Goal: Complete application form

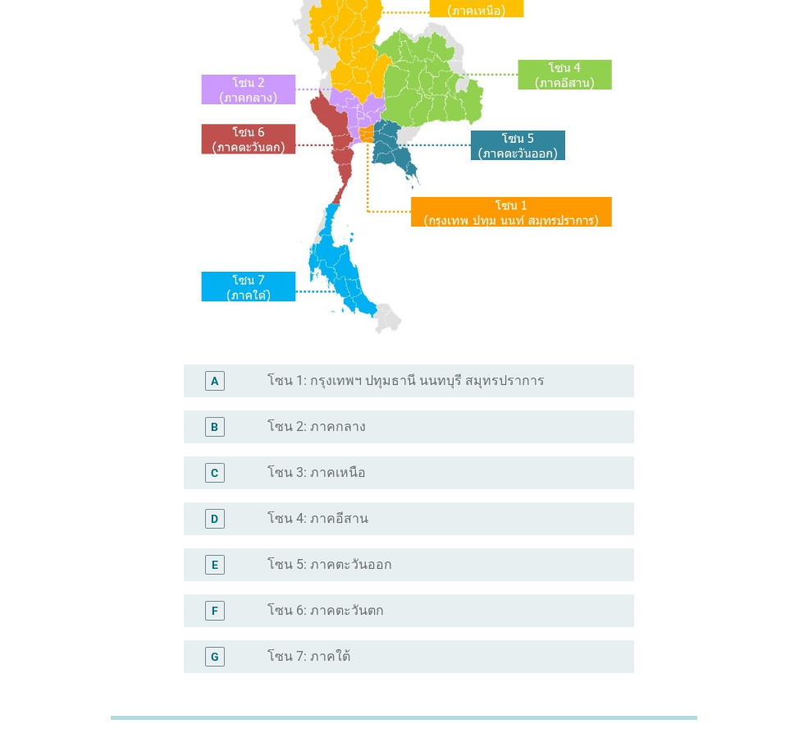
scroll to position [164, 0]
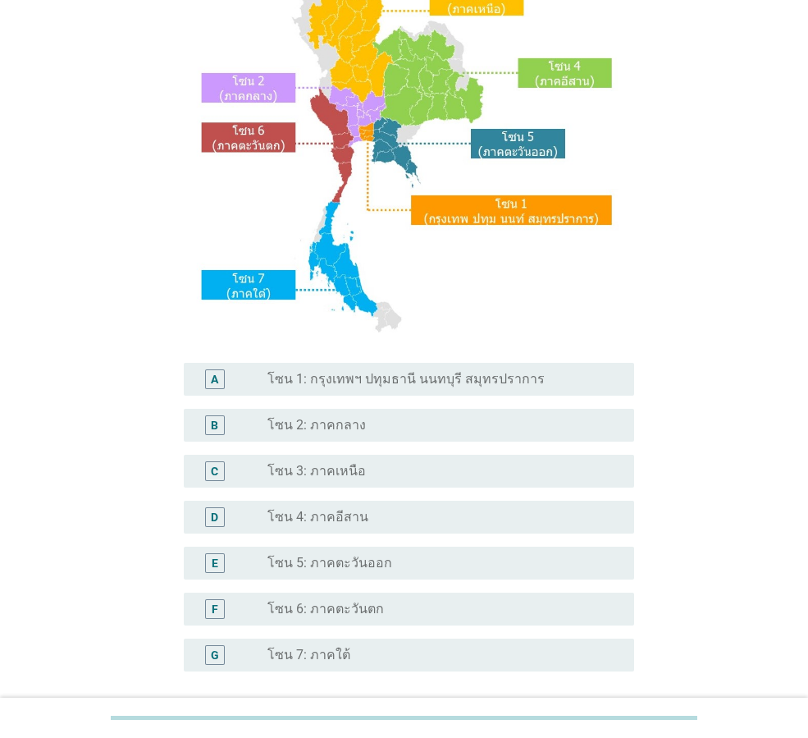
click at [438, 561] on div "radio_button_unchecked โซน 5: ภาคตะวันออก" at bounding box center [438, 563] width 341 height 16
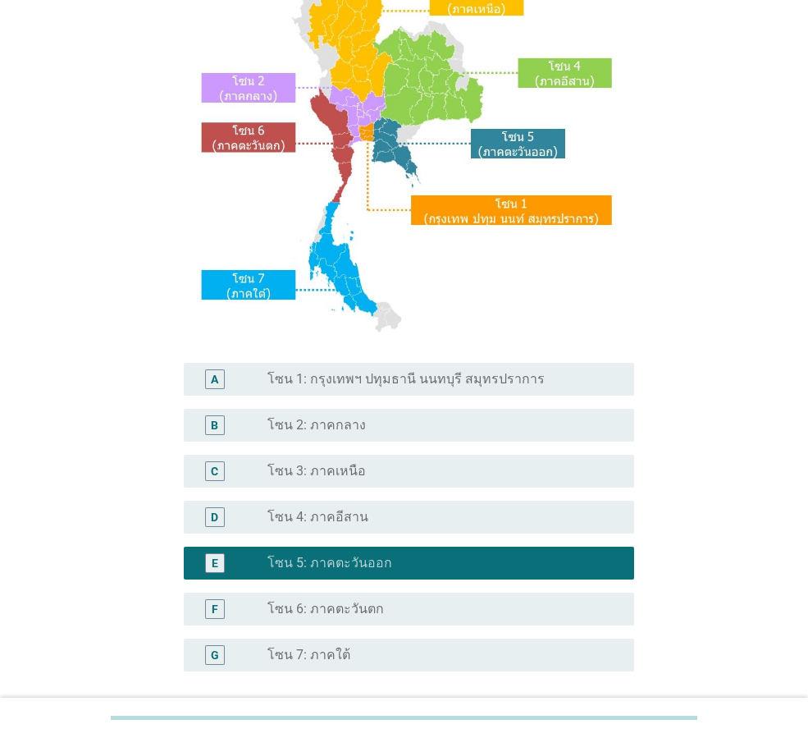
scroll to position [309, 0]
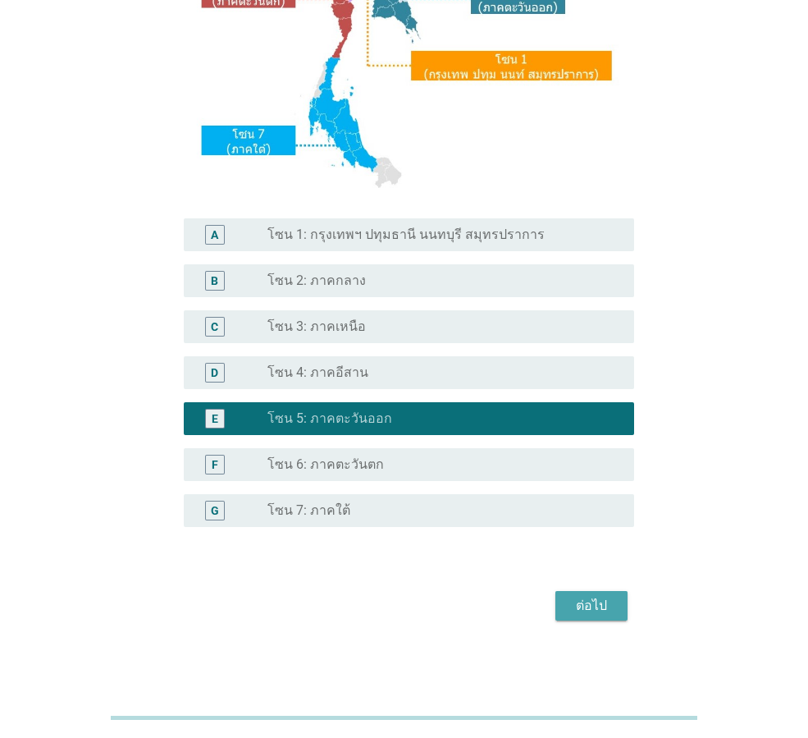
click at [597, 591] on button "ต่อไป" at bounding box center [592, 606] width 72 height 30
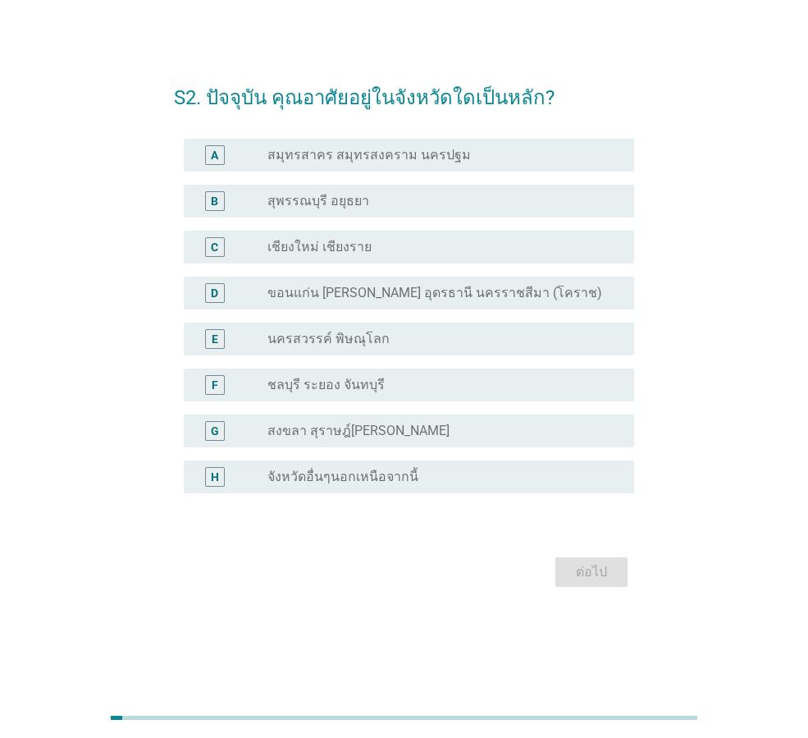
scroll to position [0, 0]
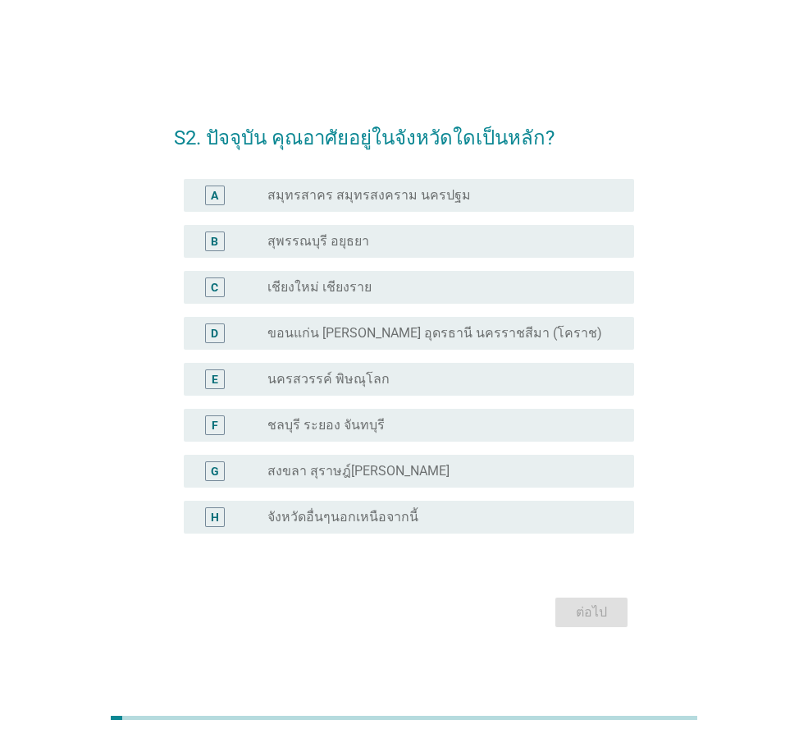
click at [471, 430] on div "radio_button_unchecked ชลบุรี ระยอง จันทบุรี" at bounding box center [438, 425] width 341 height 16
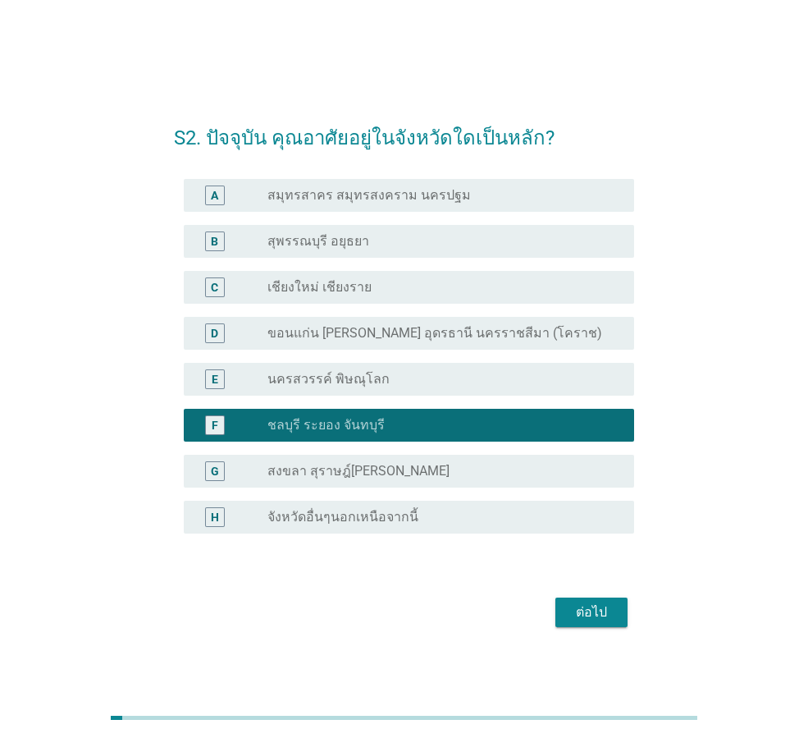
click at [607, 609] on div "ต่อไป" at bounding box center [592, 612] width 46 height 20
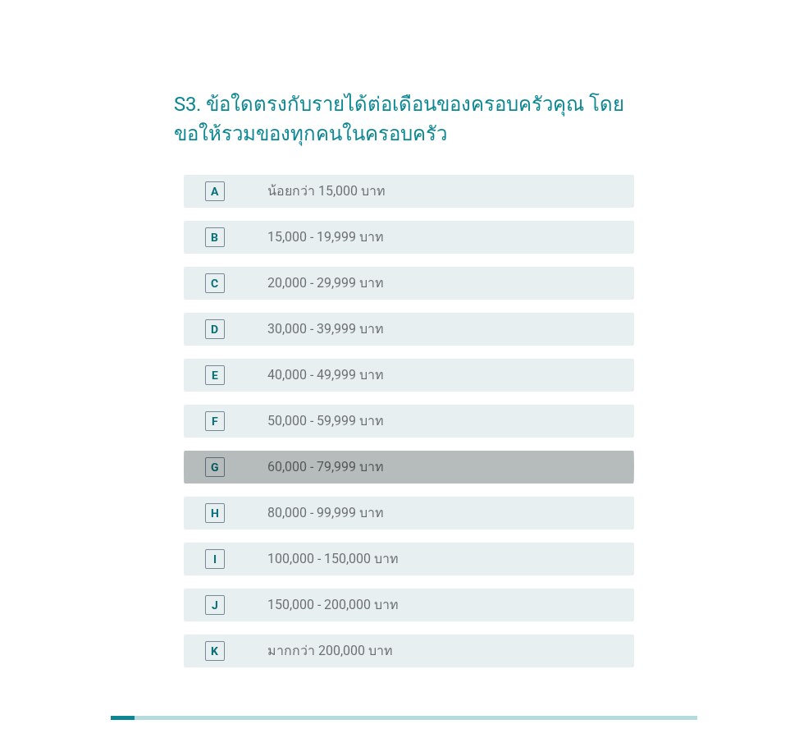
click at [462, 475] on div "radio_button_unchecked 60,000 - 79,999 บาท" at bounding box center [445, 467] width 354 height 20
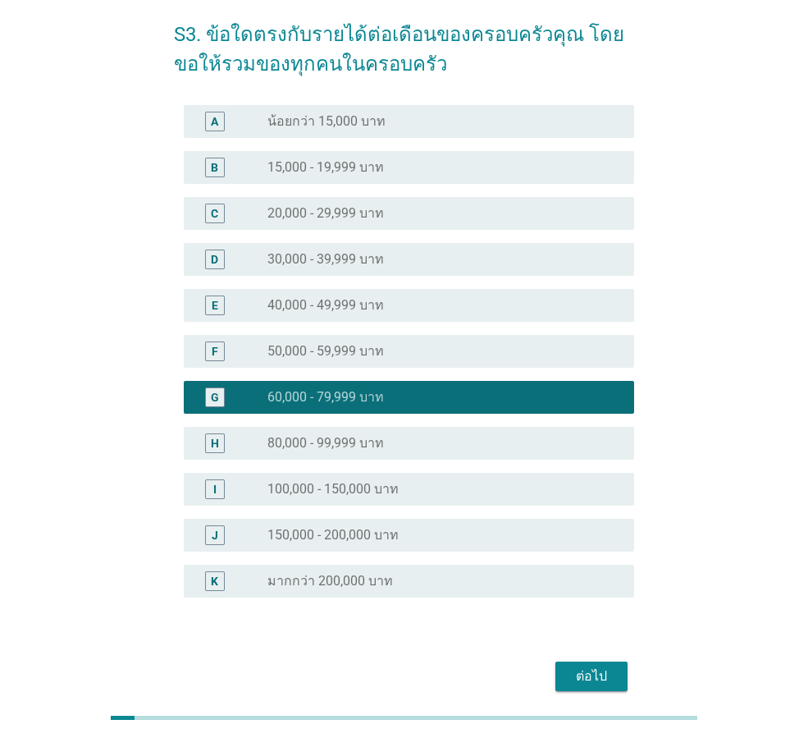
scroll to position [140, 0]
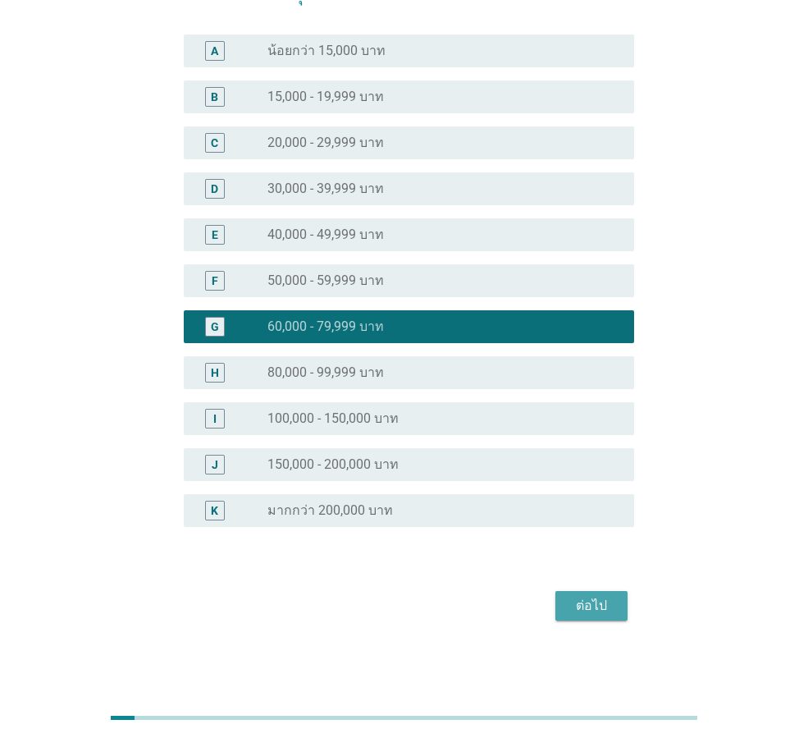
click at [607, 603] on div "ต่อไป" at bounding box center [592, 606] width 46 height 20
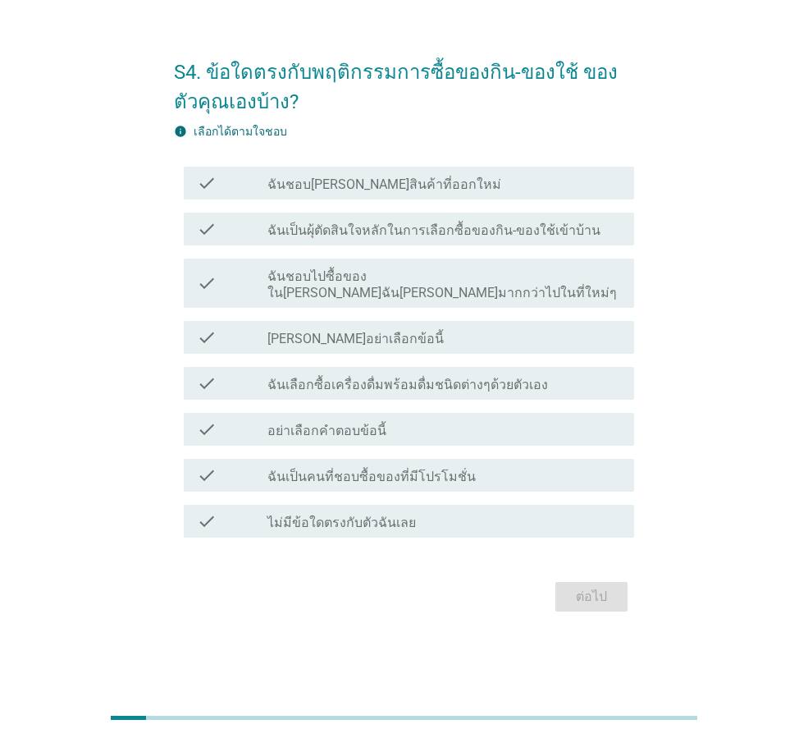
scroll to position [0, 0]
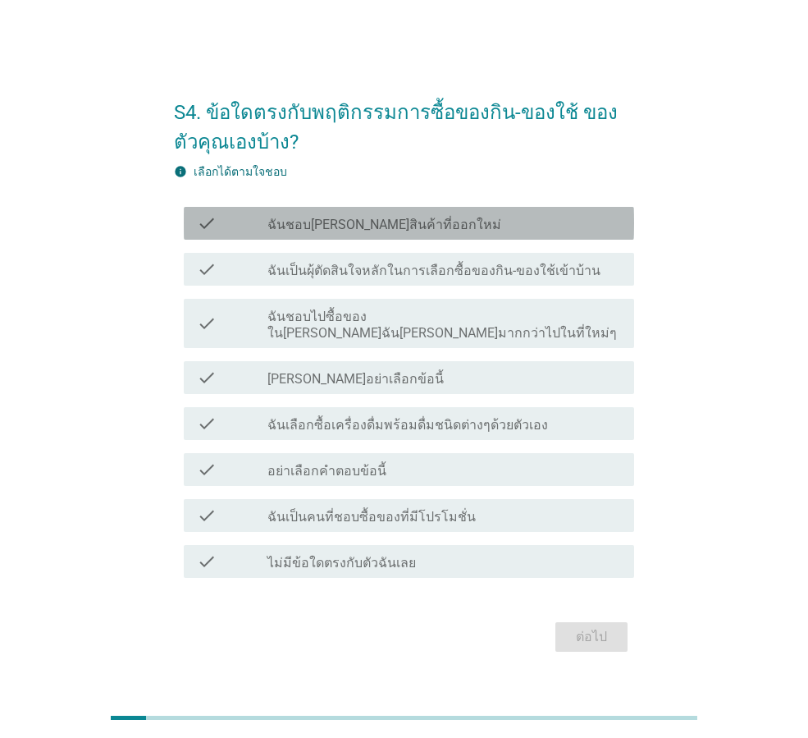
click at [407, 232] on label "ฉันชอบลองสินค้าที่ออกใหม่" at bounding box center [385, 225] width 234 height 16
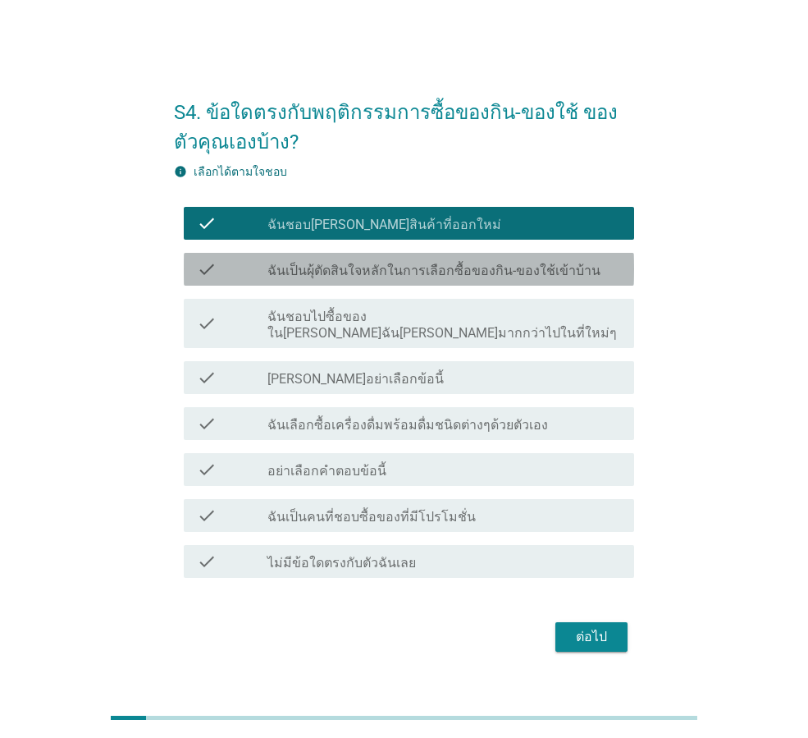
click at [414, 263] on div "check check_box_outline_blank ฉันเป็นผุ้ตัดสินใจหลักในการเลือกซื้อของกิน-ของใช้…" at bounding box center [409, 269] width 451 height 33
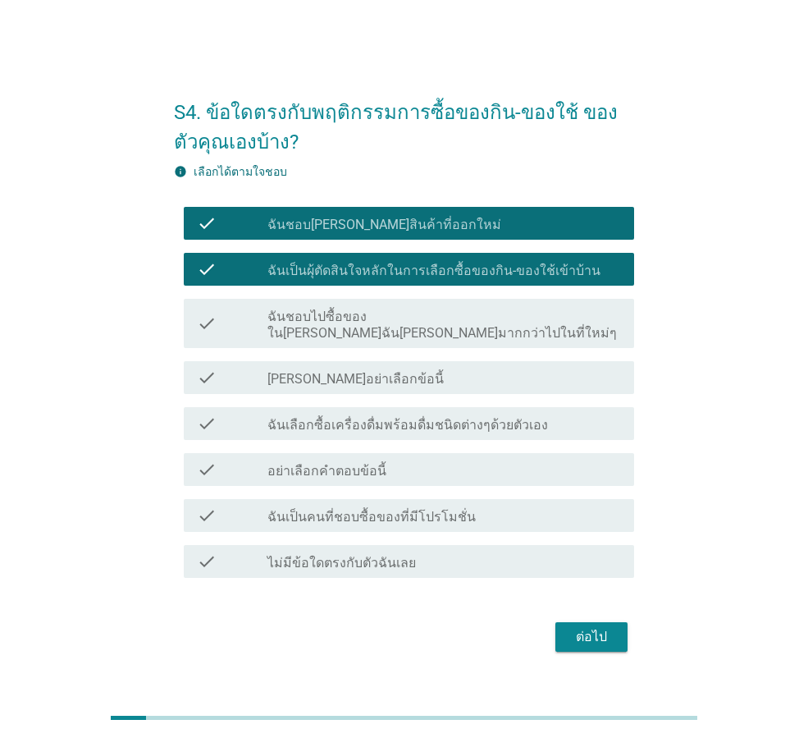
click at [424, 322] on label "ฉันชอบไปซื้อของในที่ที่ฉันคุ้นเคยมากกว่าไปในที่ใหม่ๆ" at bounding box center [445, 325] width 354 height 33
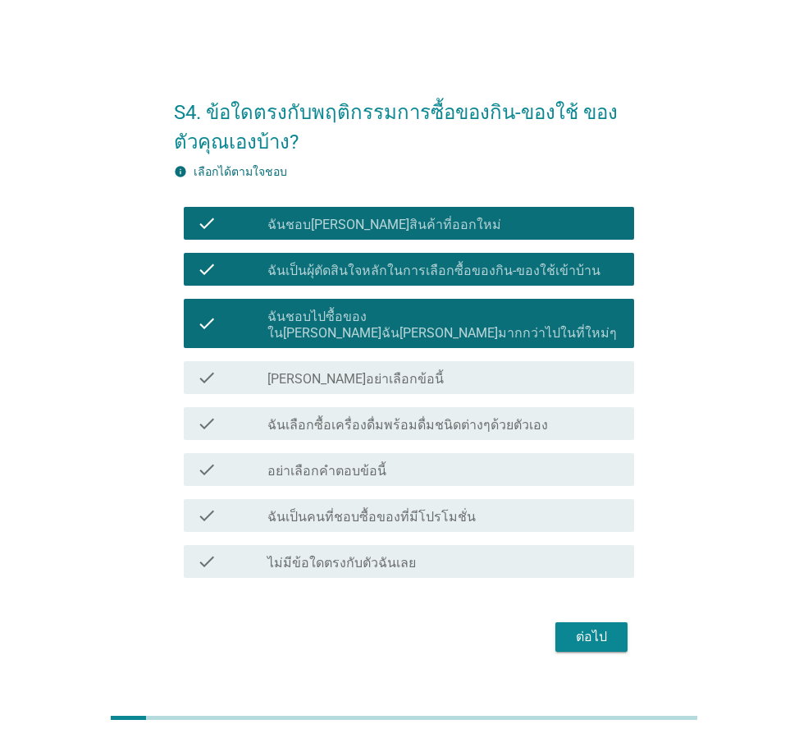
click at [433, 417] on label "ฉันเลือกซื้อเครื่องดื่มพร้อมดื่มชนิดต่างๆด้วยตัวเอง" at bounding box center [408, 425] width 281 height 16
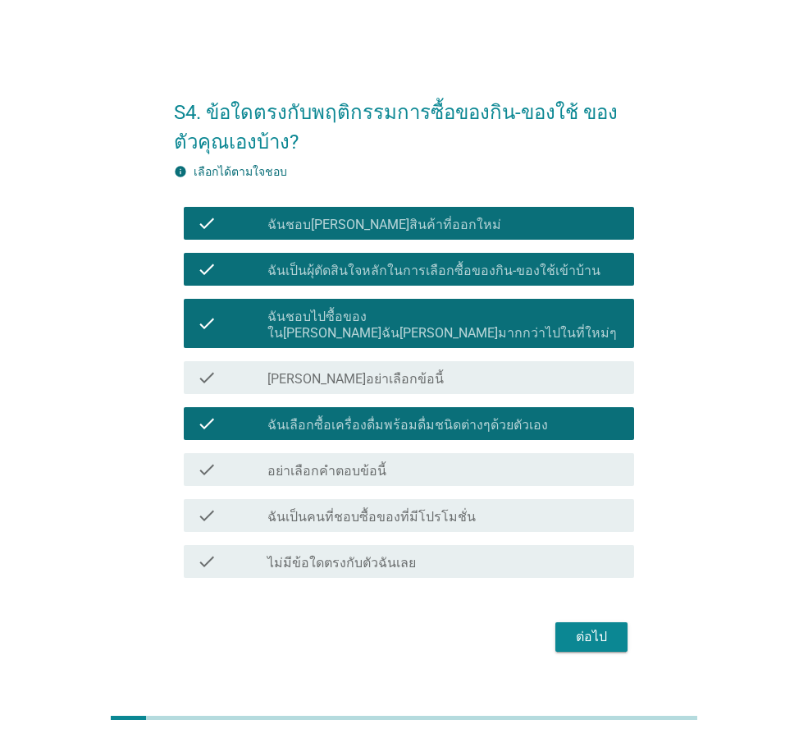
click at [447, 516] on label "ฉันเป็นคนที่ชอบซื้อของที่มีโปรโมชั่น" at bounding box center [372, 517] width 208 height 16
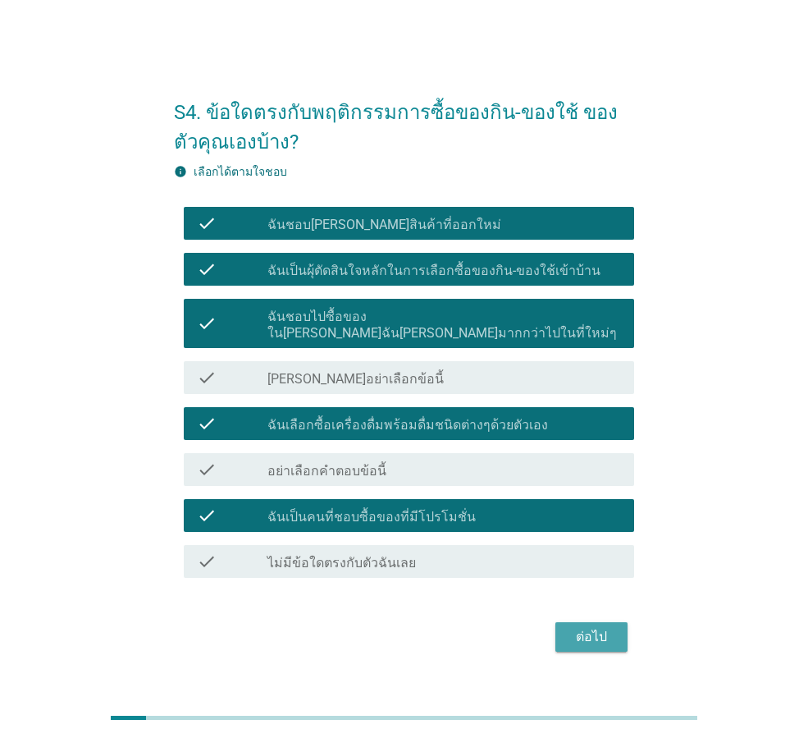
click at [586, 627] on div "ต่อไป" at bounding box center [592, 637] width 46 height 20
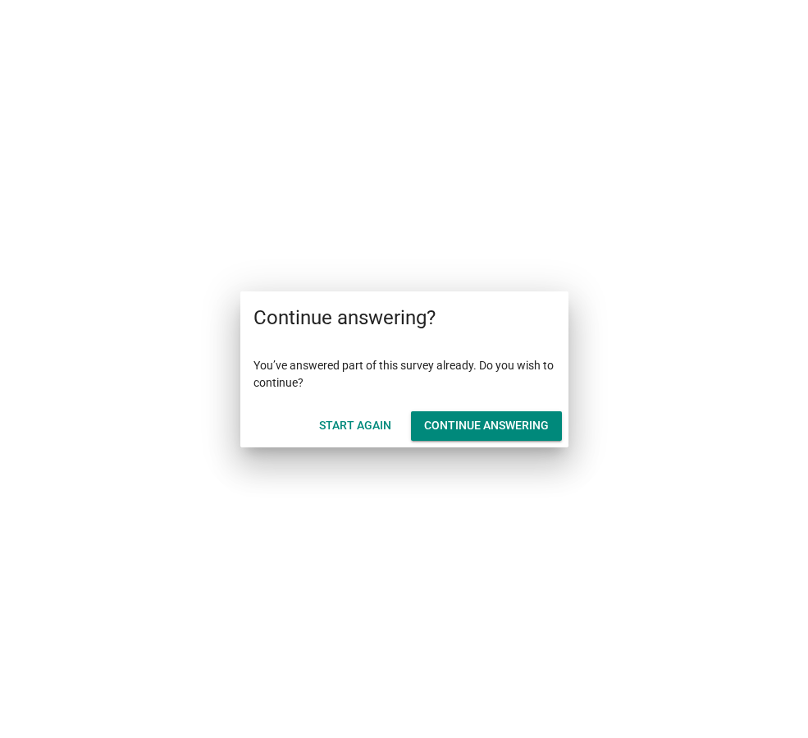
click at [451, 426] on div "Continue answering" at bounding box center [486, 425] width 125 height 17
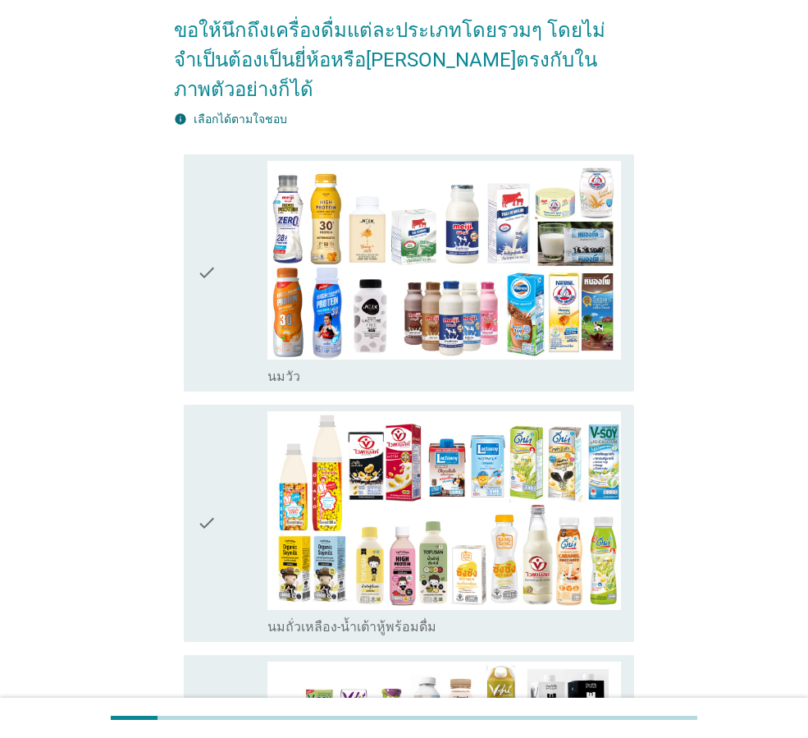
scroll to position [164, 0]
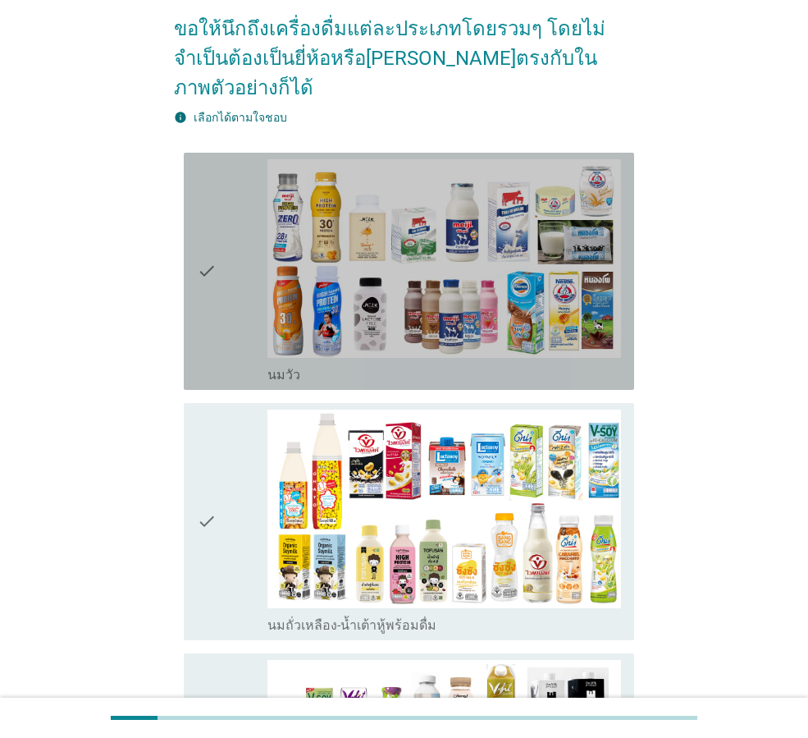
click at [261, 267] on div "check" at bounding box center [232, 271] width 71 height 224
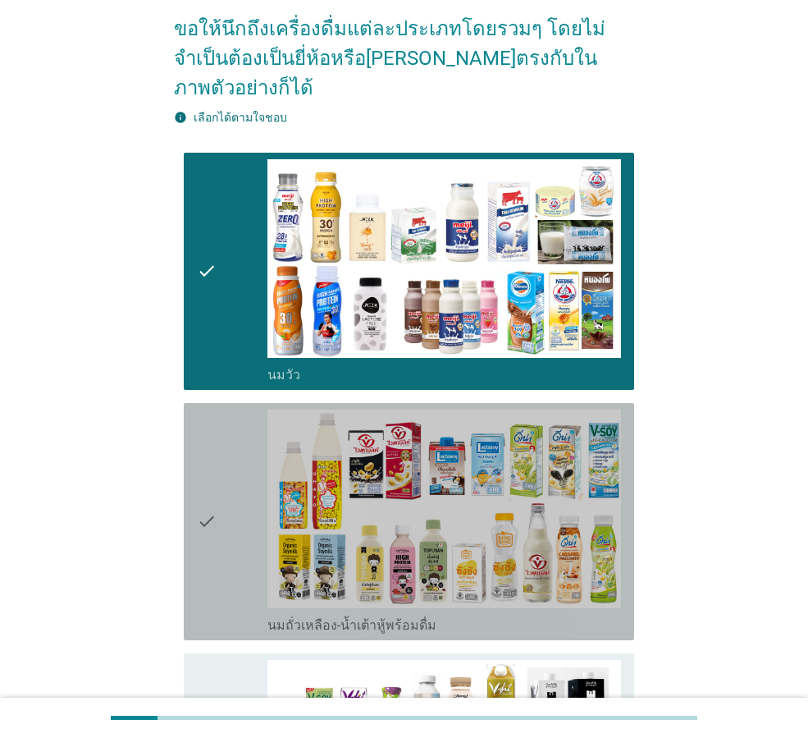
click at [231, 410] on div "check" at bounding box center [232, 522] width 71 height 224
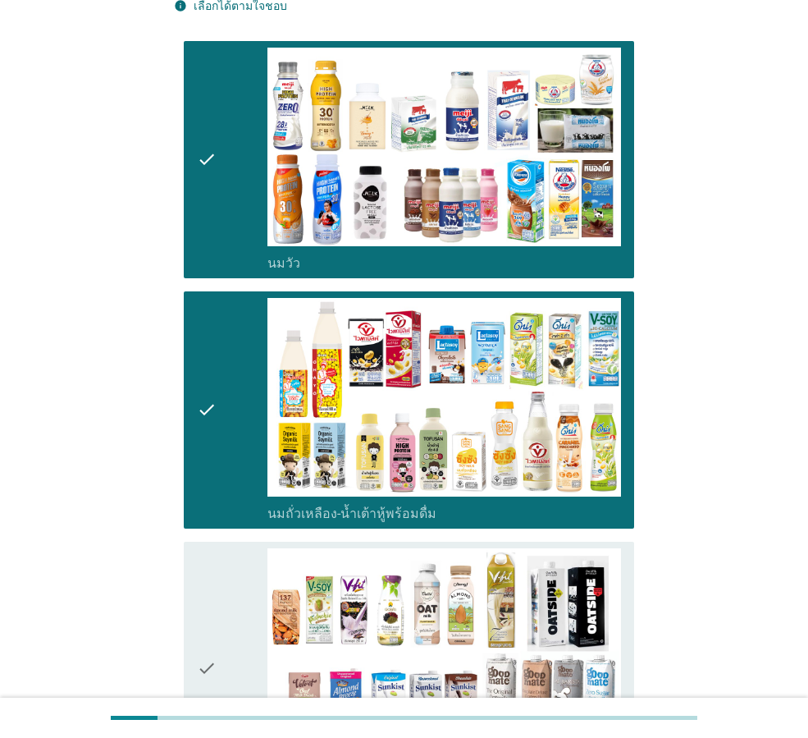
scroll to position [575, 0]
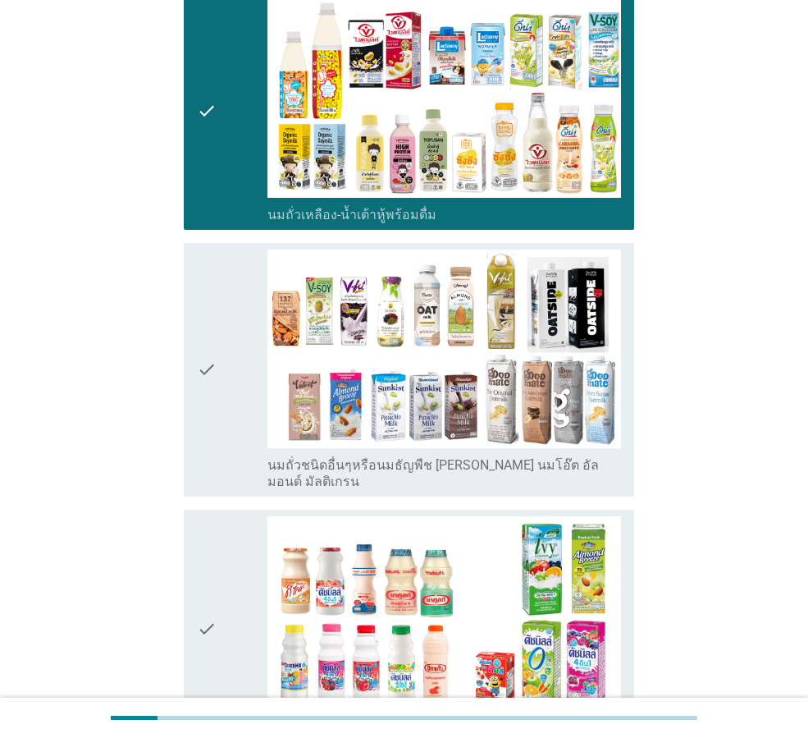
click at [223, 324] on div "check" at bounding box center [232, 370] width 71 height 240
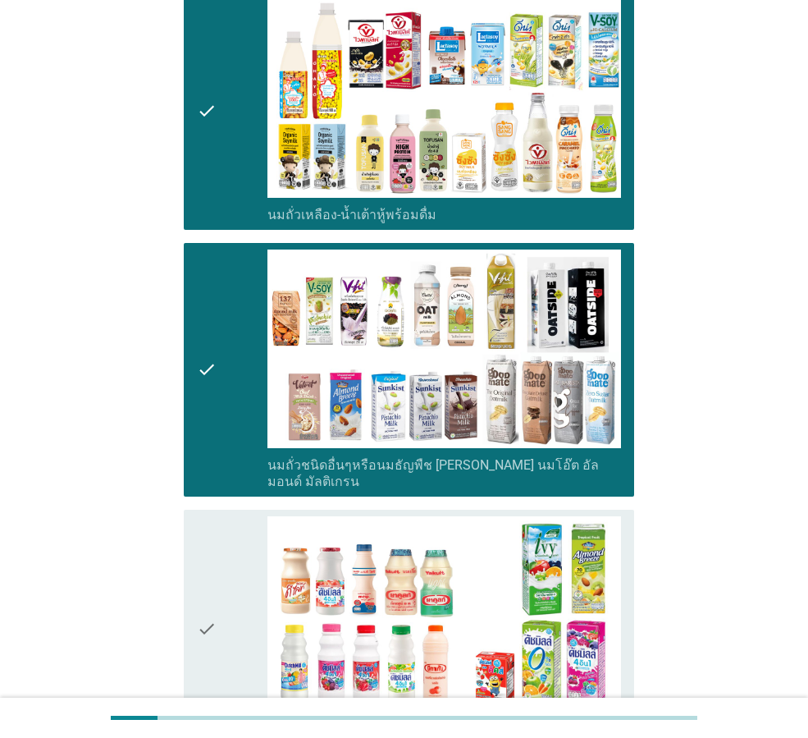
click at [245, 516] on div "check" at bounding box center [232, 628] width 71 height 224
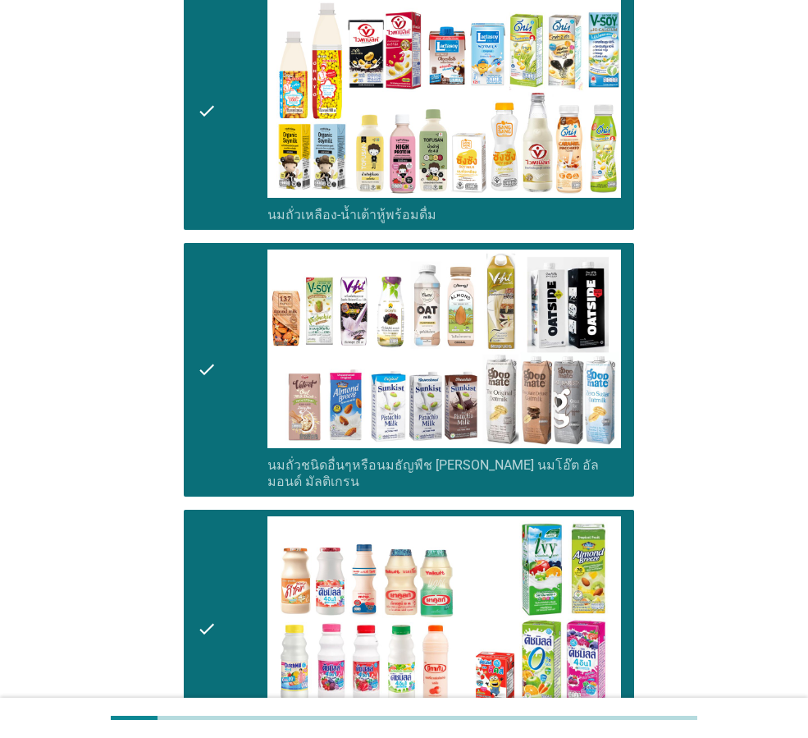
scroll to position [1067, 0]
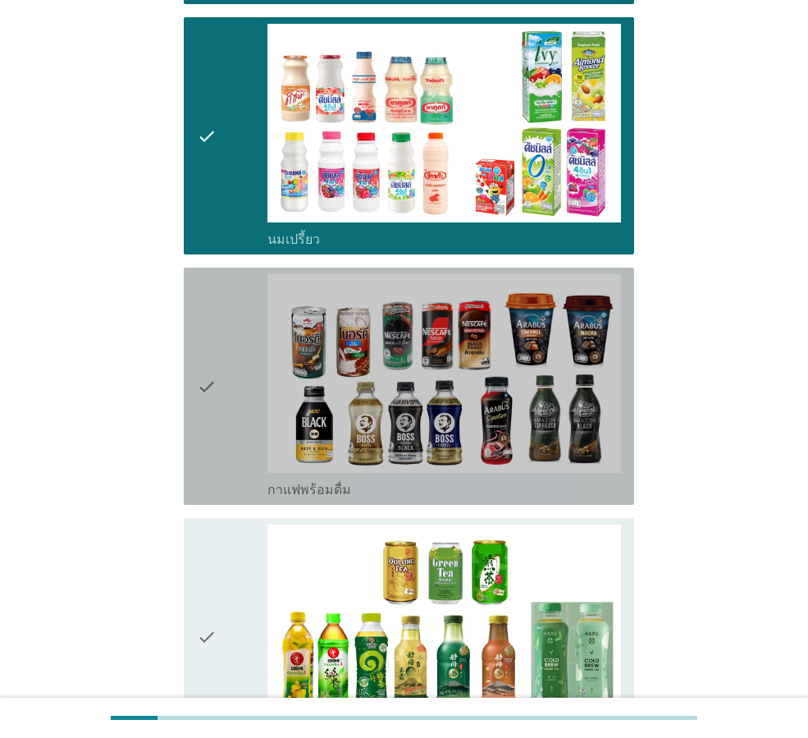
click at [225, 378] on div "check" at bounding box center [232, 386] width 71 height 224
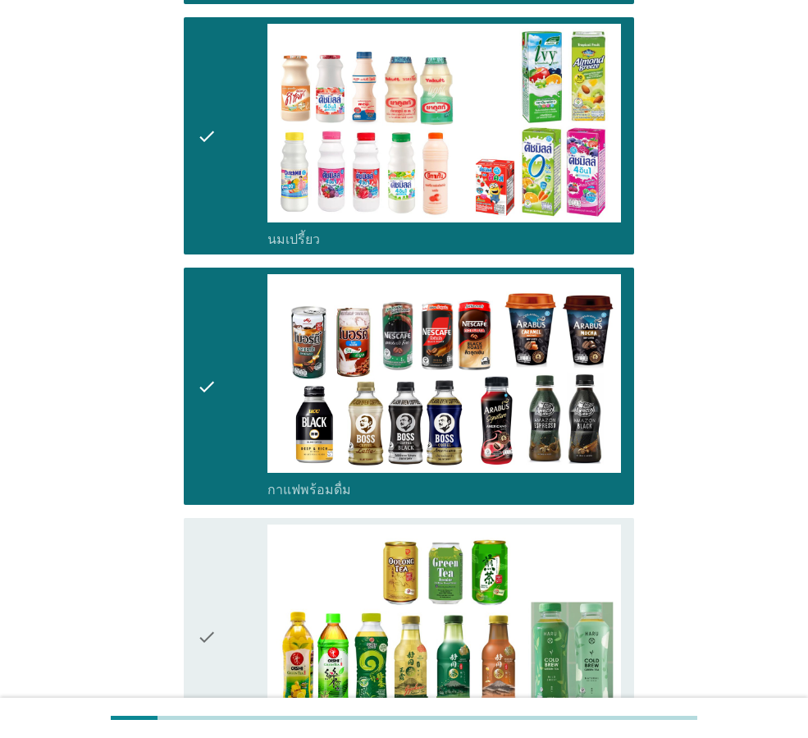
click at [227, 524] on div "check" at bounding box center [232, 636] width 71 height 224
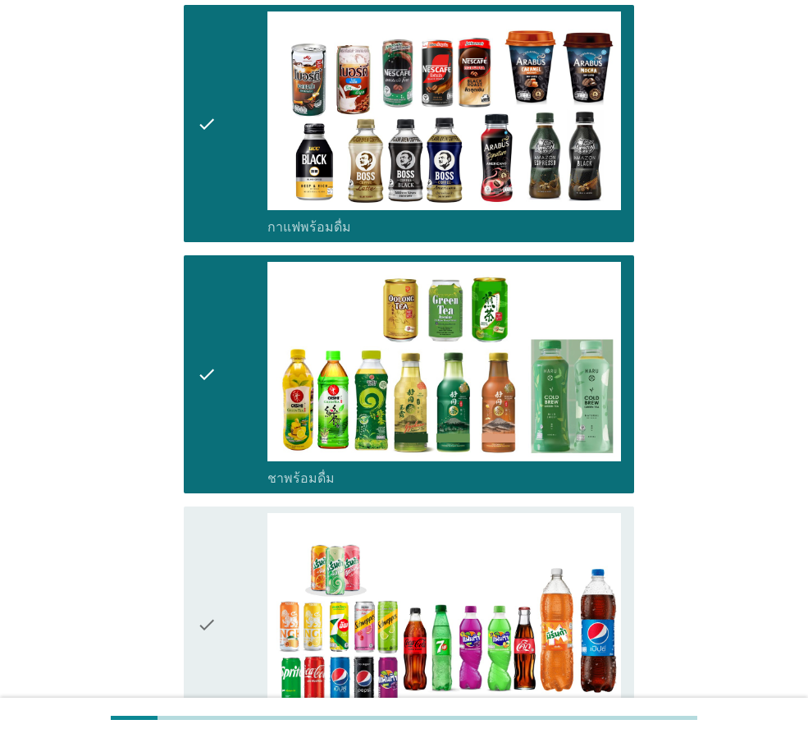
scroll to position [1559, 0]
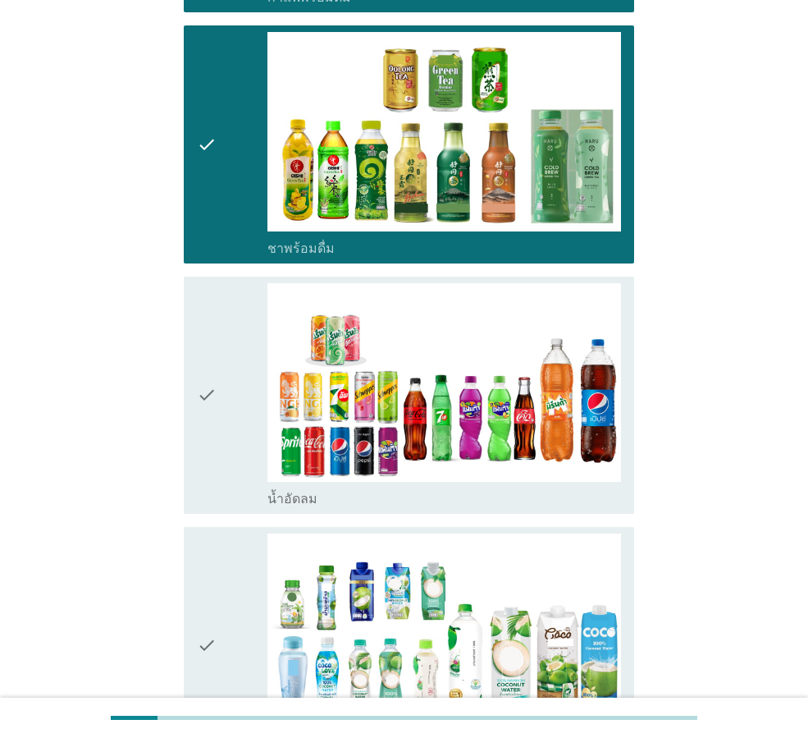
click at [226, 410] on div "check" at bounding box center [232, 395] width 71 height 224
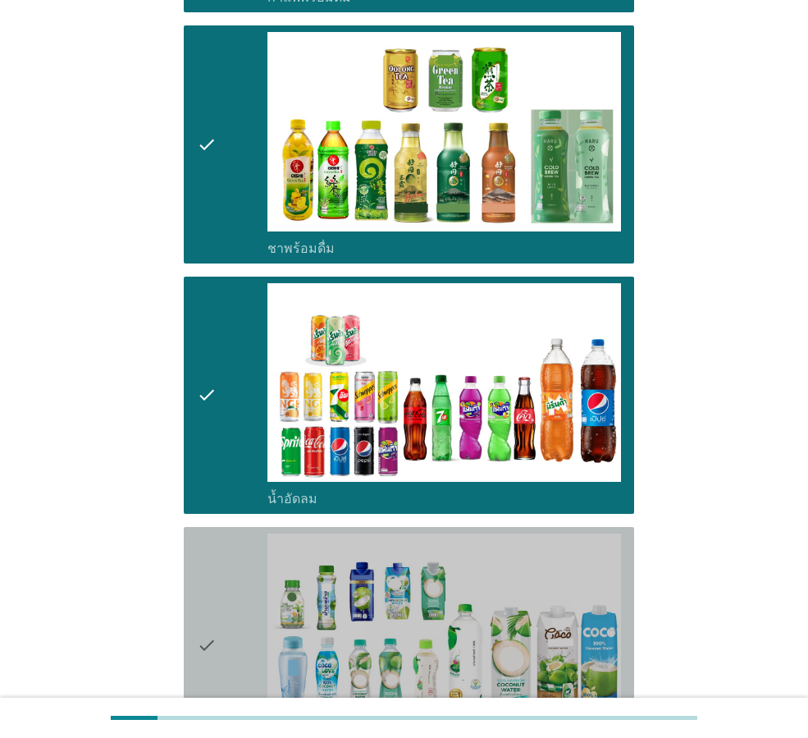
click at [225, 534] on div "check" at bounding box center [232, 646] width 71 height 224
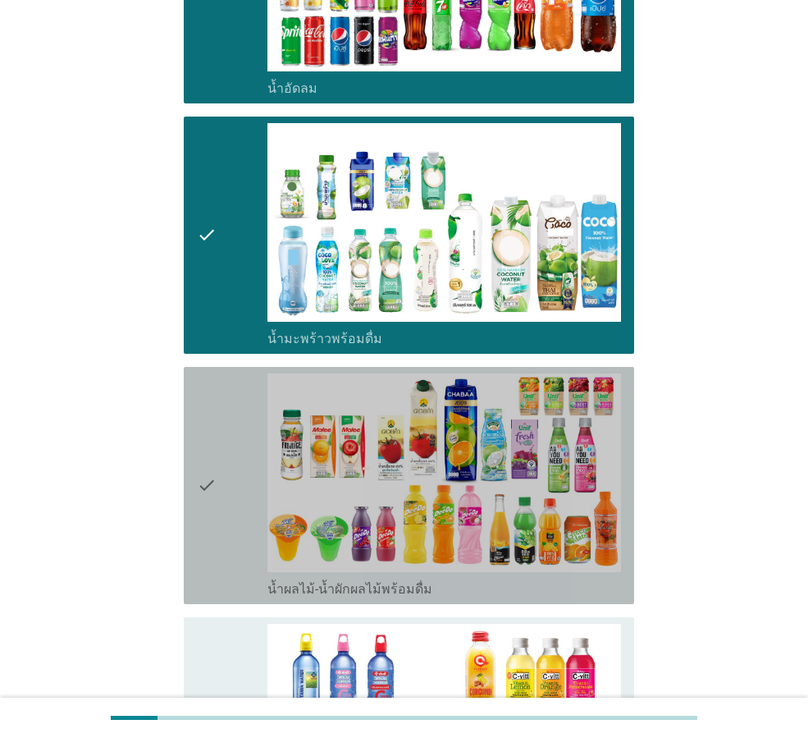
click at [225, 447] on div "check" at bounding box center [232, 485] width 71 height 224
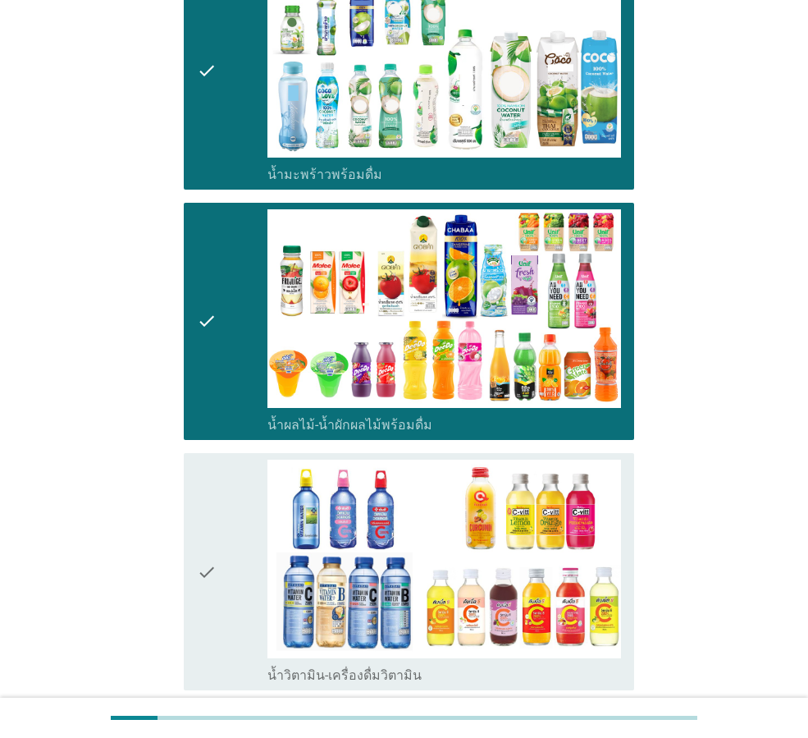
click at [222, 478] on div "check" at bounding box center [232, 572] width 71 height 224
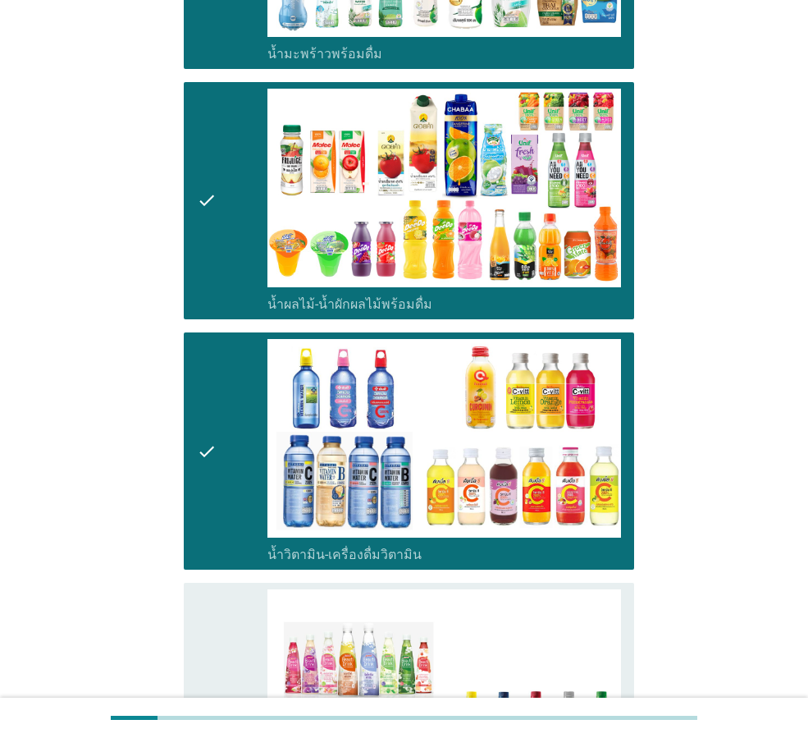
scroll to position [2462, 0]
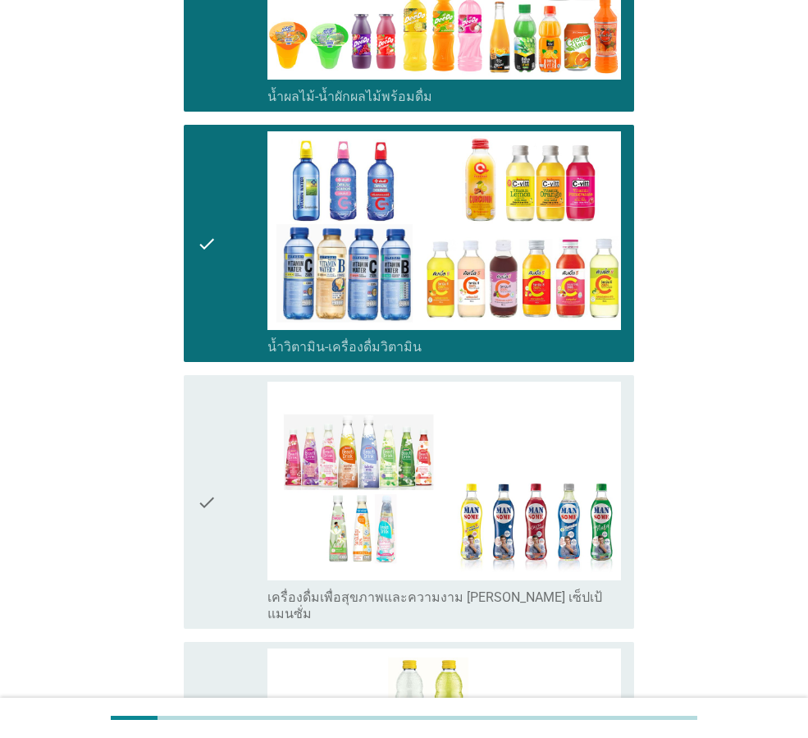
click at [215, 431] on icon "check" at bounding box center [207, 502] width 20 height 240
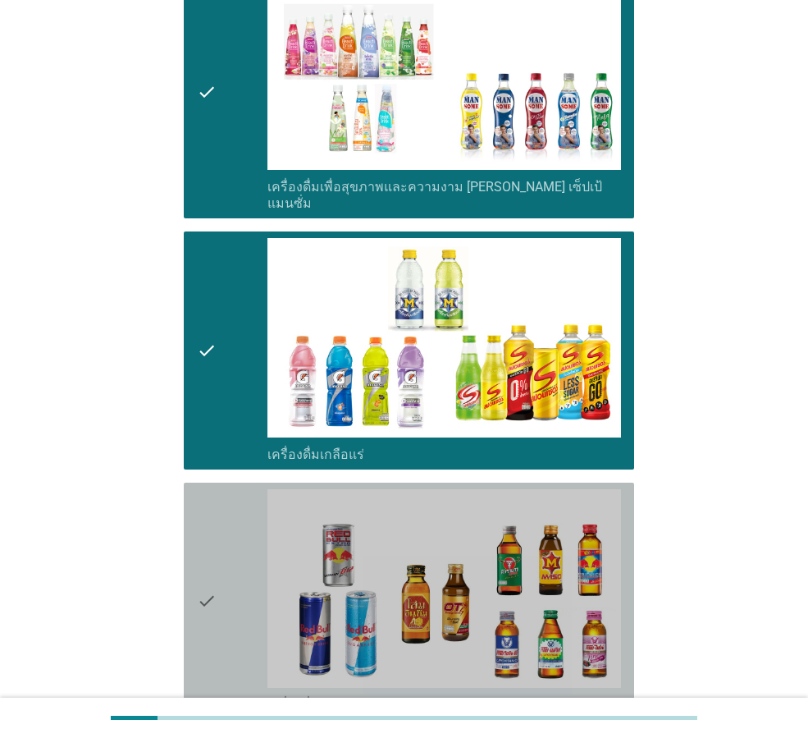
click at [210, 497] on icon "check" at bounding box center [207, 601] width 20 height 224
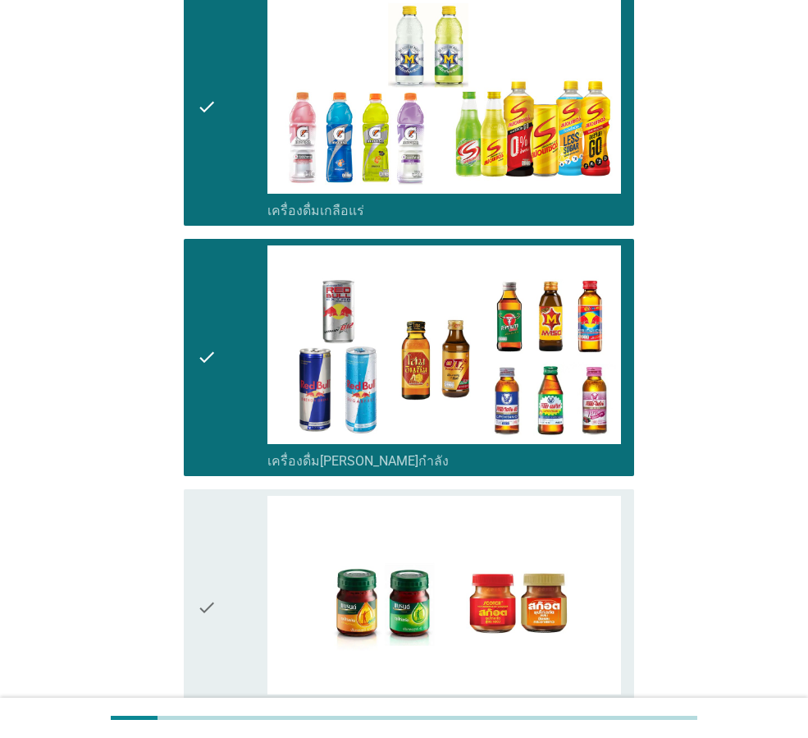
scroll to position [3280, 0]
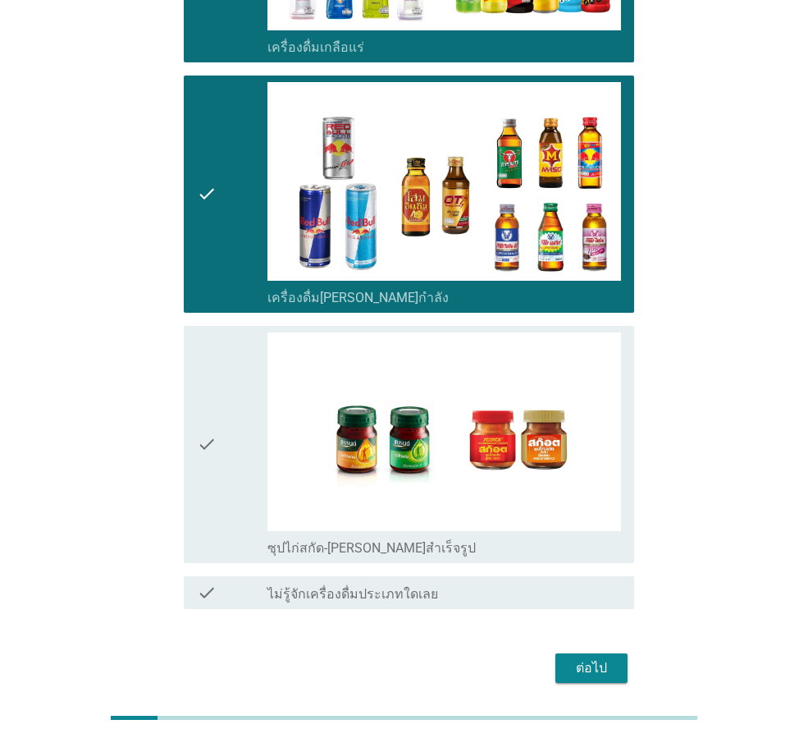
click at [232, 395] on div "check" at bounding box center [232, 444] width 71 height 224
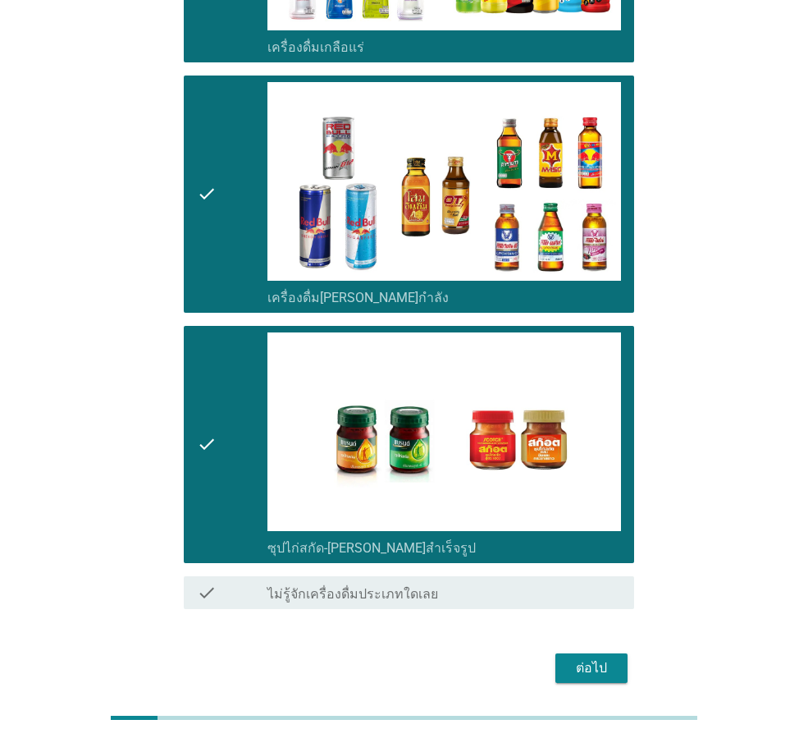
click at [601, 658] on div "ต่อไป" at bounding box center [592, 668] width 46 height 20
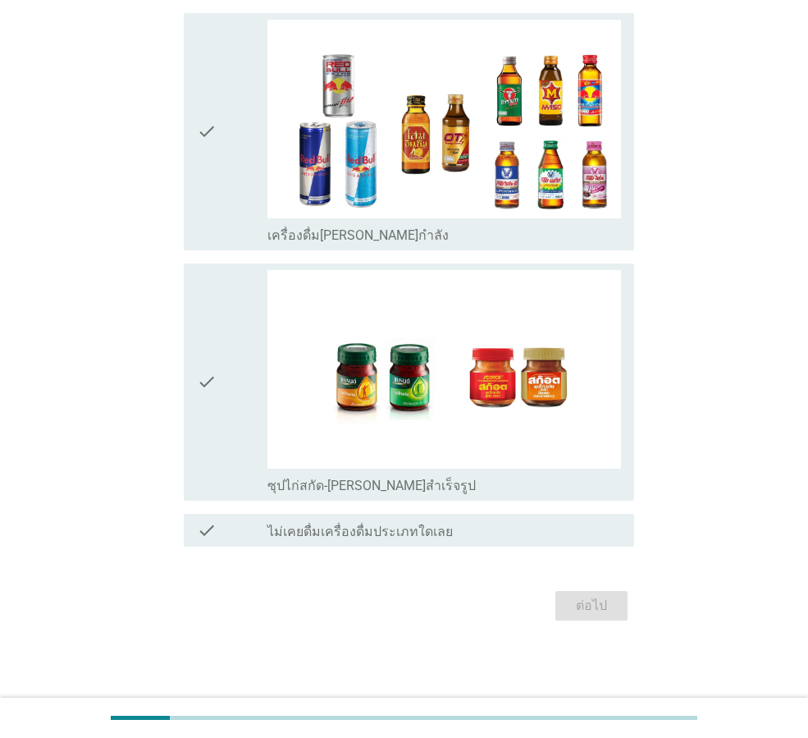
scroll to position [0, 0]
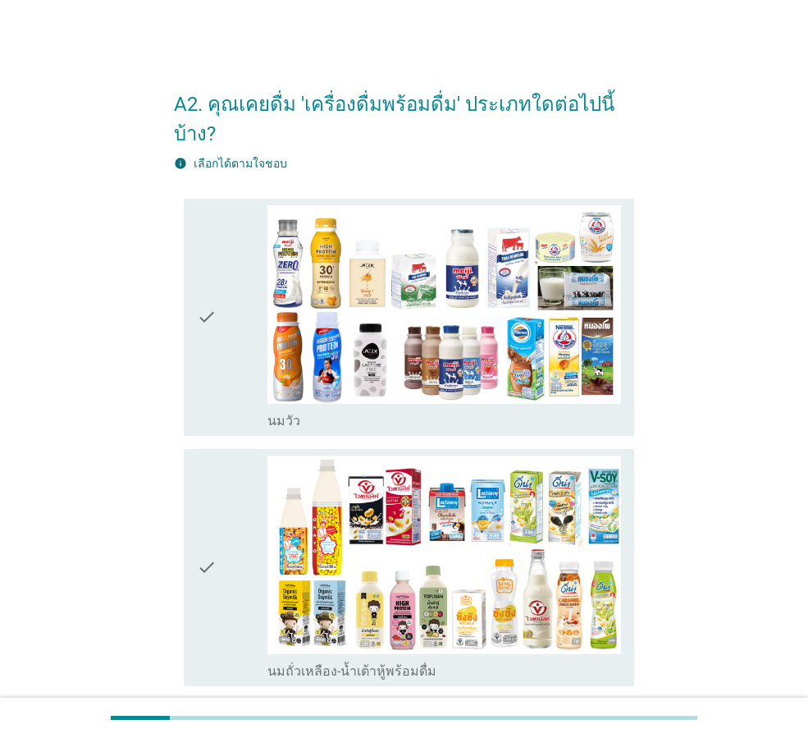
click at [251, 268] on div "check" at bounding box center [232, 317] width 71 height 224
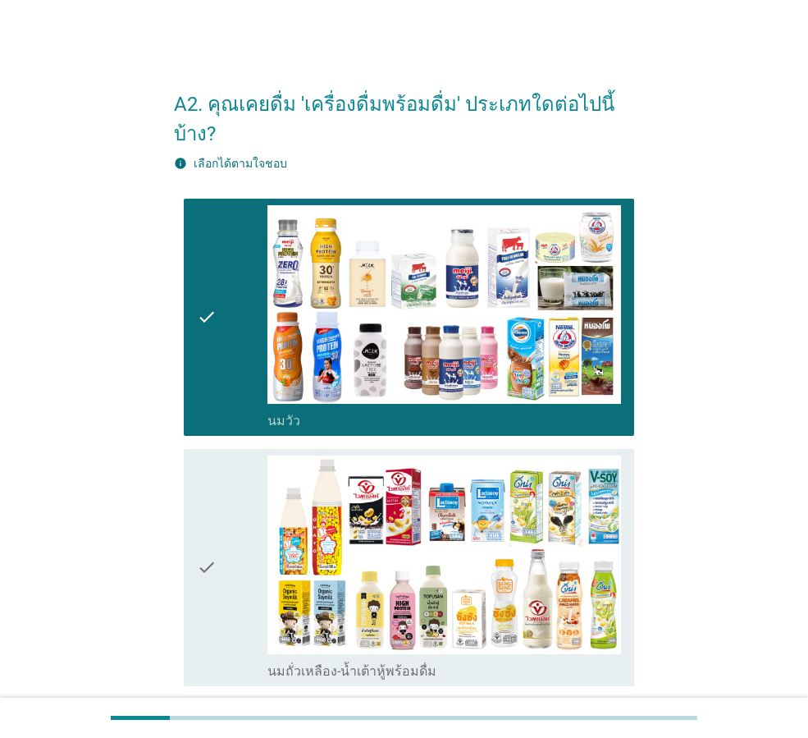
click at [251, 509] on div "check" at bounding box center [232, 568] width 71 height 224
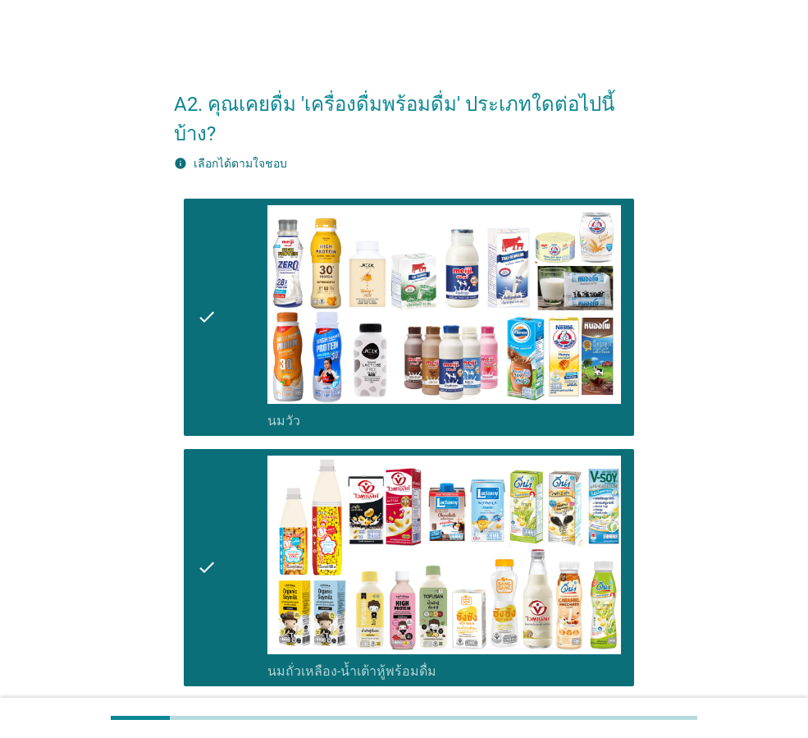
scroll to position [328, 0]
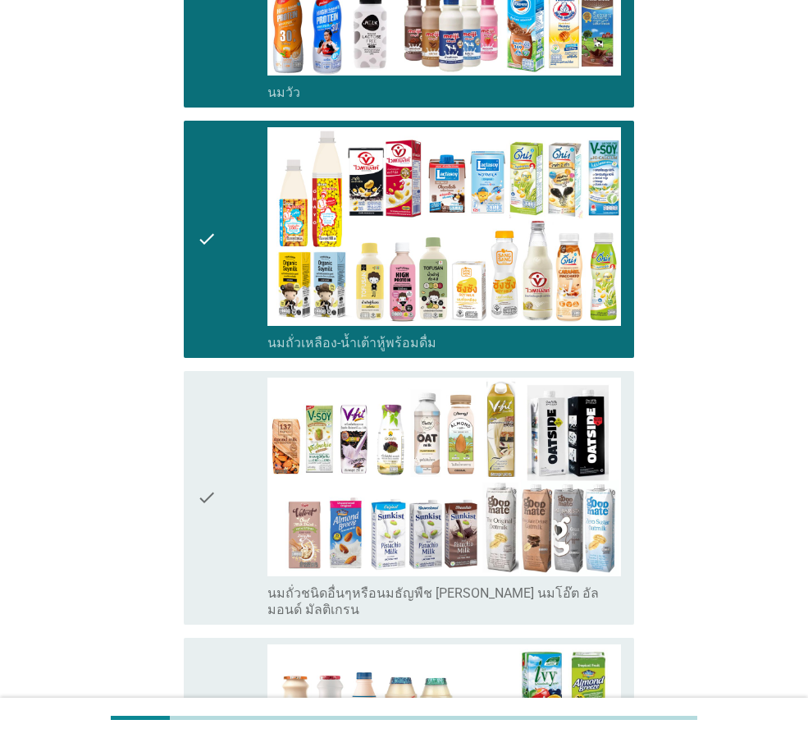
click at [204, 432] on icon "check" at bounding box center [207, 498] width 20 height 240
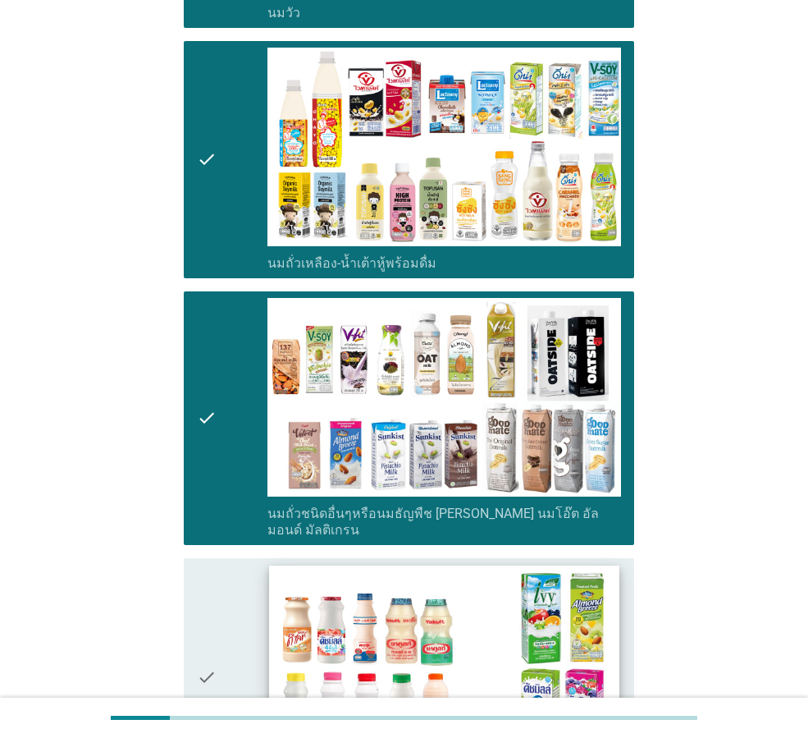
scroll to position [575, 0]
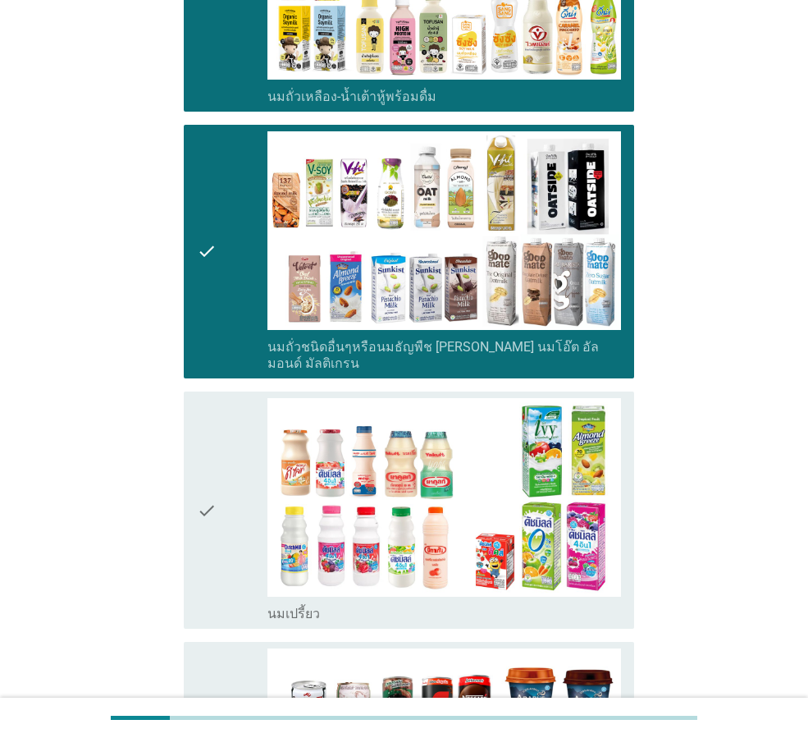
click at [257, 497] on div "check" at bounding box center [232, 510] width 71 height 224
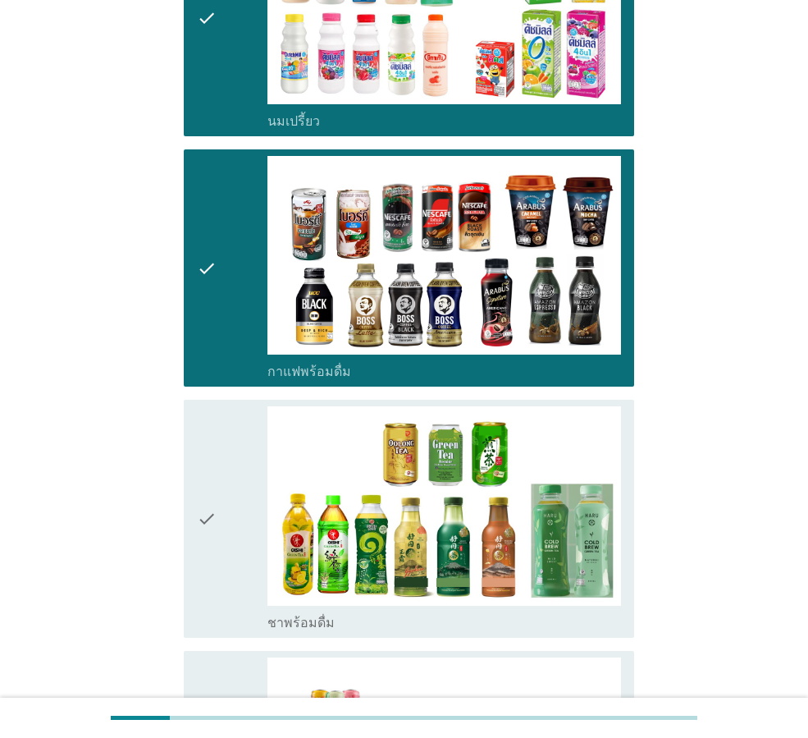
click at [222, 510] on div "check" at bounding box center [232, 518] width 71 height 224
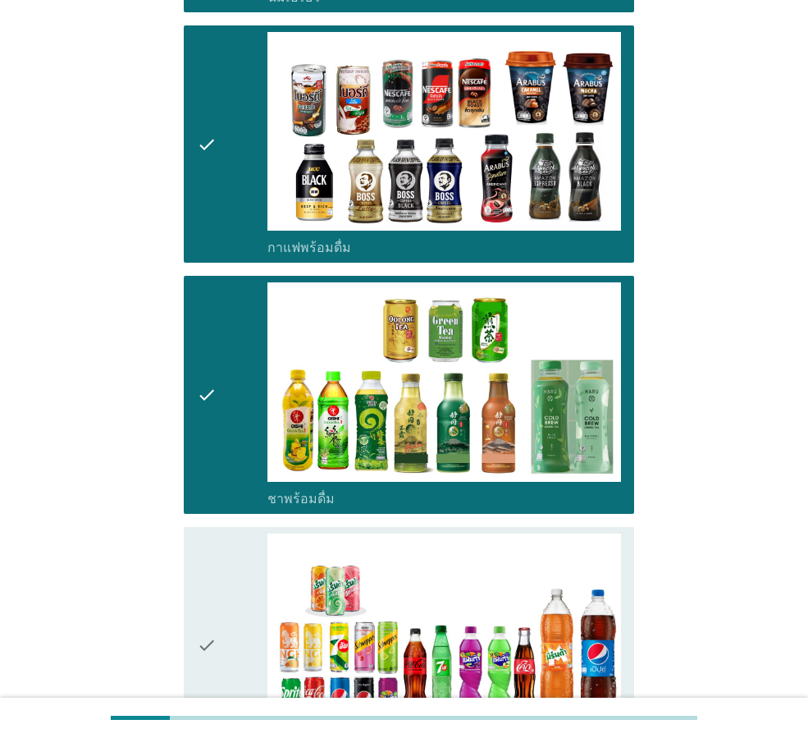
scroll to position [1395, 0]
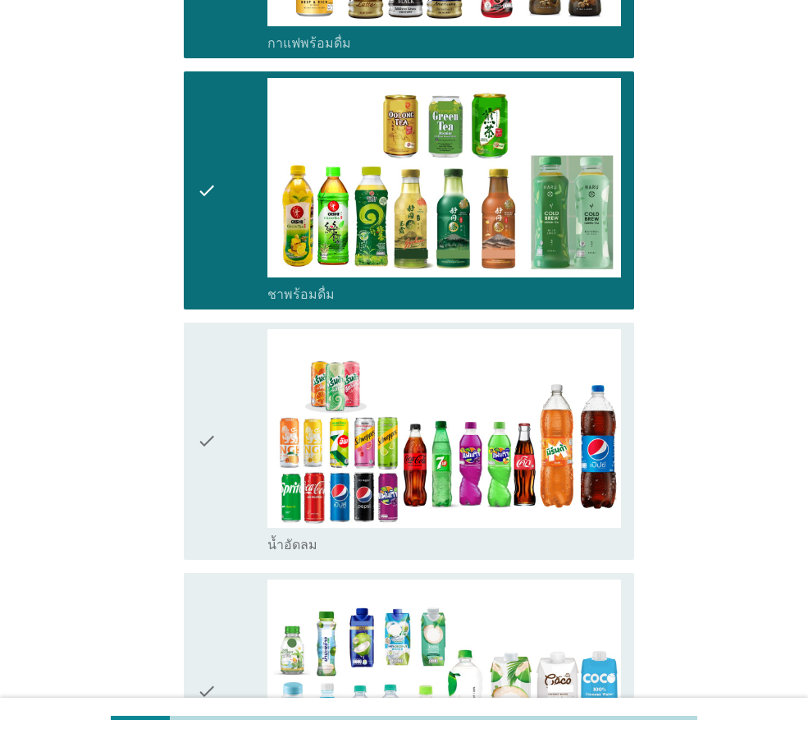
click at [235, 443] on div "check" at bounding box center [232, 441] width 71 height 224
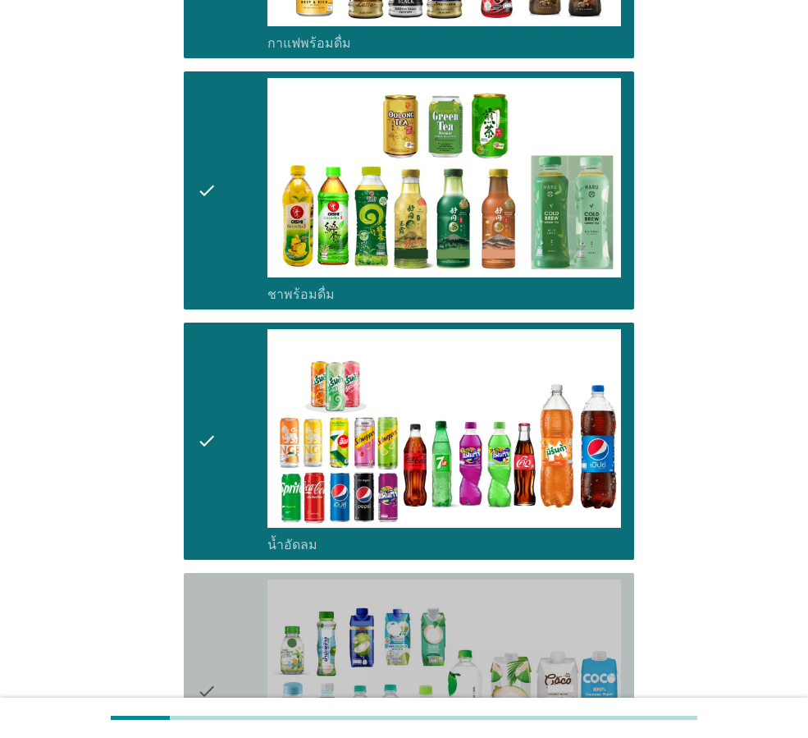
click at [235, 579] on div "check" at bounding box center [232, 691] width 71 height 224
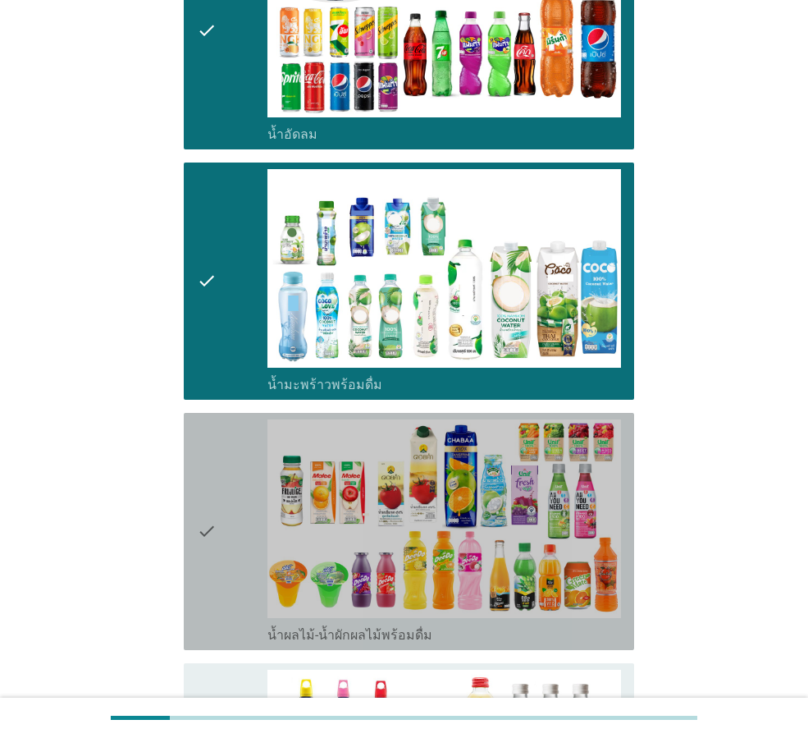
click at [228, 497] on div "check" at bounding box center [232, 531] width 71 height 224
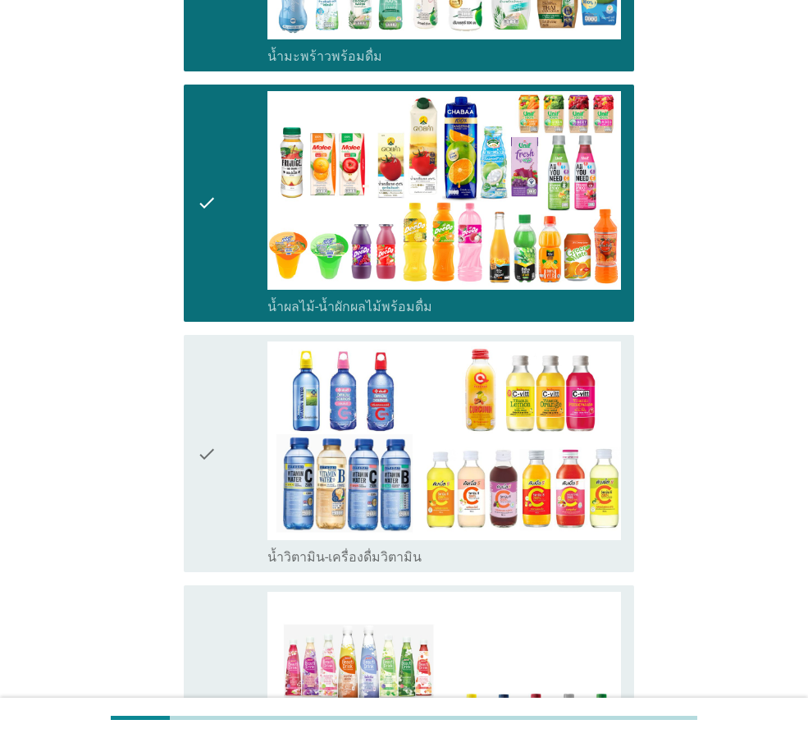
click at [220, 472] on div "check" at bounding box center [232, 453] width 71 height 224
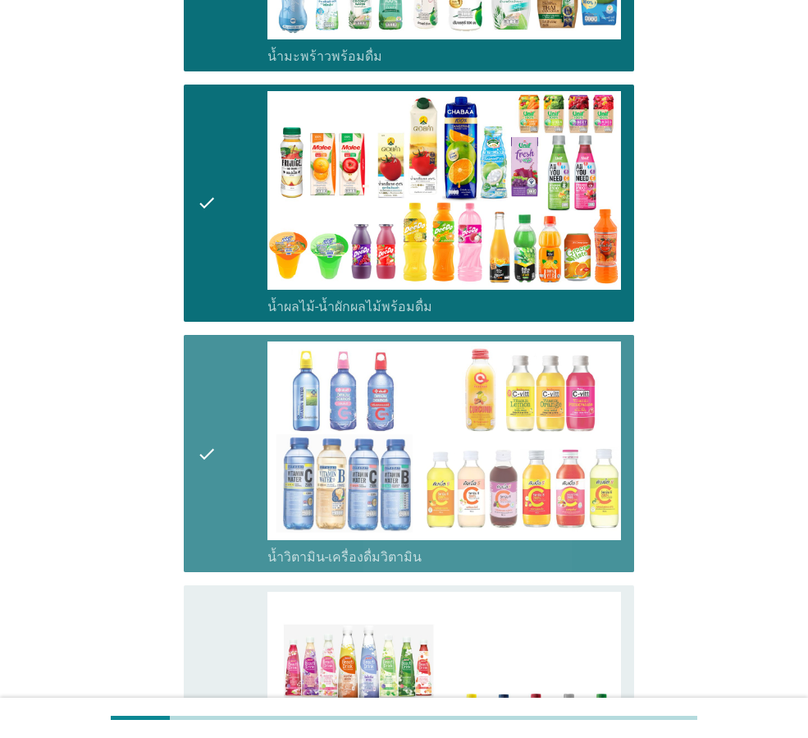
click at [222, 592] on div "check" at bounding box center [232, 712] width 71 height 240
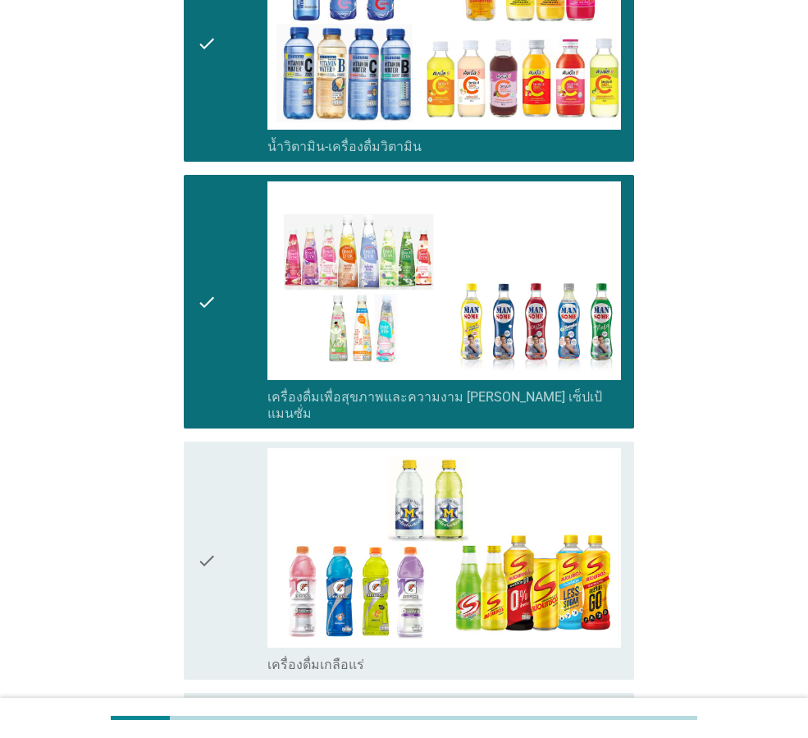
click at [212, 515] on icon "check" at bounding box center [207, 560] width 20 height 224
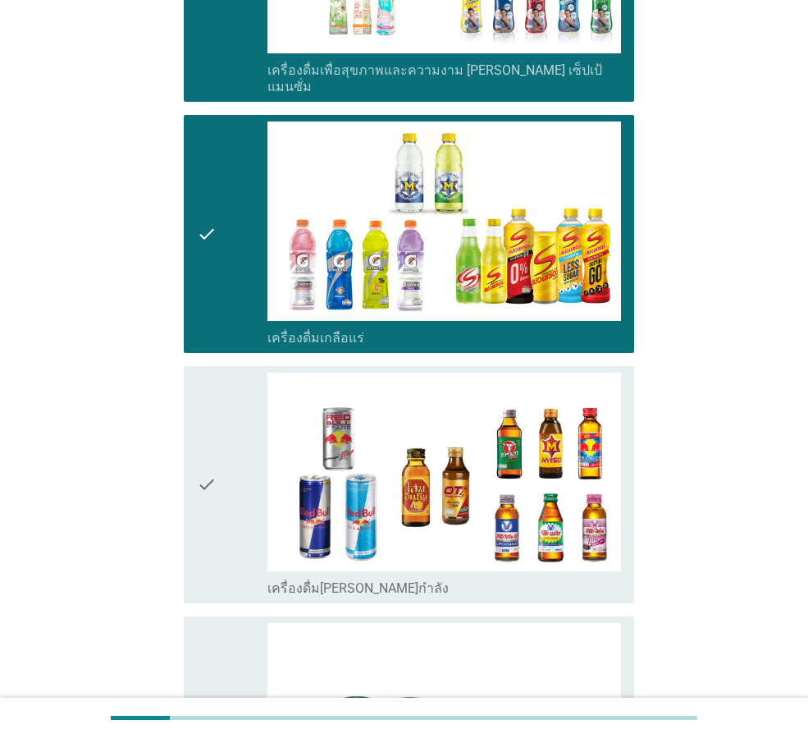
scroll to position [2873, 0]
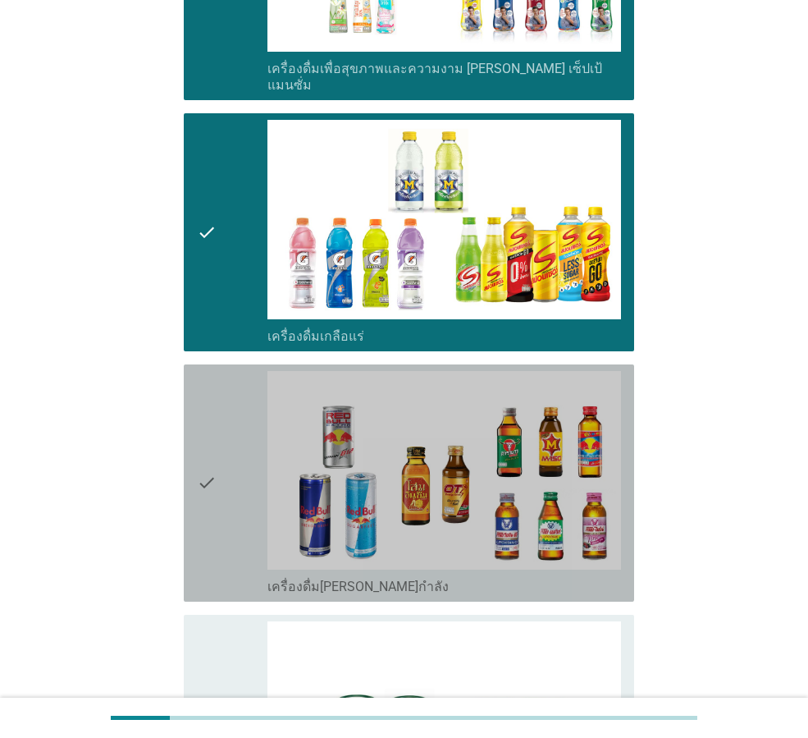
click at [209, 453] on icon "check" at bounding box center [207, 483] width 20 height 224
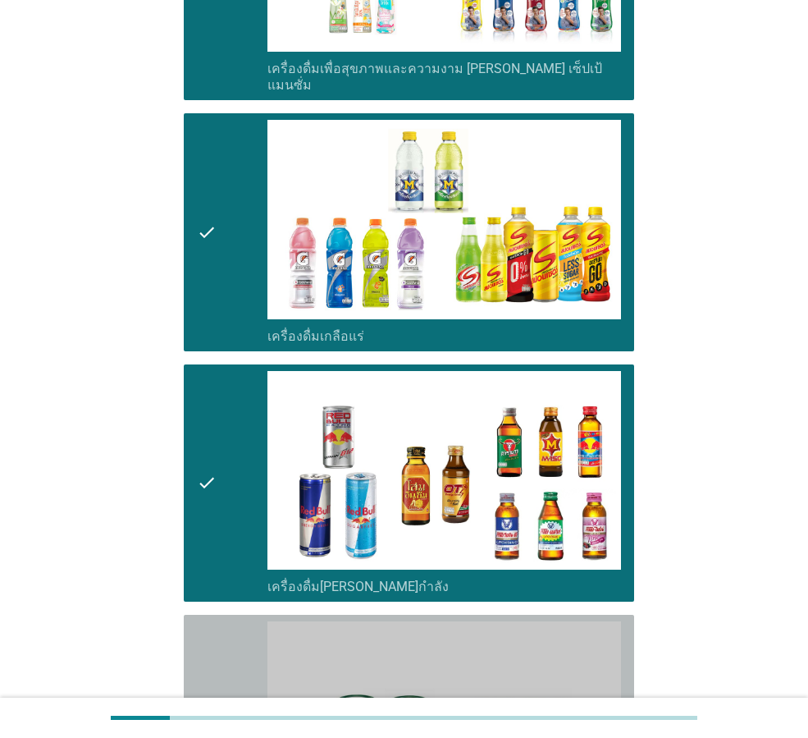
click at [213, 621] on icon "check" at bounding box center [207, 733] width 20 height 224
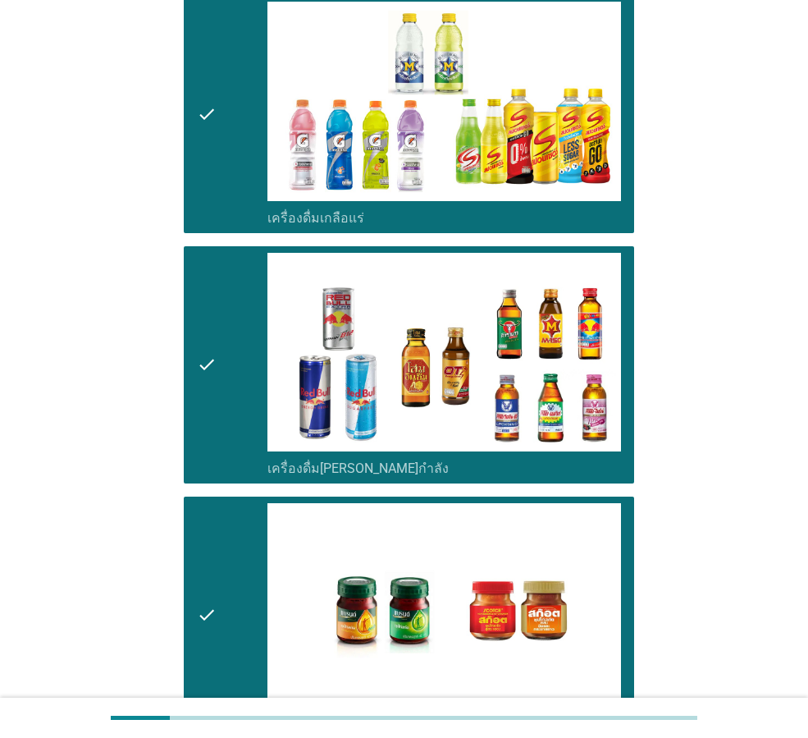
scroll to position [3162, 0]
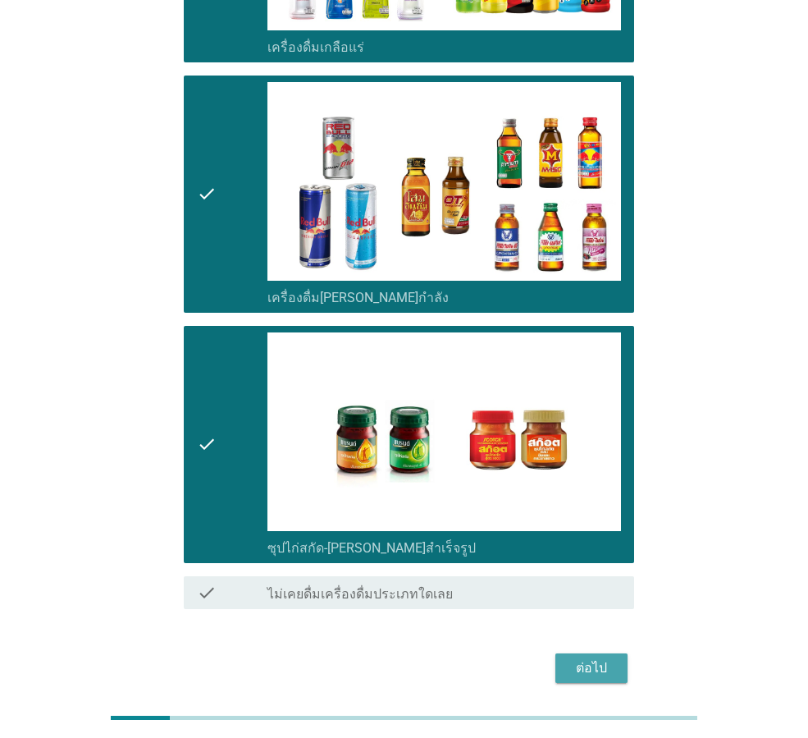
click at [584, 658] on div "ต่อไป" at bounding box center [592, 668] width 46 height 20
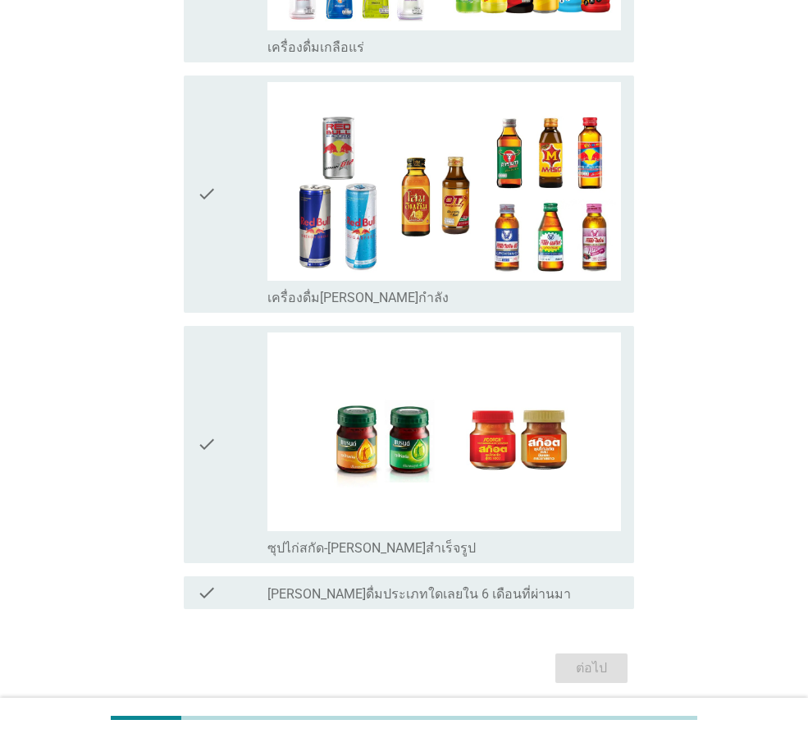
scroll to position [0, 0]
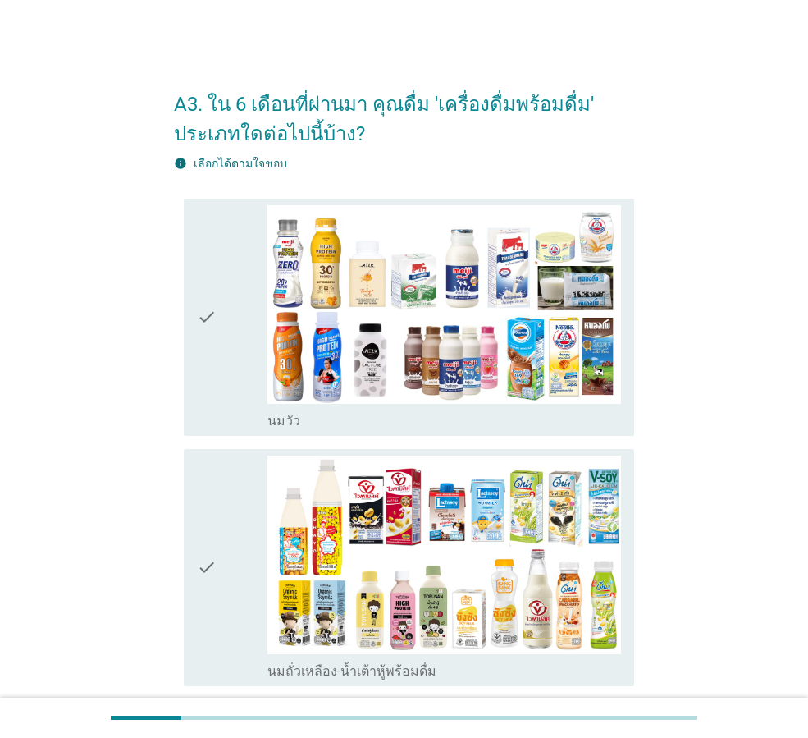
click at [217, 346] on icon "check" at bounding box center [207, 317] width 20 height 224
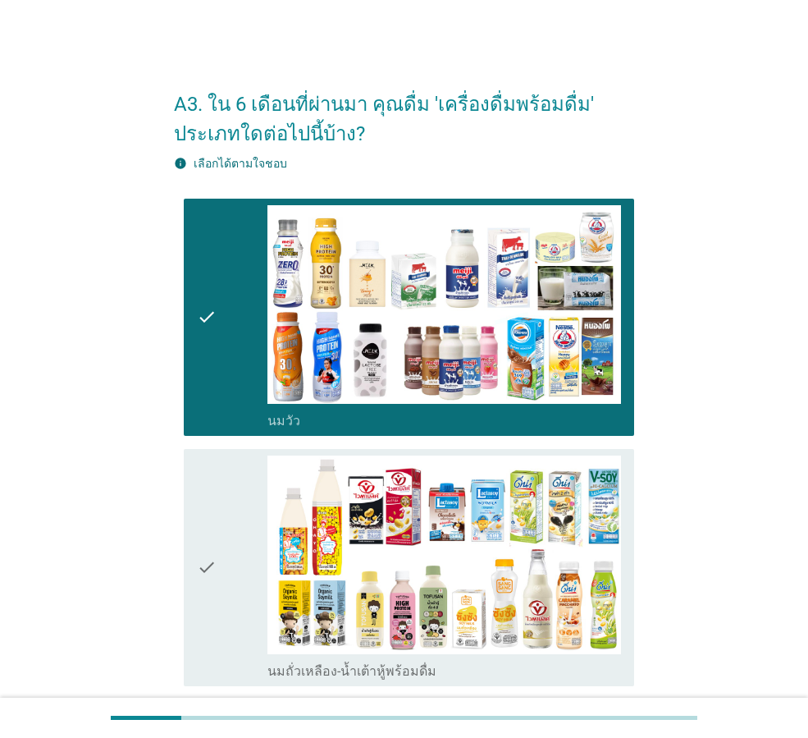
click at [218, 504] on div "check" at bounding box center [232, 568] width 71 height 224
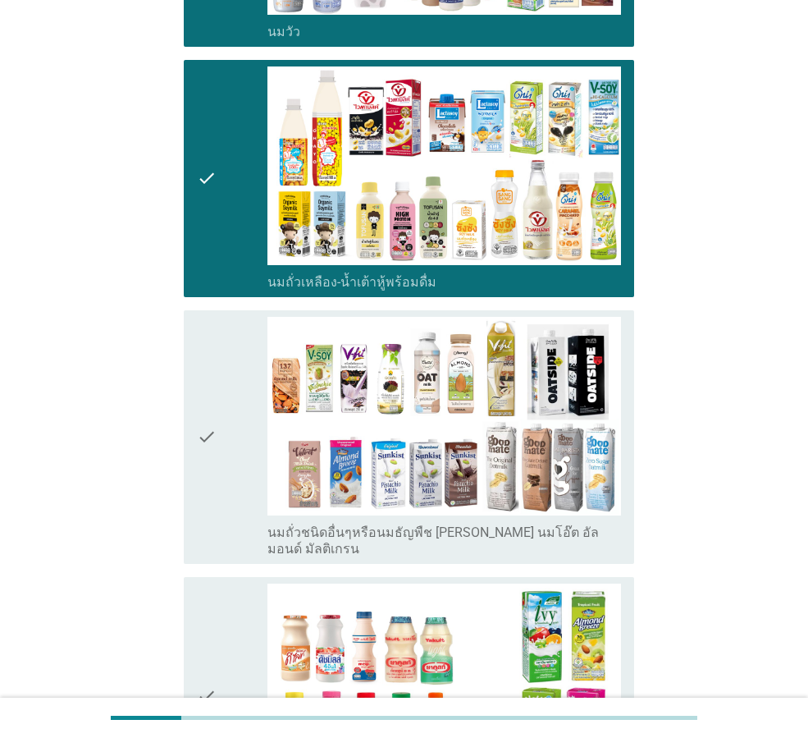
scroll to position [410, 0]
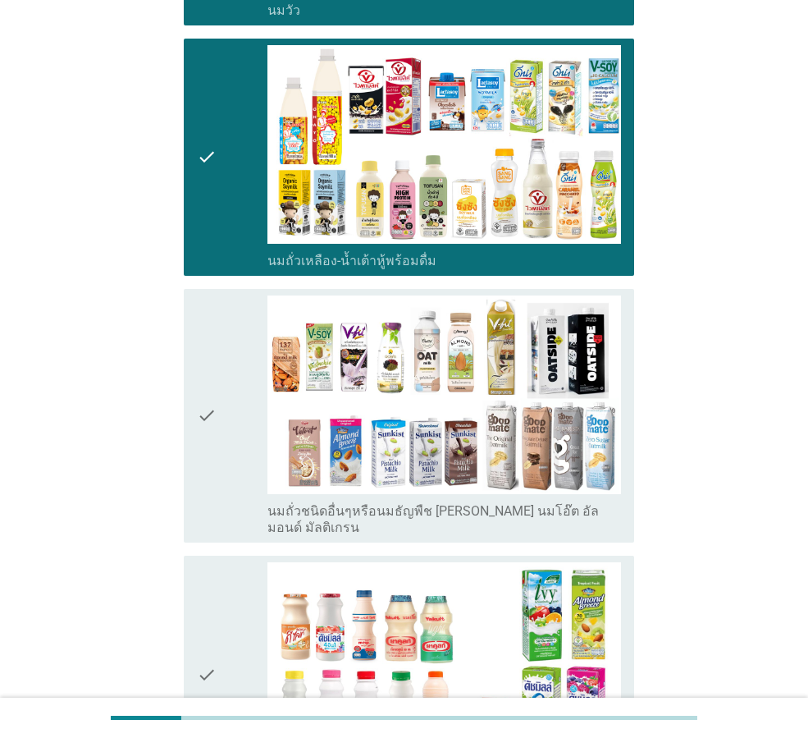
click at [226, 466] on div "check" at bounding box center [232, 415] width 71 height 240
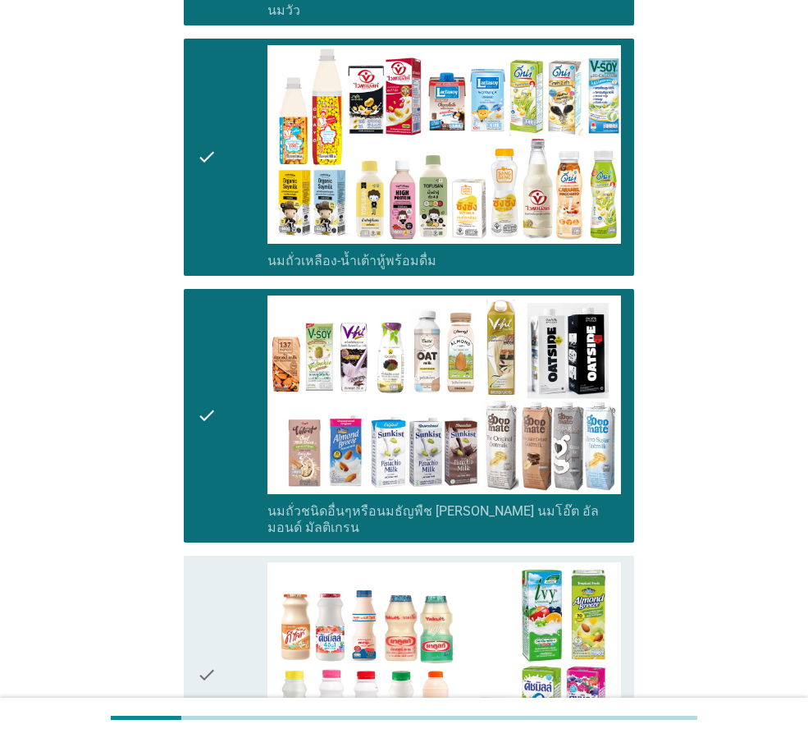
click at [233, 576] on div "check" at bounding box center [232, 674] width 71 height 224
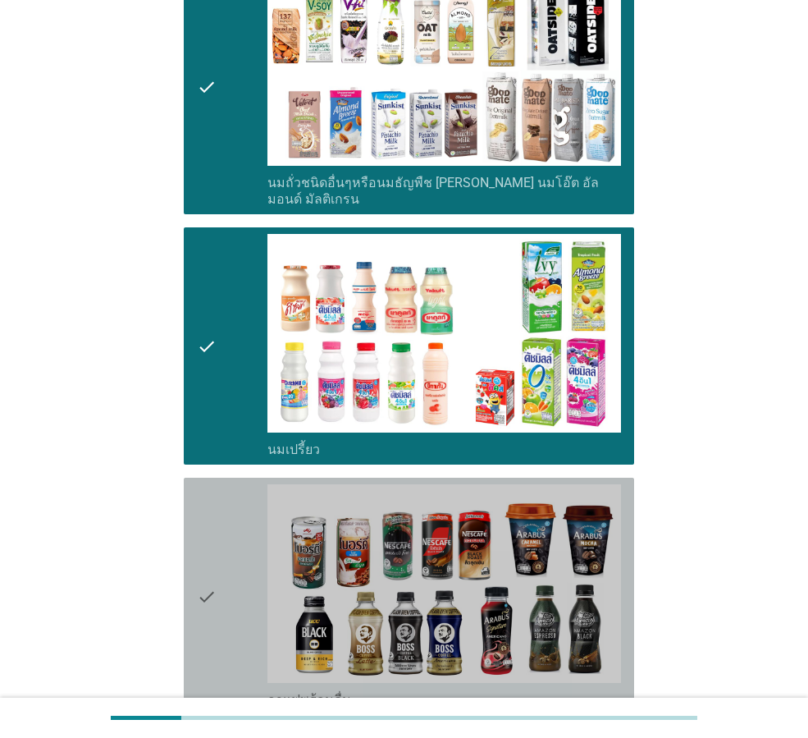
click at [232, 566] on div "check" at bounding box center [232, 596] width 71 height 224
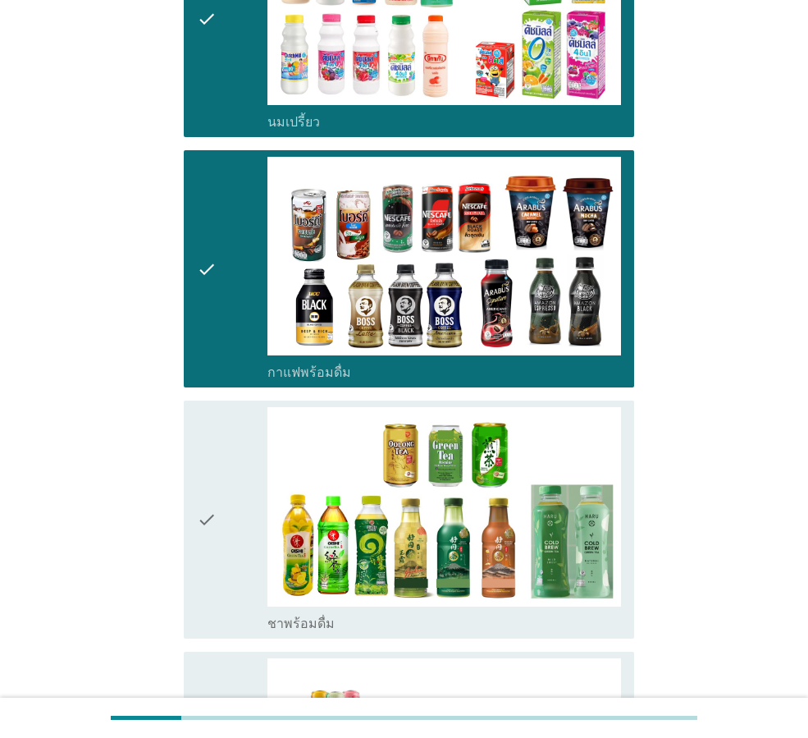
scroll to position [1067, 0]
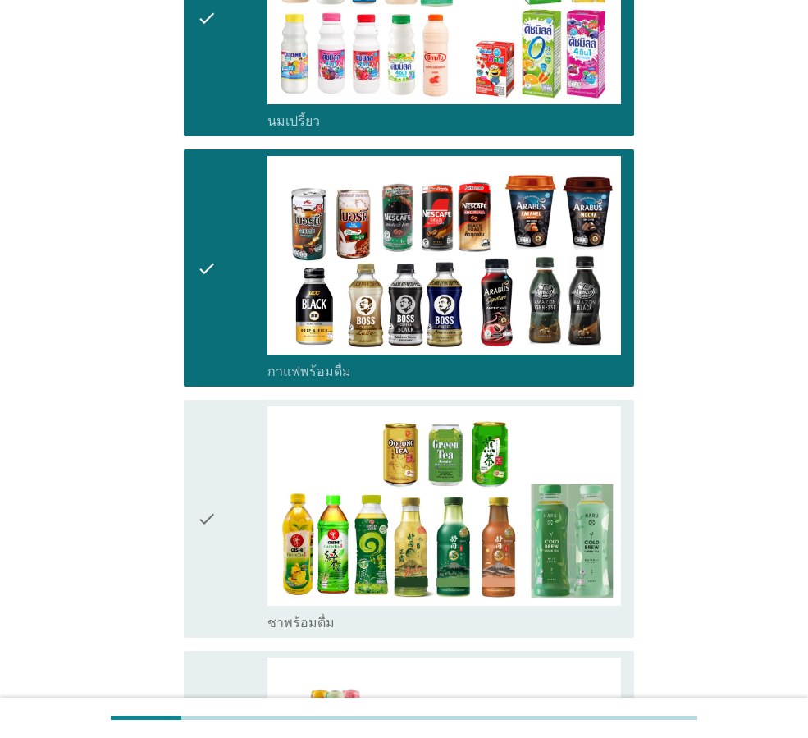
click at [232, 556] on div "check" at bounding box center [232, 518] width 71 height 224
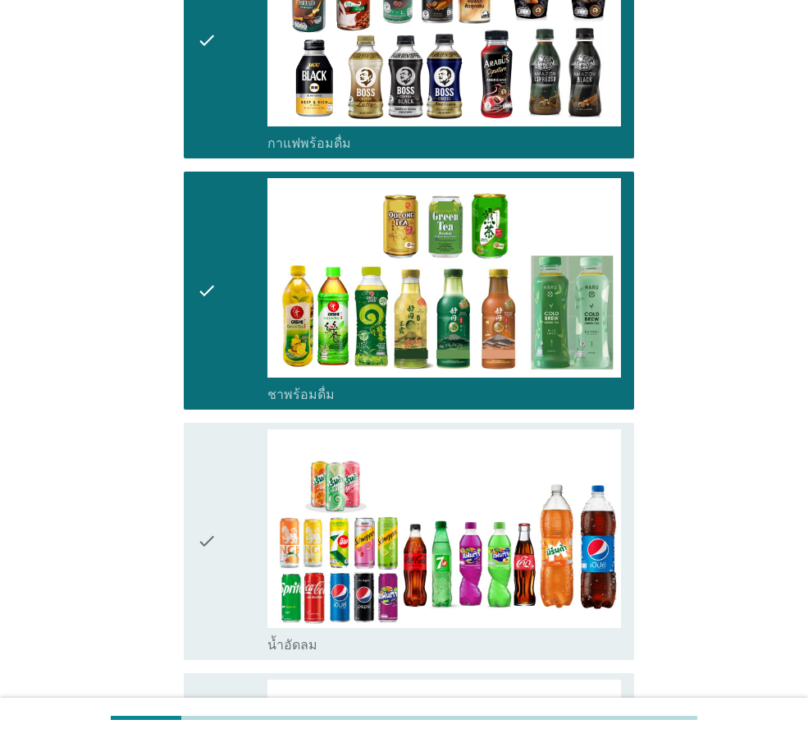
scroll to position [1313, 0]
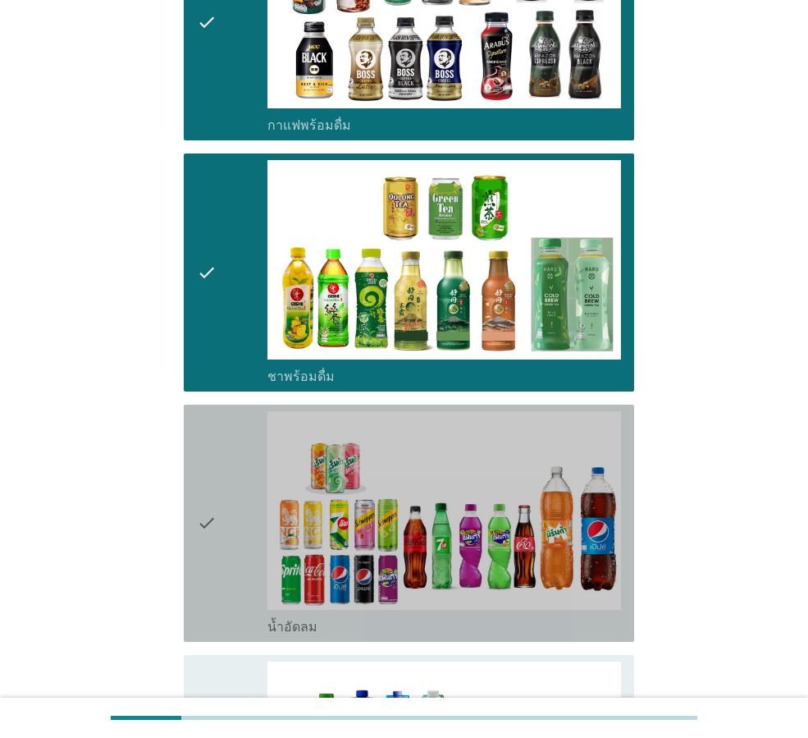
click at [233, 539] on div "check" at bounding box center [232, 523] width 71 height 224
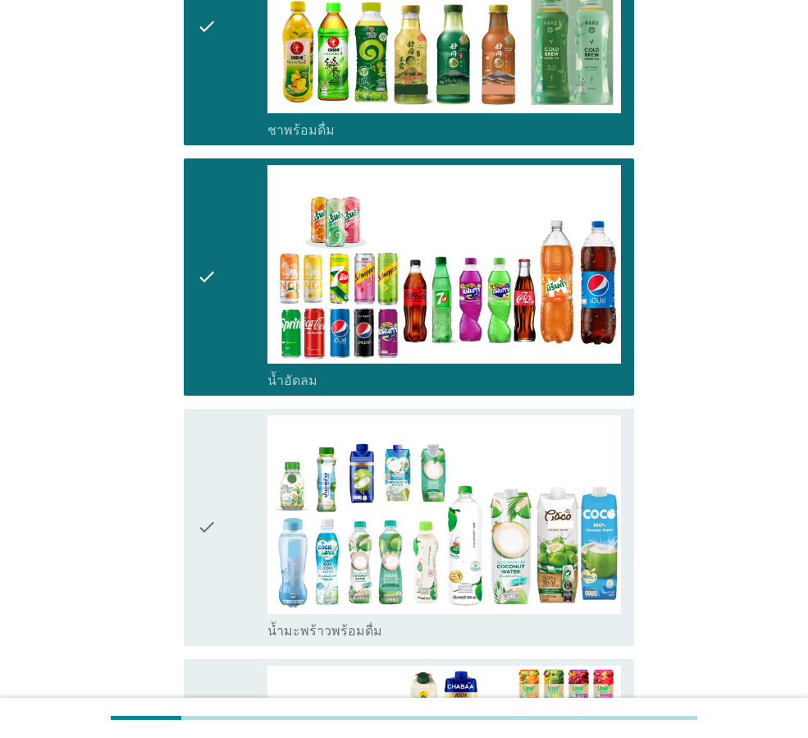
click at [233, 539] on div "check" at bounding box center [232, 527] width 71 height 224
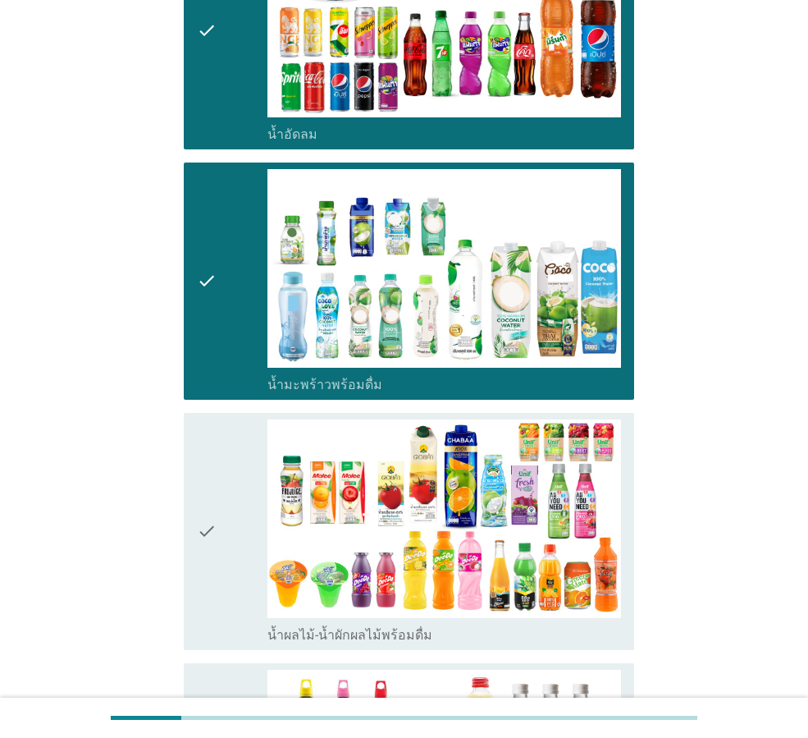
click at [234, 535] on div "check" at bounding box center [232, 531] width 71 height 224
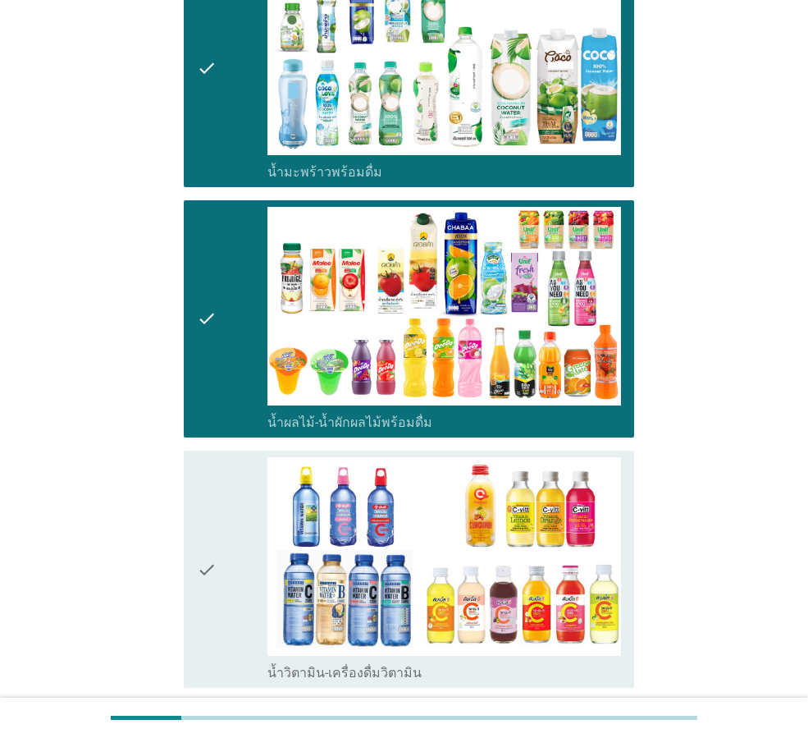
scroll to position [2134, 0]
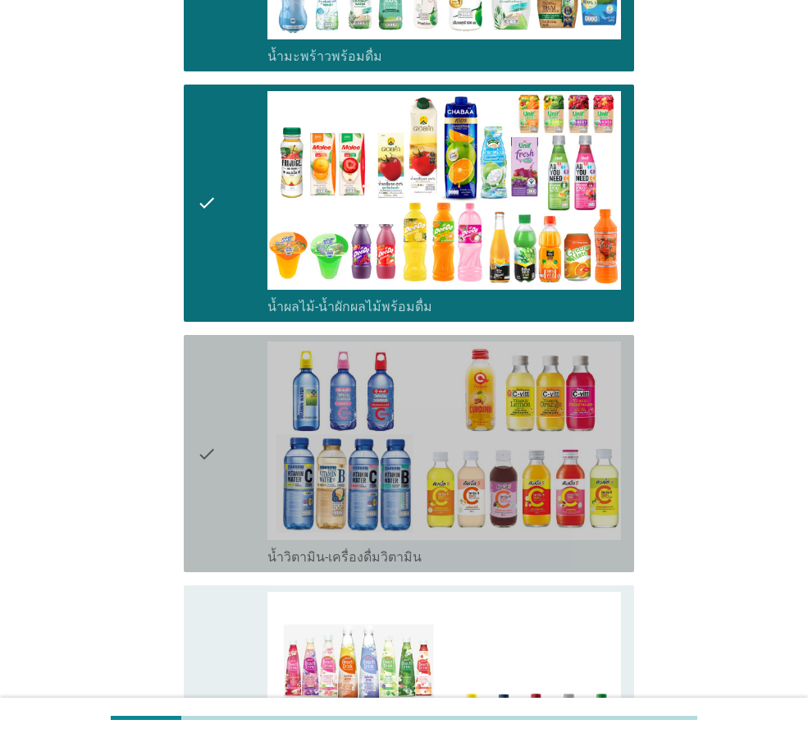
click at [234, 535] on div "check" at bounding box center [232, 453] width 71 height 224
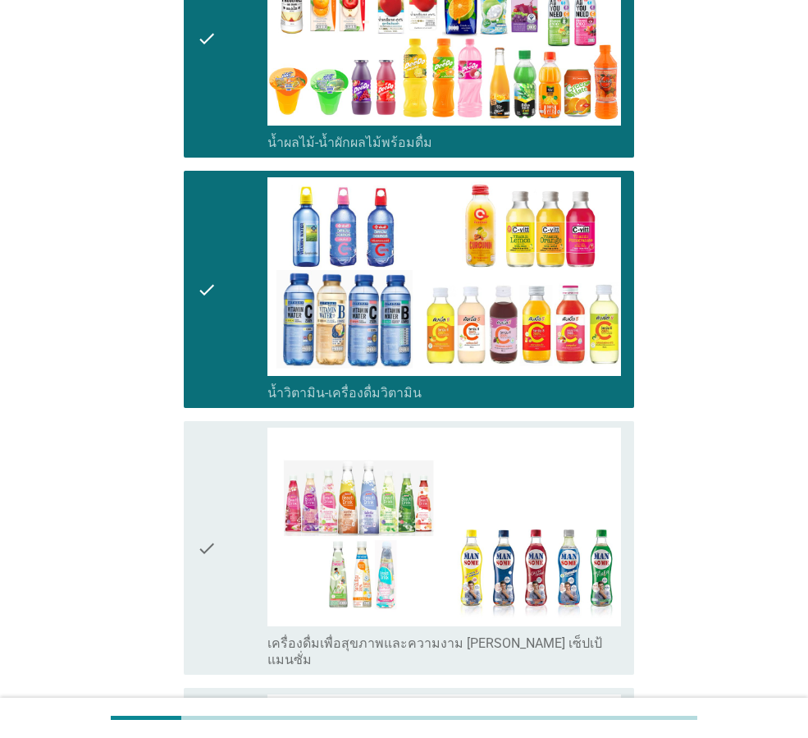
click at [236, 518] on div "check" at bounding box center [232, 548] width 71 height 240
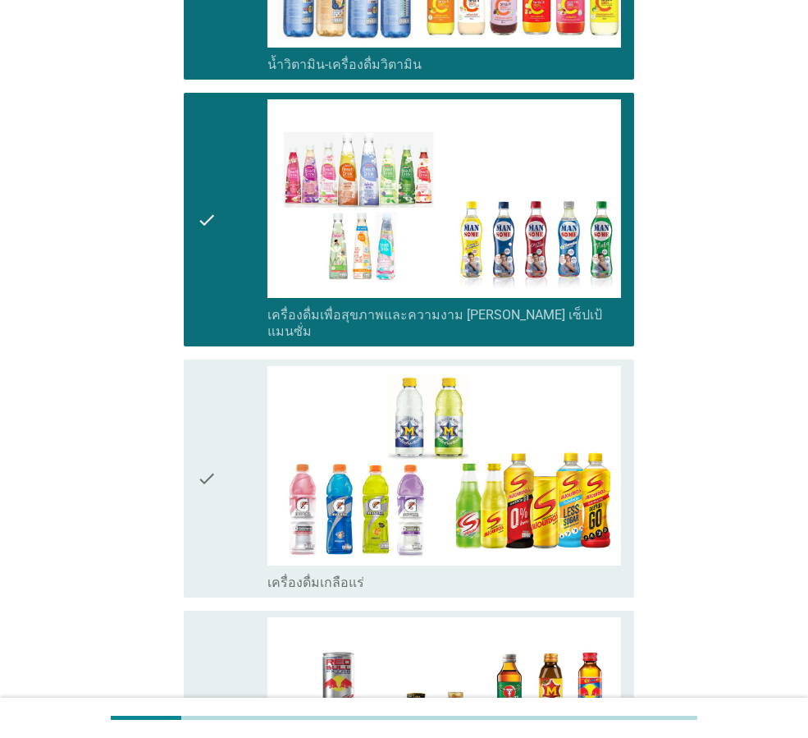
click at [236, 521] on div "check" at bounding box center [232, 478] width 71 height 224
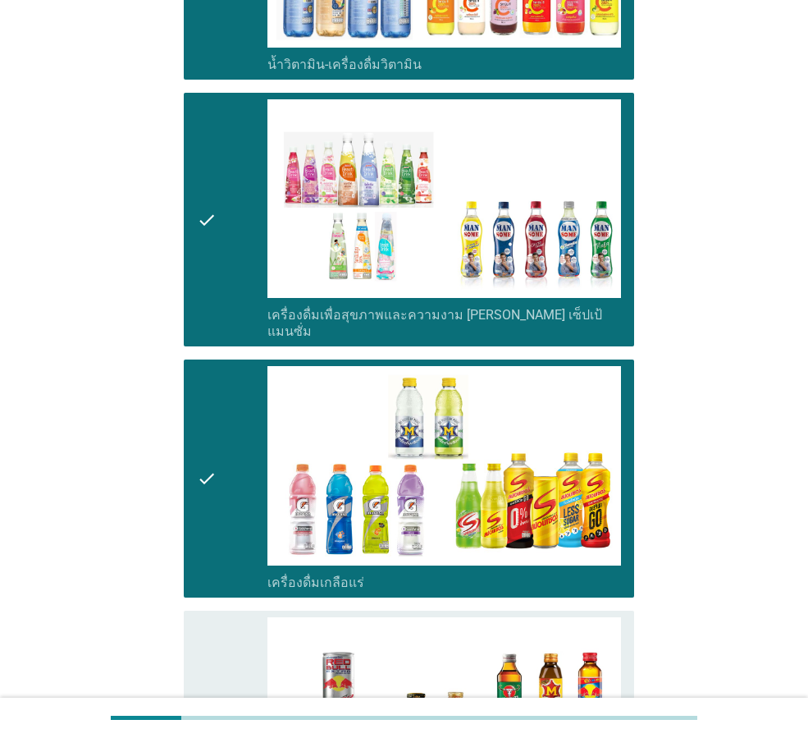
click at [254, 617] on div "check" at bounding box center [232, 729] width 71 height 224
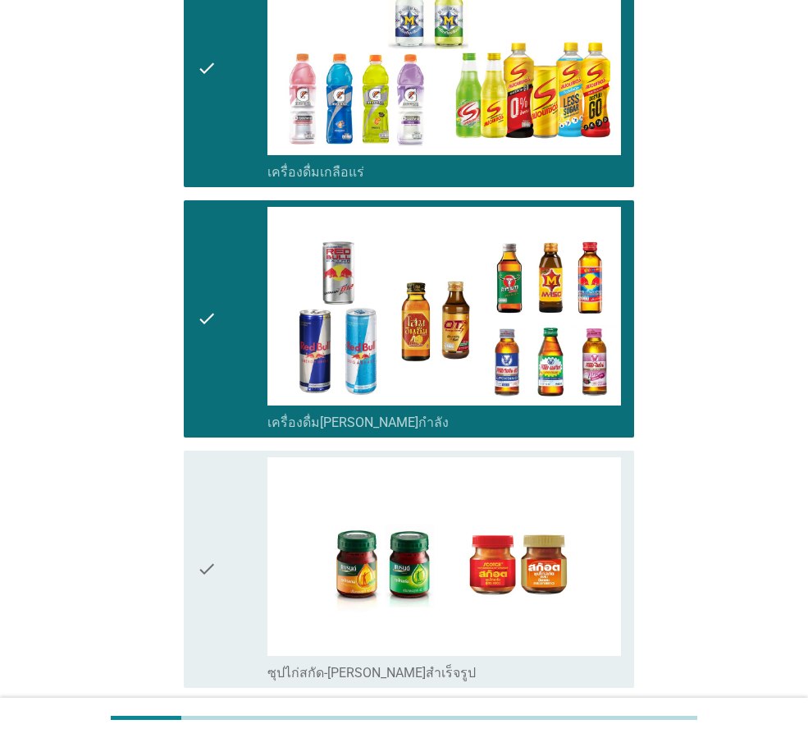
click at [233, 563] on div "check" at bounding box center [232, 569] width 71 height 224
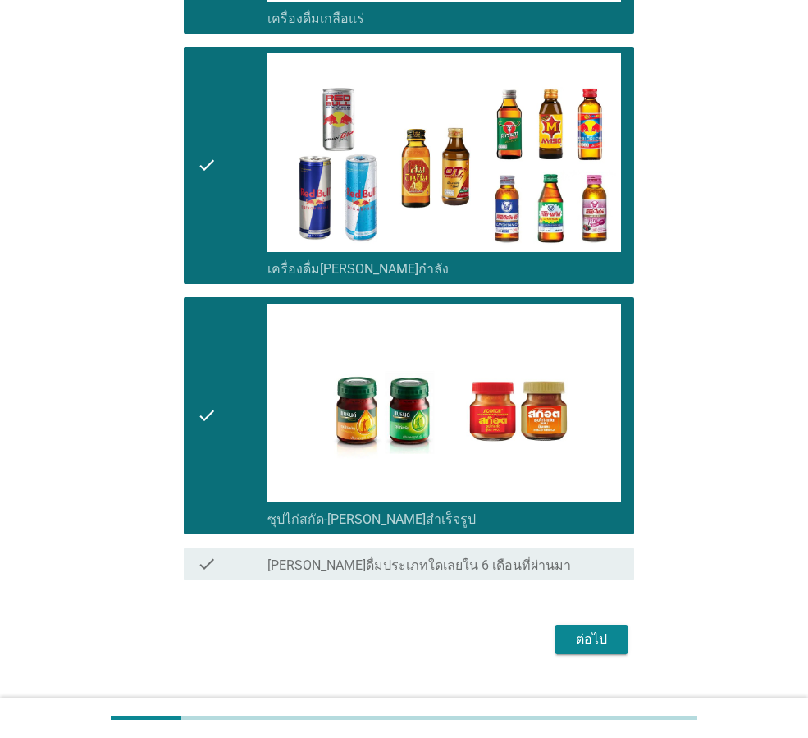
scroll to position [3191, 0]
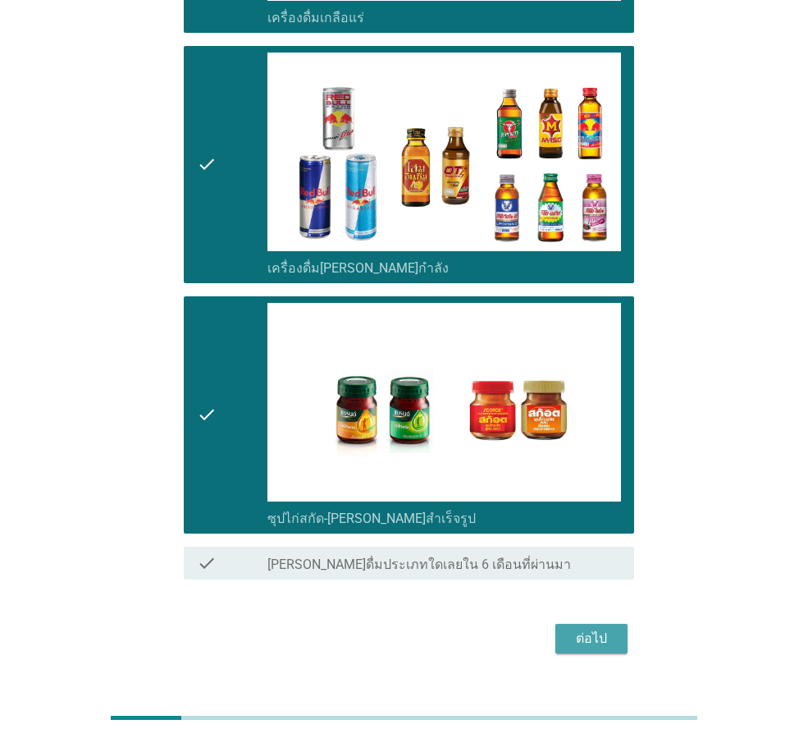
click at [598, 629] on div "ต่อไป" at bounding box center [592, 639] width 46 height 20
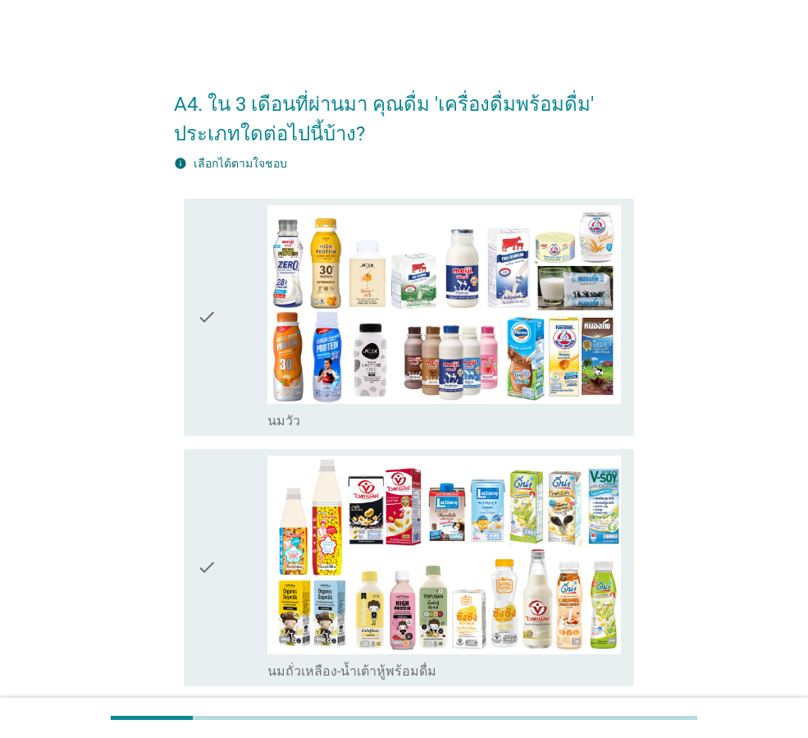
click at [223, 263] on div "check" at bounding box center [232, 317] width 71 height 224
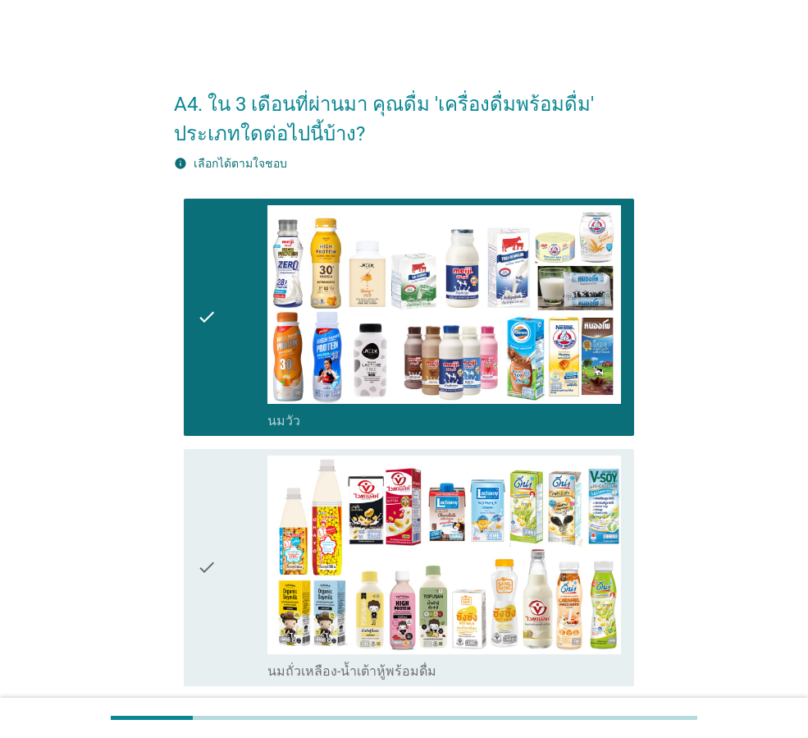
click at [216, 451] on div "check check_box_outline_blank นมถั่วเหลือง-น้ำเต้าหู้พร้อมดื่ม" at bounding box center [409, 567] width 451 height 237
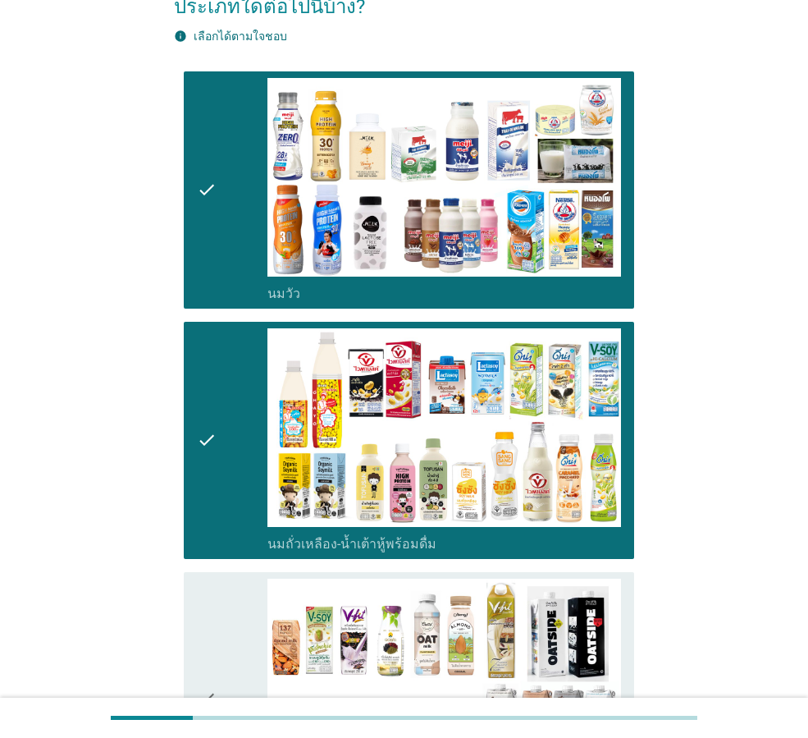
scroll to position [410, 0]
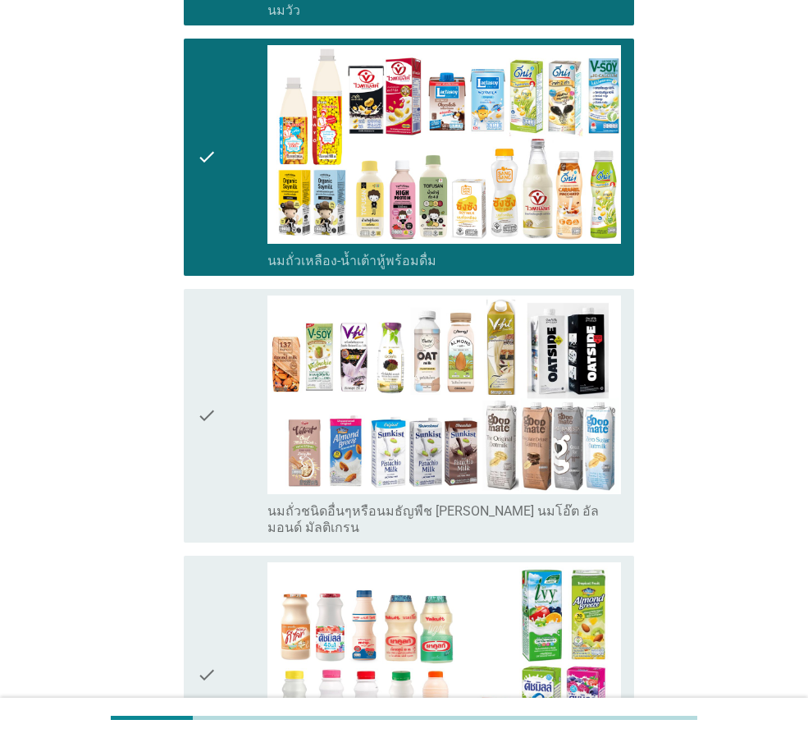
click at [226, 457] on div "check" at bounding box center [232, 415] width 71 height 240
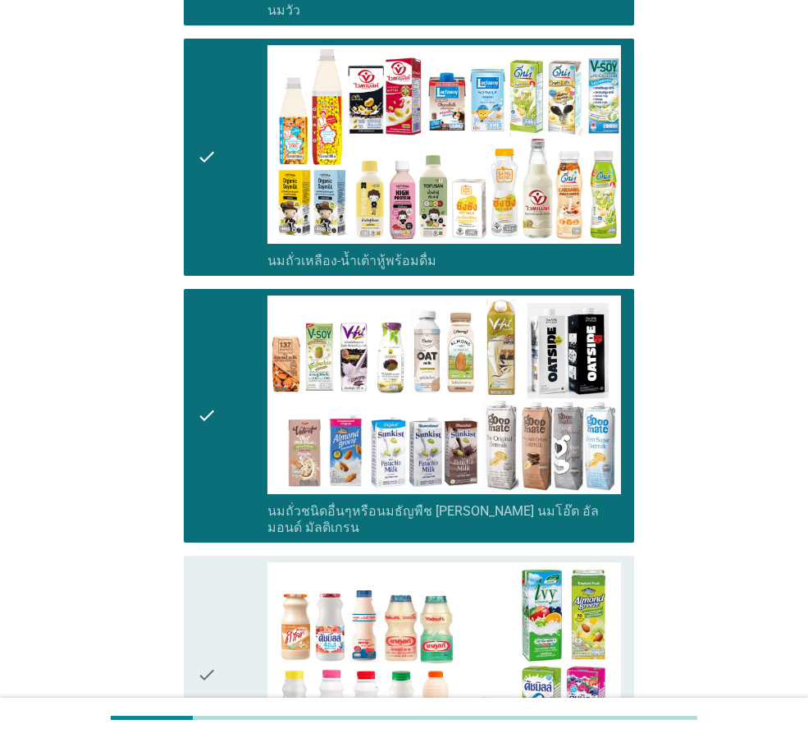
click at [228, 566] on div "check" at bounding box center [232, 674] width 71 height 224
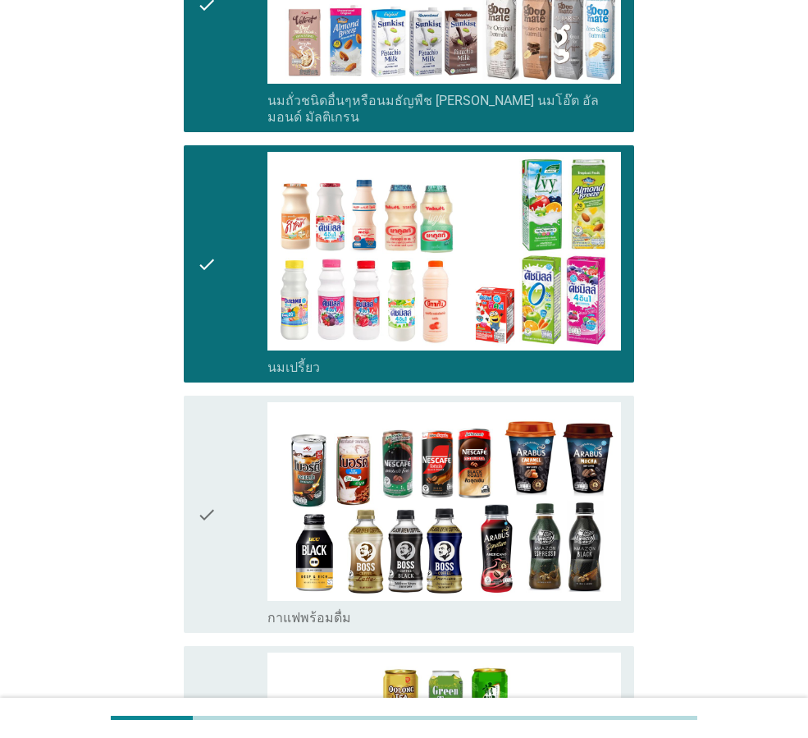
click at [224, 510] on div "check" at bounding box center [232, 514] width 71 height 224
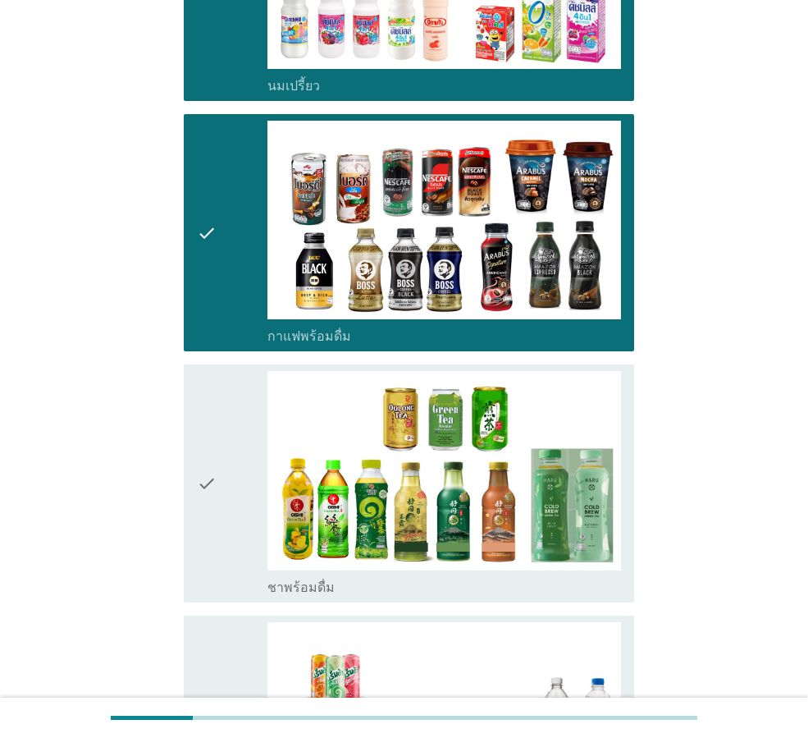
scroll to position [1149, 0]
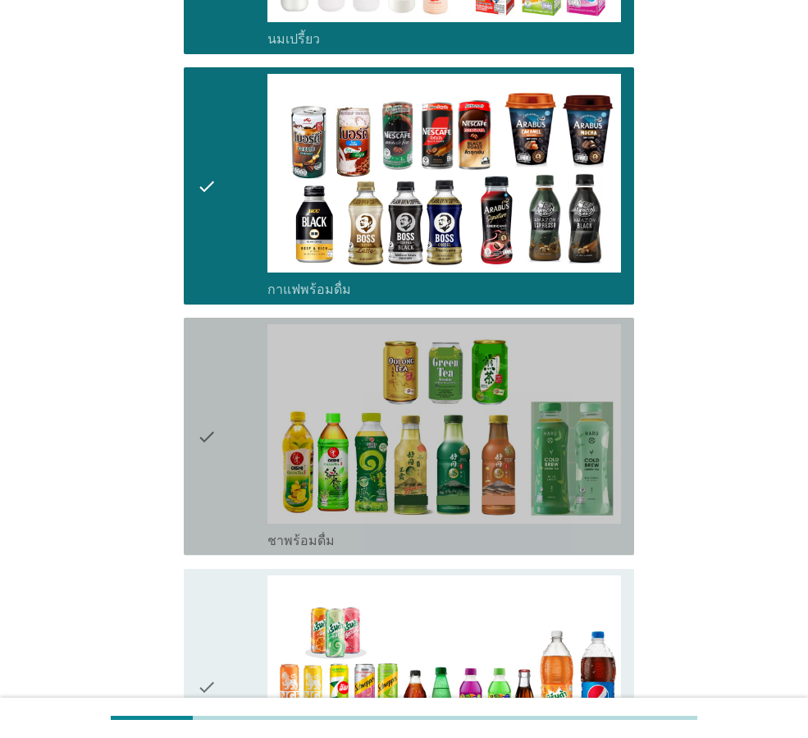
click at [237, 522] on div "check" at bounding box center [232, 436] width 71 height 224
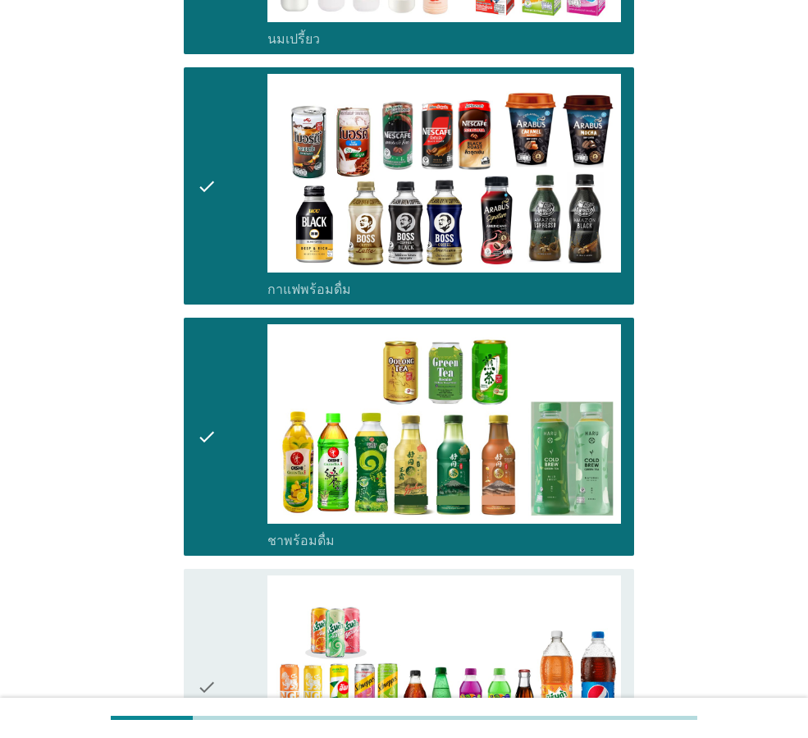
click at [241, 593] on div "check" at bounding box center [232, 687] width 71 height 224
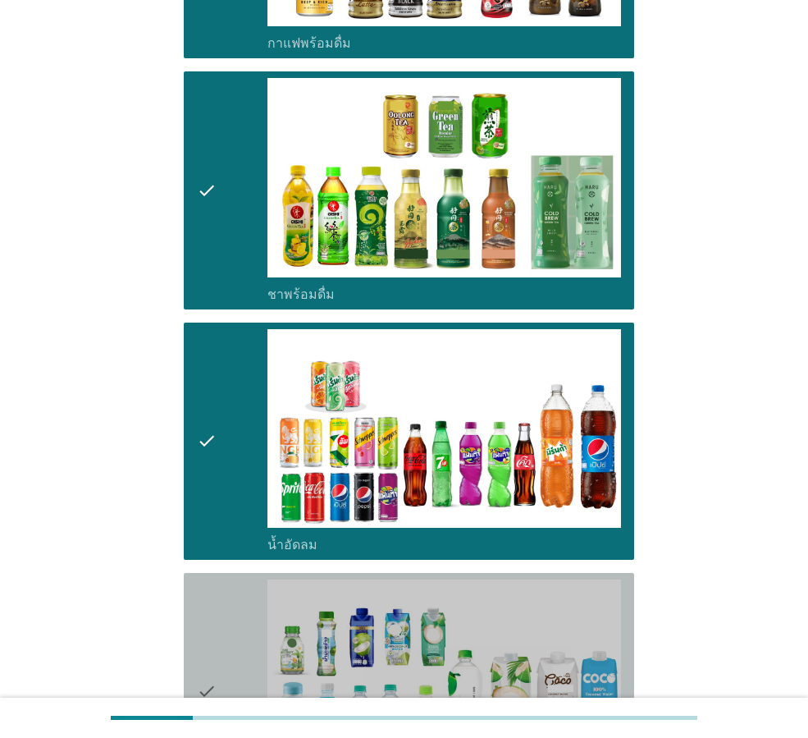
click at [245, 593] on div "check" at bounding box center [232, 691] width 71 height 224
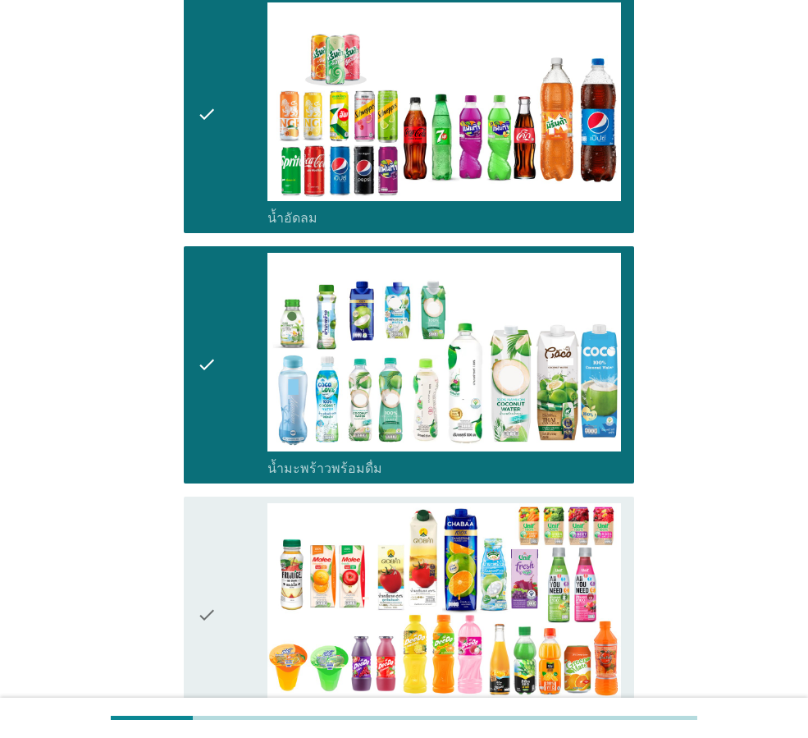
scroll to position [1724, 0]
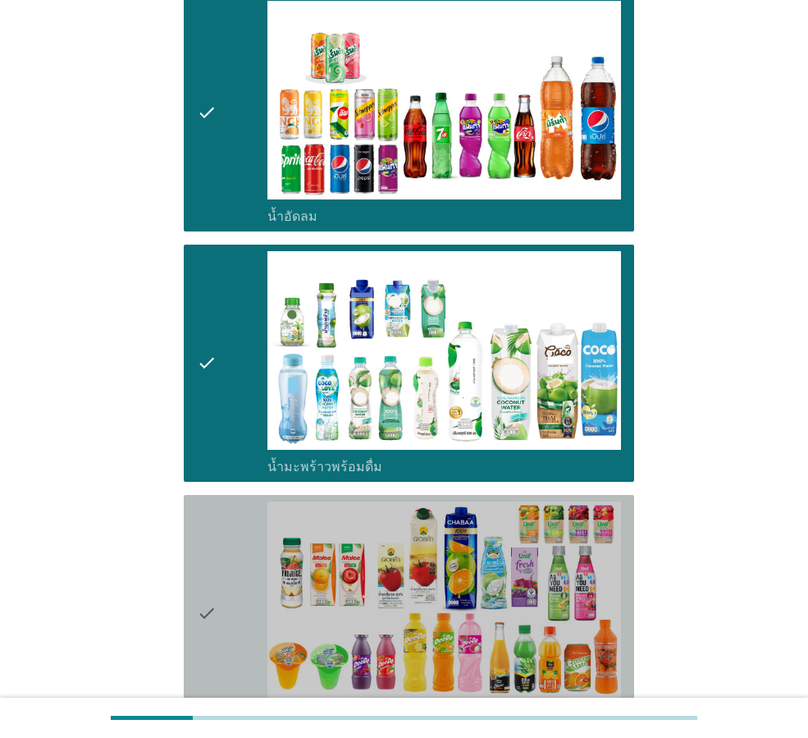
click at [251, 596] on div "check" at bounding box center [232, 613] width 71 height 224
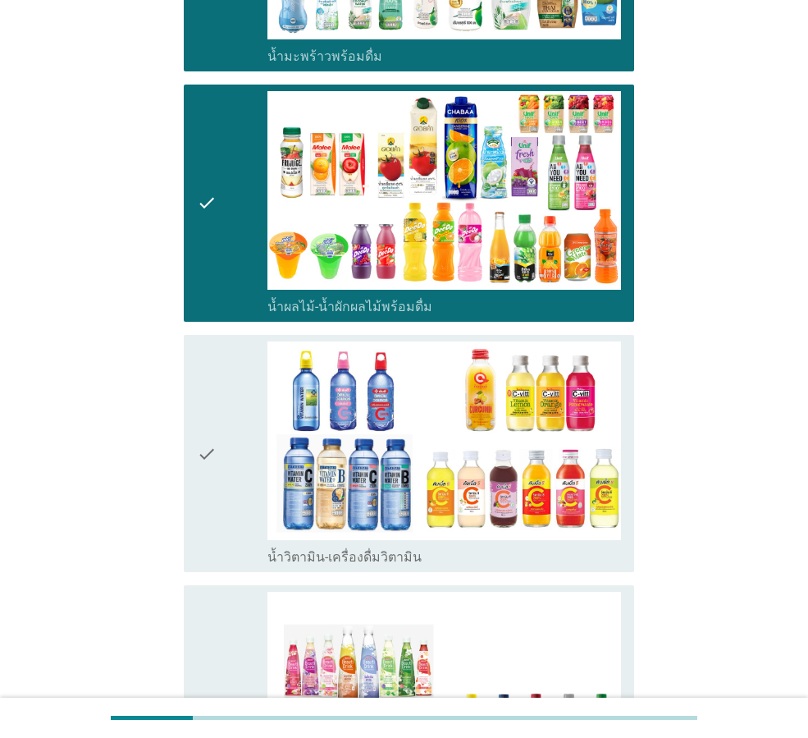
click at [228, 491] on div "check" at bounding box center [232, 453] width 71 height 224
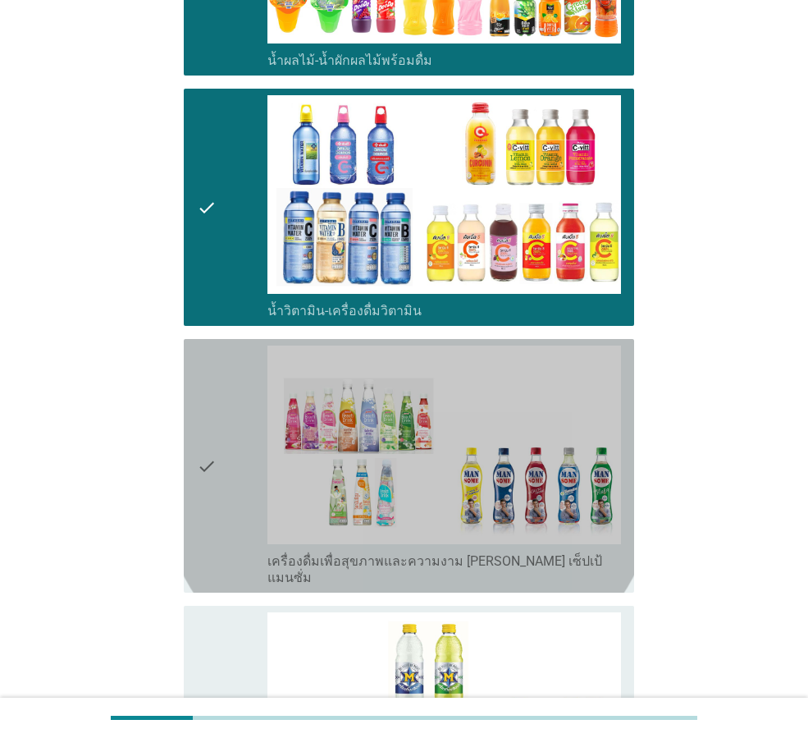
click at [226, 431] on div "check" at bounding box center [232, 466] width 71 height 240
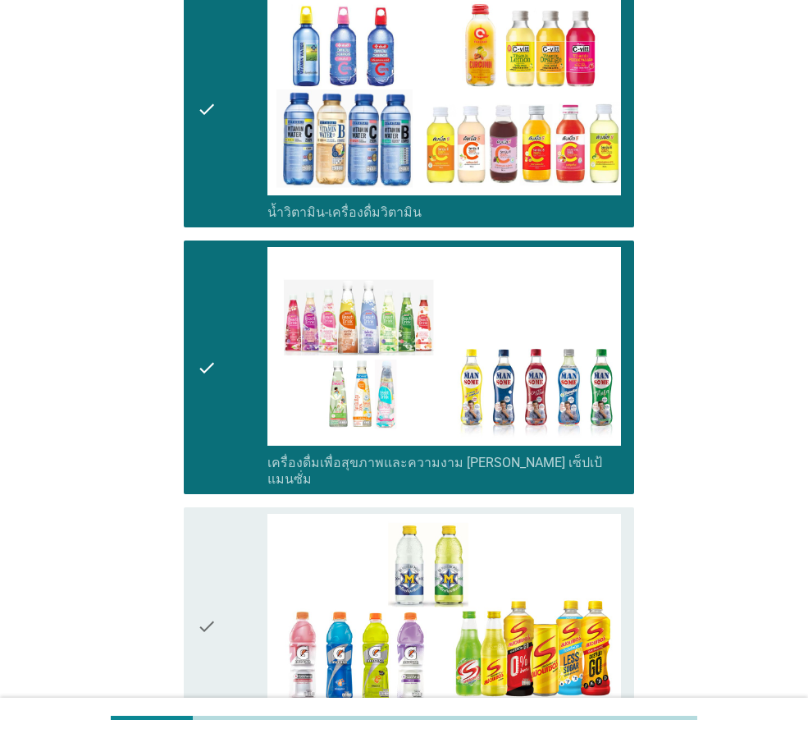
scroll to position [2709, 0]
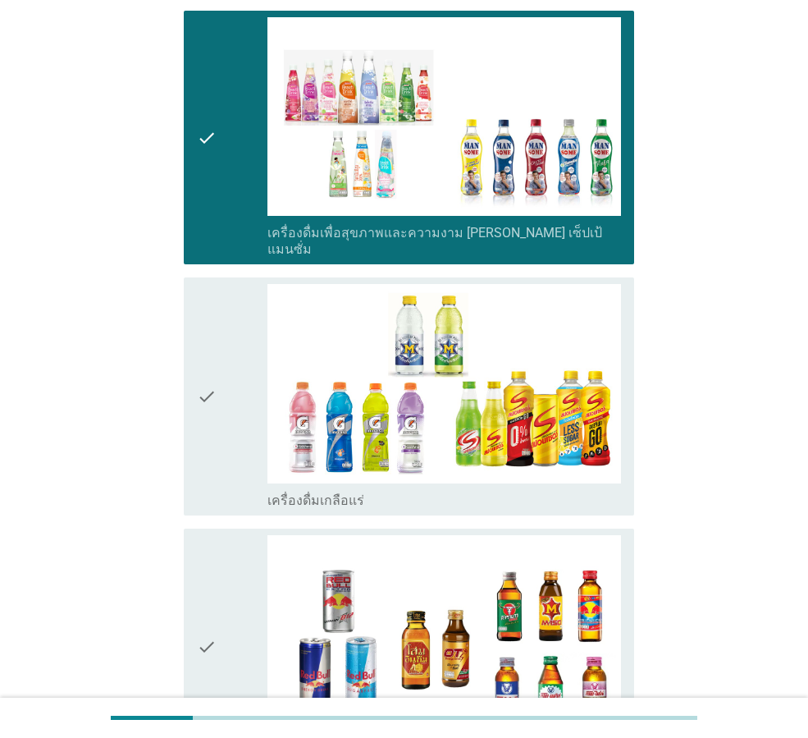
click at [226, 434] on div "check" at bounding box center [232, 396] width 71 height 224
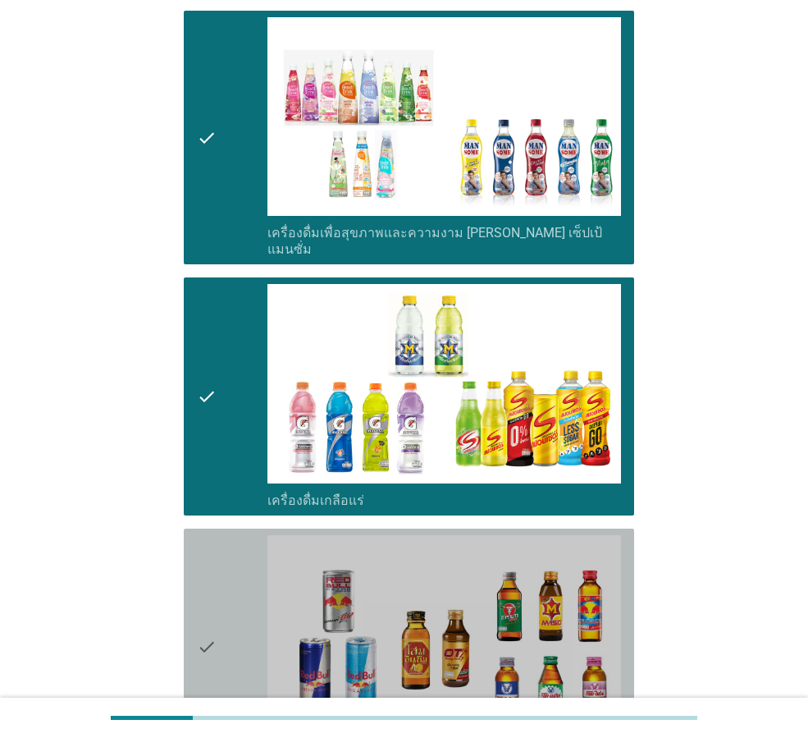
click at [234, 556] on div "check" at bounding box center [232, 647] width 71 height 224
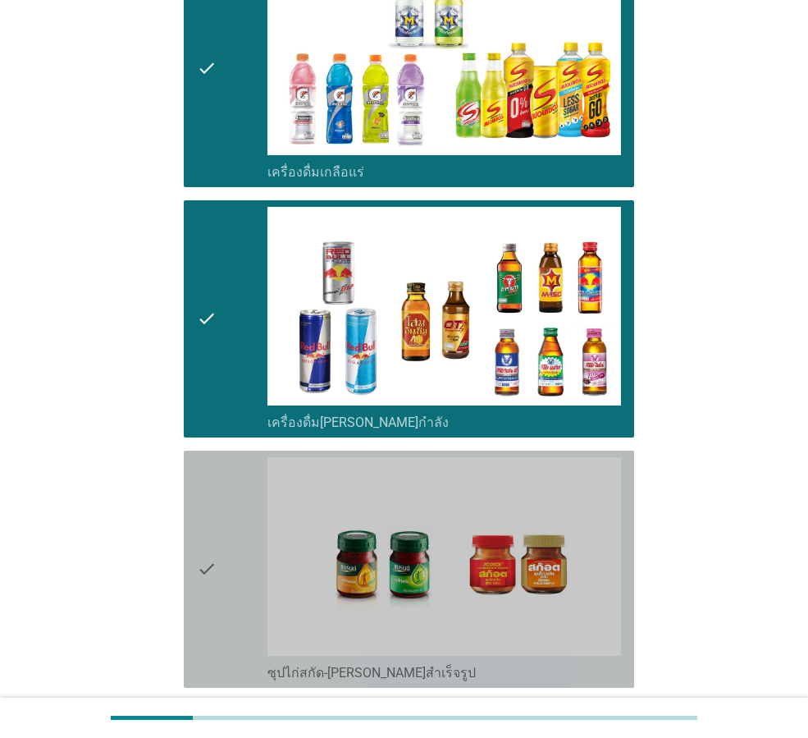
click at [238, 513] on div "check" at bounding box center [232, 569] width 71 height 224
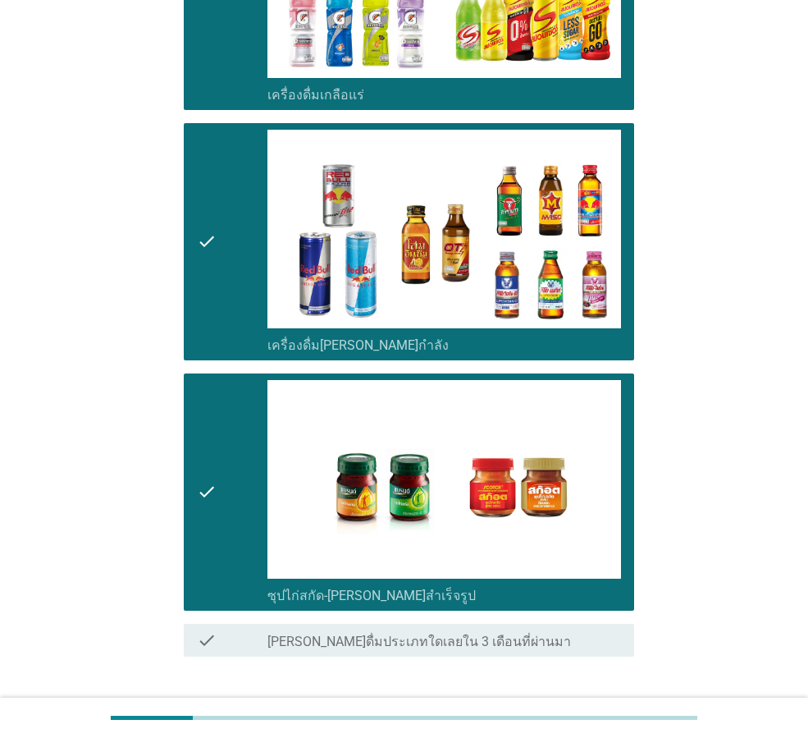
scroll to position [3191, 0]
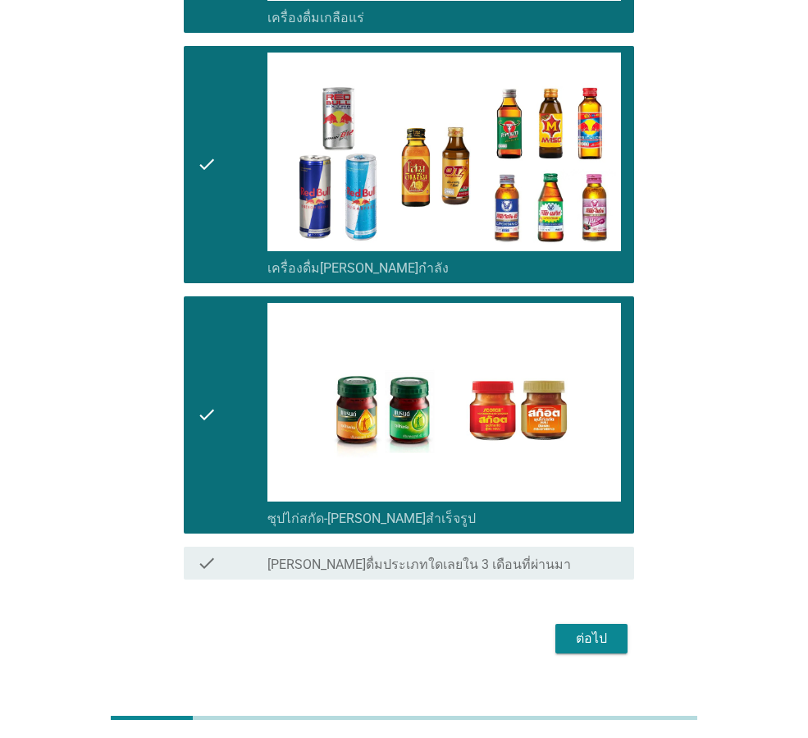
click at [567, 624] on button "ต่อไป" at bounding box center [592, 639] width 72 height 30
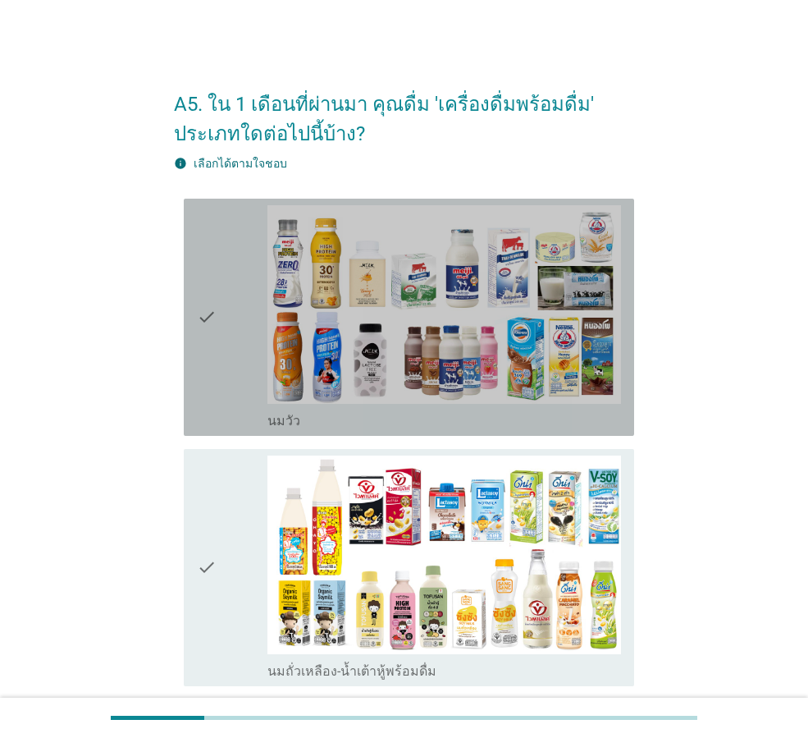
click at [245, 290] on div "check" at bounding box center [232, 317] width 71 height 224
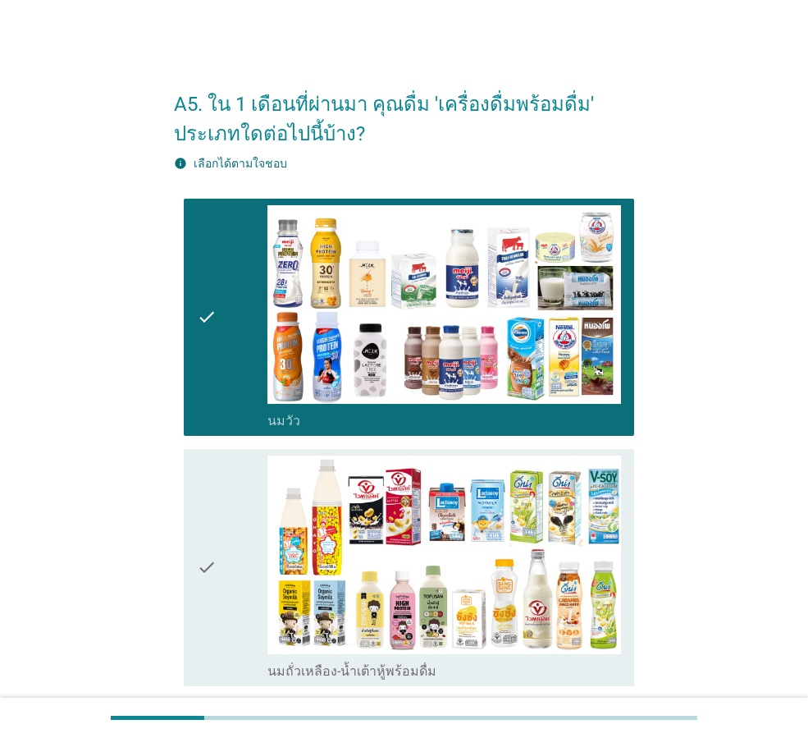
click at [246, 528] on div "check" at bounding box center [232, 568] width 71 height 224
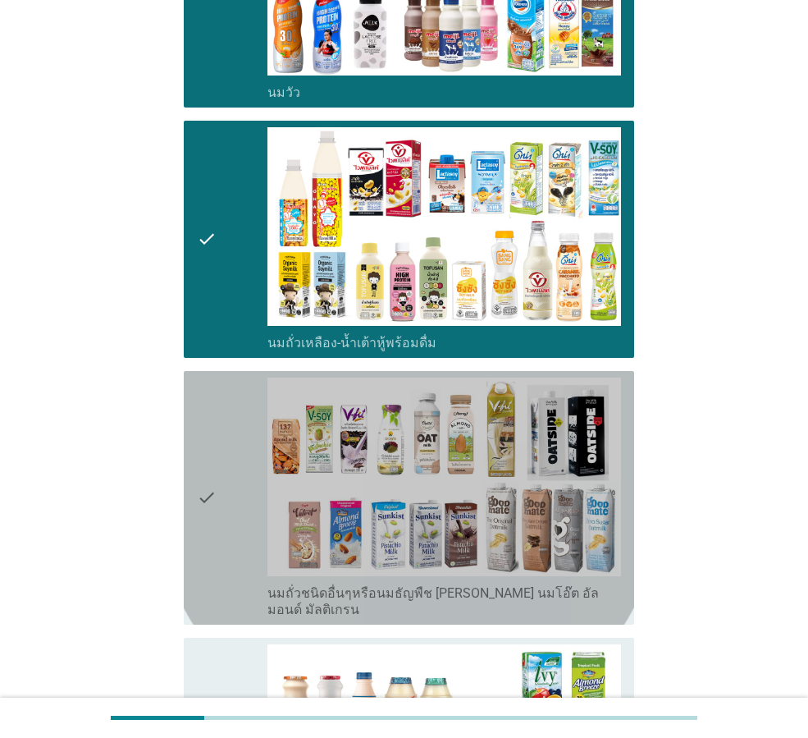
click at [239, 528] on div "check" at bounding box center [232, 498] width 71 height 240
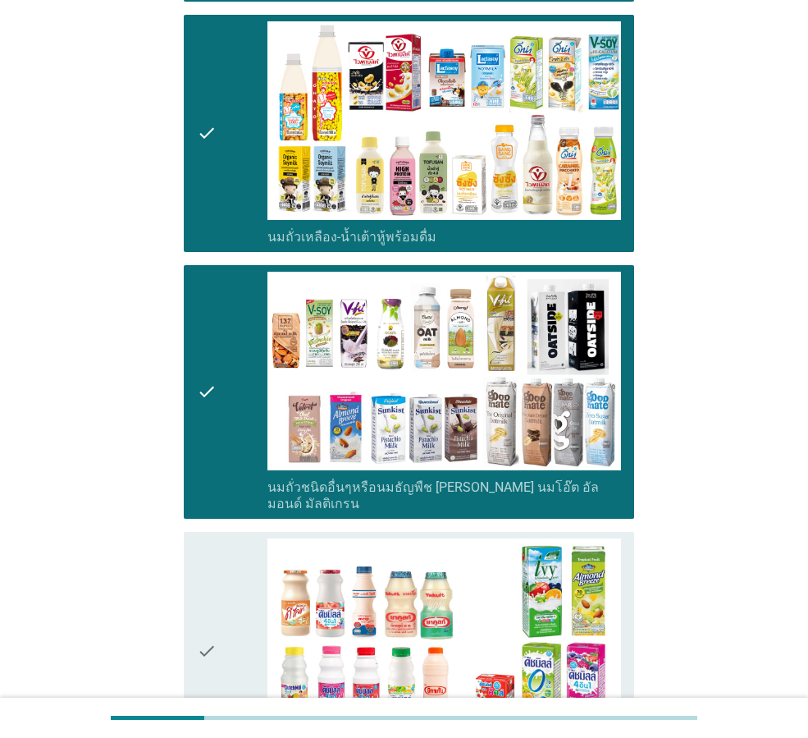
scroll to position [575, 0]
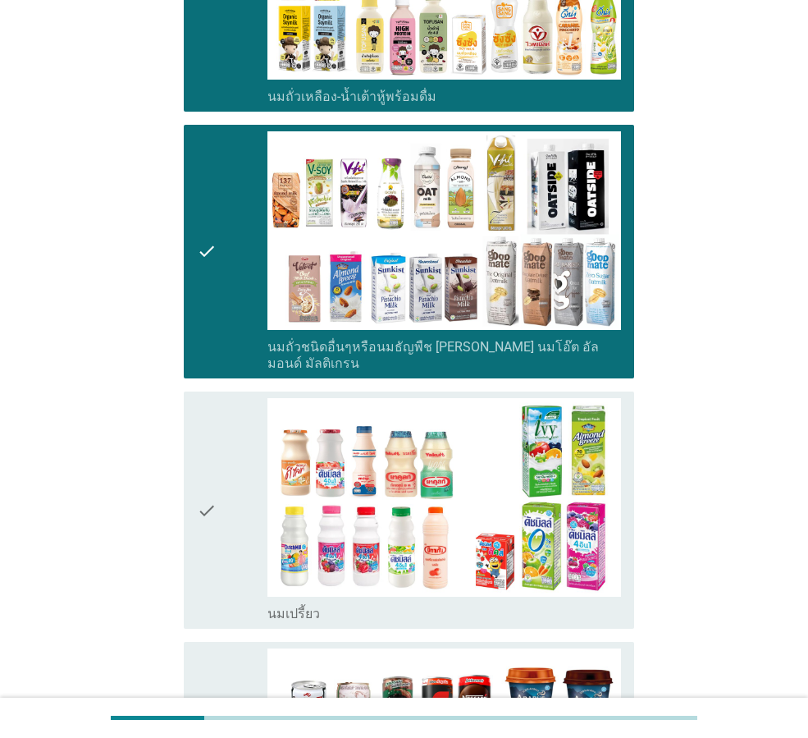
click at [230, 501] on div "check" at bounding box center [232, 510] width 71 height 224
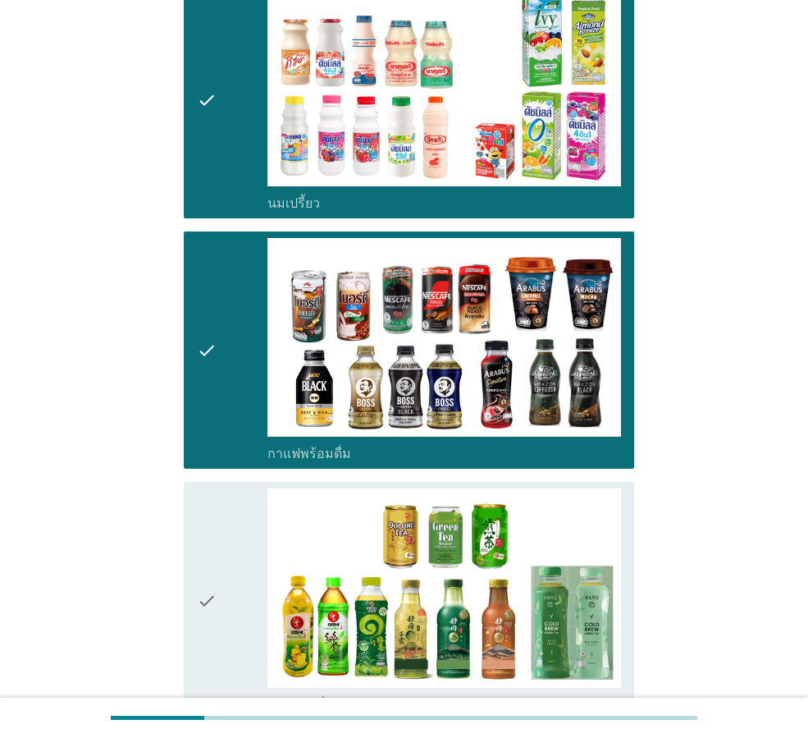
click at [240, 565] on div "check" at bounding box center [232, 600] width 71 height 224
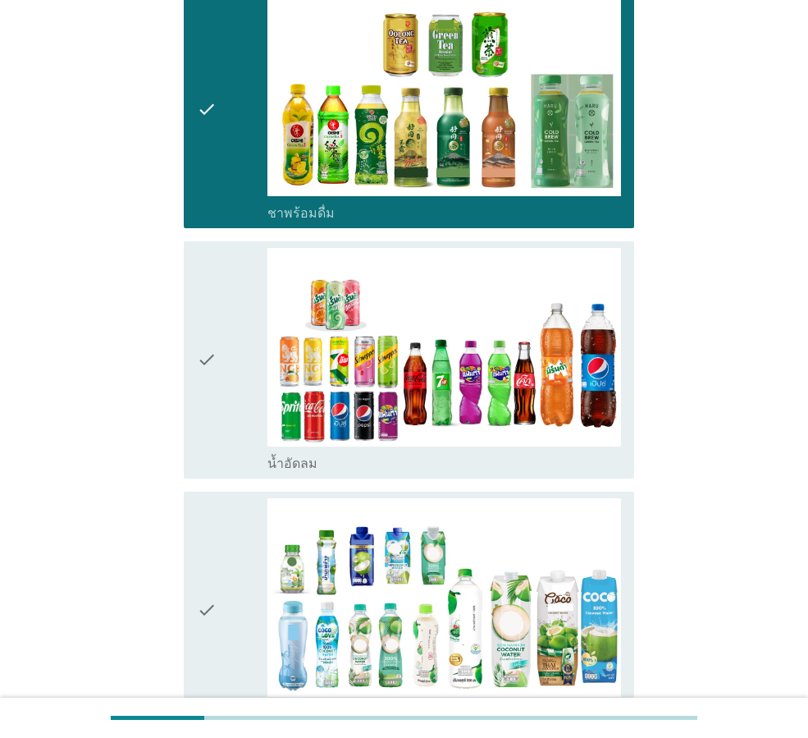
click at [245, 543] on div "check" at bounding box center [232, 610] width 71 height 224
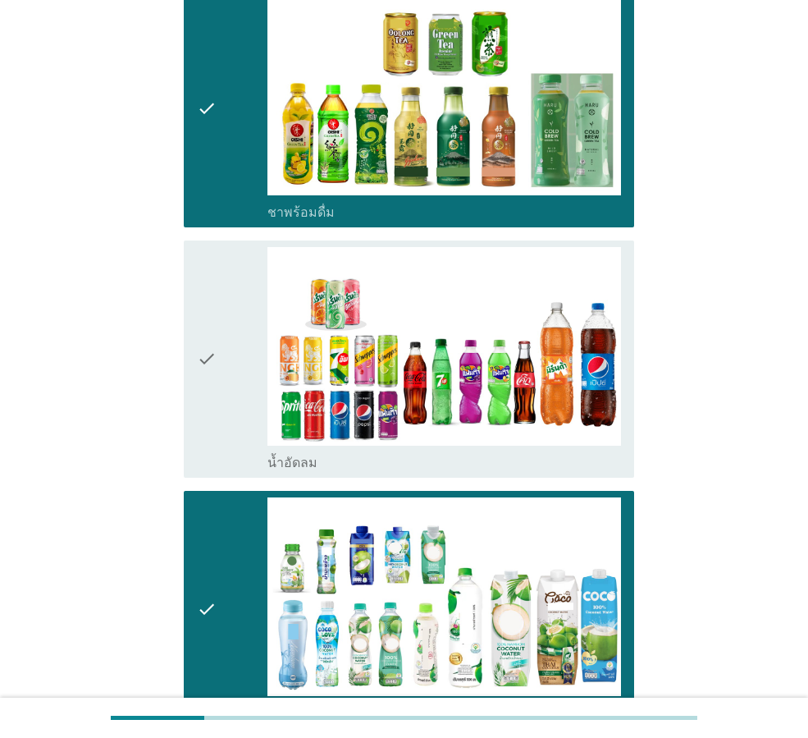
click at [226, 398] on div "check" at bounding box center [232, 359] width 71 height 224
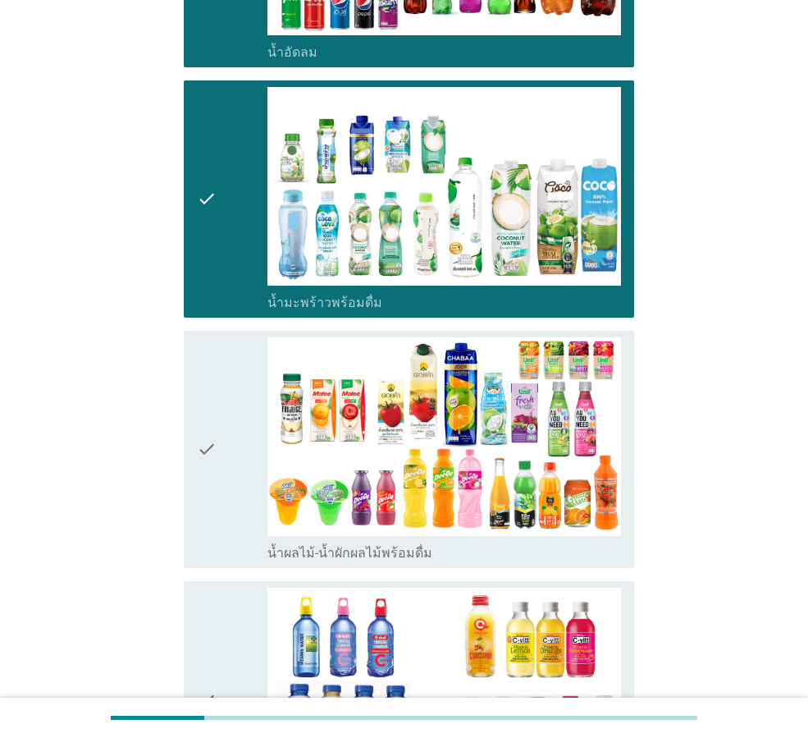
click at [246, 461] on div "check" at bounding box center [232, 449] width 71 height 224
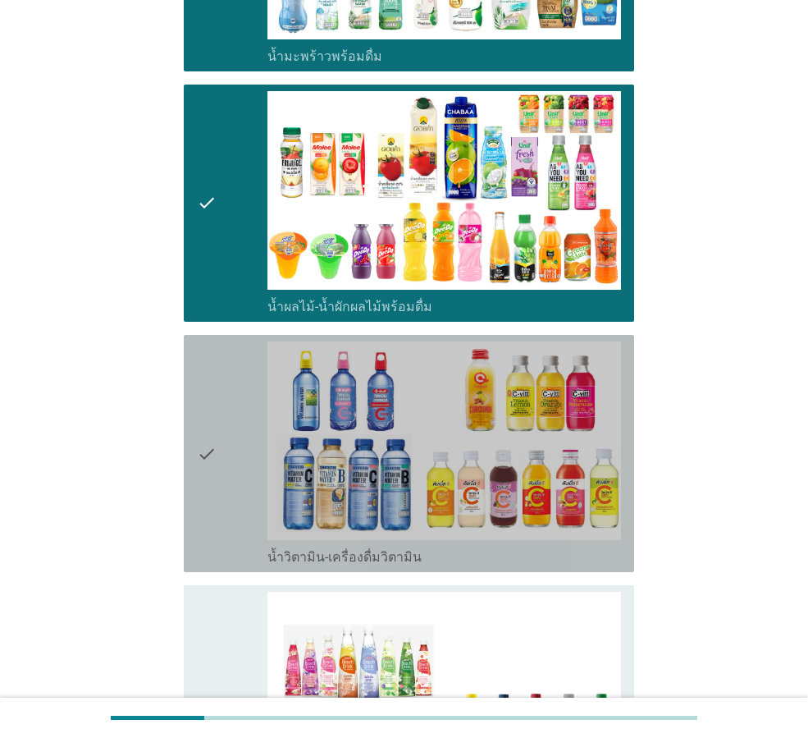
click at [246, 494] on div "check" at bounding box center [232, 453] width 71 height 224
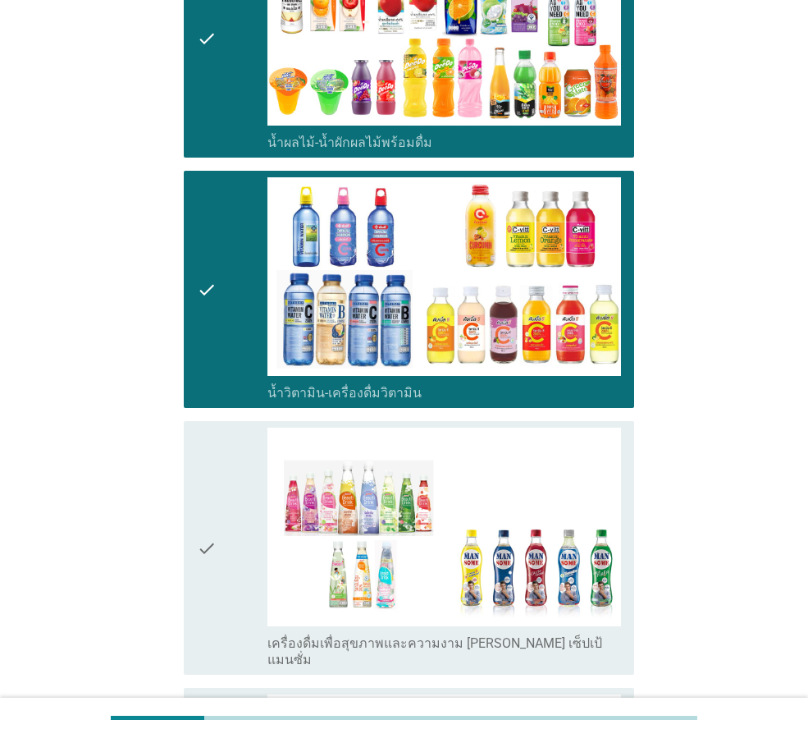
click at [219, 478] on div "check" at bounding box center [232, 548] width 71 height 240
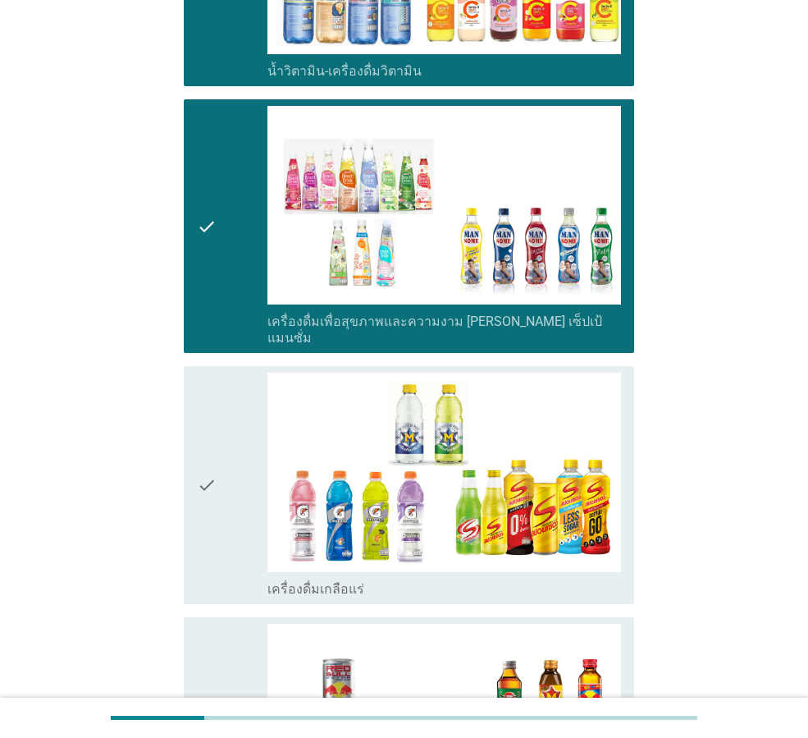
scroll to position [2626, 0]
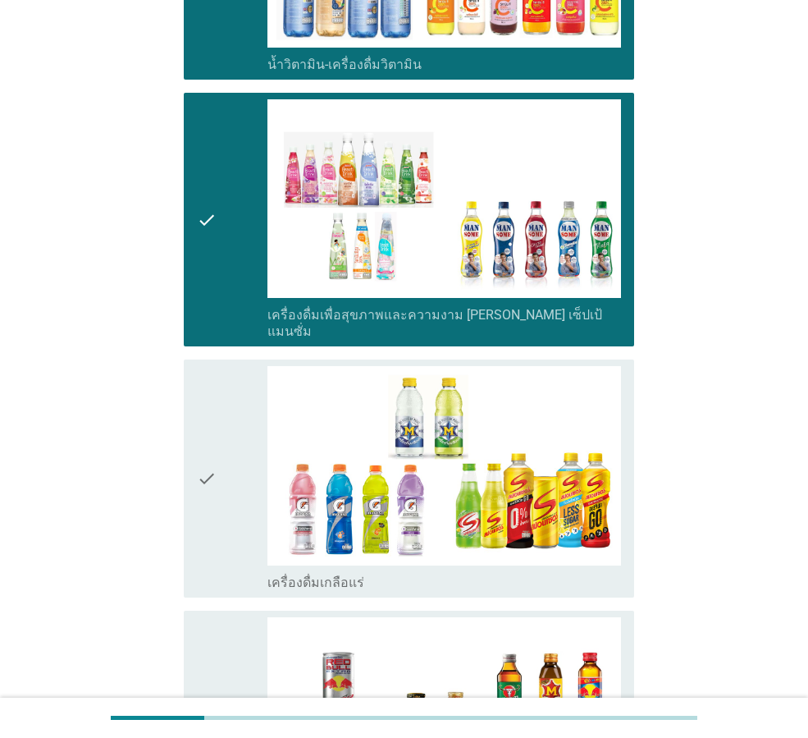
click at [230, 463] on div "check" at bounding box center [232, 478] width 71 height 224
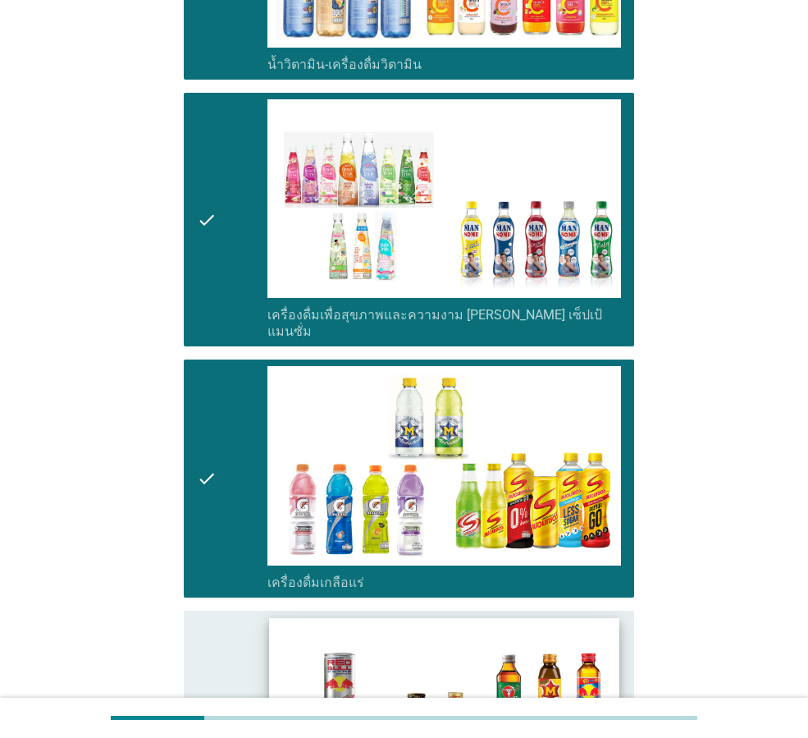
click at [271, 618] on img at bounding box center [444, 716] width 350 height 197
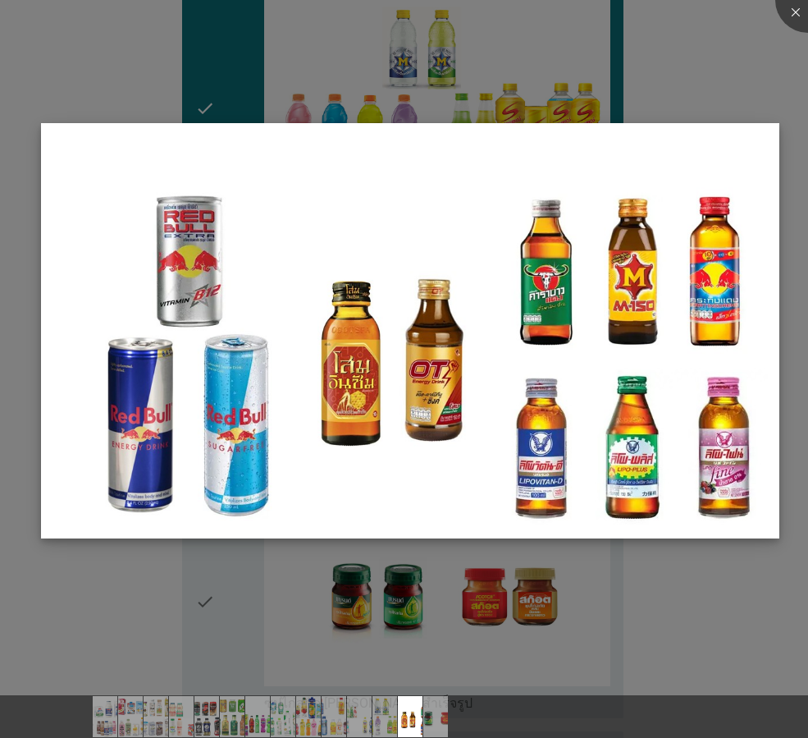
scroll to position [2955, 0]
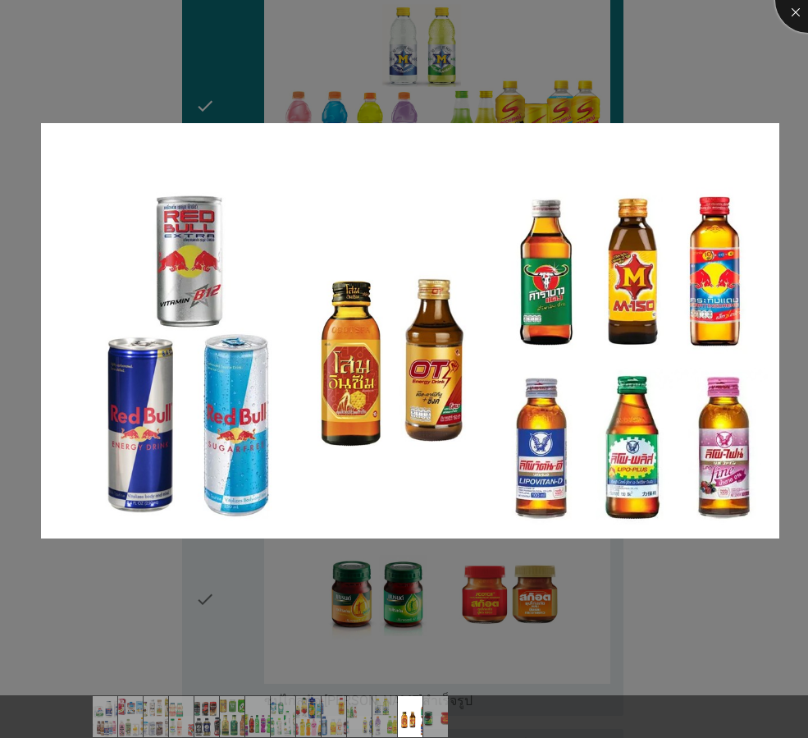
click at [793, 7] on div at bounding box center [809, 0] width 66 height 66
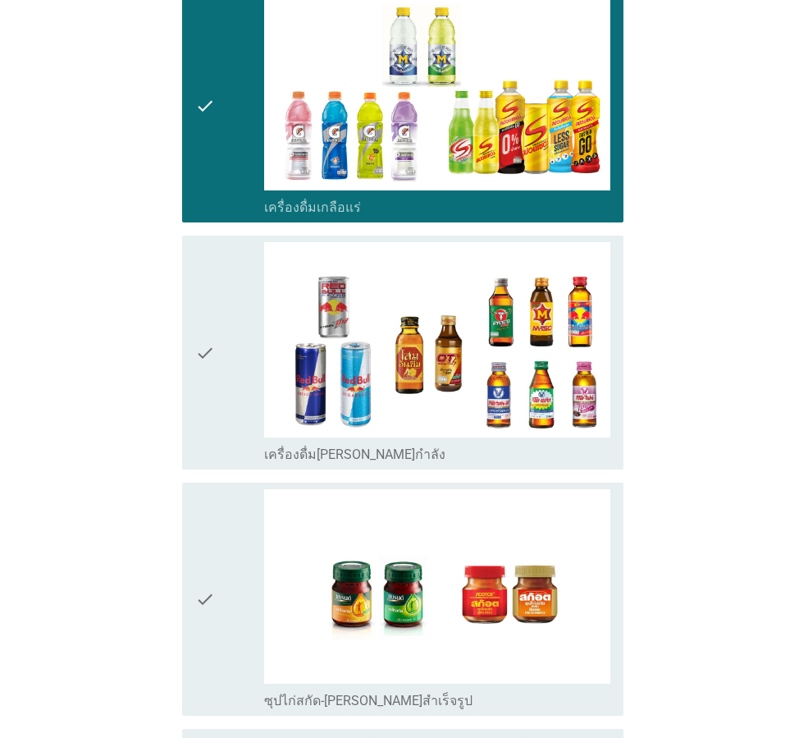
click at [257, 274] on div "check" at bounding box center [229, 352] width 69 height 220
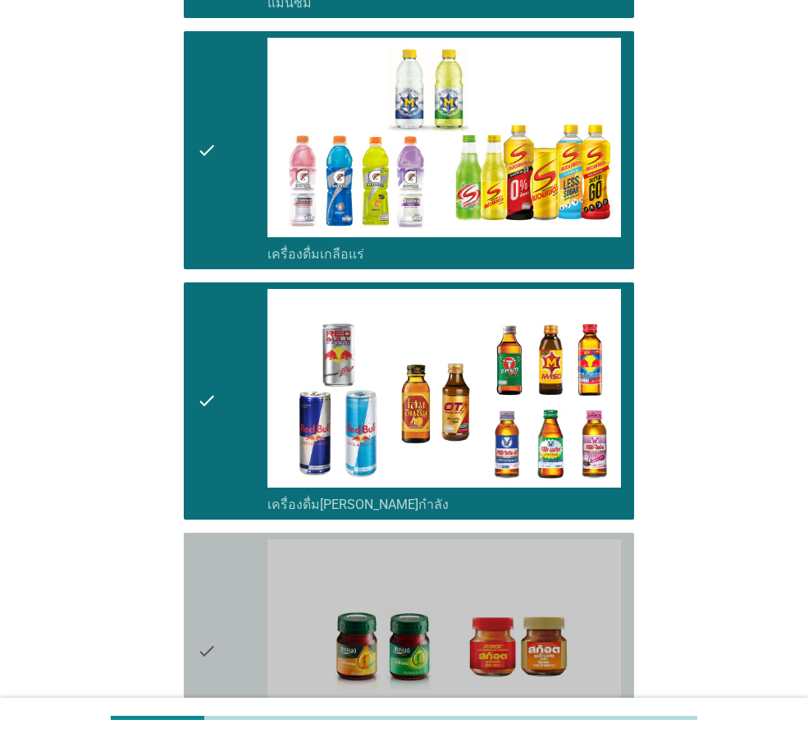
click at [240, 539] on div "check" at bounding box center [232, 651] width 71 height 224
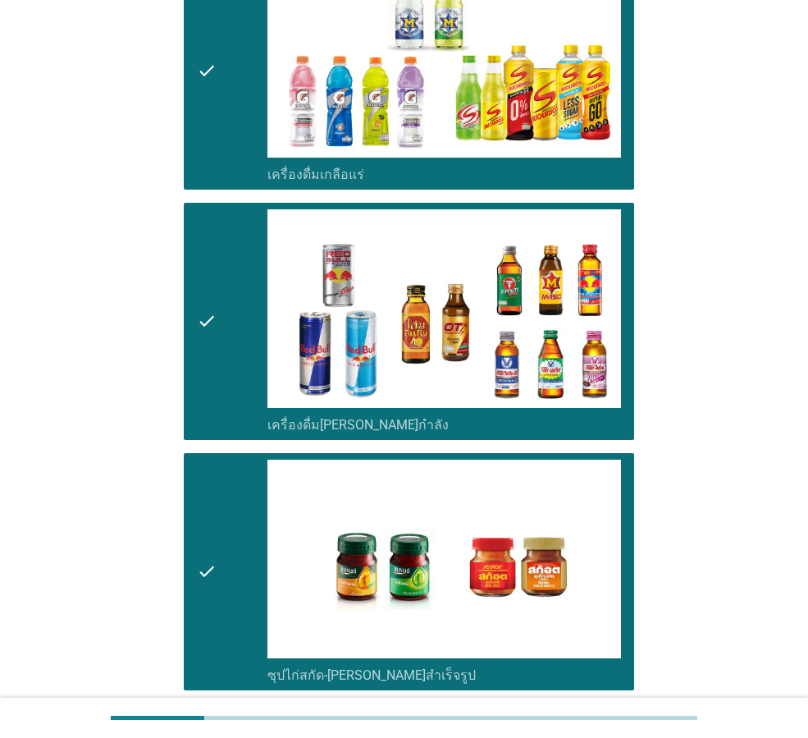
scroll to position [3191, 0]
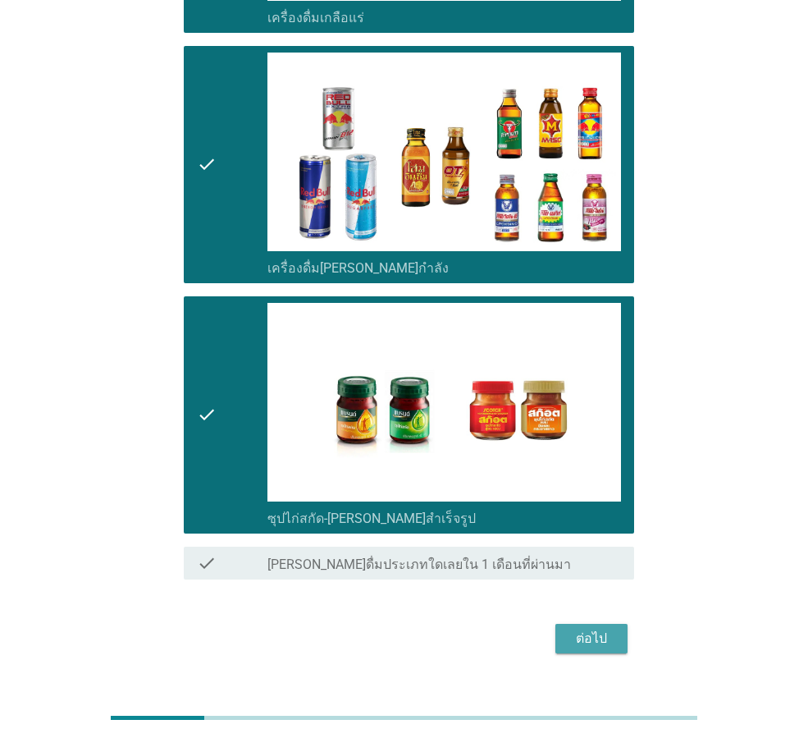
click at [603, 629] on div "ต่อไป" at bounding box center [592, 639] width 46 height 20
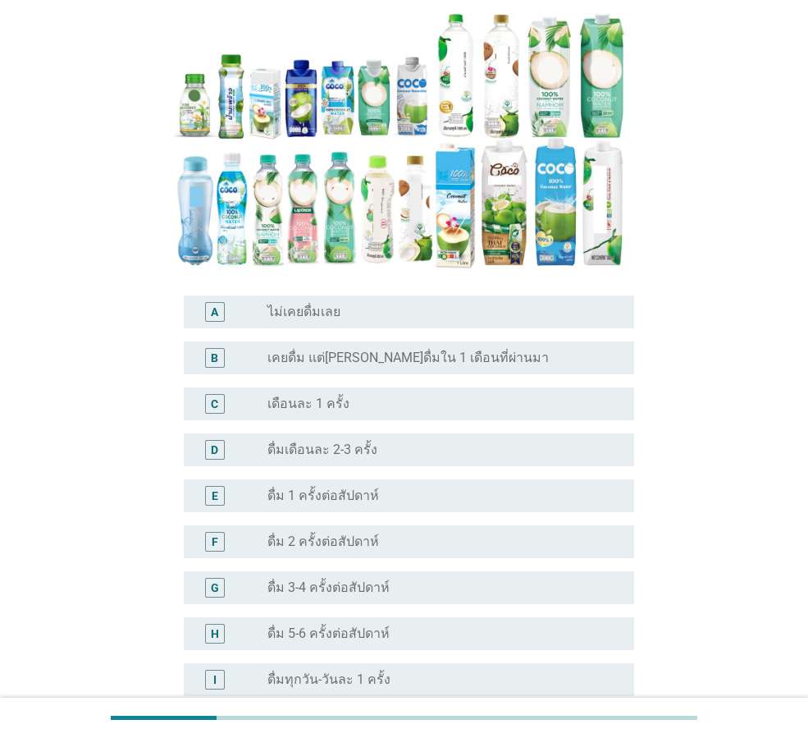
scroll to position [246, 0]
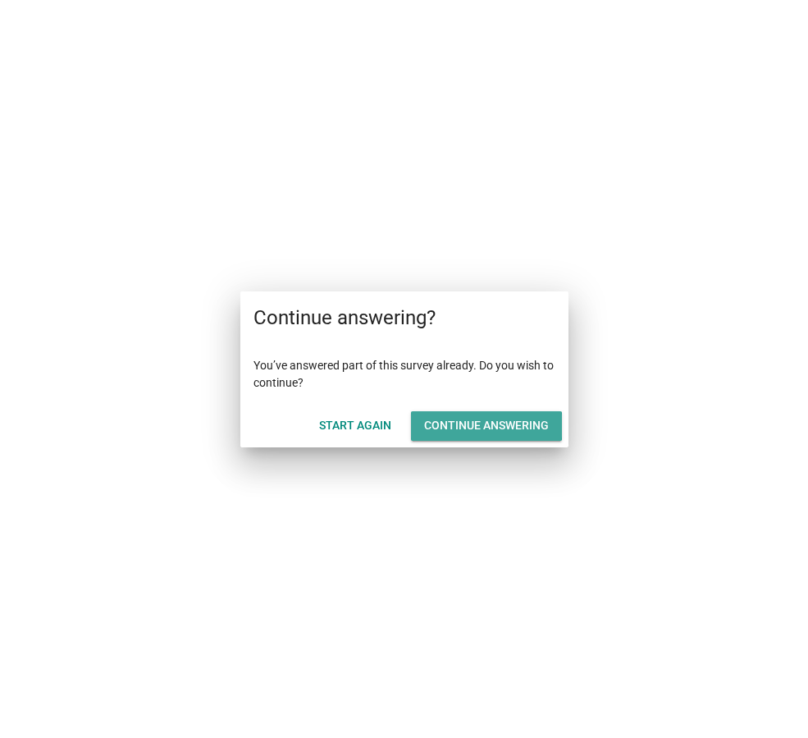
click at [475, 428] on div "Continue answering" at bounding box center [486, 425] width 125 height 17
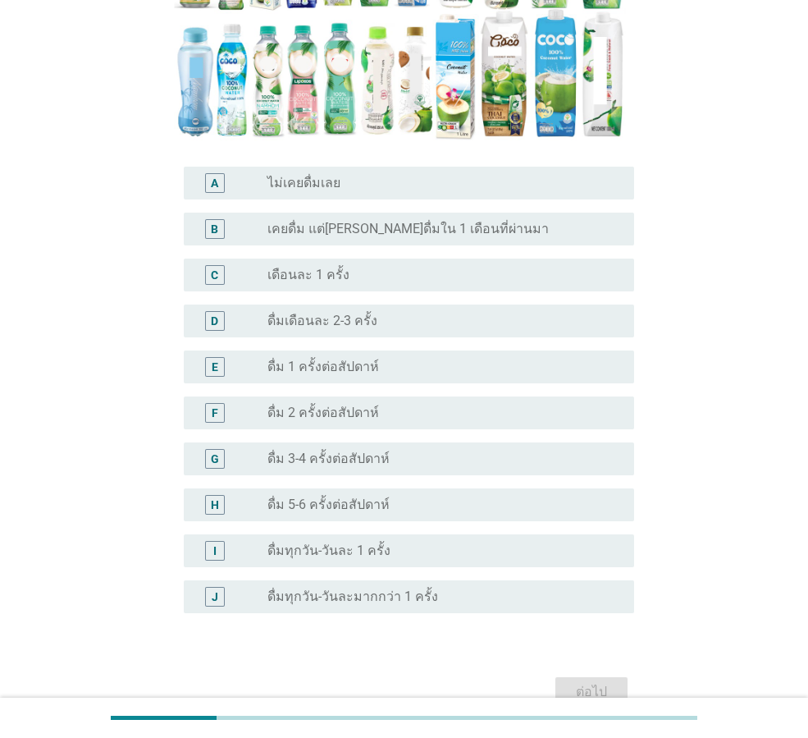
scroll to position [410, 0]
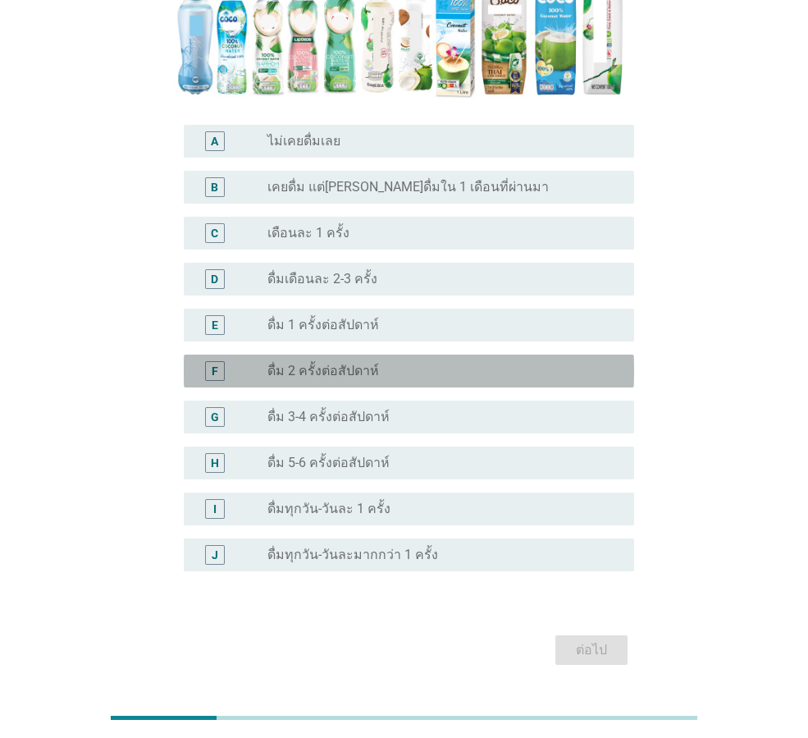
click at [470, 363] on div "radio_button_unchecked ดื่ม 2 ครั้งต่อสัปดาห์" at bounding box center [438, 371] width 341 height 16
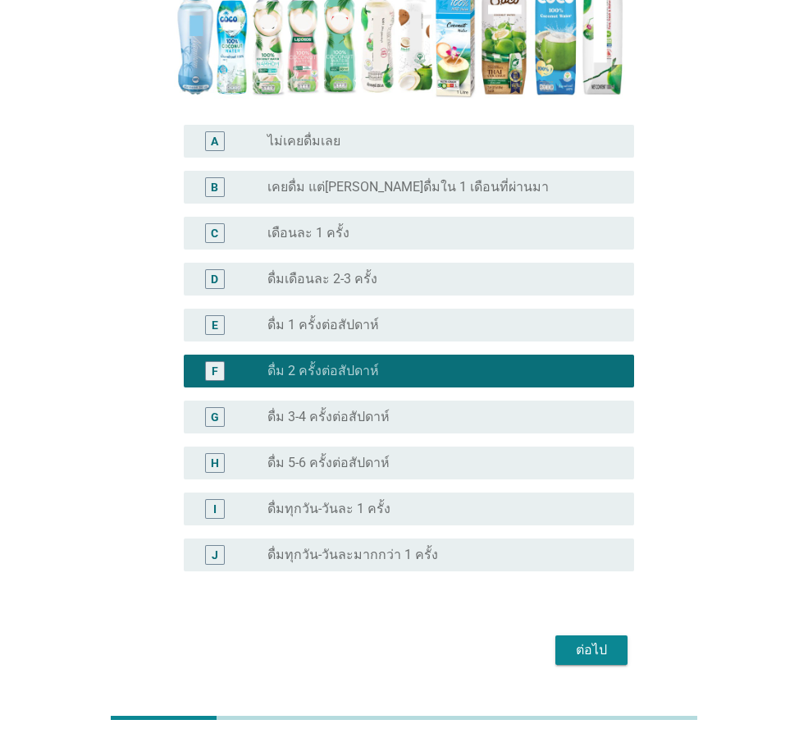
click at [599, 640] on div "ต่อไป" at bounding box center [592, 650] width 46 height 20
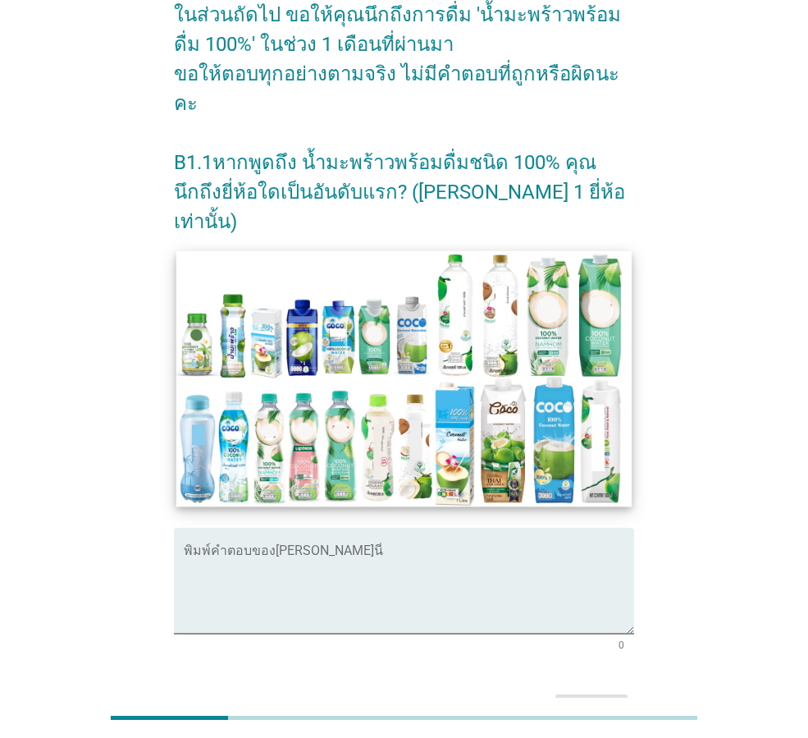
scroll to position [193, 0]
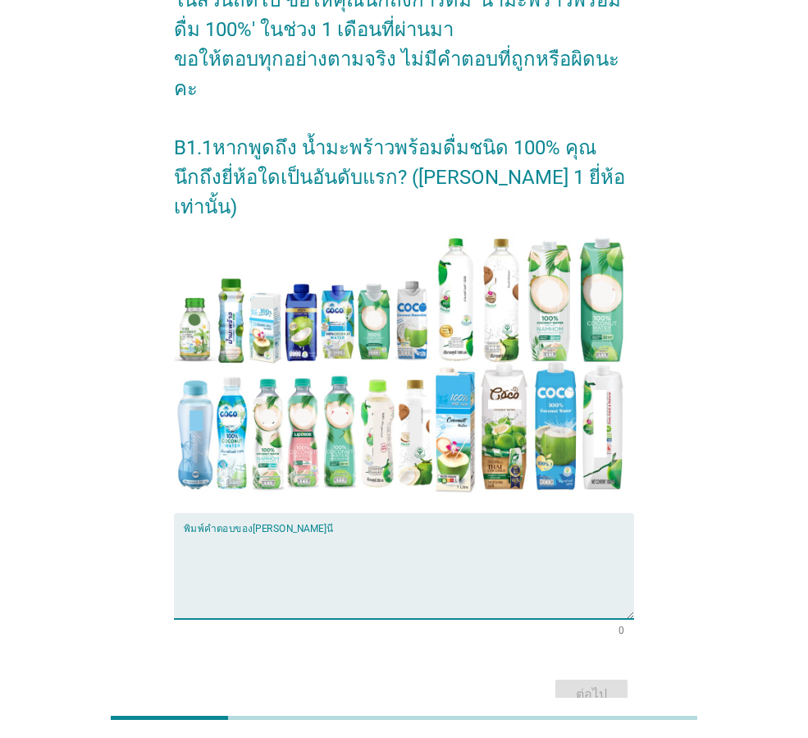
click at [432, 533] on textarea "พิมพ์คำตอบของคุณ ที่นี่" at bounding box center [409, 576] width 451 height 86
click at [454, 533] on textarea "พิมพ์คำตอบของคุณ ที่นี่" at bounding box center [409, 576] width 451 height 86
click at [451, 533] on textarea "พิมพ์คำตอบของคุณ ที่นี่" at bounding box center [409, 576] width 451 height 86
type textarea "[PERSON_NAME]"
click at [602, 675] on div "ต่อไป" at bounding box center [404, 694] width 460 height 39
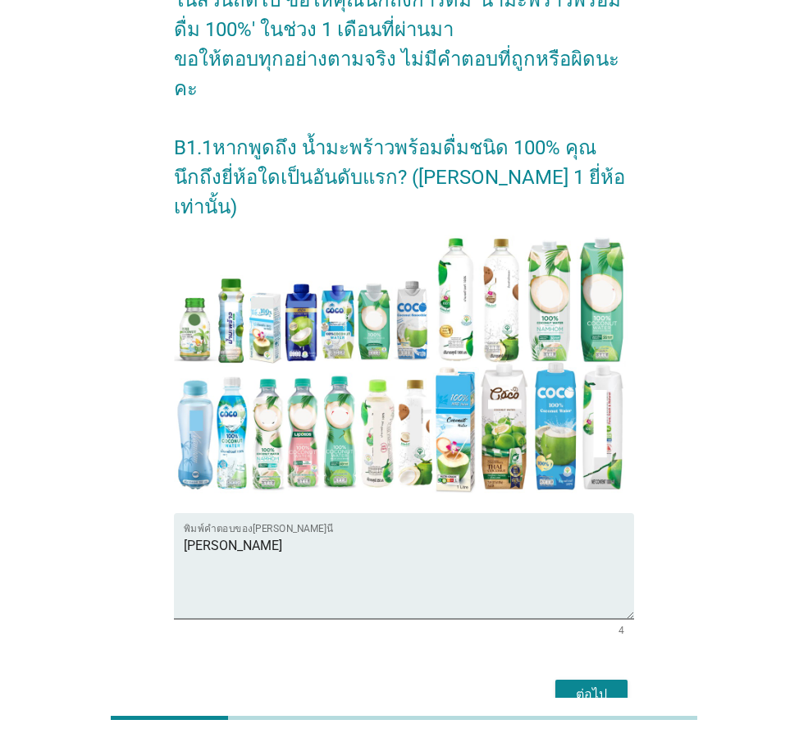
click at [611, 685] on div "ต่อไป" at bounding box center [592, 695] width 46 height 20
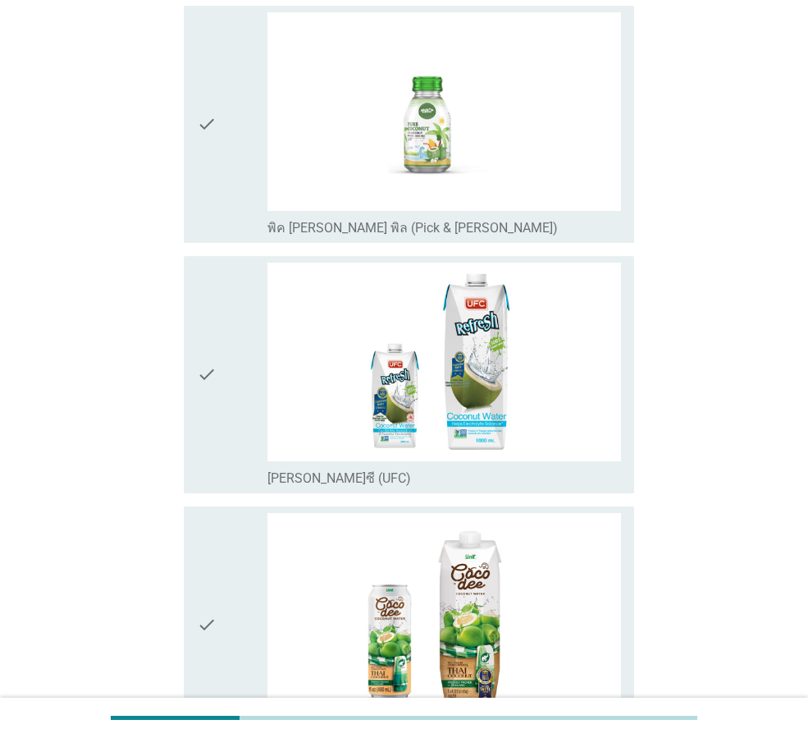
scroll to position [0, 0]
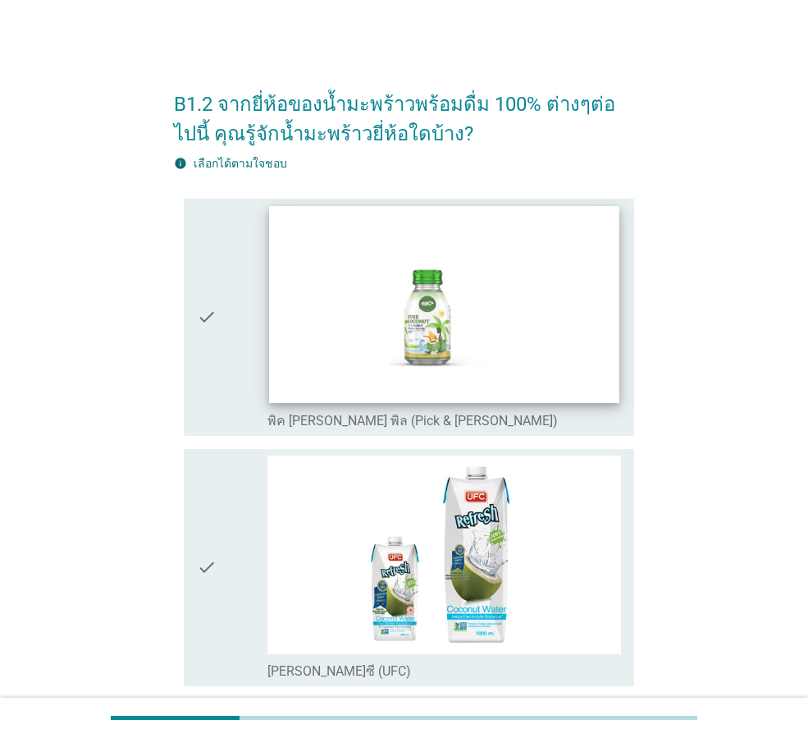
click at [522, 363] on img at bounding box center [444, 304] width 350 height 197
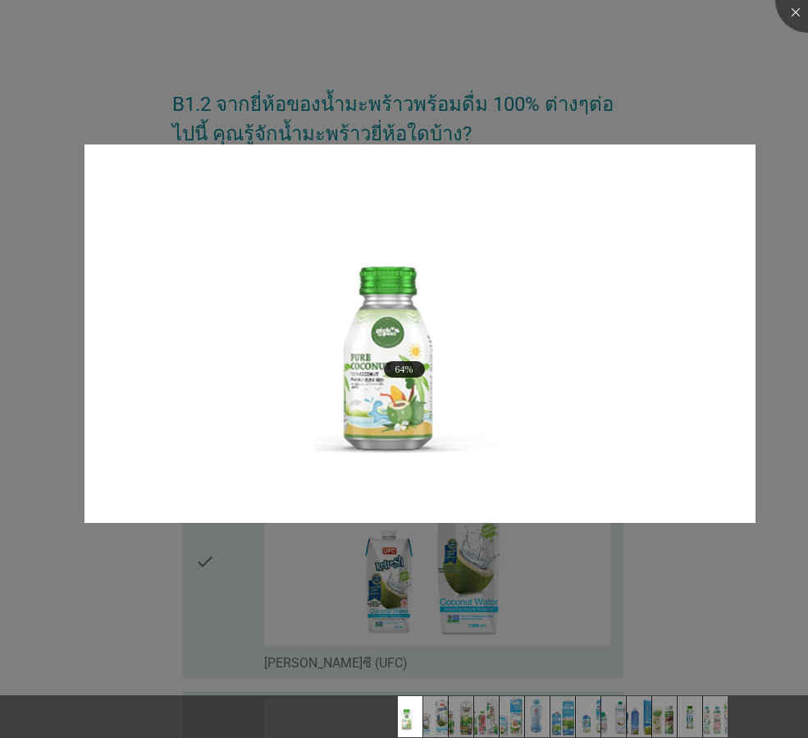
click at [716, 135] on div at bounding box center [404, 369] width 808 height 738
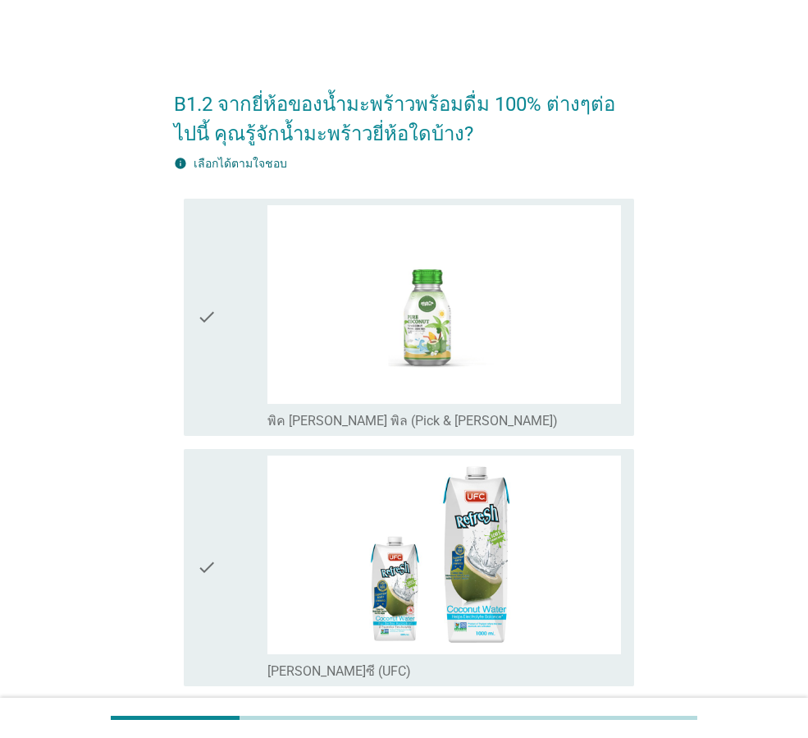
click at [200, 341] on icon "check" at bounding box center [207, 317] width 20 height 224
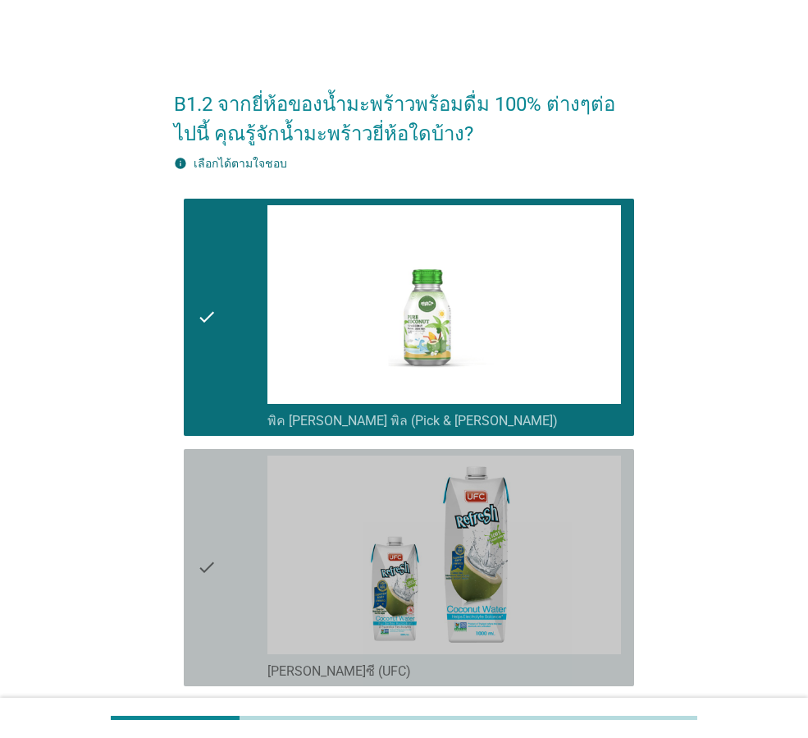
click at [237, 474] on div "check" at bounding box center [232, 568] width 71 height 224
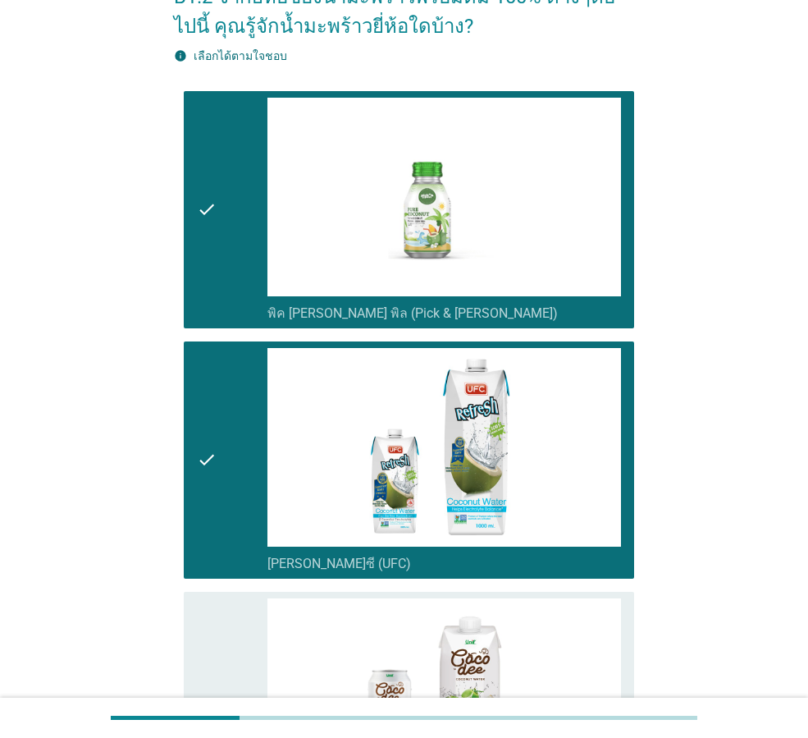
scroll to position [328, 0]
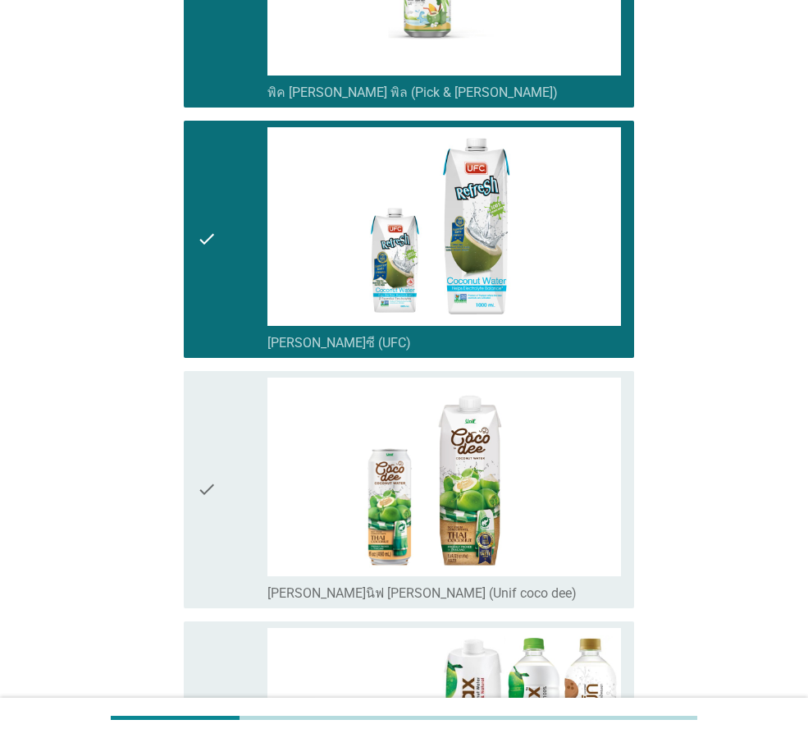
click at [237, 476] on div "check" at bounding box center [232, 490] width 71 height 224
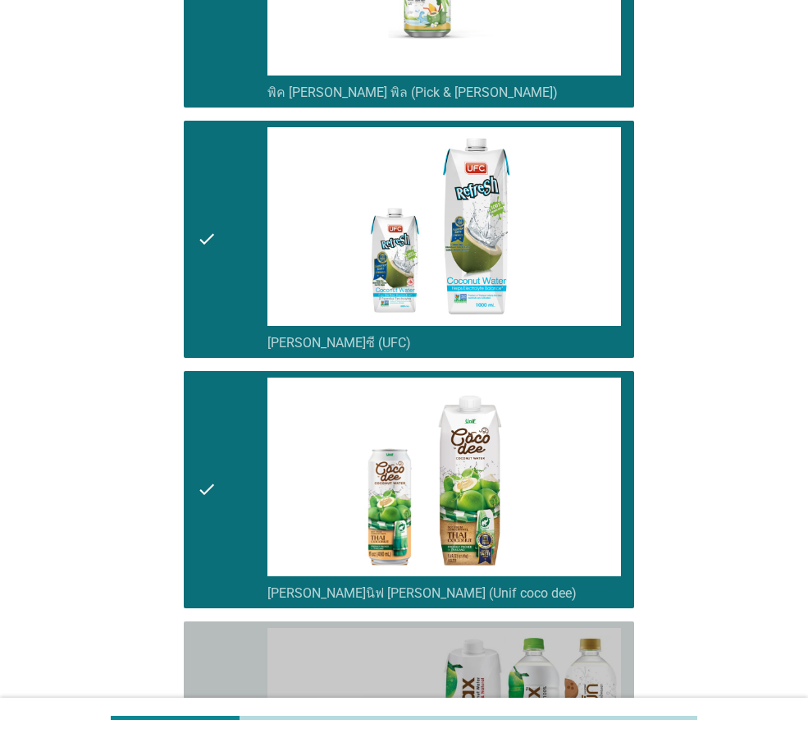
click at [234, 634] on div "check" at bounding box center [232, 740] width 71 height 224
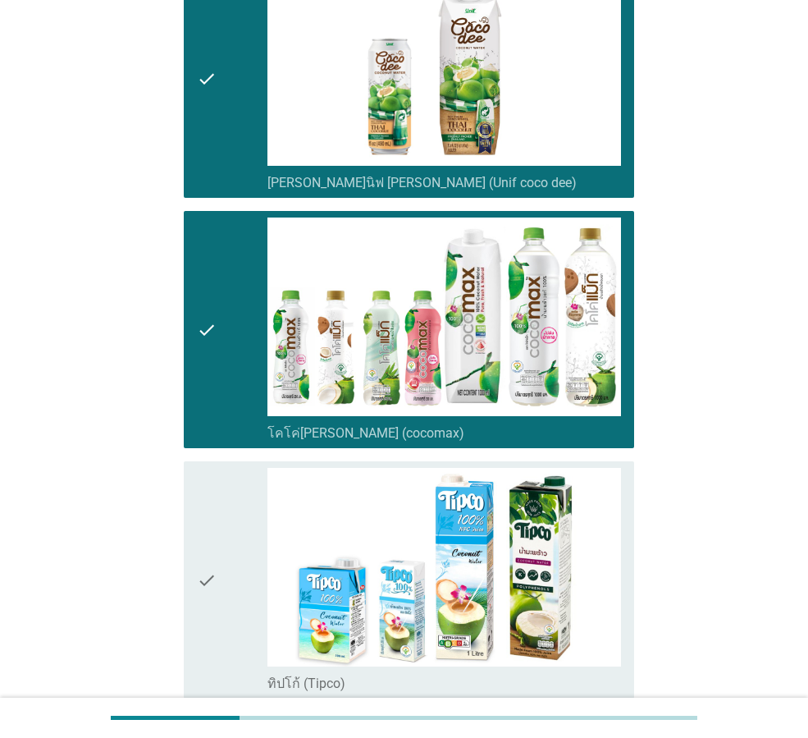
click at [235, 526] on div "check" at bounding box center [232, 580] width 71 height 224
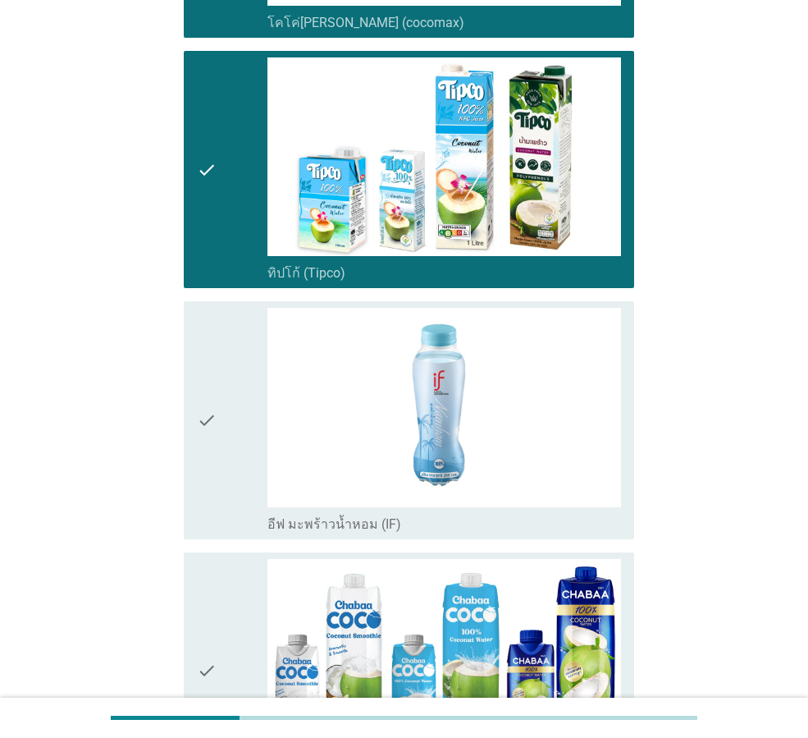
click at [232, 474] on div "check" at bounding box center [232, 420] width 71 height 224
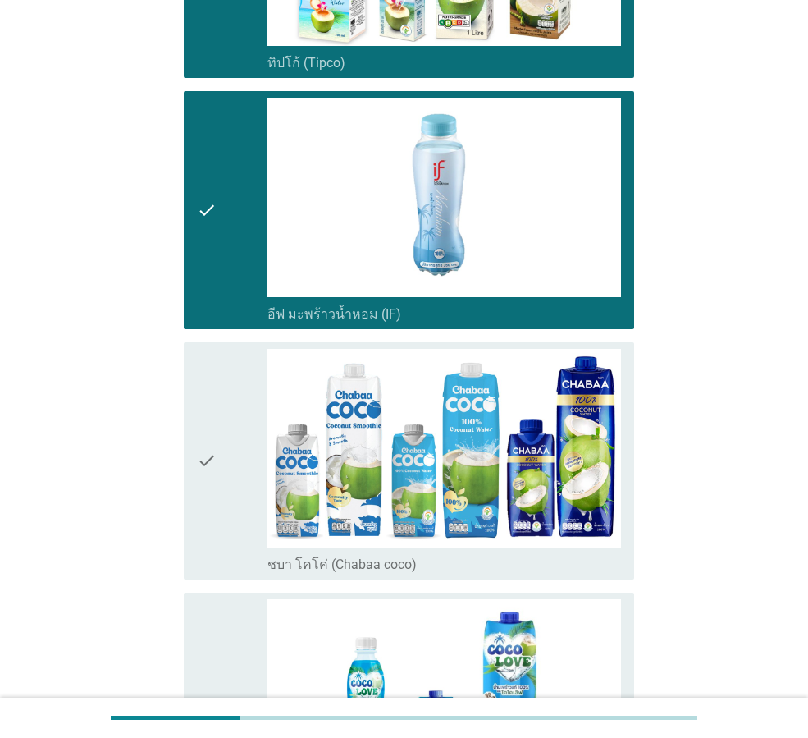
scroll to position [1395, 0]
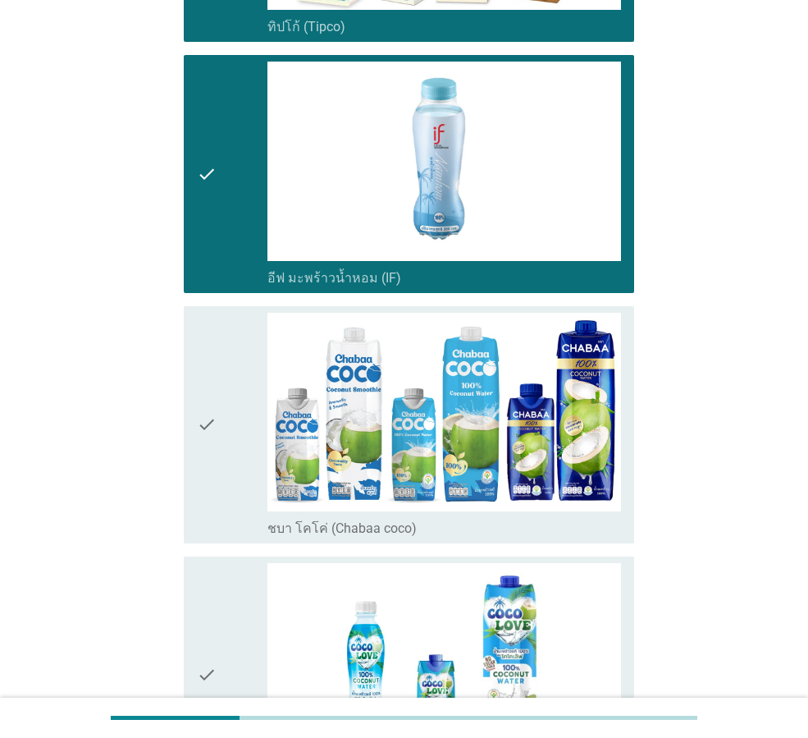
click at [229, 451] on div "check" at bounding box center [232, 425] width 71 height 224
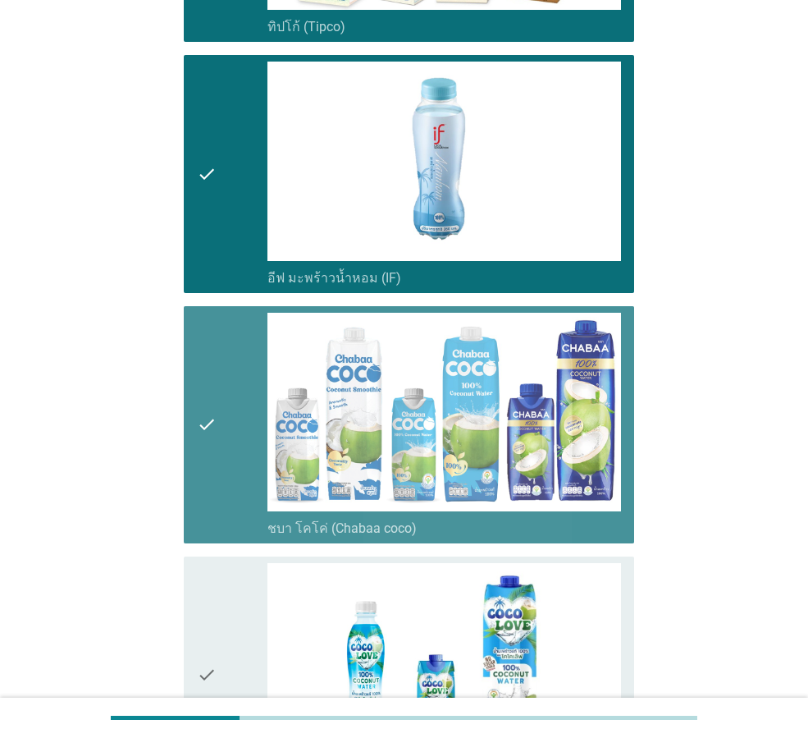
click at [218, 597] on div "check" at bounding box center [232, 675] width 71 height 224
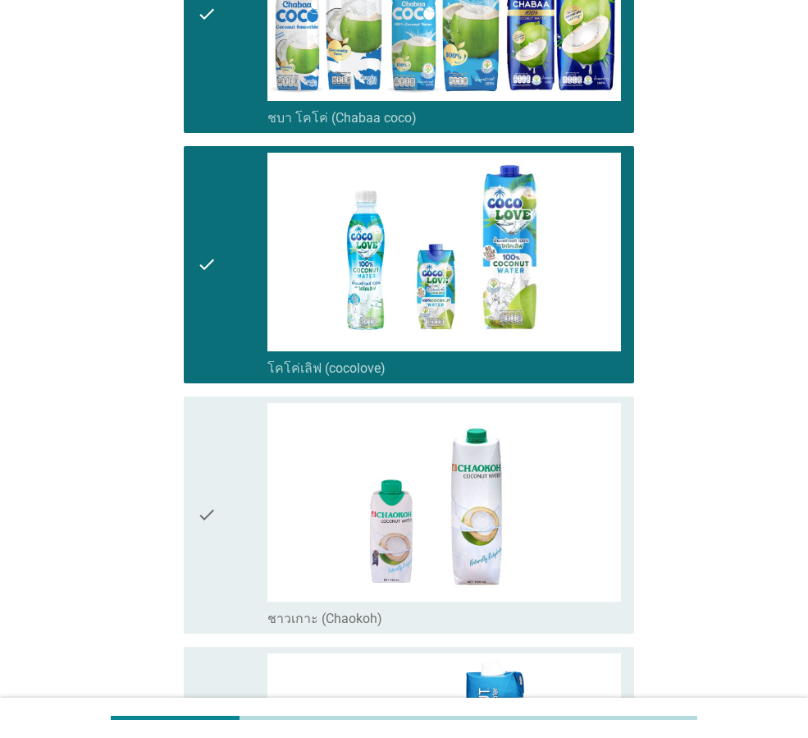
click at [210, 539] on icon "check" at bounding box center [207, 515] width 20 height 224
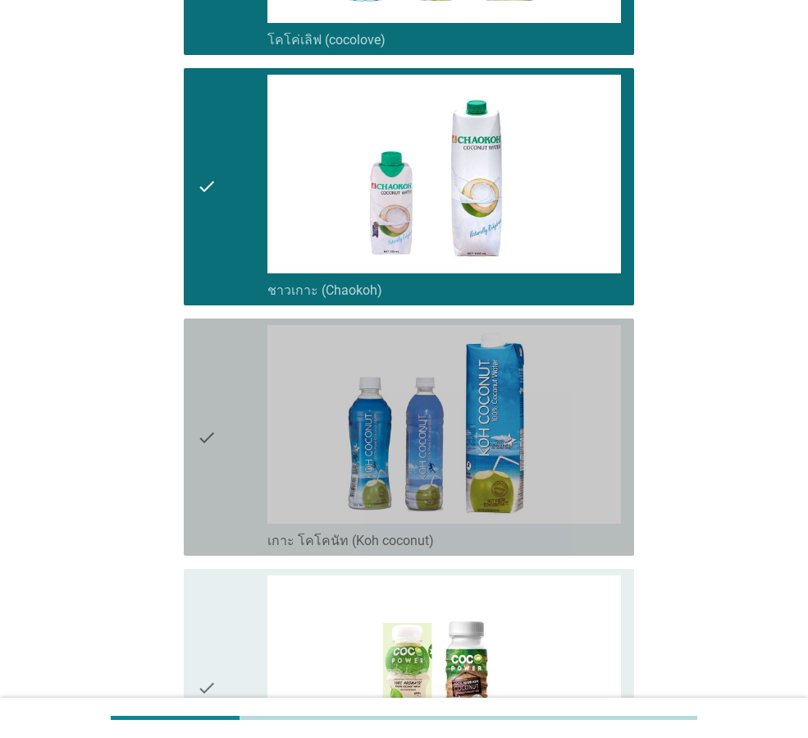
click at [210, 548] on icon "check" at bounding box center [207, 437] width 20 height 224
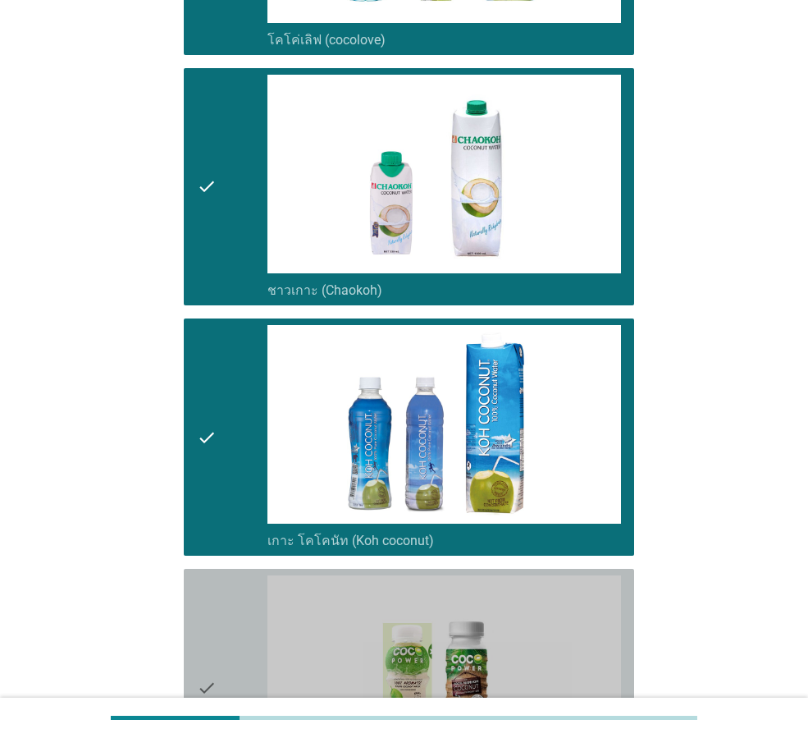
click at [206, 625] on icon "check" at bounding box center [207, 687] width 20 height 224
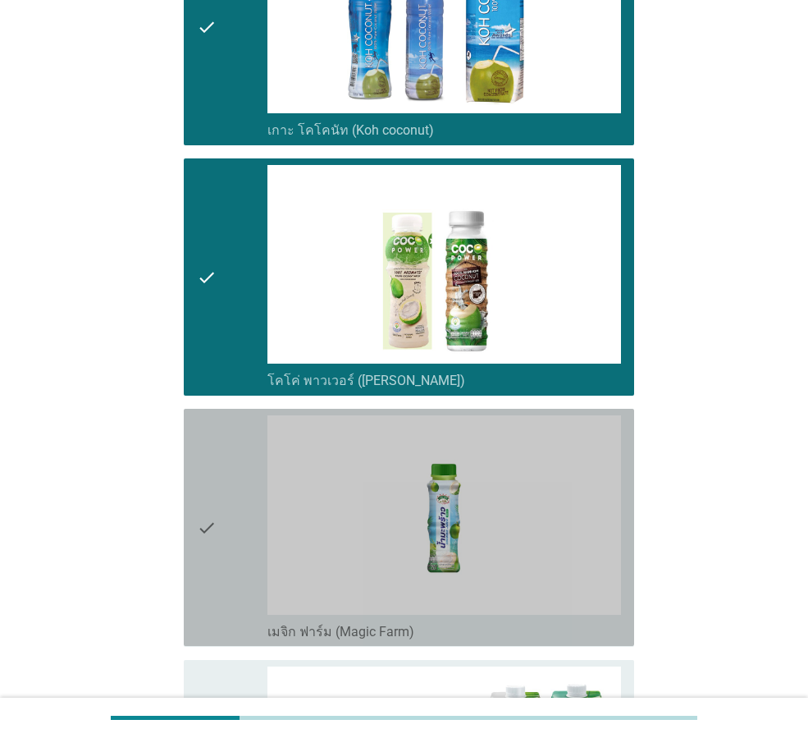
click at [230, 546] on div "check" at bounding box center [232, 527] width 71 height 224
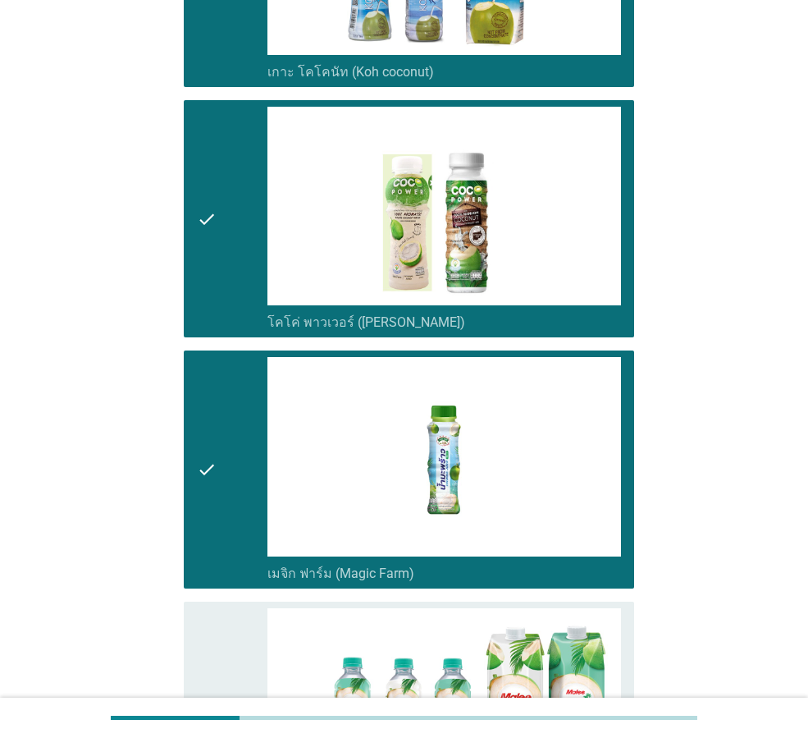
scroll to position [2873, 0]
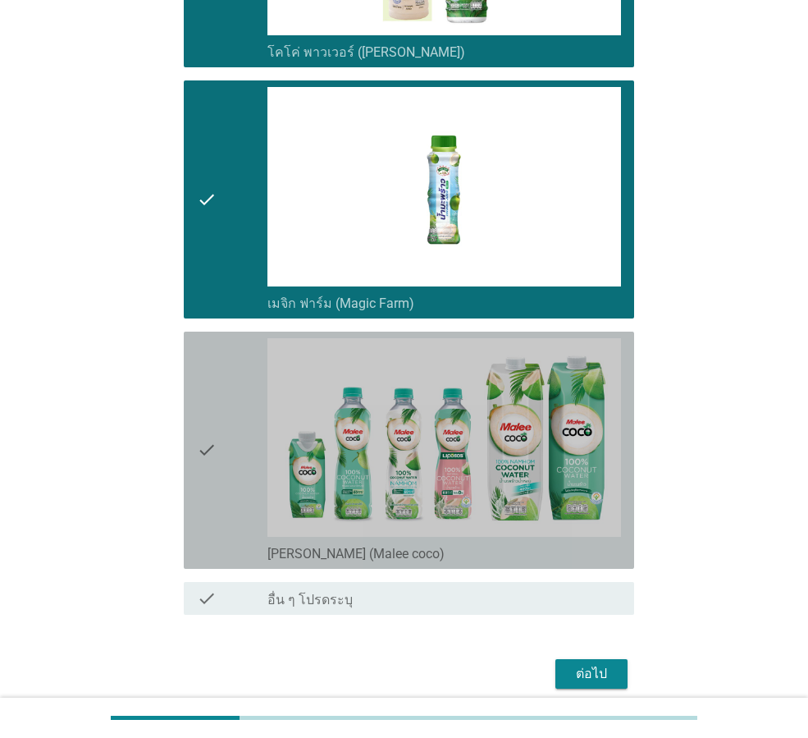
click at [230, 475] on div "check" at bounding box center [232, 450] width 71 height 224
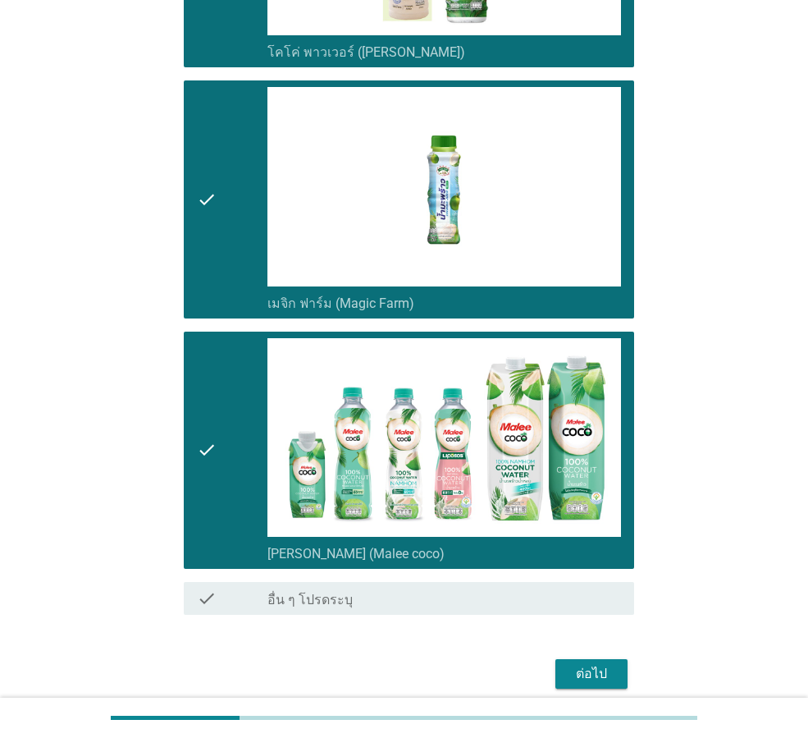
click at [574, 680] on div "ต่อไป" at bounding box center [592, 674] width 46 height 20
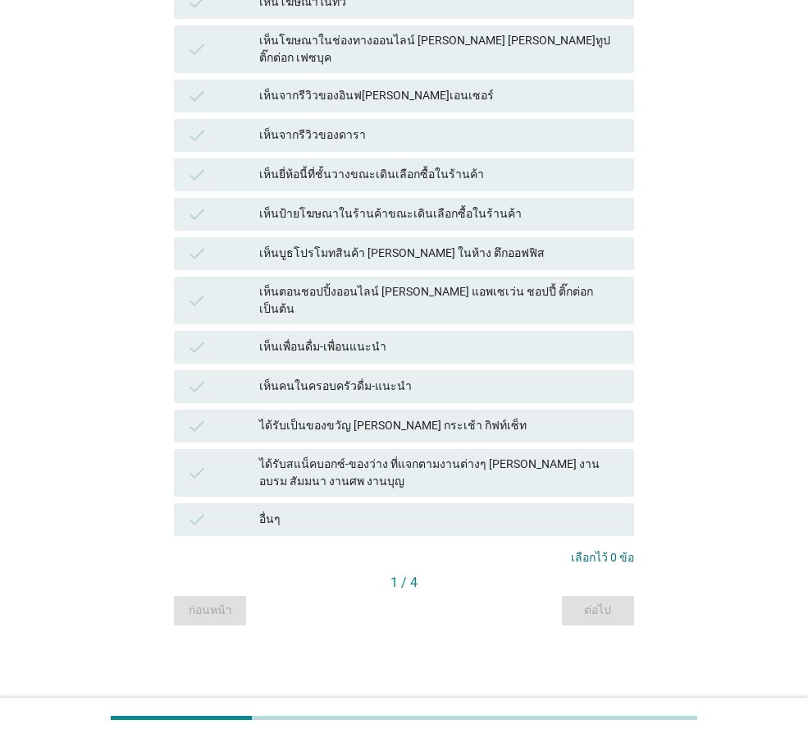
scroll to position [0, 0]
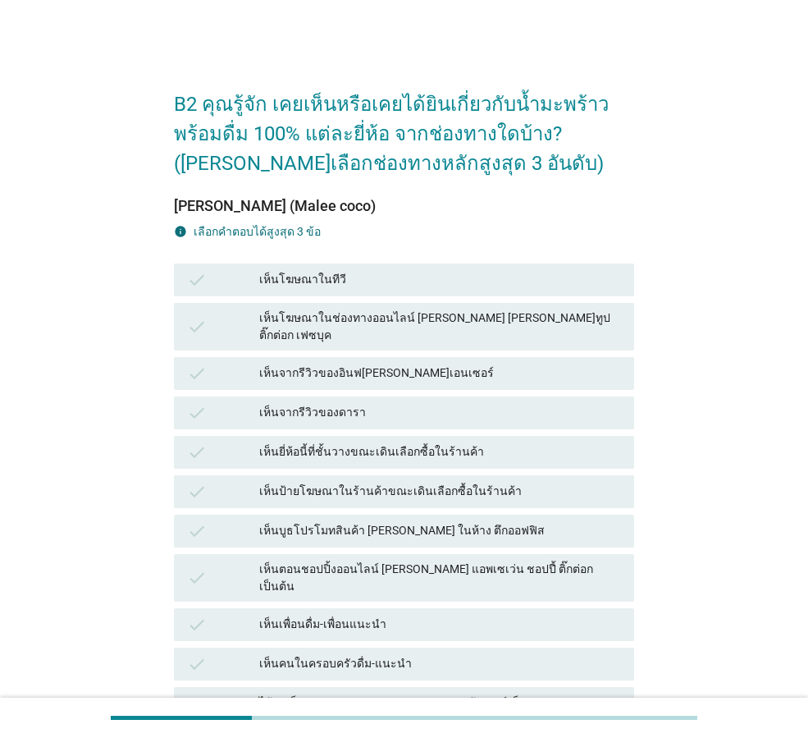
click at [418, 281] on div "เห็นโฆษณาในทีวี" at bounding box center [440, 280] width 362 height 20
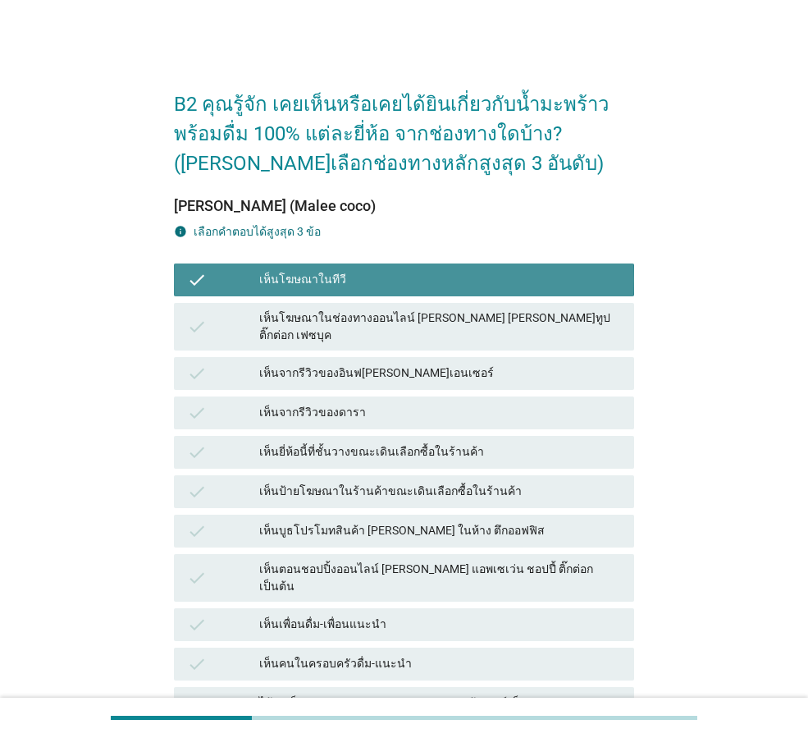
click at [451, 396] on div "check เห็นจากรีวิวของดารา" at bounding box center [404, 412] width 460 height 33
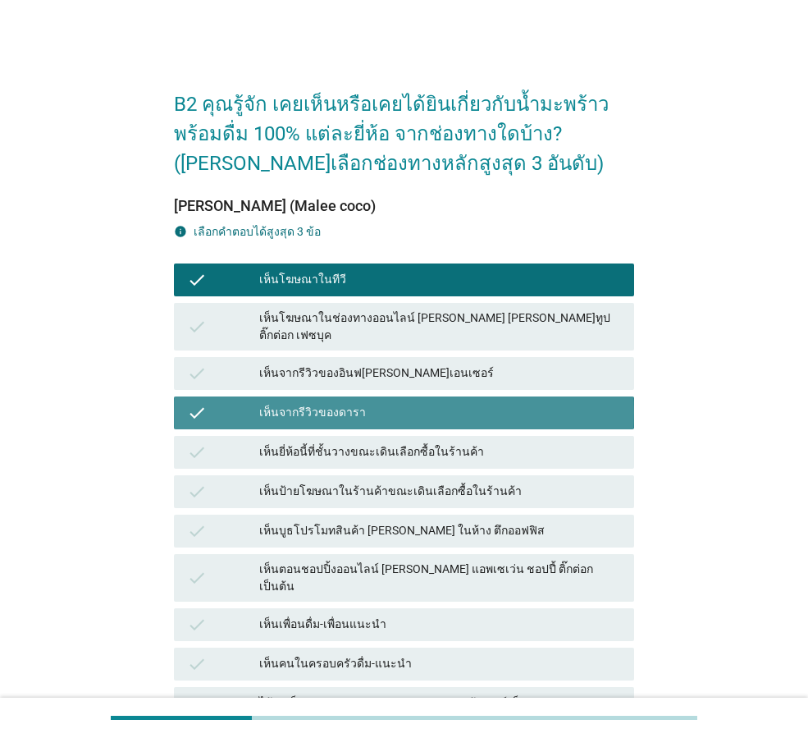
click at [456, 416] on div "check เห็นจากรีวิวของดารา" at bounding box center [404, 412] width 467 height 39
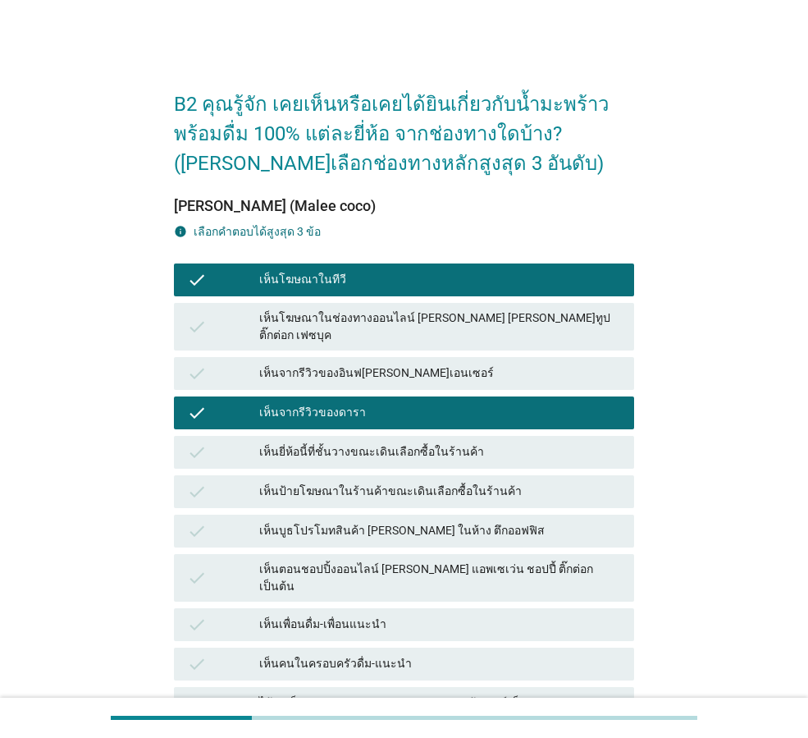
click at [449, 495] on div "check เห็นป้ายโฆษณาในร้านค้าขณะเดินเลือกซื้อในร้านค้า" at bounding box center [404, 491] width 467 height 39
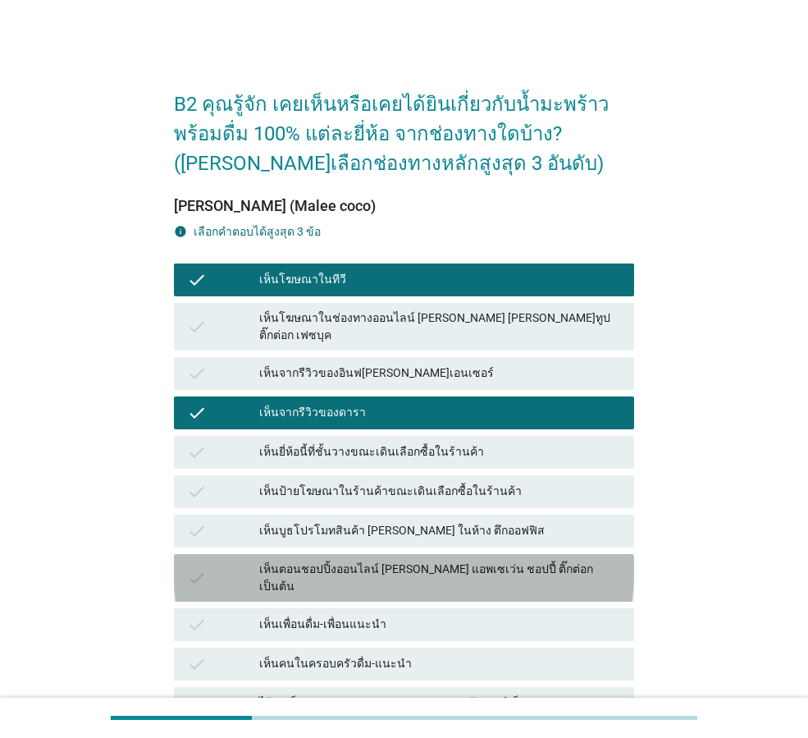
click at [451, 561] on div "เห็นตอนชอปปิ้งออนไลน์ [PERSON_NAME] แอพเซเว่น ชอปปี้ ติ๊กต่อก เป็นต้น" at bounding box center [440, 578] width 362 height 34
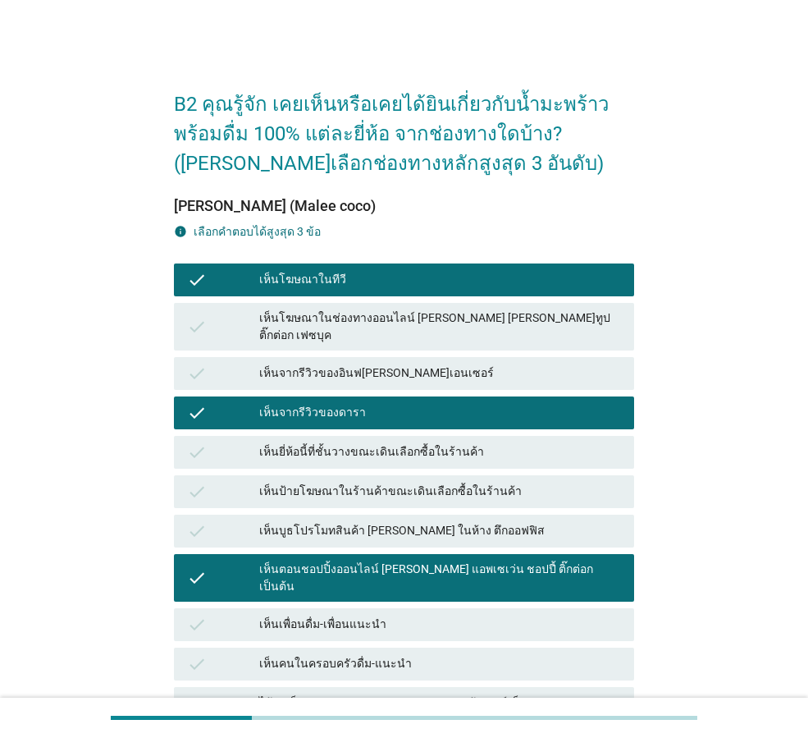
click at [449, 521] on div "เห็นบูธโปรโมทสินค้า [PERSON_NAME] ในห้าง ตึกออฟฟิส" at bounding box center [440, 531] width 362 height 20
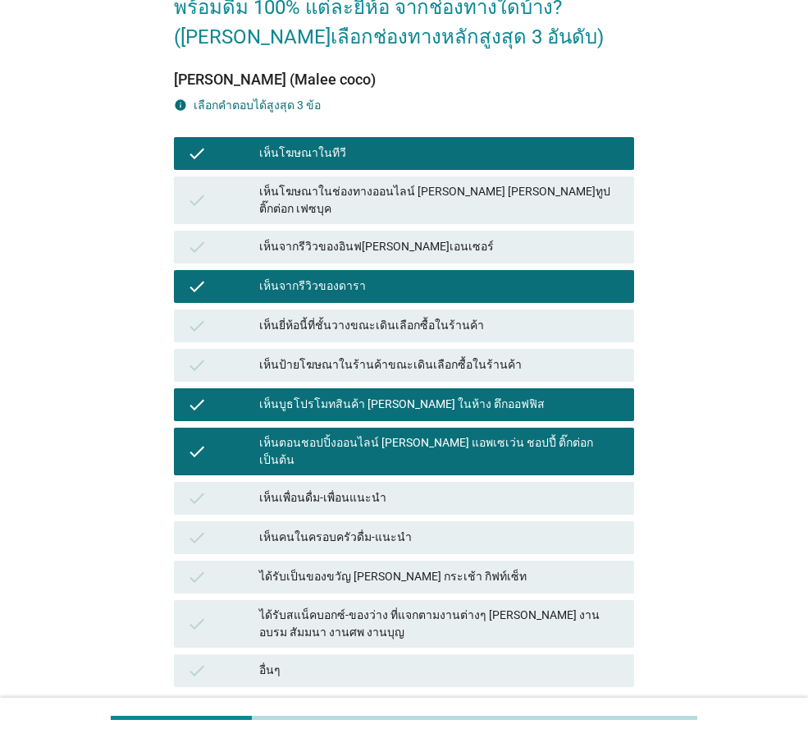
scroll to position [248, 0]
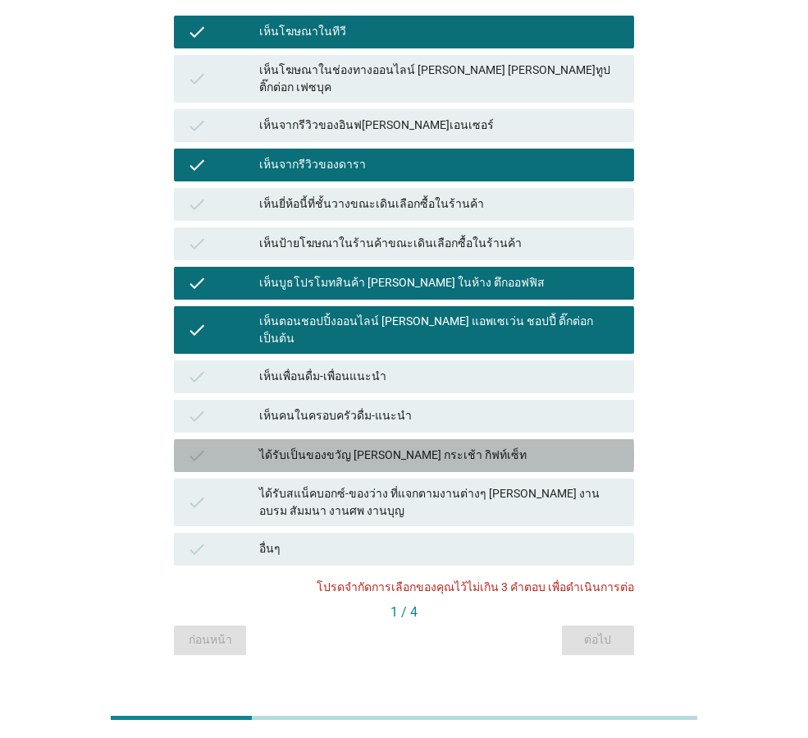
click at [441, 439] on div "check ได้รับเป็นของขวัญ [PERSON_NAME] กระเช้า กิฟท์เซ็ท" at bounding box center [404, 455] width 460 height 33
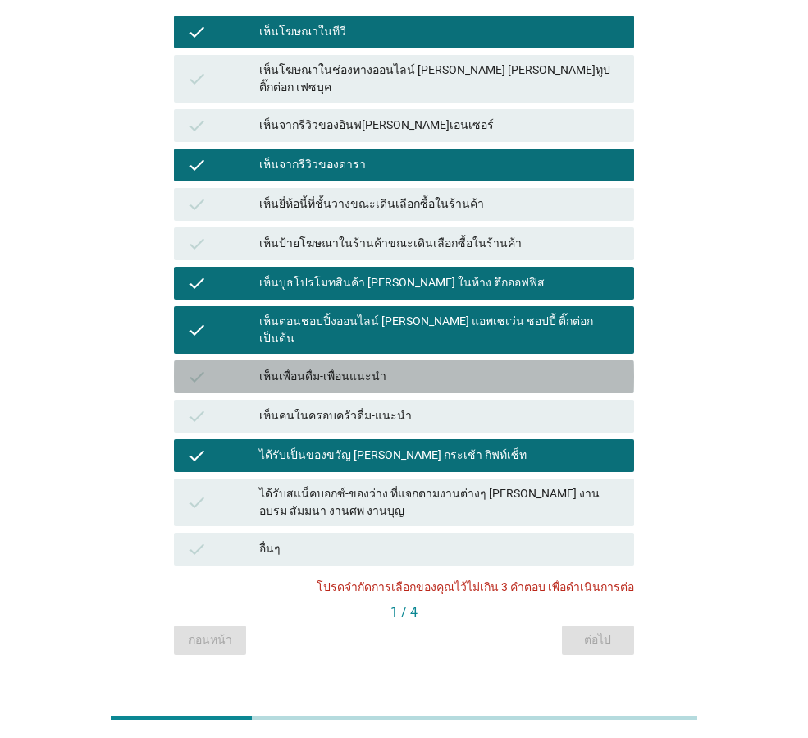
click at [444, 367] on div "เห็นเพื่อนดื่ม-เพื่อนแนะนำ" at bounding box center [440, 377] width 362 height 20
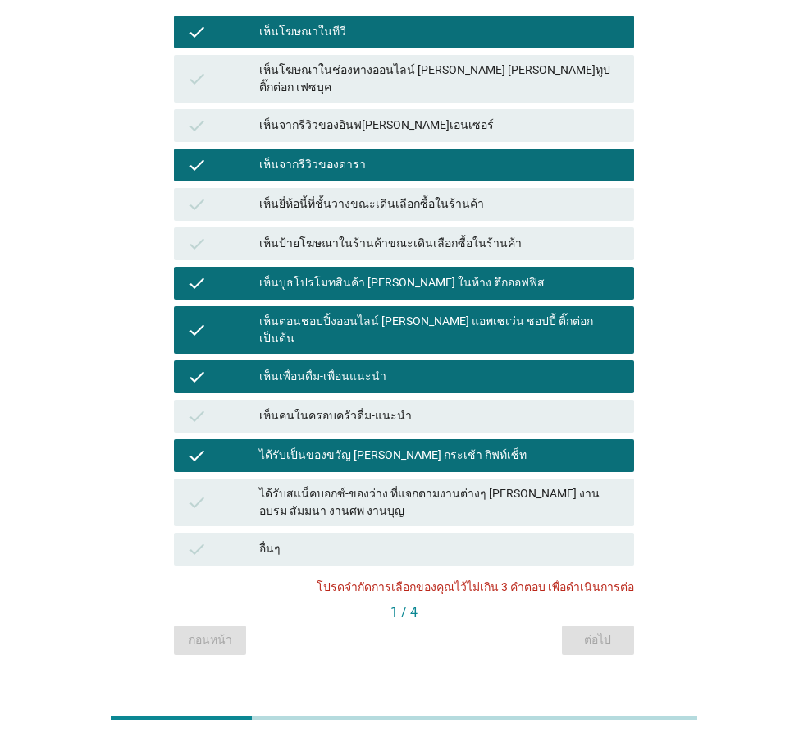
click at [431, 446] on div "ได้รับเป็นของขวัญ [PERSON_NAME] กระเช้า กิฟท์เซ็ท" at bounding box center [440, 456] width 362 height 20
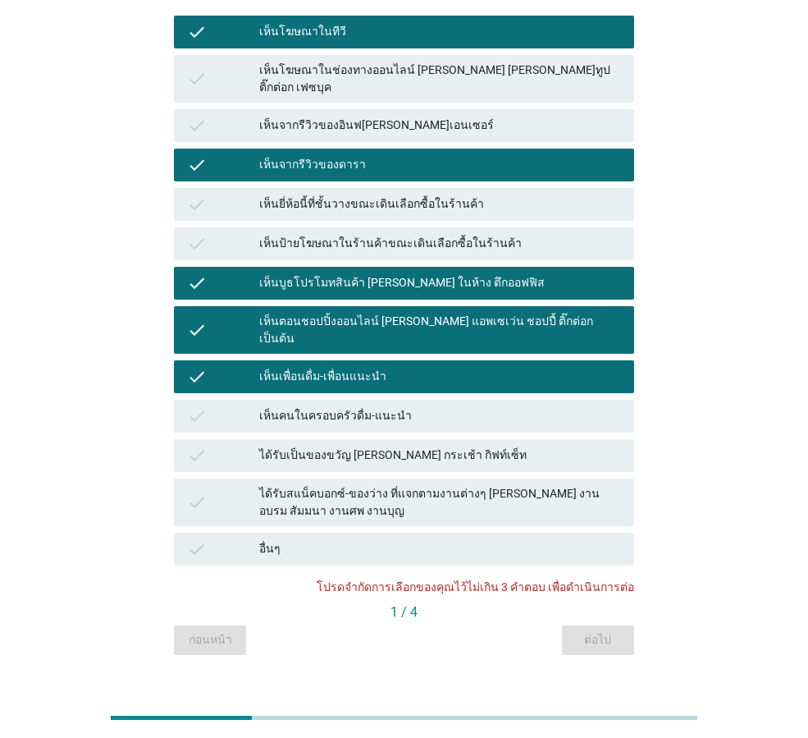
click at [434, 367] on div "เห็นเพื่อนดื่ม-เพื่อนแนะนำ" at bounding box center [440, 377] width 362 height 20
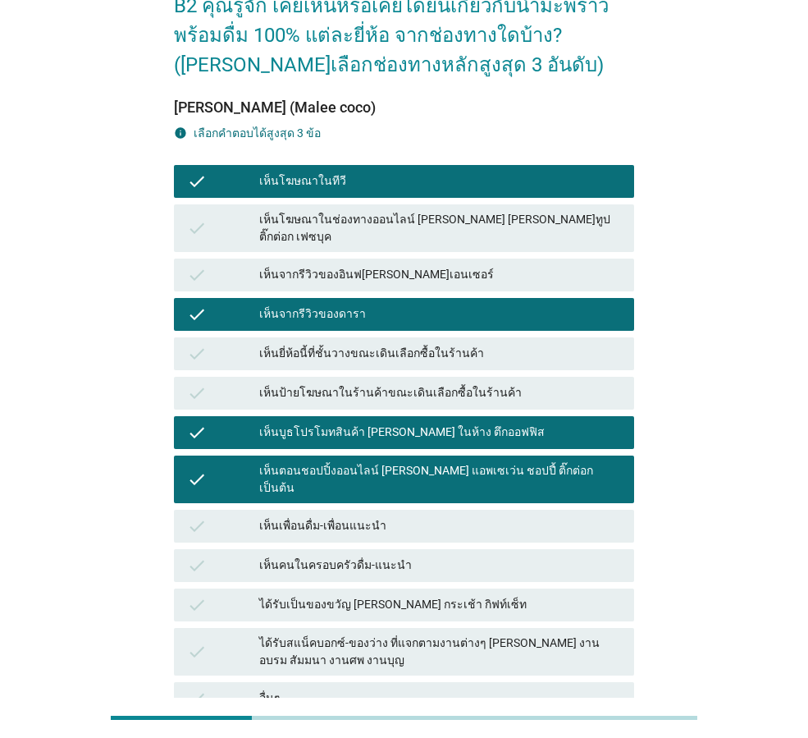
scroll to position [84, 0]
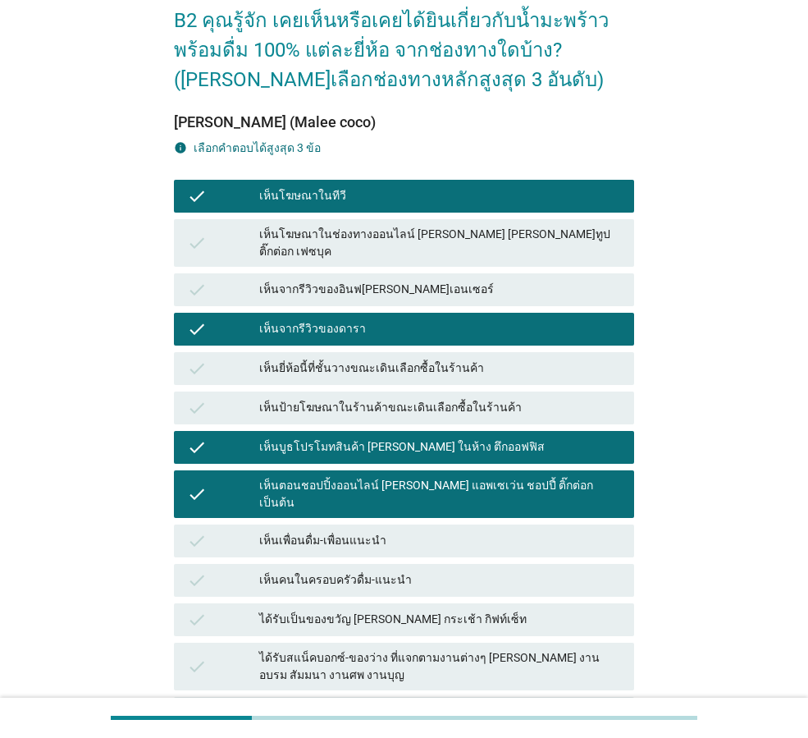
click at [434, 319] on div "เห็นจากรีวิวของดารา" at bounding box center [440, 329] width 362 height 20
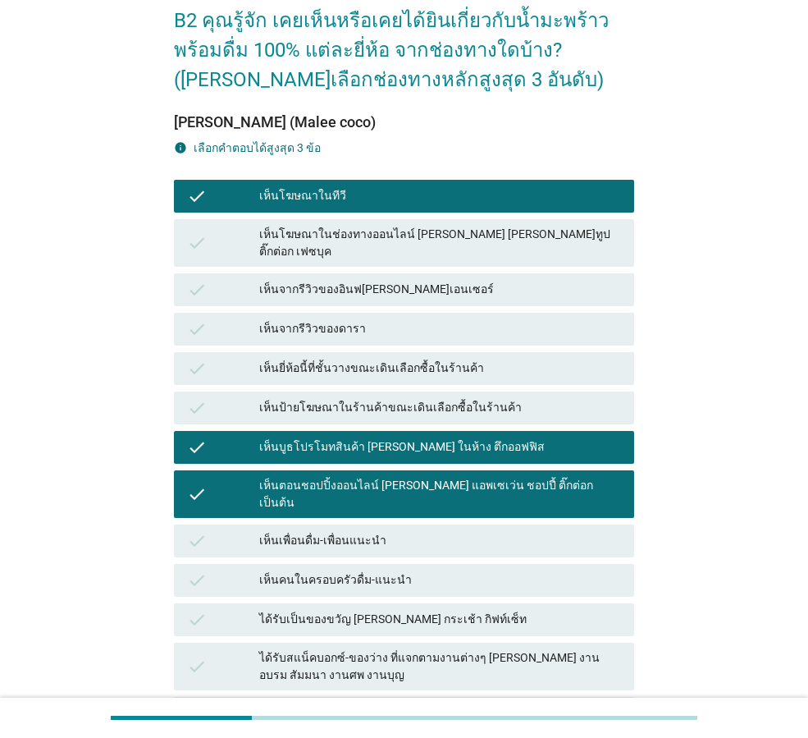
scroll to position [248, 0]
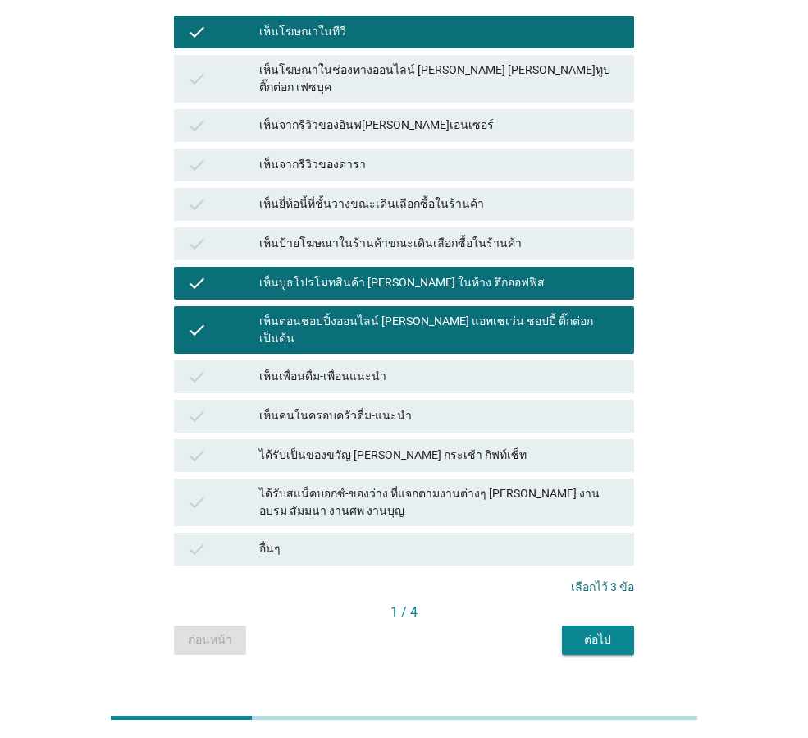
click at [617, 625] on button "ต่อไป" at bounding box center [598, 640] width 72 height 30
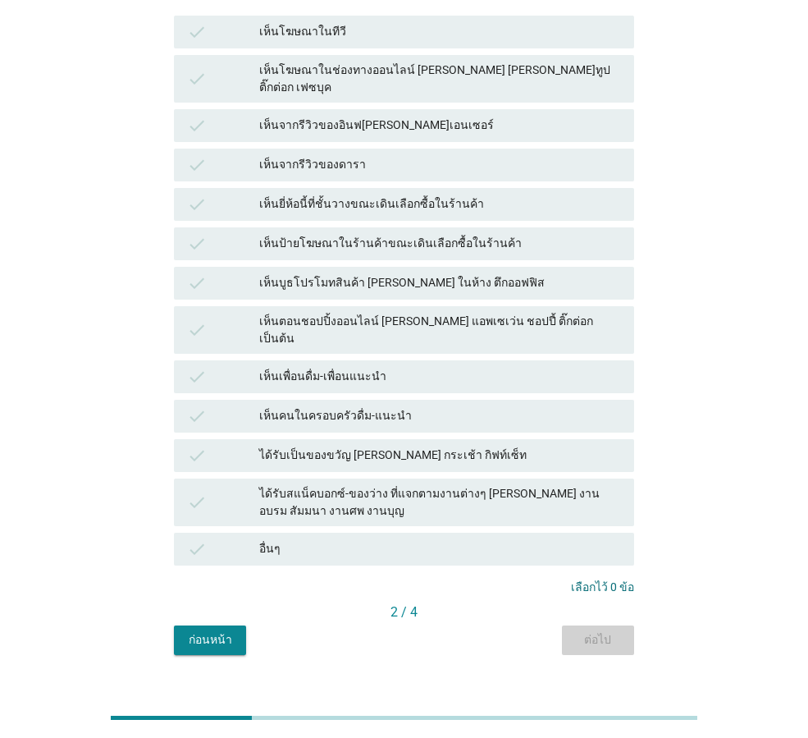
scroll to position [0, 0]
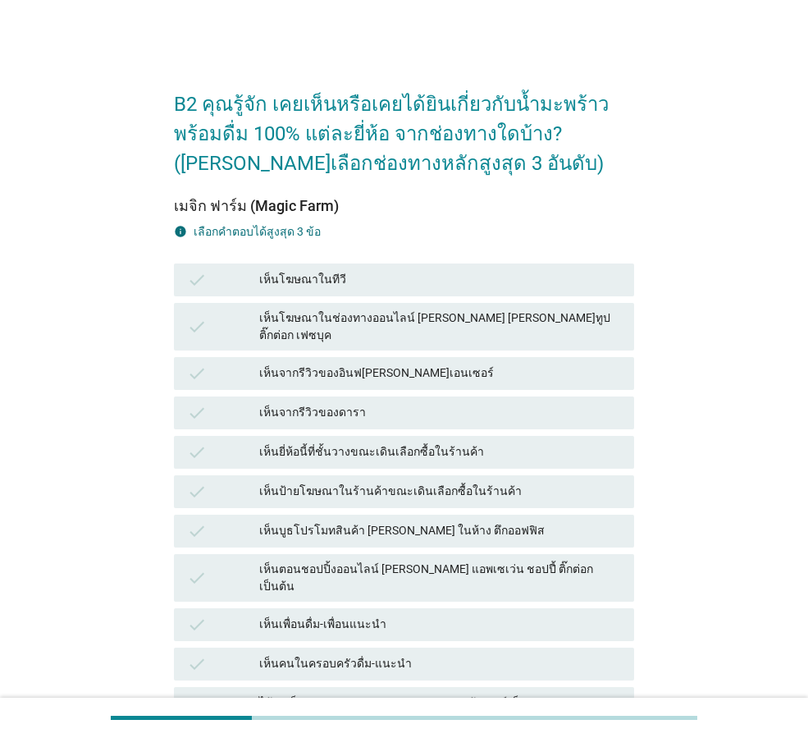
click at [506, 534] on div "check เห็นบูธโปรโมทสินค้า [PERSON_NAME] ในห้าง ตึกออฟฟิส" at bounding box center [404, 530] width 467 height 39
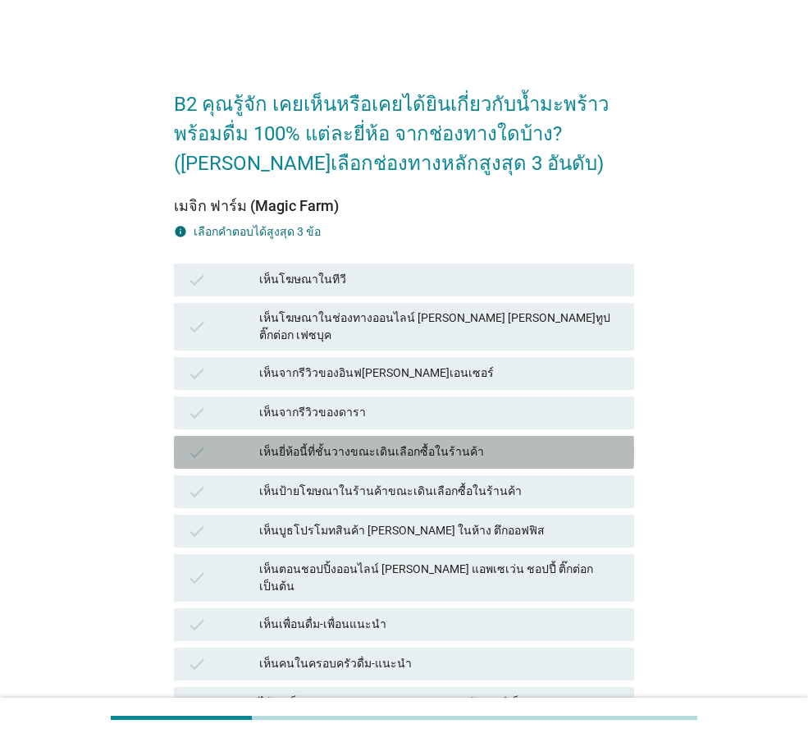
click at [484, 436] on div "check เห็นยี่ห้อนี้ที่ชั้นวางขณะเดินเลือกซื้อในร้านค้า" at bounding box center [404, 452] width 460 height 33
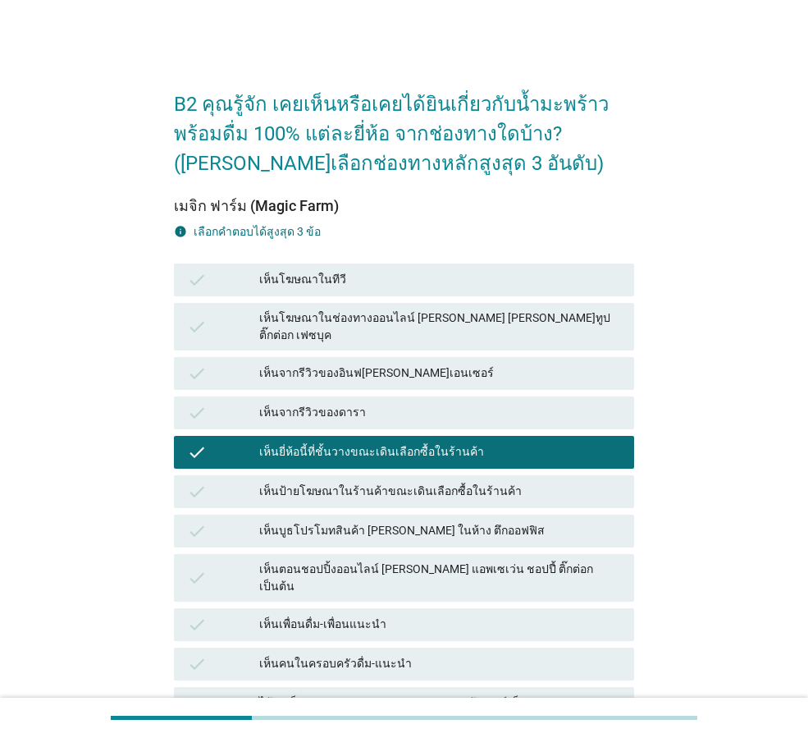
click at [469, 521] on div "เห็นบูธโปรโมทสินค้า [PERSON_NAME] ในห้าง ตึกออฟฟิส" at bounding box center [440, 531] width 362 height 20
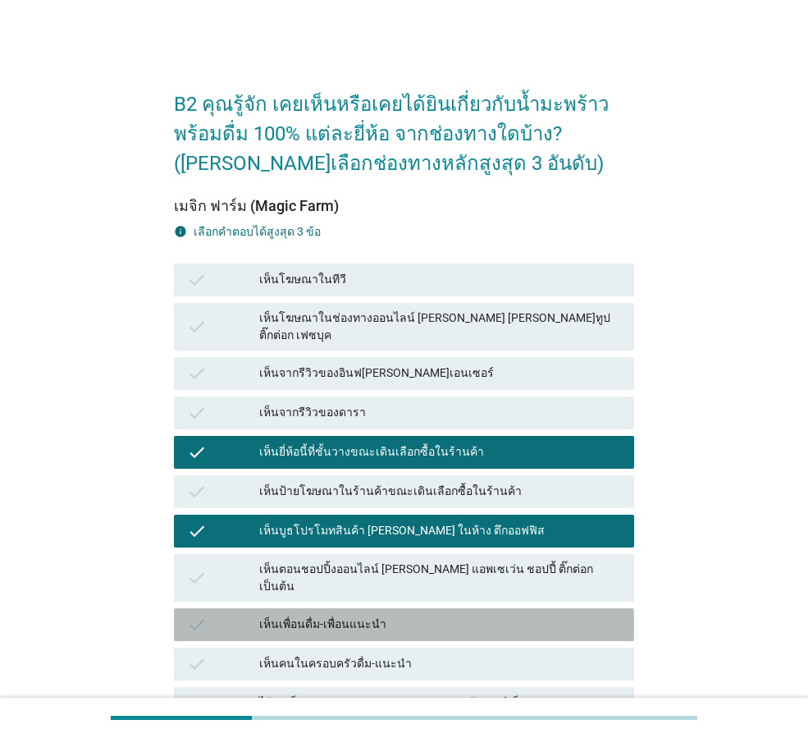
click at [493, 615] on div "เห็นเพื่อนดื่ม-เพื่อนแนะนำ" at bounding box center [440, 625] width 362 height 20
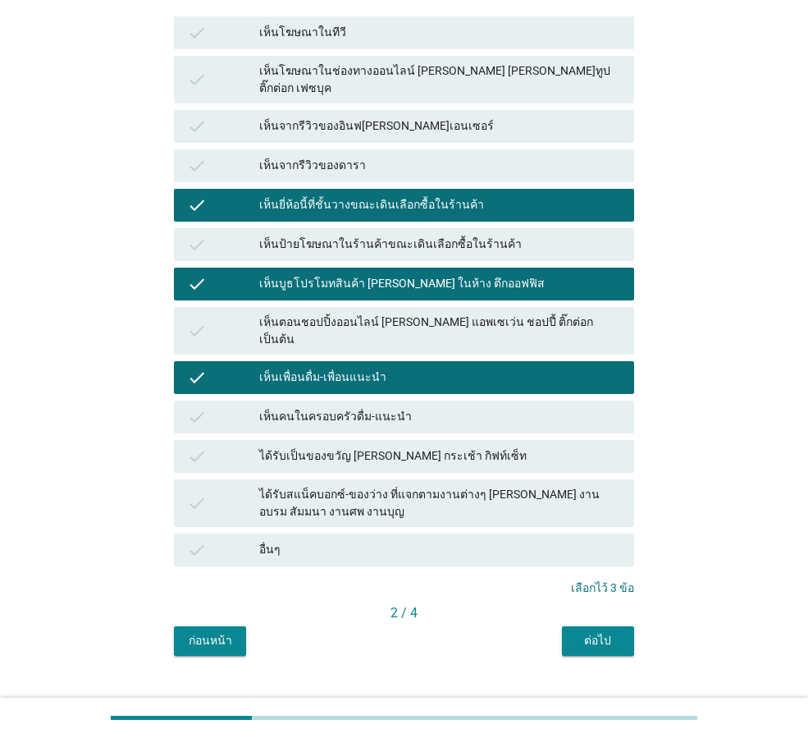
scroll to position [248, 0]
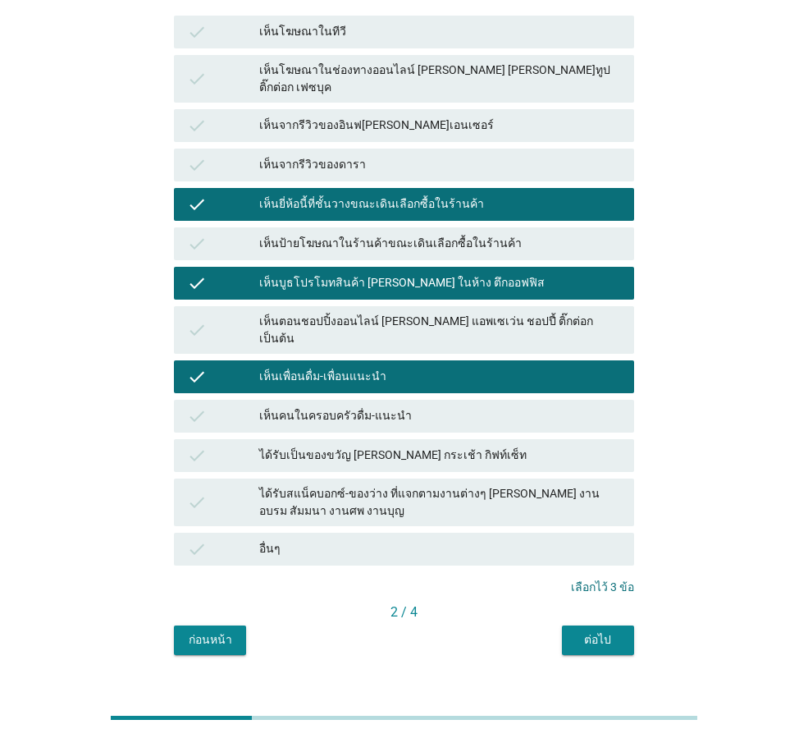
click at [583, 631] on div "ต่อไป" at bounding box center [598, 639] width 46 height 17
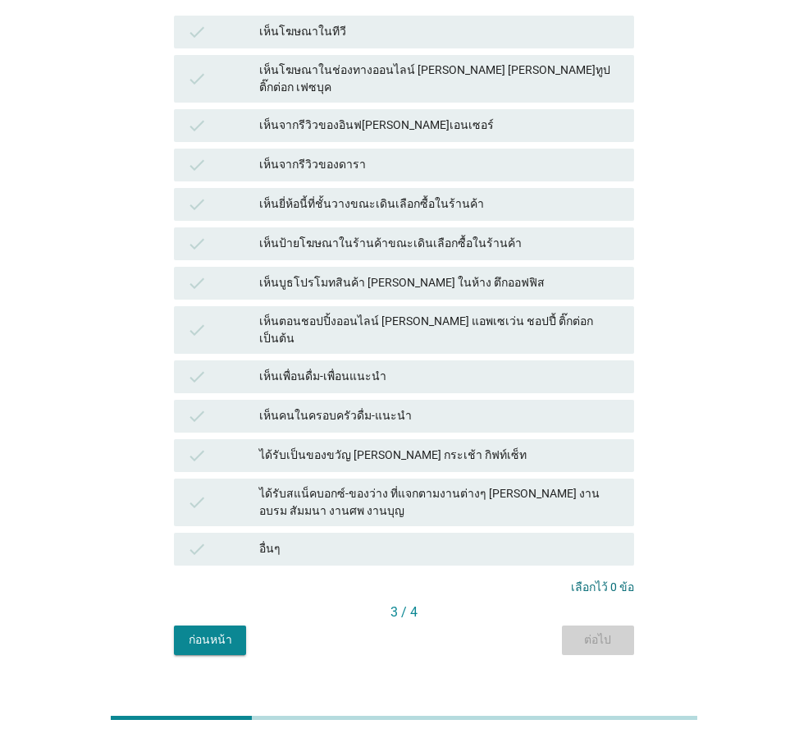
scroll to position [0, 0]
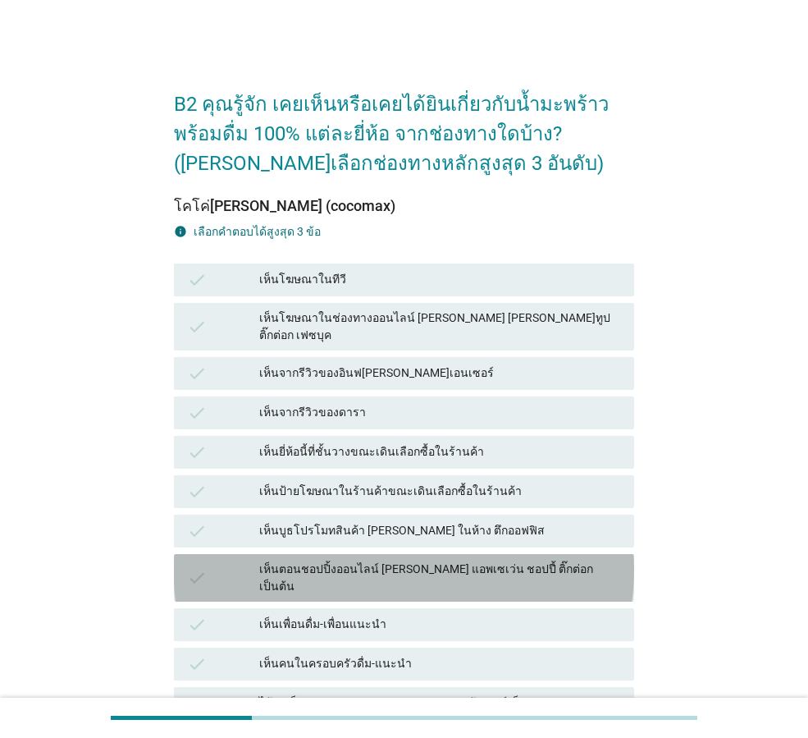
click at [481, 561] on div "เห็นตอนชอปปิ้งออนไลน์ [PERSON_NAME] แอพเซเว่น ชอปปี้ ติ๊กต่อก เป็นต้น" at bounding box center [440, 578] width 362 height 34
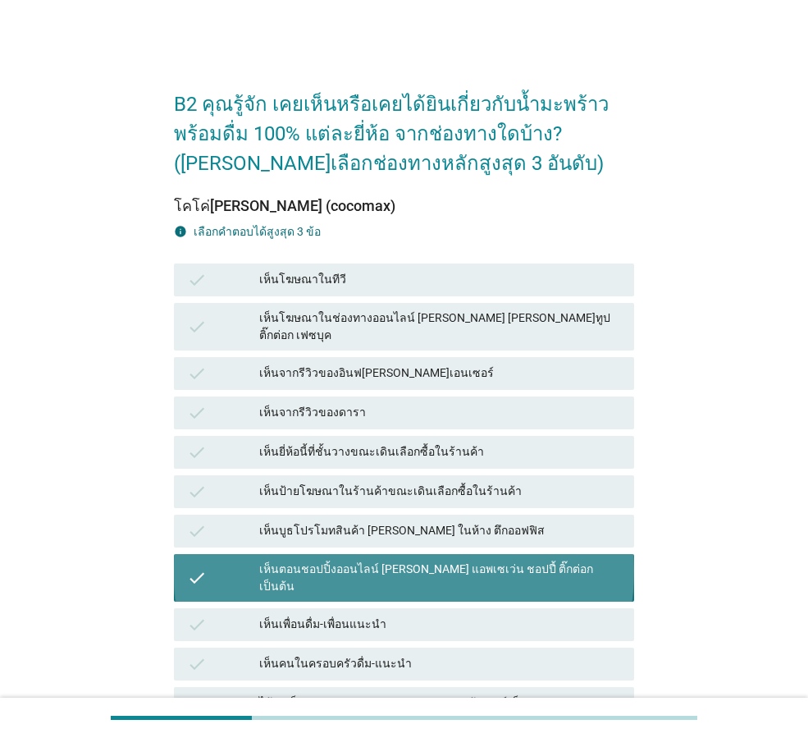
click at [479, 483] on div "เห็นป้ายโฆษณาในร้านค้าขณะเดินเลือกซื้อในร้านค้า" at bounding box center [440, 492] width 362 height 20
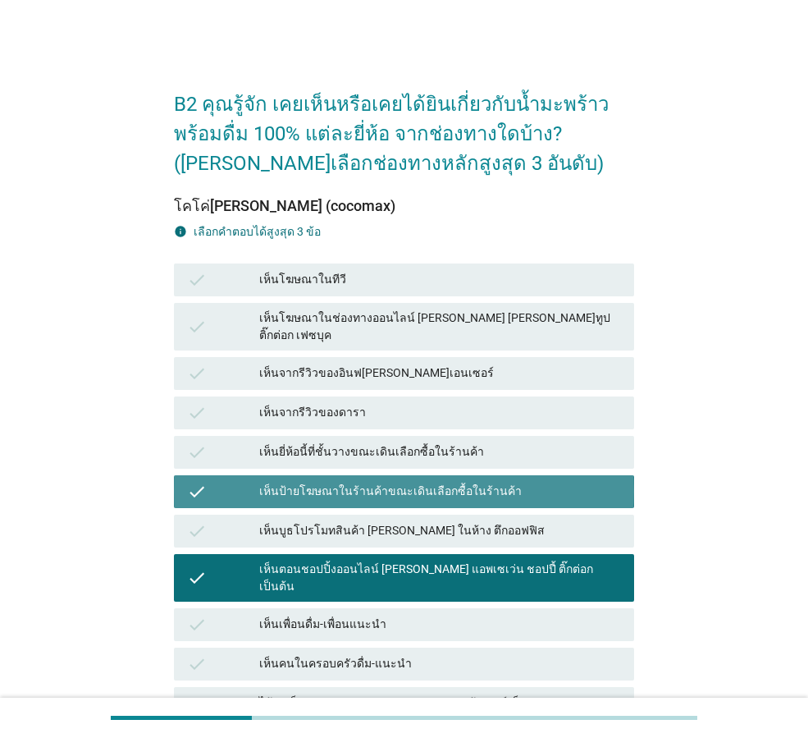
click at [477, 403] on div "เห็นจากรีวิวของดารา" at bounding box center [440, 413] width 362 height 20
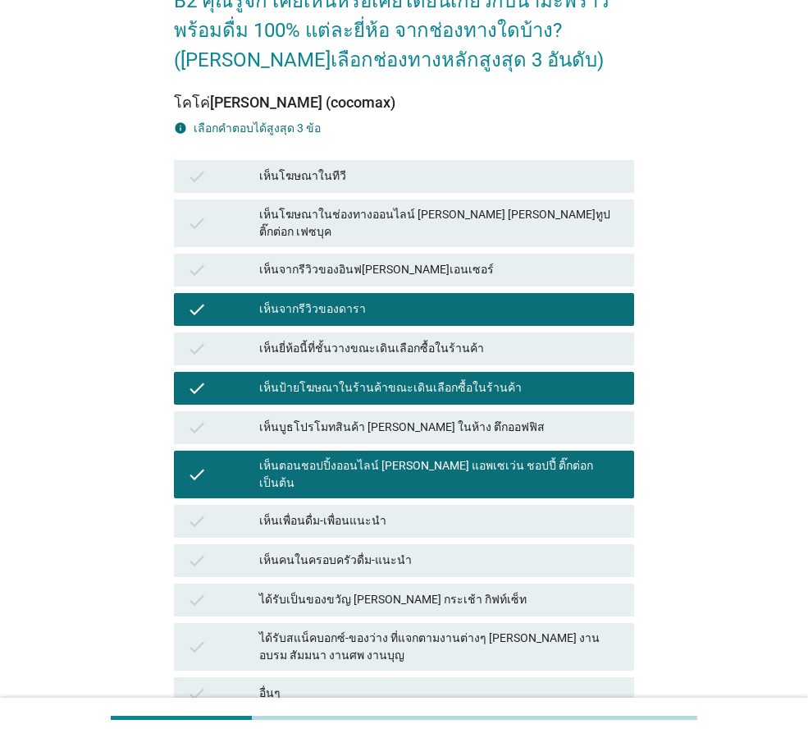
scroll to position [248, 0]
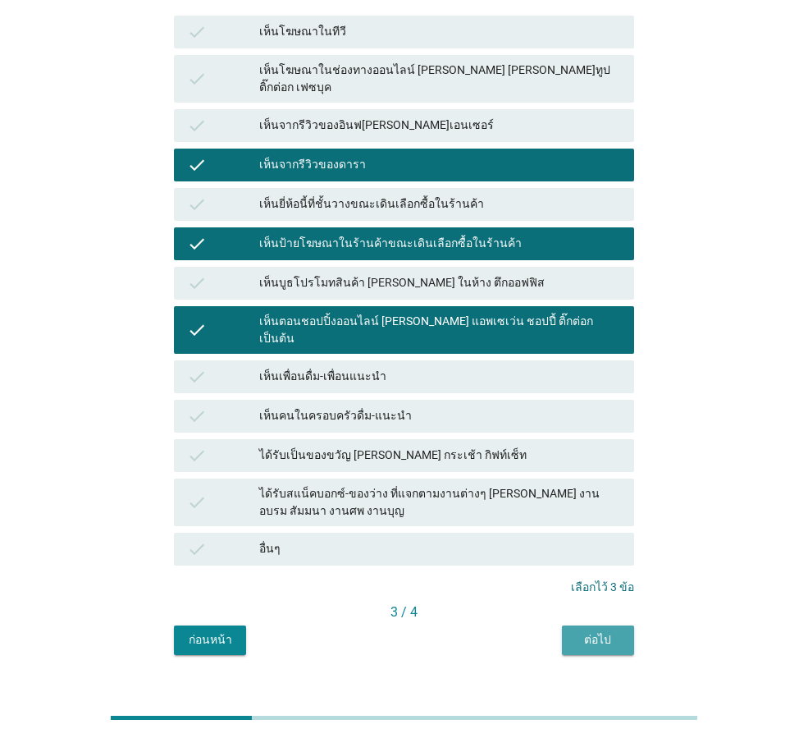
click at [612, 625] on button "ต่อไป" at bounding box center [598, 640] width 72 height 30
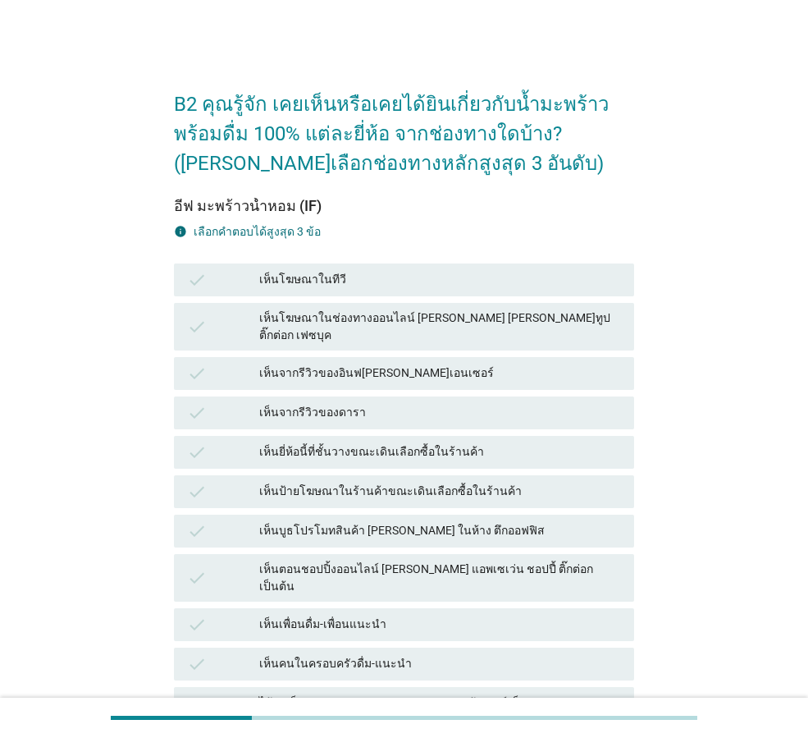
click at [440, 615] on div "เห็นเพื่อนดื่ม-เพื่อนแนะนำ" at bounding box center [440, 625] width 362 height 20
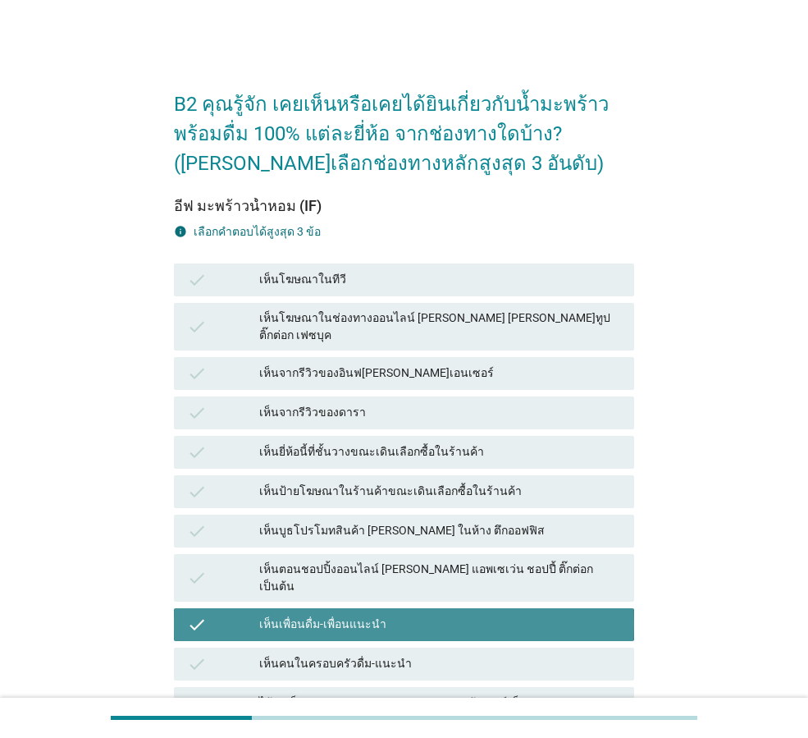
click at [439, 482] on div "เห็นป้ายโฆษณาในร้านค้าขณะเดินเลือกซื้อในร้านค้า" at bounding box center [440, 492] width 362 height 20
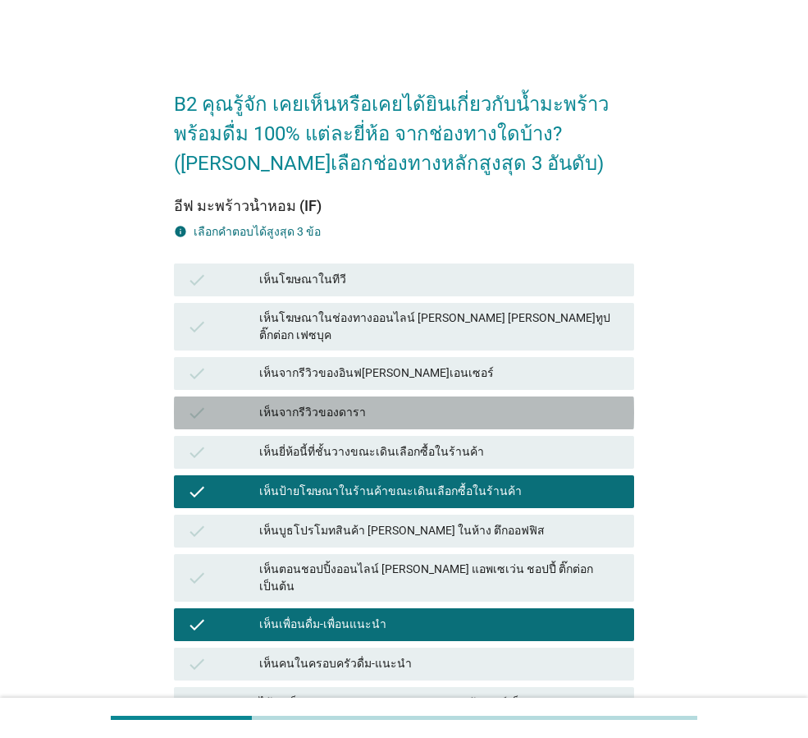
click at [462, 403] on div "เห็นจากรีวิวของดารา" at bounding box center [440, 413] width 362 height 20
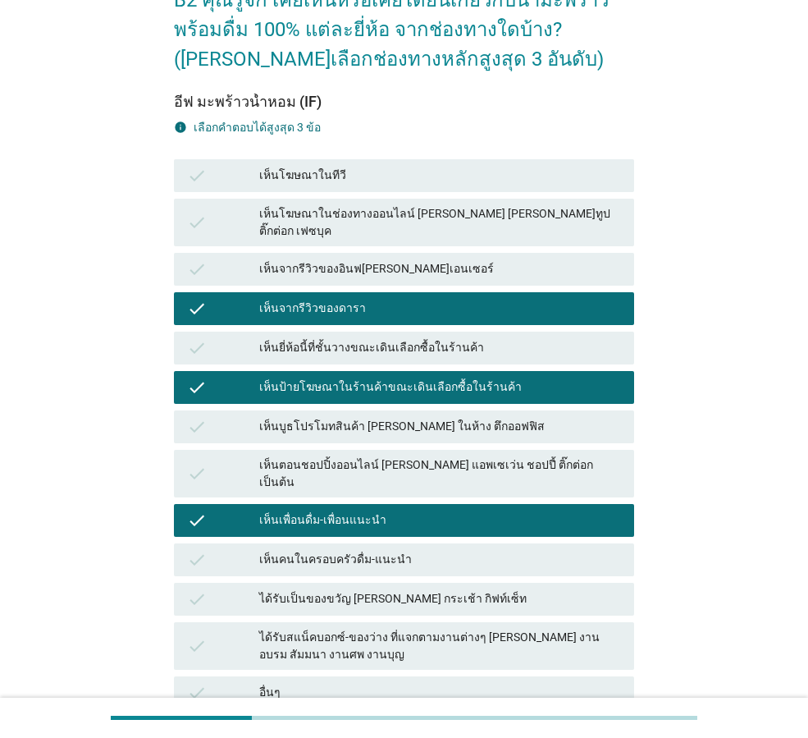
scroll to position [248, 0]
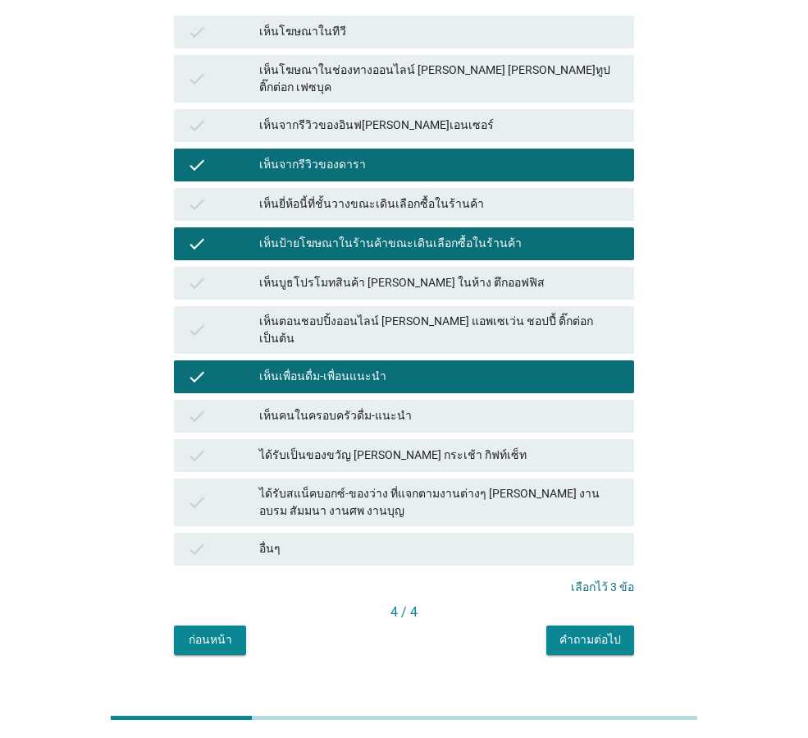
click at [594, 631] on div "คำถามต่อไป" at bounding box center [591, 639] width 62 height 17
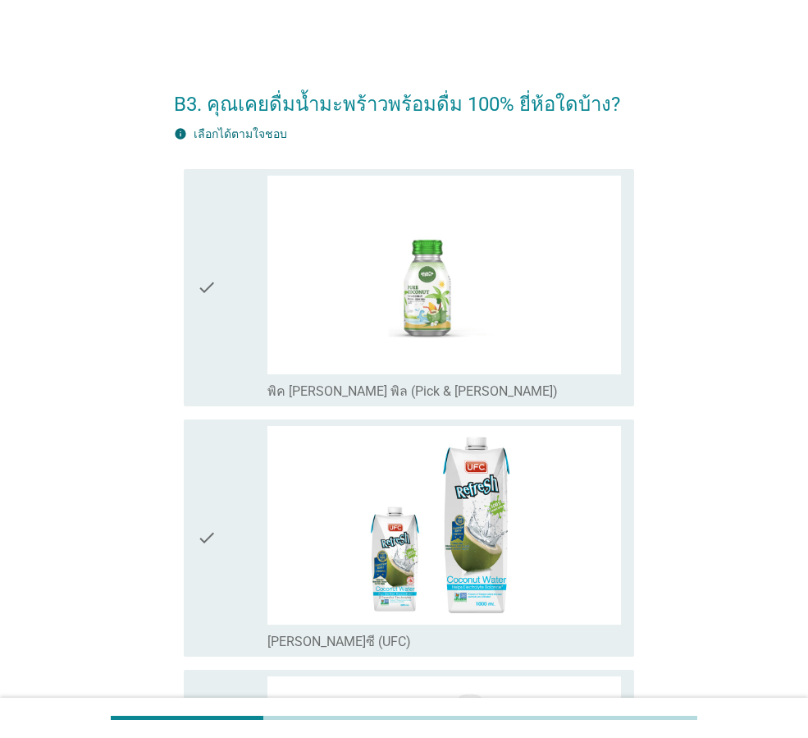
click at [223, 283] on div "check" at bounding box center [232, 288] width 71 height 224
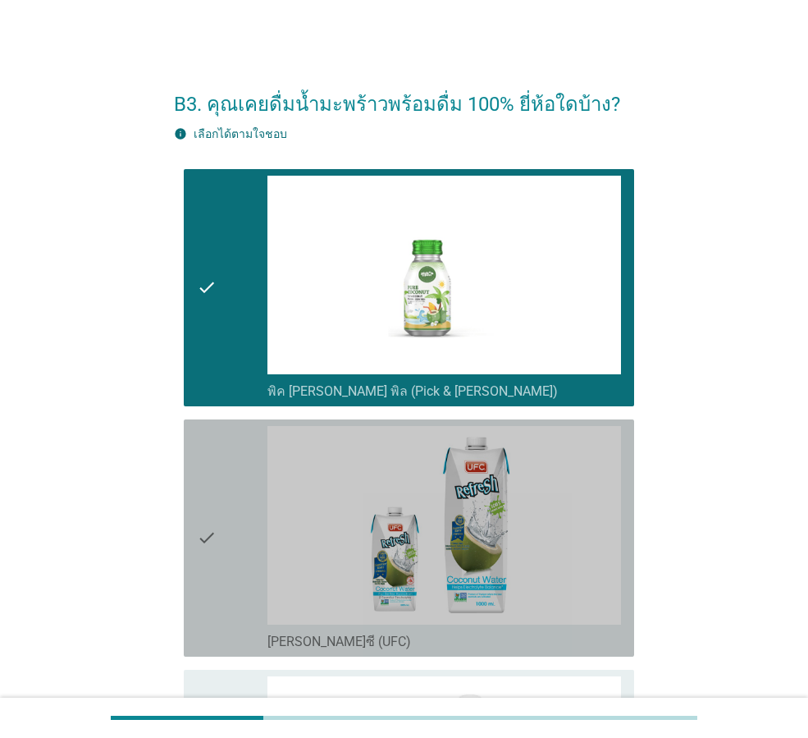
click at [217, 457] on icon "check" at bounding box center [207, 538] width 20 height 224
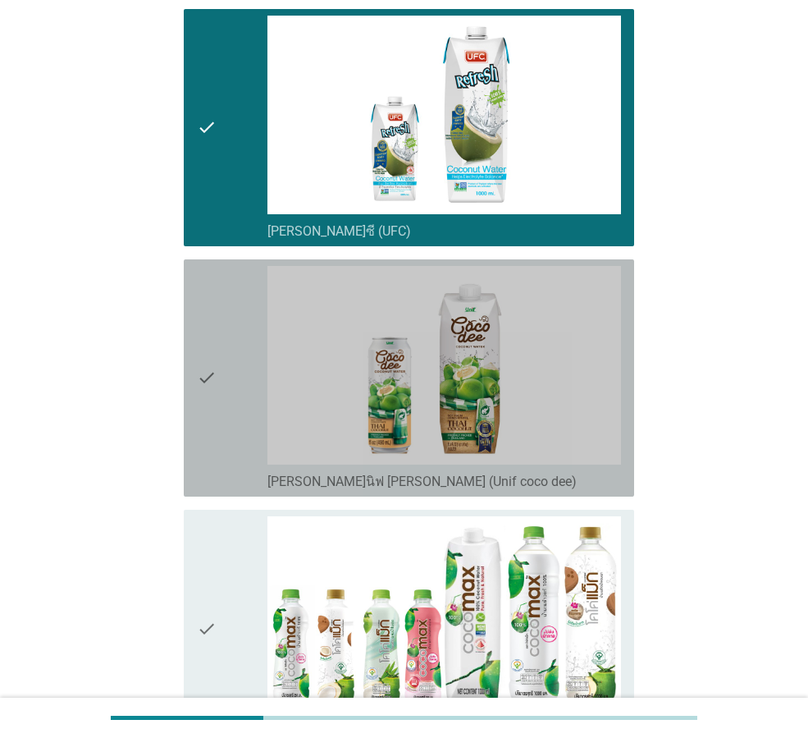
click at [208, 432] on icon "check" at bounding box center [207, 378] width 20 height 224
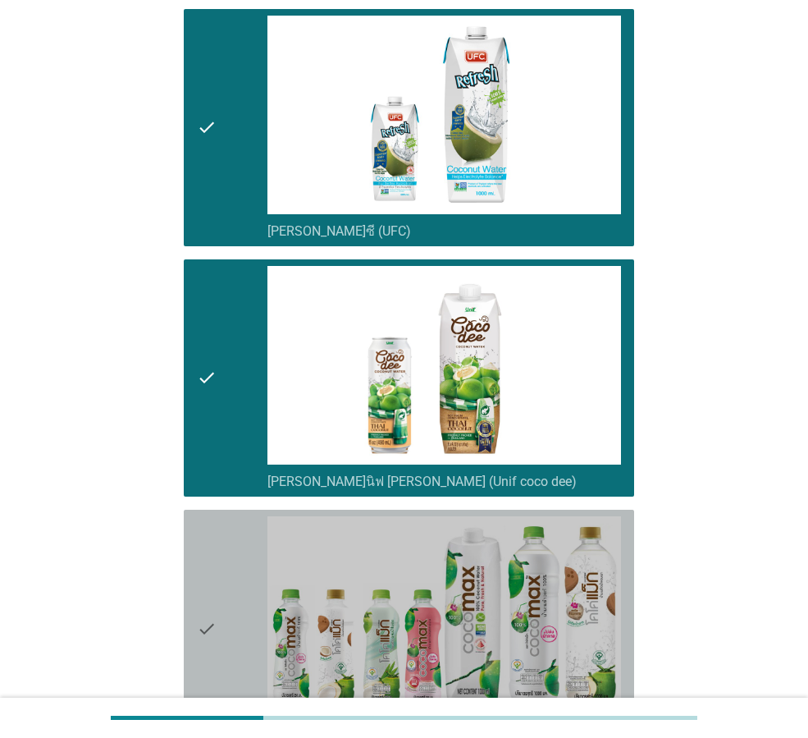
click at [218, 537] on div "check" at bounding box center [232, 628] width 71 height 224
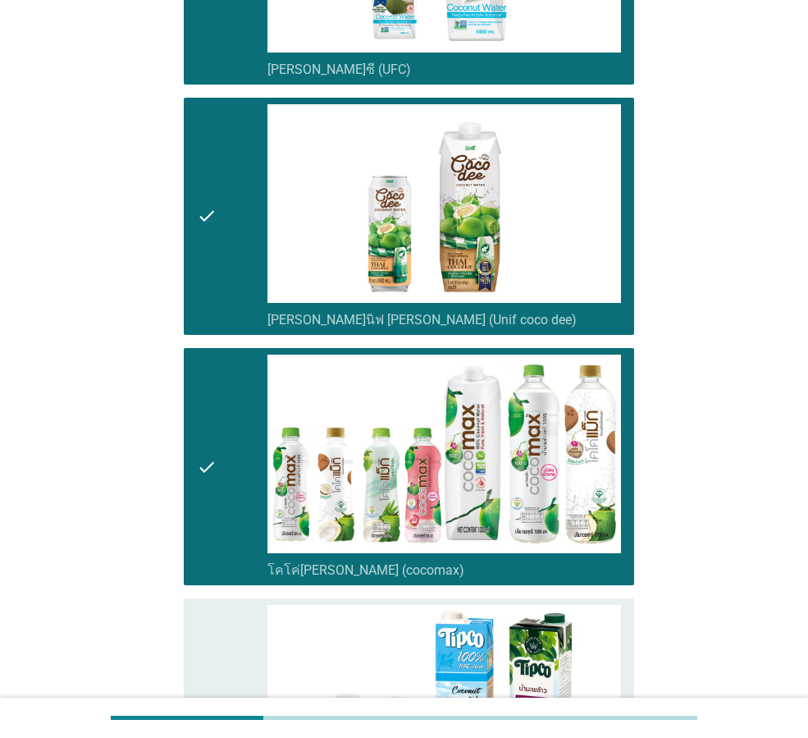
scroll to position [903, 0]
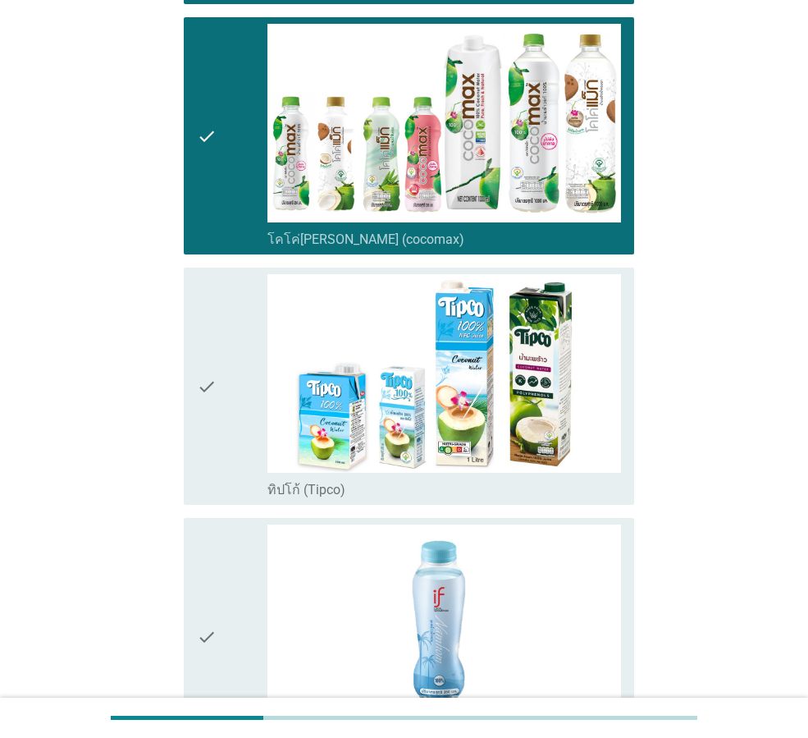
click at [228, 506] on div "check check_box_outline_blank ทิปโก้ (Tipco)" at bounding box center [404, 386] width 460 height 250
click at [228, 464] on div "check" at bounding box center [232, 386] width 71 height 224
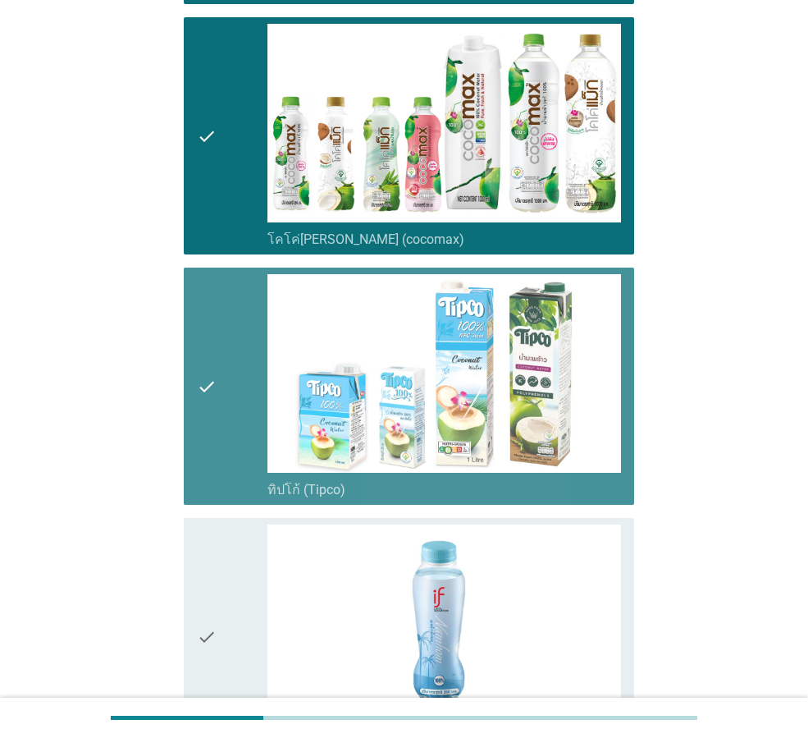
click at [222, 566] on div "check" at bounding box center [232, 636] width 71 height 224
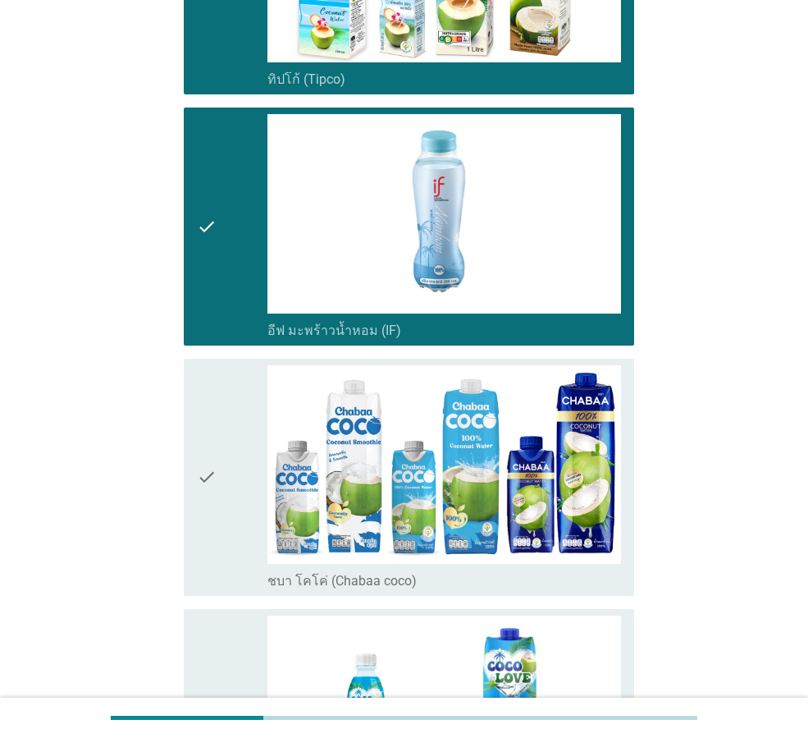
click at [229, 533] on div "check" at bounding box center [232, 477] width 71 height 224
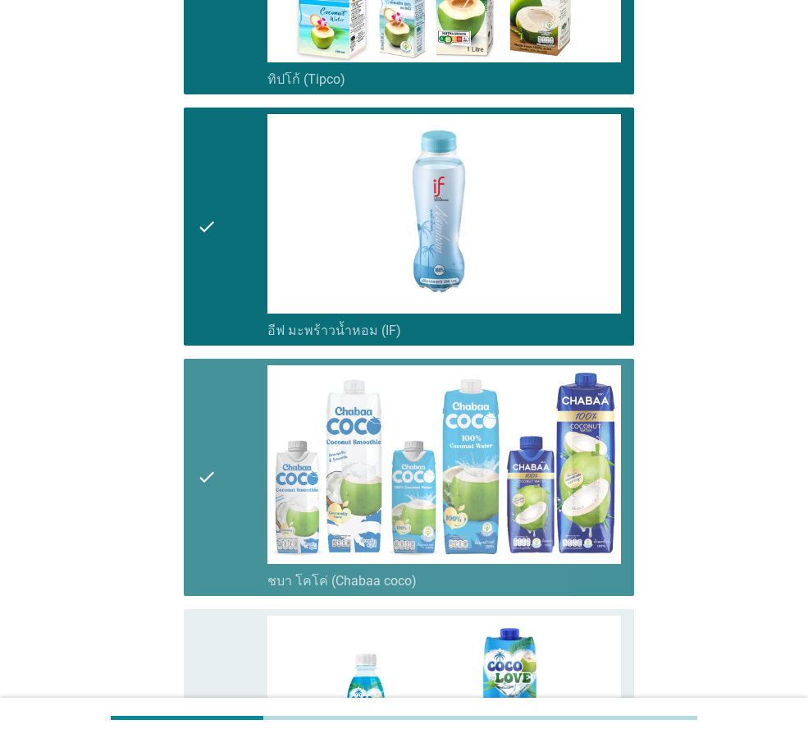
click at [222, 652] on div "check" at bounding box center [232, 728] width 71 height 224
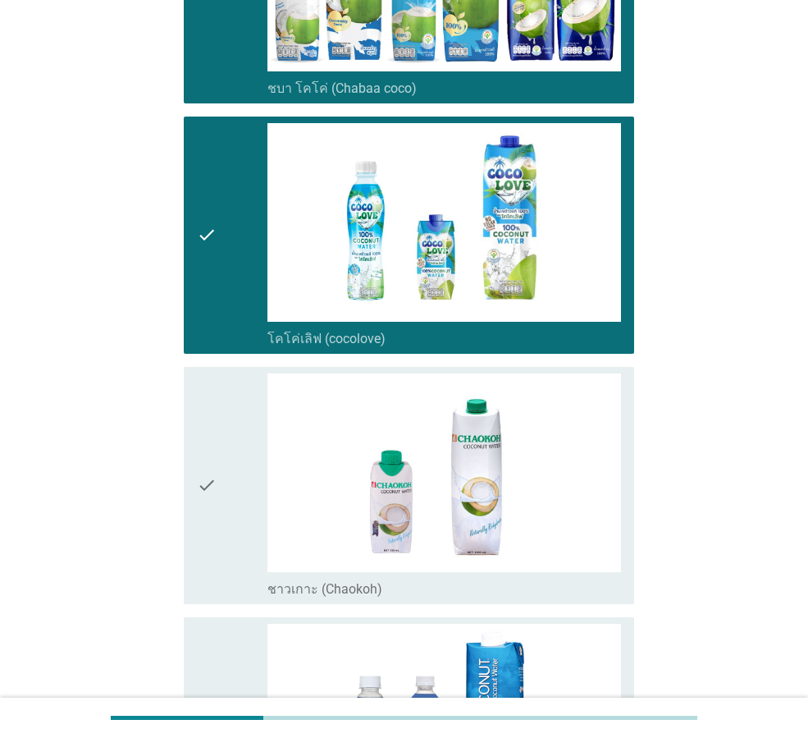
drag, startPoint x: 219, startPoint y: 520, endPoint x: 217, endPoint y: 634, distance: 113.3
click at [219, 524] on div "check" at bounding box center [232, 485] width 71 height 224
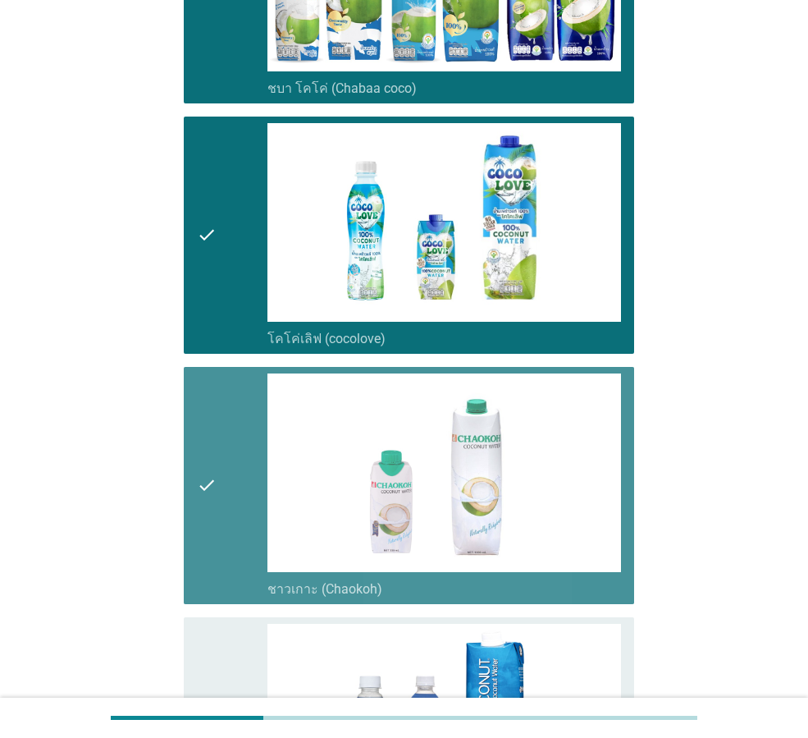
click at [216, 648] on icon "check" at bounding box center [207, 736] width 20 height 224
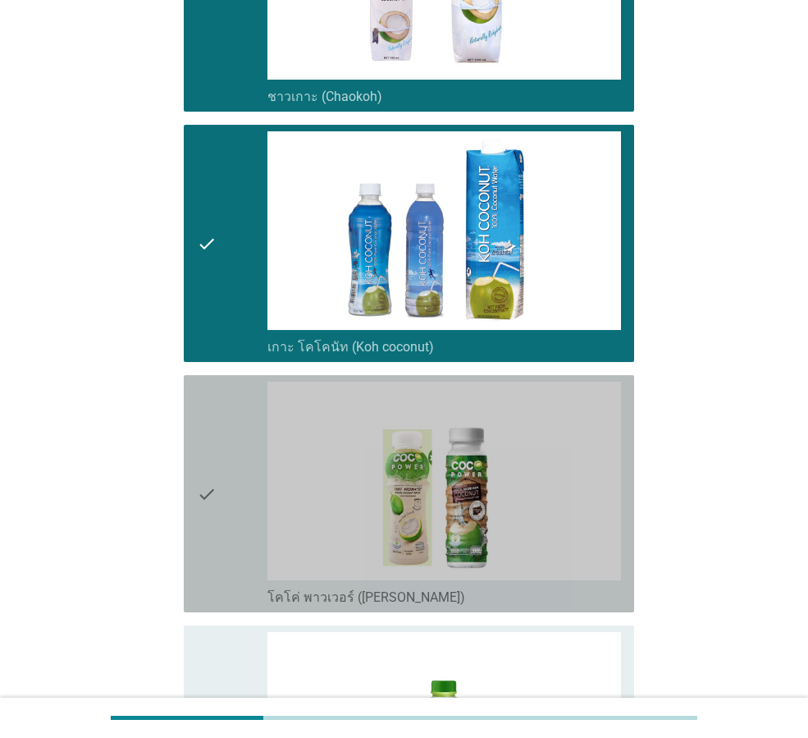
click at [250, 478] on div "check" at bounding box center [232, 494] width 71 height 224
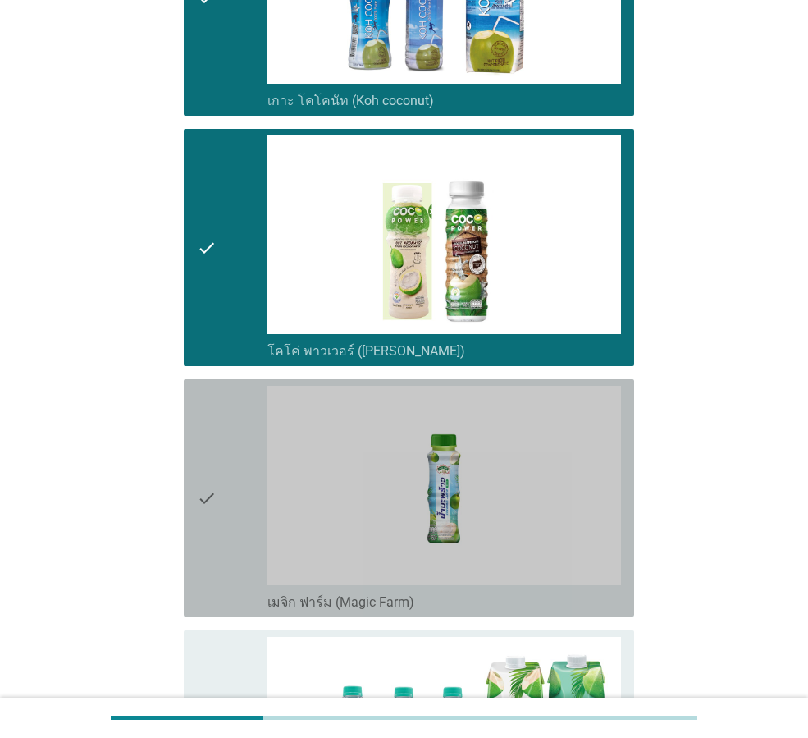
click at [198, 490] on icon "check" at bounding box center [207, 498] width 20 height 224
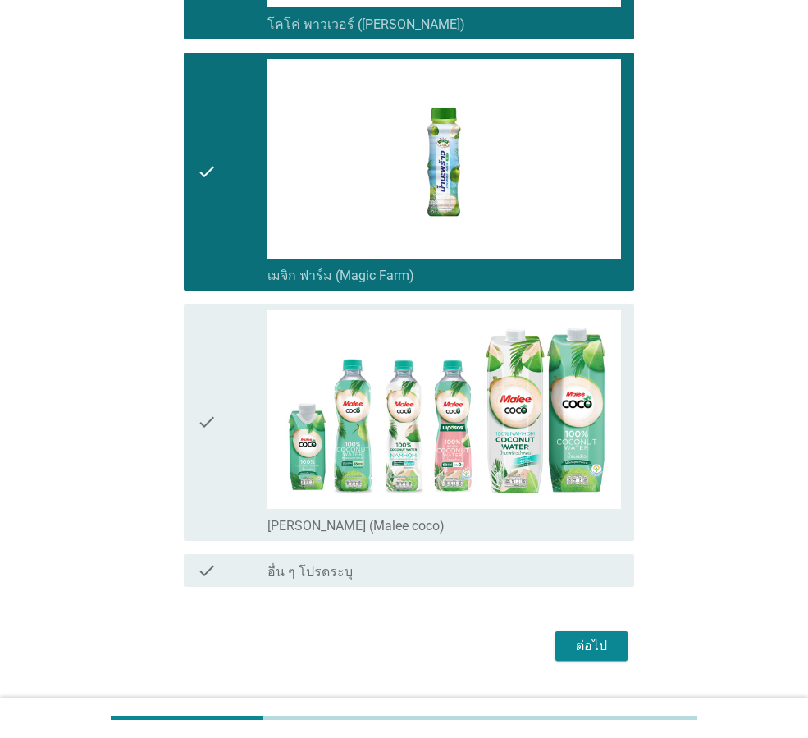
scroll to position [2873, 0]
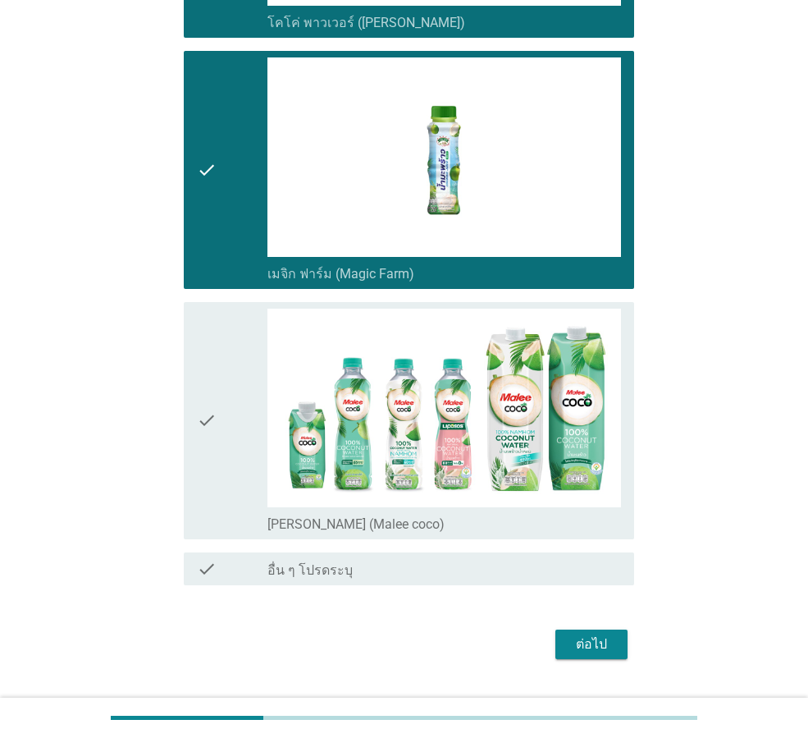
click at [207, 472] on icon "check" at bounding box center [207, 421] width 20 height 224
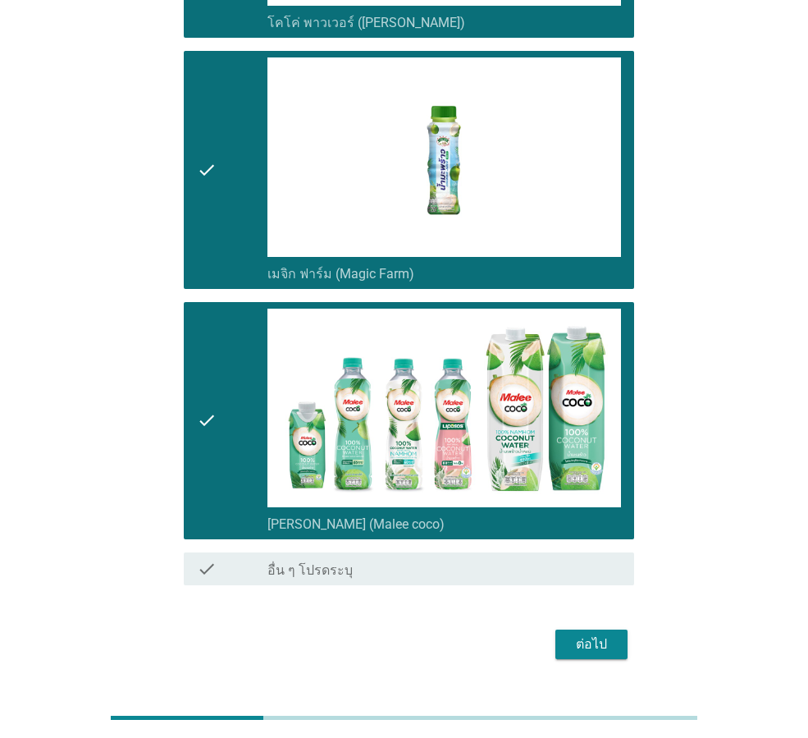
click at [588, 634] on div "ต่อไป" at bounding box center [592, 644] width 46 height 20
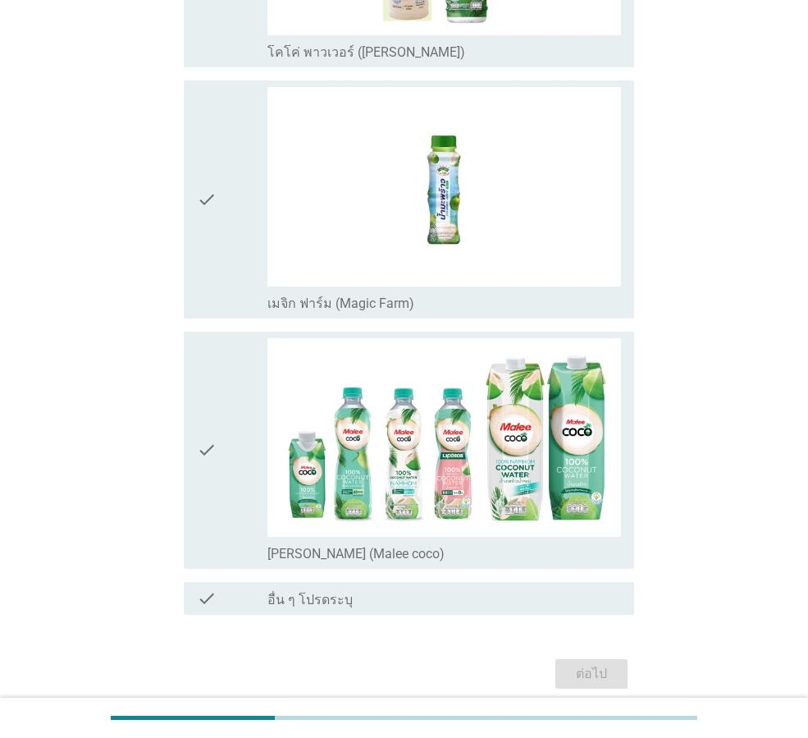
scroll to position [0, 0]
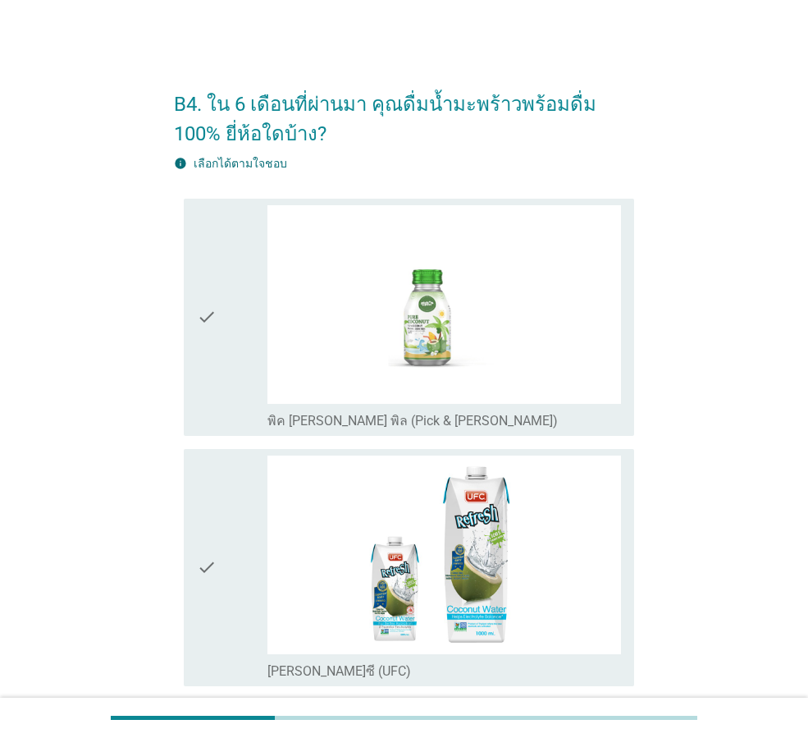
drag, startPoint x: 199, startPoint y: 301, endPoint x: 199, endPoint y: 318, distance: 16.4
click at [199, 301] on icon "check" at bounding box center [207, 317] width 20 height 224
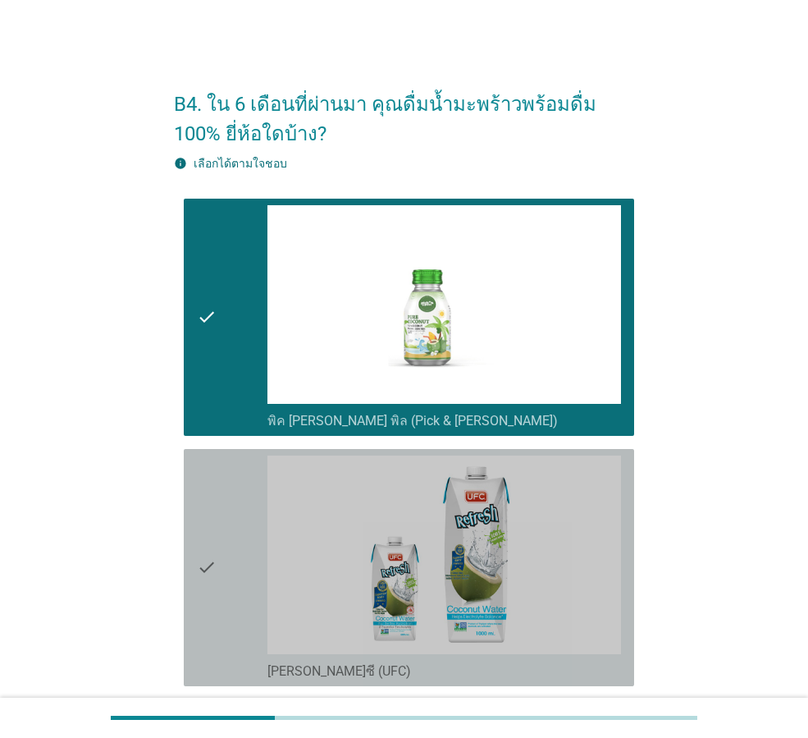
click at [222, 520] on div "check" at bounding box center [232, 568] width 71 height 224
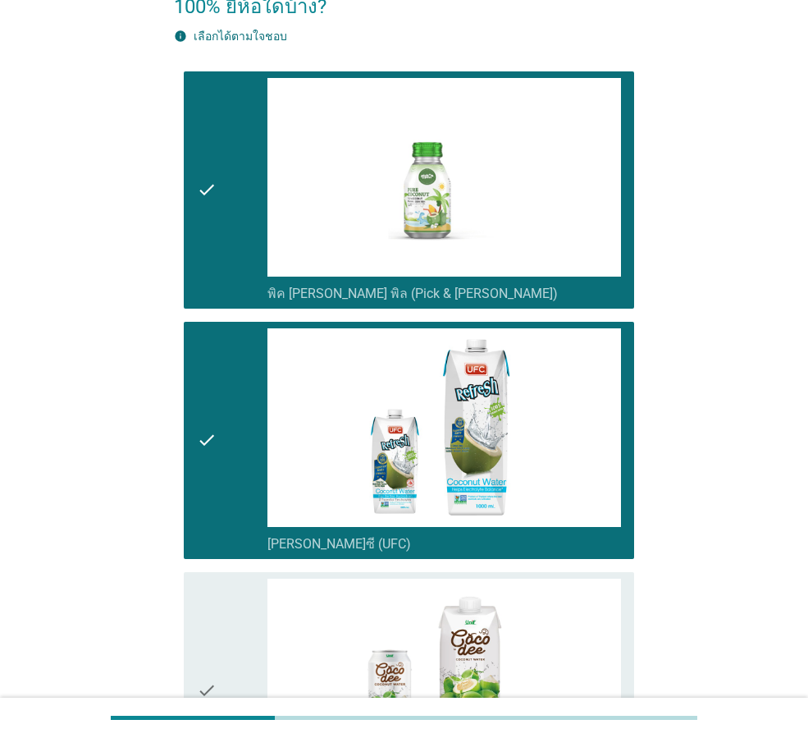
scroll to position [410, 0]
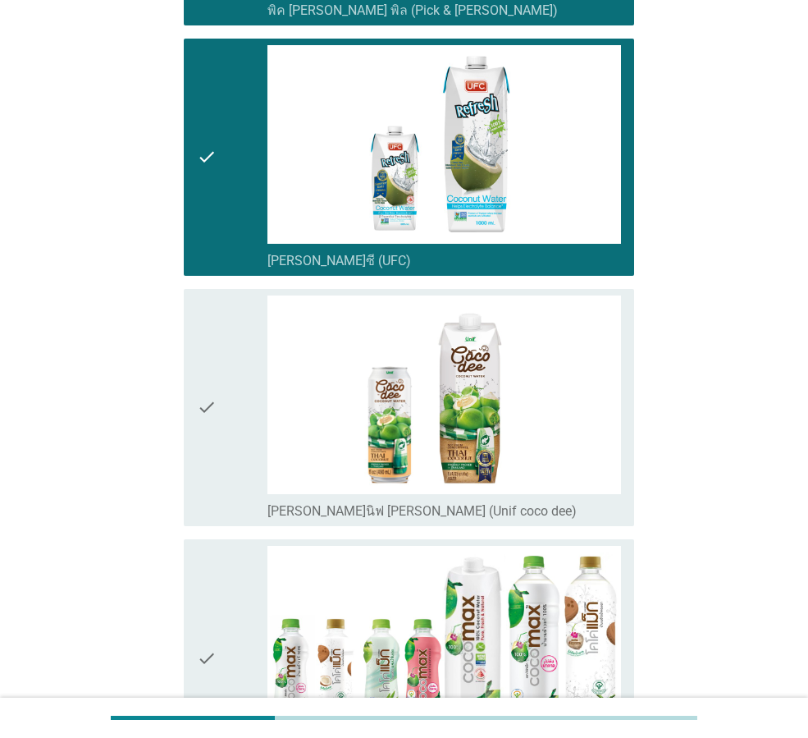
click at [225, 449] on div "check" at bounding box center [232, 407] width 71 height 224
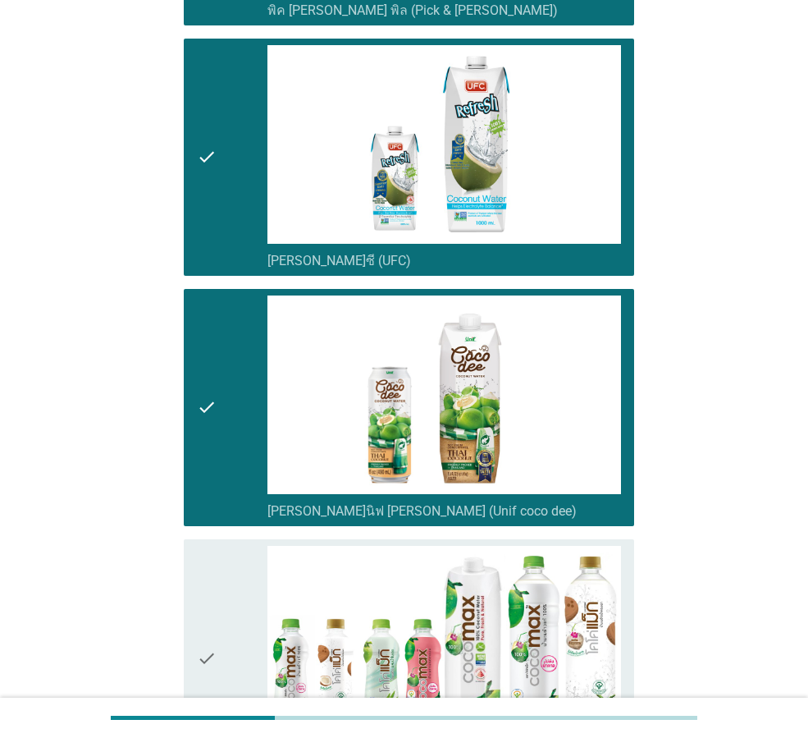
click at [174, 598] on div "check check_box_outline_blank โคโค่[PERSON_NAME] (cocomax)" at bounding box center [404, 658] width 460 height 250
click at [206, 599] on icon "check" at bounding box center [207, 658] width 20 height 224
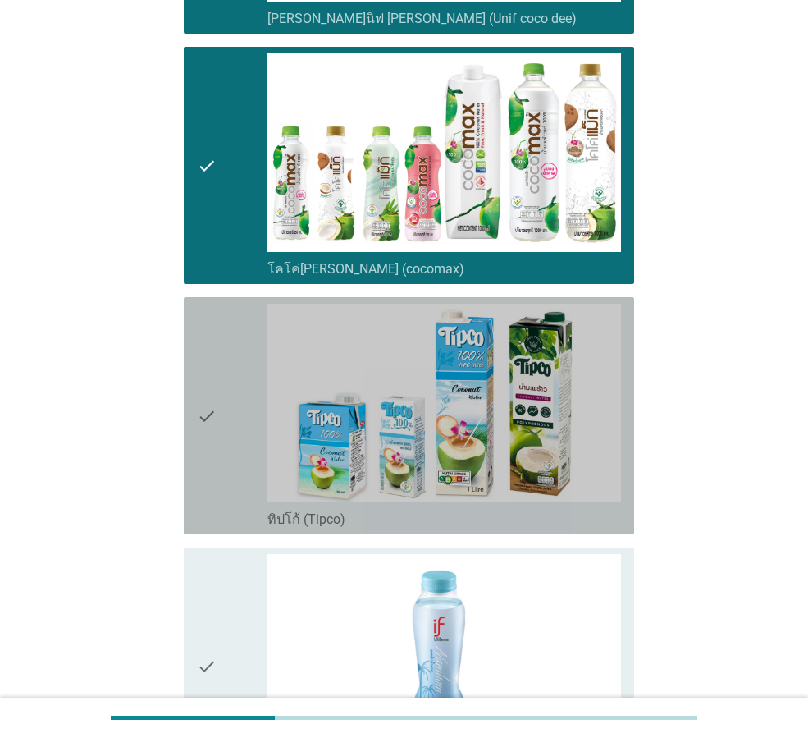
click at [215, 488] on icon "check" at bounding box center [207, 416] width 20 height 224
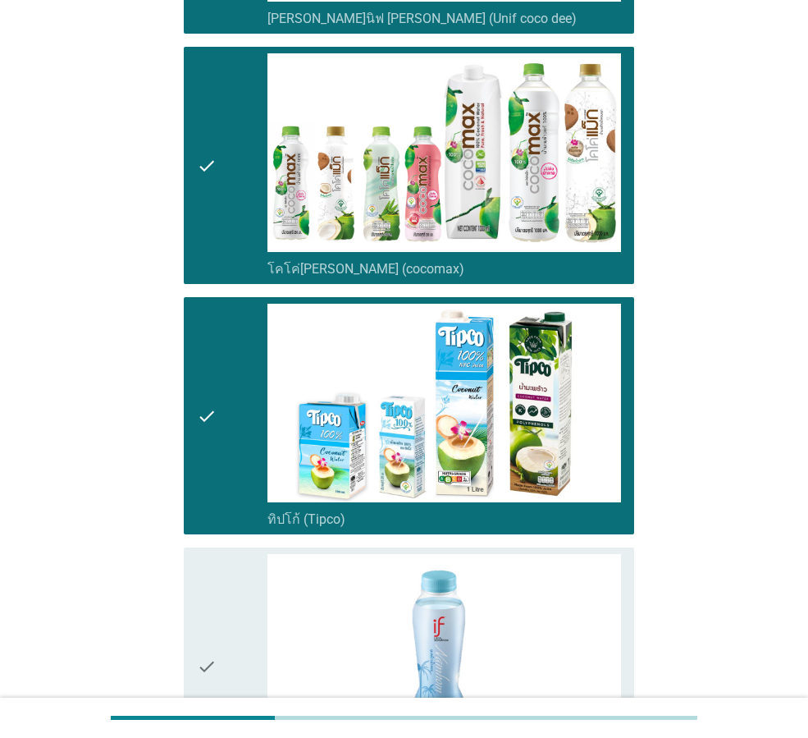
click at [239, 610] on div "check" at bounding box center [232, 666] width 71 height 224
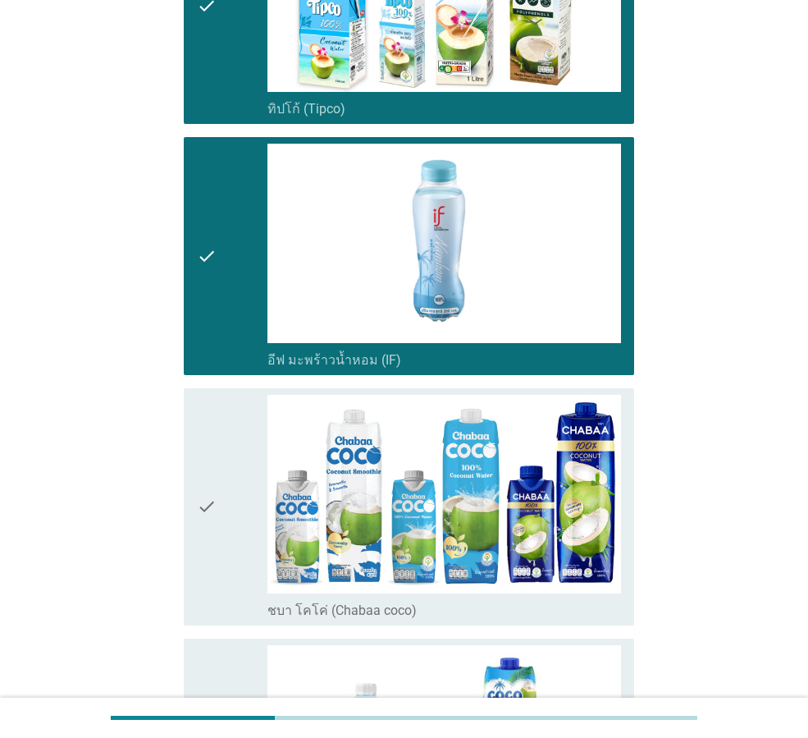
click at [238, 503] on div "check" at bounding box center [232, 507] width 71 height 224
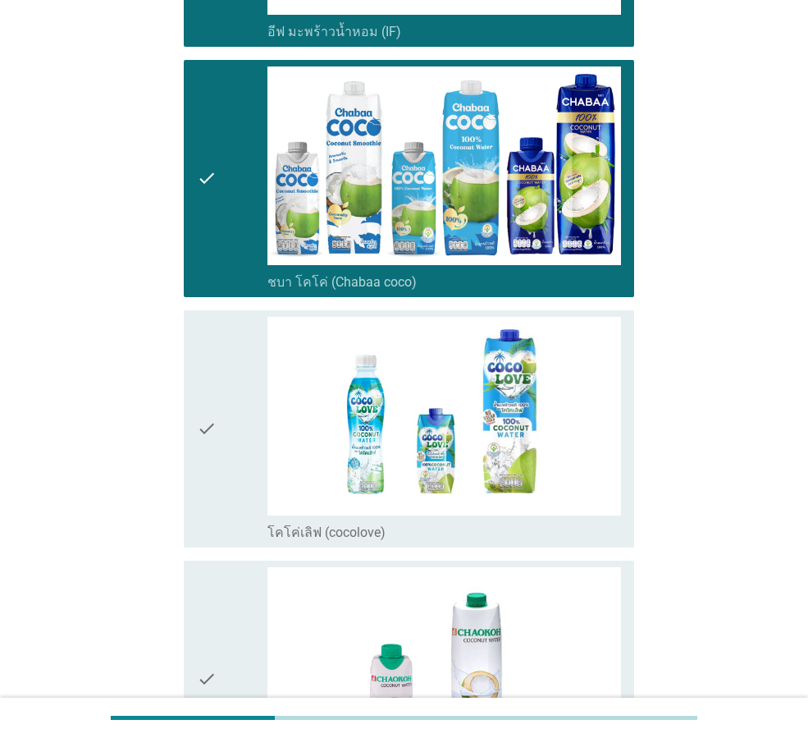
click at [236, 474] on div "check" at bounding box center [232, 429] width 71 height 224
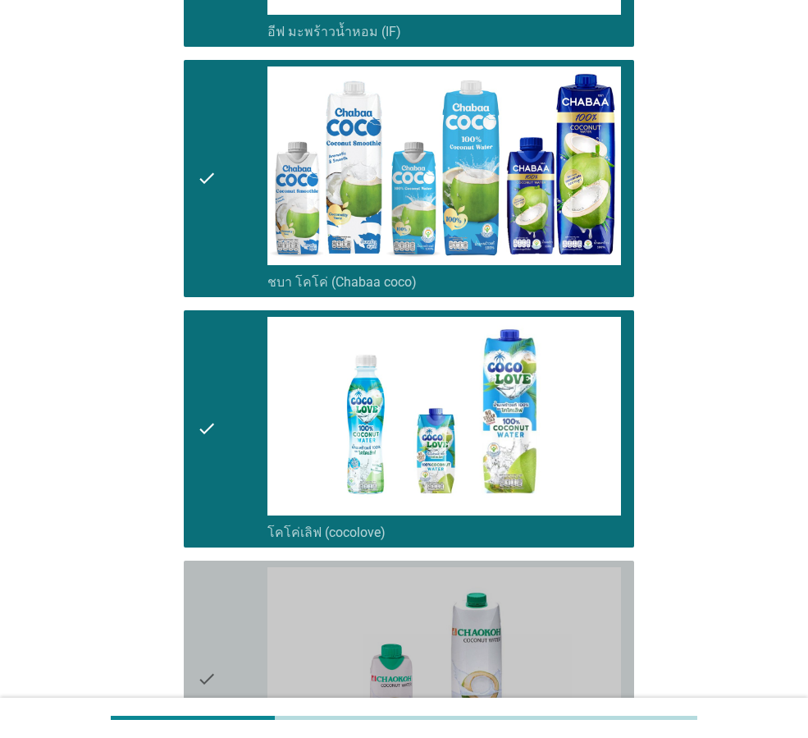
click at [239, 585] on div "check" at bounding box center [232, 679] width 71 height 224
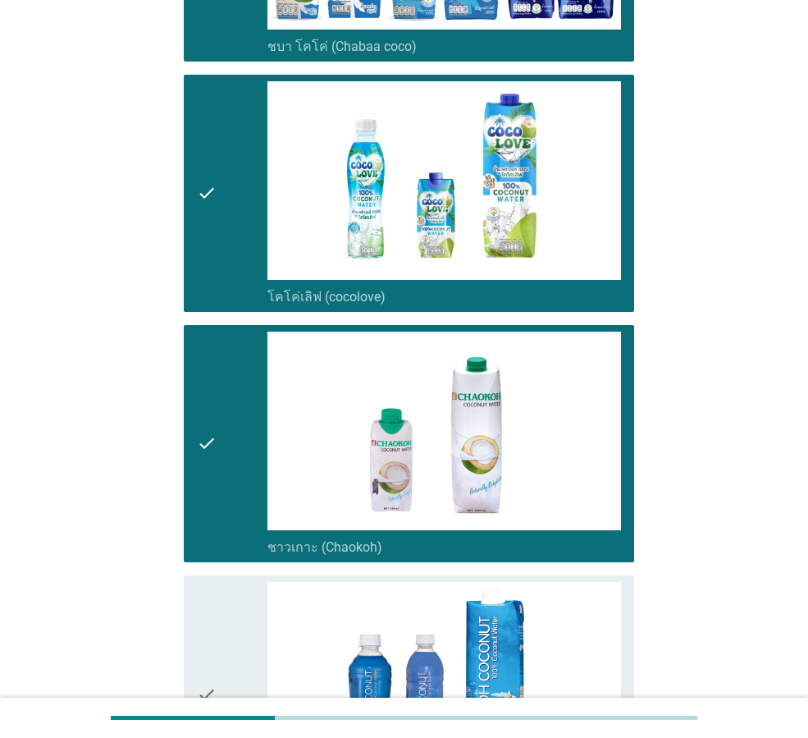
scroll to position [2134, 0]
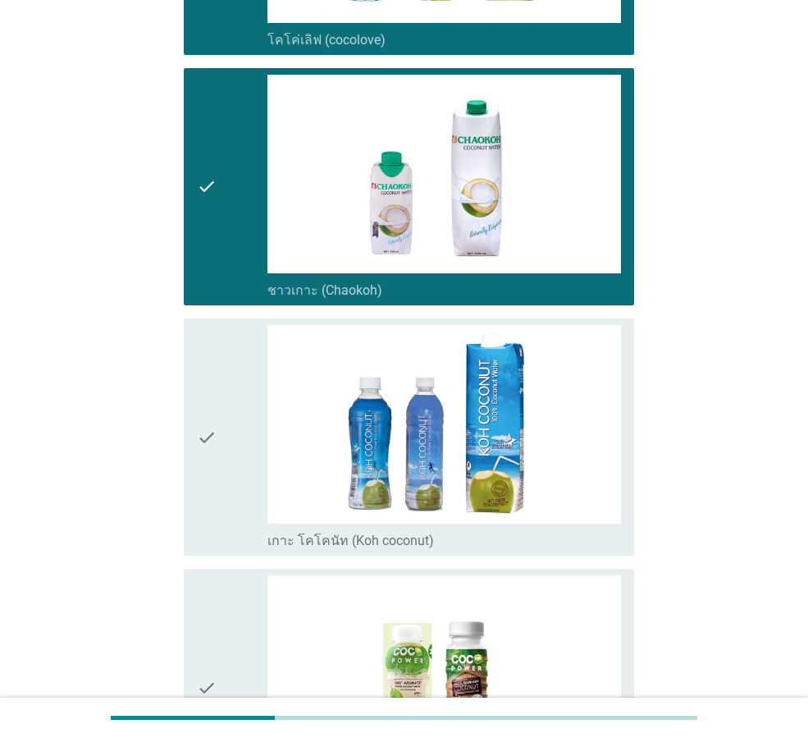
click at [213, 502] on icon "check" at bounding box center [207, 437] width 20 height 224
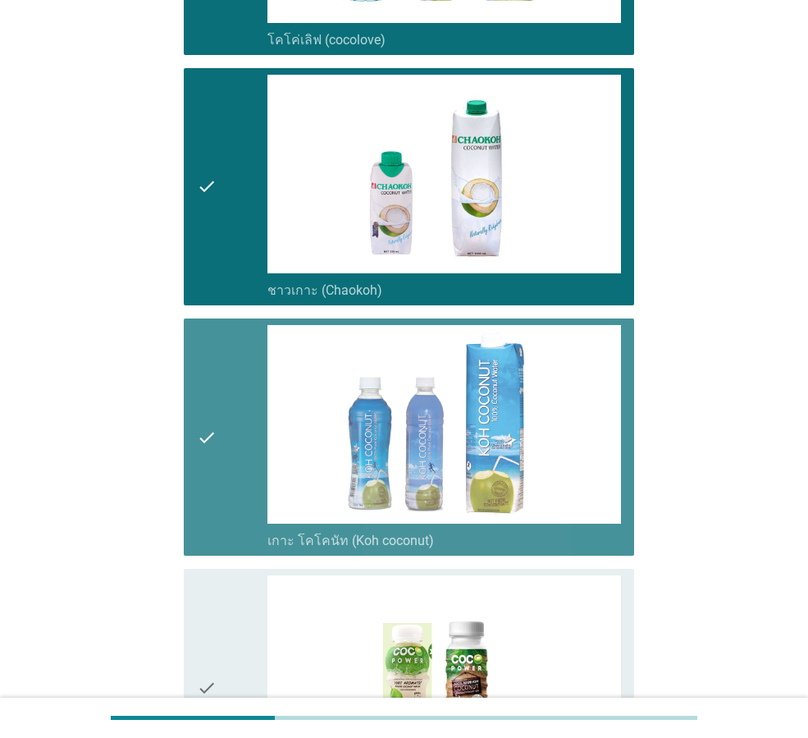
click at [243, 614] on div "check" at bounding box center [232, 687] width 71 height 224
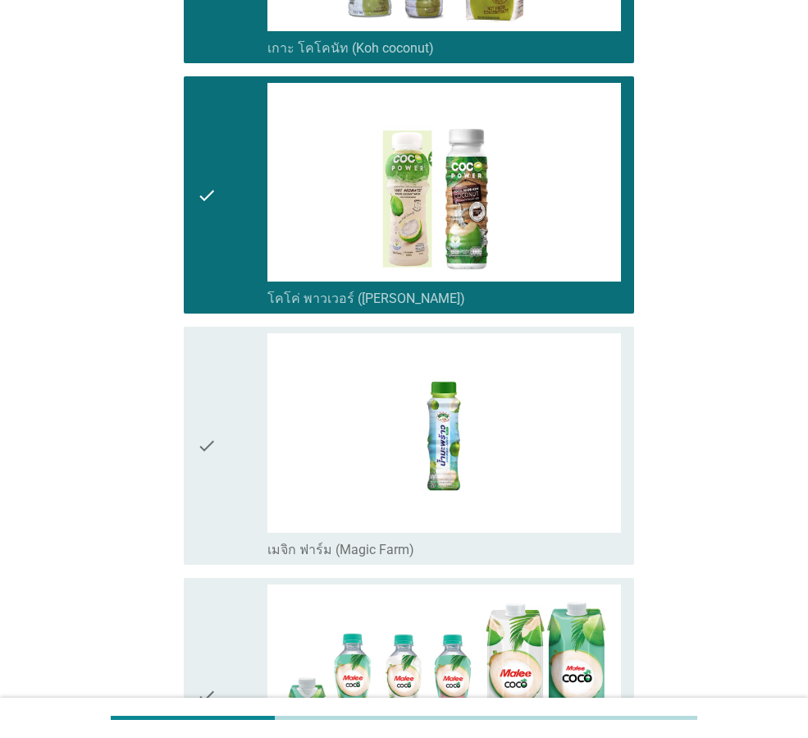
click at [245, 497] on div "check" at bounding box center [232, 445] width 71 height 224
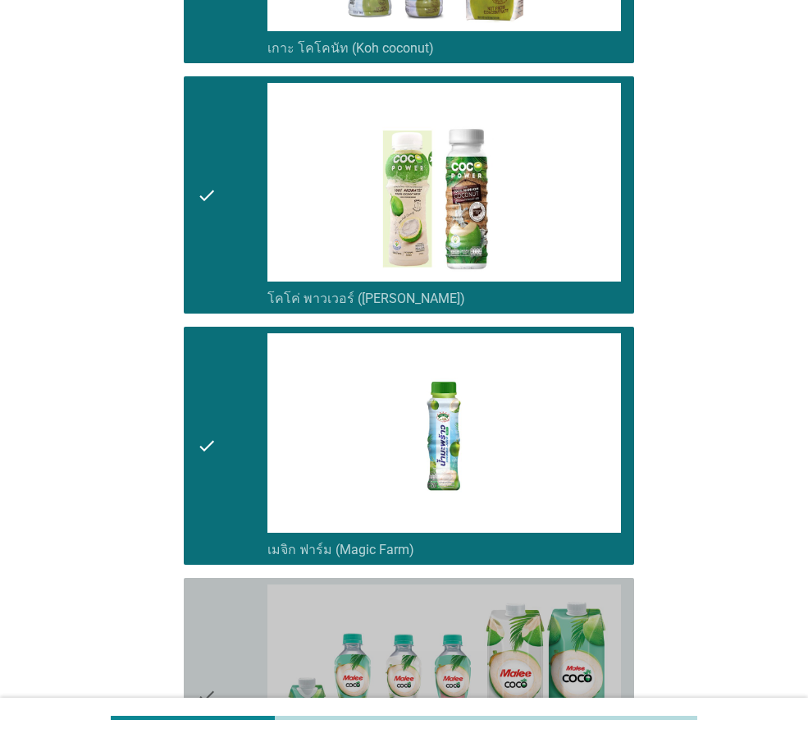
click at [251, 627] on div "check" at bounding box center [232, 696] width 71 height 224
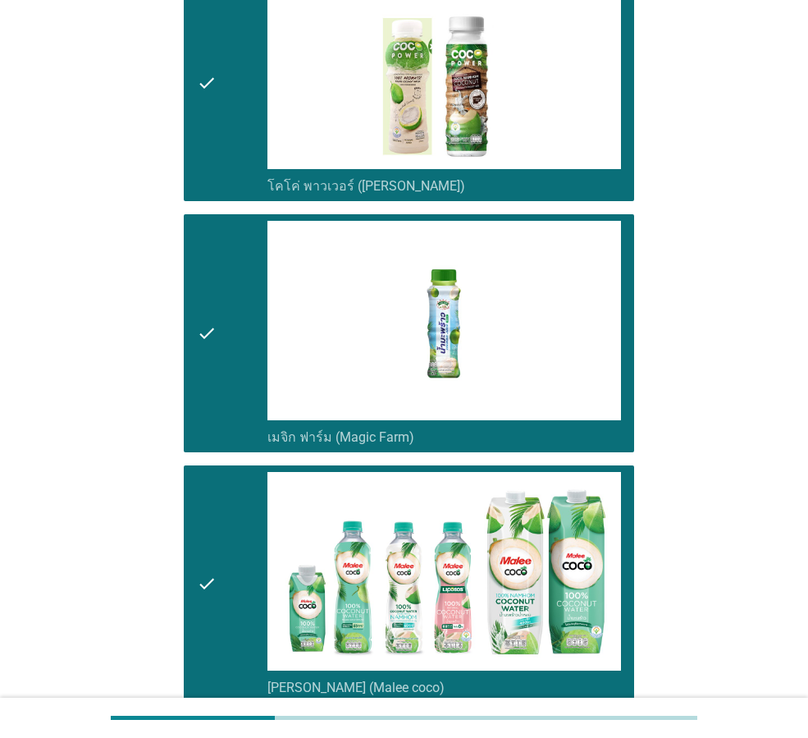
scroll to position [2941, 0]
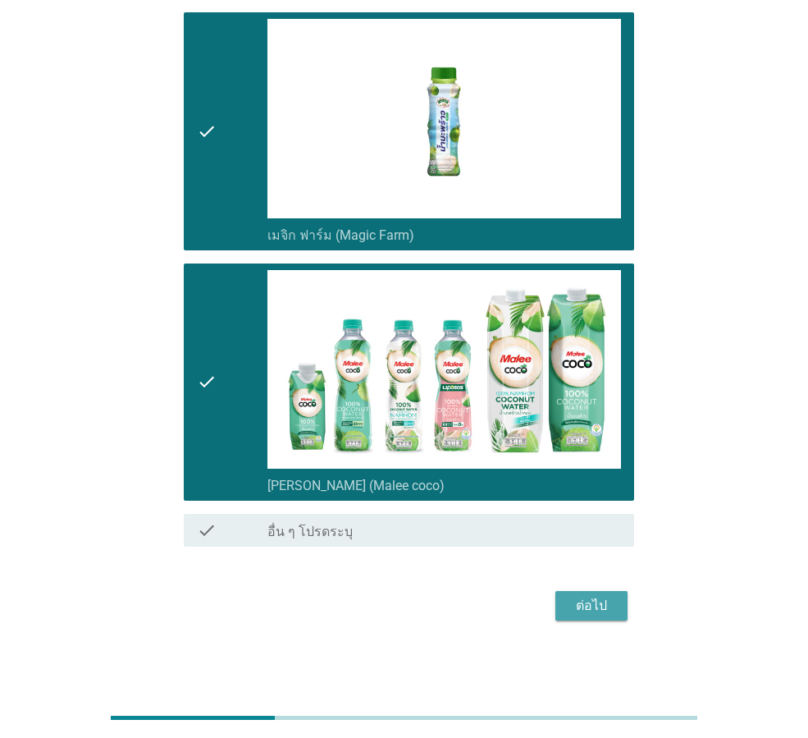
click at [590, 600] on div "ต่อไป" at bounding box center [592, 606] width 46 height 20
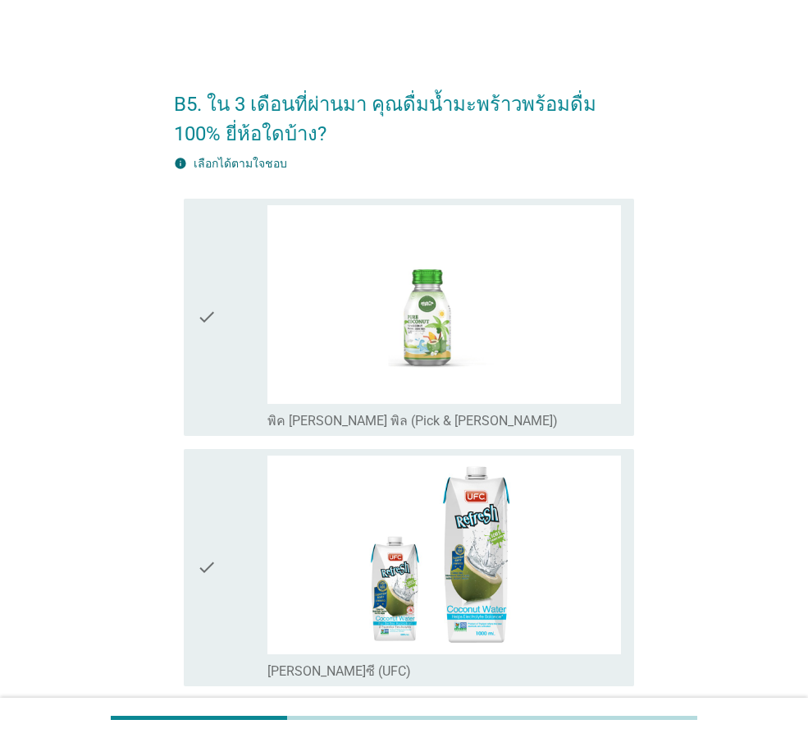
click at [236, 307] on div "check" at bounding box center [232, 317] width 71 height 224
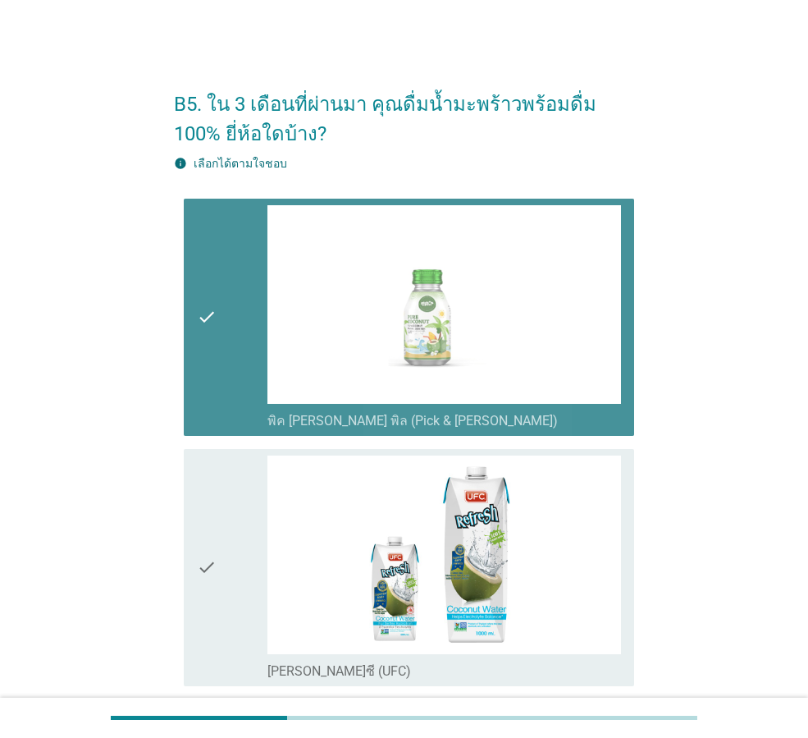
click at [225, 522] on div "check" at bounding box center [232, 568] width 71 height 224
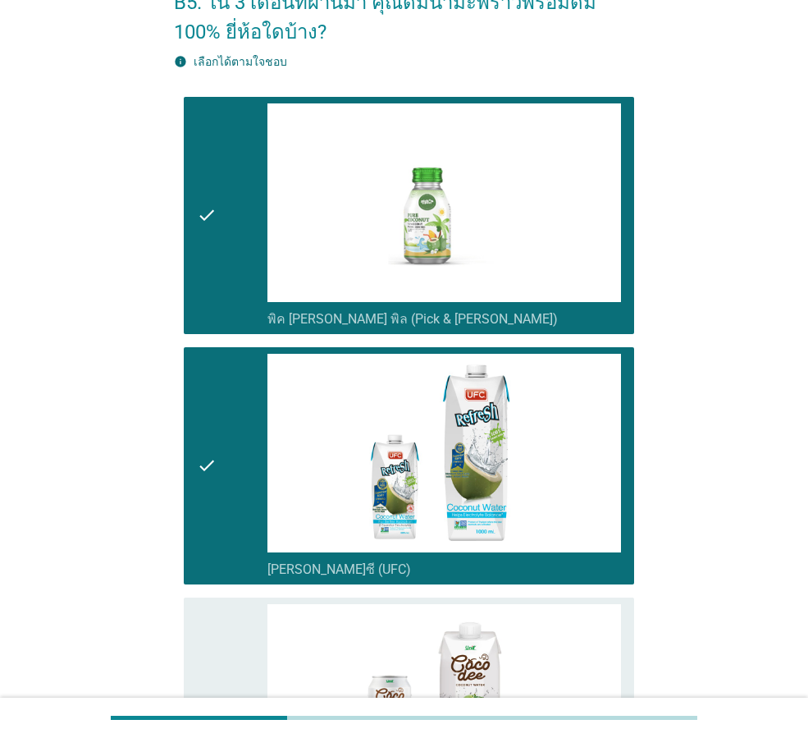
scroll to position [492, 0]
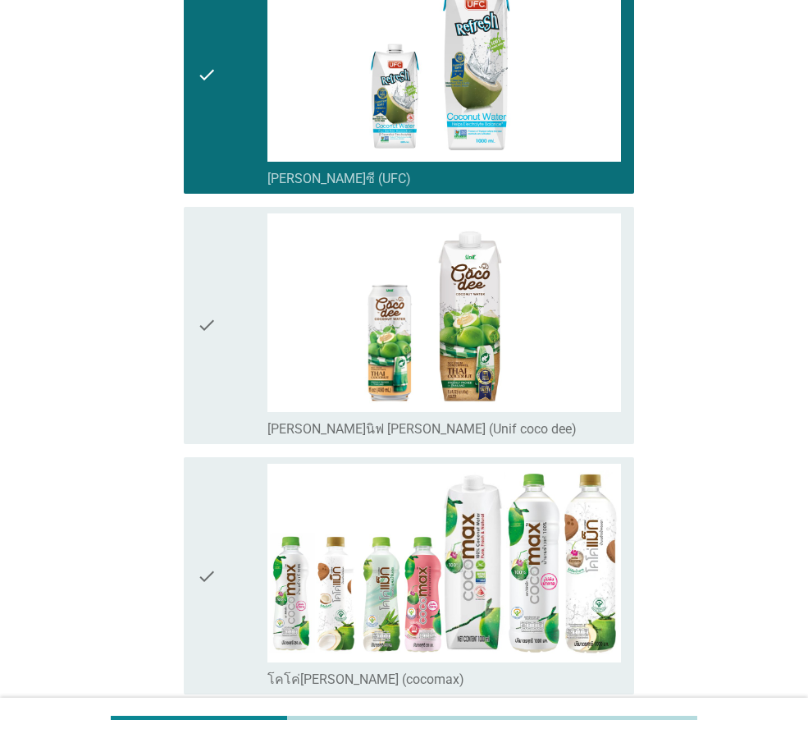
click at [224, 398] on div "check" at bounding box center [232, 325] width 71 height 224
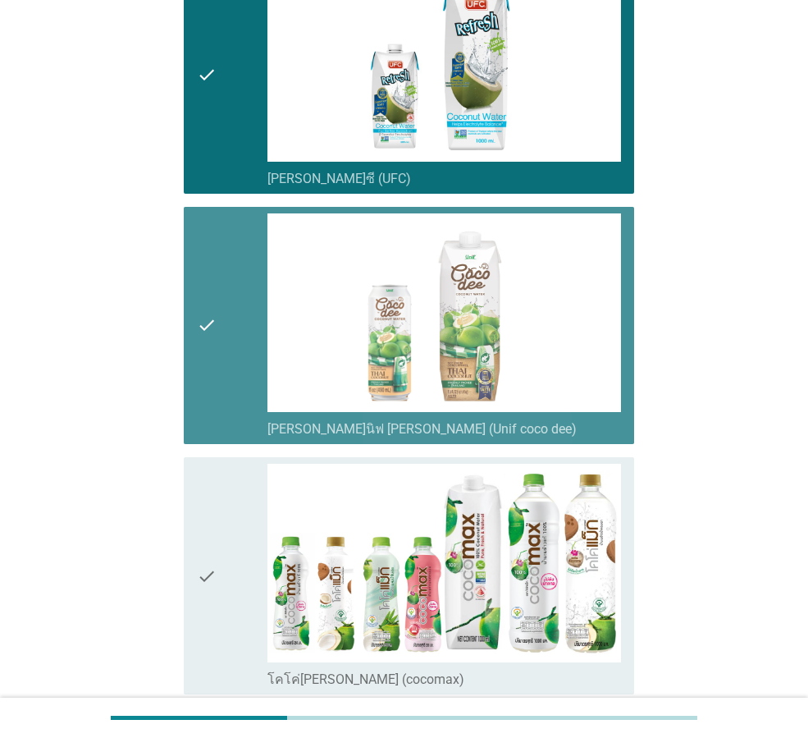
click at [248, 499] on div "check" at bounding box center [232, 576] width 71 height 224
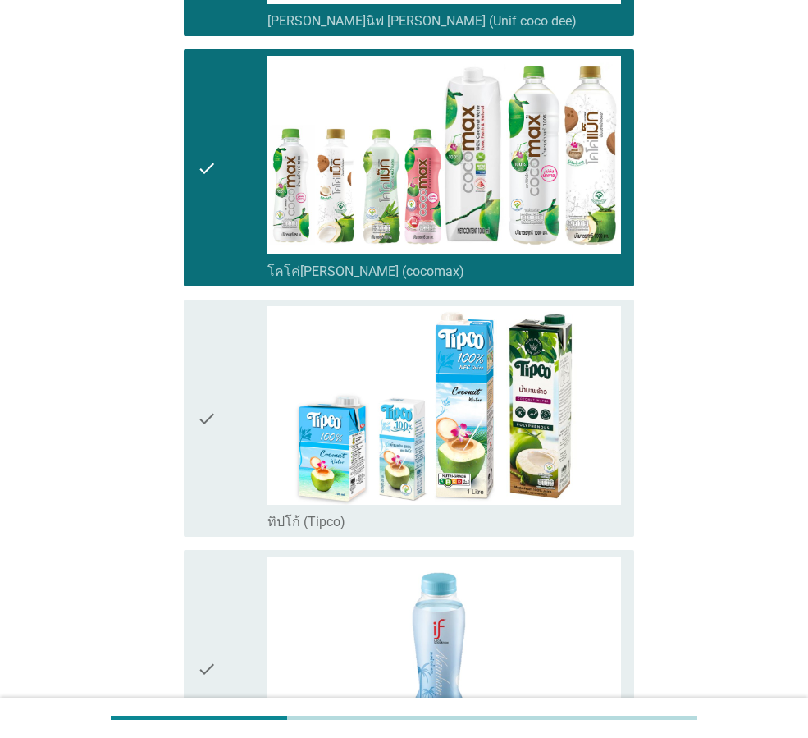
scroll to position [903, 0]
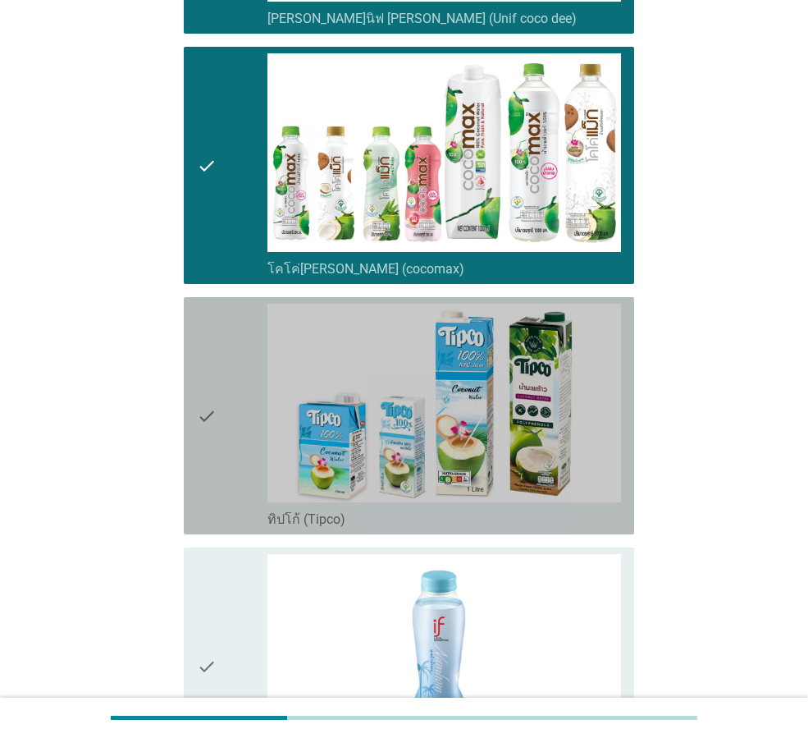
click at [259, 458] on div "check" at bounding box center [232, 416] width 71 height 224
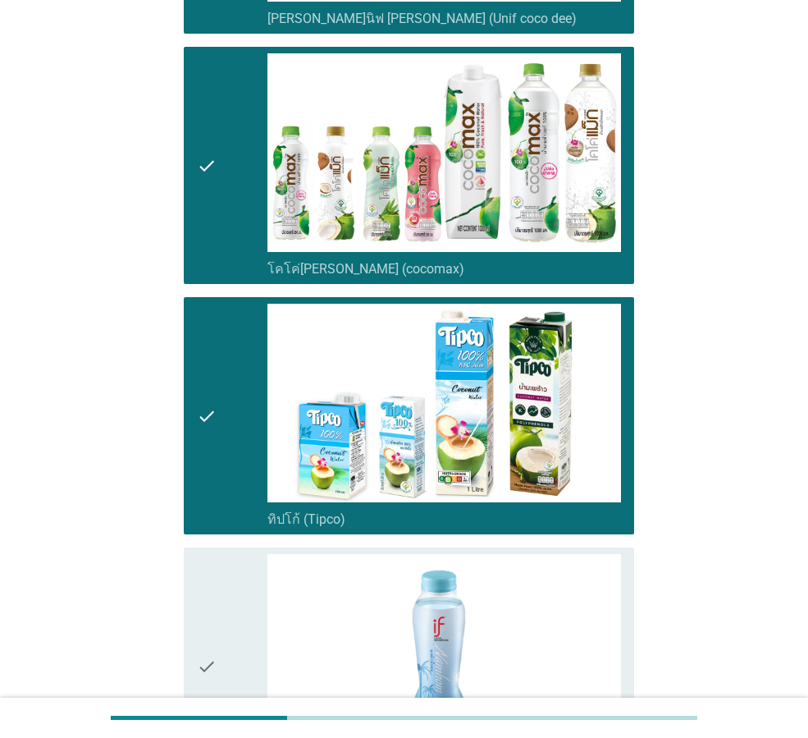
click at [255, 574] on div "check" at bounding box center [232, 666] width 71 height 224
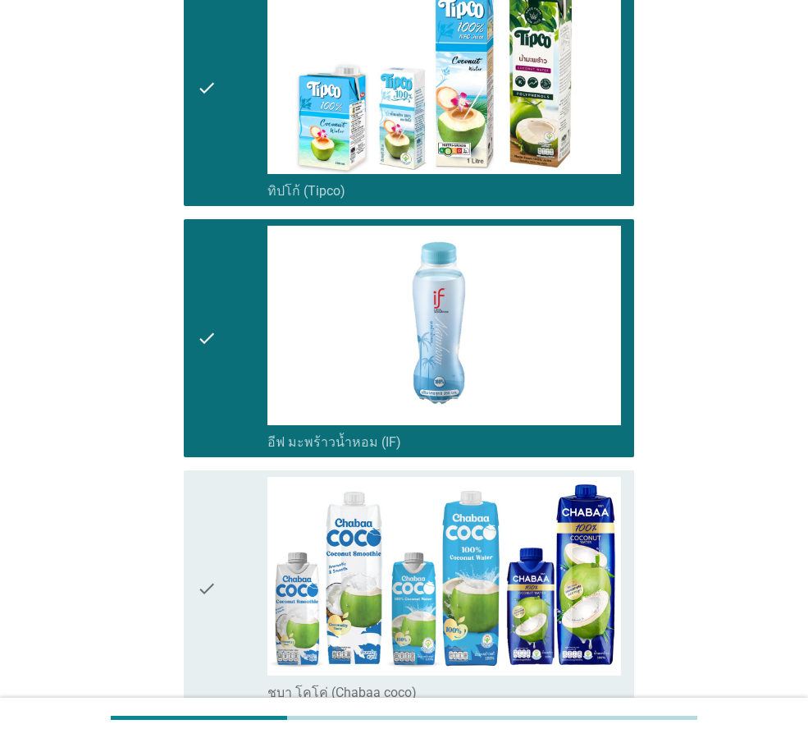
click at [249, 543] on div "check" at bounding box center [232, 589] width 71 height 224
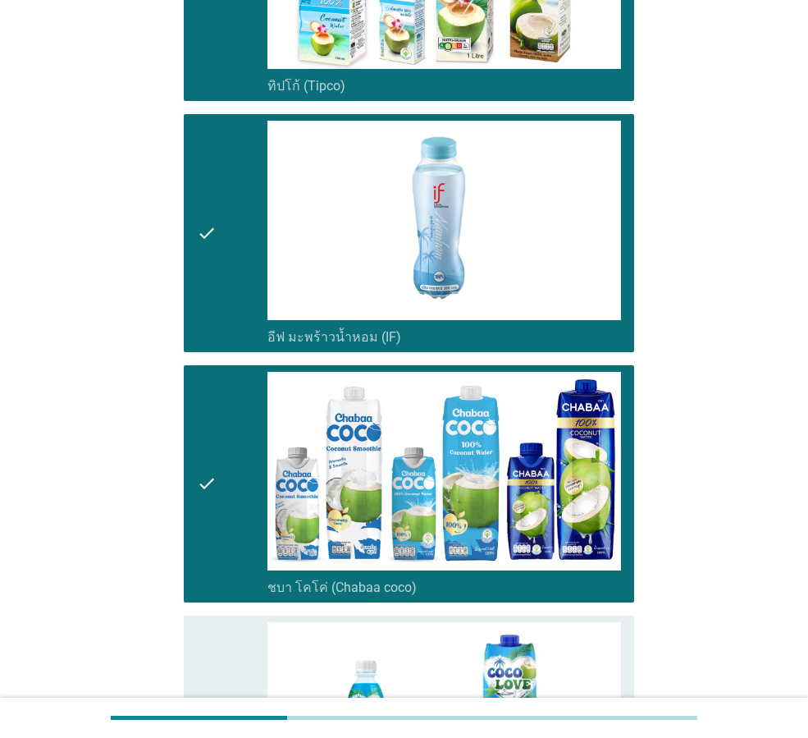
scroll to position [1642, 0]
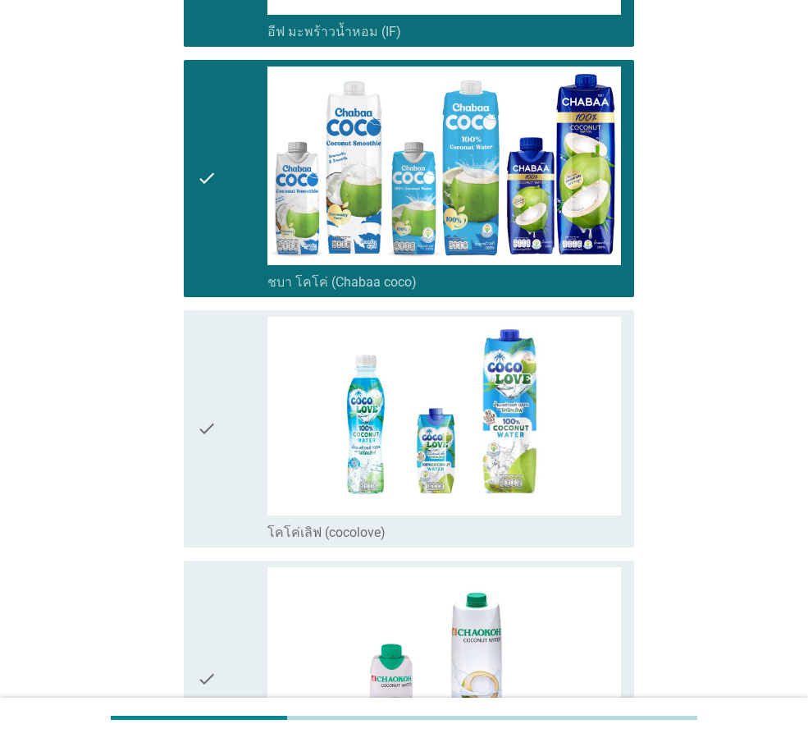
click at [242, 508] on div "check" at bounding box center [232, 429] width 71 height 224
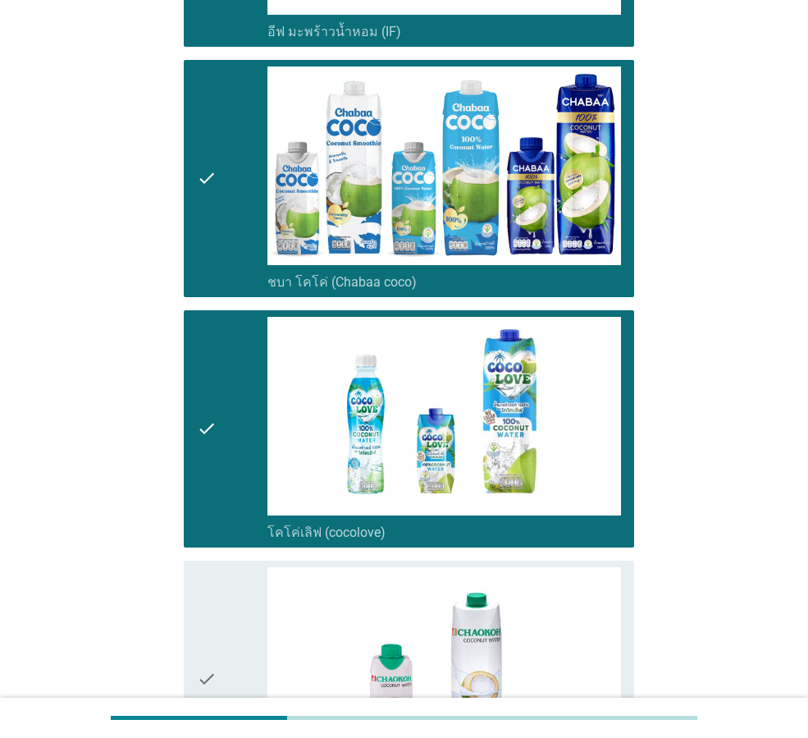
click at [248, 614] on div "check" at bounding box center [232, 679] width 71 height 224
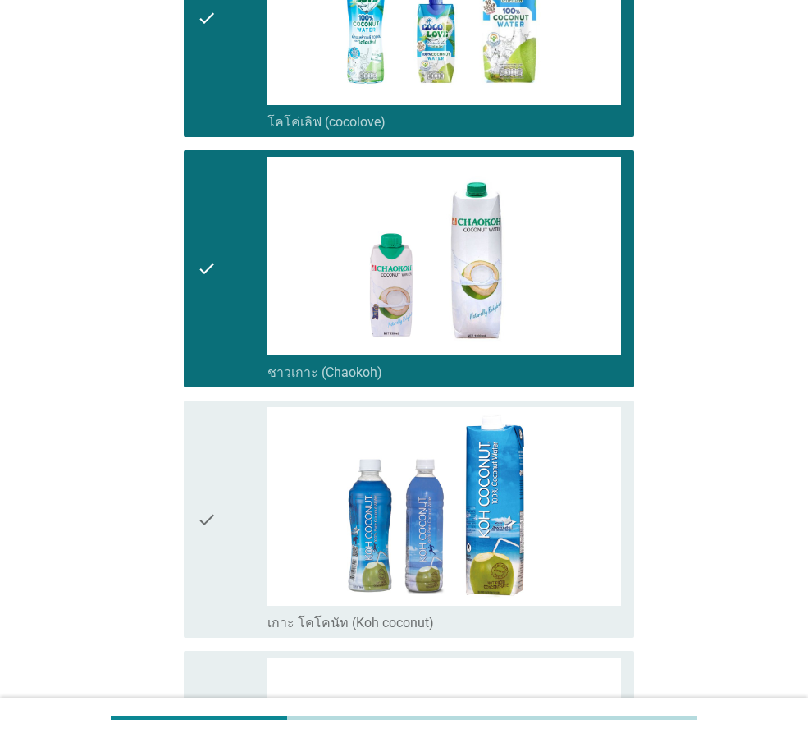
click at [232, 564] on div "check" at bounding box center [232, 519] width 71 height 224
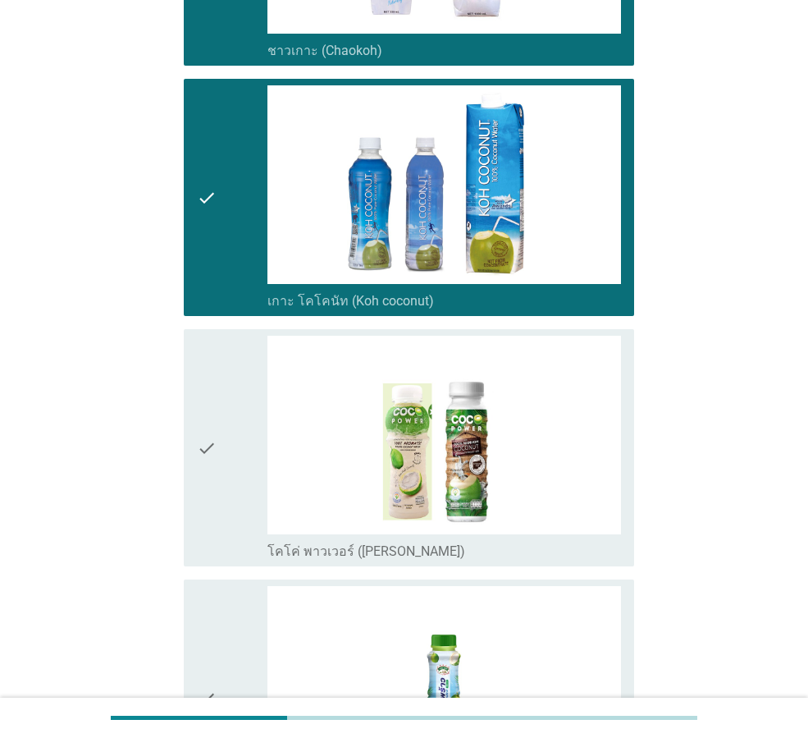
scroll to position [2380, 0]
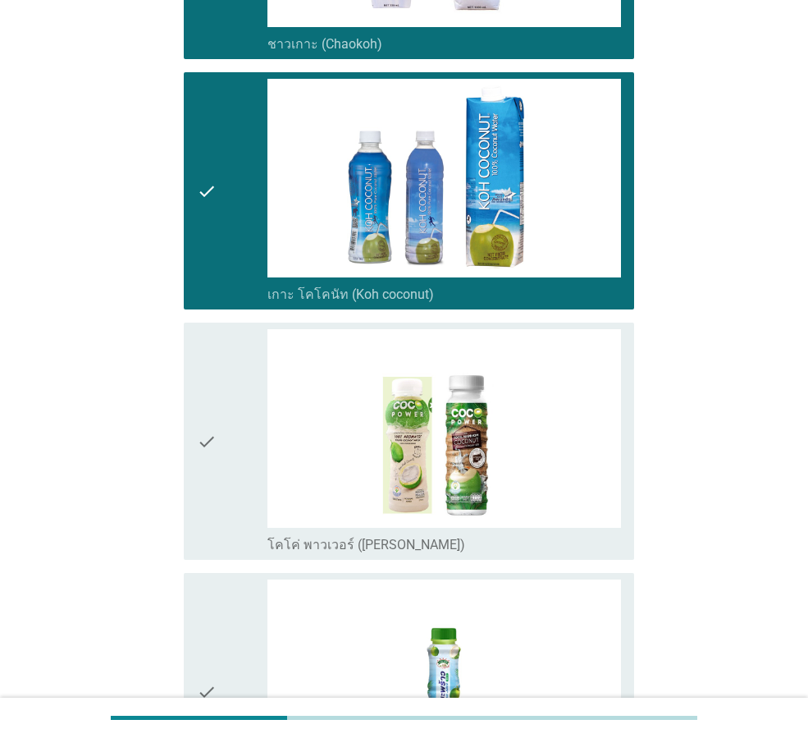
click at [256, 450] on div "check" at bounding box center [232, 441] width 71 height 224
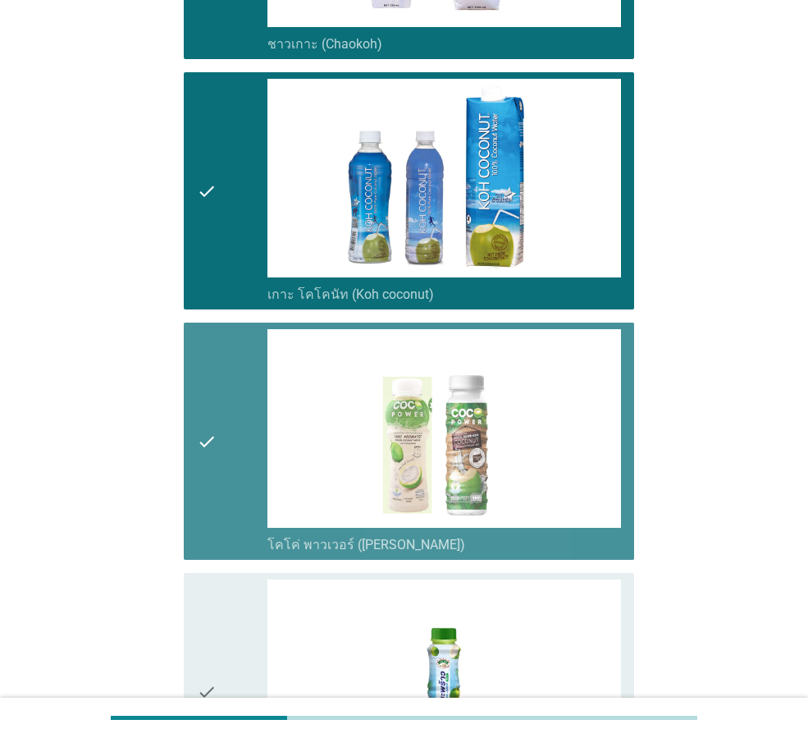
click at [251, 588] on div "check" at bounding box center [232, 691] width 71 height 224
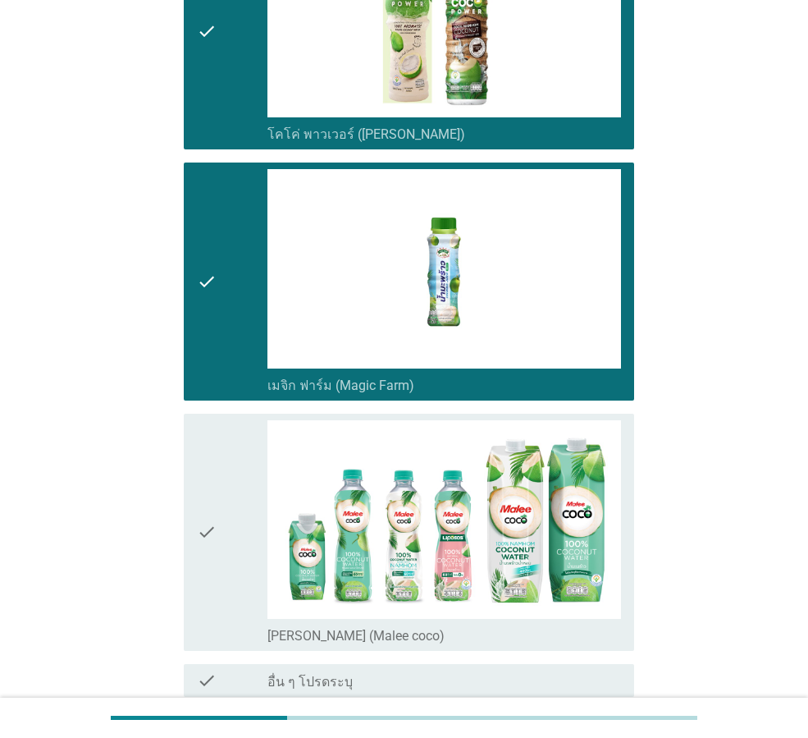
click at [240, 527] on div "check" at bounding box center [232, 532] width 71 height 224
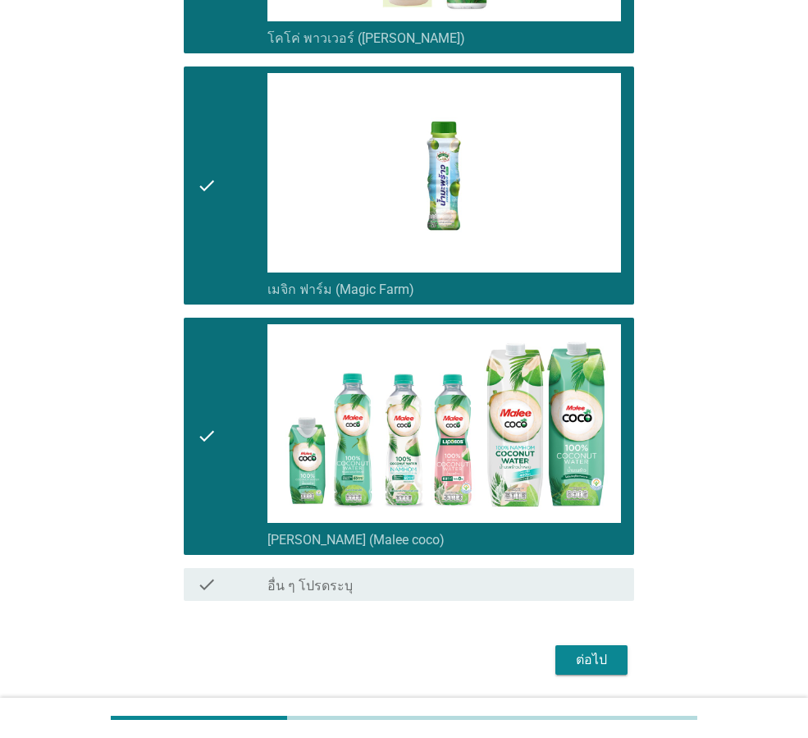
scroll to position [2941, 0]
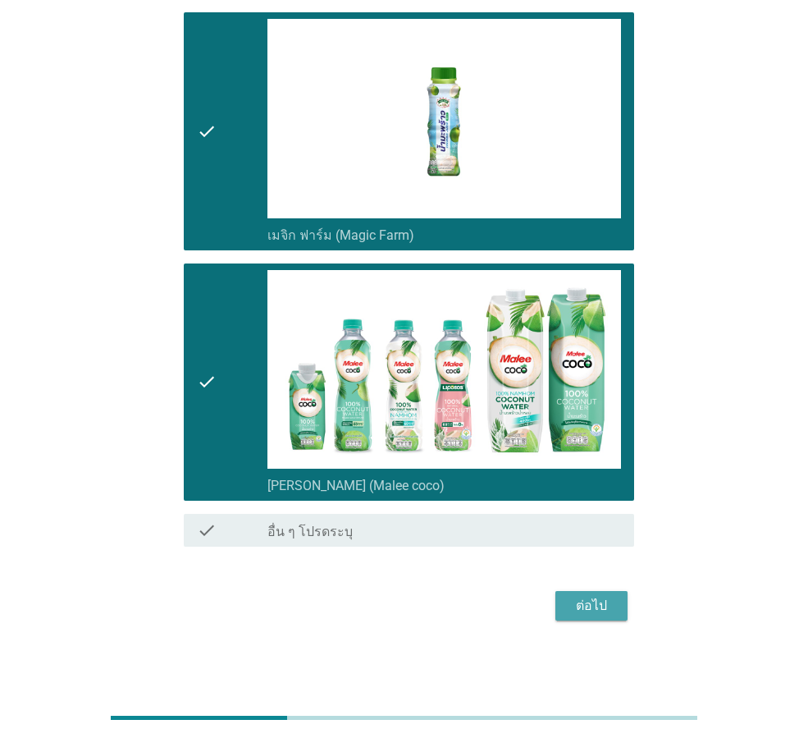
click at [611, 591] on button "ต่อไป" at bounding box center [592, 606] width 72 height 30
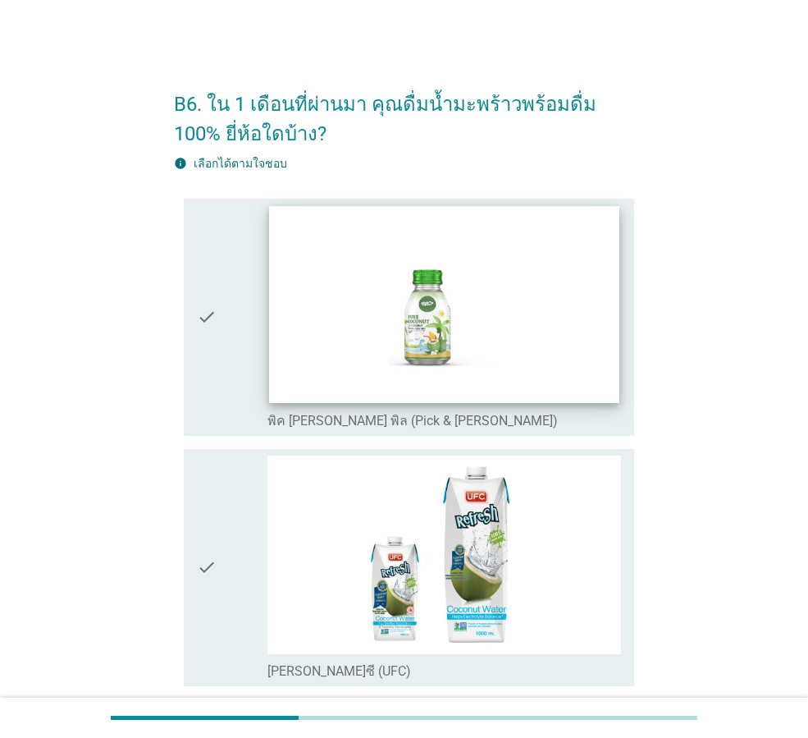
click at [342, 317] on img at bounding box center [444, 304] width 350 height 197
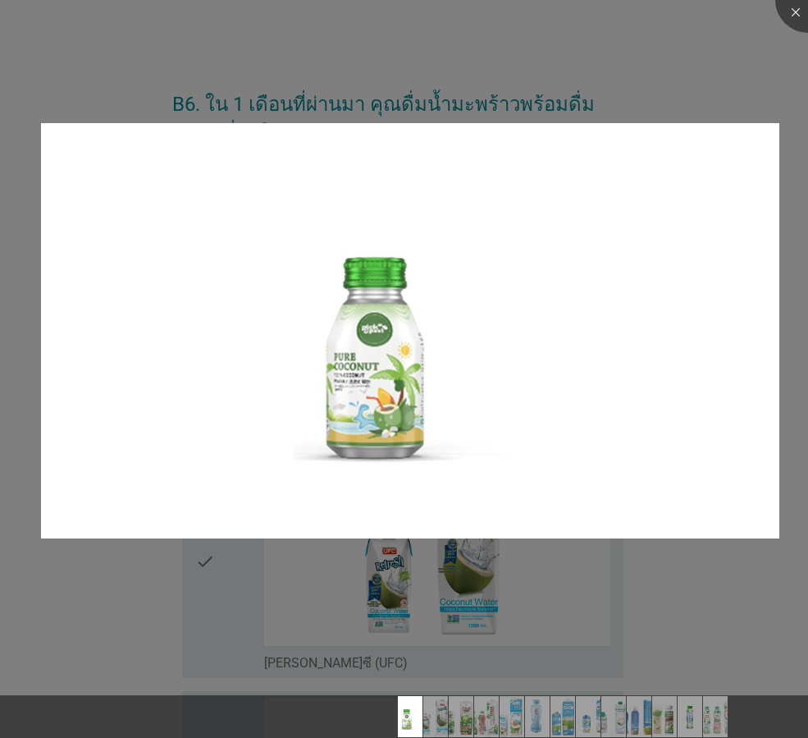
click at [255, 497] on div at bounding box center [404, 369] width 808 height 738
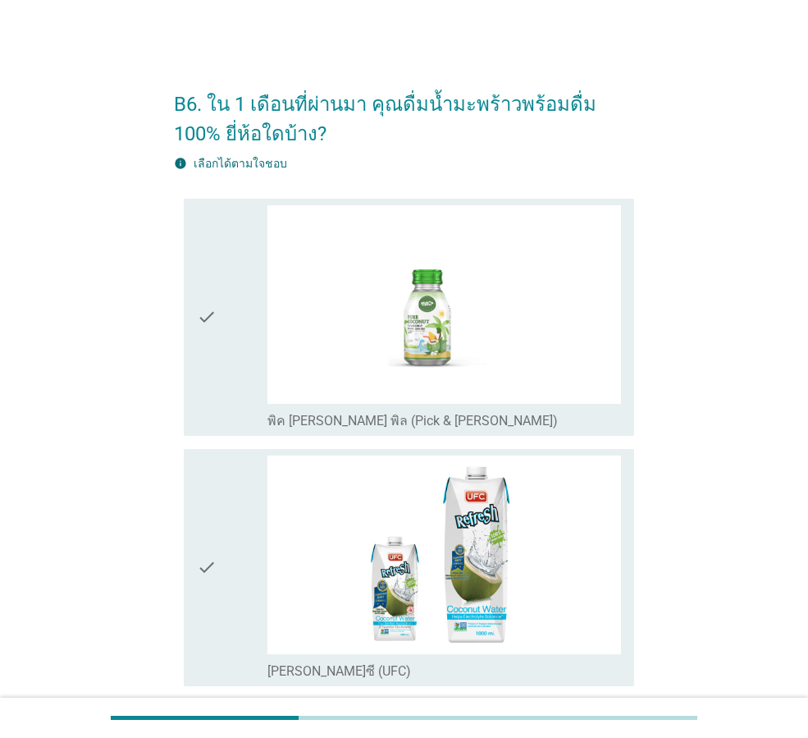
click at [227, 256] on div "check" at bounding box center [232, 317] width 71 height 224
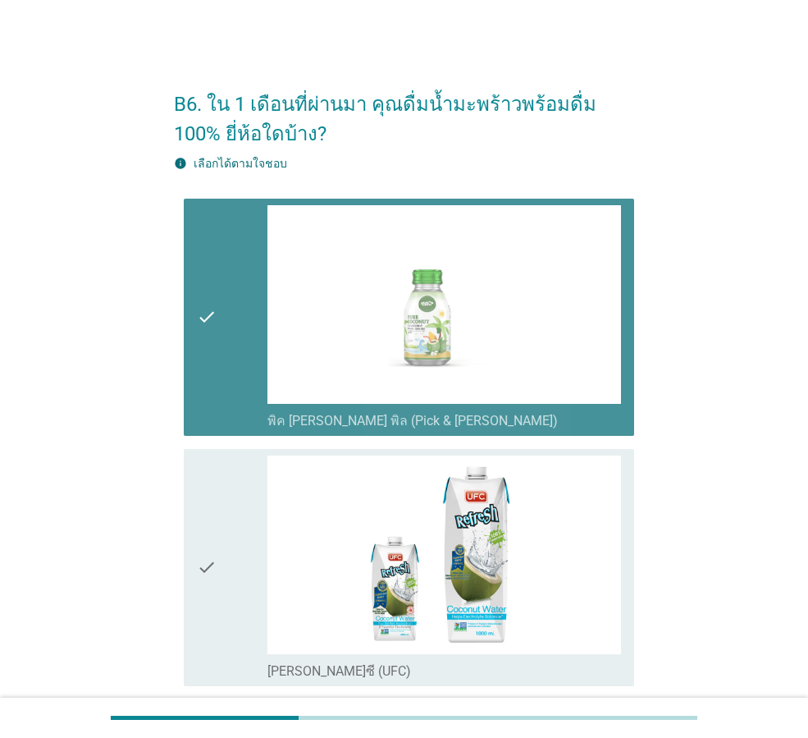
click at [206, 487] on icon "check" at bounding box center [207, 568] width 20 height 224
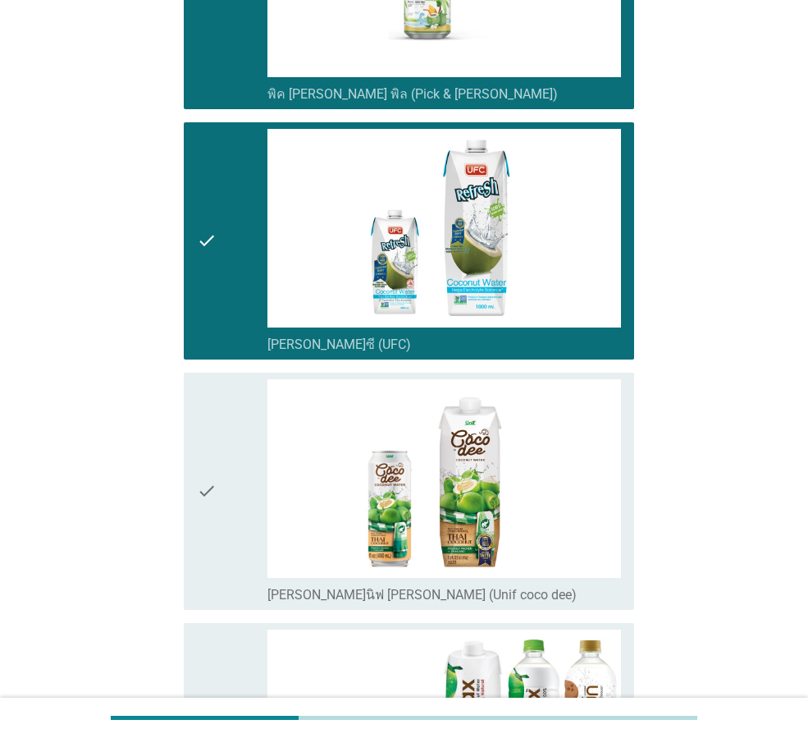
scroll to position [328, 0]
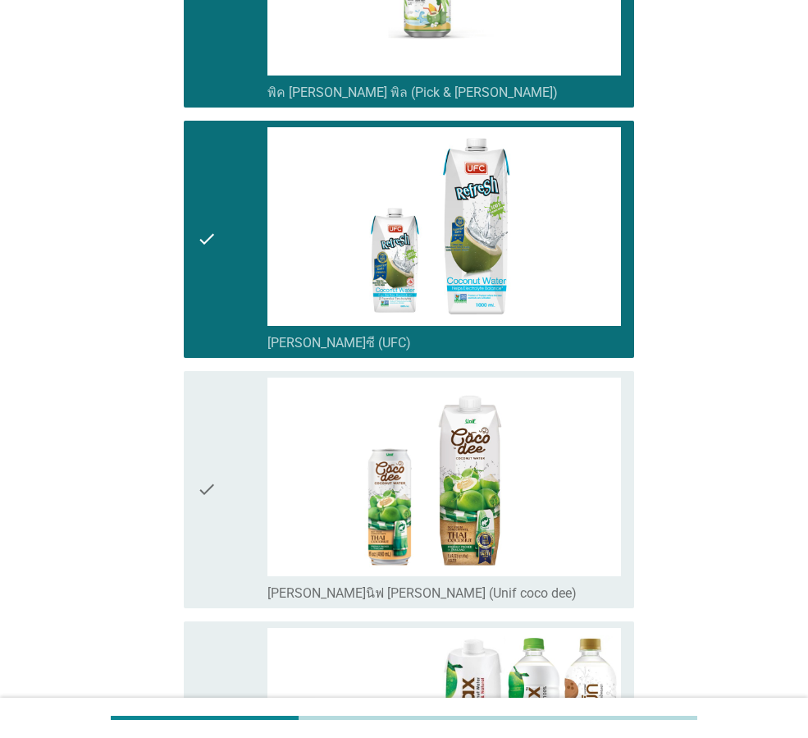
click at [209, 475] on icon "check" at bounding box center [207, 490] width 20 height 224
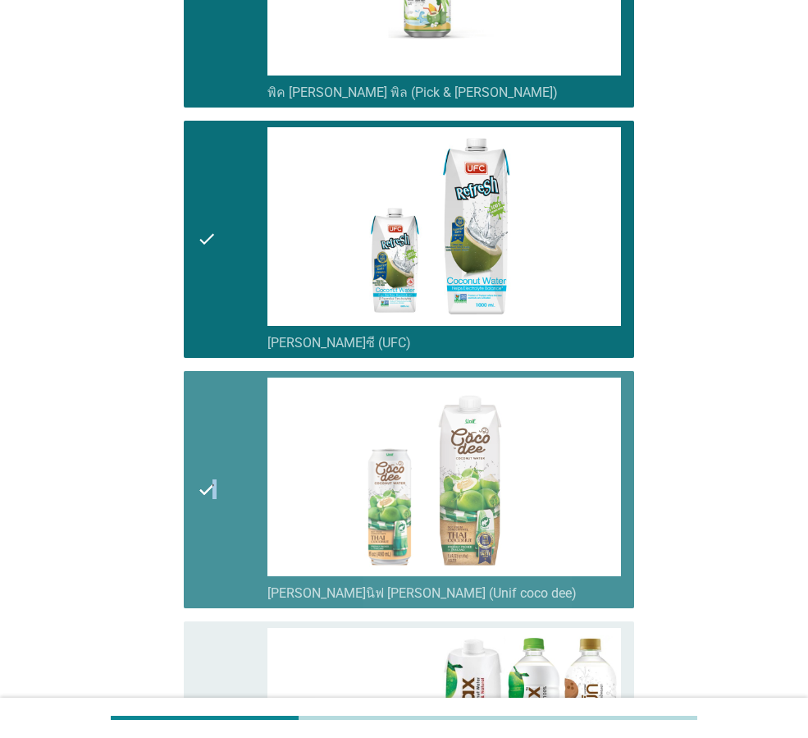
click at [218, 607] on div "check check_box_outline_blank [PERSON_NAME]นิฟ [PERSON_NAME] (Unif coco dee)" at bounding box center [409, 489] width 451 height 237
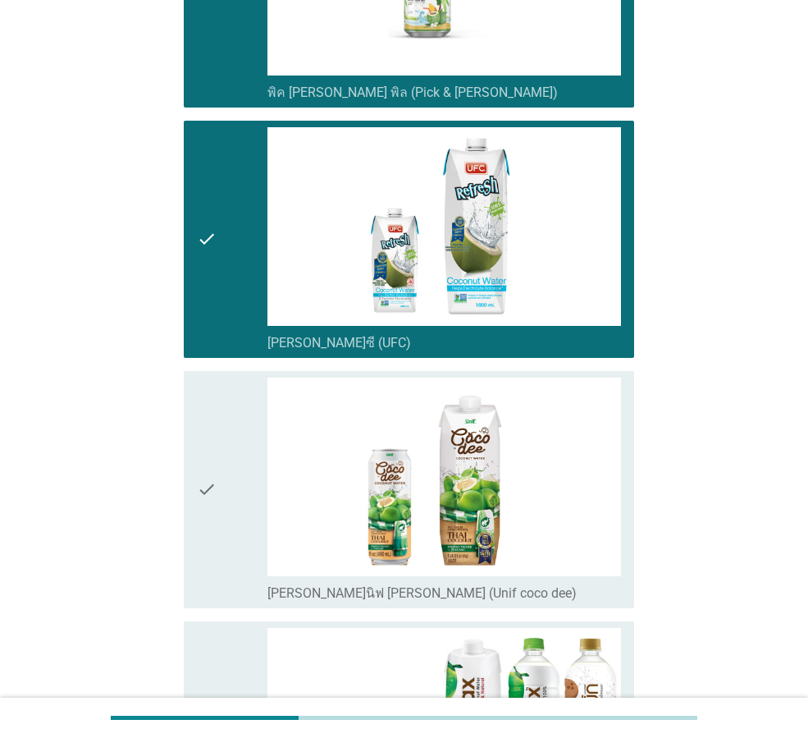
click at [229, 636] on div "check" at bounding box center [232, 740] width 71 height 224
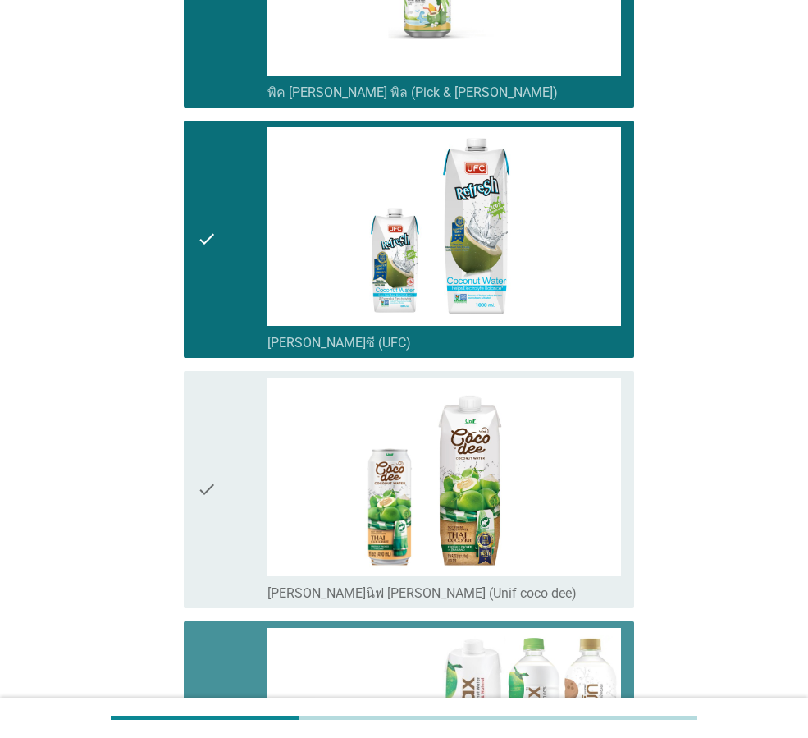
click at [207, 521] on icon "check" at bounding box center [207, 490] width 20 height 224
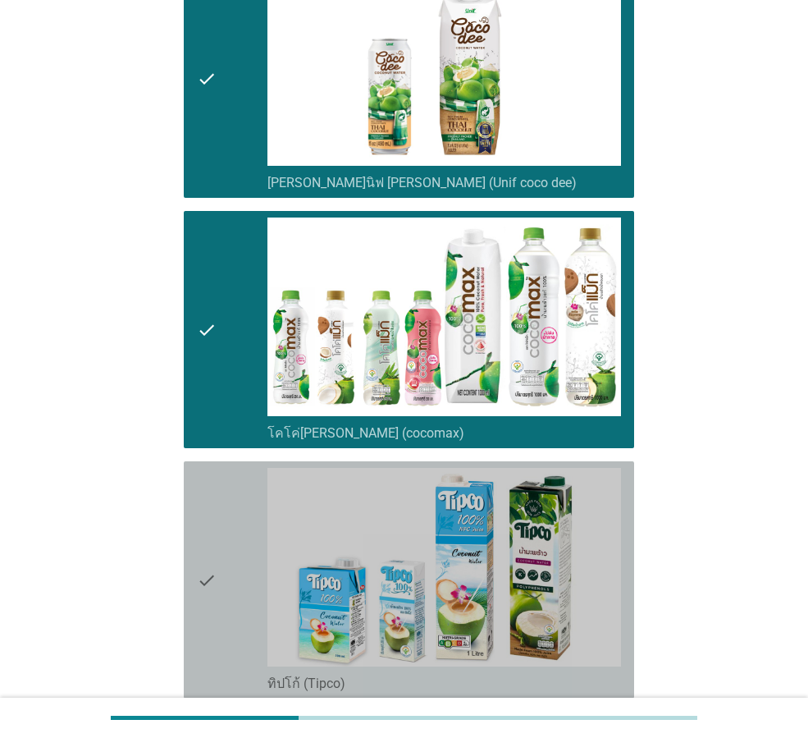
click at [208, 533] on icon "check" at bounding box center [207, 580] width 20 height 224
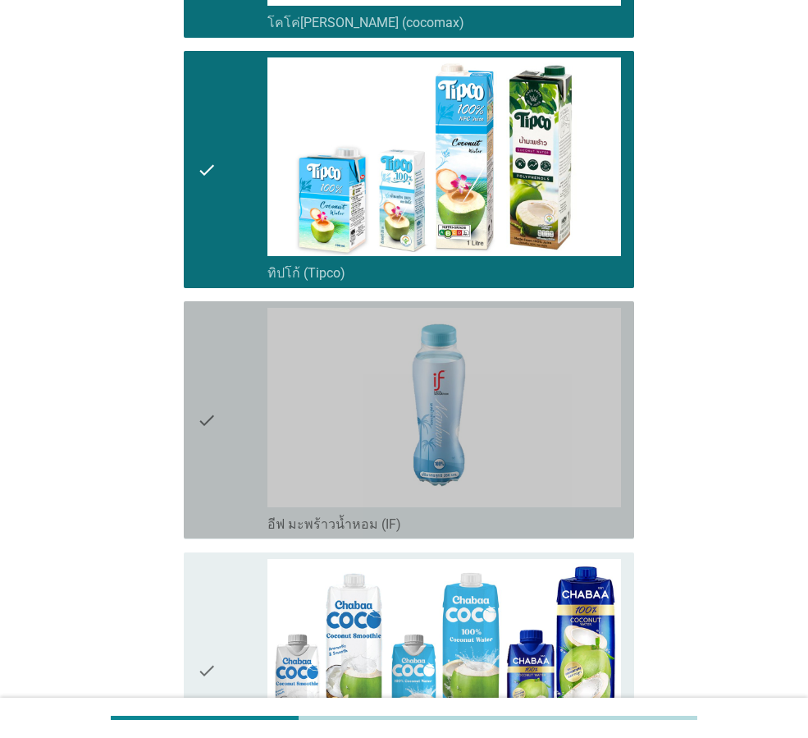
click at [220, 507] on div "check" at bounding box center [232, 420] width 71 height 224
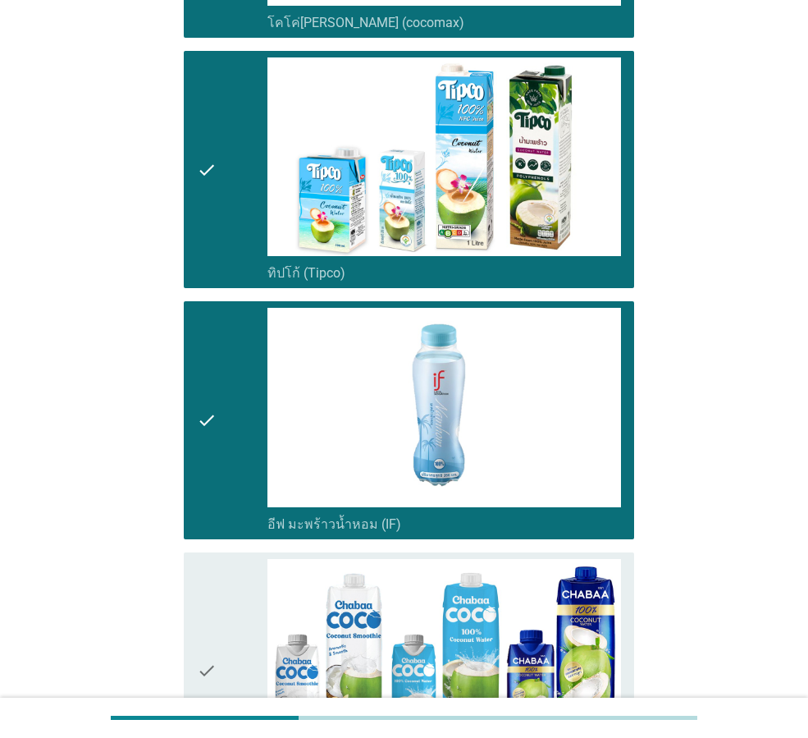
click at [210, 582] on icon "check" at bounding box center [207, 671] width 20 height 224
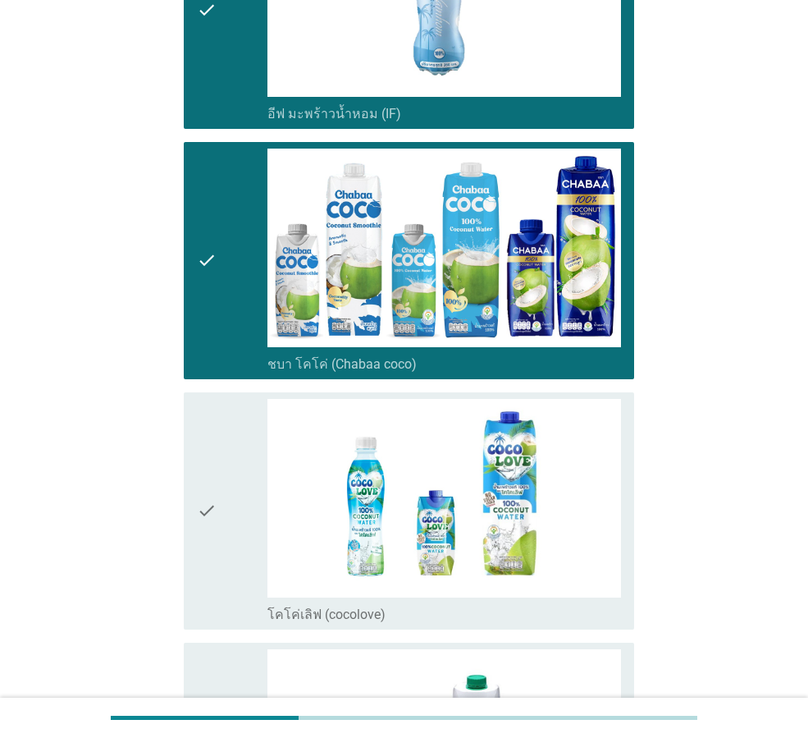
click at [222, 537] on div "check" at bounding box center [232, 511] width 71 height 224
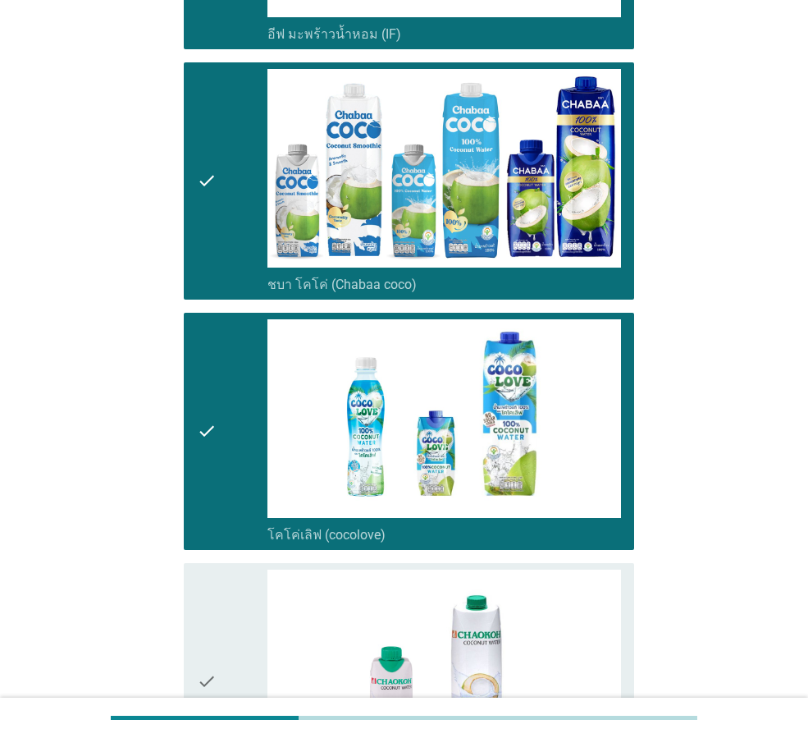
scroll to position [1888, 0]
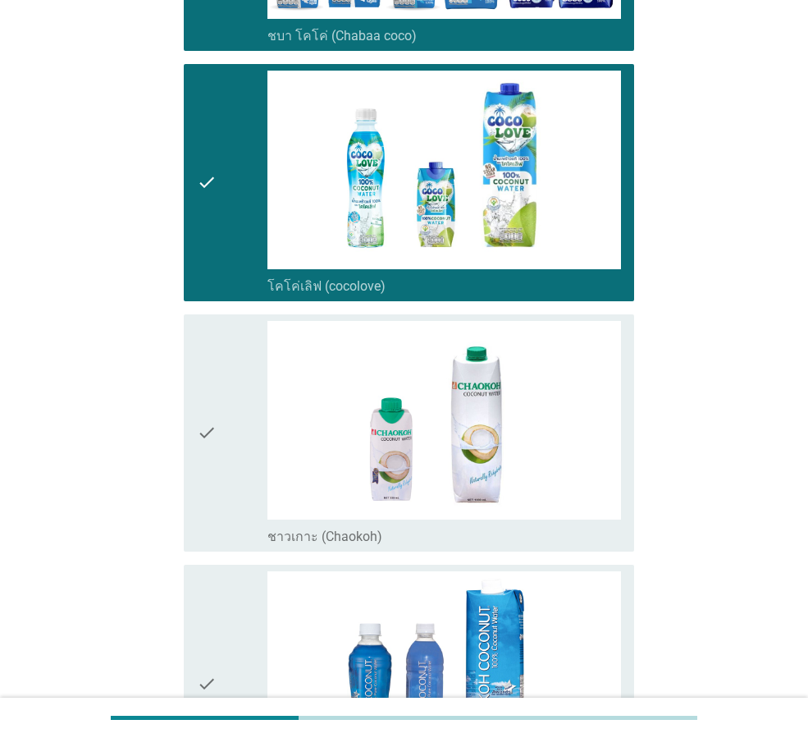
click at [231, 496] on div "check" at bounding box center [232, 433] width 71 height 224
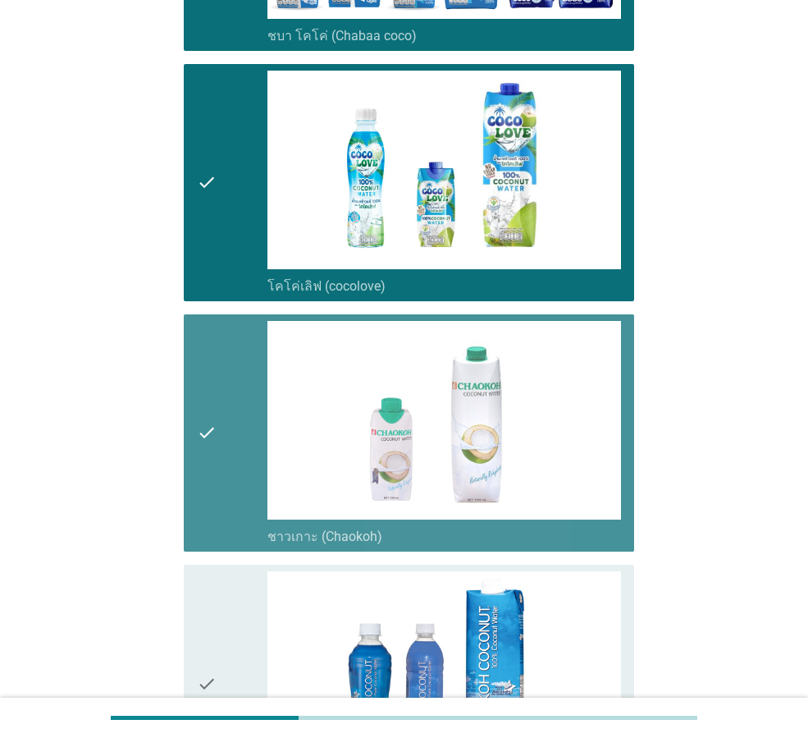
click at [239, 567] on div "check check_box_outline_blank เกาะ โคโคนัท (Koh coconut)" at bounding box center [409, 683] width 451 height 237
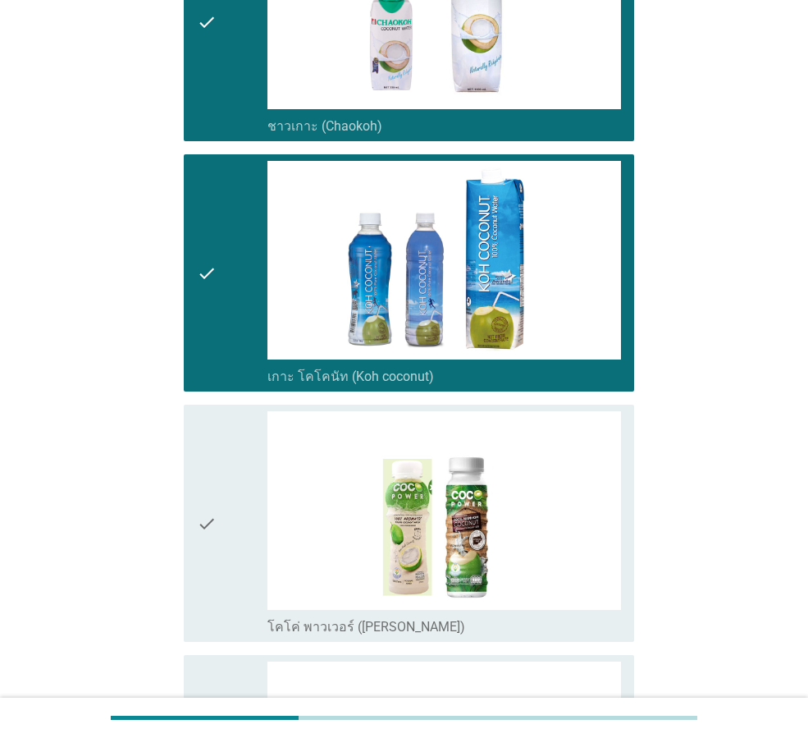
click at [233, 523] on div "check" at bounding box center [232, 523] width 71 height 224
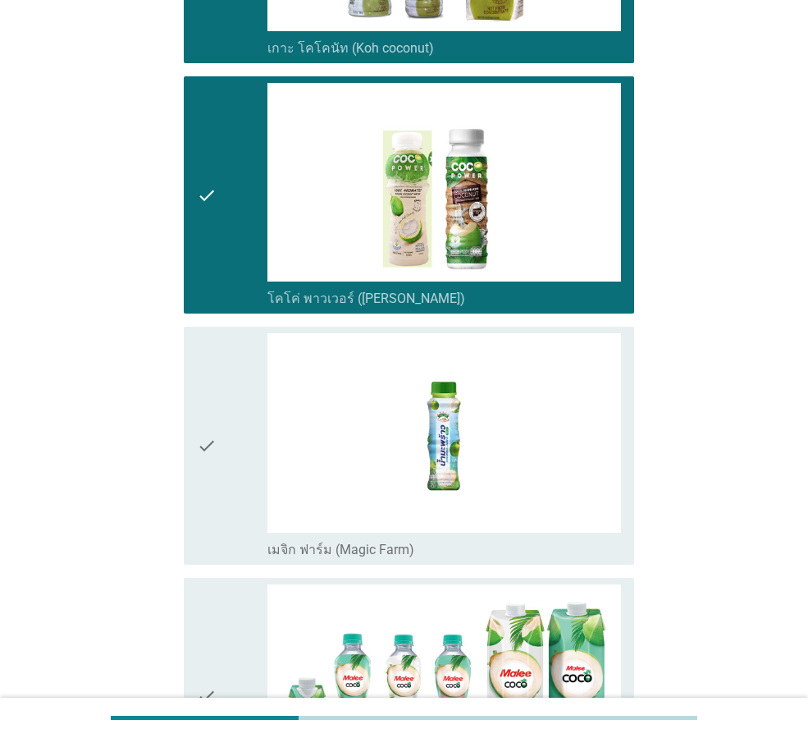
click at [228, 528] on div "check" at bounding box center [232, 445] width 71 height 224
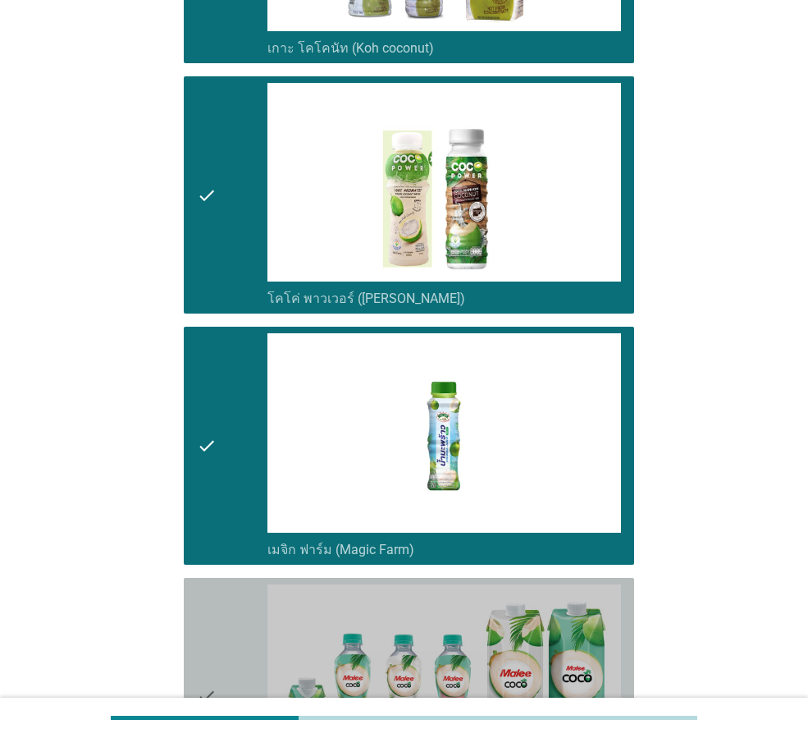
click at [230, 599] on div "check" at bounding box center [232, 696] width 71 height 224
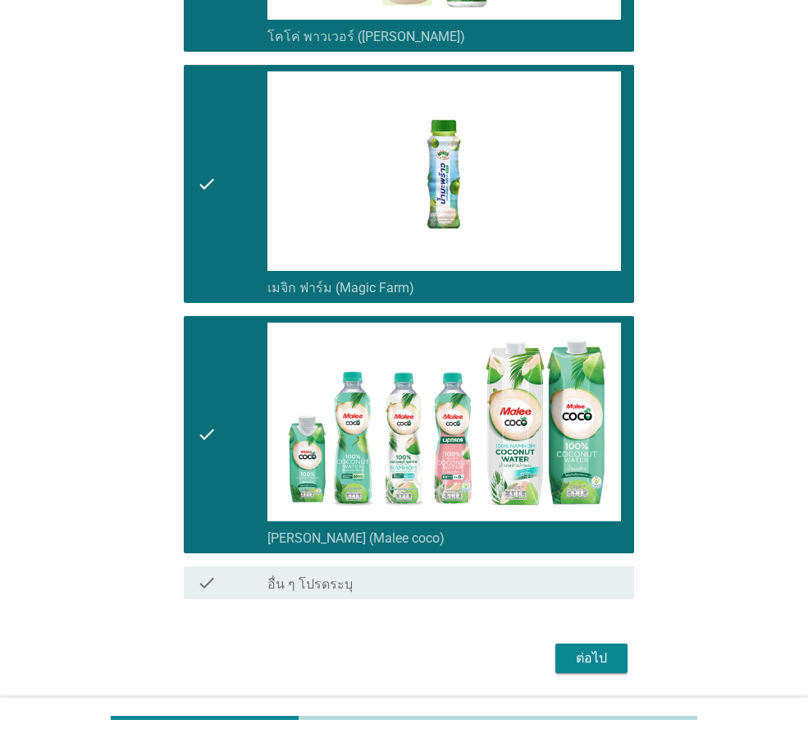
scroll to position [2941, 0]
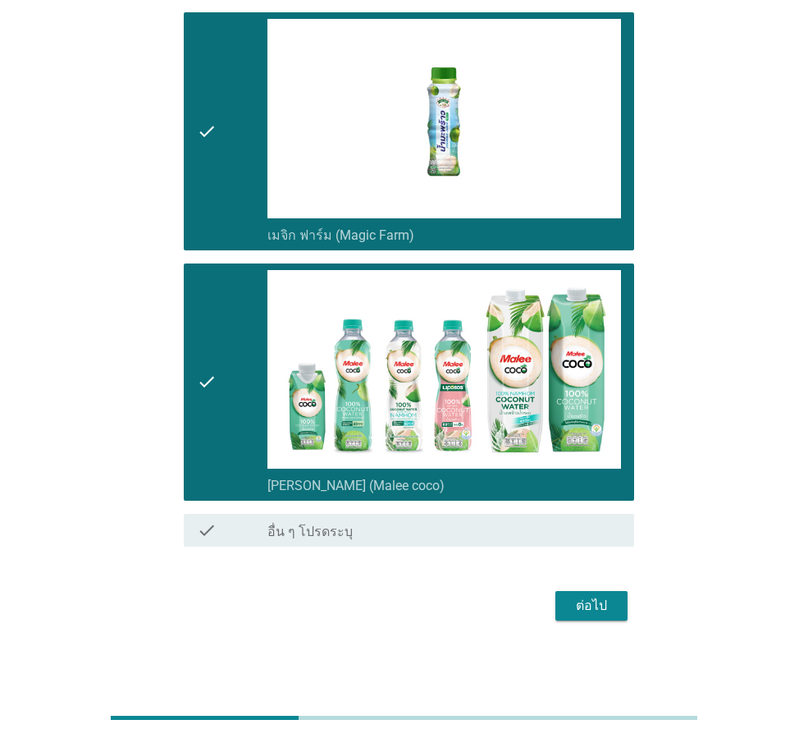
click at [604, 612] on div "ต่อไป" at bounding box center [592, 606] width 46 height 20
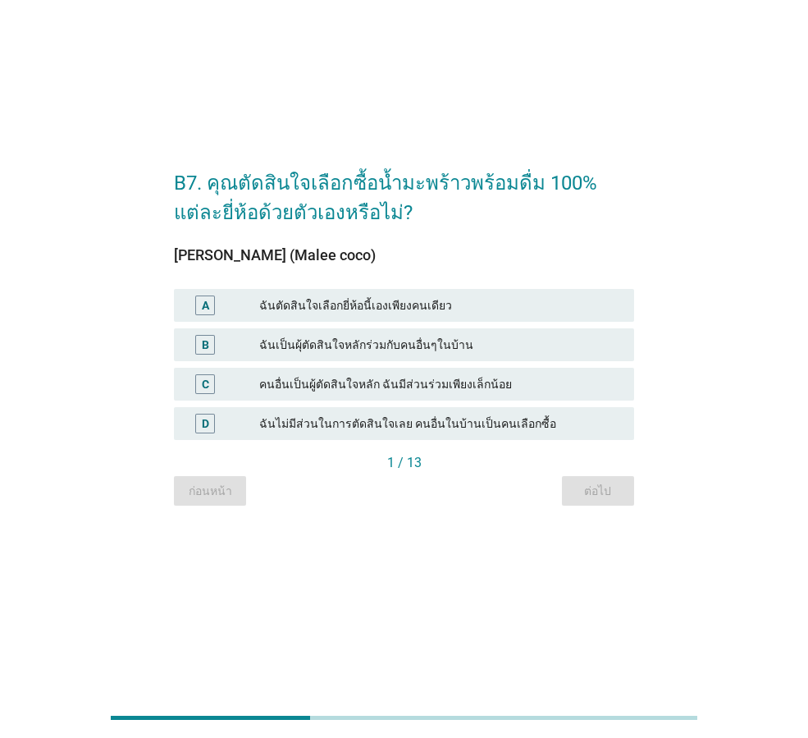
scroll to position [0, 0]
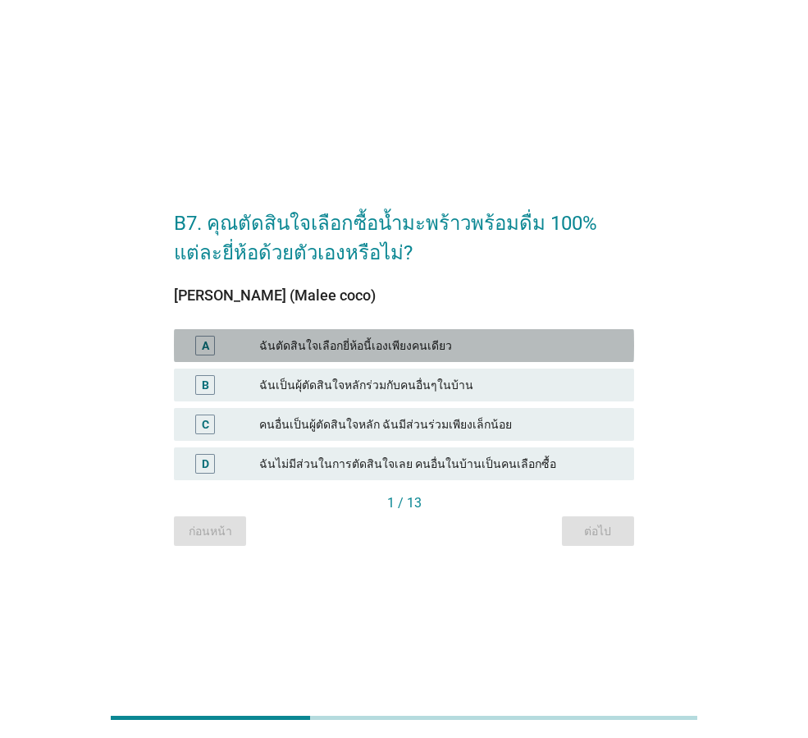
click at [472, 350] on div "ฉันตัดสินใจเลือกยี่ห้อนี้เองเพียงคนเดียว" at bounding box center [440, 346] width 362 height 20
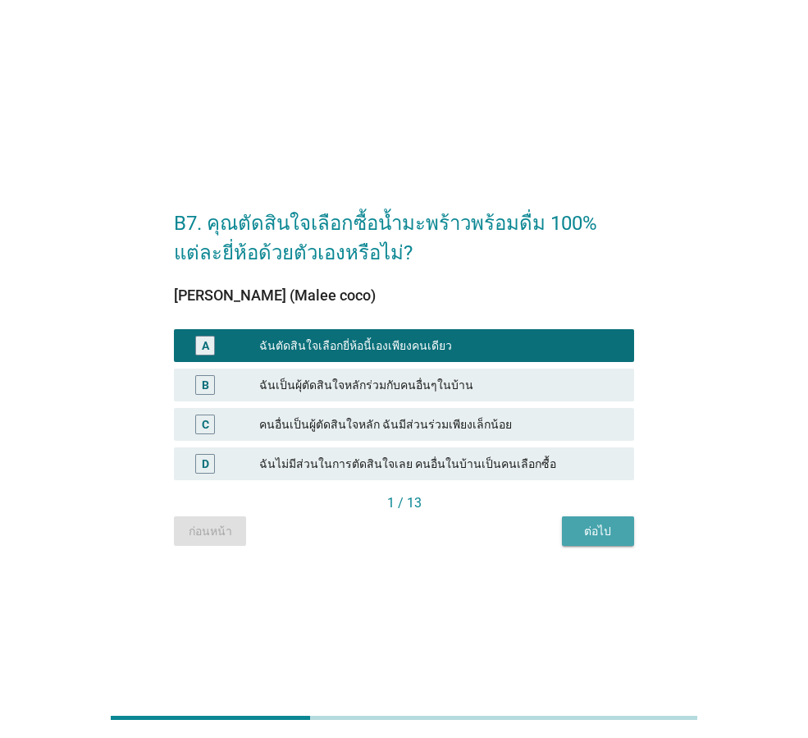
click at [623, 539] on button "ต่อไป" at bounding box center [598, 531] width 72 height 30
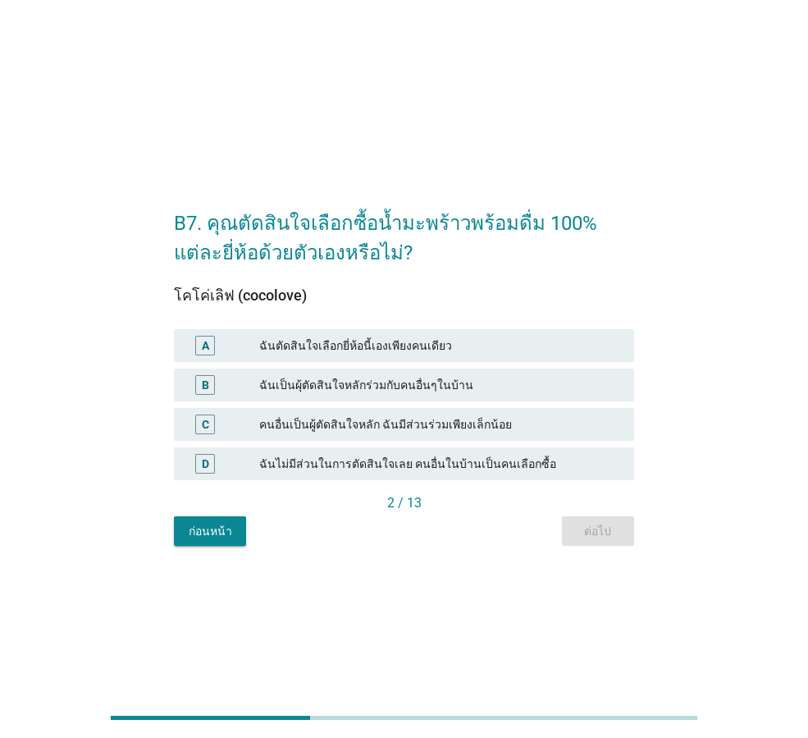
click at [416, 355] on div "A ฉันตัดสินใจเลือกยี่ห้อนี้เองเพียงคนเดียว" at bounding box center [404, 345] width 460 height 33
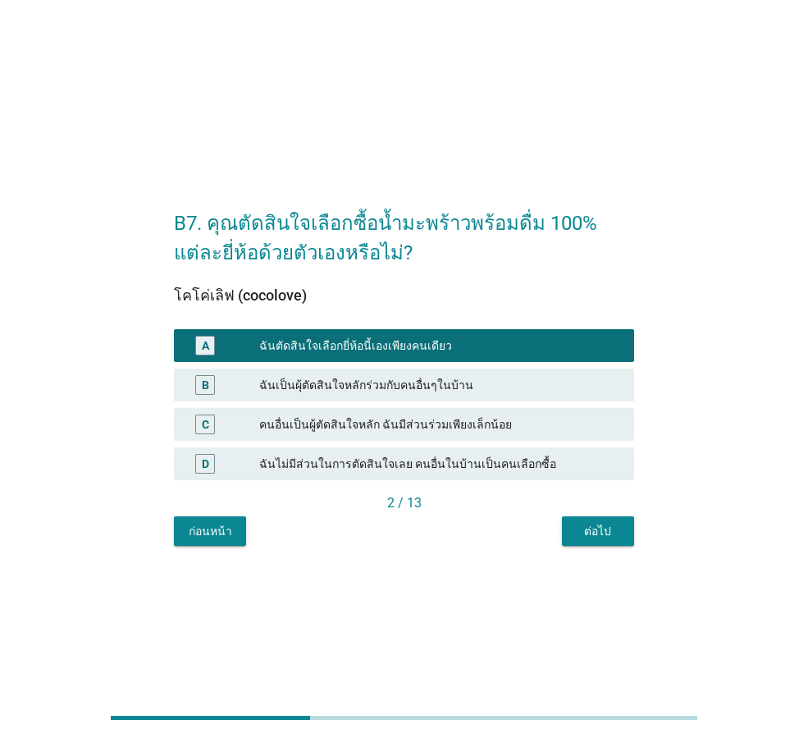
click at [602, 515] on div "2 / 13" at bounding box center [404, 504] width 460 height 23
click at [607, 538] on div "ต่อไป" at bounding box center [598, 531] width 46 height 17
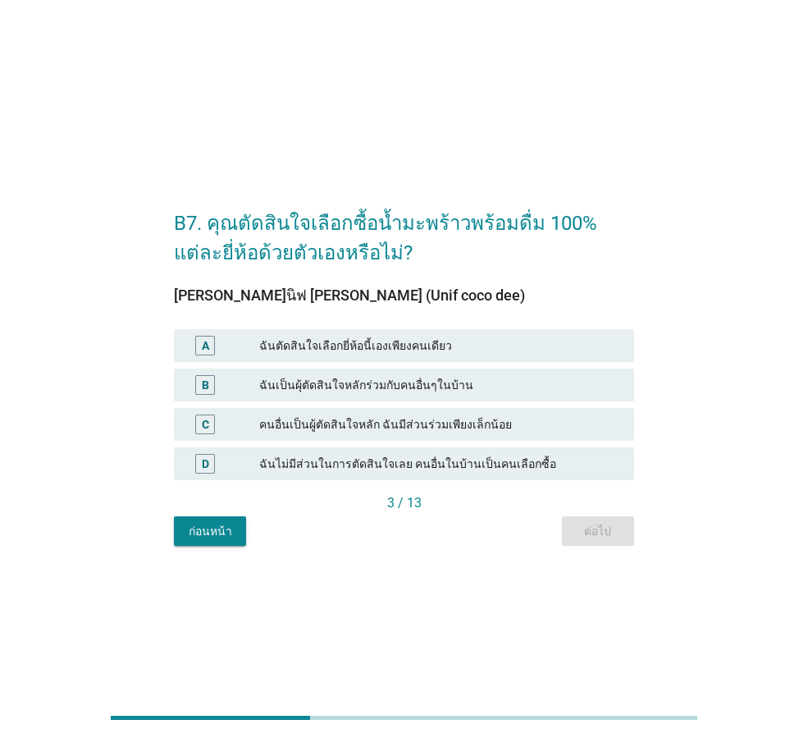
click at [439, 328] on div "A ฉันตัดสินใจเลือกยี่ห้อนี้เองเพียงคนเดียว" at bounding box center [404, 345] width 467 height 39
click at [451, 340] on div "ฉันตัดสินใจเลือกยี่ห้อนี้เองเพียงคนเดียว" at bounding box center [440, 346] width 362 height 20
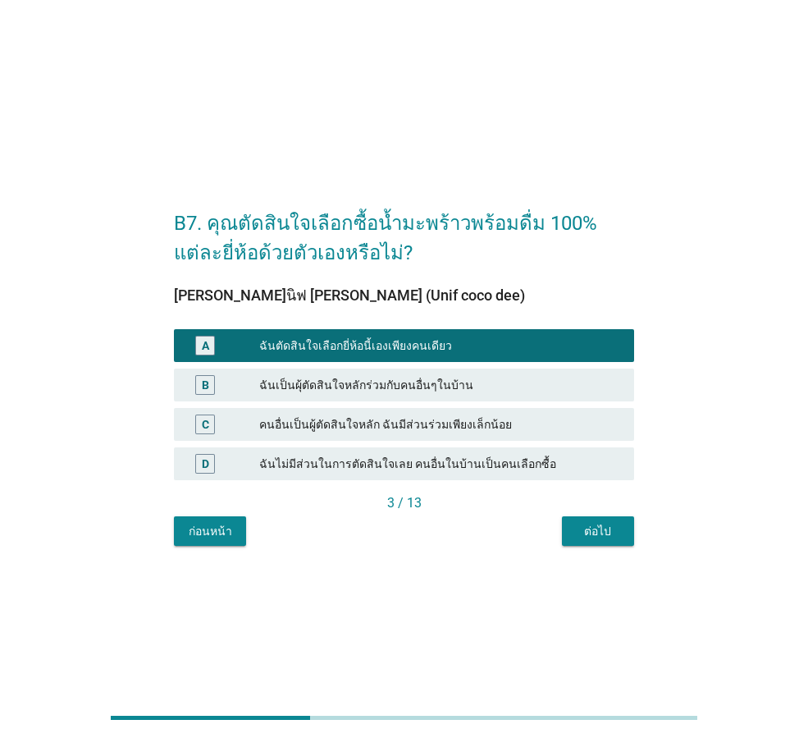
click at [606, 519] on button "ต่อไป" at bounding box center [598, 531] width 72 height 30
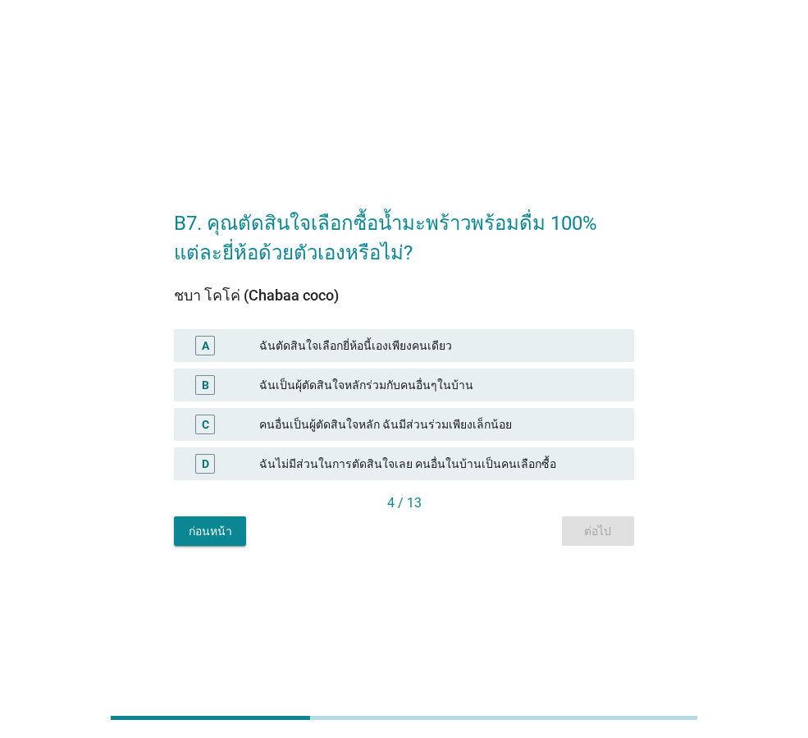
click at [494, 351] on div "ฉันตัดสินใจเลือกยี่ห้อนี้เองเพียงคนเดียว" at bounding box center [440, 346] width 362 height 20
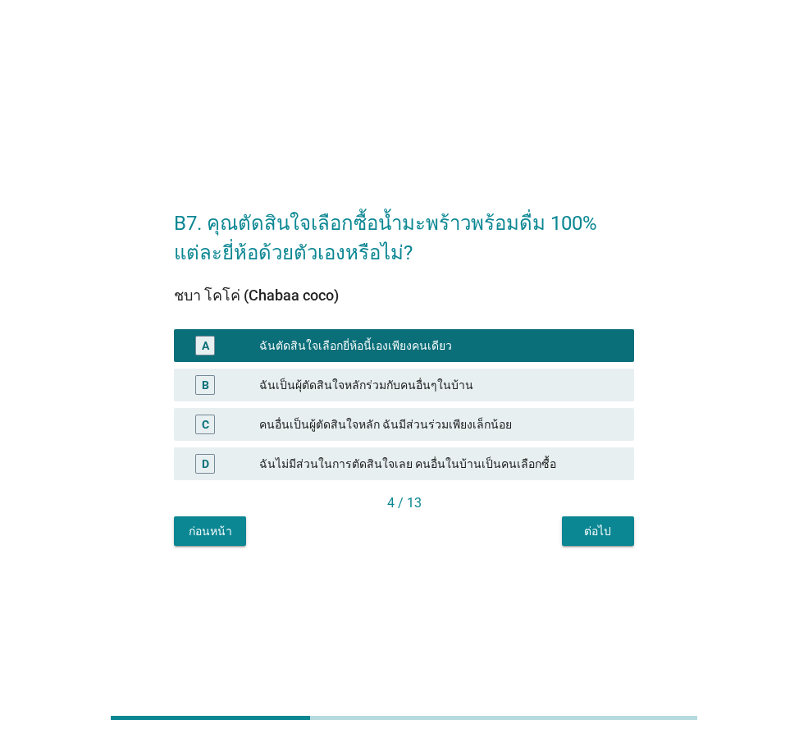
click at [598, 524] on div "ต่อไป" at bounding box center [598, 531] width 46 height 17
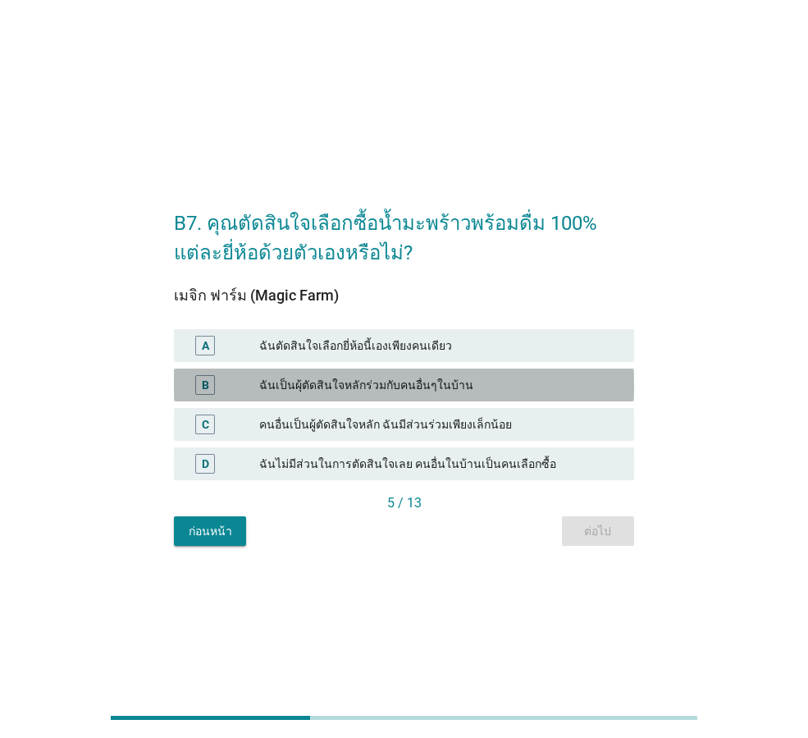
click at [500, 375] on div "ฉันเป็นผุ้ตัดสินใจหลักร่วมกับคนอื่นๆในบ้าน" at bounding box center [440, 385] width 362 height 20
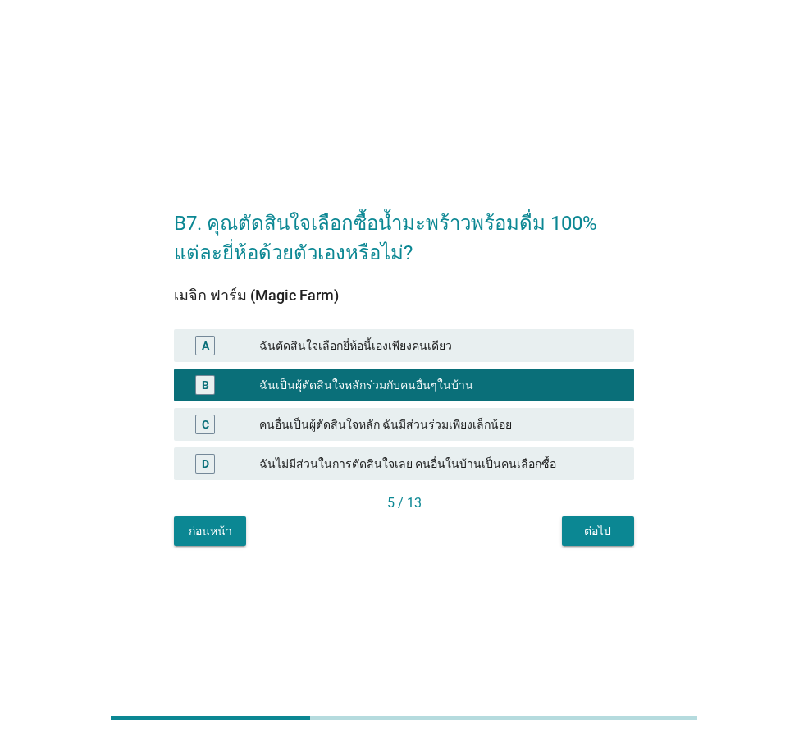
click at [524, 348] on div "ฉันตัดสินใจเลือกยี่ห้อนี้เองเพียงคนเดียว" at bounding box center [440, 346] width 362 height 20
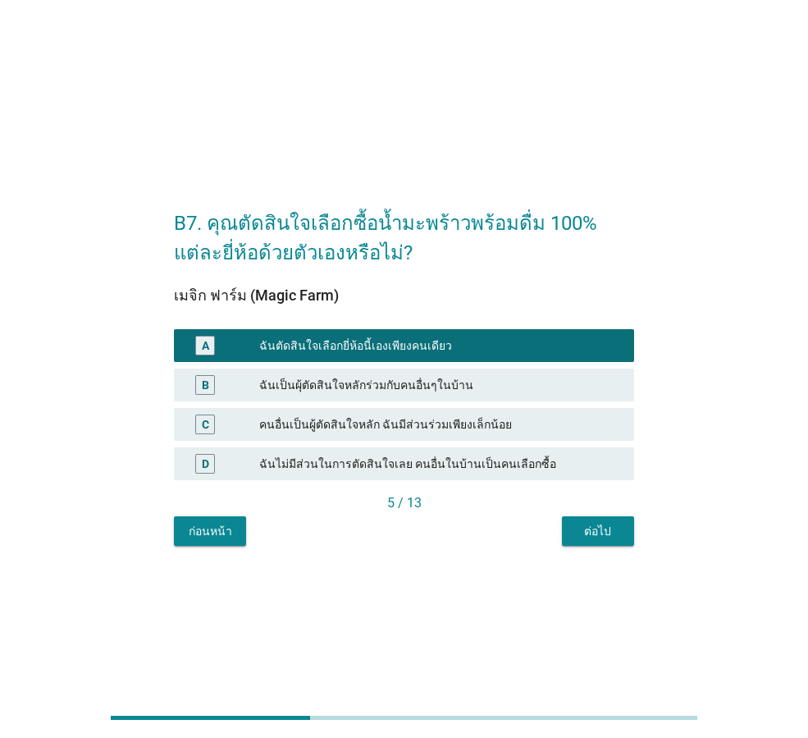
click at [610, 539] on div "ต่อไป" at bounding box center [598, 531] width 46 height 17
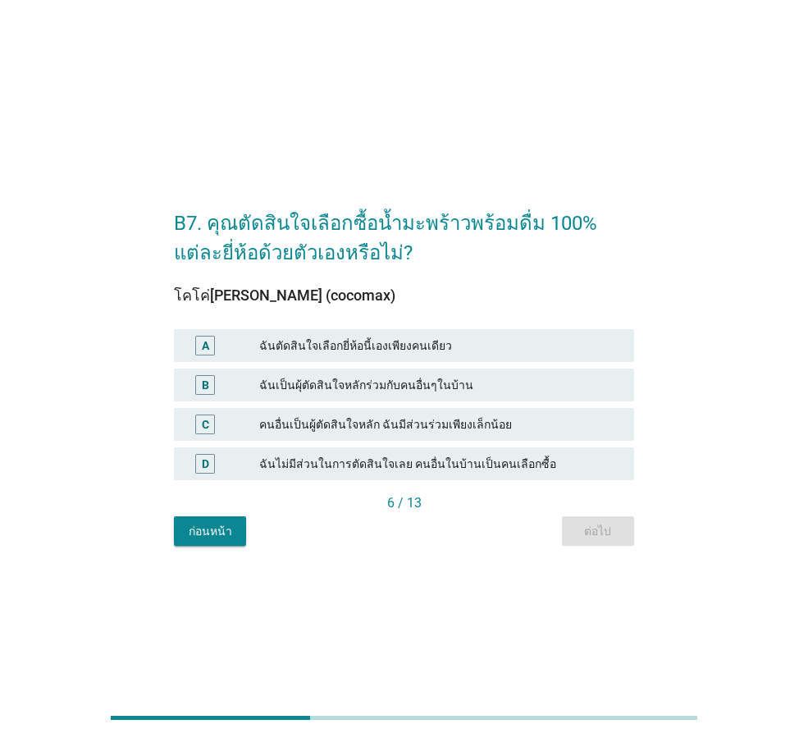
click at [508, 339] on div "ฉันตัดสินใจเลือกยี่ห้อนี้เองเพียงคนเดียว" at bounding box center [440, 346] width 362 height 20
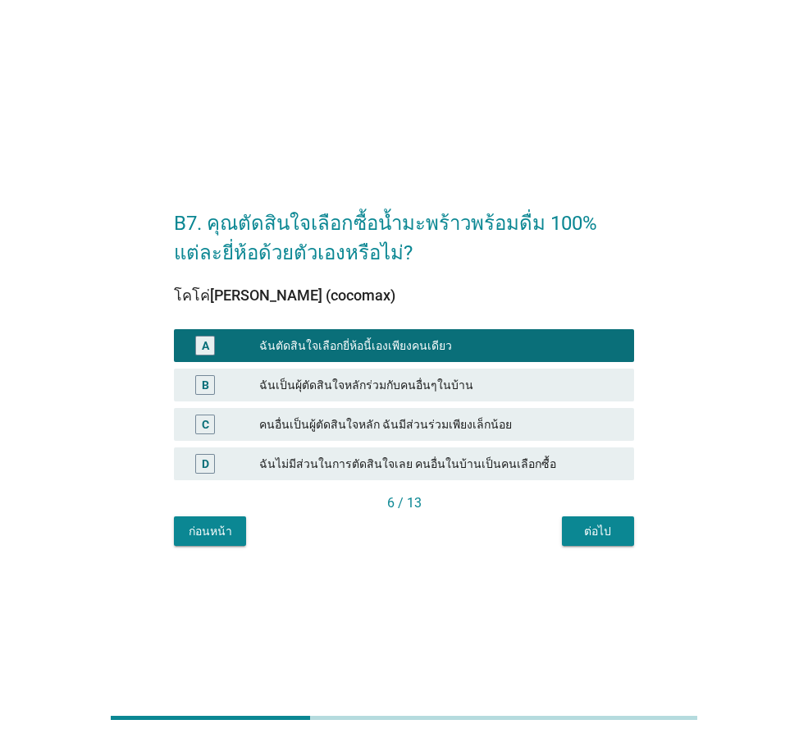
click at [593, 510] on div "6 / 13" at bounding box center [404, 503] width 460 height 20
click at [600, 524] on div "ต่อไป" at bounding box center [598, 531] width 46 height 17
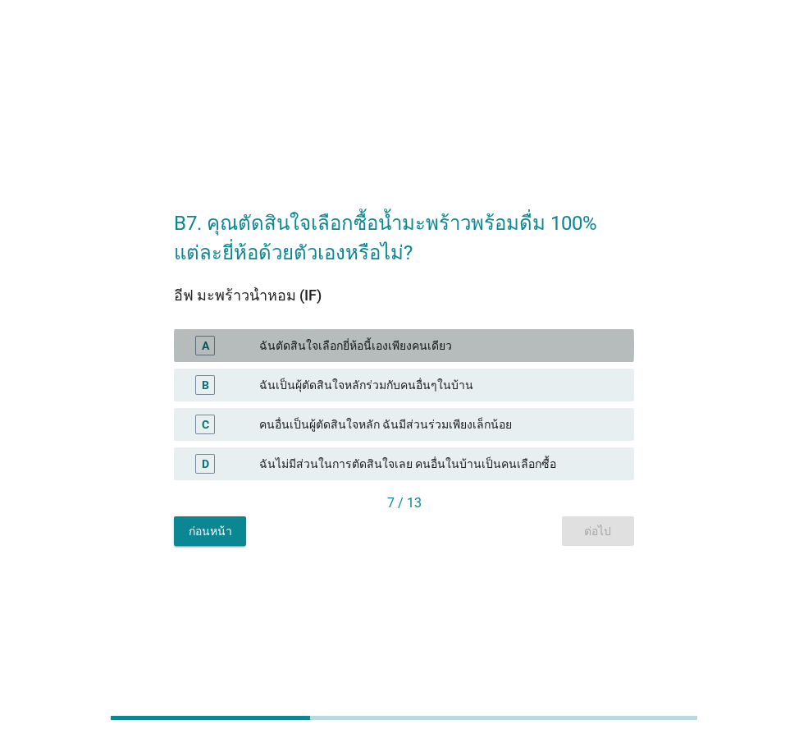
click at [488, 354] on div "ฉันตัดสินใจเลือกยี่ห้อนี้เองเพียงคนเดียว" at bounding box center [440, 346] width 362 height 20
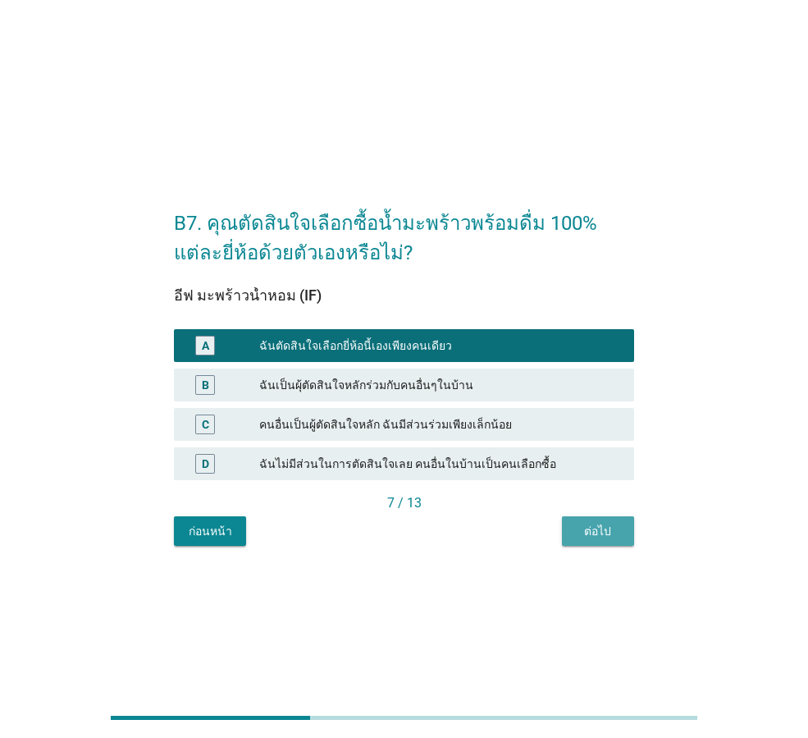
click at [602, 534] on div "ต่อไป" at bounding box center [598, 531] width 46 height 17
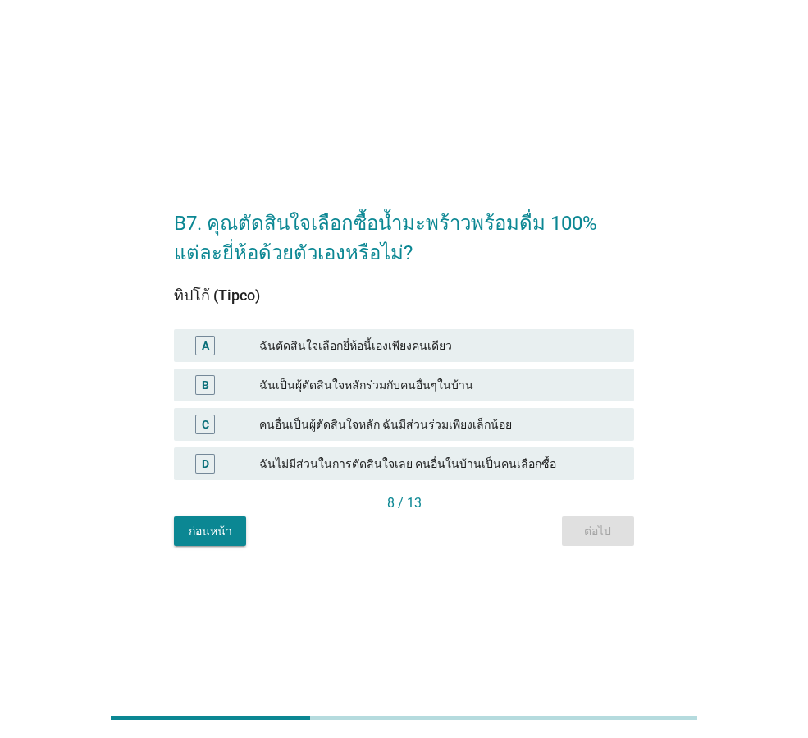
click at [538, 344] on div "ฉันตัดสินใจเลือกยี่ห้อนี้เองเพียงคนเดียว" at bounding box center [440, 346] width 362 height 20
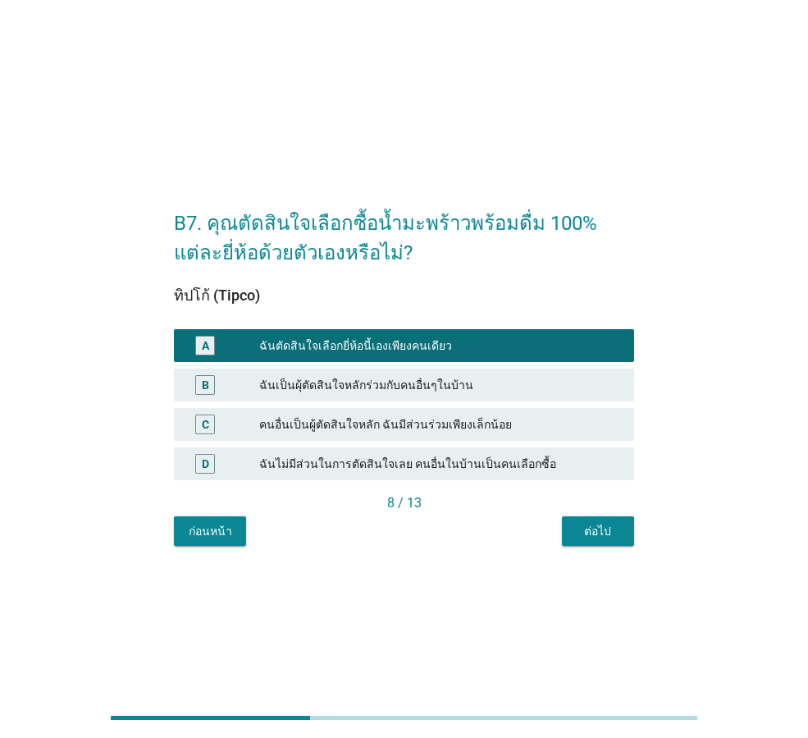
click at [608, 543] on button "ต่อไป" at bounding box center [598, 531] width 72 height 30
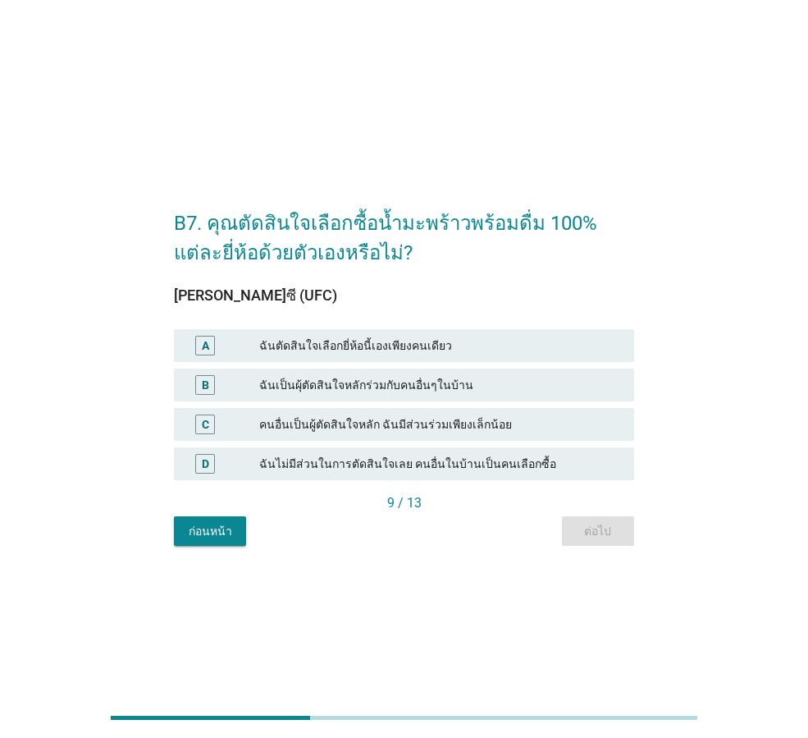
click at [547, 346] on div "ฉันตัดสินใจเลือกยี่ห้อนี้เองเพียงคนเดียว" at bounding box center [440, 346] width 362 height 20
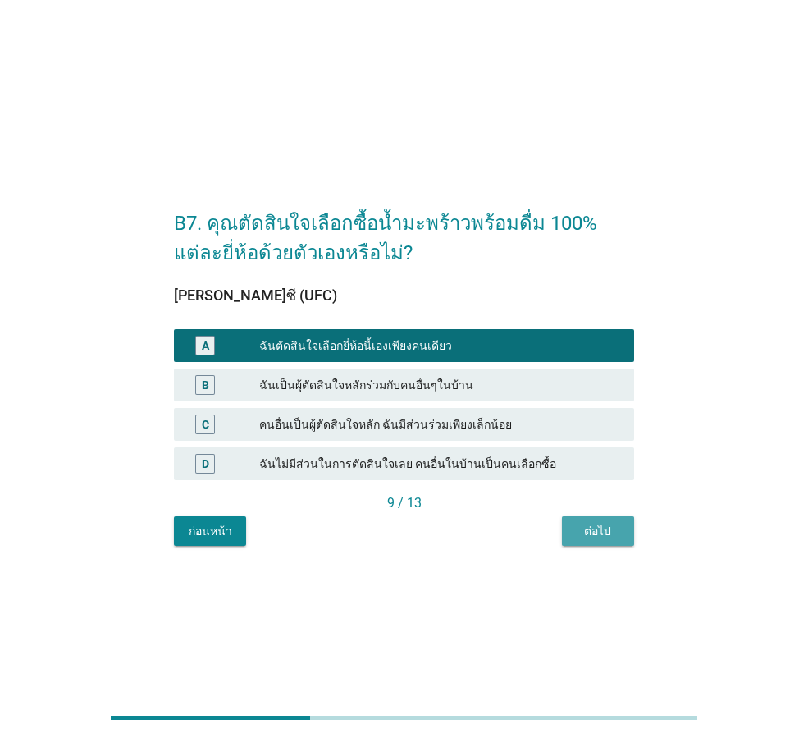
click at [611, 540] on button "ต่อไป" at bounding box center [598, 531] width 72 height 30
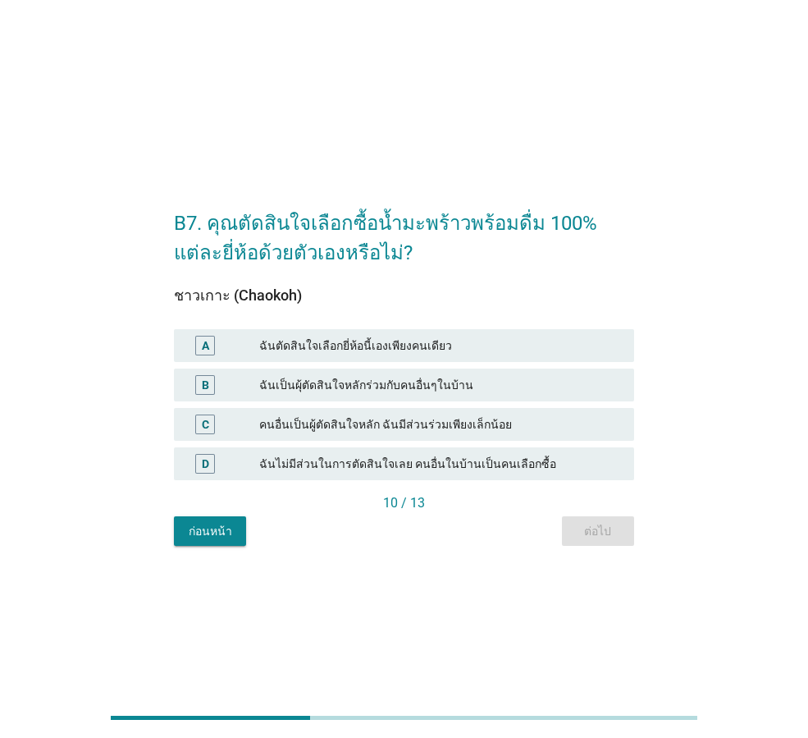
click at [556, 351] on div "ฉันตัดสินใจเลือกยี่ห้อนี้เองเพียงคนเดียว" at bounding box center [440, 346] width 362 height 20
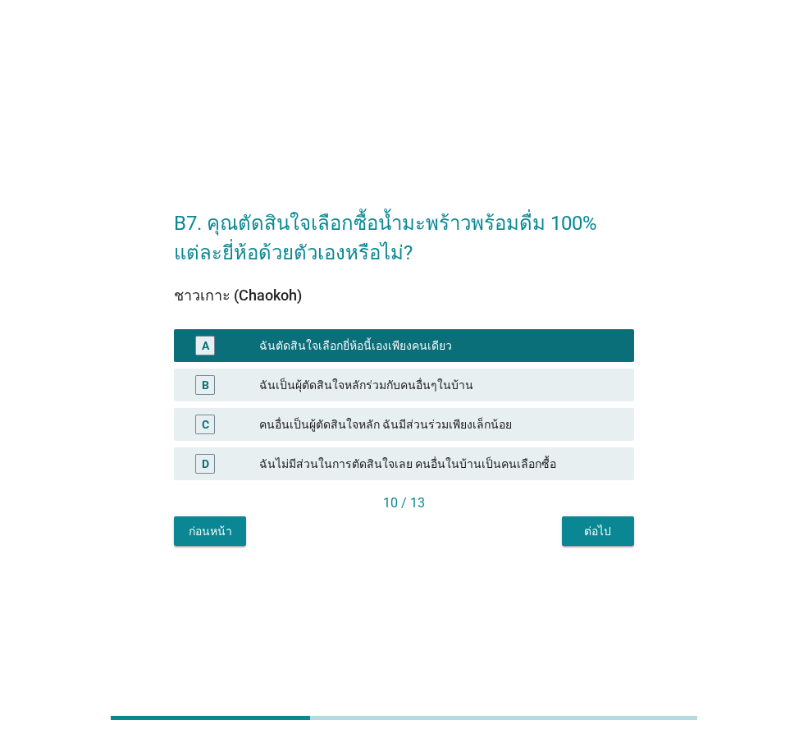
click at [615, 529] on div "ต่อไป" at bounding box center [598, 531] width 46 height 17
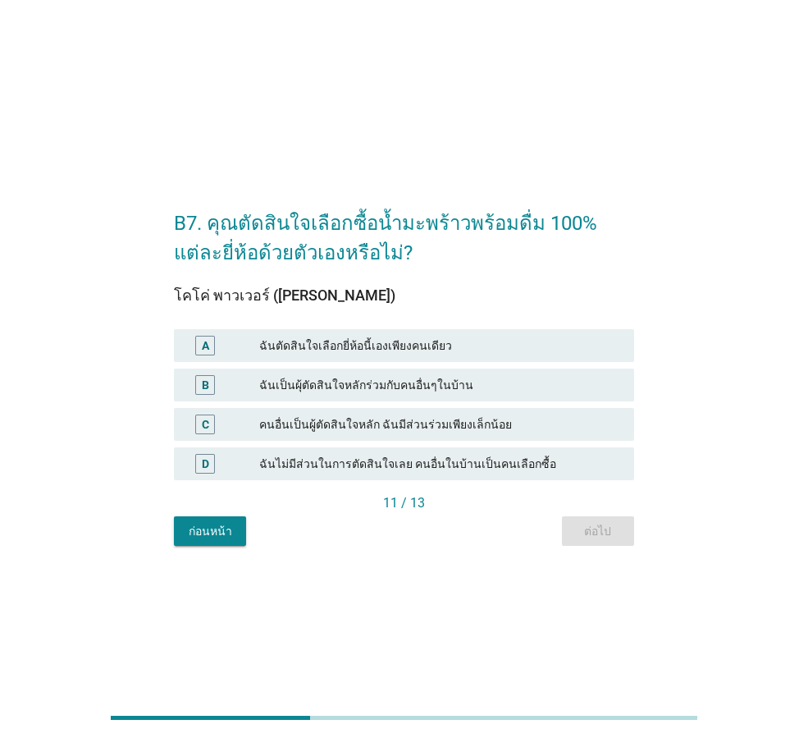
click at [533, 332] on div "A ฉันตัดสินใจเลือกยี่ห้อนี้เองเพียงคนเดียว" at bounding box center [404, 345] width 460 height 33
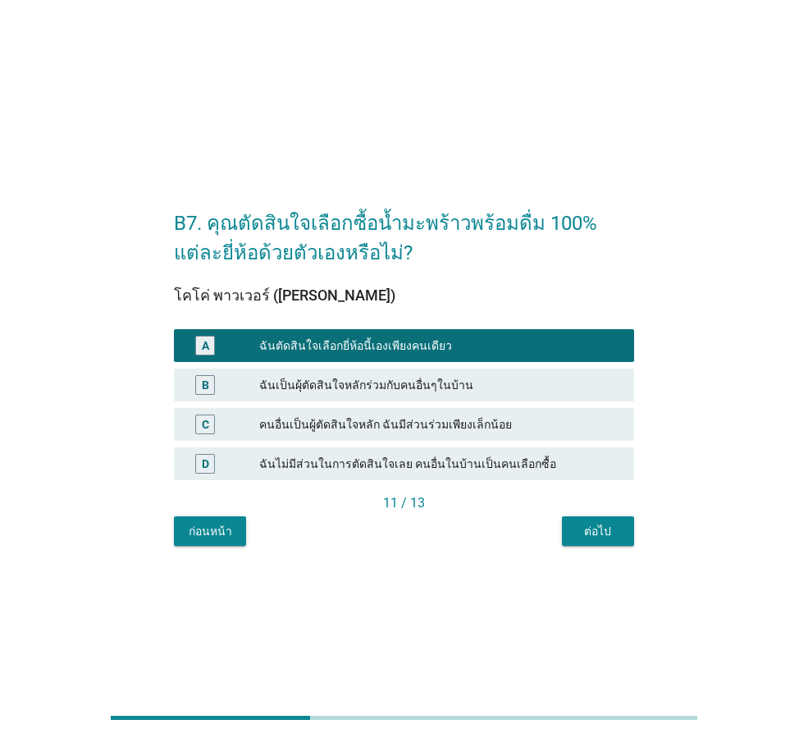
click at [633, 525] on button "ต่อไป" at bounding box center [598, 531] width 72 height 30
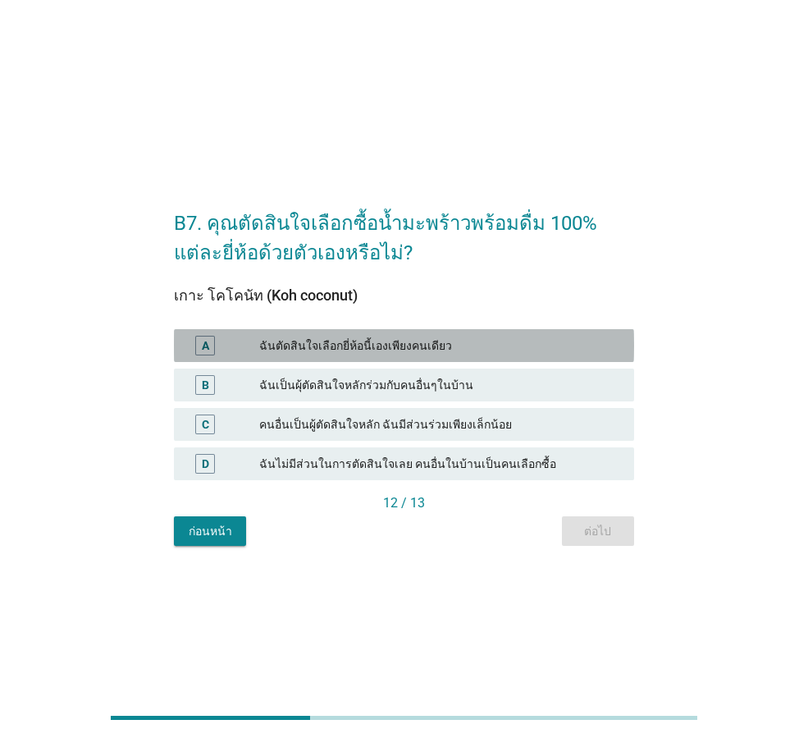
click at [533, 351] on div "ฉันตัดสินใจเลือกยี่ห้อนี้เองเพียงคนเดียว" at bounding box center [440, 346] width 362 height 20
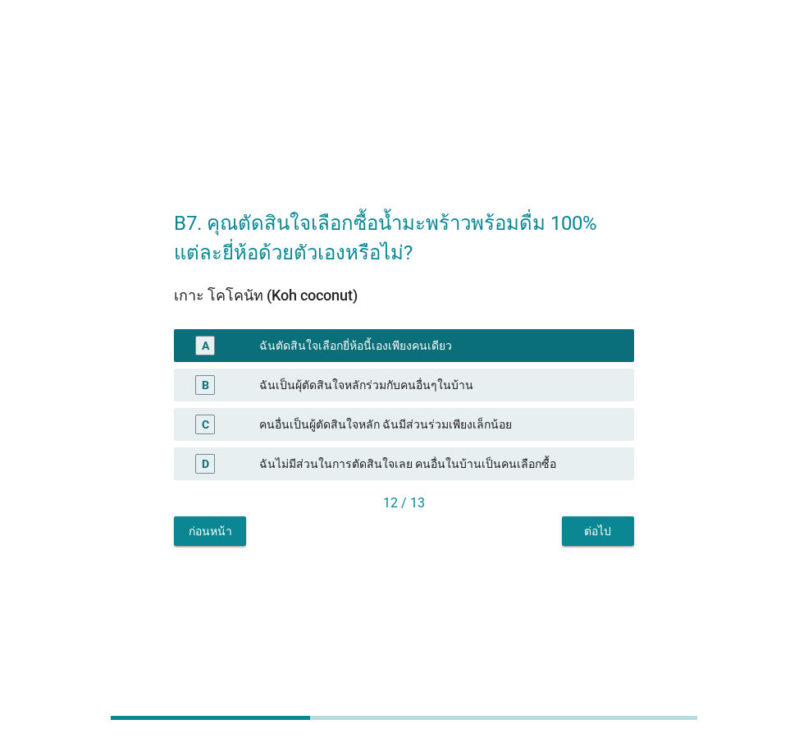
click at [595, 533] on div "ต่อไป" at bounding box center [598, 531] width 46 height 17
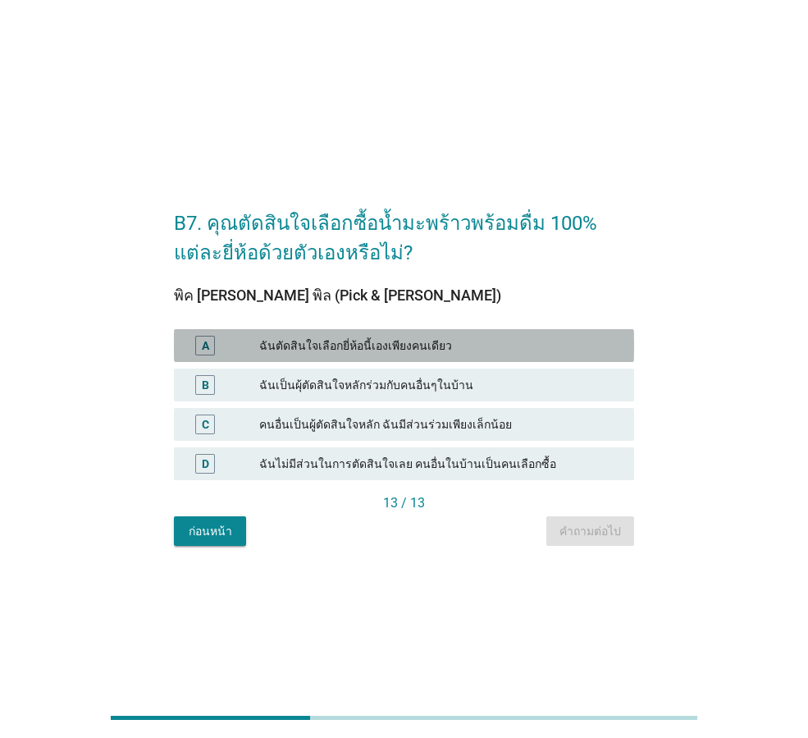
click at [522, 355] on div "ฉันตัดสินใจเลือกยี่ห้อนี้เองเพียงคนเดียว" at bounding box center [440, 346] width 362 height 20
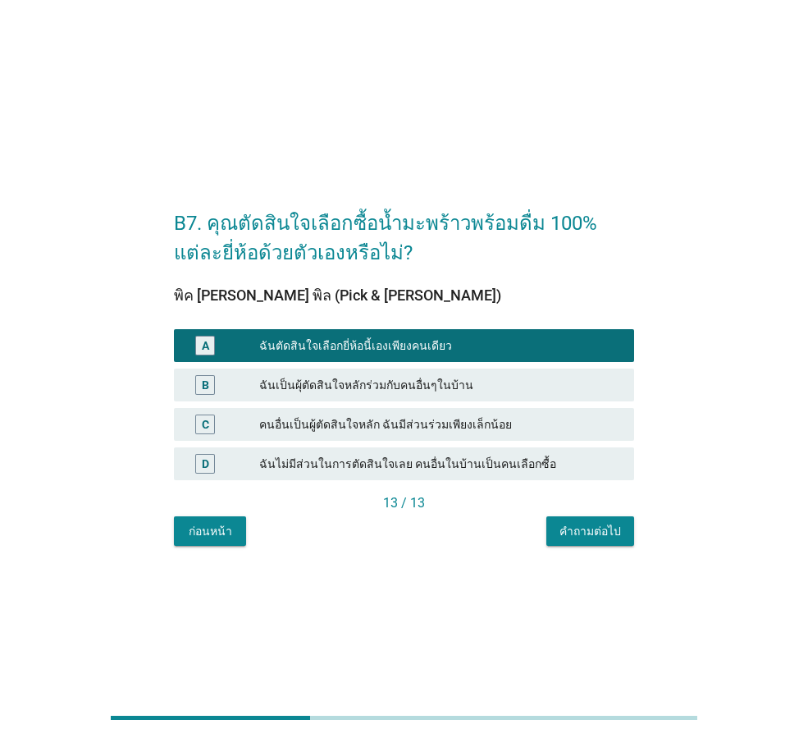
click at [572, 528] on div "คำถามต่อไป" at bounding box center [591, 531] width 62 height 17
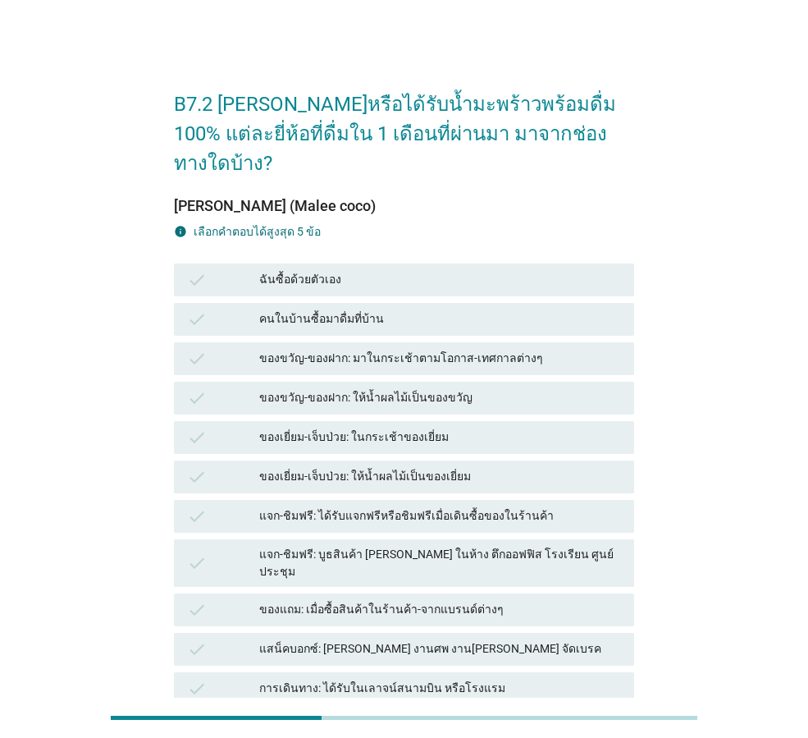
click at [467, 382] on div "check ของขวัญ-ของฝาก: ให้น้ำผลไม้เป็นของขวัญ" at bounding box center [404, 398] width 460 height 33
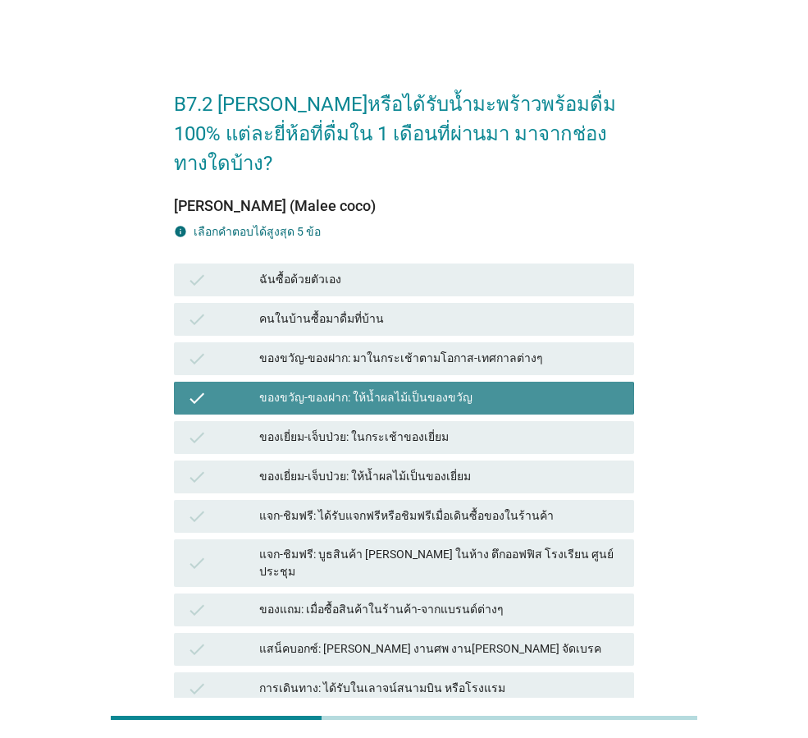
click at [456, 506] on div "แจก-ชิมฟรี: ได้รับแจกฟรีหรือชิมฟรีเมื่อเดินซื้อของในร้านค้า" at bounding box center [440, 516] width 362 height 20
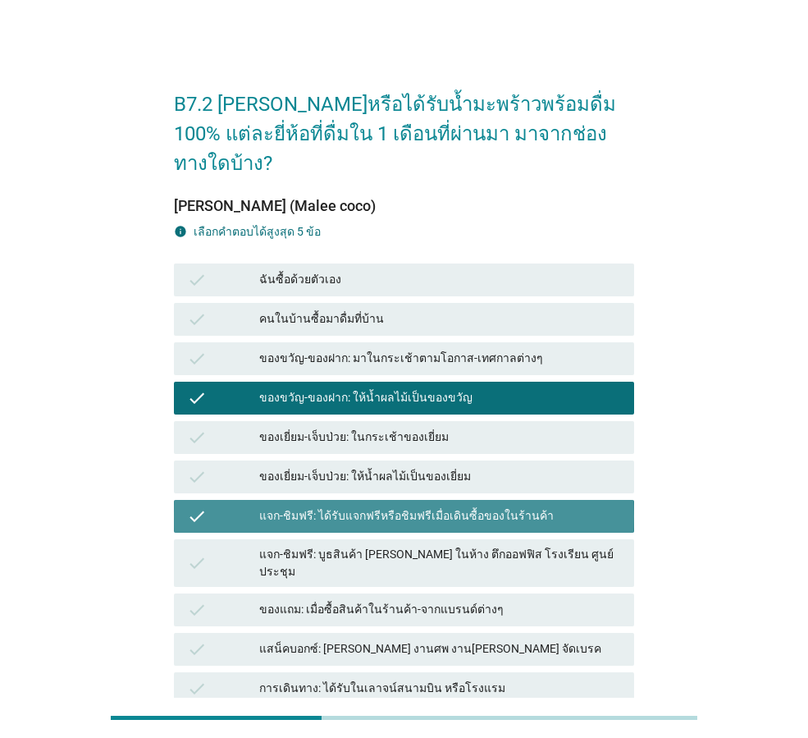
click at [456, 593] on div "check ของแถม: เมื่อซื้อสินค้าในร้านค้า-จากแบรนด์ต่างๆ" at bounding box center [404, 609] width 460 height 33
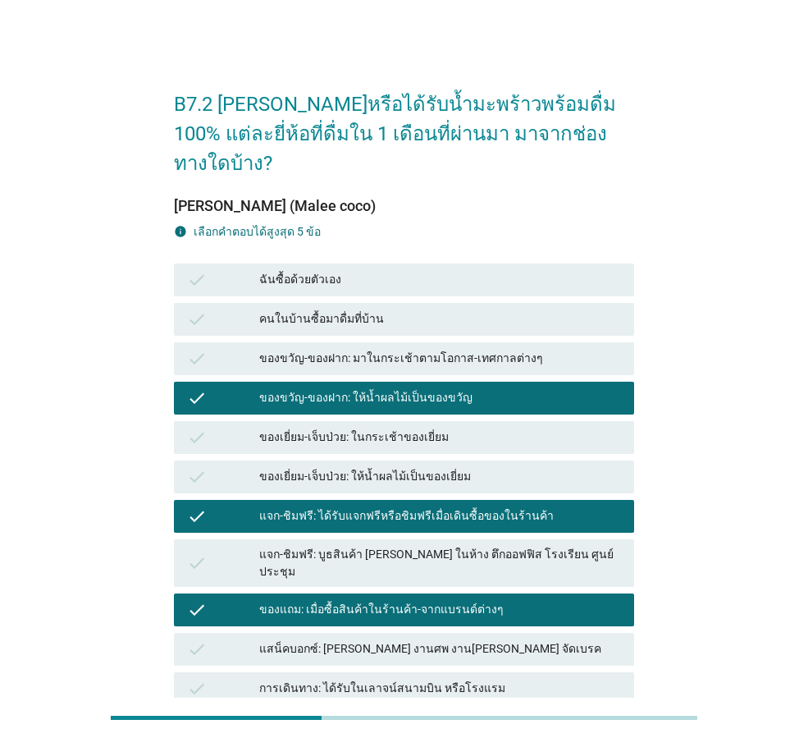
click at [479, 460] on div "check ของเยี่ยม-เจ็บป่วย: ให้น้ำผลไม้เป็นของเยี่ยม" at bounding box center [404, 476] width 460 height 33
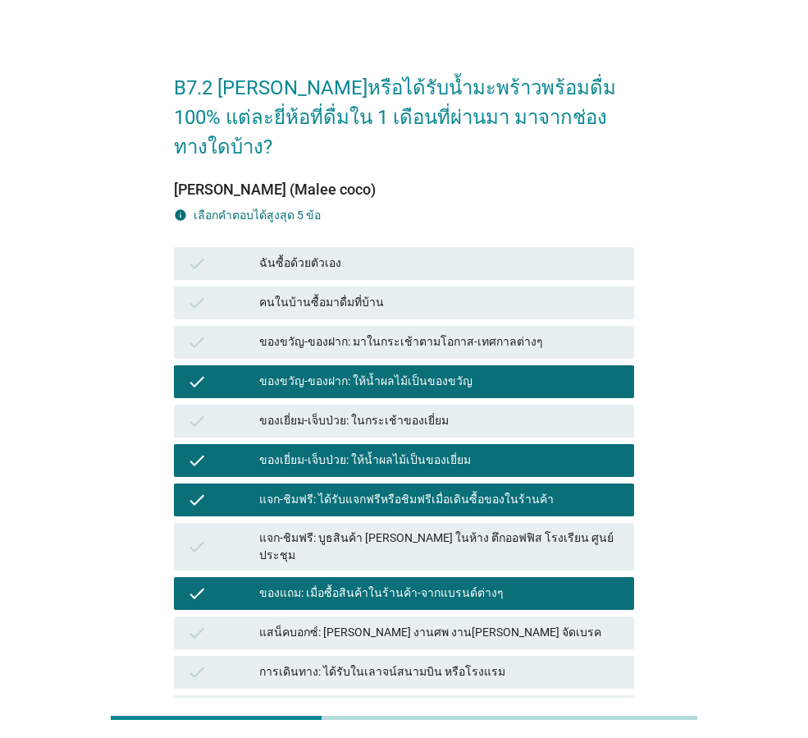
scroll to position [204, 0]
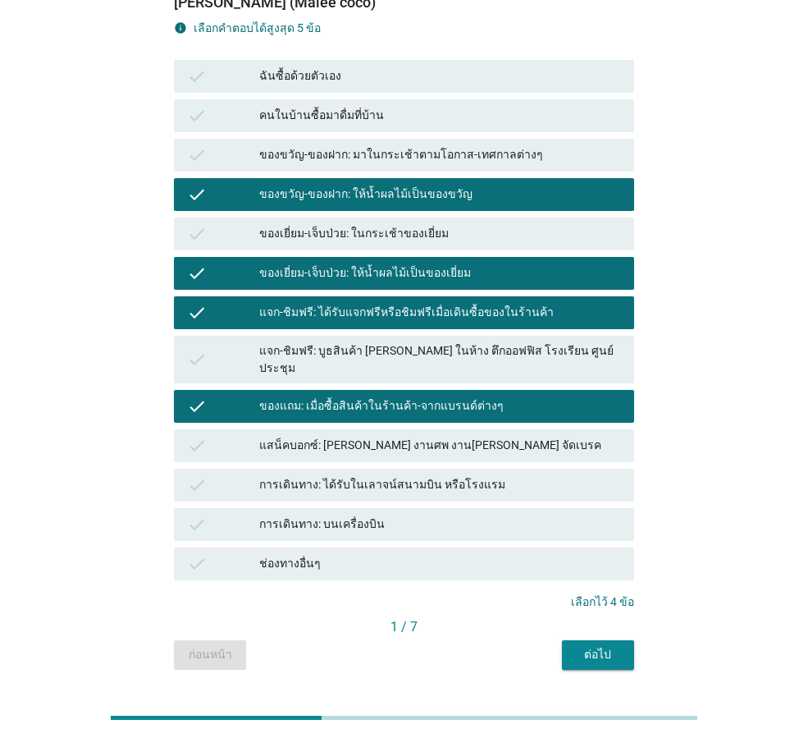
click at [598, 640] on button "ต่อไป" at bounding box center [598, 655] width 72 height 30
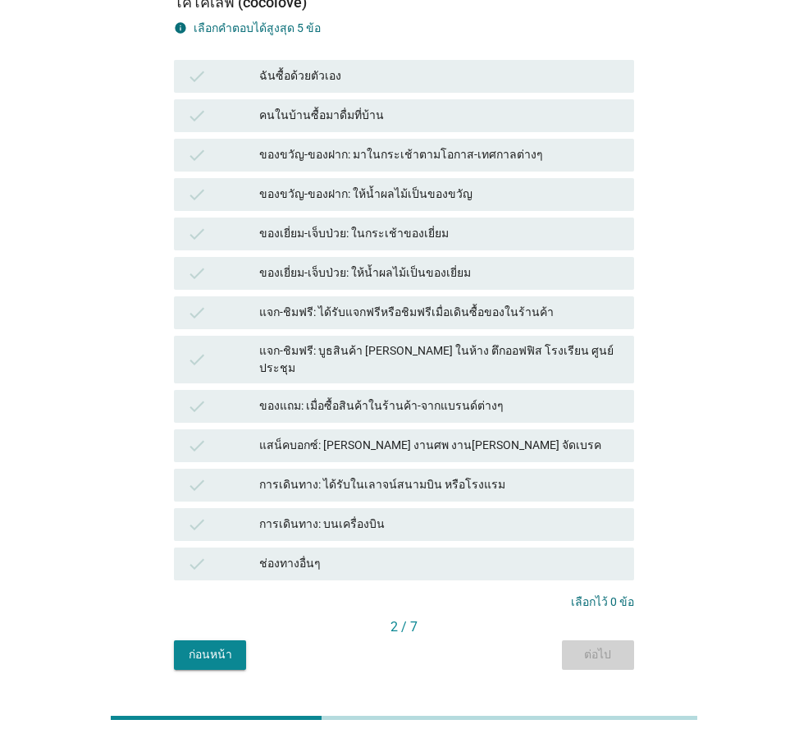
scroll to position [0, 0]
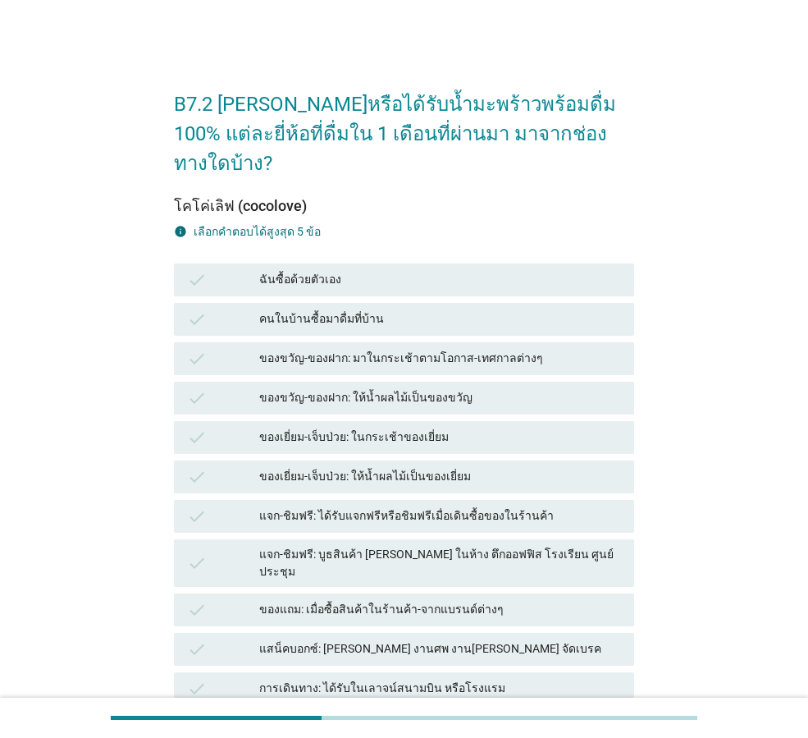
click at [532, 467] on div "ของเยี่ยม-เจ็บป่วย: ให้น้ำผลไม้เป็นของเยี่ยม" at bounding box center [440, 477] width 362 height 20
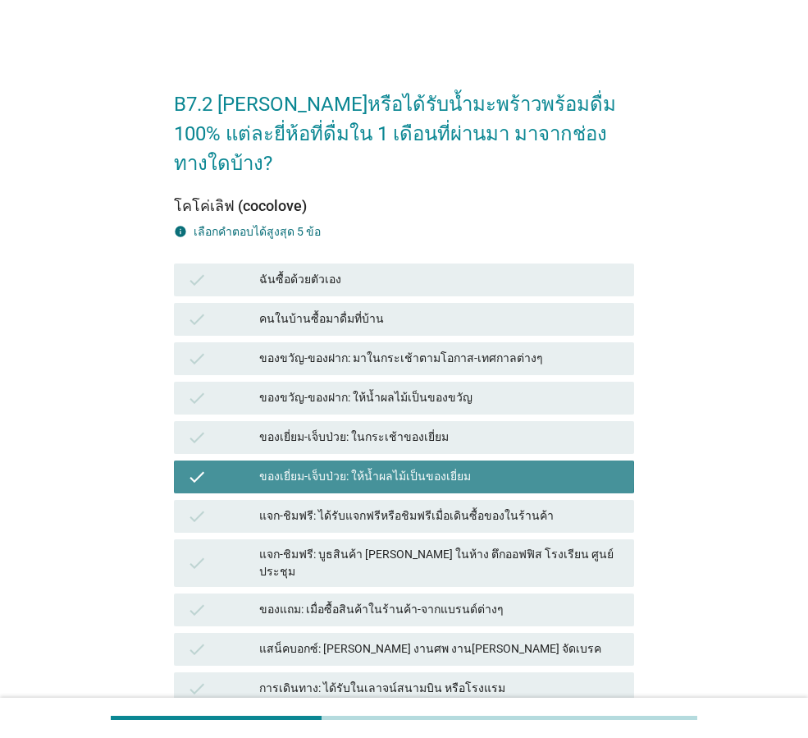
drag, startPoint x: 530, startPoint y: 359, endPoint x: 531, endPoint y: 347, distance: 11.5
click at [530, 382] on div "check ของขวัญ-ของฝาก: ให้น้ำผลไม้เป็นของขวัญ" at bounding box center [404, 398] width 460 height 33
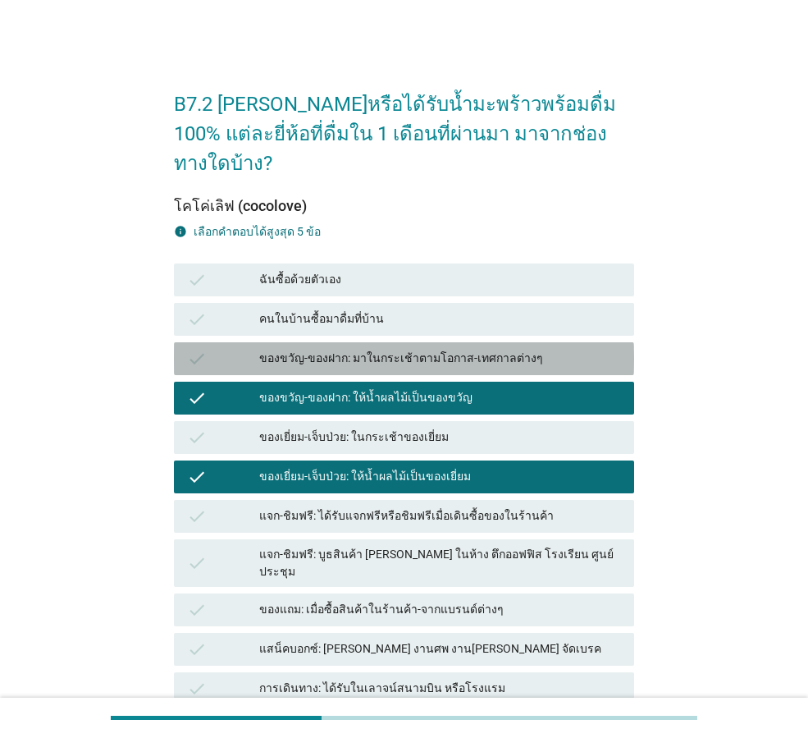
click at [533, 349] on div "ของขวัญ-ของฝาก: มาในกระเช้าตามโอกาส-เทศกาลต่างๆ" at bounding box center [440, 359] width 362 height 20
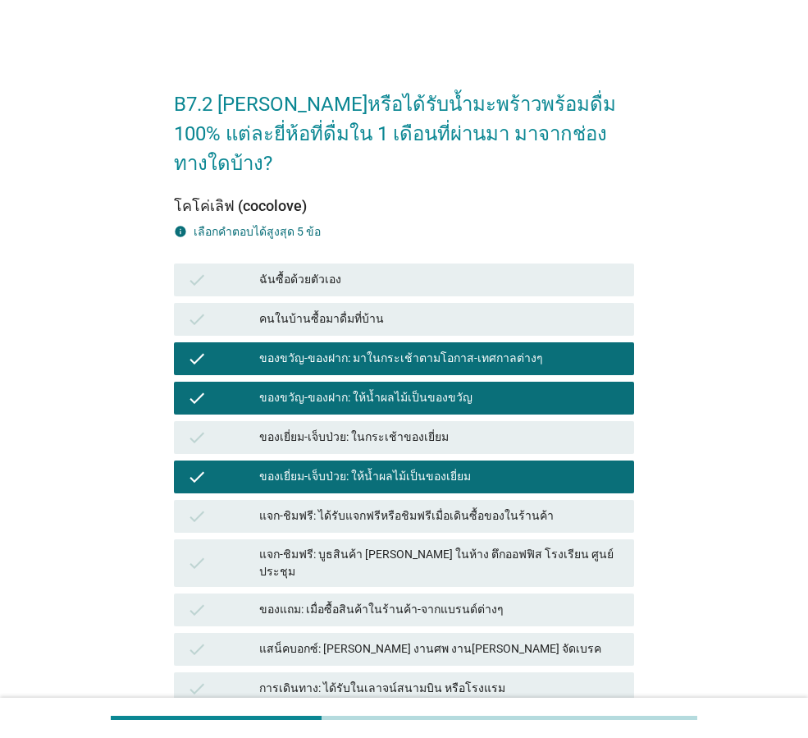
click at [547, 546] on div "แจก-ชิมฟรี: บูธสินค้า [PERSON_NAME] ในห้าง ตึกออฟฟิส โรงเรียน ศูนย์ประชุม" at bounding box center [440, 563] width 362 height 34
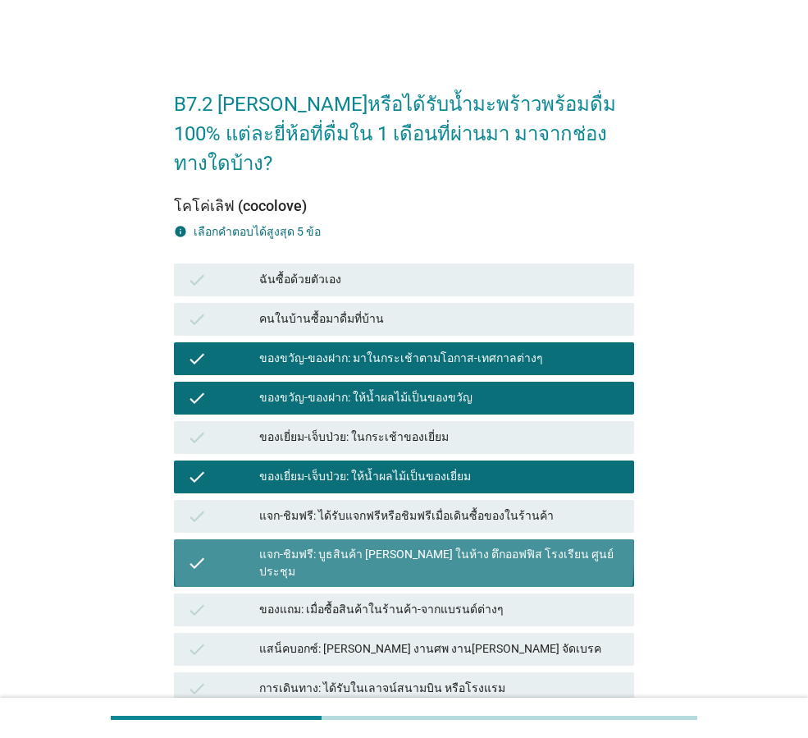
click at [550, 672] on div "check การเดินทาง: ได้รับในเลาจน์สนามบิน หรือโรงแรม" at bounding box center [404, 688] width 460 height 33
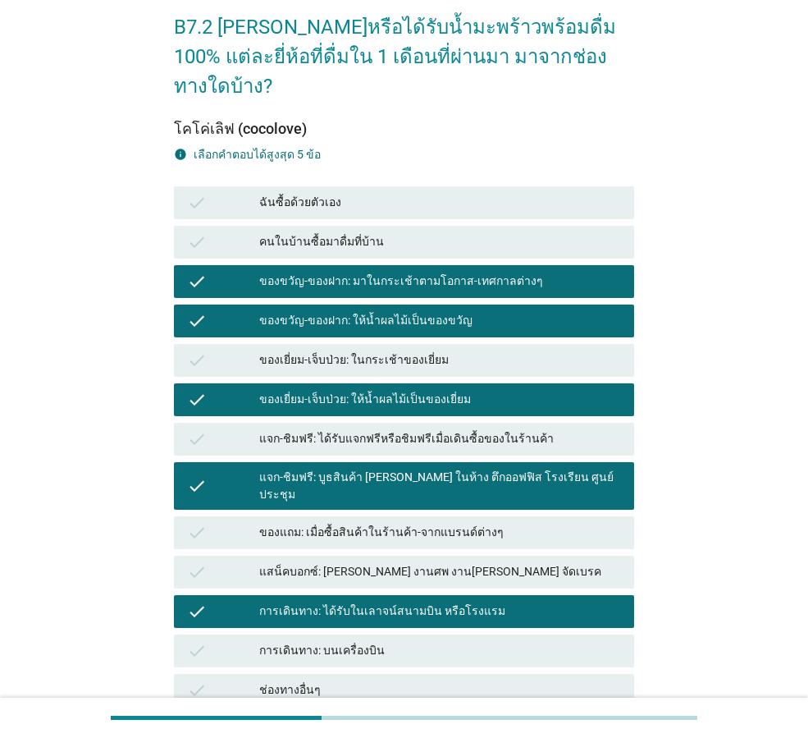
scroll to position [204, 0]
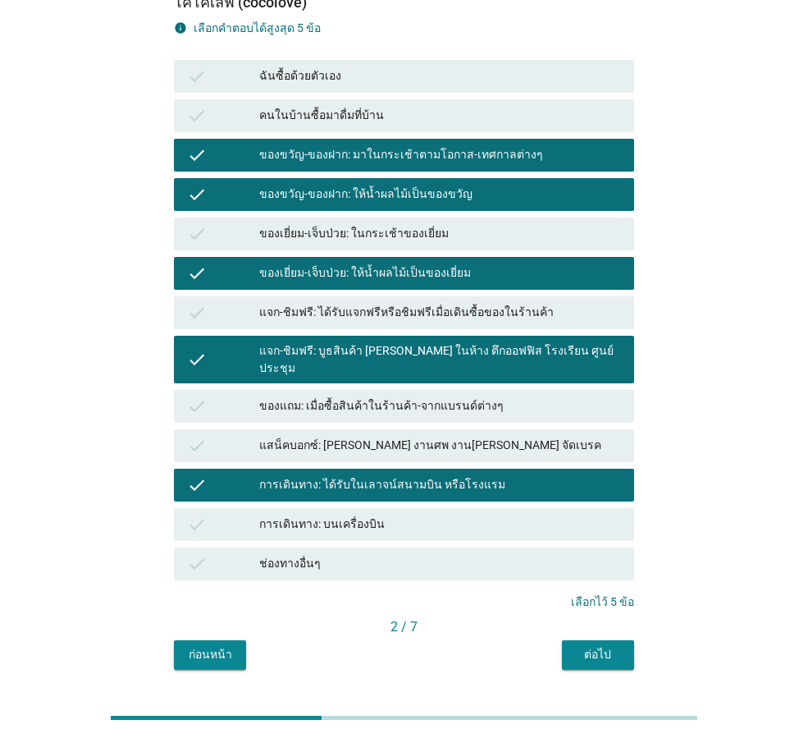
click at [625, 640] on button "ต่อไป" at bounding box center [598, 655] width 72 height 30
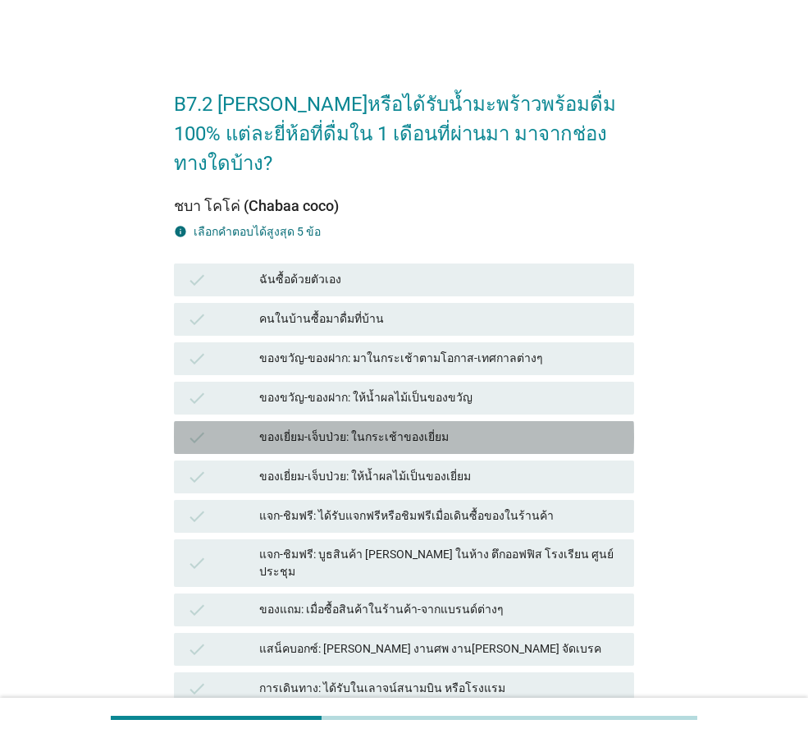
click at [533, 428] on div "ของเยี่ยม-เจ็บป่วย: ในกระเช้าของเยี่ยม" at bounding box center [440, 438] width 362 height 20
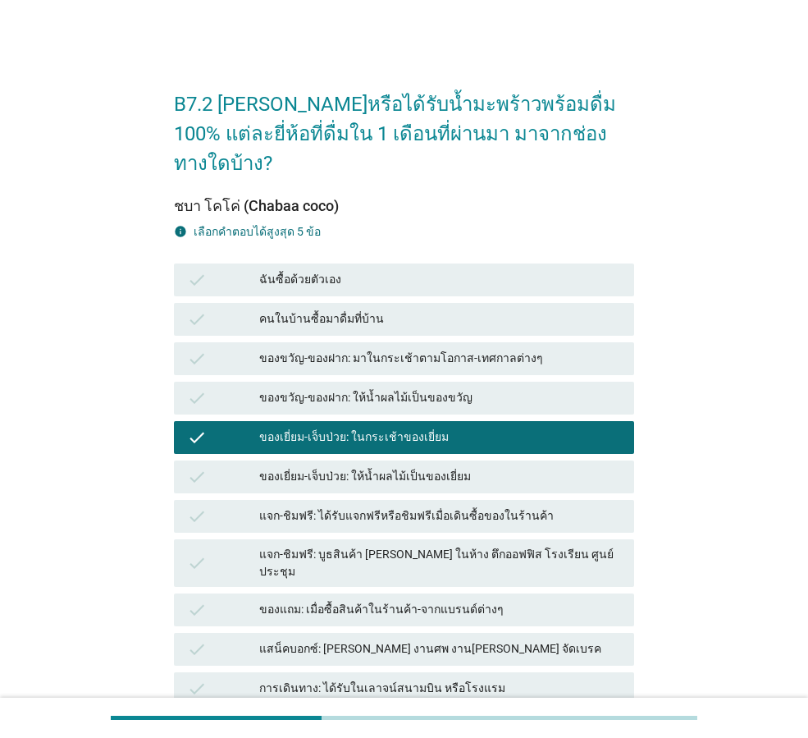
click at [506, 506] on div "แจก-ชิมฟรี: ได้รับแจกฟรีหรือชิมฟรีเมื่อเดินซื้อของในร้านค้า" at bounding box center [440, 516] width 362 height 20
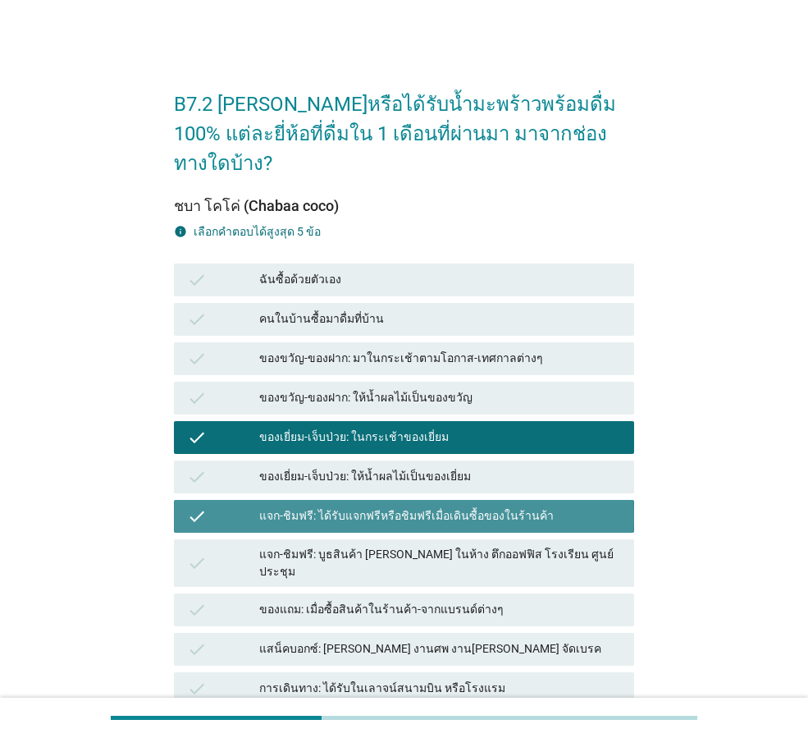
click at [507, 600] on div "ของแถม: เมื่อซื้อสินค้าในร้านค้า-จากแบรนด์ต่างๆ" at bounding box center [440, 610] width 362 height 20
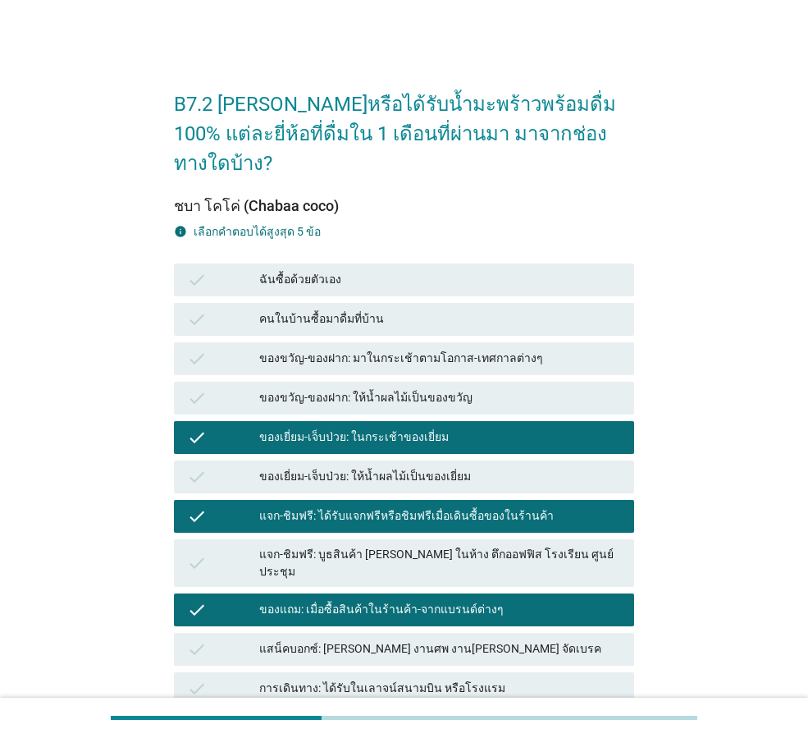
scroll to position [204, 0]
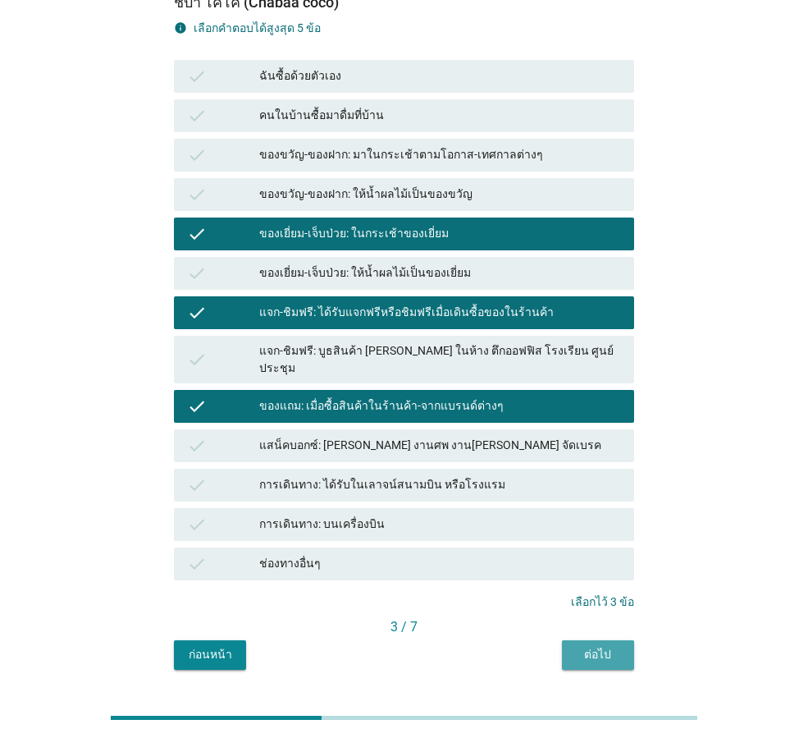
click at [606, 640] on button "ต่อไป" at bounding box center [598, 655] width 72 height 30
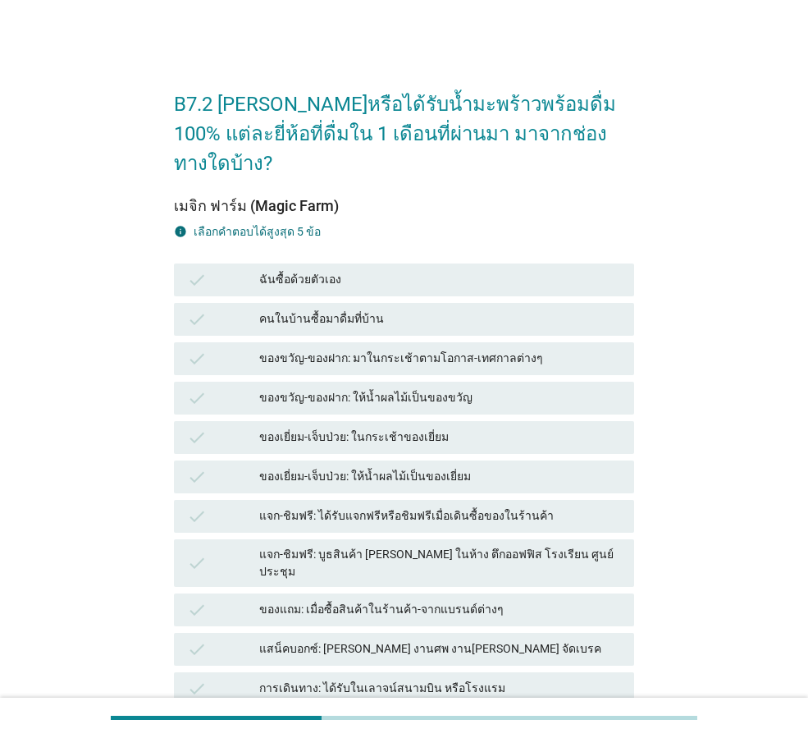
click at [486, 342] on div "check ของขวัญ-ของฝาก: มาในกระเช้าตามโอกาส-เทศกาลต่างๆ" at bounding box center [404, 358] width 460 height 33
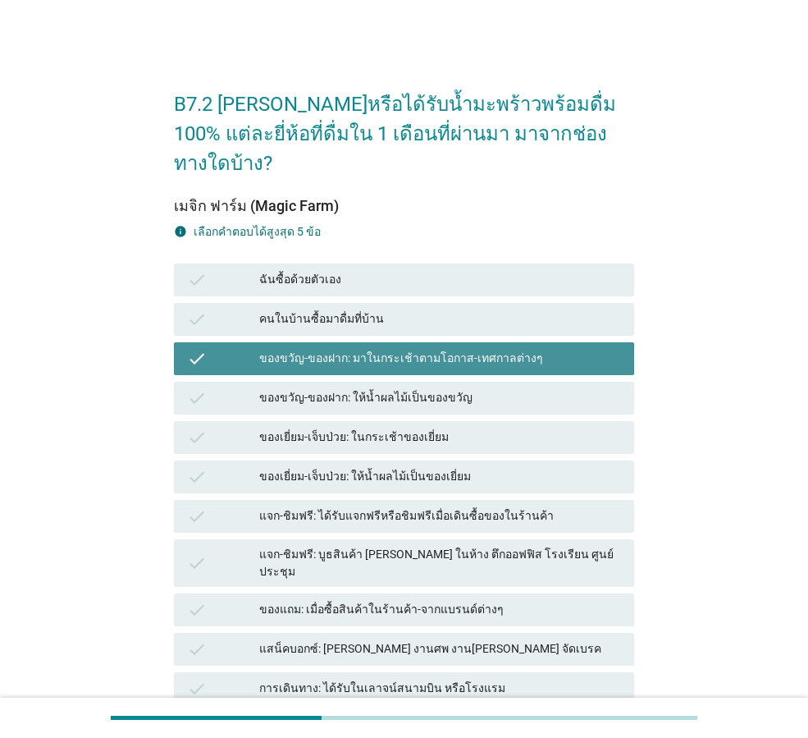
click at [484, 421] on div "check ของเยี่ยม-เจ็บป่วย: ในกระเช้าของเยี่ยม" at bounding box center [404, 437] width 460 height 33
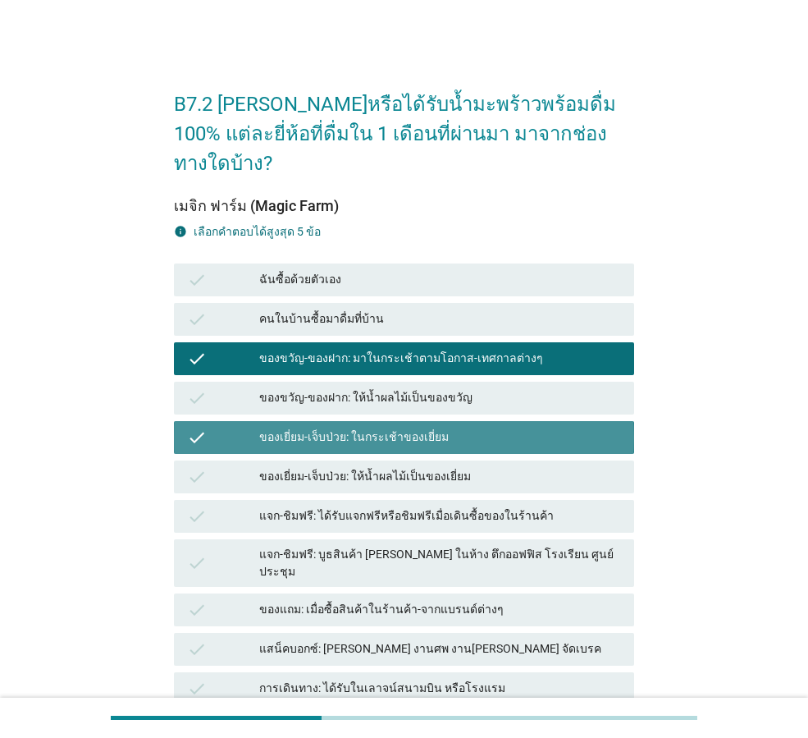
drag, startPoint x: 474, startPoint y: 495, endPoint x: 479, endPoint y: 541, distance: 46.2
click at [472, 500] on div "check แจก-ชิมฟรี: ได้รับแจกฟรีหรือชิมฟรีเมื่อเดินซื้อของในร้านค้า" at bounding box center [404, 516] width 460 height 33
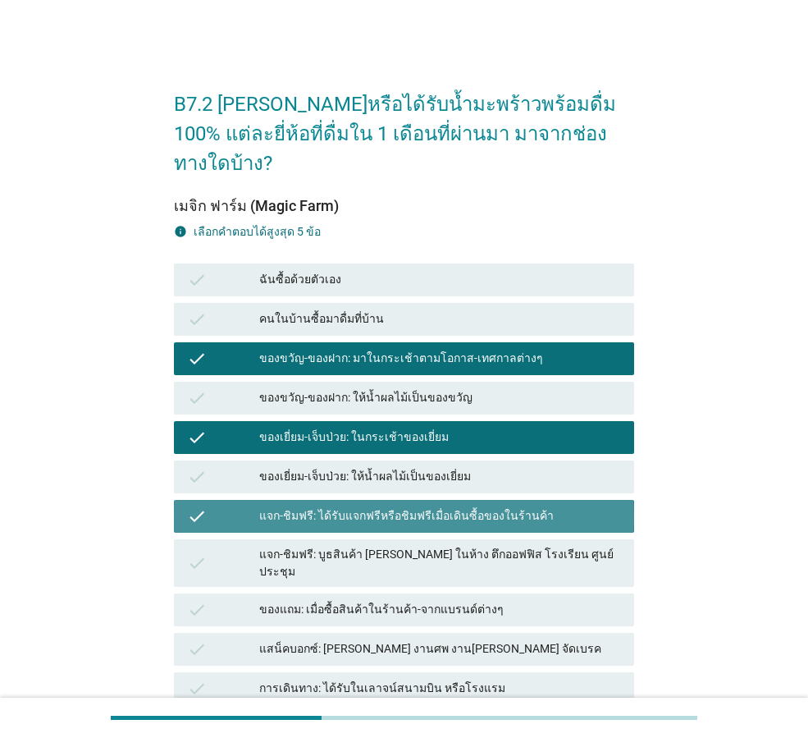
click at [488, 630] on div "check แสน็คบอกซ์: [PERSON_NAME] งานศพ งาน[PERSON_NAME] จัดเบรค" at bounding box center [404, 649] width 467 height 39
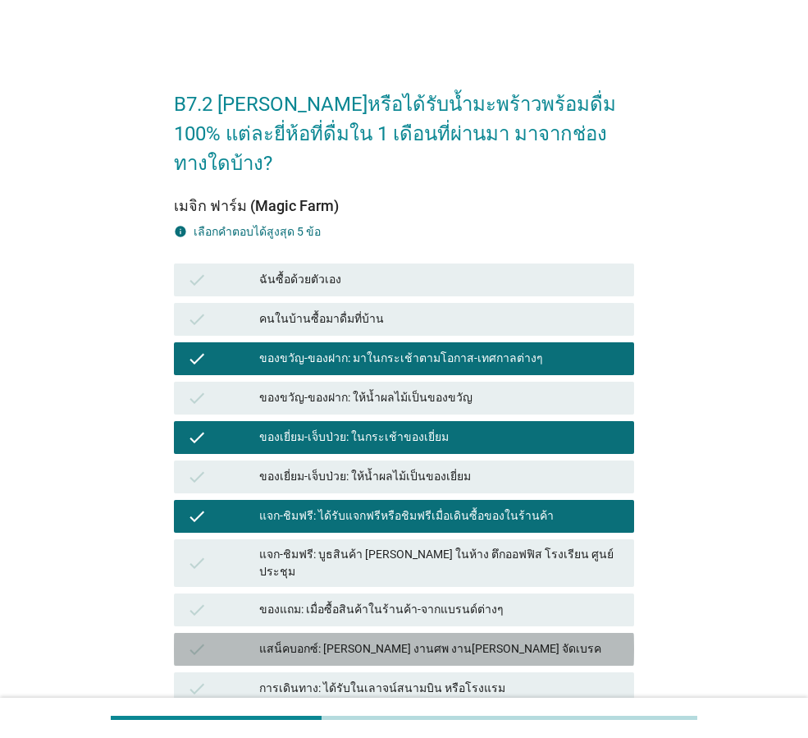
click at [543, 633] on div "check แสน็คบอกซ์: [PERSON_NAME] งานศพ งาน[PERSON_NAME] จัดเบรค" at bounding box center [404, 649] width 460 height 33
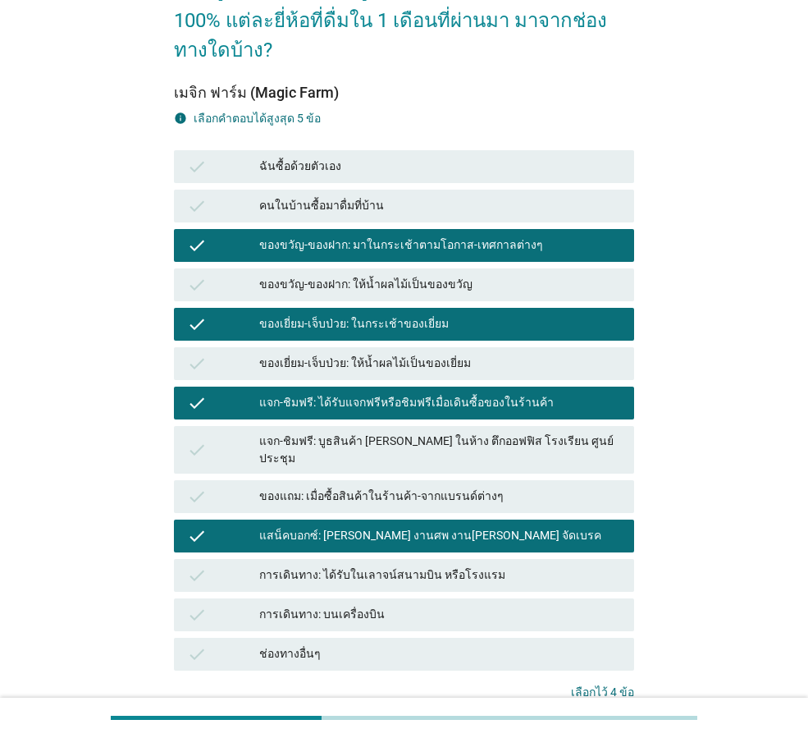
scroll to position [204, 0]
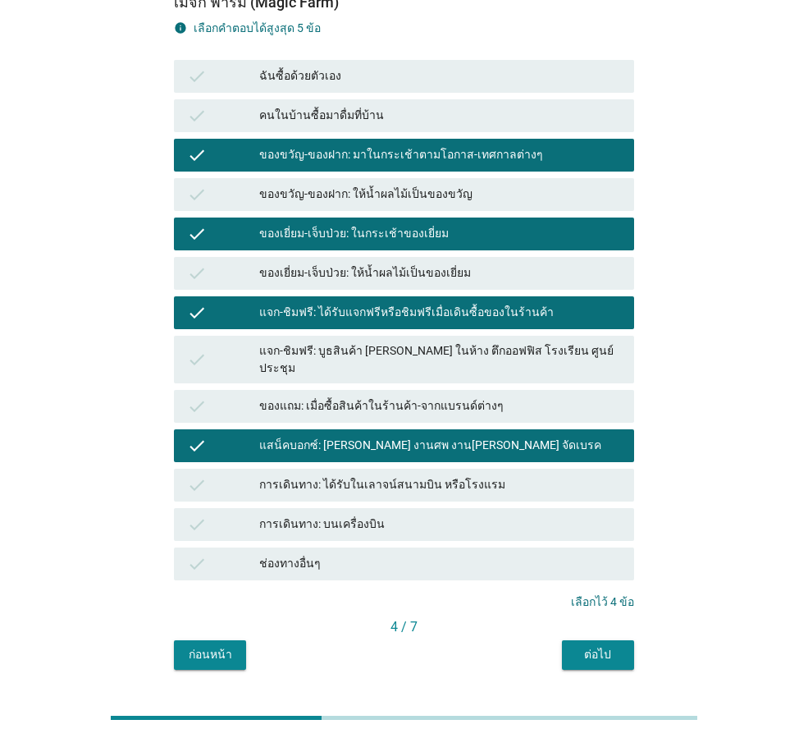
click at [637, 621] on div "B7.2 [PERSON_NAME]หรือได้รับน้ำมะพร้าวพร้อมดื่ม 100% แต่ละยี่ห้อที่ดื่มใน 1 เดื…" at bounding box center [404, 269] width 487 height 827
click at [620, 646] on div "ต่อไป" at bounding box center [598, 654] width 46 height 17
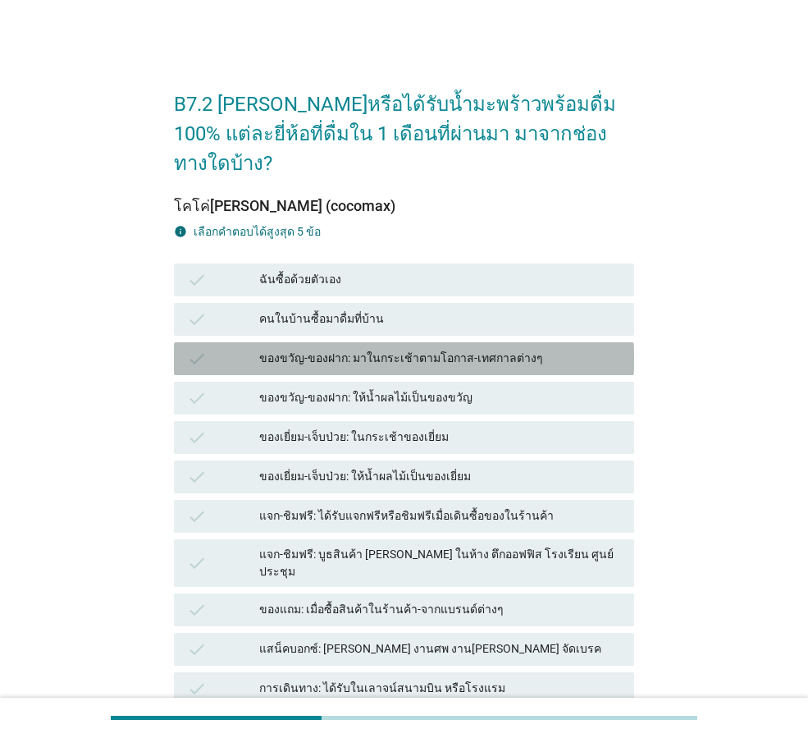
click at [442, 349] on div "ของขวัญ-ของฝาก: มาในกระเช้าตามโอกาส-เทศกาลต่างๆ" at bounding box center [440, 359] width 362 height 20
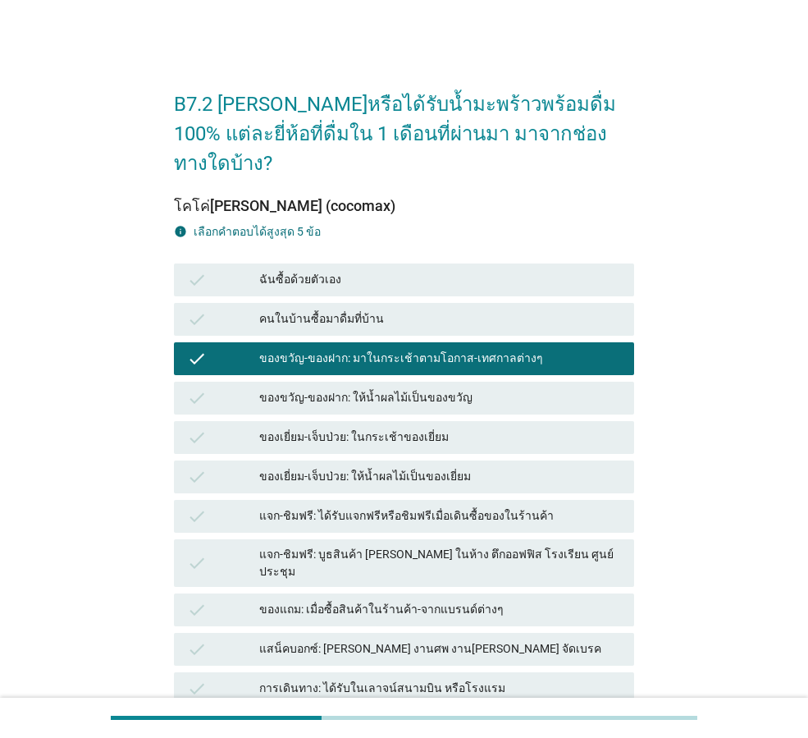
click at [460, 457] on div "check ของเยี่ยม-เจ็บป่วย: ให้น้ำผลไม้เป็นของเยี่ยม" at bounding box center [404, 476] width 467 height 39
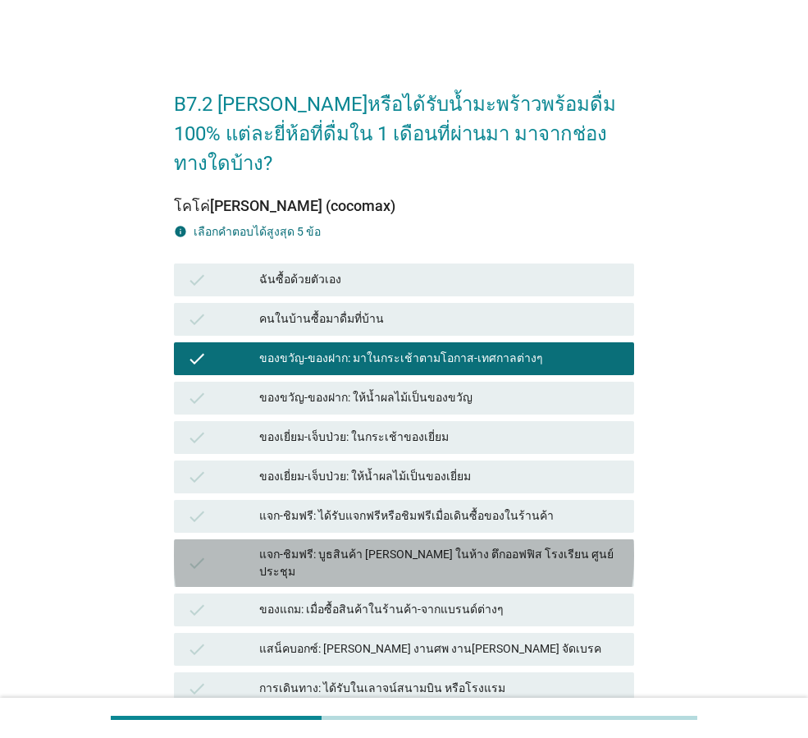
click at [450, 546] on div "แจก-ชิมฟรี: บูธสินค้า [PERSON_NAME] ในห้าง ตึกออฟฟิส โรงเรียน ศูนย์ประชุม" at bounding box center [440, 563] width 362 height 34
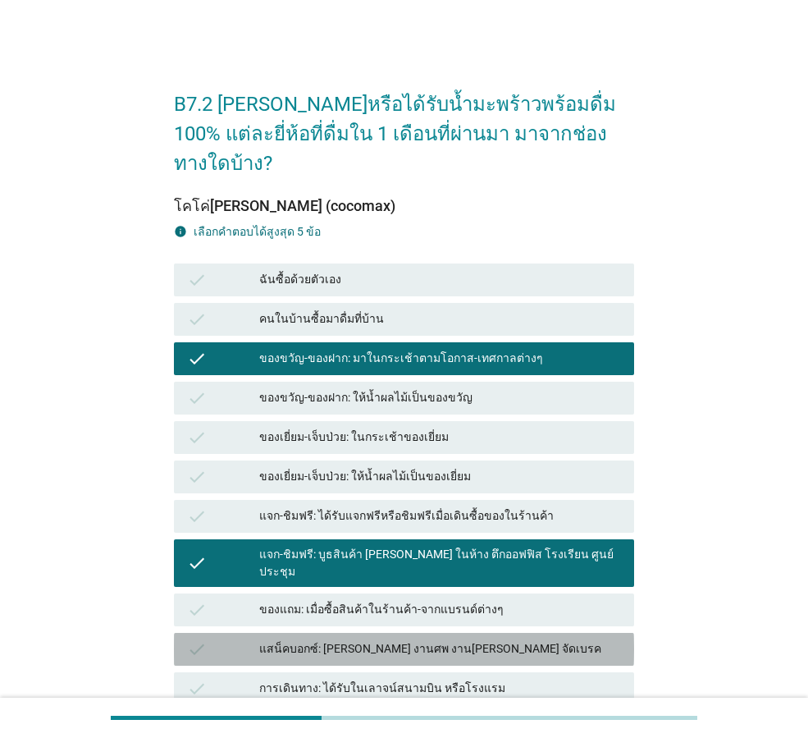
drag, startPoint x: 435, startPoint y: 607, endPoint x: 452, endPoint y: 478, distance: 130.8
click at [433, 639] on div "แสน็คบอกซ์: [PERSON_NAME] งานศพ งาน[PERSON_NAME] จัดเบรค" at bounding box center [440, 649] width 362 height 20
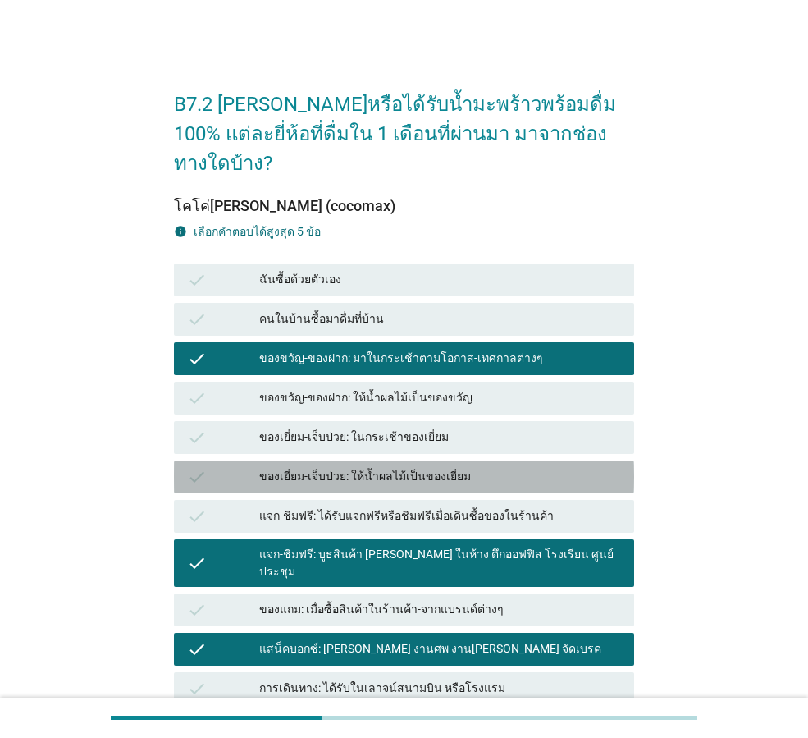
click at [460, 467] on div "ของเยี่ยม-เจ็บป่วย: ให้น้ำผลไม้เป็นของเยี่ยม" at bounding box center [440, 477] width 362 height 20
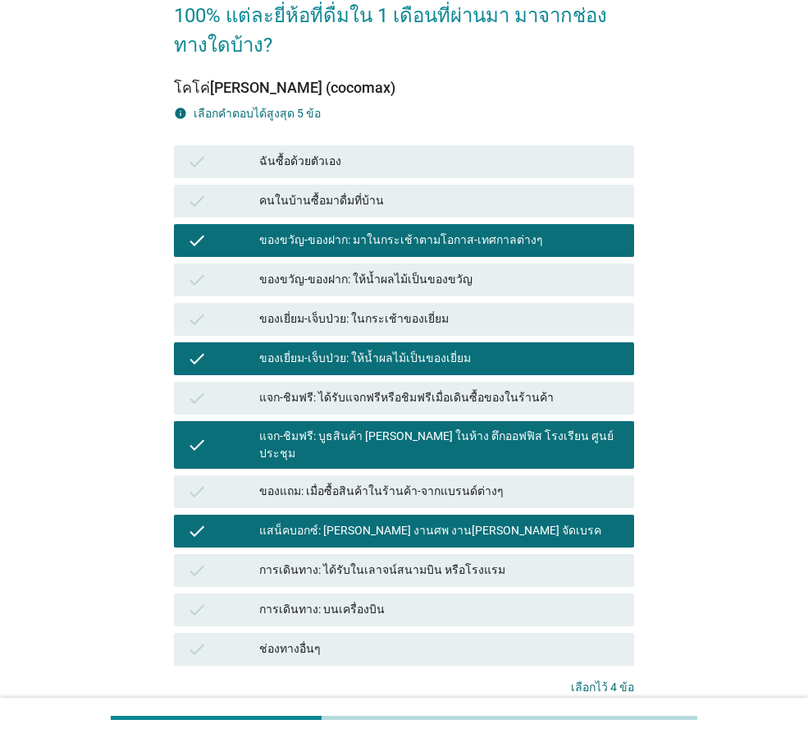
scroll to position [204, 0]
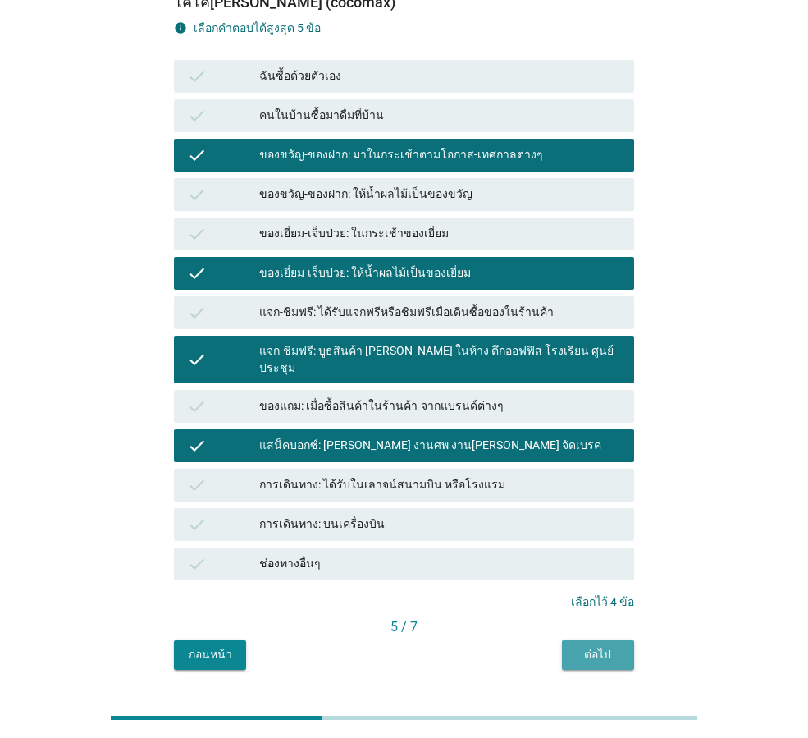
click at [580, 646] on div "ต่อไป" at bounding box center [598, 654] width 46 height 17
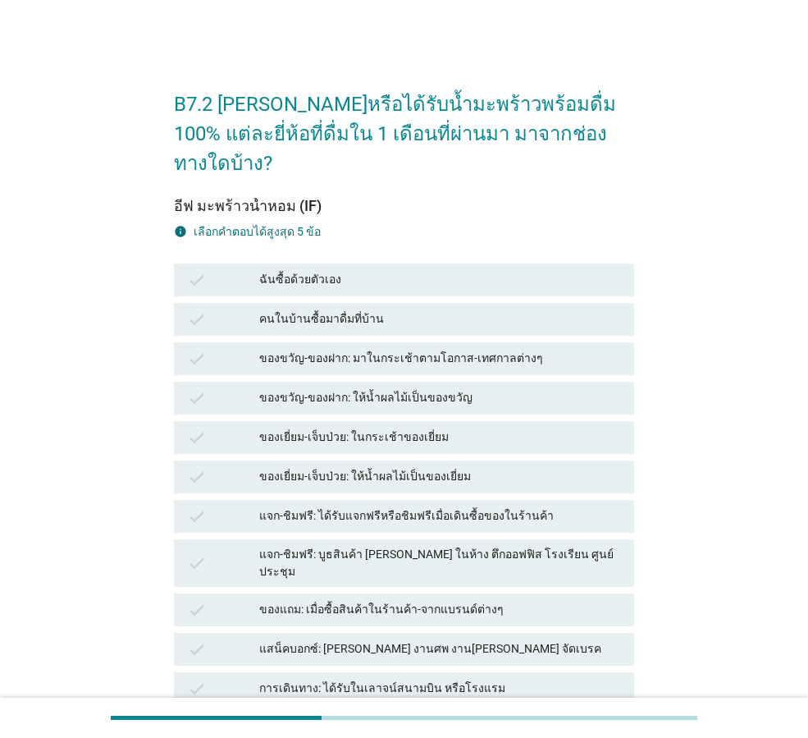
click at [561, 463] on div "check ของเยี่ยม-เจ็บป่วย: ให้น้ำผลไม้เป็นของเยี่ยม" at bounding box center [404, 476] width 460 height 33
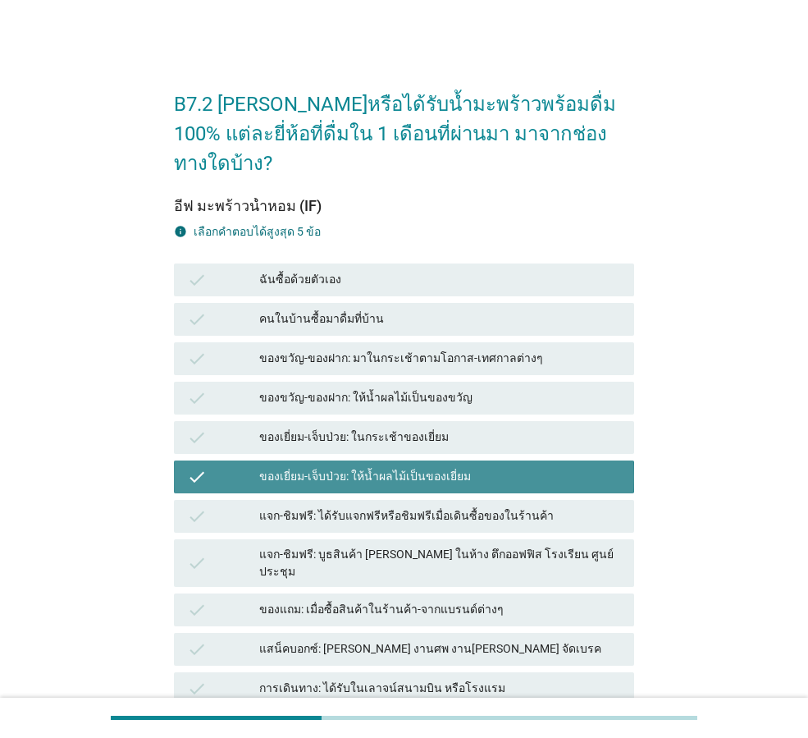
click at [524, 421] on div "check ของเยี่ยม-เจ็บป่วย: ในกระเช้าของเยี่ยม" at bounding box center [404, 437] width 460 height 33
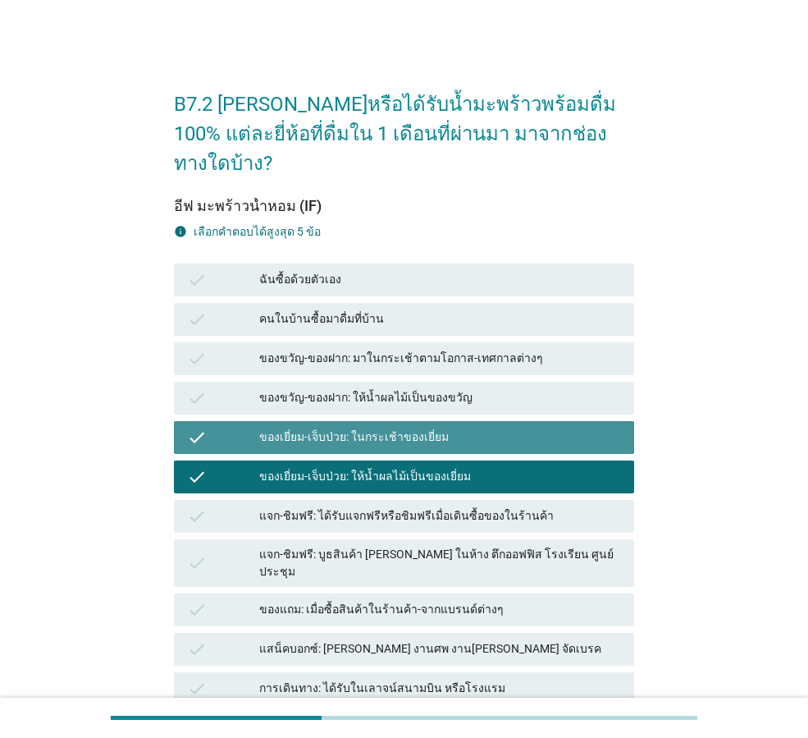
click at [530, 388] on div "ของขวัญ-ของฝาก: ให้น้ำผลไม้เป็นของขวัญ" at bounding box center [440, 398] width 362 height 20
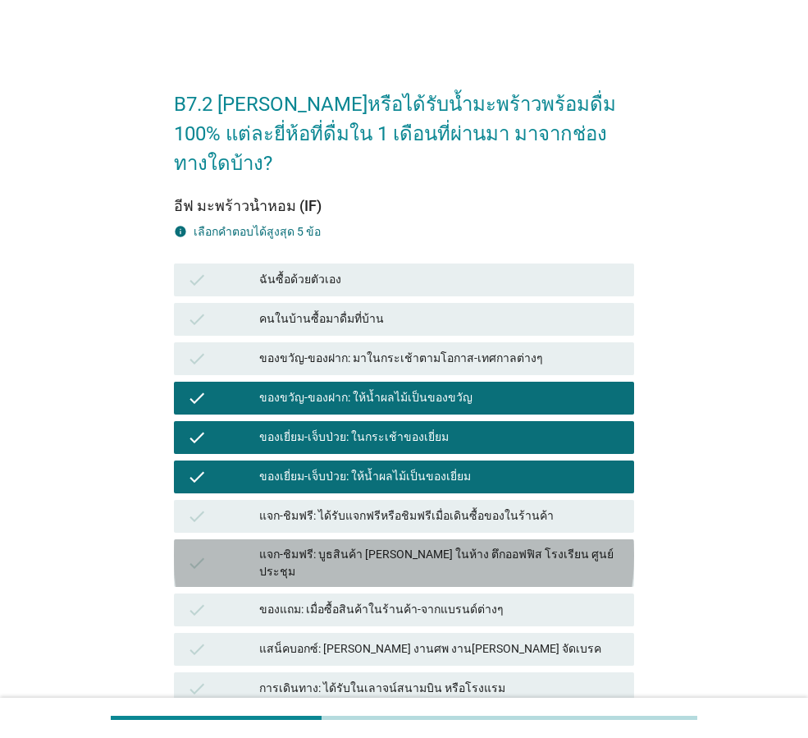
drag, startPoint x: 552, startPoint y: 514, endPoint x: 550, endPoint y: 588, distance: 74.7
click at [552, 539] on div "check แจก-ชิมฟรี: บูธสินค้า [PERSON_NAME] ในห้าง ตึกออฟฟิส โรงเรียน ศูนย์ประชุม" at bounding box center [404, 563] width 460 height 48
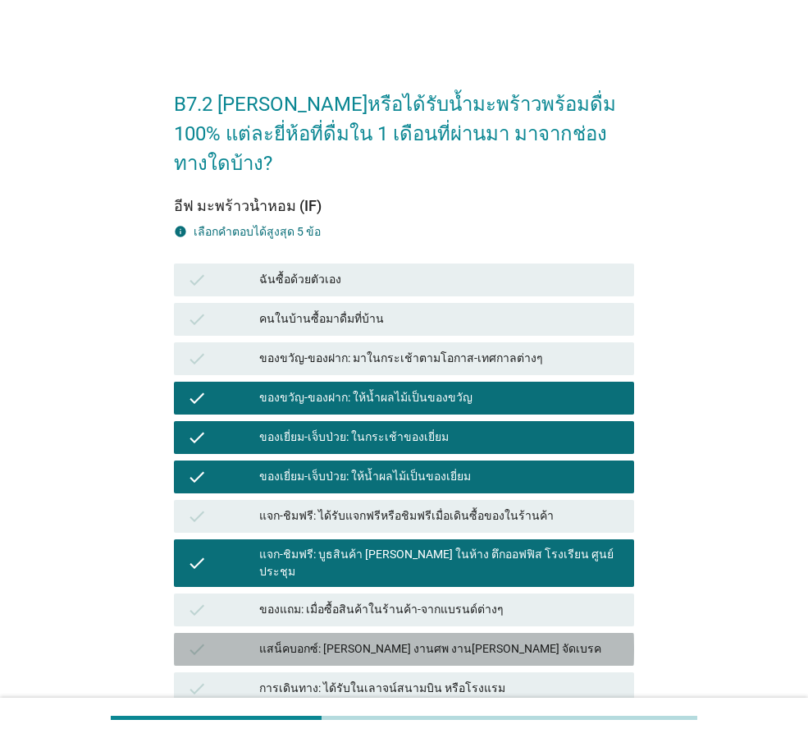
drag, startPoint x: 550, startPoint y: 588, endPoint x: 553, endPoint y: 606, distance: 17.5
click at [547, 633] on div "check แสน็คบอกซ์: [PERSON_NAME] งานศพ งาน[PERSON_NAME] จัดเบรค" at bounding box center [404, 649] width 460 height 33
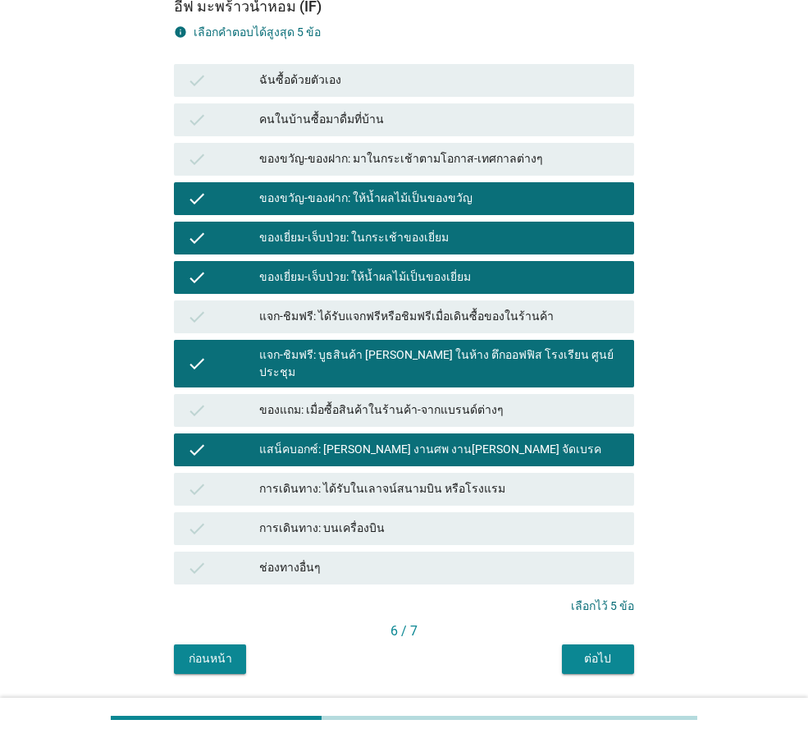
scroll to position [204, 0]
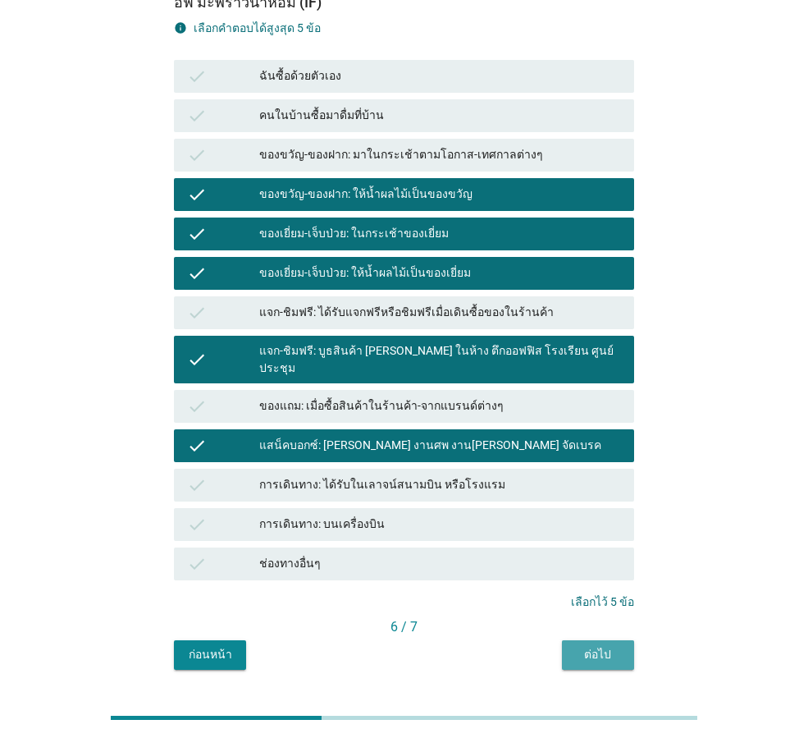
click at [599, 640] on button "ต่อไป" at bounding box center [598, 655] width 72 height 30
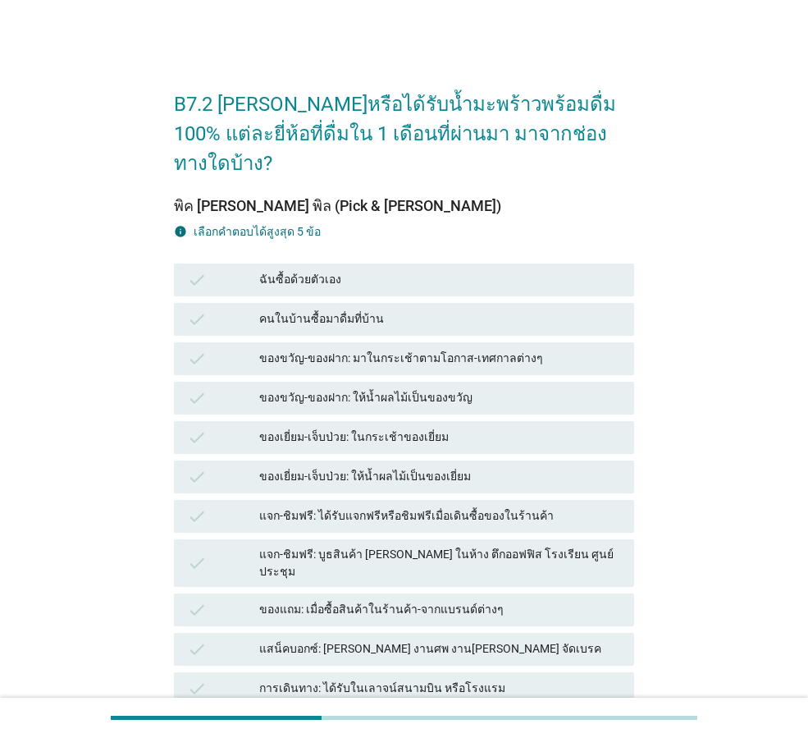
click at [496, 467] on div "ของเยี่ยม-เจ็บป่วย: ให้น้ำผลไม้เป็นของเยี่ยม" at bounding box center [440, 477] width 362 height 20
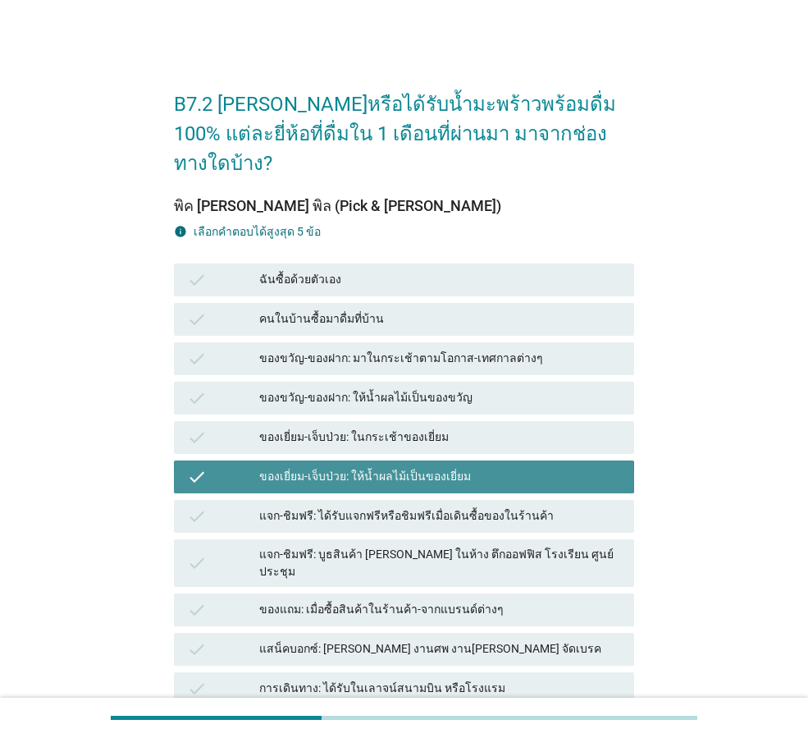
click at [497, 546] on div "แจก-ชิมฟรี: บูธสินค้า [PERSON_NAME] ในห้าง ตึกออฟฟิส โรงเรียน ศูนย์ประชุม" at bounding box center [440, 563] width 362 height 34
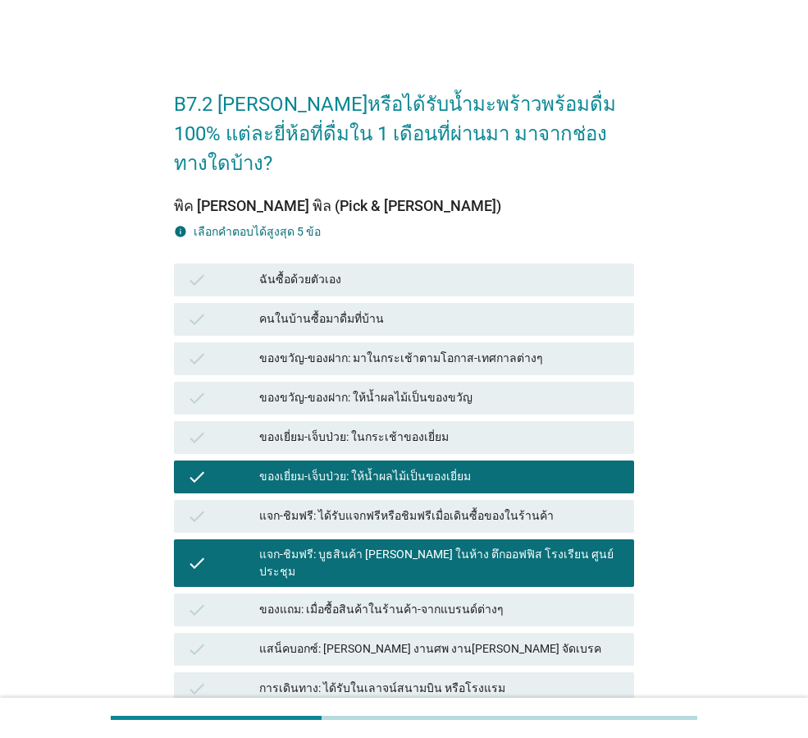
click at [506, 590] on div "check ของแถม: เมื่อซื้อสินค้าในร้านค้า-จากแบรนด์ต่างๆ" at bounding box center [404, 609] width 467 height 39
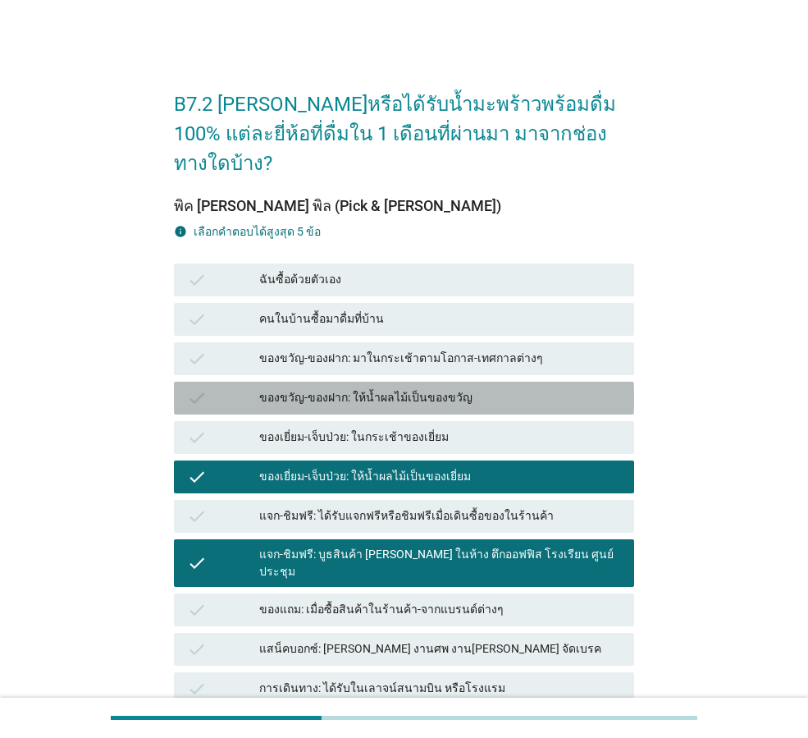
click at [522, 388] on div "ของขวัญ-ของฝาก: ให้น้ำผลไม้เป็นของขวัญ" at bounding box center [440, 398] width 362 height 20
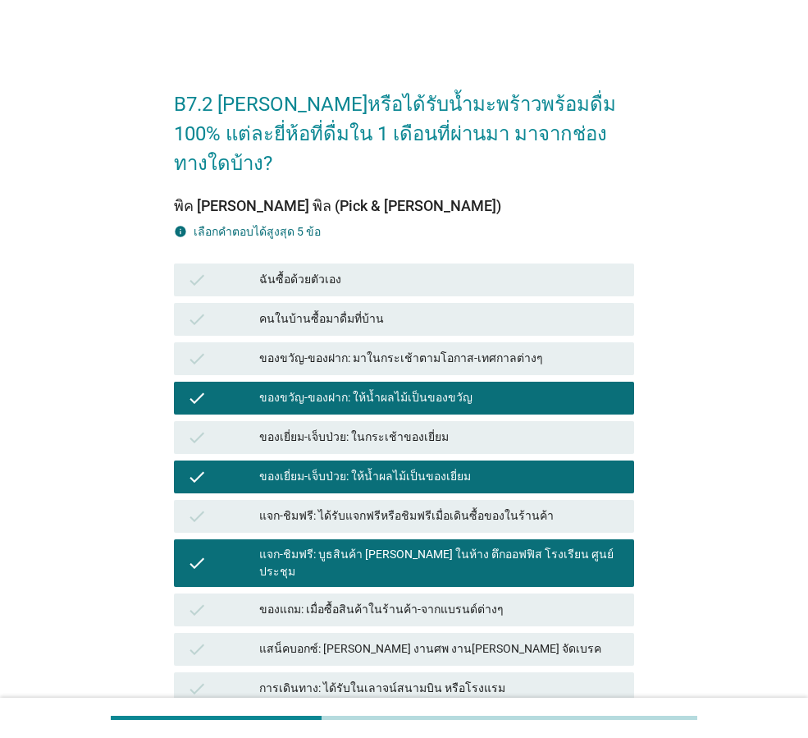
click at [526, 600] on div "ของแถม: เมื่อซื้อสินค้าในร้านค้า-จากแบรนด์ต่างๆ" at bounding box center [440, 610] width 362 height 20
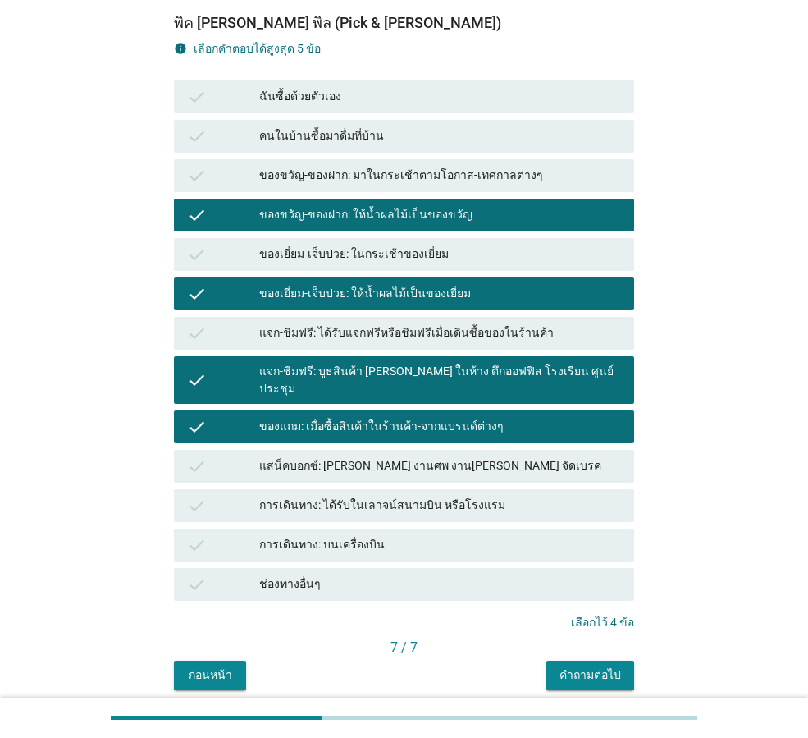
scroll to position [204, 0]
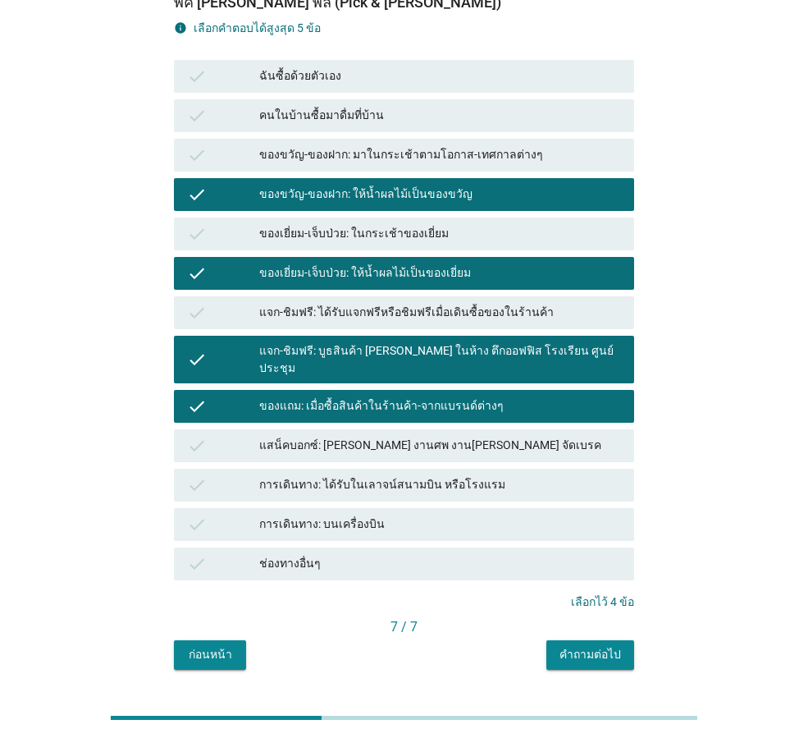
click at [602, 646] on div "คำถามต่อไป" at bounding box center [591, 654] width 62 height 17
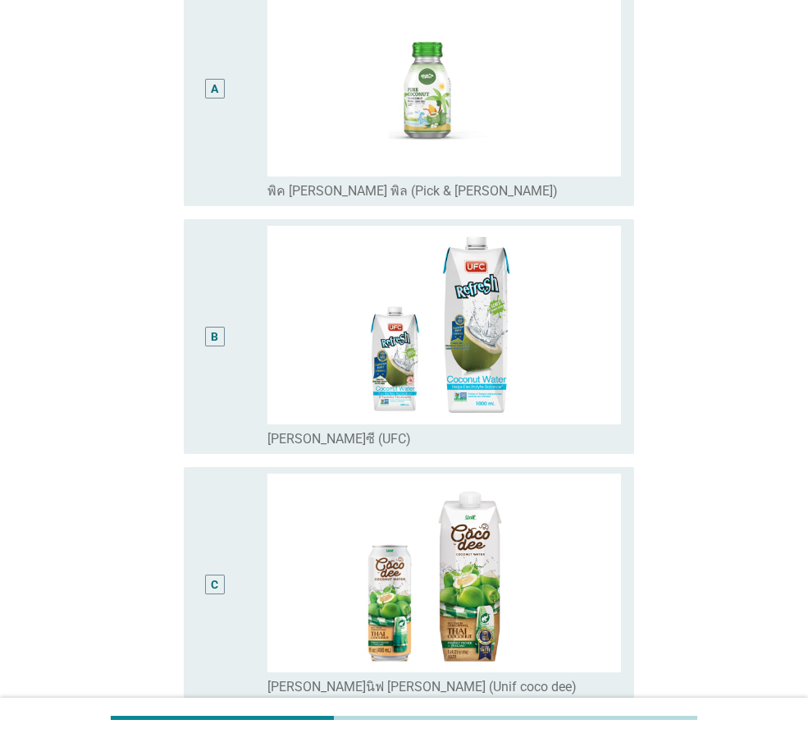
scroll to position [0, 0]
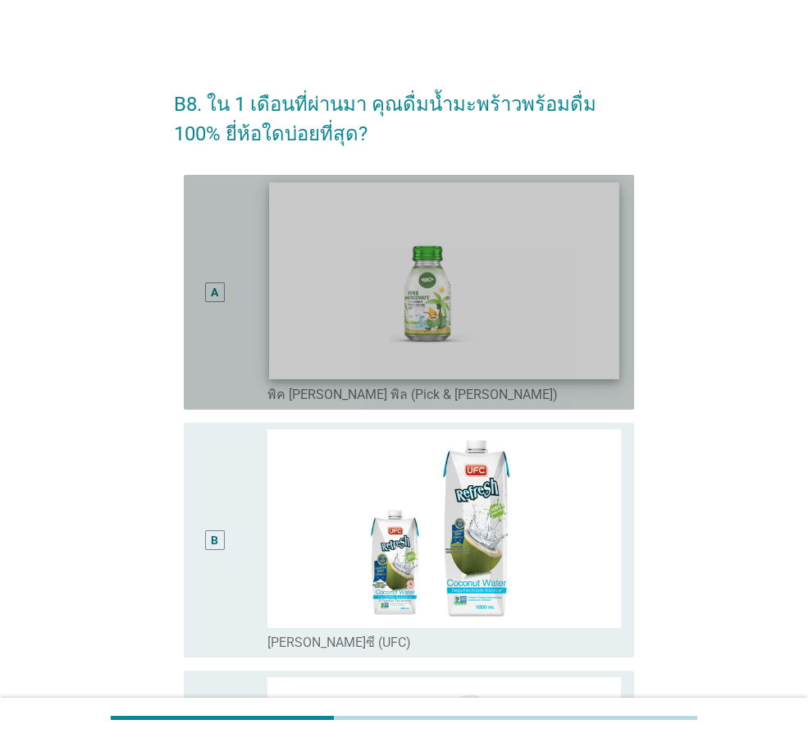
click at [551, 327] on img at bounding box center [444, 280] width 350 height 197
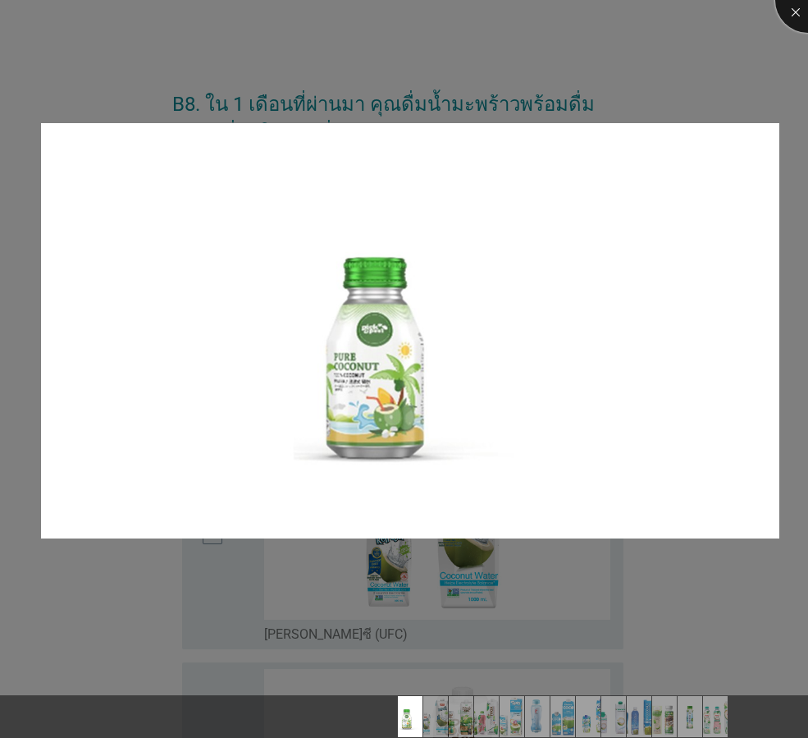
click at [793, 16] on div at bounding box center [809, 0] width 66 height 66
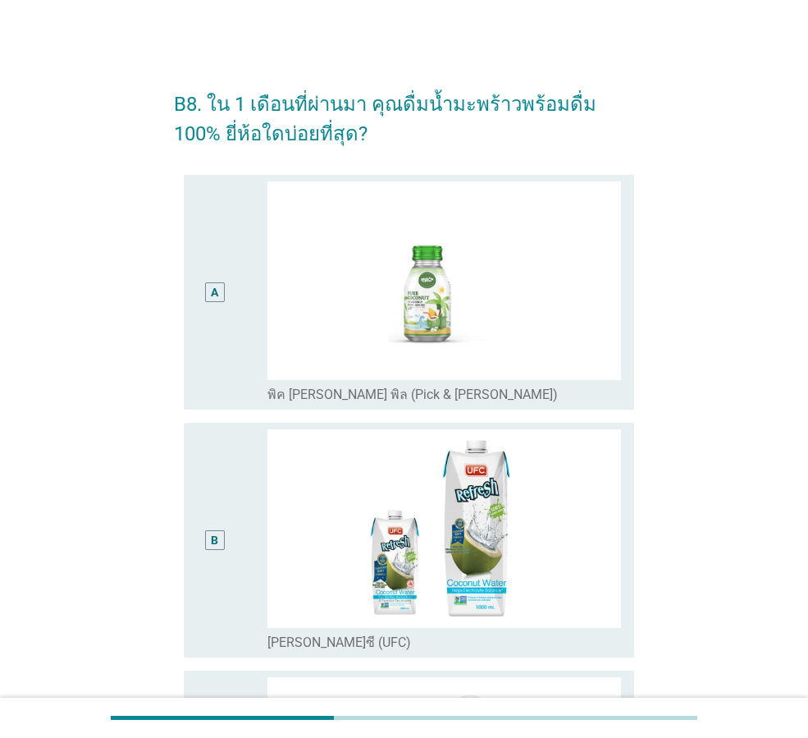
click at [250, 261] on div "A" at bounding box center [232, 292] width 71 height 222
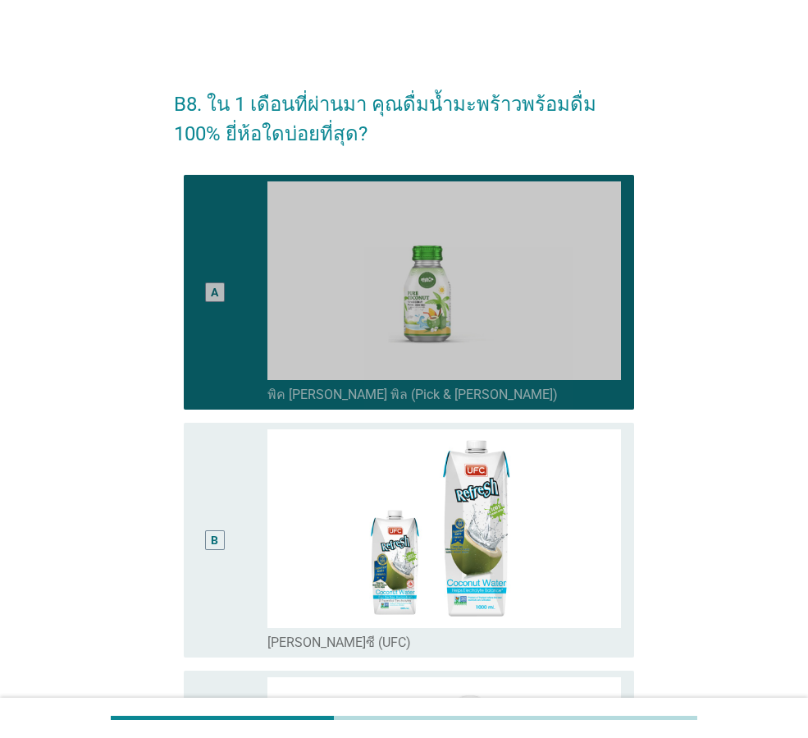
click at [251, 470] on div "B" at bounding box center [232, 540] width 71 height 222
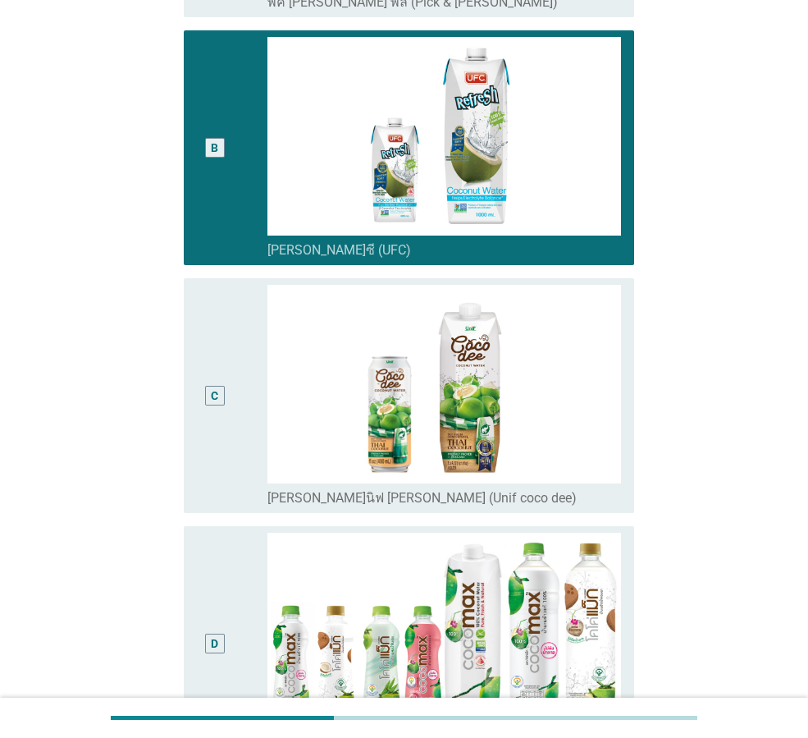
scroll to position [410, 0]
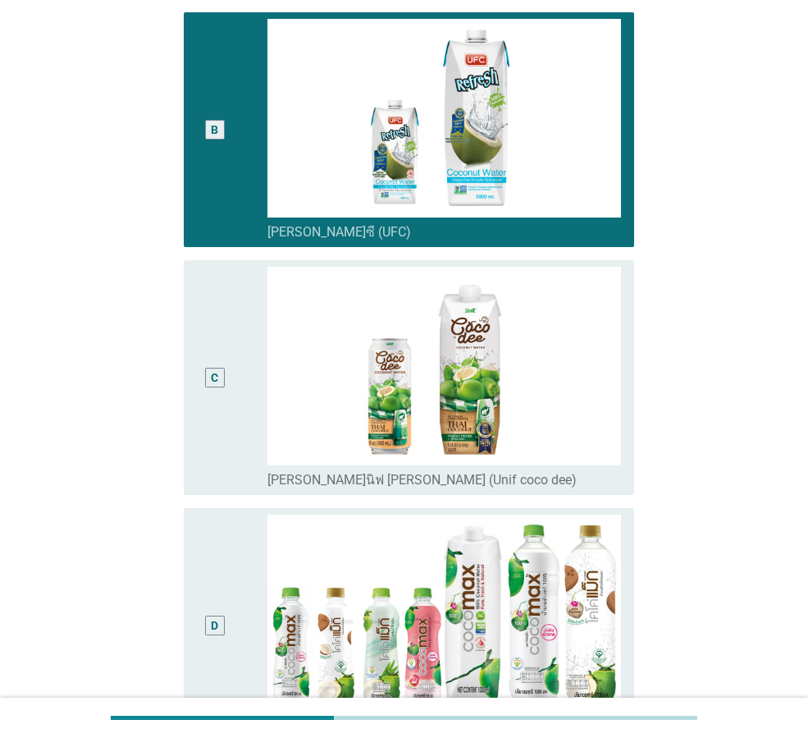
click at [229, 411] on div "C" at bounding box center [214, 378] width 35 height 222
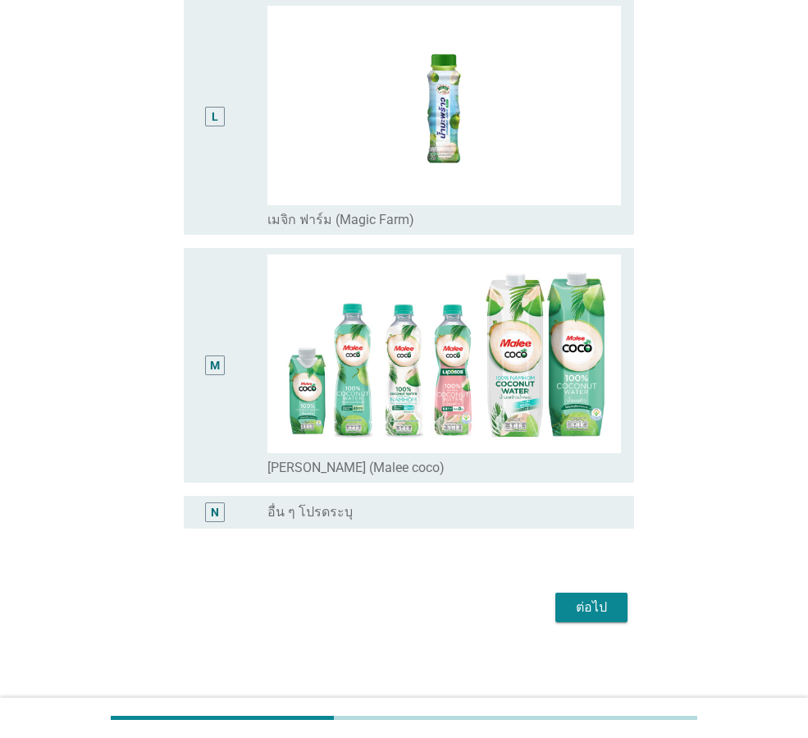
scroll to position [2905, 0]
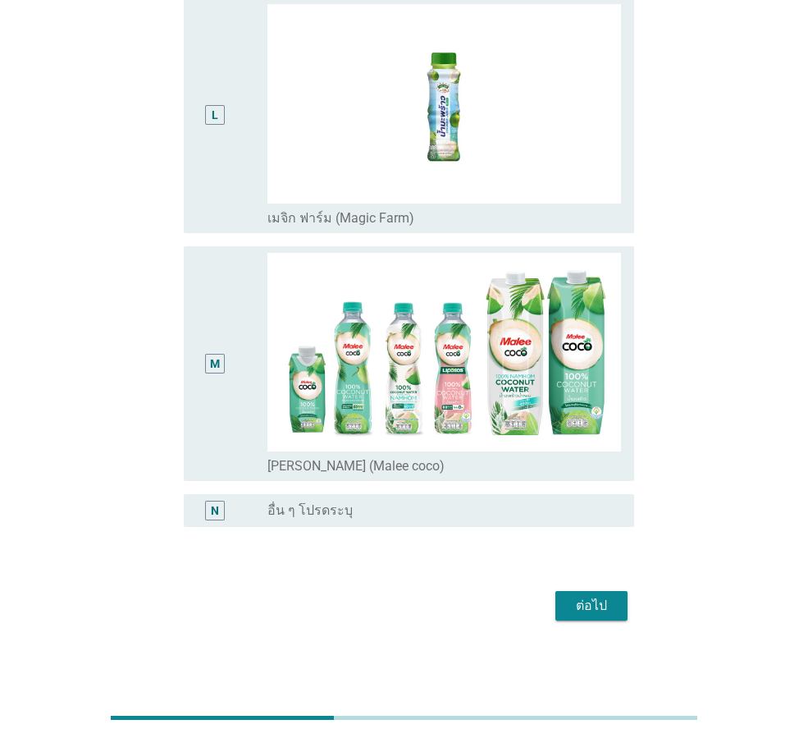
click at [593, 600] on div "ต่อไป" at bounding box center [592, 606] width 46 height 20
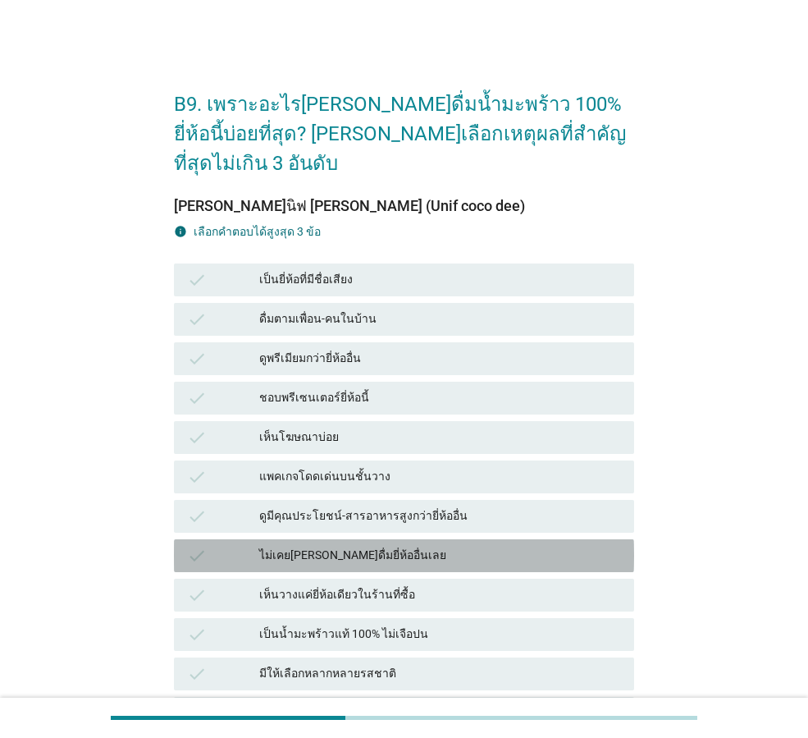
click at [332, 539] on div "check ไม่เคย[PERSON_NAME]ดื่มยี่ห้ออื่นเลย" at bounding box center [404, 555] width 460 height 33
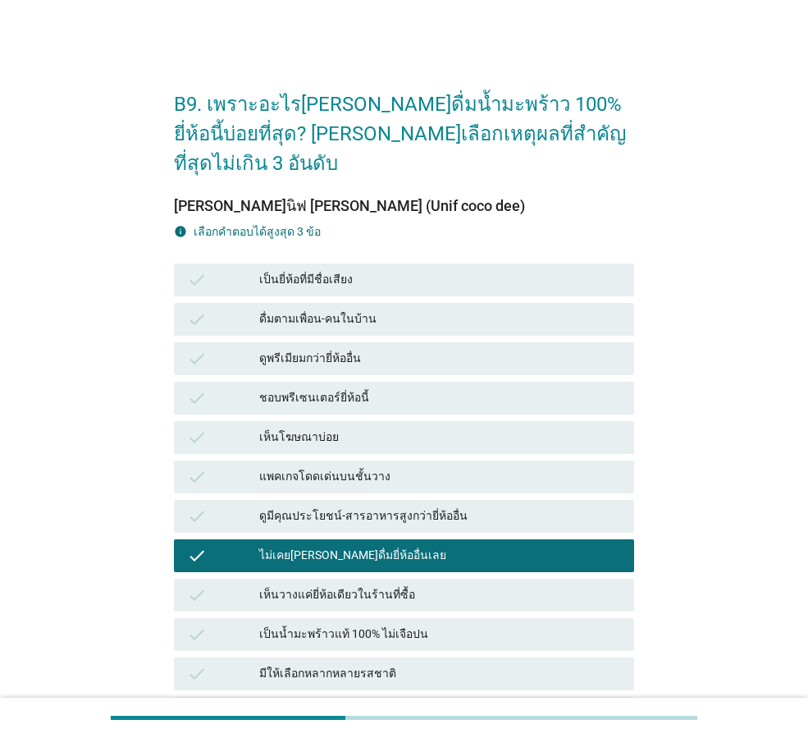
click at [391, 421] on div "check เห็นโฆษณาบ่อย" at bounding box center [404, 437] width 460 height 33
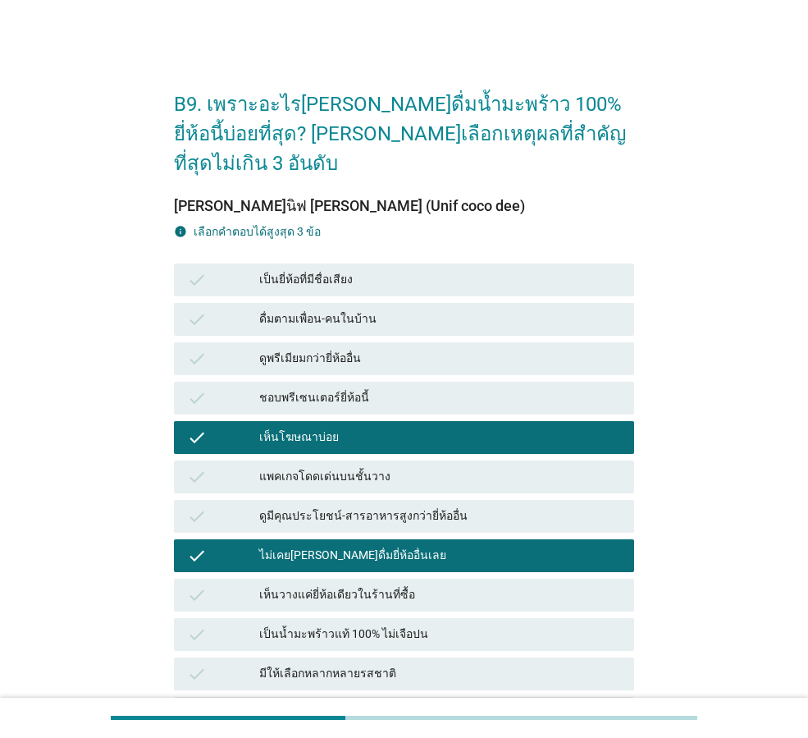
click at [441, 378] on div "check ชอบพรีเซนเตอร์ยี่ห้อนี้" at bounding box center [404, 397] width 467 height 39
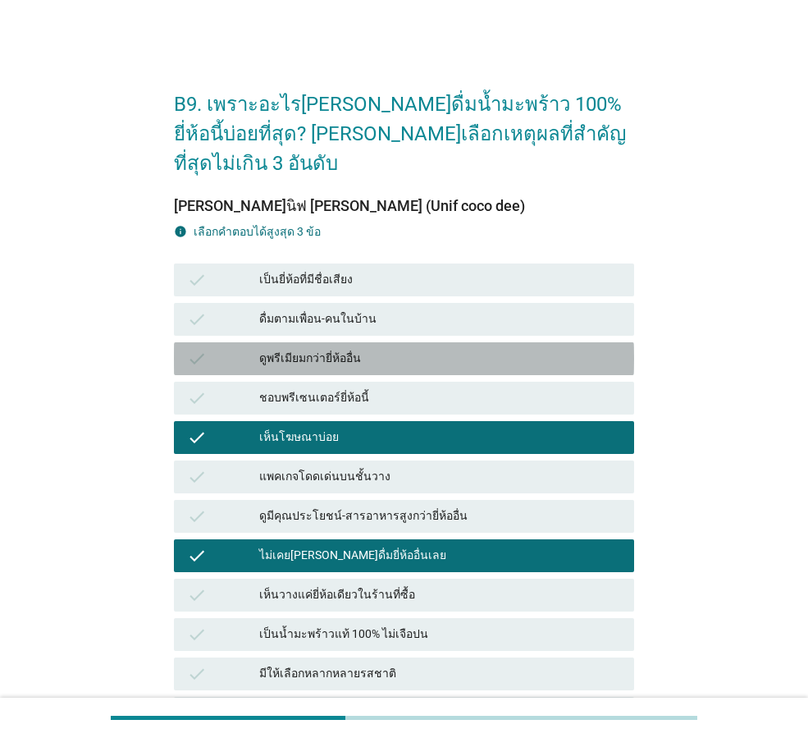
click at [465, 349] on div "ดูพรีเมียมกว่ายี่ห้ออื่น" at bounding box center [440, 359] width 362 height 20
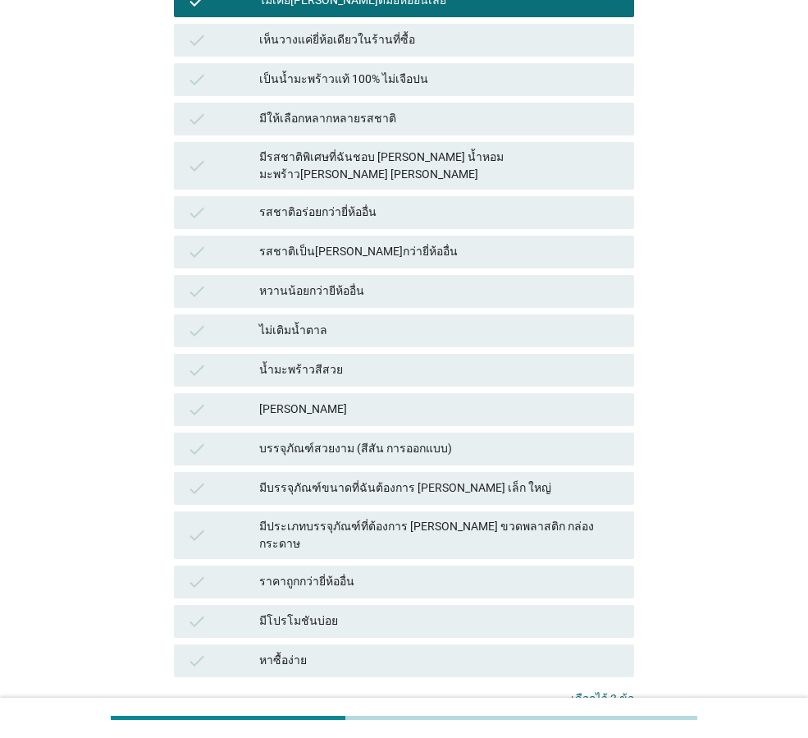
scroll to position [575, 0]
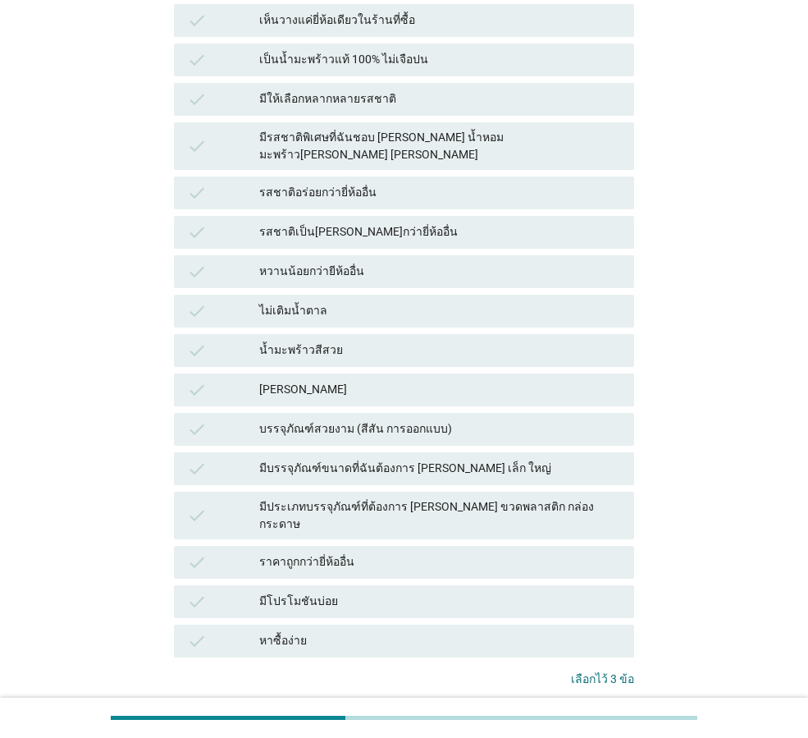
click at [339, 262] on div "หวานน้อยกว่ายีห้ออื่น" at bounding box center [440, 272] width 362 height 20
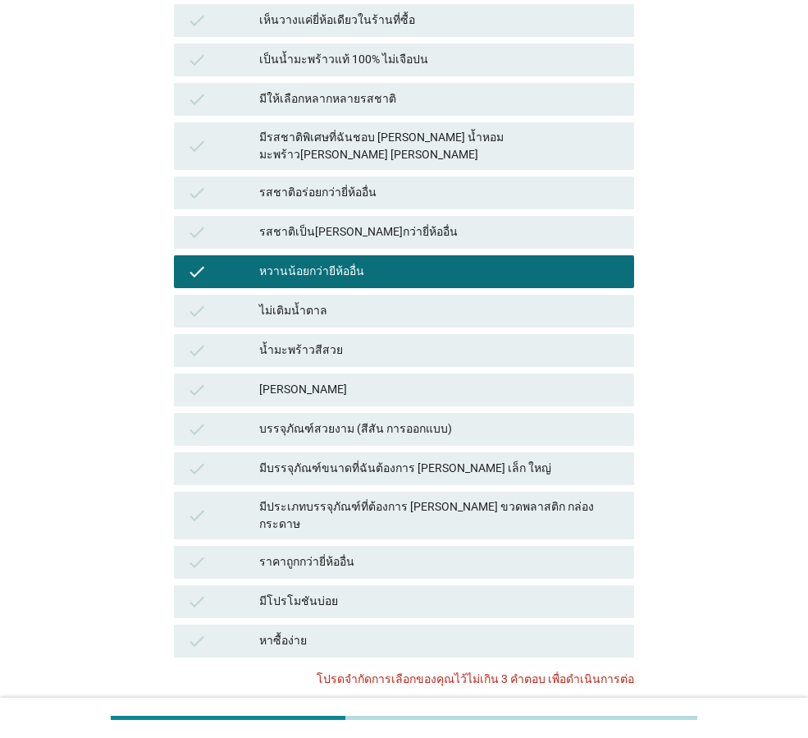
click at [413, 262] on div "หวานน้อยกว่ายีห้ออื่น" at bounding box center [440, 272] width 362 height 20
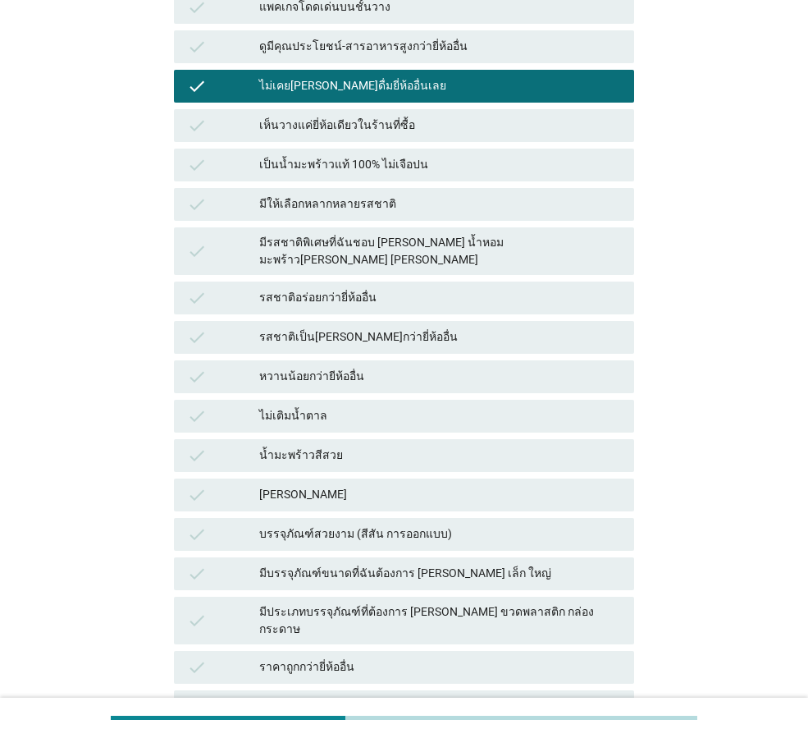
scroll to position [637, 0]
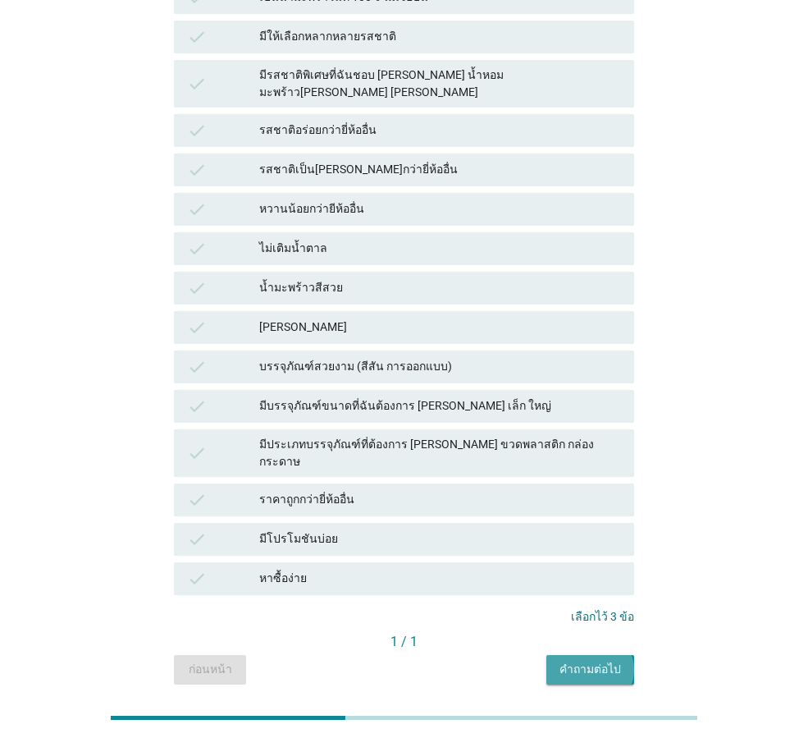
click at [591, 661] on div "คำถามต่อไป" at bounding box center [591, 669] width 62 height 17
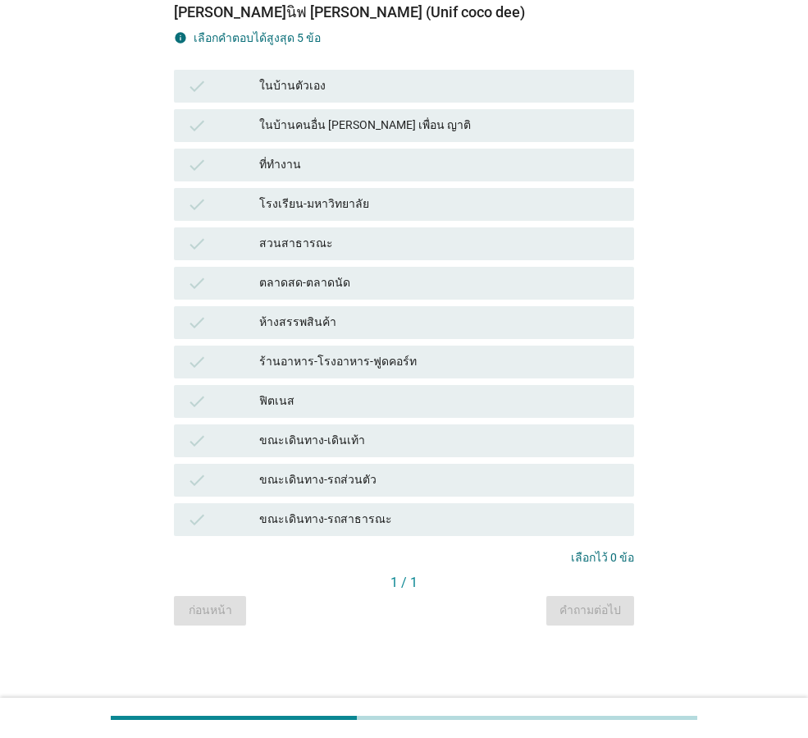
scroll to position [0, 0]
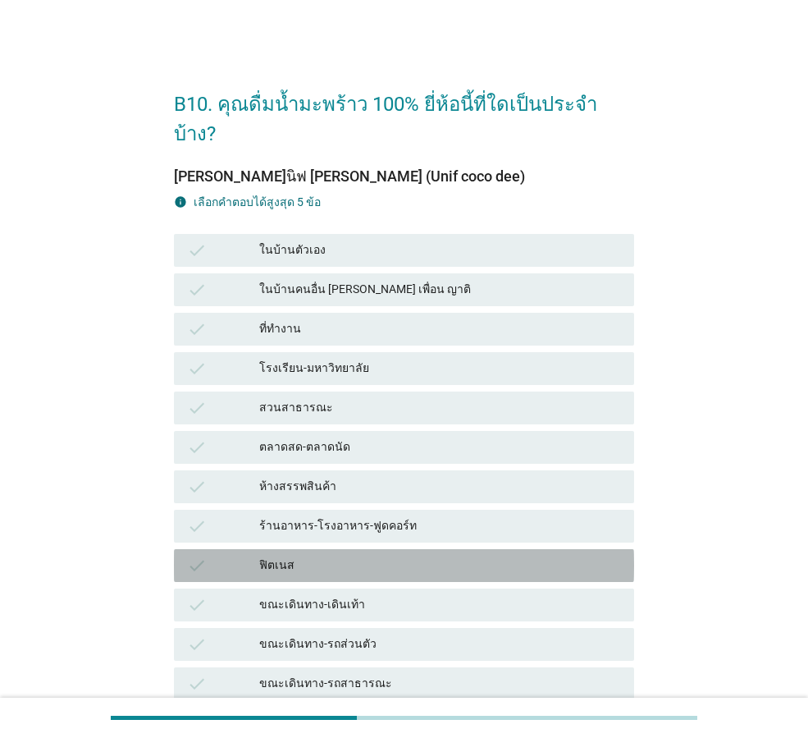
click at [384, 556] on div "ฟิตเนส" at bounding box center [440, 566] width 362 height 20
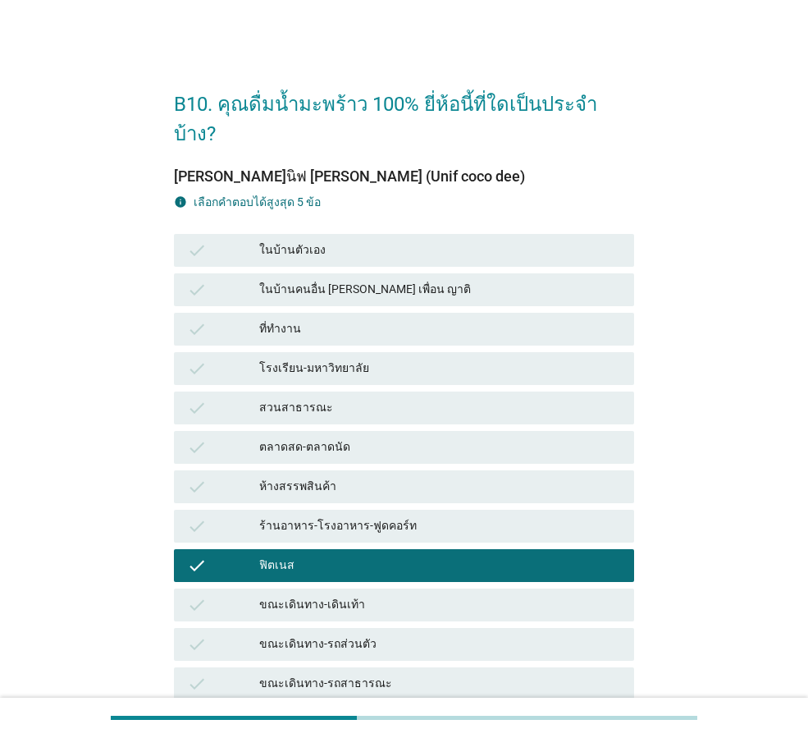
click at [422, 437] on div "ตลาดสด-ตลาดนัด" at bounding box center [440, 447] width 362 height 20
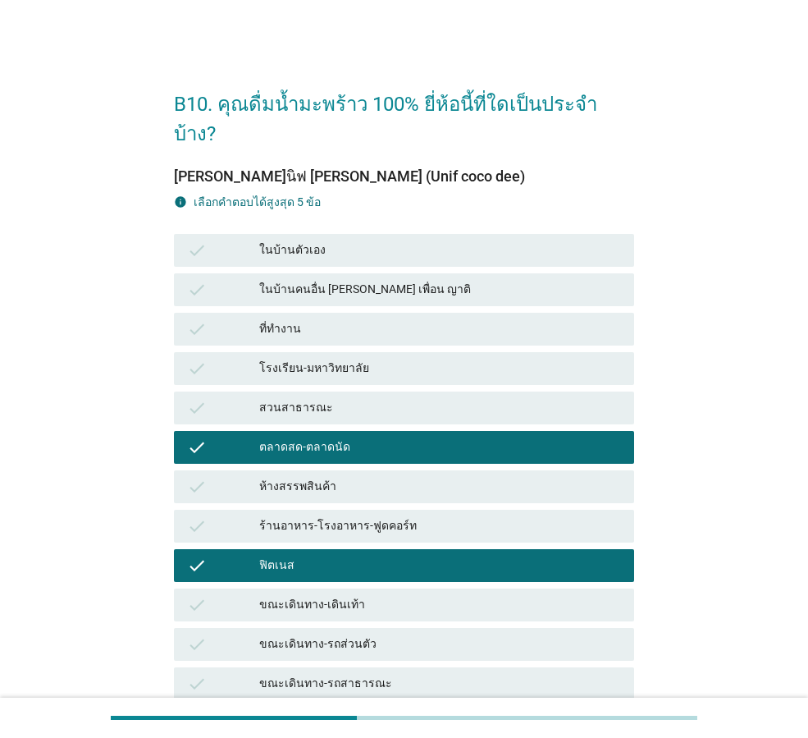
click at [453, 437] on div "ตลาดสด-ตลาดนัด" at bounding box center [440, 447] width 362 height 20
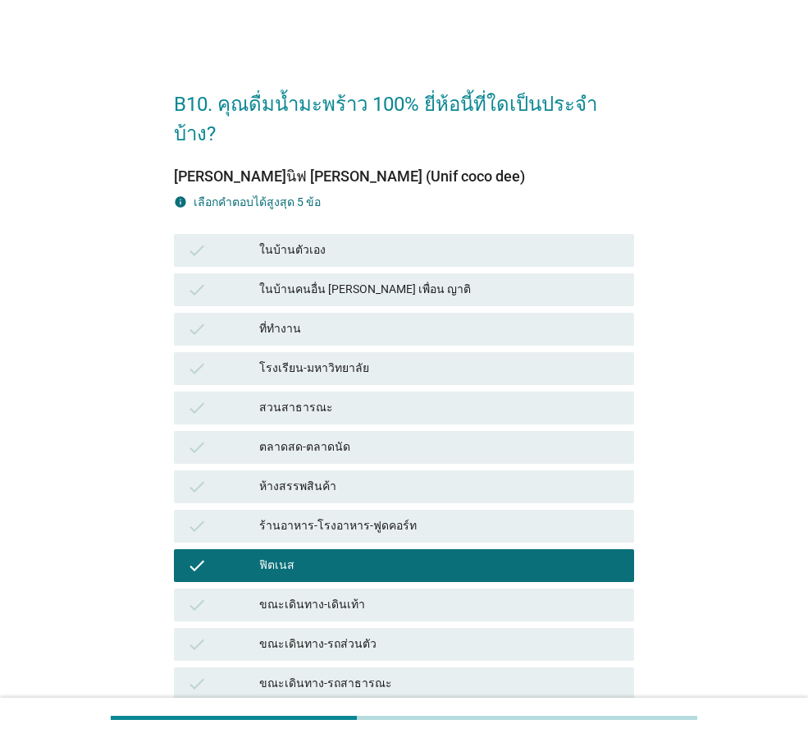
click at [430, 556] on div "ฟิตเนส" at bounding box center [440, 566] width 362 height 20
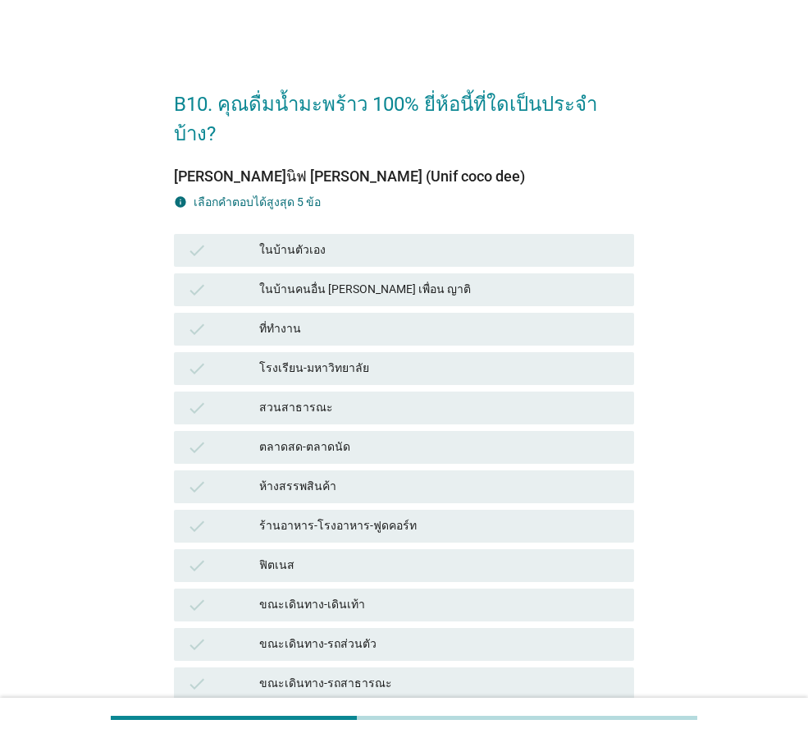
click at [387, 240] on div "ในบ้านตัวเอง" at bounding box center [440, 250] width 362 height 20
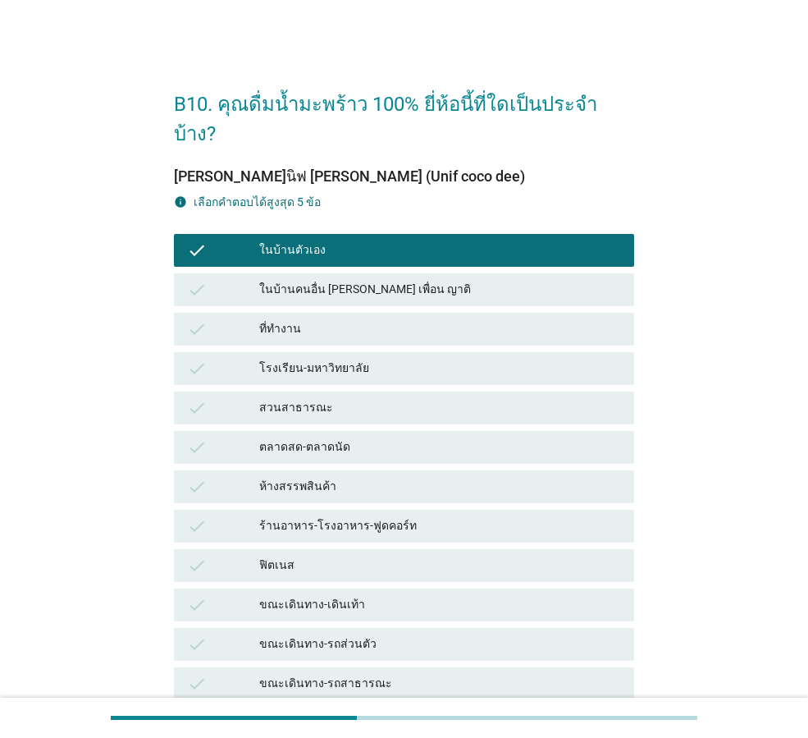
click at [444, 319] on div "ที่ทำงาน" at bounding box center [440, 329] width 362 height 20
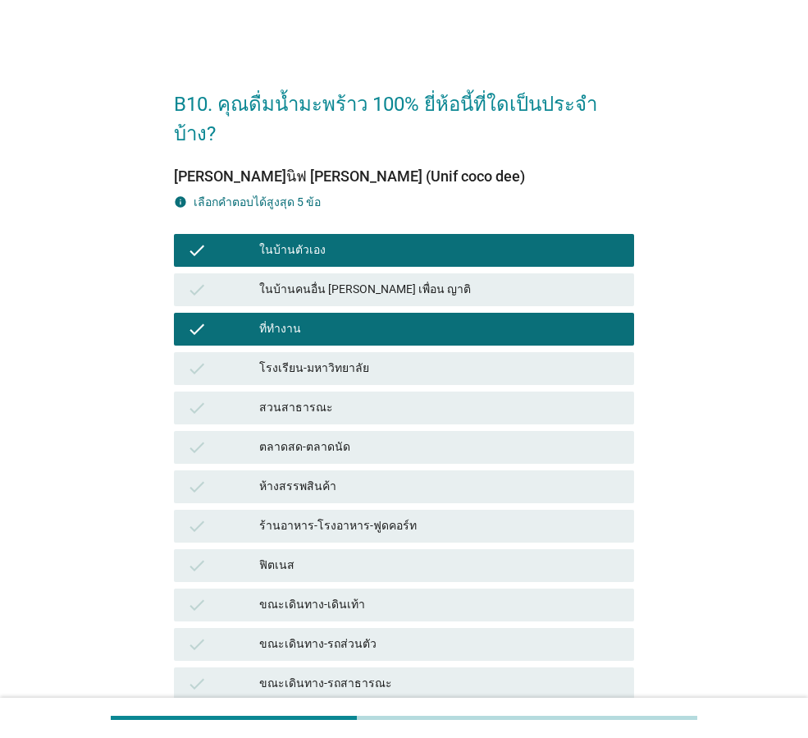
click at [511, 395] on div "check สวนสาธารณะ" at bounding box center [404, 407] width 467 height 39
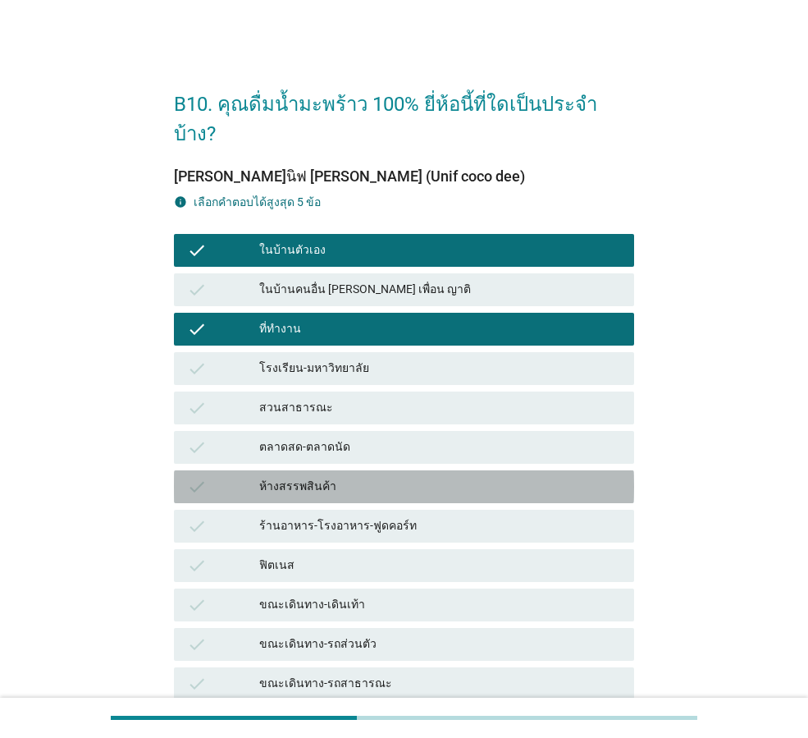
click at [543, 470] on div "check ห้างสรรพสินค้า" at bounding box center [404, 486] width 460 height 33
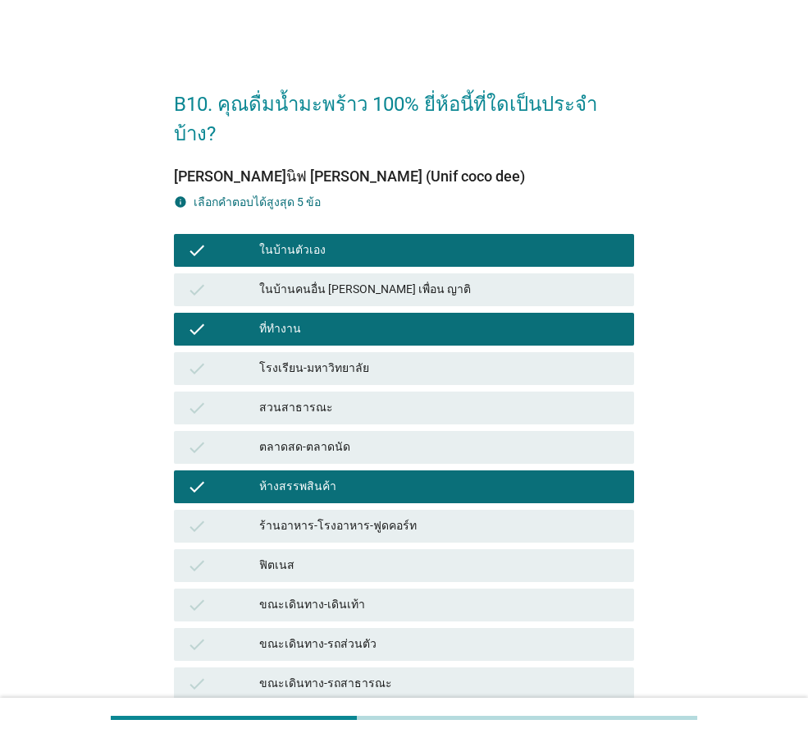
click at [579, 595] on div "ขณะเดินทาง-เดินเท้า" at bounding box center [440, 605] width 362 height 20
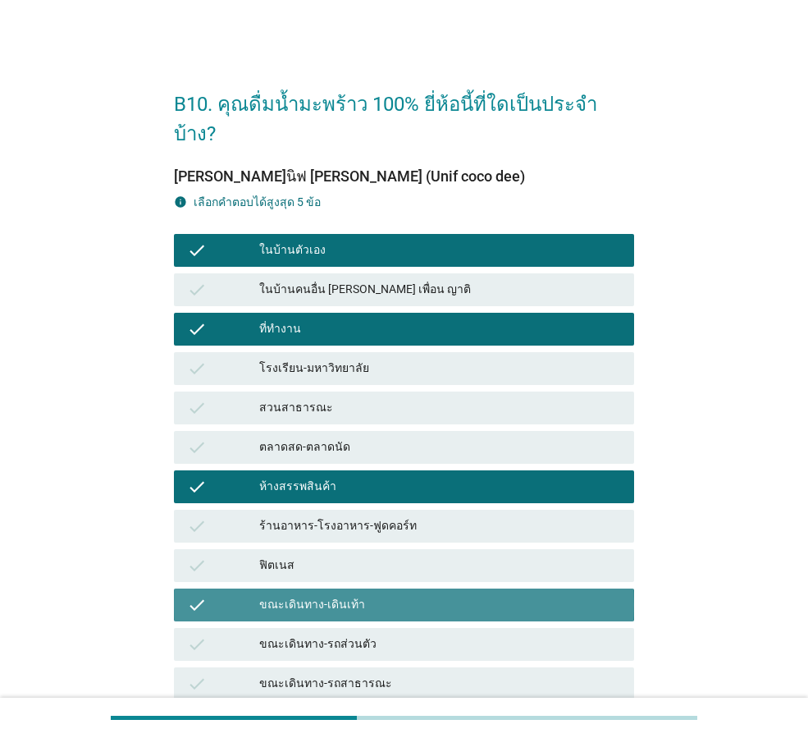
click at [550, 595] on div "ขณะเดินทาง-เดินเท้า" at bounding box center [440, 605] width 362 height 20
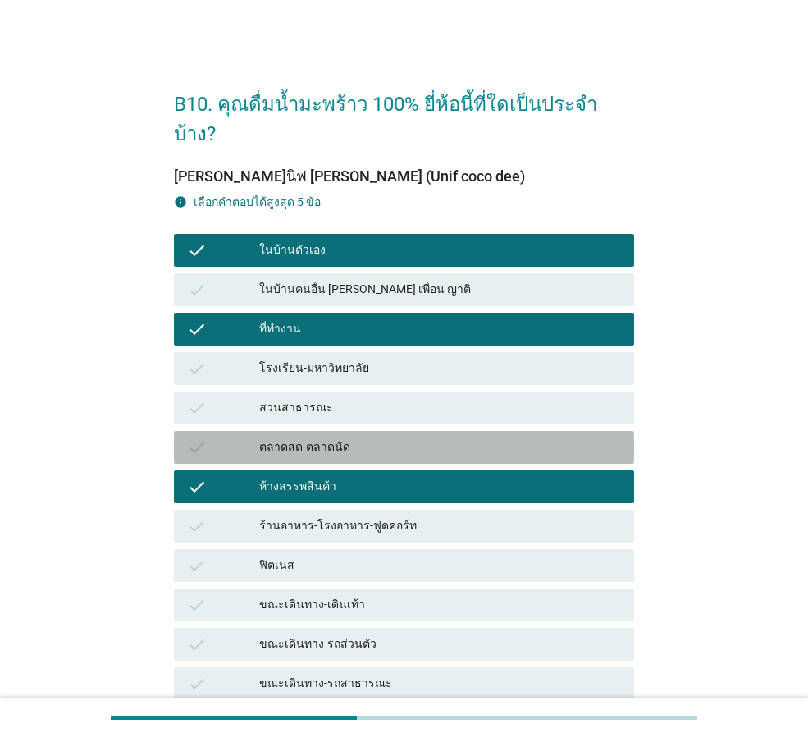
click at [531, 437] on div "ตลาดสด-ตลาดนัด" at bounding box center [440, 447] width 362 height 20
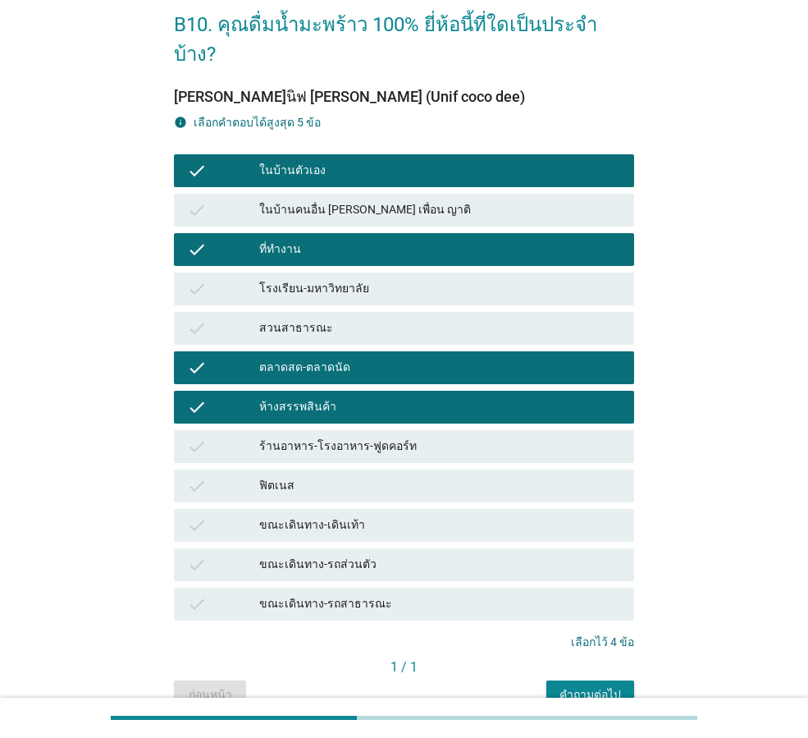
scroll to position [135, 0]
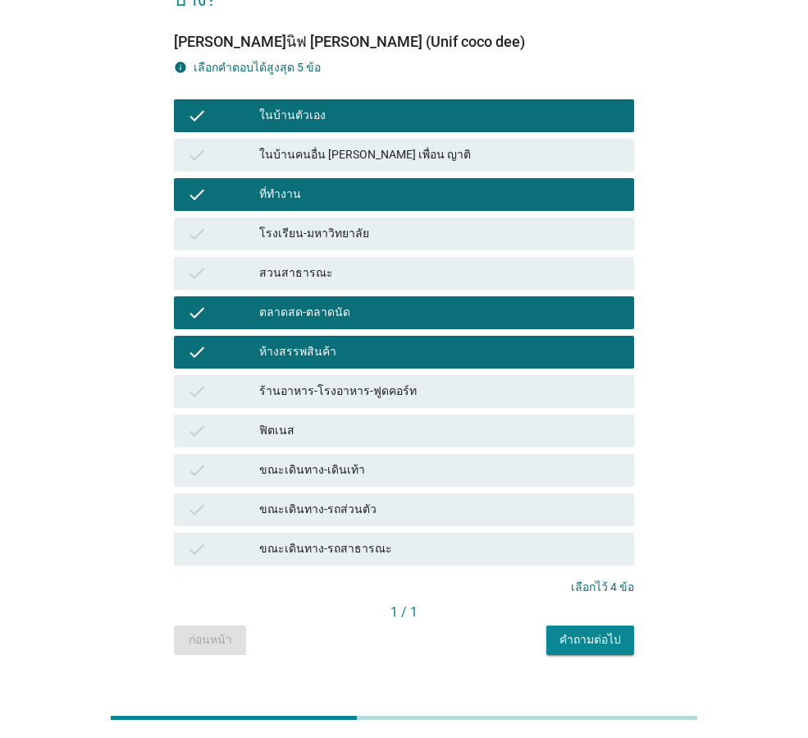
click at [588, 631] on div "คำถามต่อไป" at bounding box center [591, 639] width 62 height 17
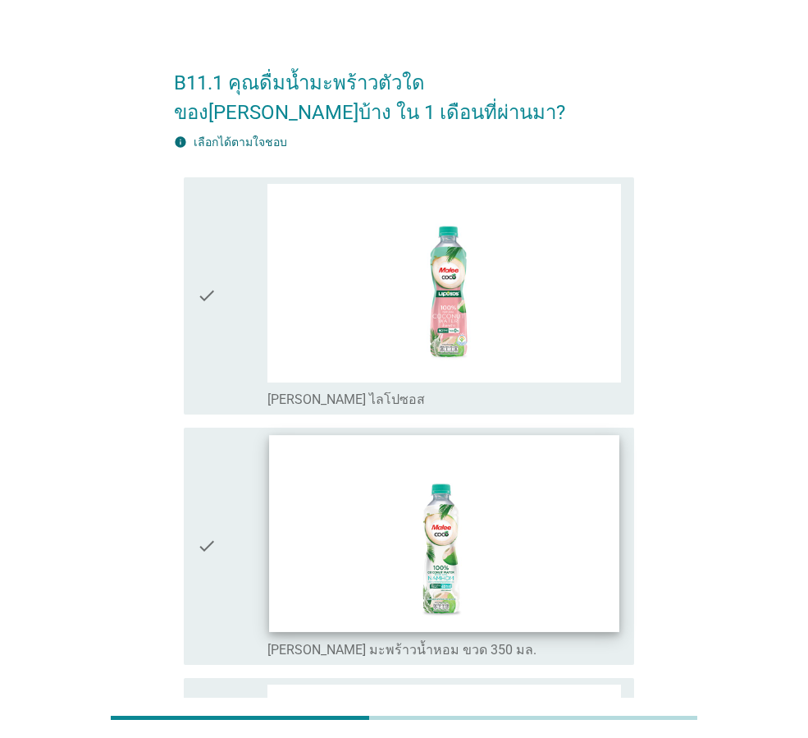
scroll to position [246, 0]
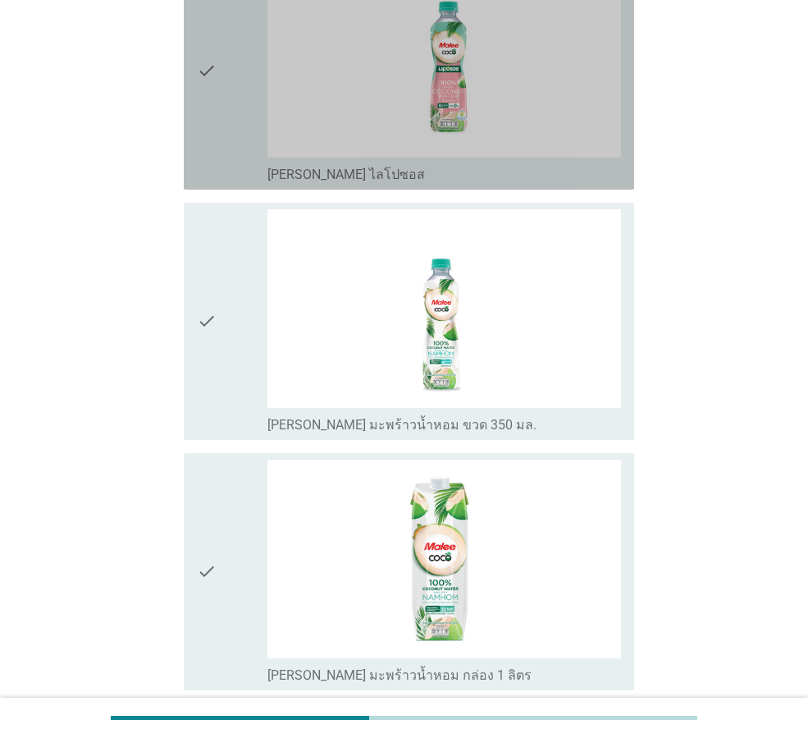
click at [240, 113] on div "check" at bounding box center [232, 71] width 71 height 224
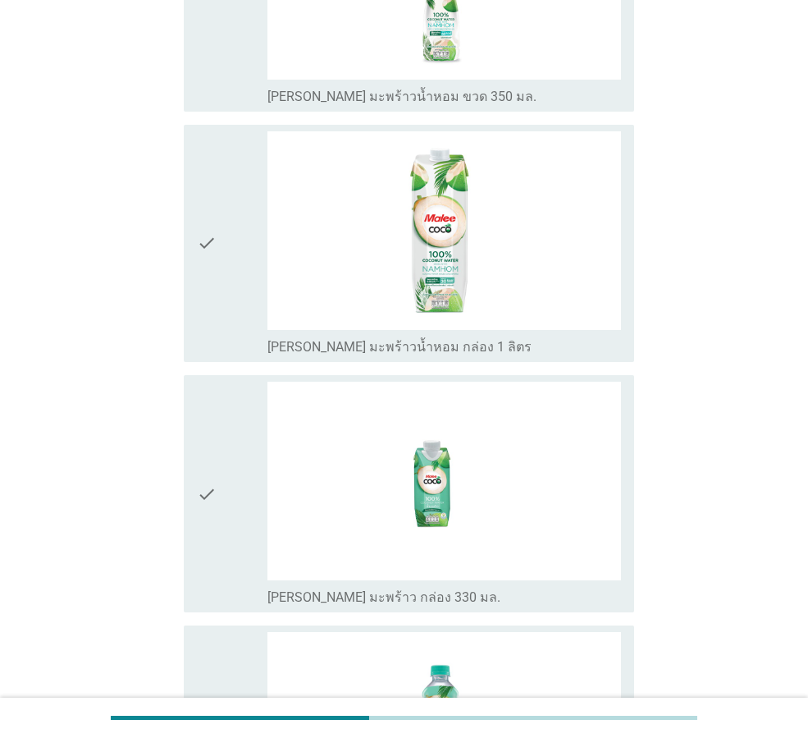
click at [222, 260] on div "check" at bounding box center [232, 243] width 71 height 224
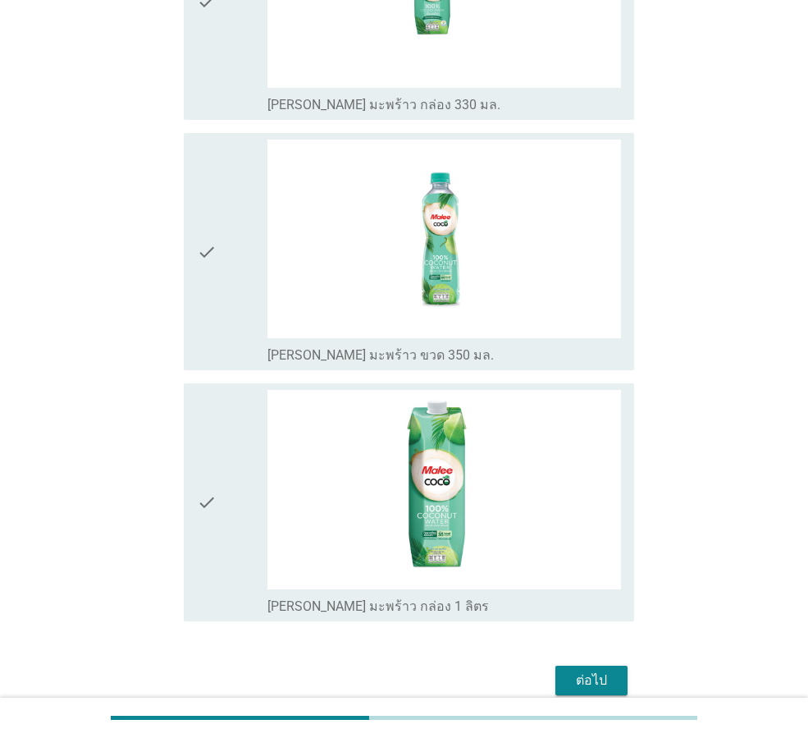
scroll to position [1142, 0]
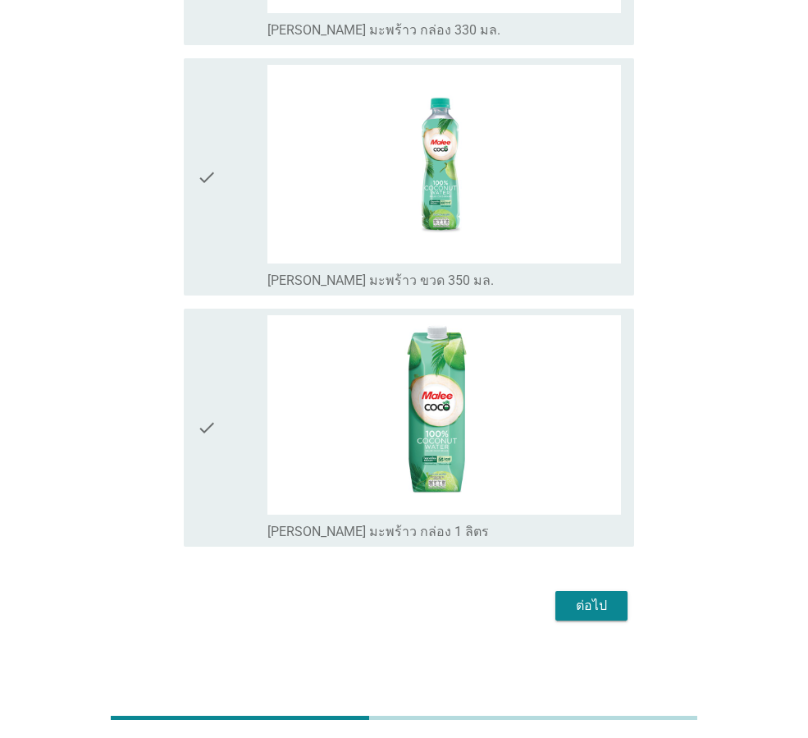
click at [589, 600] on div "ต่อไป" at bounding box center [592, 606] width 46 height 20
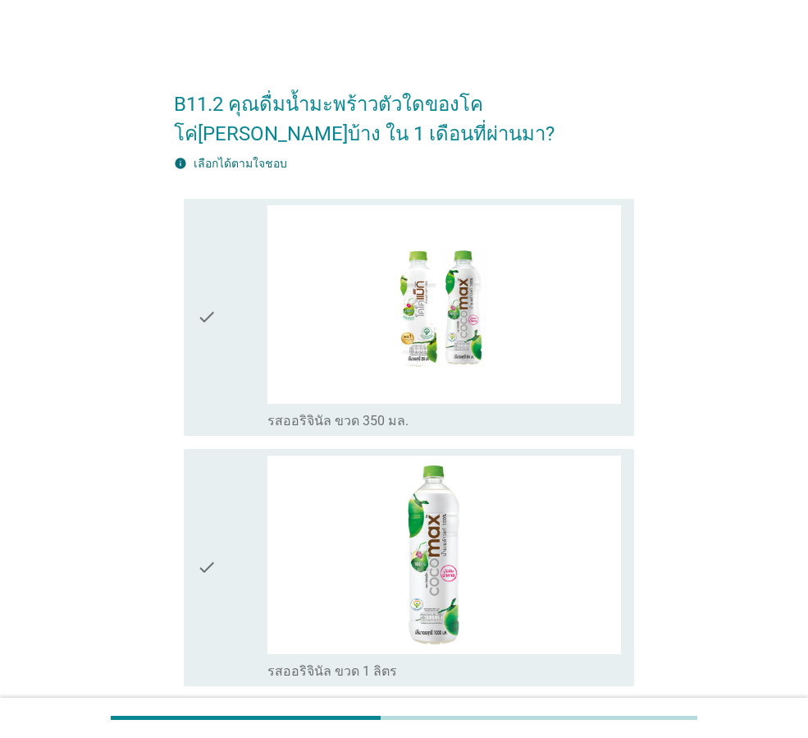
click at [202, 369] on icon "check" at bounding box center [207, 317] width 20 height 224
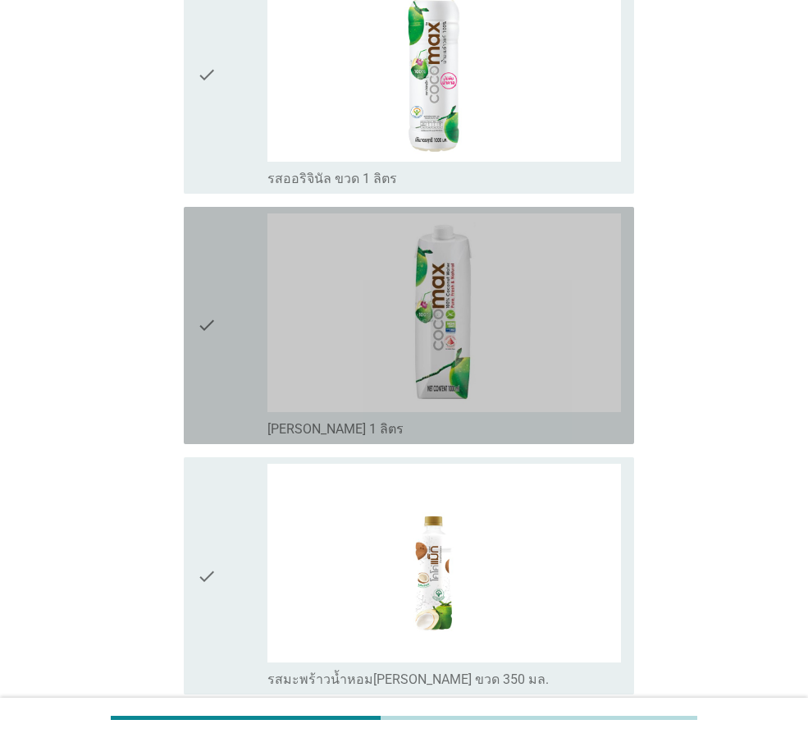
click at [214, 382] on icon "check" at bounding box center [207, 325] width 20 height 224
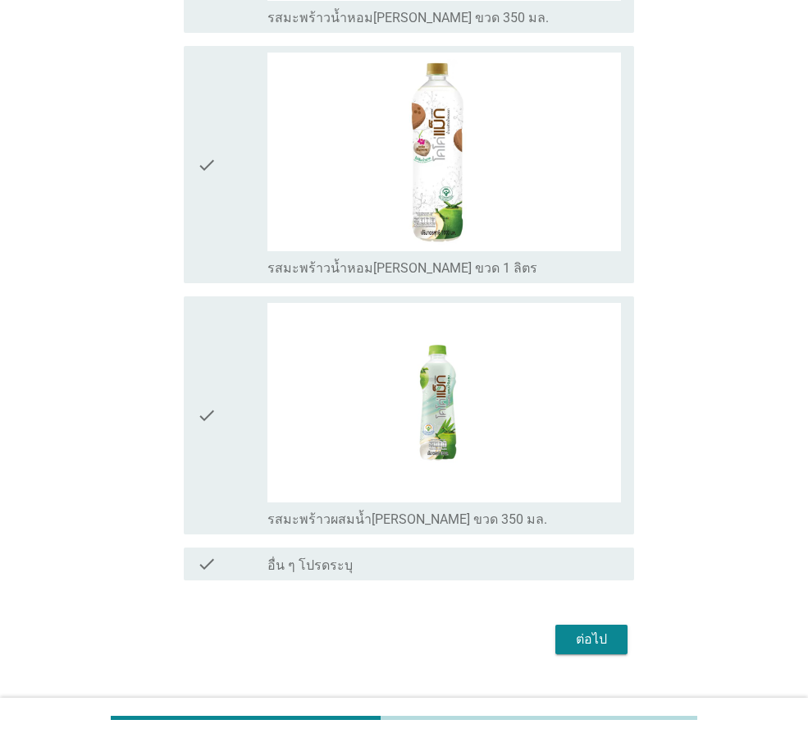
scroll to position [1188, 0]
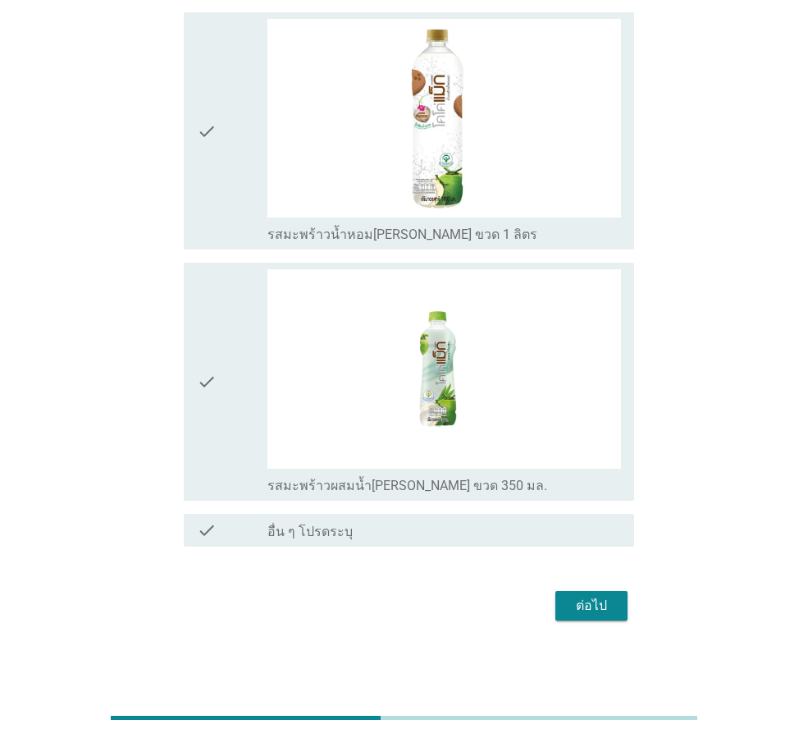
click at [576, 610] on div "ต่อไป" at bounding box center [592, 606] width 46 height 20
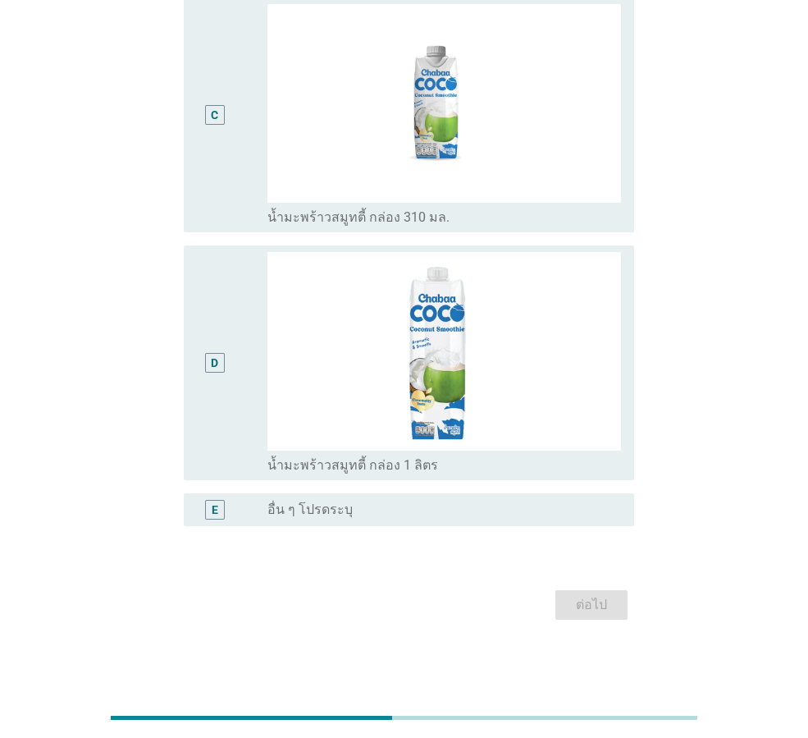
scroll to position [0, 0]
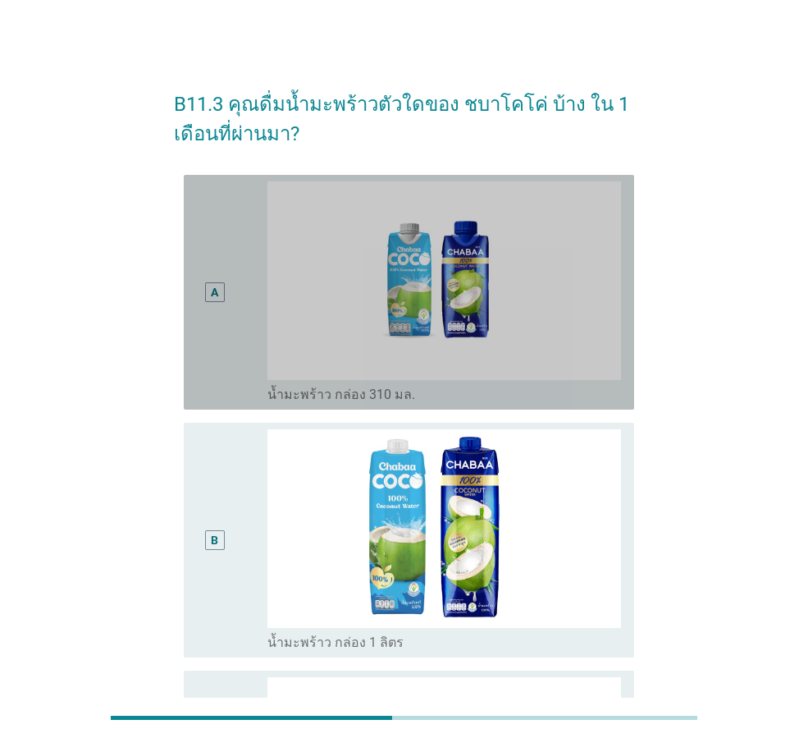
click at [212, 271] on div "A" at bounding box center [214, 292] width 35 height 222
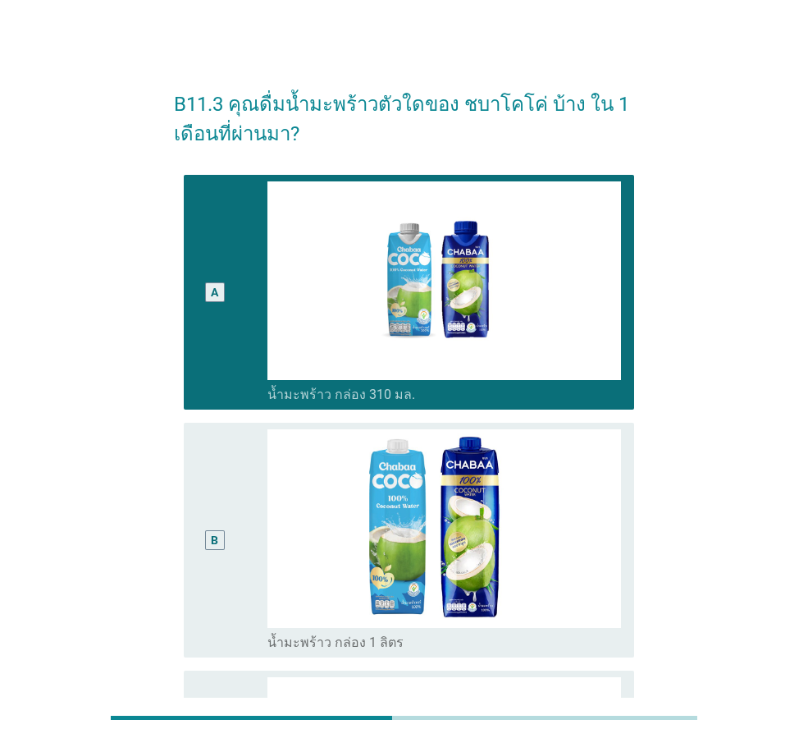
click at [230, 492] on div "B" at bounding box center [214, 540] width 35 height 222
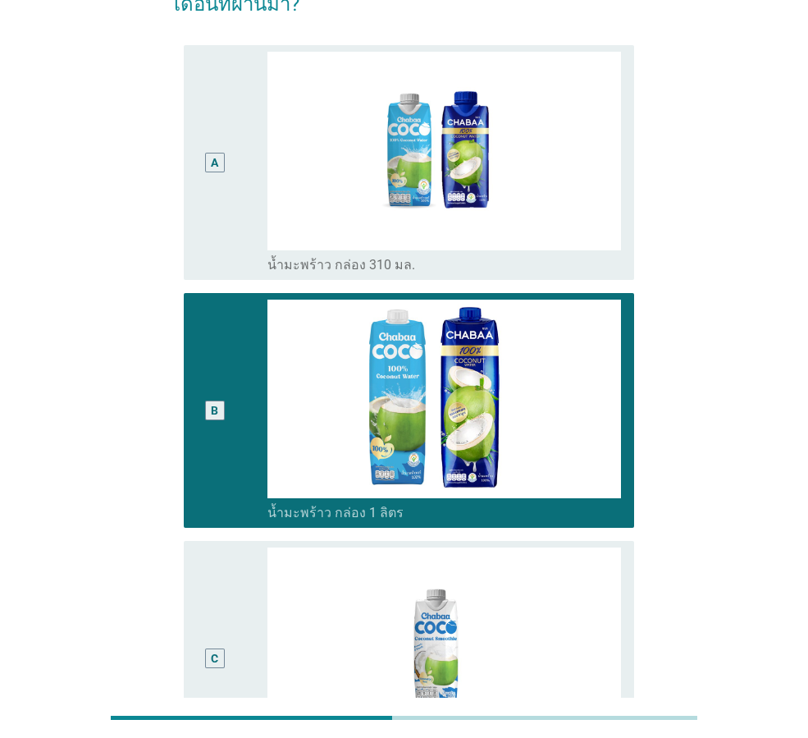
scroll to position [410, 0]
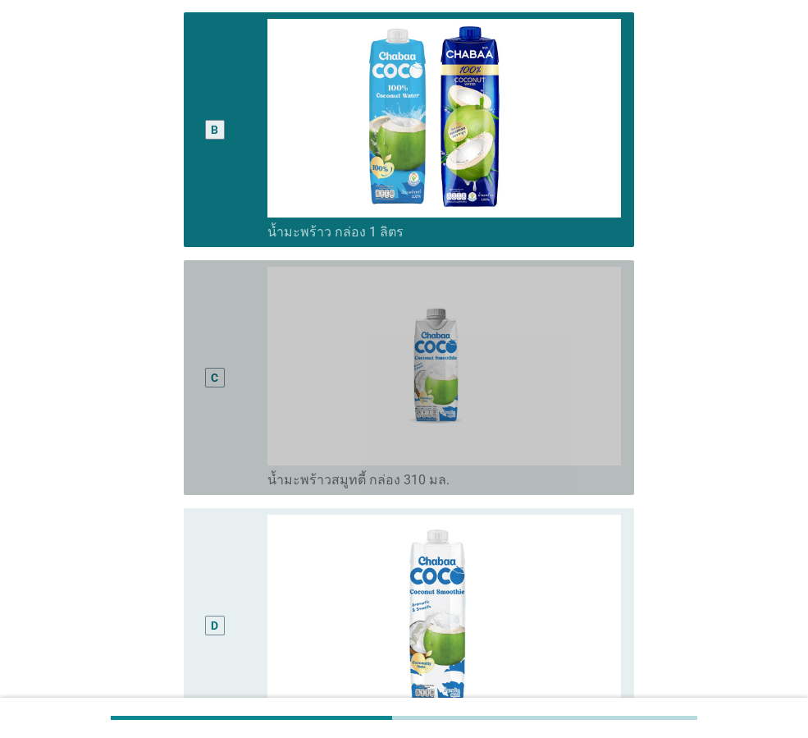
click at [211, 402] on div "C" at bounding box center [214, 378] width 35 height 222
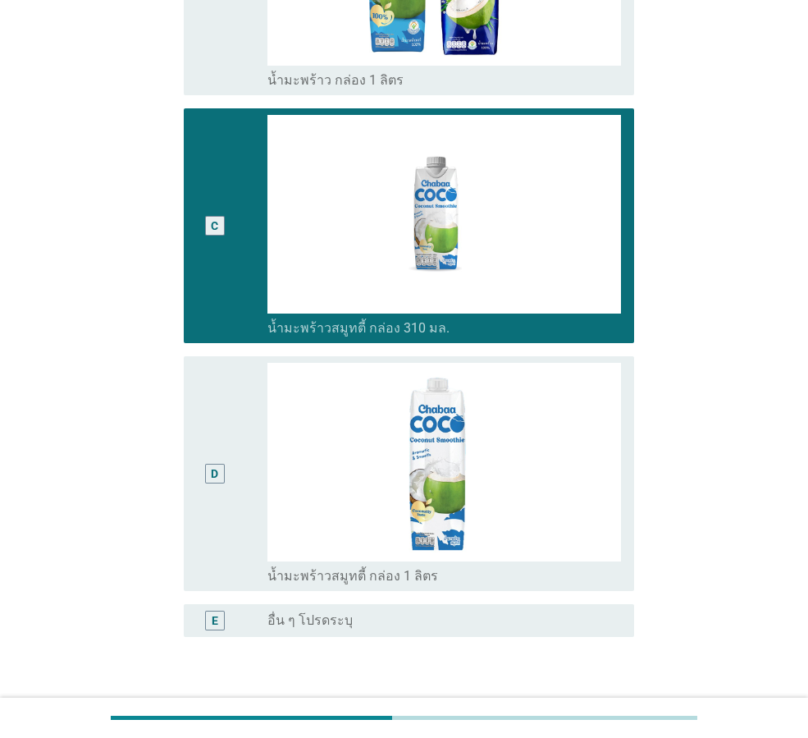
scroll to position [673, 0]
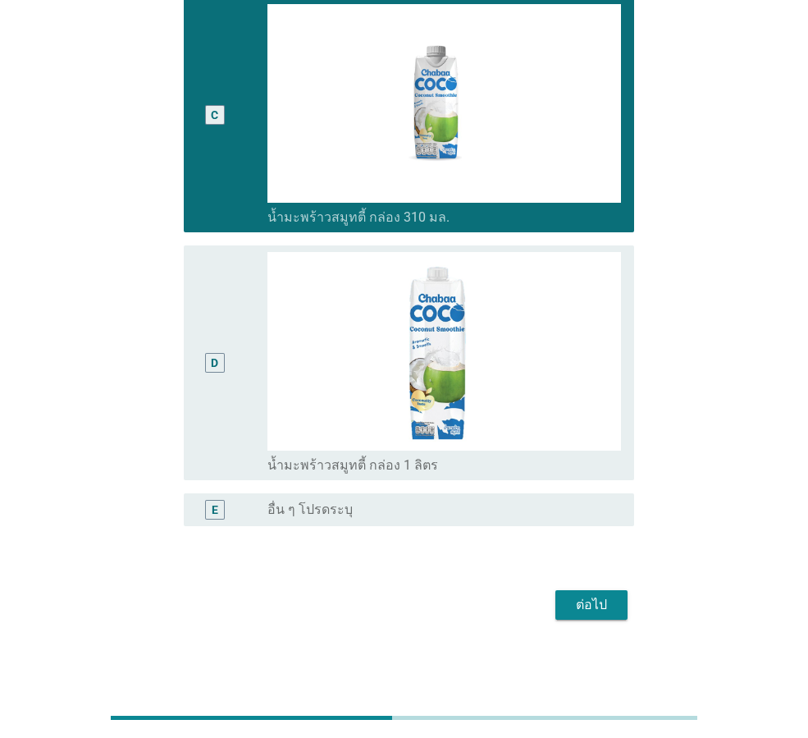
click at [583, 596] on div "ต่อไป" at bounding box center [592, 605] width 46 height 20
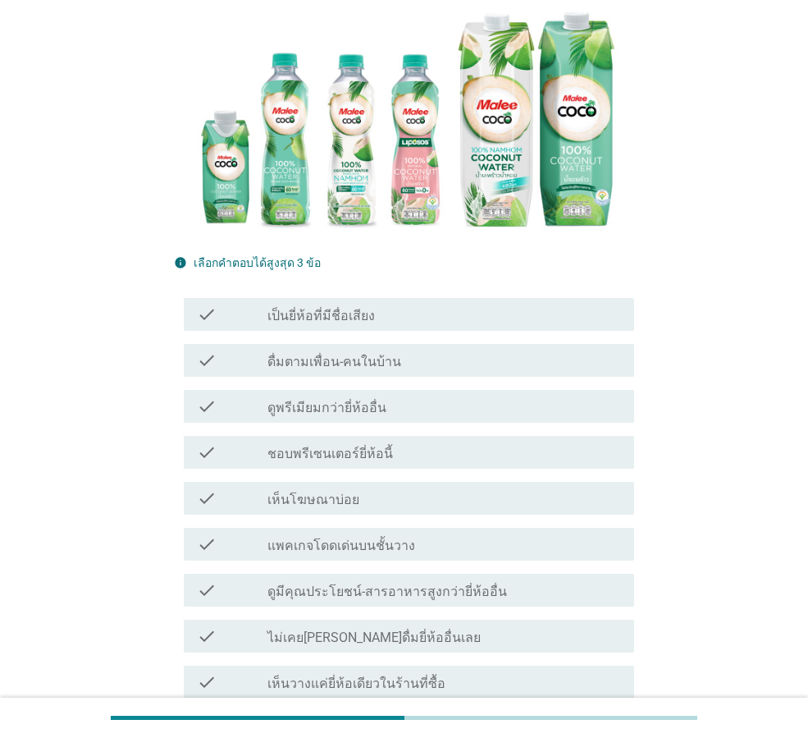
scroll to position [246, 0]
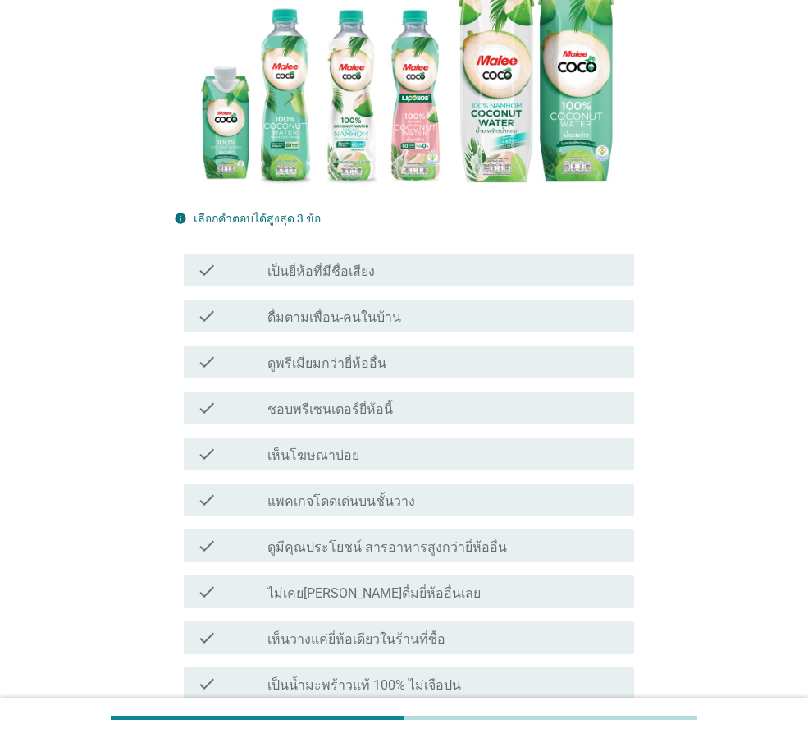
click at [466, 352] on div "check_box_outline_blank ดูพรีเมียมกว่ายี่ห้ออื่น" at bounding box center [445, 362] width 354 height 20
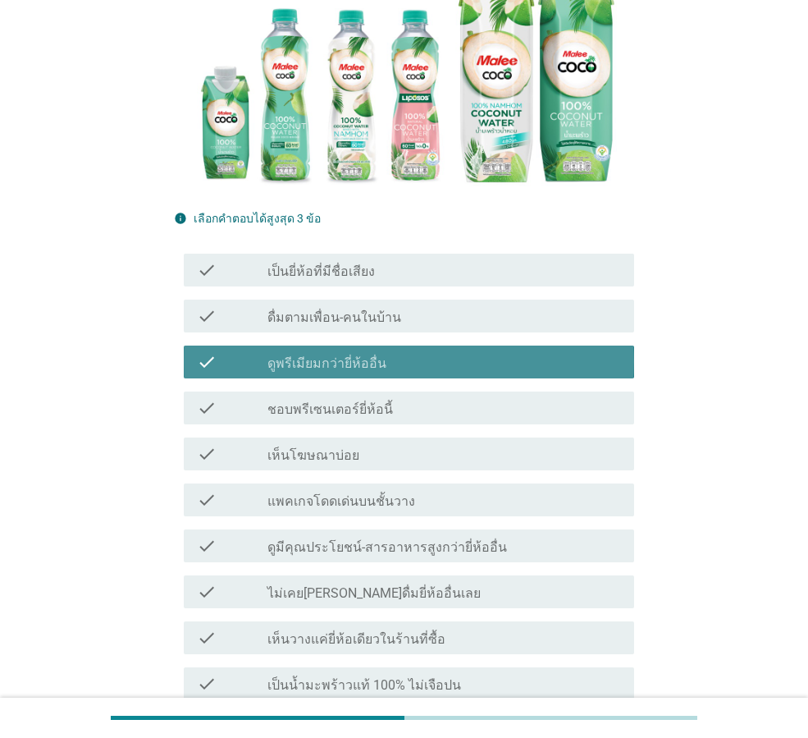
click at [579, 490] on div "check_box_outline_blank แพคเกจโดดเด่นบนชั้นวาง" at bounding box center [445, 500] width 354 height 20
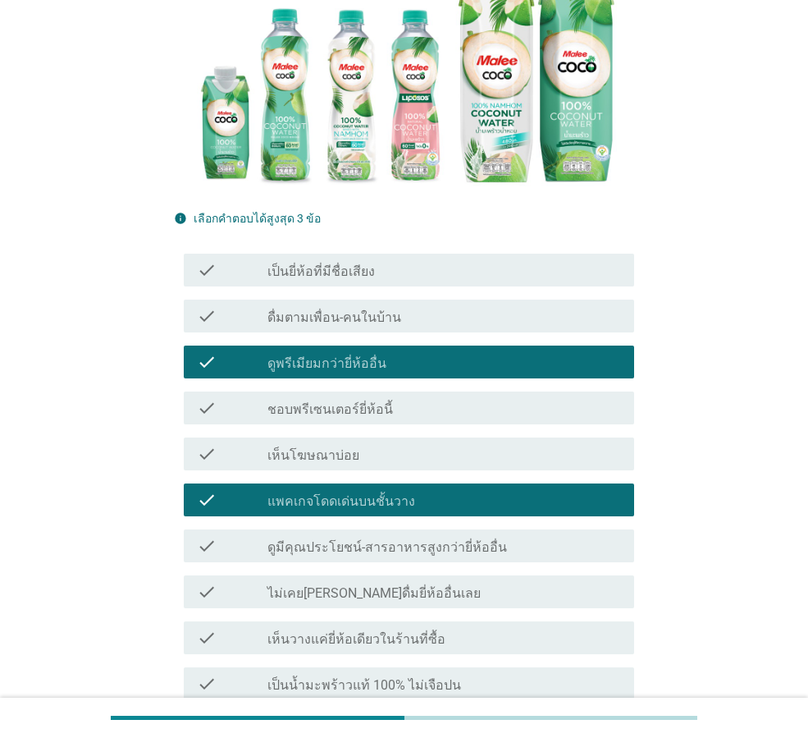
click at [498, 534] on div "check check_box_outline_blank ดูมีคุณประโยชน์-สารอาหารสูงกว่ายี่ห้ออื่น" at bounding box center [404, 546] width 460 height 46
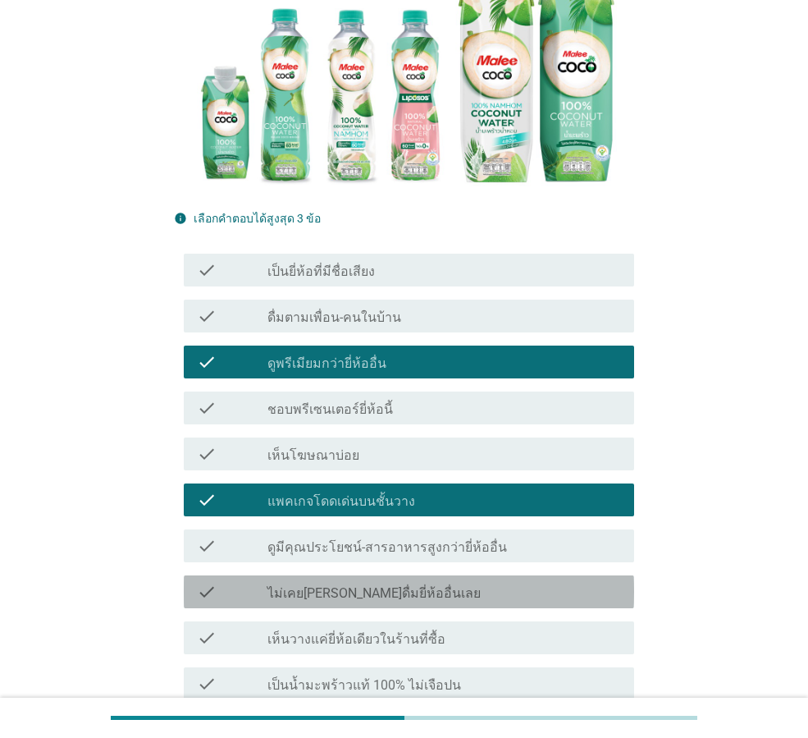
drag, startPoint x: 511, startPoint y: 550, endPoint x: 557, endPoint y: 588, distance: 60.0
click at [512, 575] on div "check check_box_outline_blank ไม่เคย[PERSON_NAME]ดื่มยี่ห้ออื่นเลย" at bounding box center [409, 591] width 451 height 33
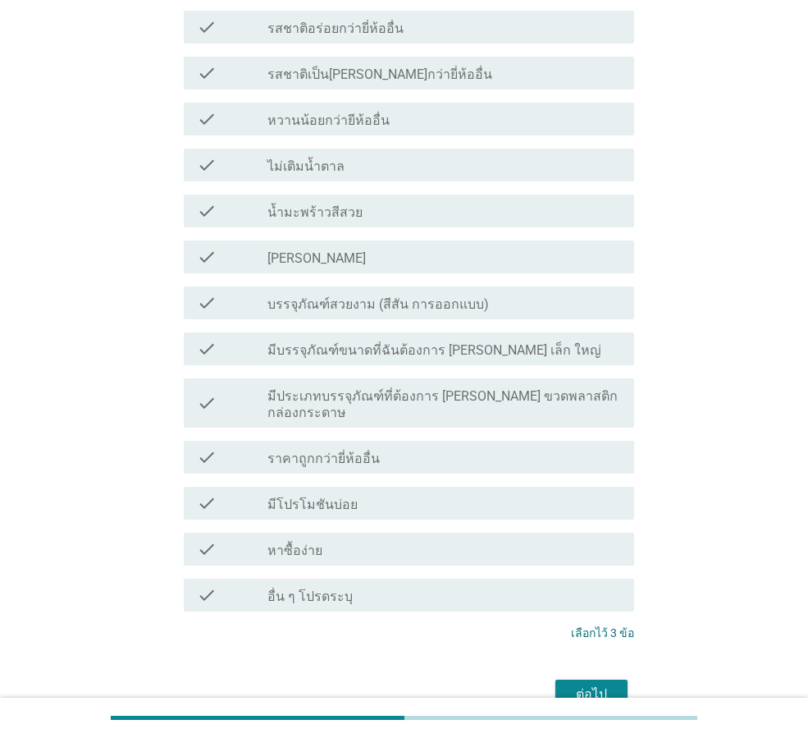
scroll to position [1067, 0]
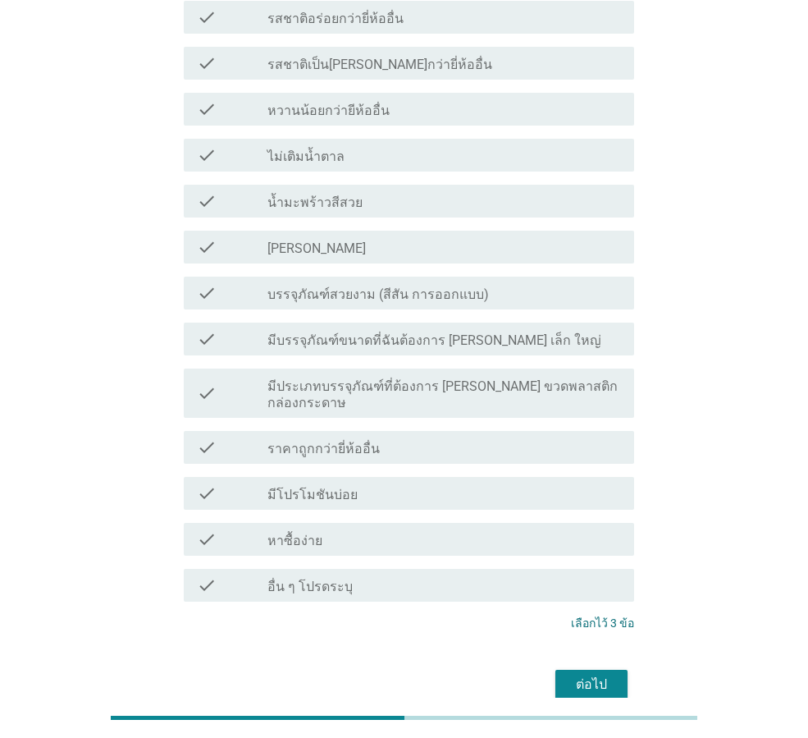
click at [605, 670] on button "ต่อไป" at bounding box center [592, 685] width 72 height 30
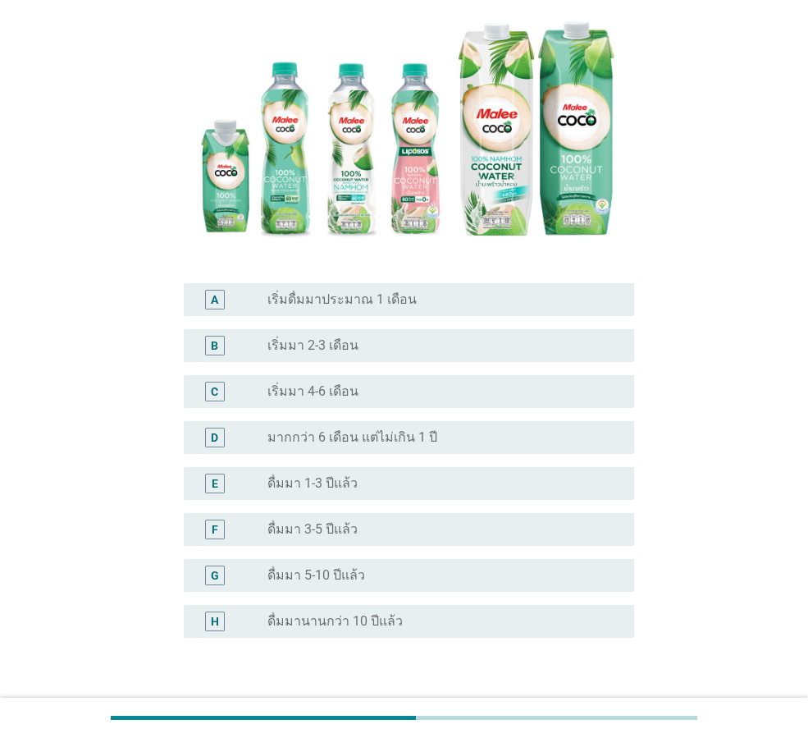
scroll to position [164, 0]
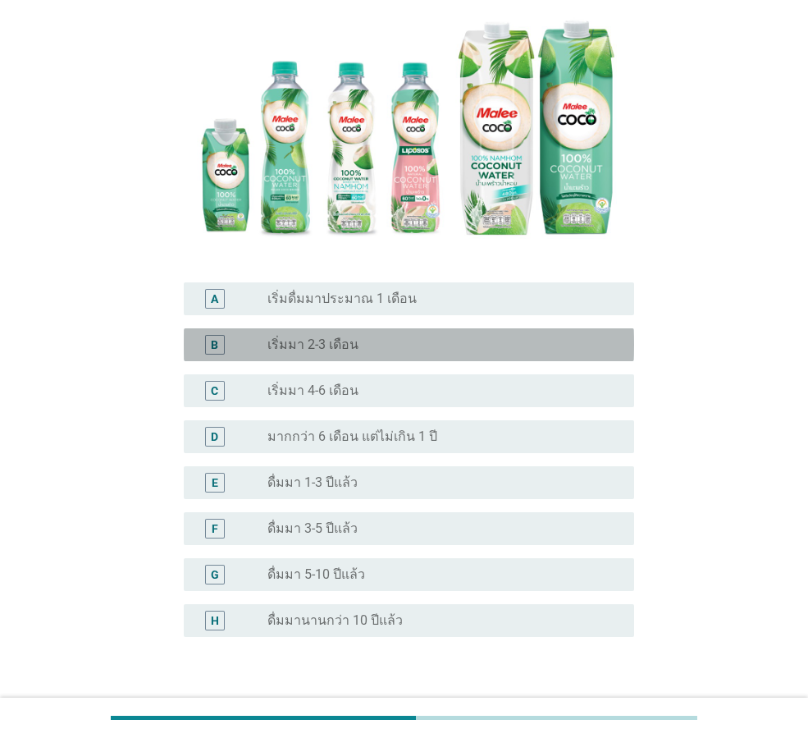
click at [447, 343] on div "radio_button_unchecked เริ่มมา 2-3 เดือน" at bounding box center [438, 345] width 341 height 16
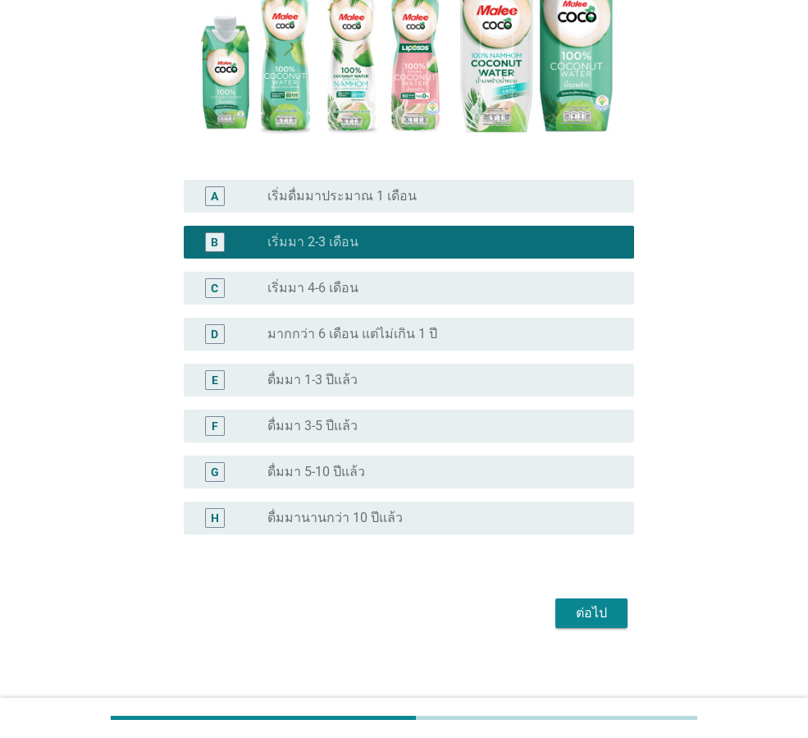
scroll to position [274, 0]
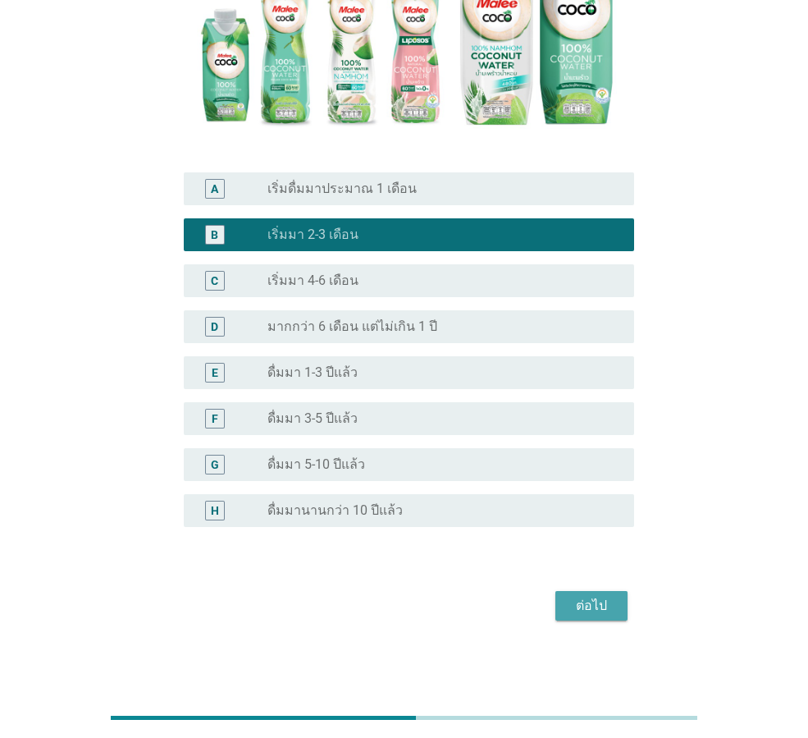
click at [603, 596] on div "ต่อไป" at bounding box center [592, 606] width 46 height 20
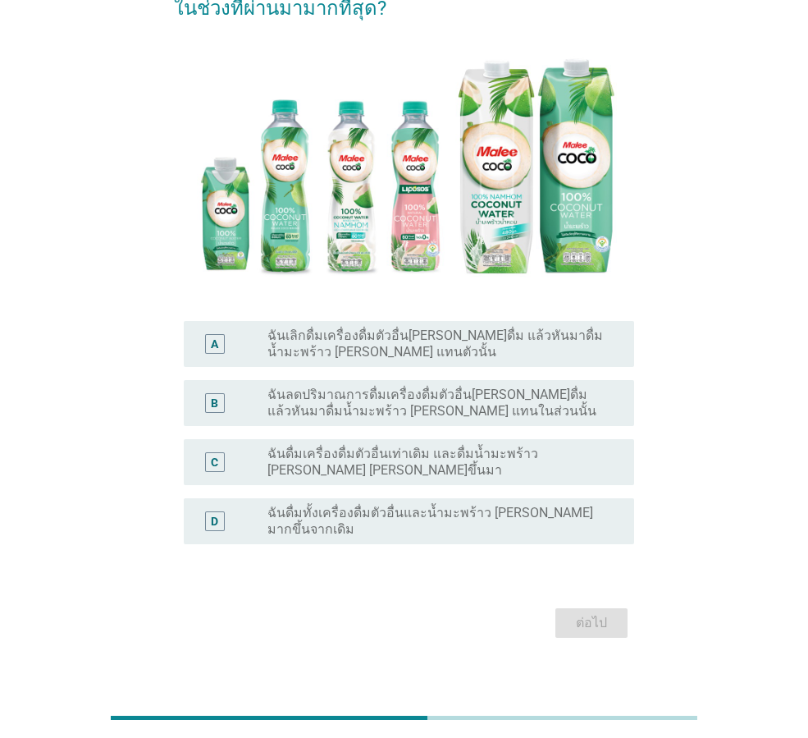
scroll to position [202, 0]
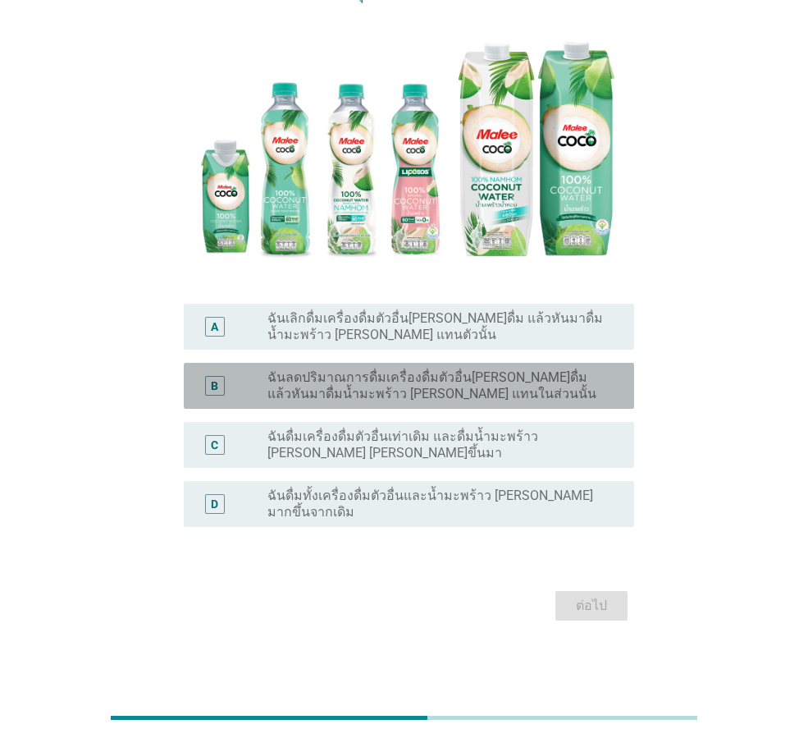
click at [509, 372] on label "ฉันลดปริมาณการดื่มเครื่องดื่มตัวอื่น[PERSON_NAME]ดื่ม แล้วหันมาดื่มน้ำมะพร้าว […" at bounding box center [438, 385] width 341 height 33
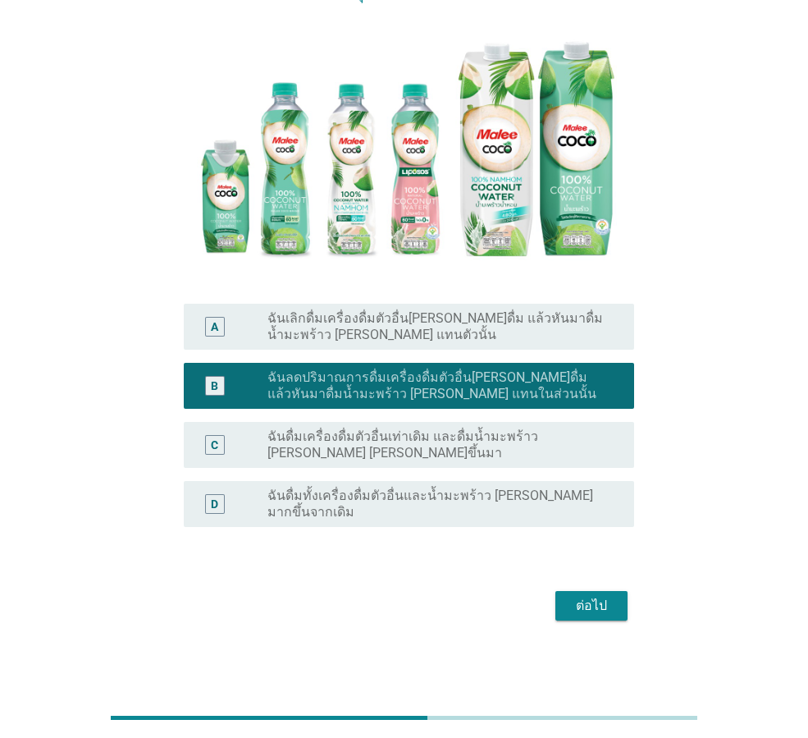
click at [563, 447] on label "ฉันดื่มเครื่องดื่มตัวอื่นเท่าเดิม และดื่มน้ำมะพร้าว [PERSON_NAME] [PERSON_NAME]…" at bounding box center [438, 444] width 341 height 33
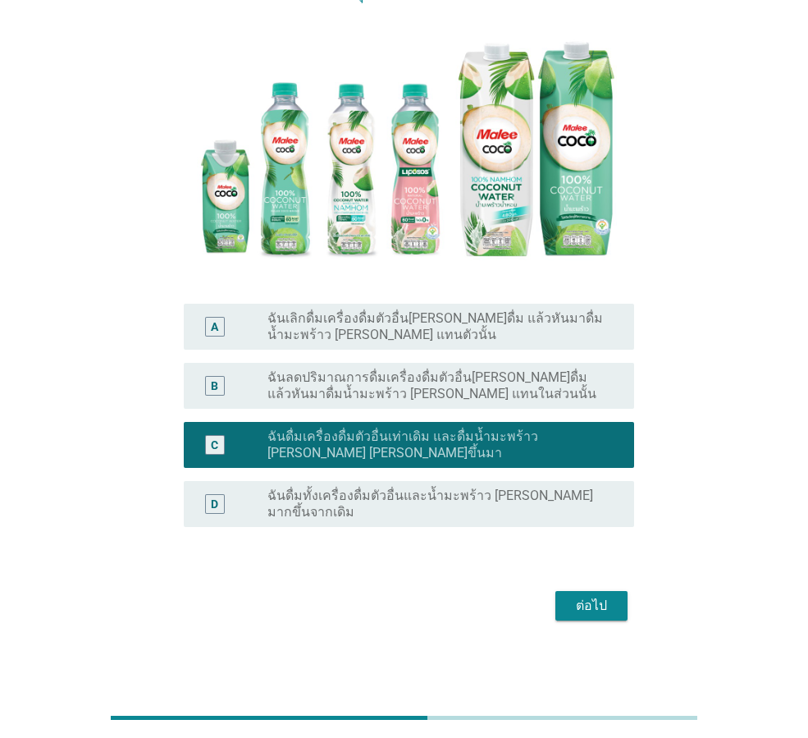
click at [582, 382] on label "ฉันลดปริมาณการดื่มเครื่องดื่มตัวอื่น[PERSON_NAME]ดื่ม แล้วหันมาดื่มน้ำมะพร้าว […" at bounding box center [438, 385] width 341 height 33
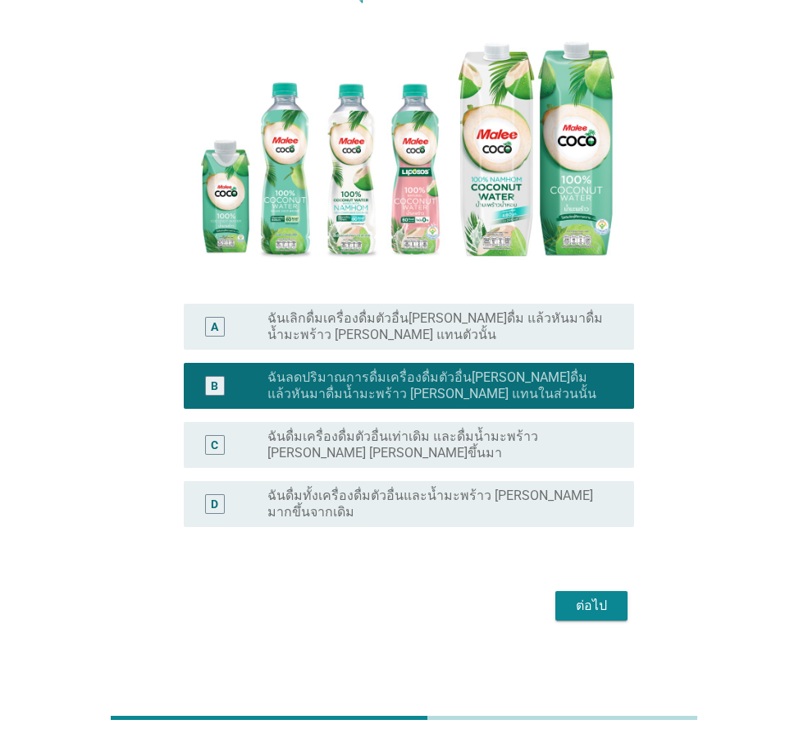
click at [602, 608] on div "ต่อไป" at bounding box center [592, 606] width 46 height 20
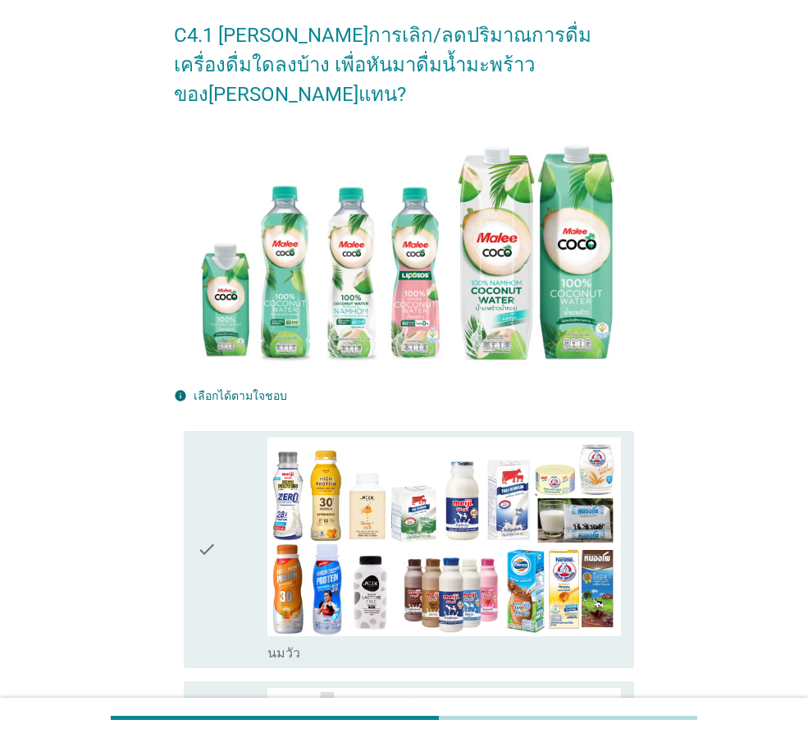
scroll to position [164, 0]
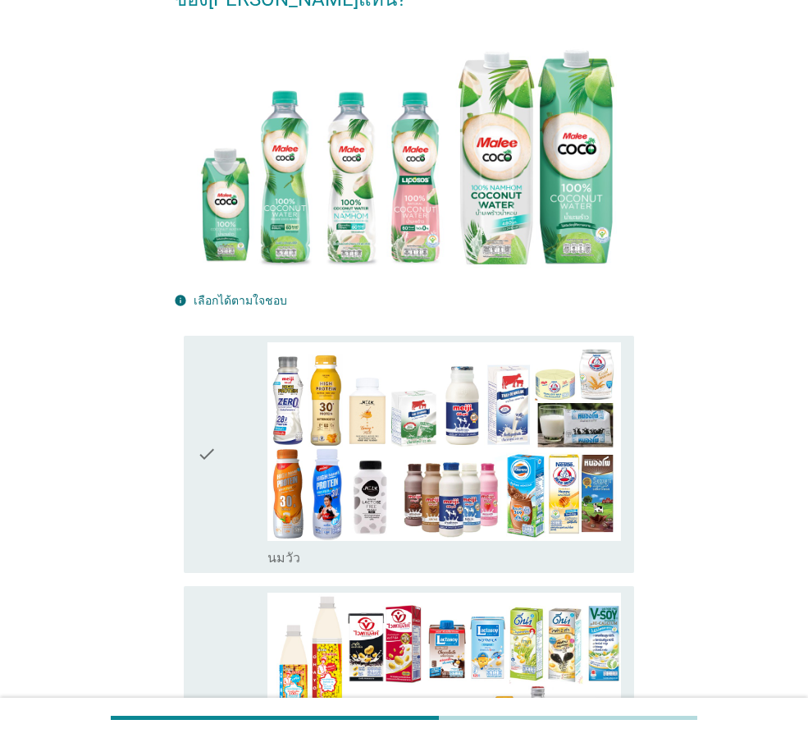
drag, startPoint x: 221, startPoint y: 402, endPoint x: 233, endPoint y: 461, distance: 60.4
click at [222, 402] on div "check" at bounding box center [232, 454] width 71 height 224
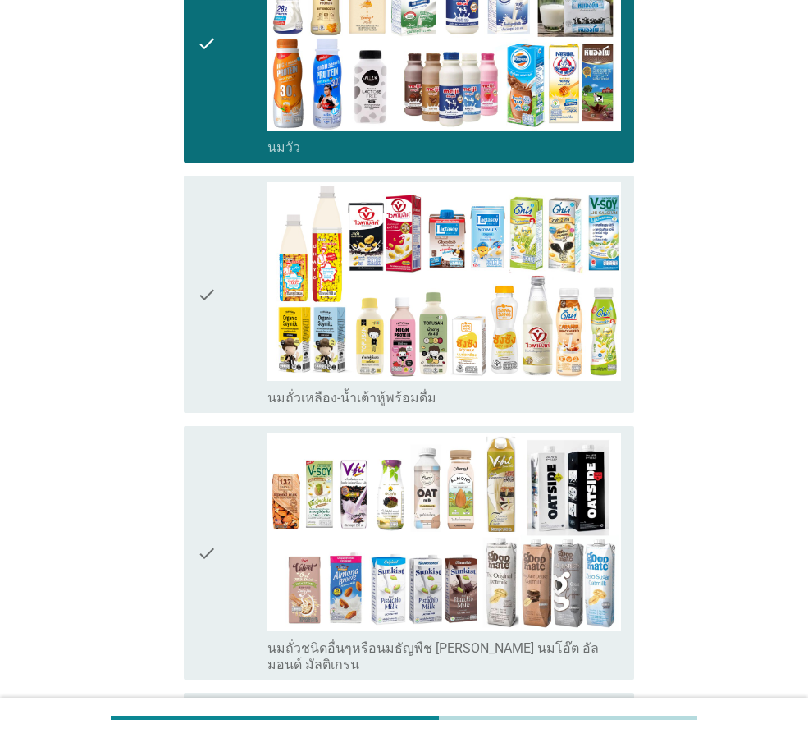
click at [231, 514] on div "check" at bounding box center [232, 553] width 71 height 240
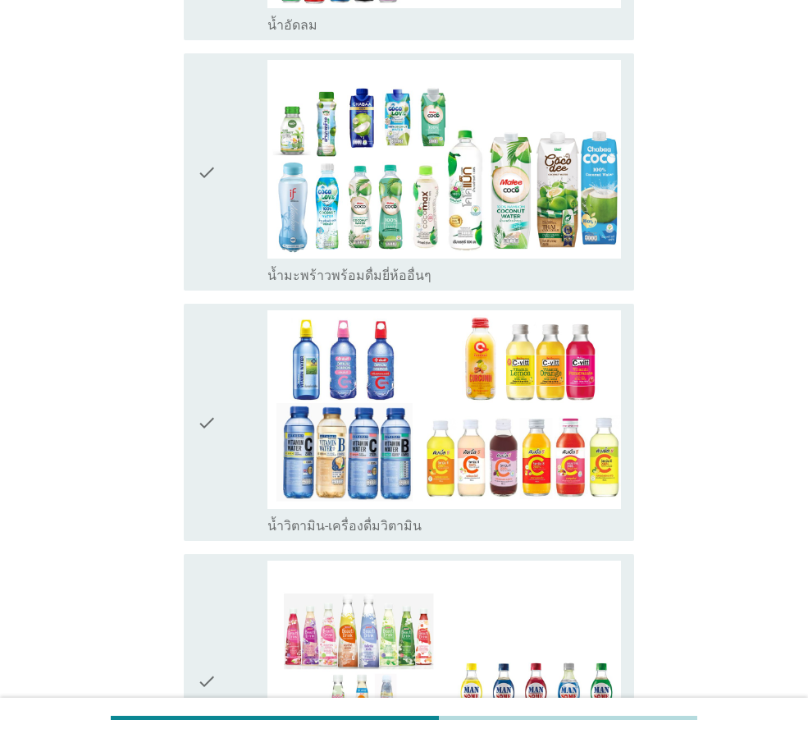
click at [222, 408] on div "check" at bounding box center [232, 422] width 71 height 224
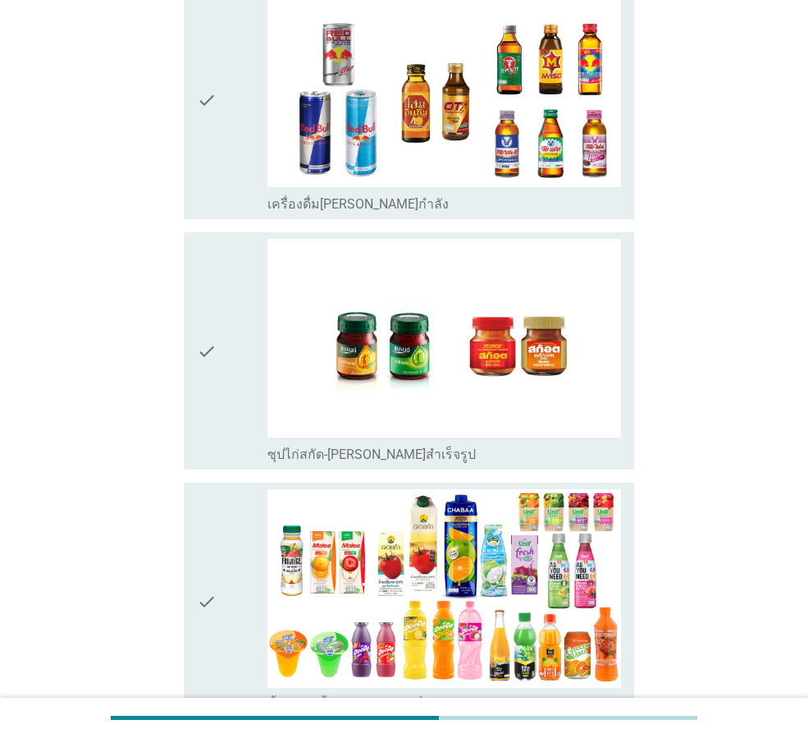
scroll to position [3464, 0]
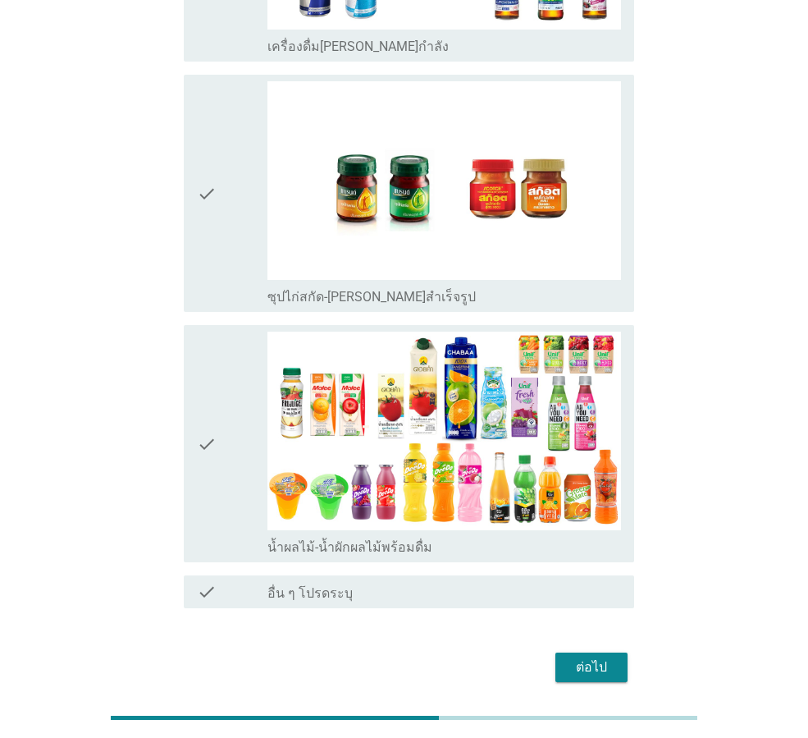
click at [584, 657] on div "ต่อไป" at bounding box center [592, 667] width 46 height 20
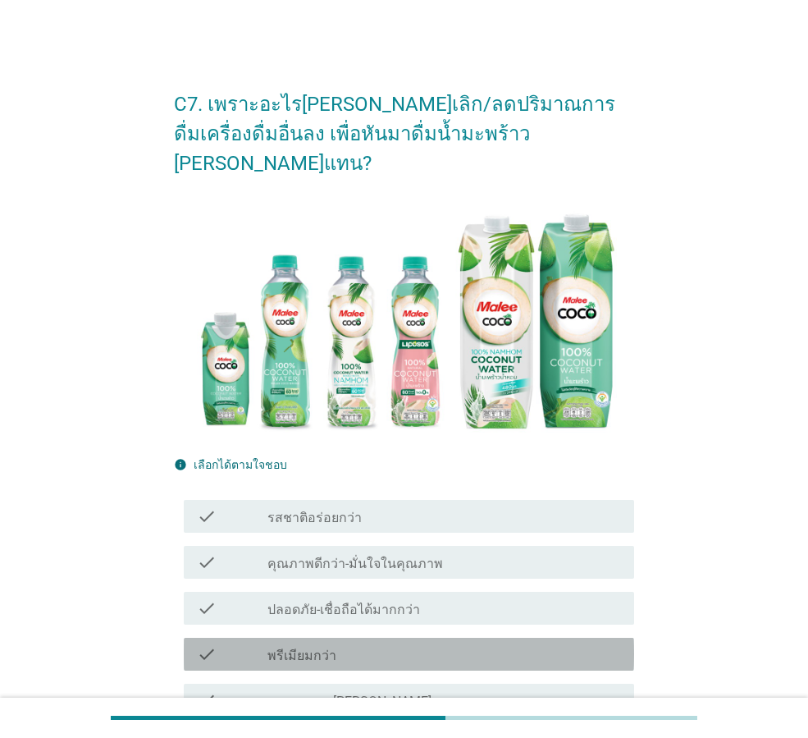
click at [366, 644] on div "check_box_outline_blank พรีเมียมกว่า" at bounding box center [445, 654] width 354 height 20
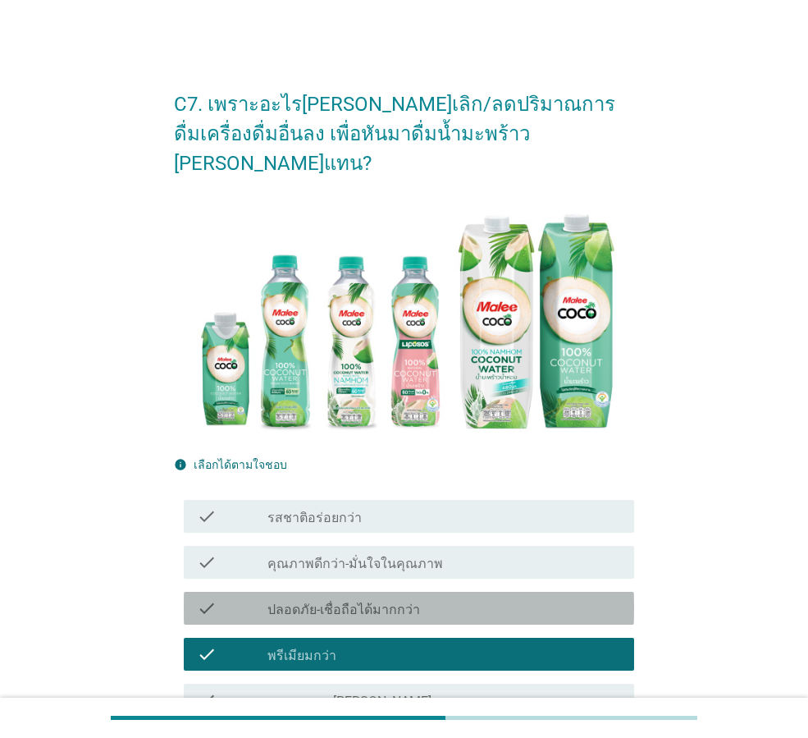
click at [405, 602] on label "ปลอดภัย-เชื่อถือได้มากกว่า" at bounding box center [344, 610] width 153 height 16
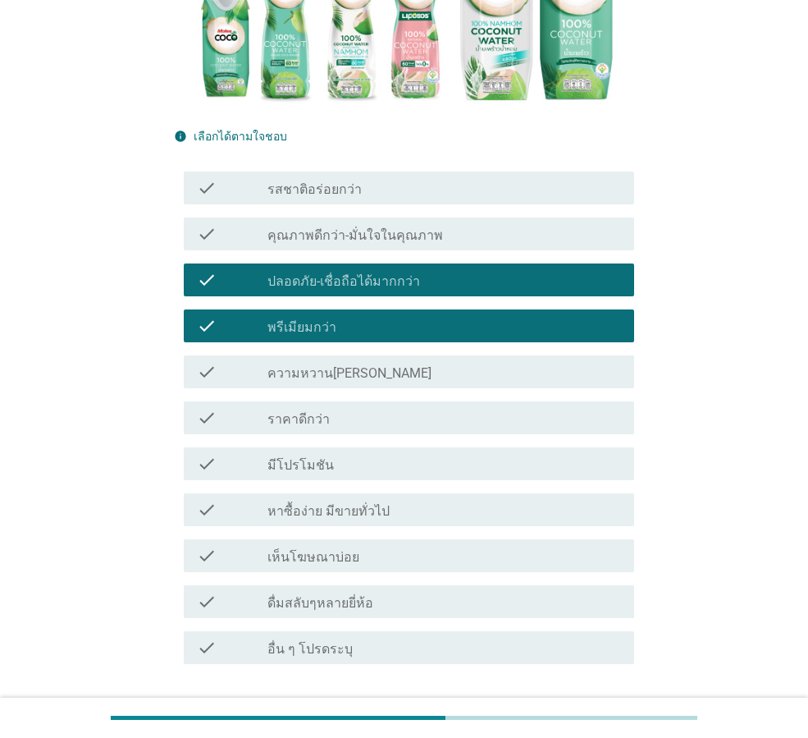
click at [428, 493] on div "check check_box_outline_blank หาซื้อง่าย มีขายทั่วไป" at bounding box center [409, 509] width 451 height 33
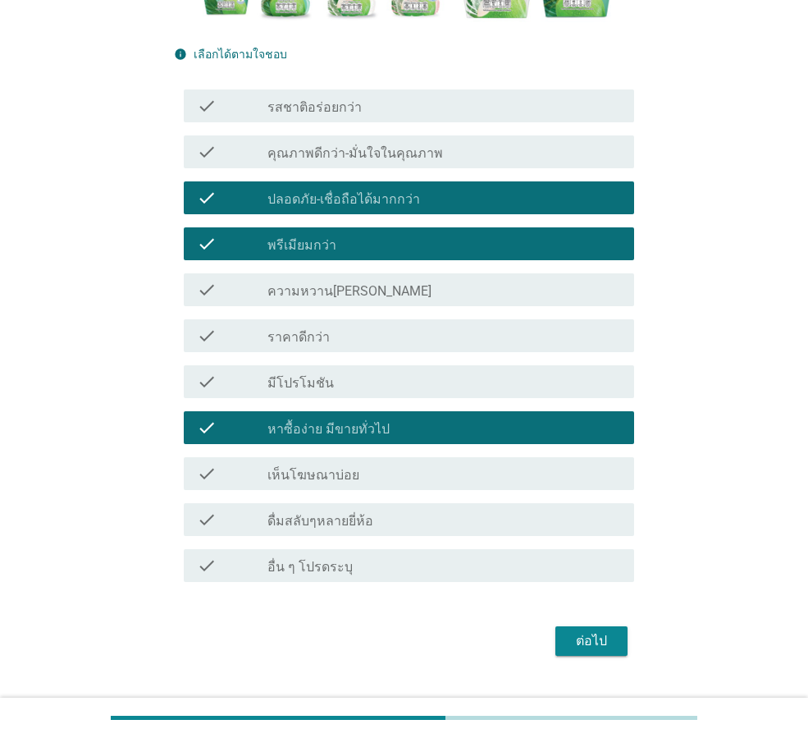
scroll to position [416, 0]
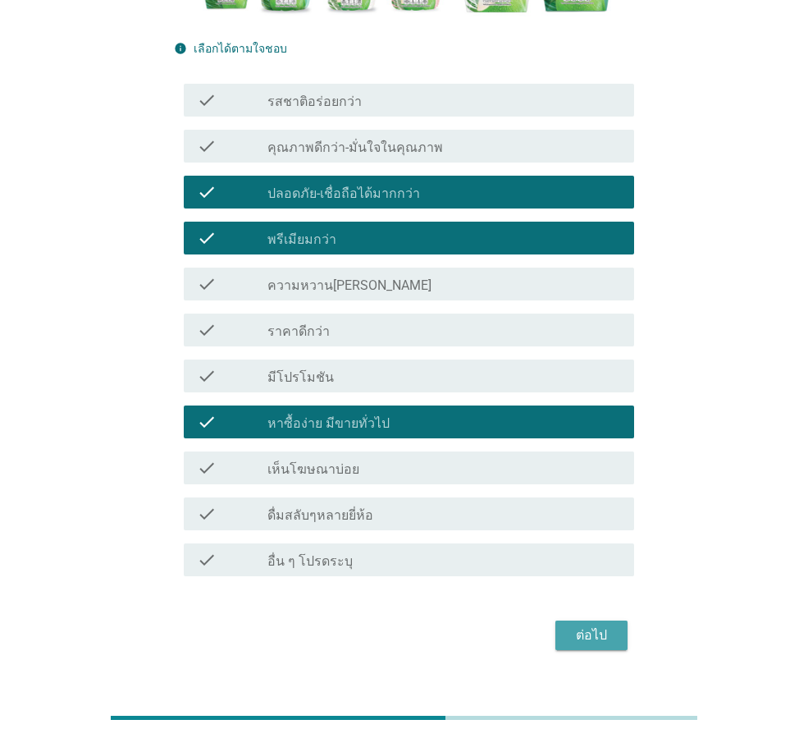
click at [597, 625] on div "ต่อไป" at bounding box center [592, 635] width 46 height 20
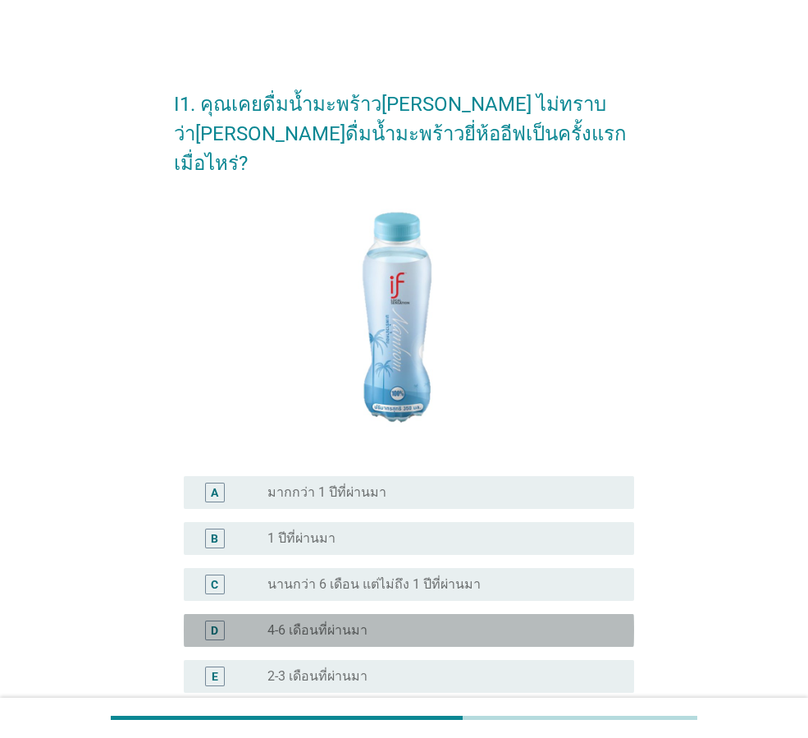
click at [571, 622] on div "radio_button_unchecked 4-6 เดือนที่ผ่านมา" at bounding box center [438, 630] width 341 height 16
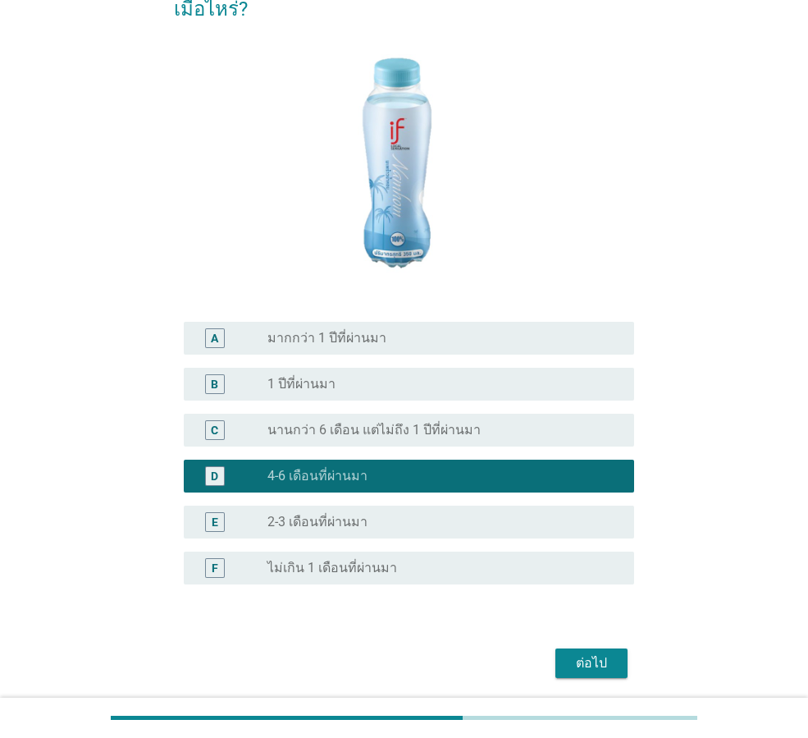
scroll to position [182, 0]
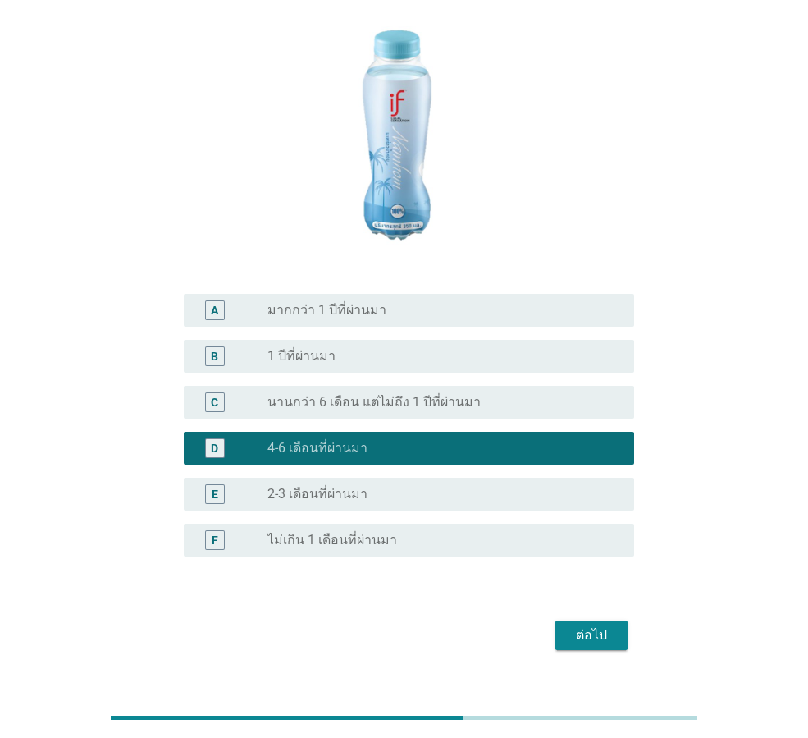
click at [591, 625] on div "ต่อไป" at bounding box center [592, 635] width 46 height 20
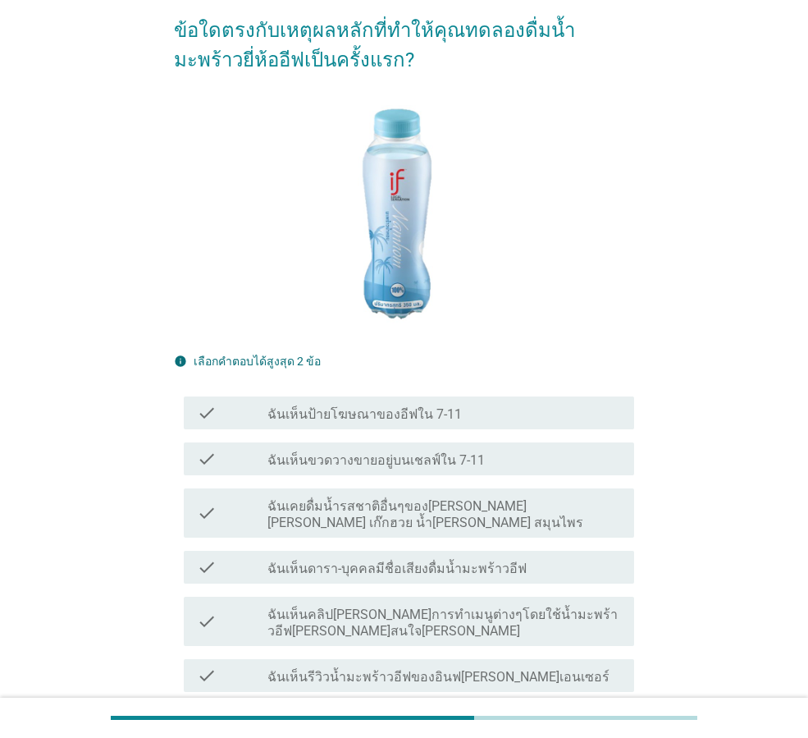
scroll to position [164, 0]
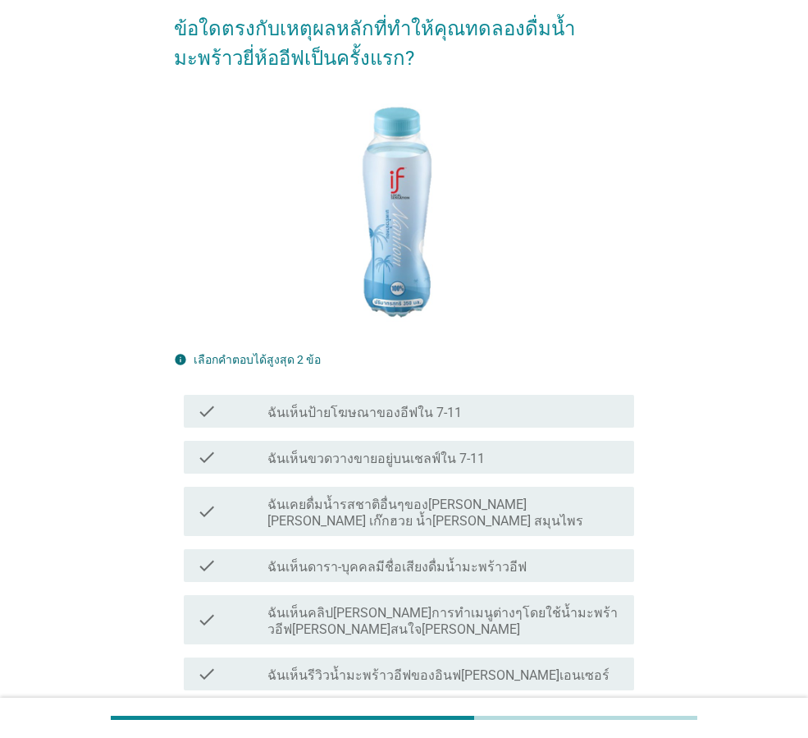
click at [499, 480] on div "check check_box_outline_blank ฉันเคยดื่มน้ำรสชาติอื่นๆของ[PERSON_NAME] [PERSON_…" at bounding box center [404, 511] width 460 height 62
click at [500, 497] on label "ฉันเคยดื่มน้ำรสชาติอื่นๆของ[PERSON_NAME] [PERSON_NAME] เก๊กฮวย น้ำ[PERSON_NAME]…" at bounding box center [445, 513] width 354 height 33
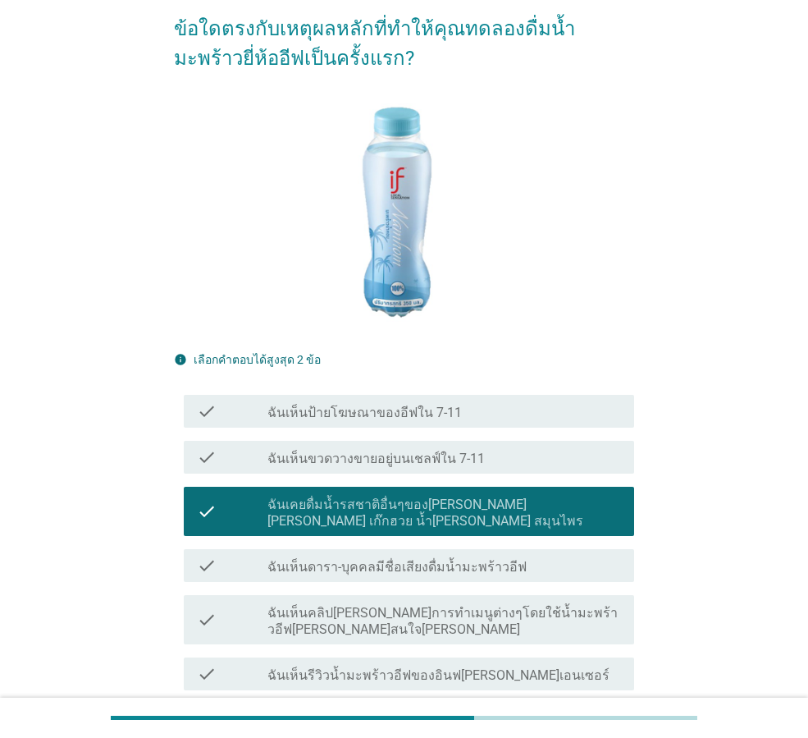
scroll to position [410, 0]
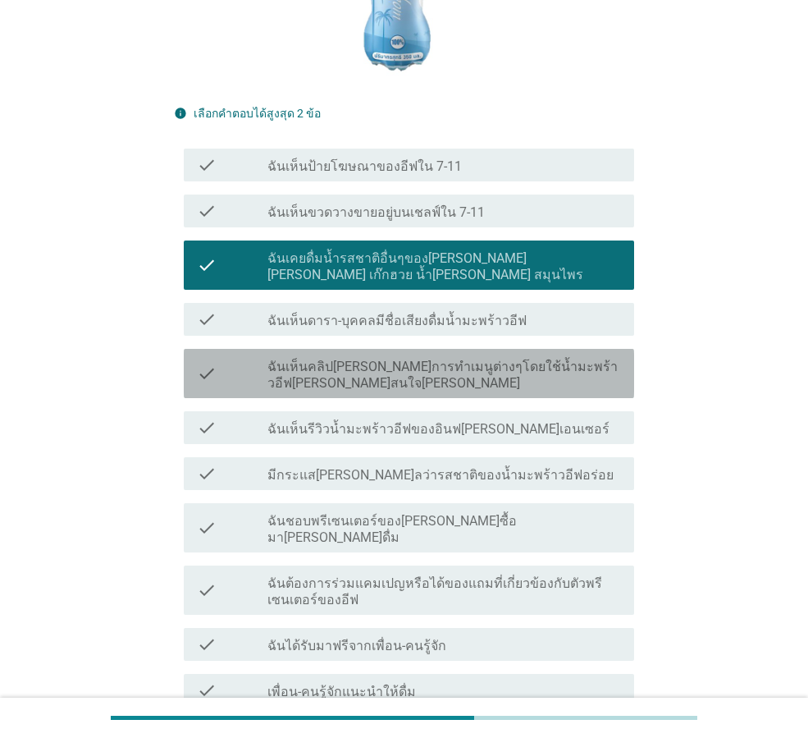
click at [488, 359] on label "ฉันเห็นคลิป[PERSON_NAME]การทำเมนูต่างๆโดยใช้น้ำมะพร้าวอีฟ[PERSON_NAME]สนใจ[PERS…" at bounding box center [445, 375] width 354 height 33
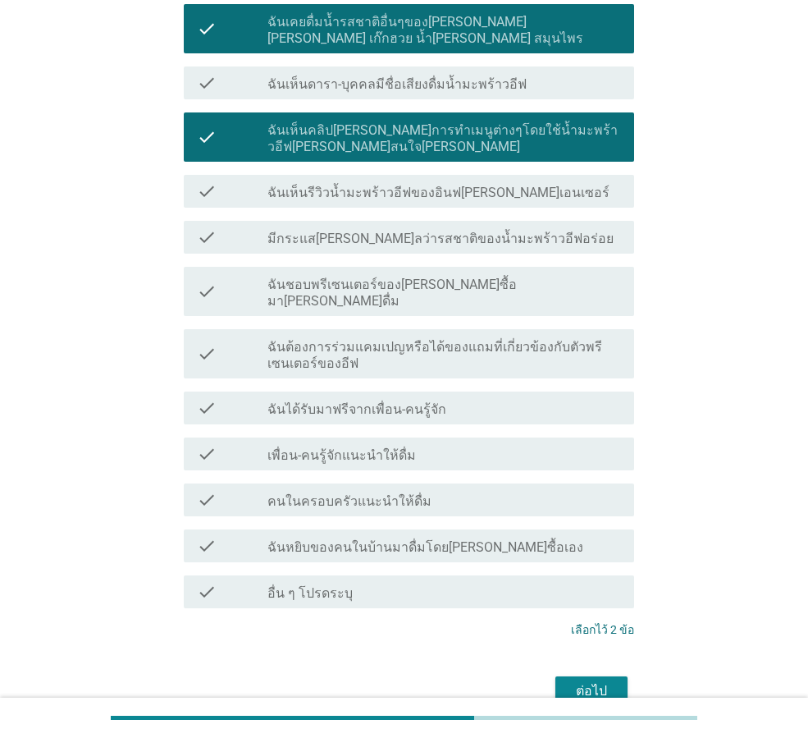
scroll to position [657, 0]
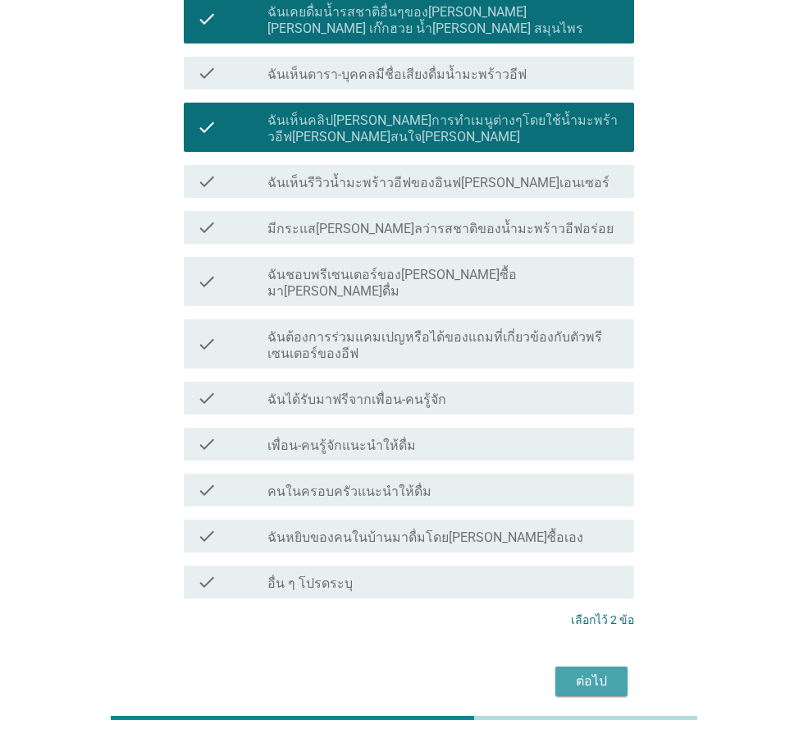
click at [575, 671] on div "ต่อไป" at bounding box center [592, 681] width 46 height 20
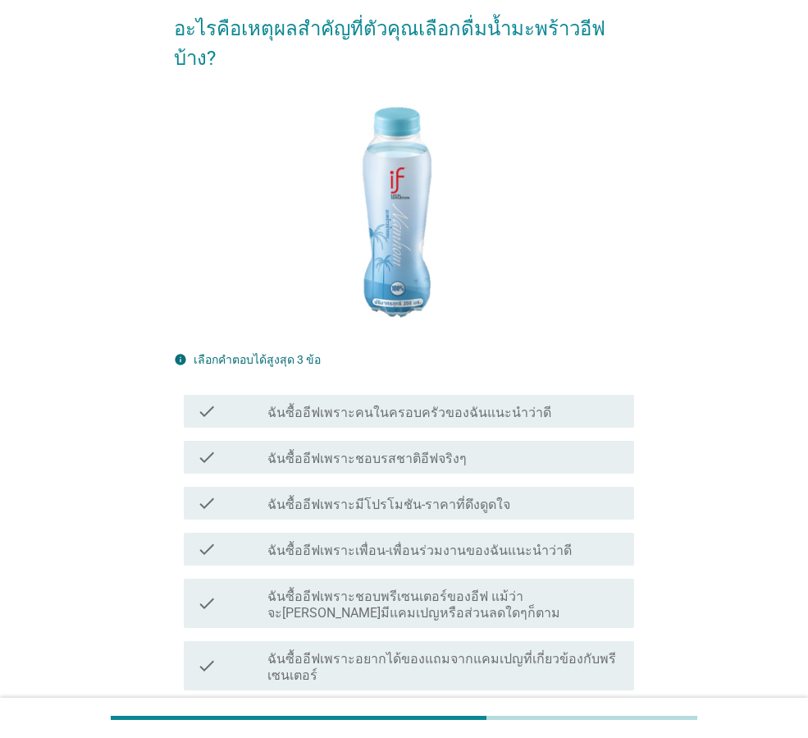
click at [421, 533] on div "check check_box_outline_blank ฉันซื้ออีฟเพราะเพื่อน-เพื่อนร่วมงานของฉันแนะนำว่า…" at bounding box center [409, 549] width 451 height 33
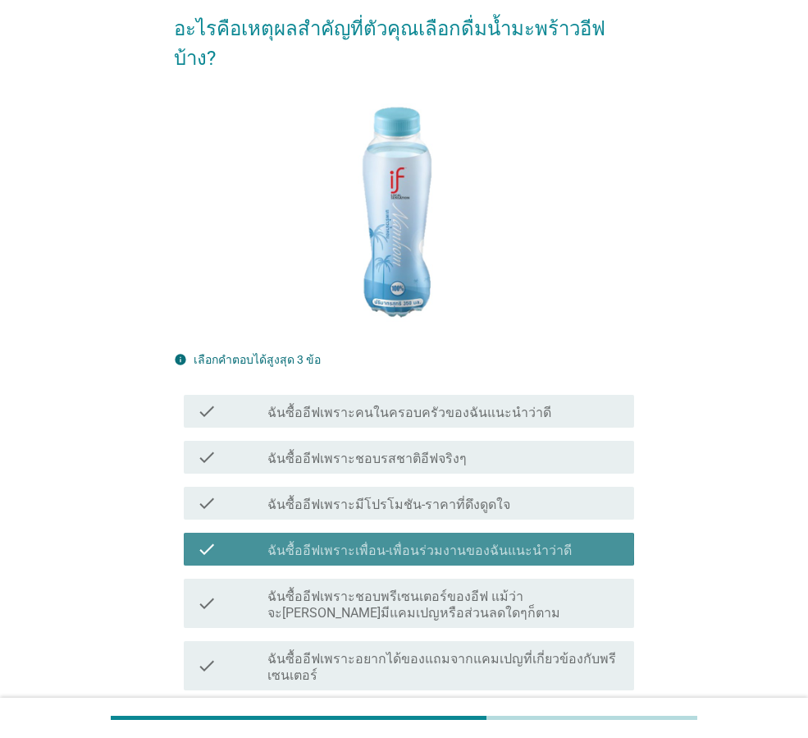
click at [438, 497] on label "ฉันซื้ออีฟเพราะมีโปรโมชัน-ราคาที่ดึงดูดใจ" at bounding box center [389, 505] width 243 height 16
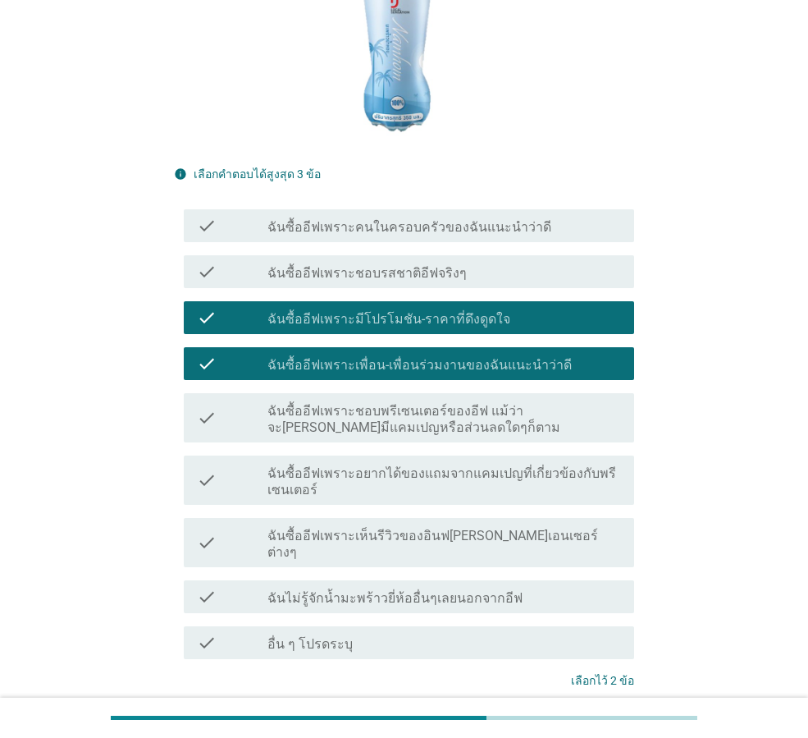
scroll to position [440, 0]
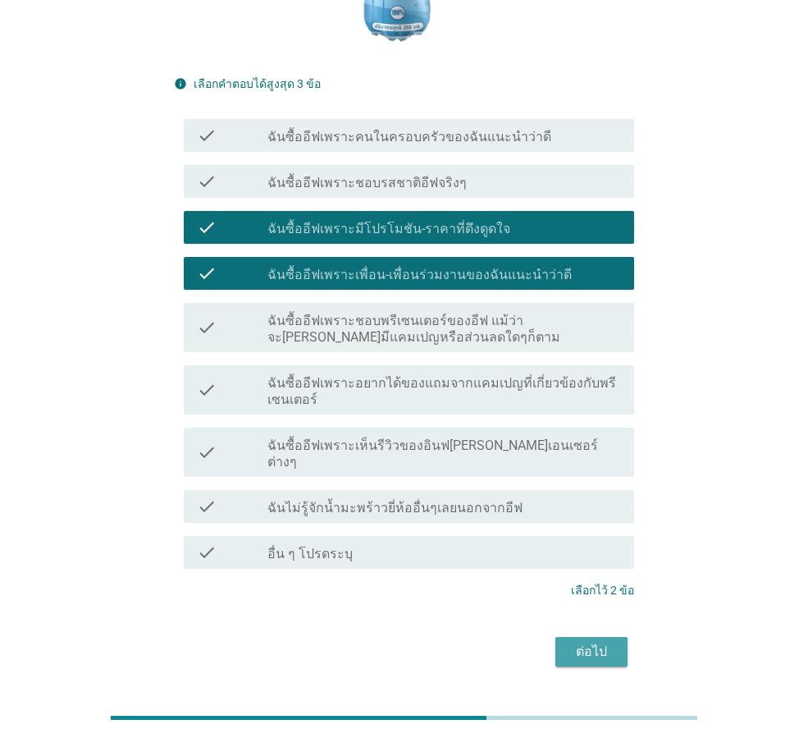
click at [594, 642] on div "ต่อไป" at bounding box center [592, 652] width 46 height 20
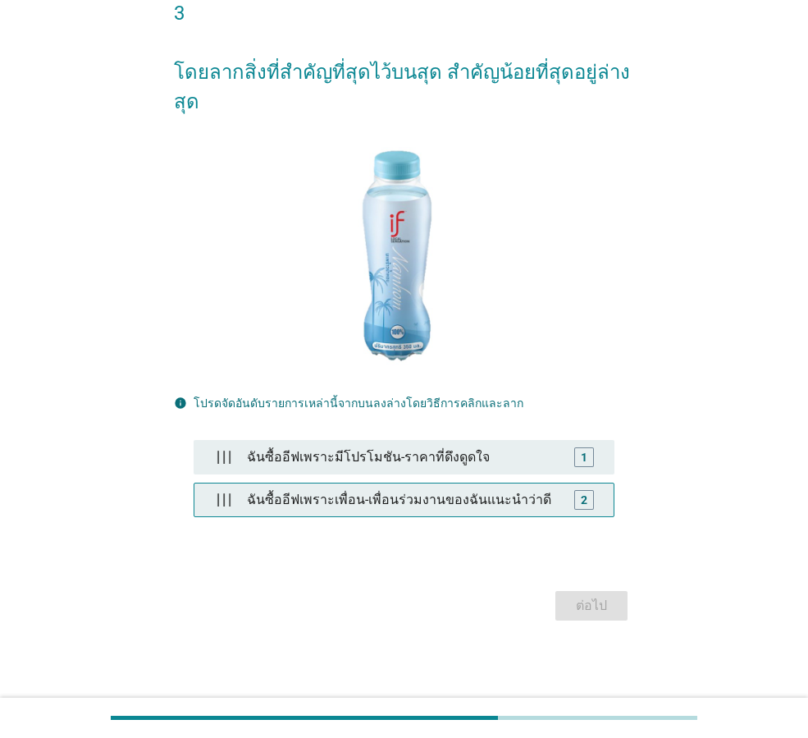
scroll to position [0, 0]
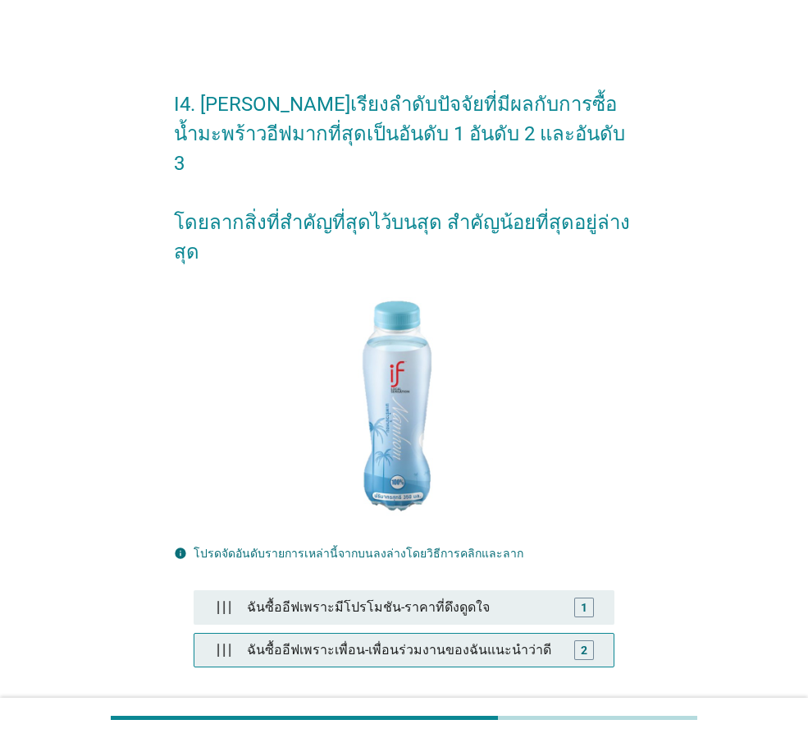
click at [573, 640] on div "2" at bounding box center [584, 650] width 33 height 20
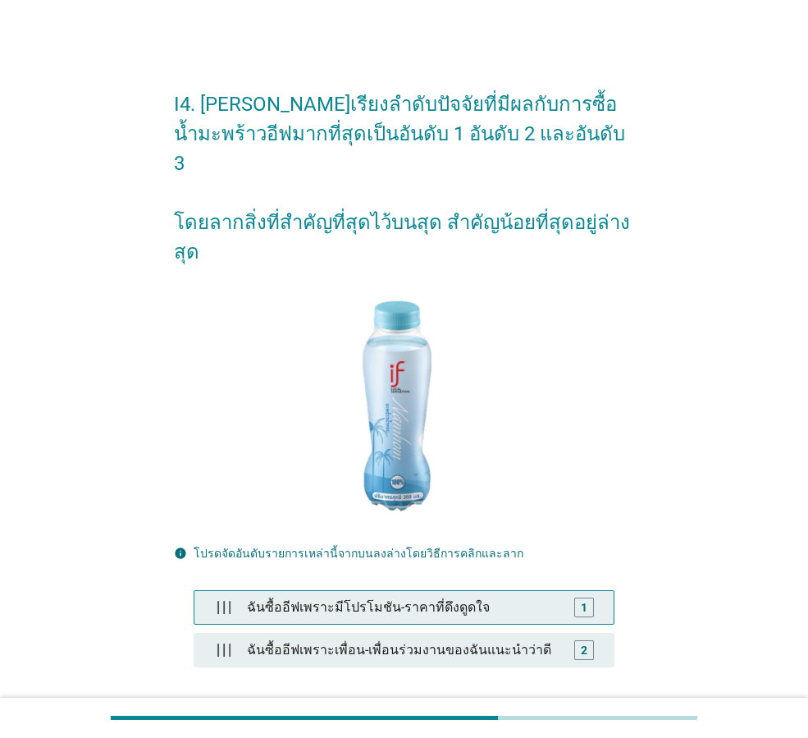
click at [553, 591] on div "ฉันซื้ออีฟเพราะมีโปรโมชัน-ราคาที่ดึงดูดใจ" at bounding box center [403, 607] width 327 height 33
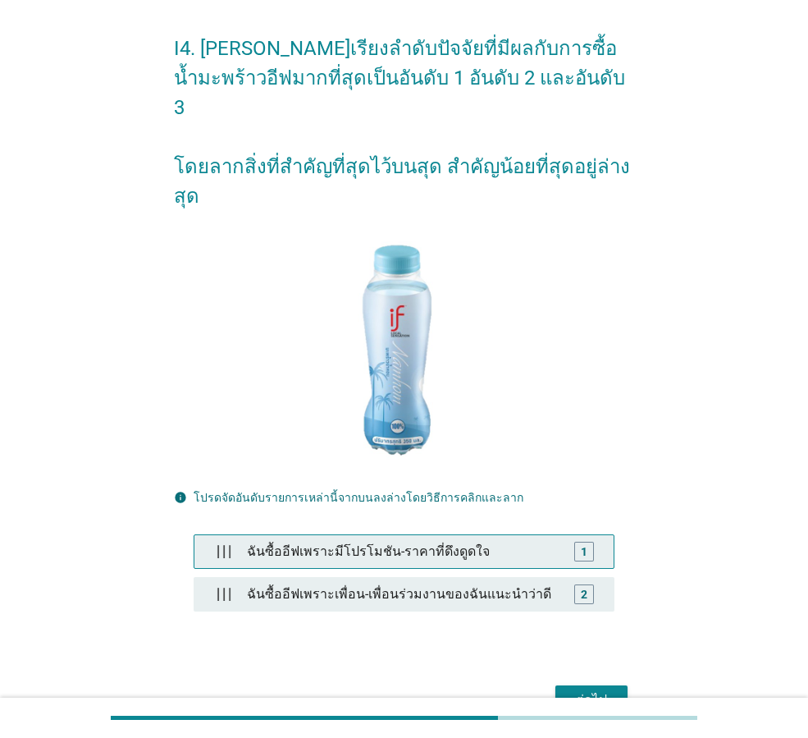
scroll to position [121, 0]
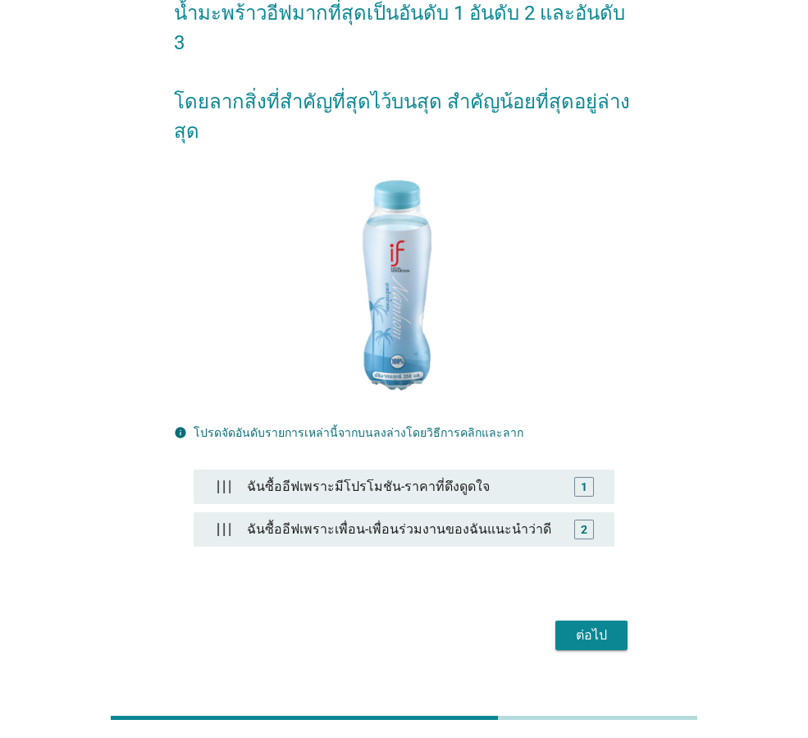
click at [586, 625] on div "ต่อไป" at bounding box center [592, 635] width 46 height 20
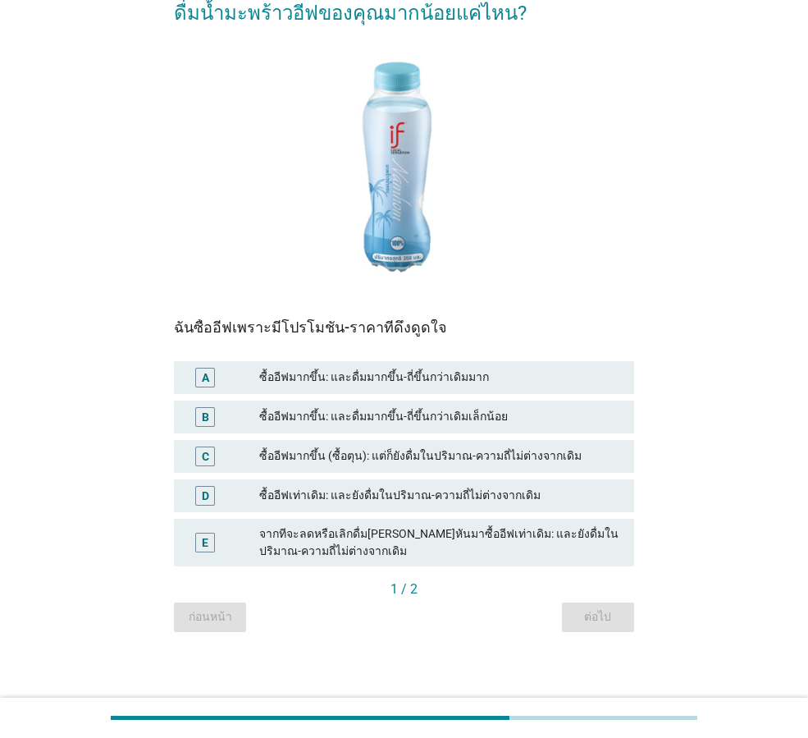
scroll to position [0, 0]
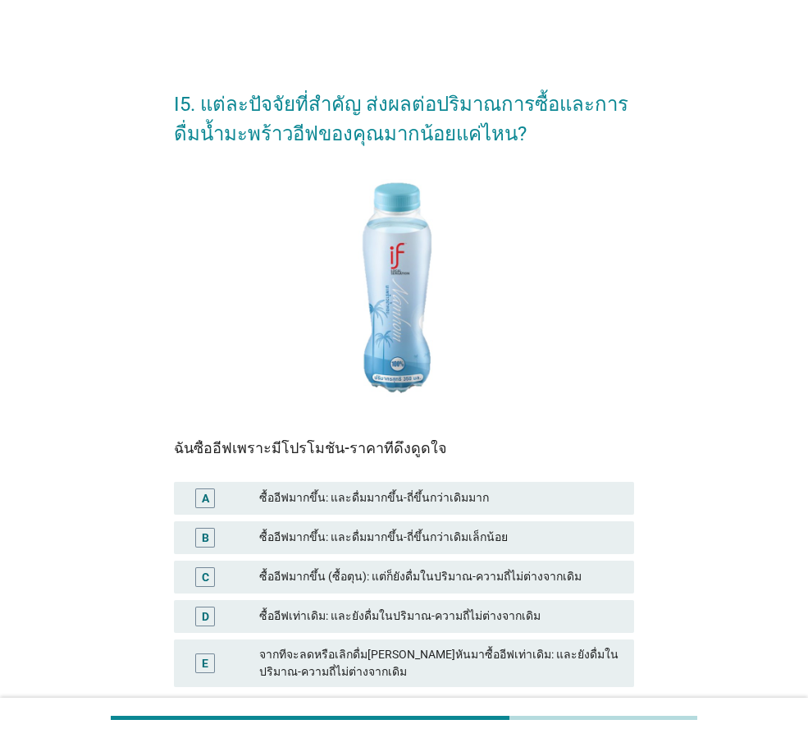
click at [487, 543] on div "ซื้ออีฟมากขึ้น: และดื่มมากขึ้น-ถี่ขึ้นกว่าเดิมเล็กน้อย" at bounding box center [440, 538] width 362 height 20
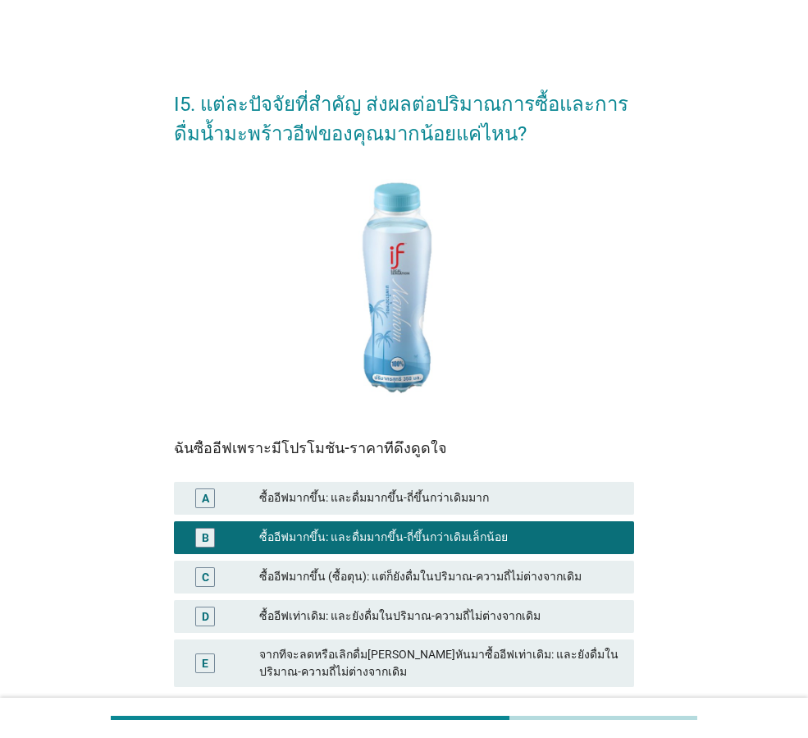
click at [498, 587] on div "C ซื้ออีฟมากขึ้น (ซื้อตุน): แต่ก็ยังดื่มในปริมาณ-ความถี่ไม่ต่างจากเดิม" at bounding box center [404, 577] width 460 height 33
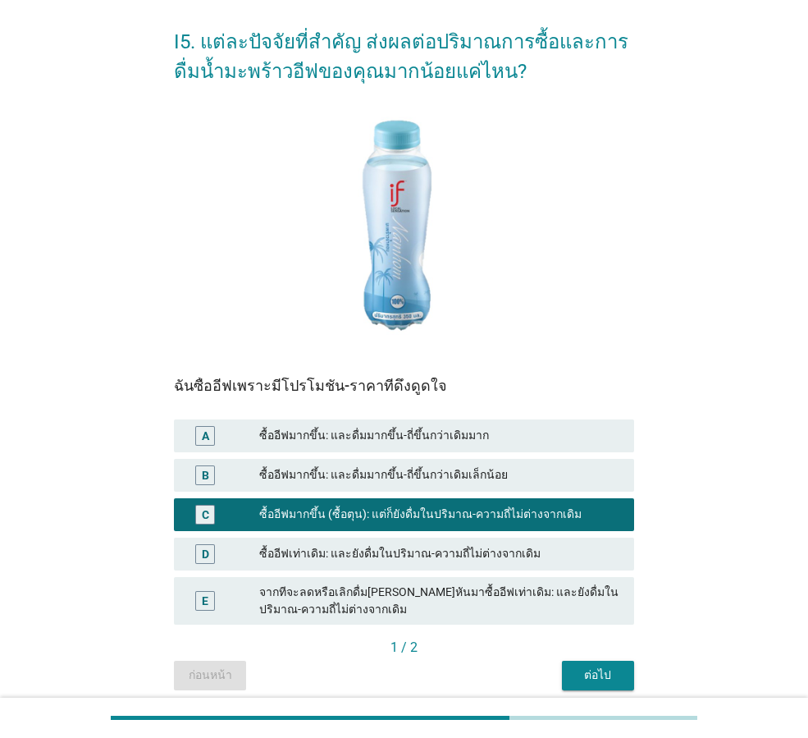
scroll to position [127, 0]
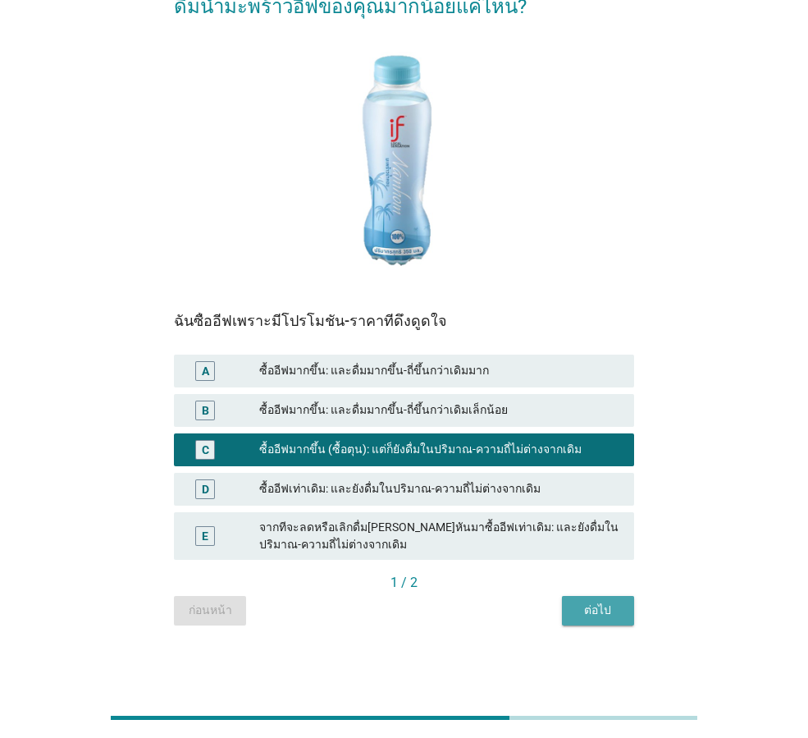
click at [620, 608] on div "ต่อไป" at bounding box center [598, 610] width 46 height 17
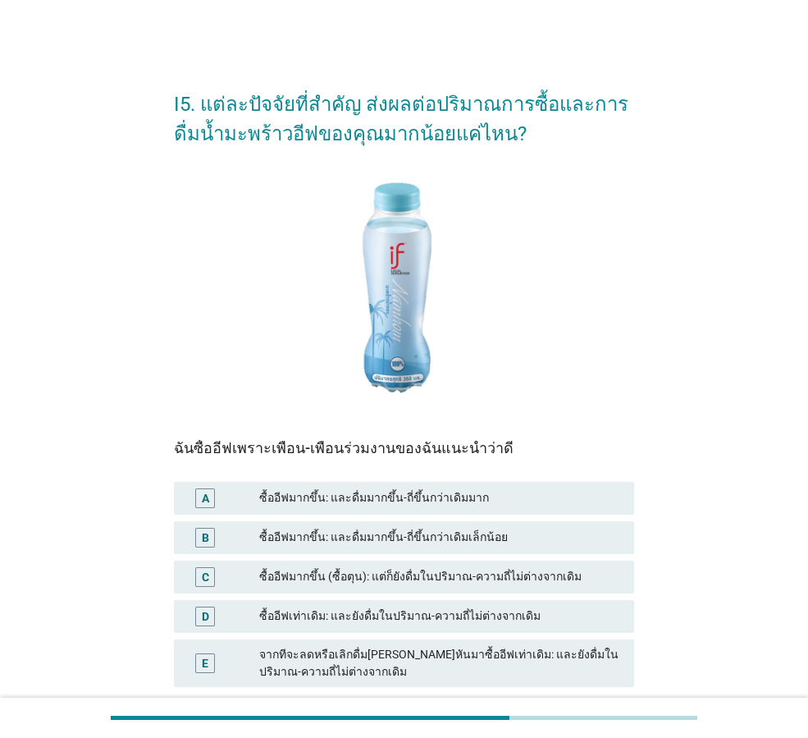
click at [471, 557] on div "C ซื้ออีฟมากขึ้น (ซื้อตุน): แต่ก็ยังดื่มในปริมาณ-ความถี่ไม่ต่างจากเดิม" at bounding box center [404, 576] width 467 height 39
click at [508, 567] on div "ซื้ออีฟมากขึ้น (ซื้อตุน): แต่ก็ยังดื่มในปริมาณ-ความถี่ไม่ต่างจากเดิม" at bounding box center [440, 577] width 362 height 20
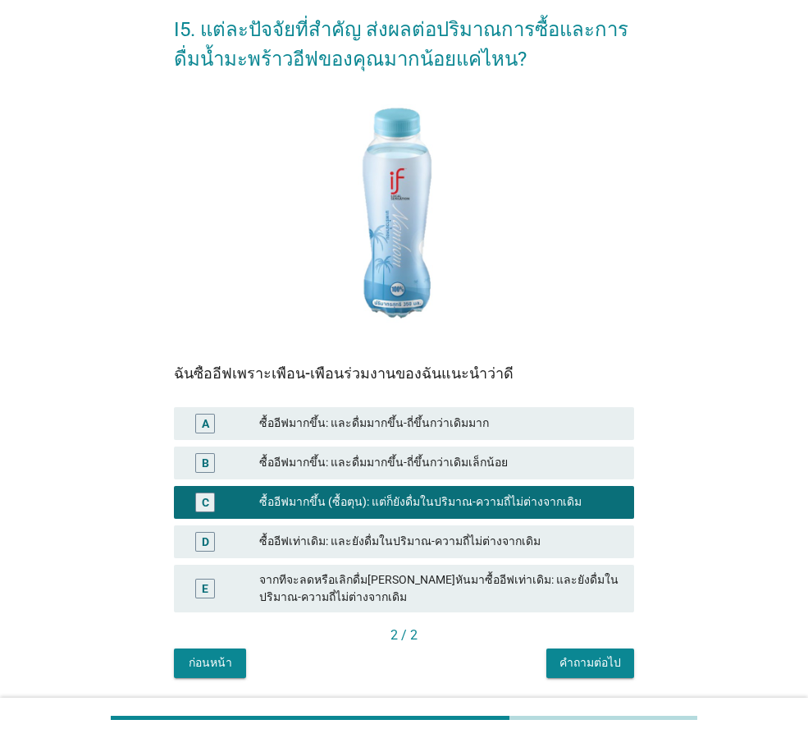
scroll to position [127, 0]
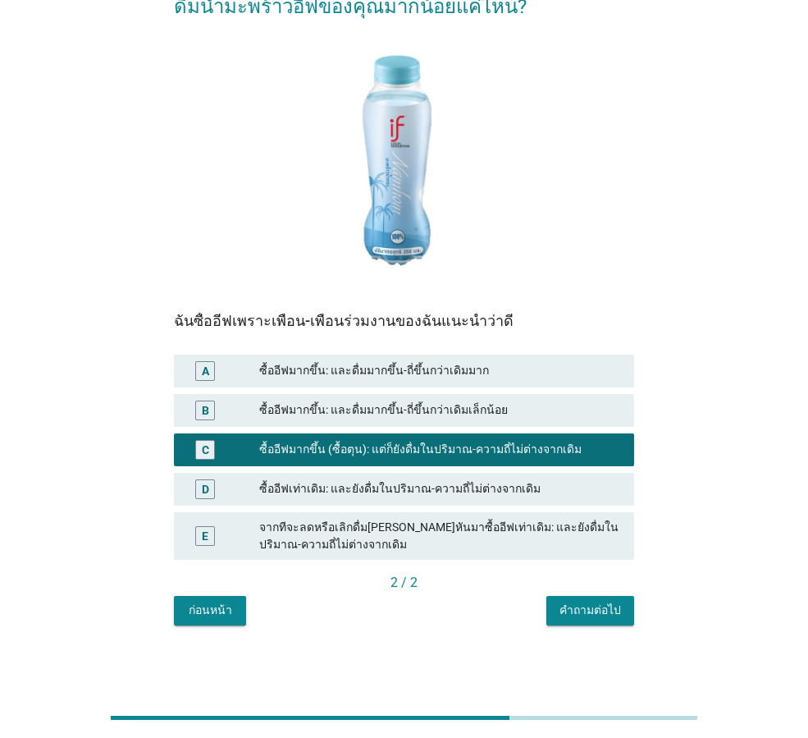
click at [577, 606] on div "คำถามต่อไป" at bounding box center [591, 610] width 62 height 17
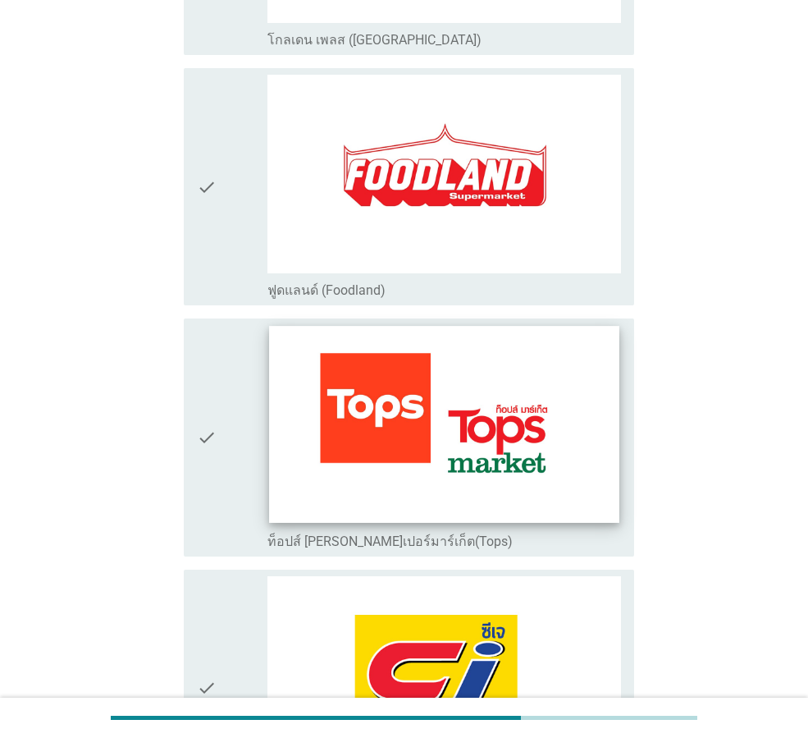
scroll to position [821, 0]
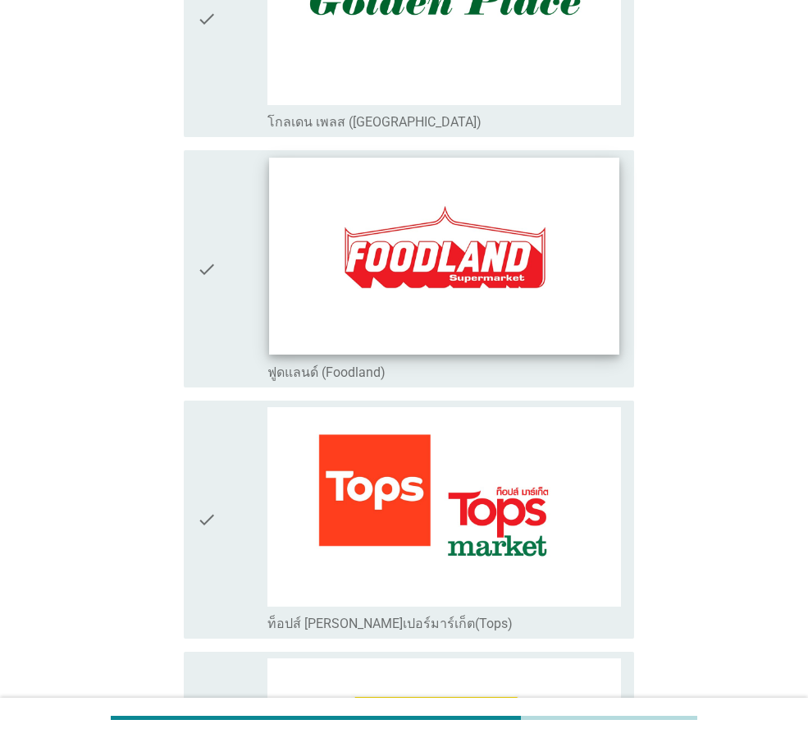
click at [361, 229] on img at bounding box center [444, 256] width 350 height 197
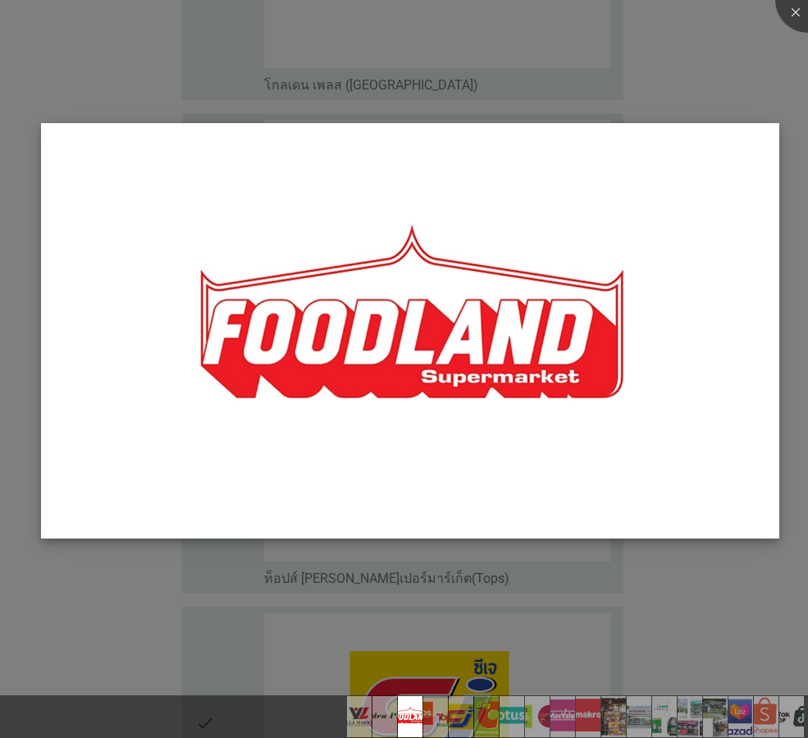
scroll to position [1231, 0]
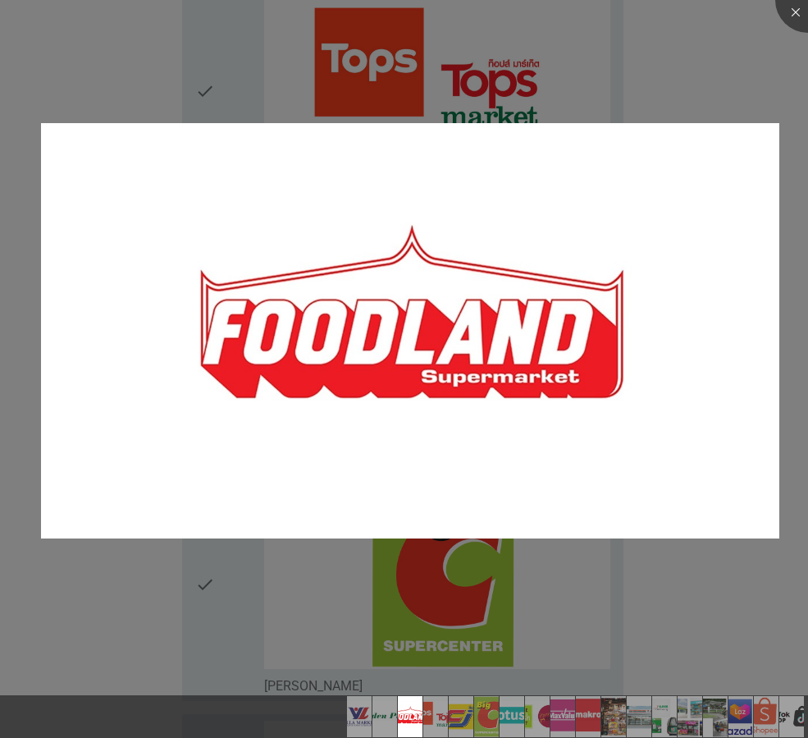
click at [733, 86] on div at bounding box center [404, 369] width 808 height 738
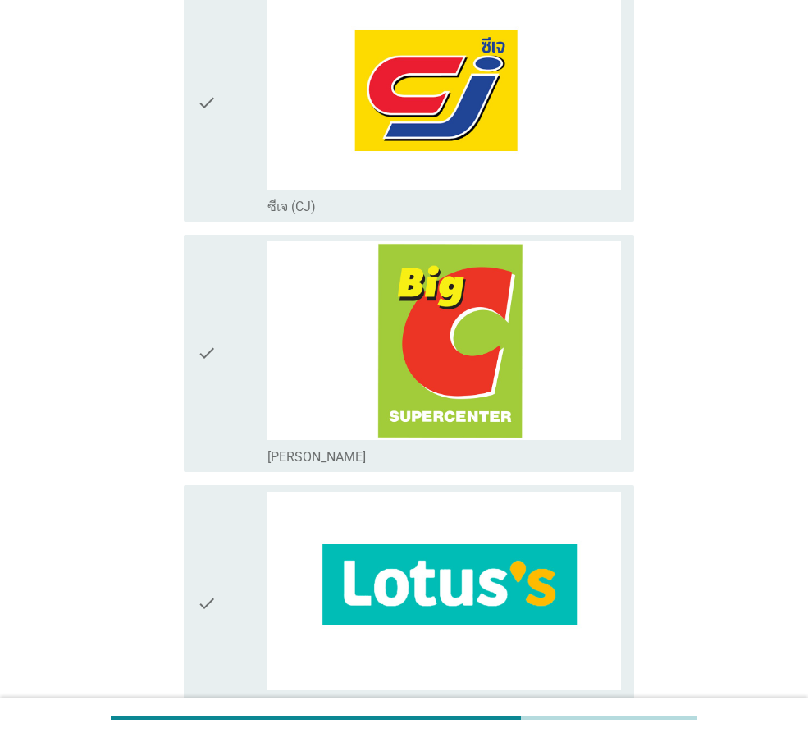
scroll to position [1559, 0]
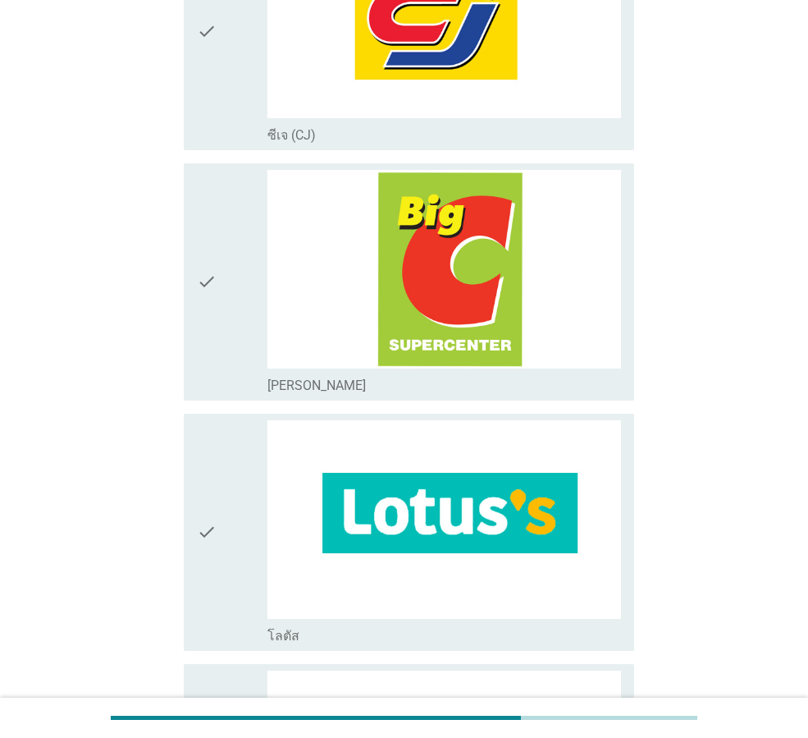
click at [187, 479] on div "check check_box_outline_blank โลตัส" at bounding box center [409, 532] width 451 height 237
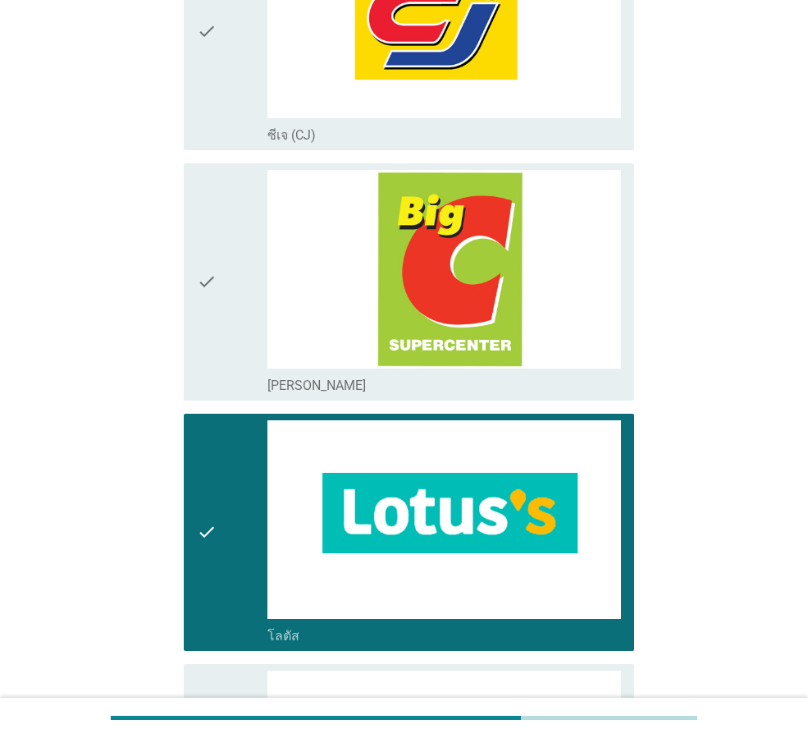
click at [224, 306] on div "check" at bounding box center [232, 282] width 71 height 224
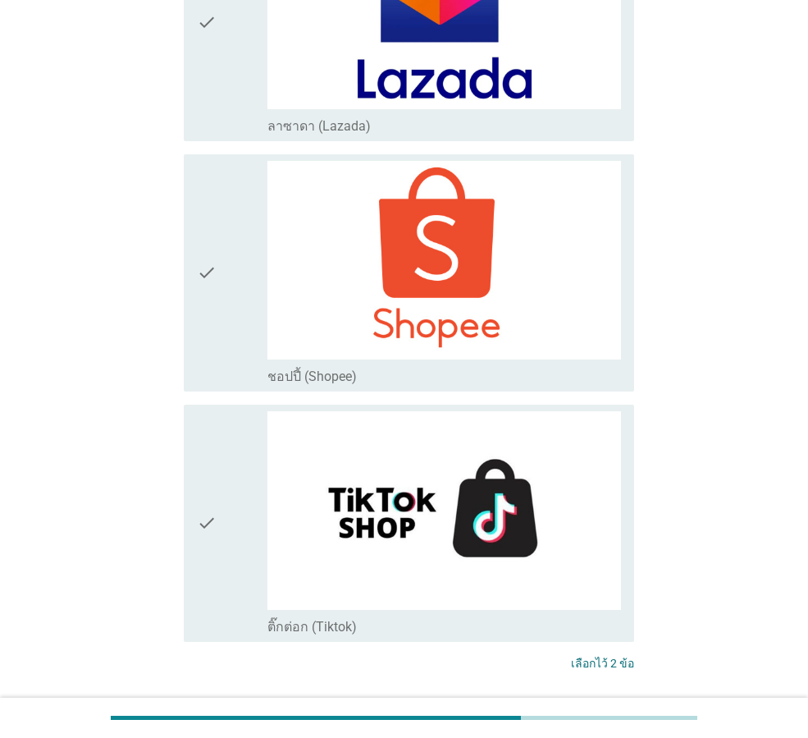
scroll to position [4538, 0]
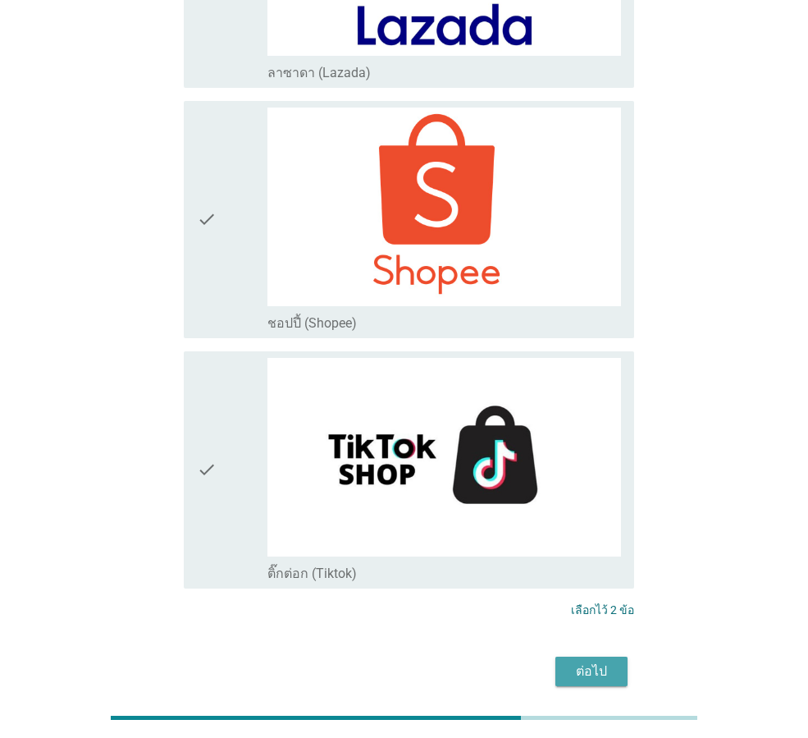
click at [598, 657] on button "ต่อไป" at bounding box center [592, 672] width 72 height 30
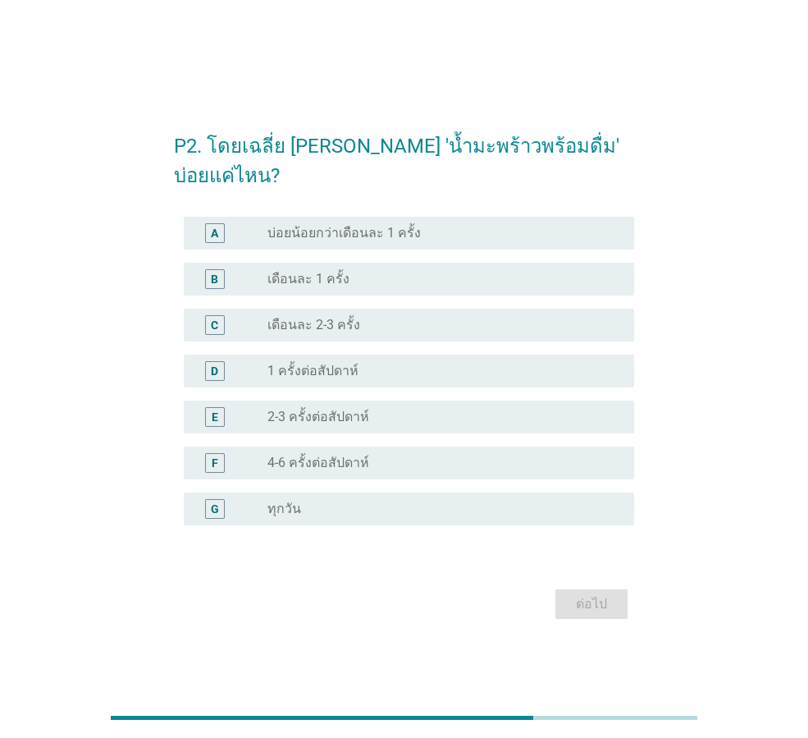
click at [498, 272] on div "radio_button_unchecked เดือนละ 1 ครั้ง" at bounding box center [438, 279] width 341 height 16
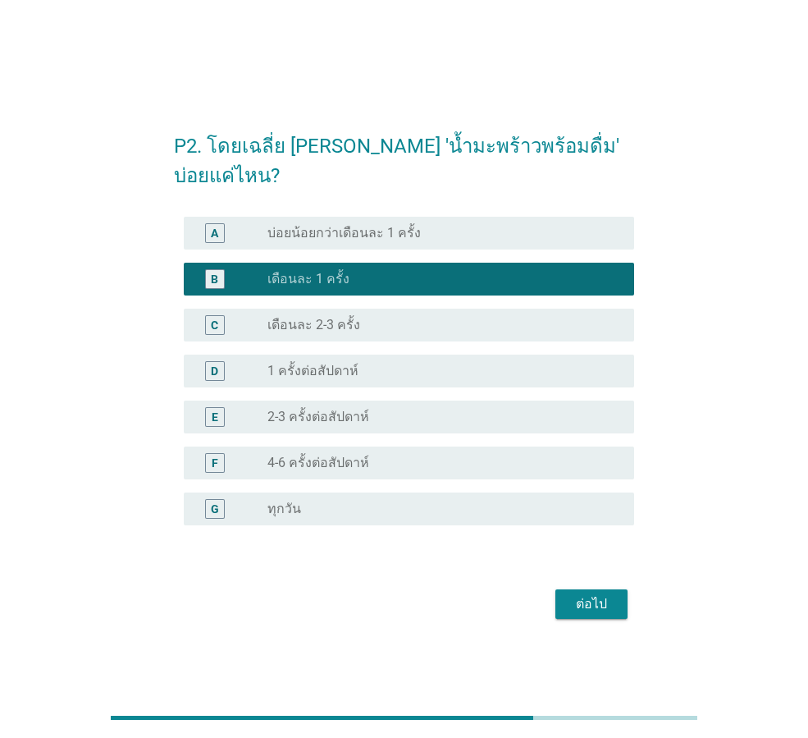
click at [493, 225] on div "radio_button_unchecked บ่อยน้อยกว่าเดือนละ 1 ครั้ง" at bounding box center [438, 233] width 341 height 16
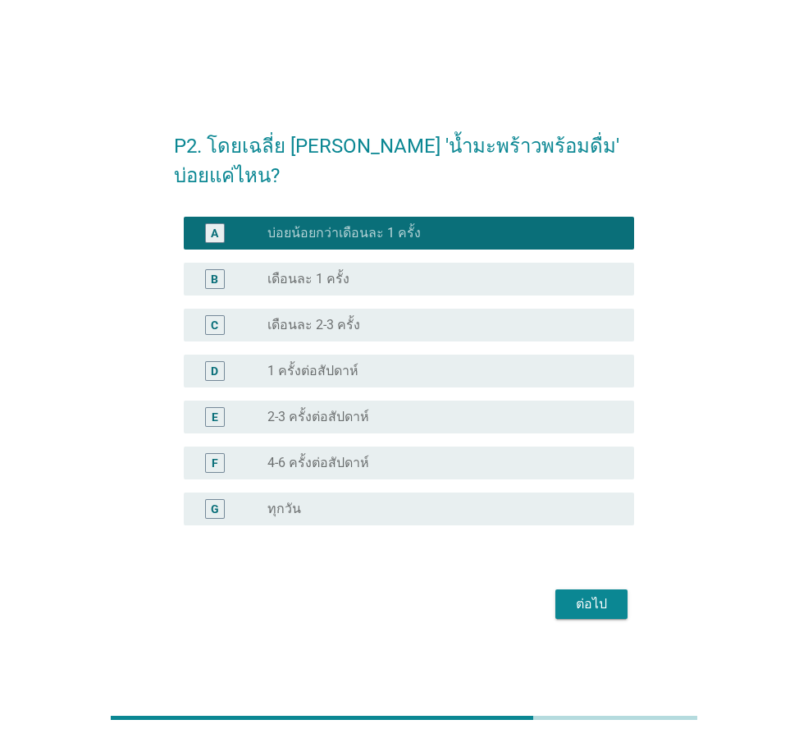
click at [524, 455] on div "radio_button_unchecked 4-6 ครั้งต่อสัปดาห์" at bounding box center [438, 463] width 341 height 16
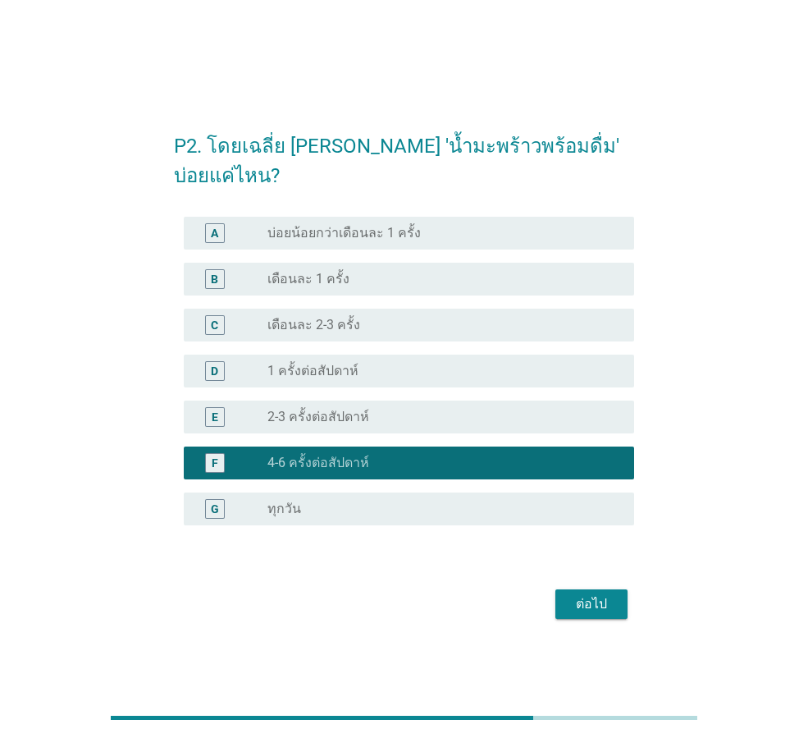
click at [521, 409] on div "radio_button_unchecked 2-3 ครั้งต่อสัปดาห์" at bounding box center [438, 417] width 341 height 16
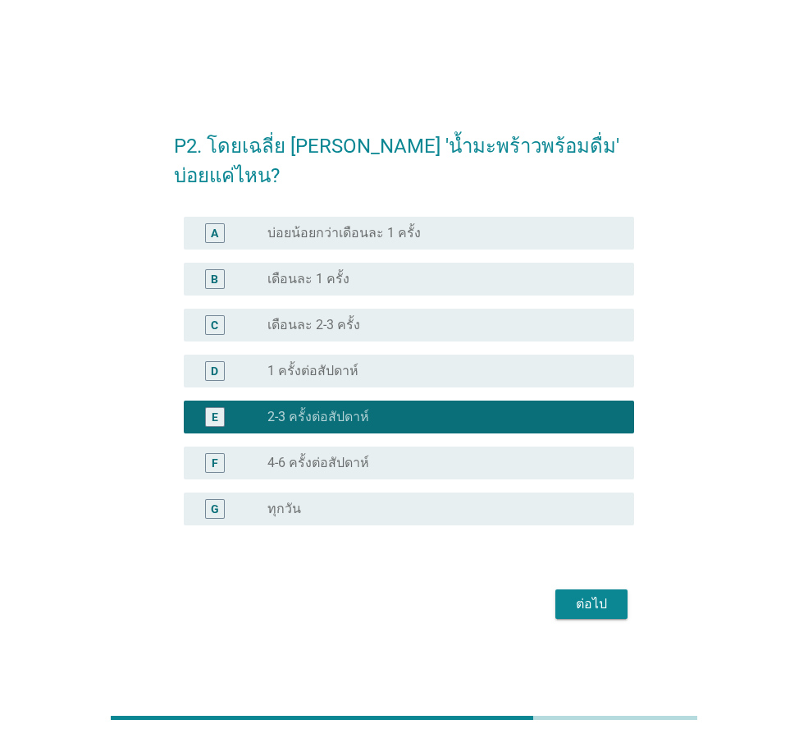
click at [603, 594] on div "ต่อไป" at bounding box center [592, 604] width 46 height 20
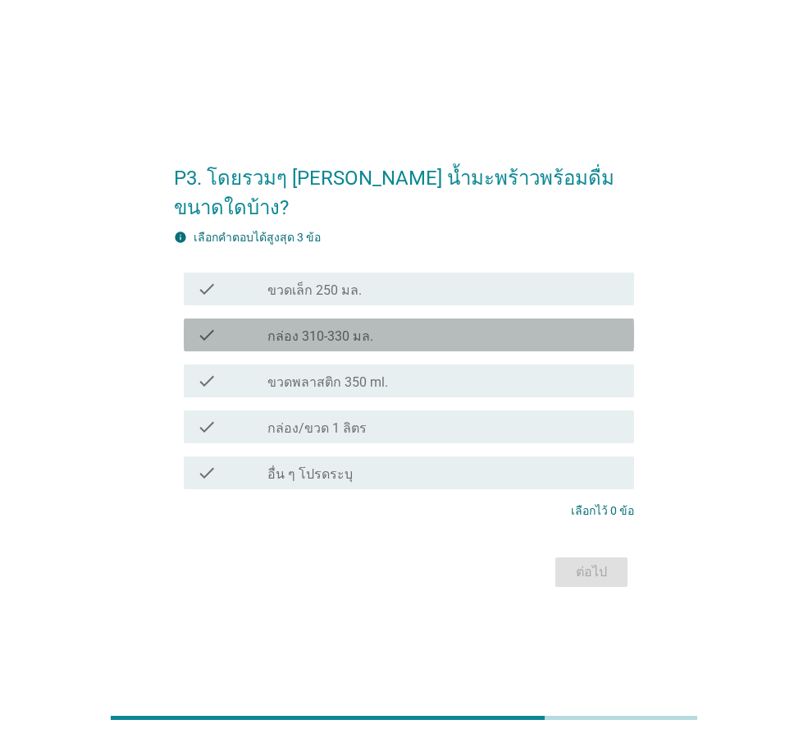
click at [427, 325] on div "check_box_outline_blank กล่อง 310-330 มล." at bounding box center [445, 335] width 354 height 20
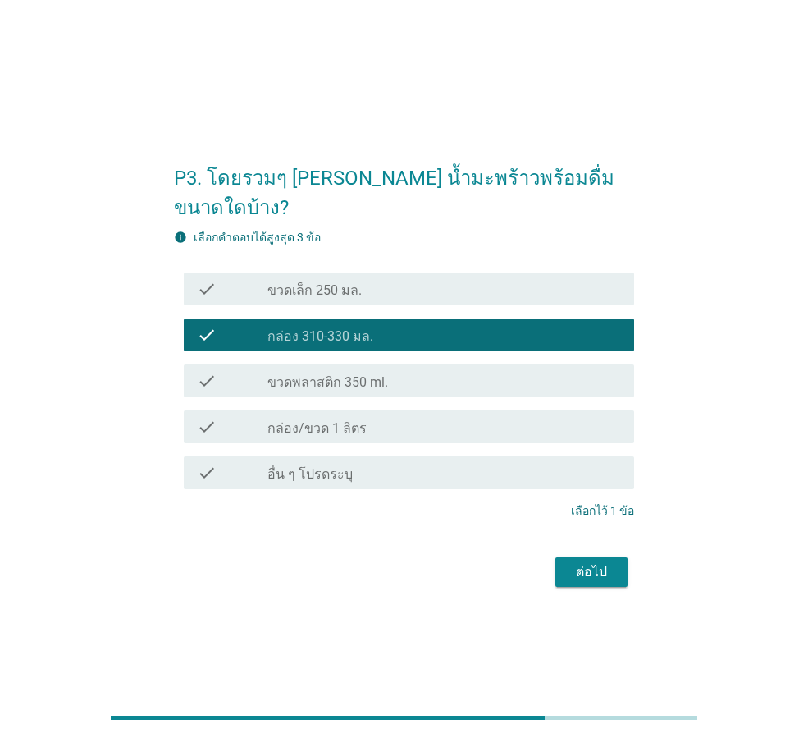
click at [450, 380] on div "check check_box_outline_blank ขวดพลาสติก 350 ml." at bounding box center [409, 380] width 451 height 33
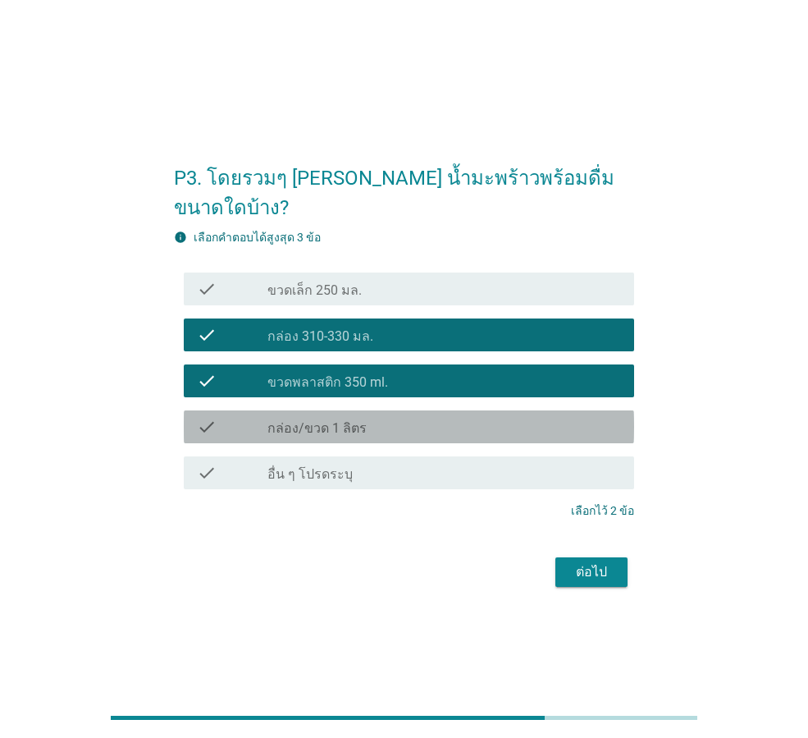
click at [496, 417] on div "check_box_outline_blank กล่อง/ขวด 1 ลิตร" at bounding box center [445, 427] width 354 height 20
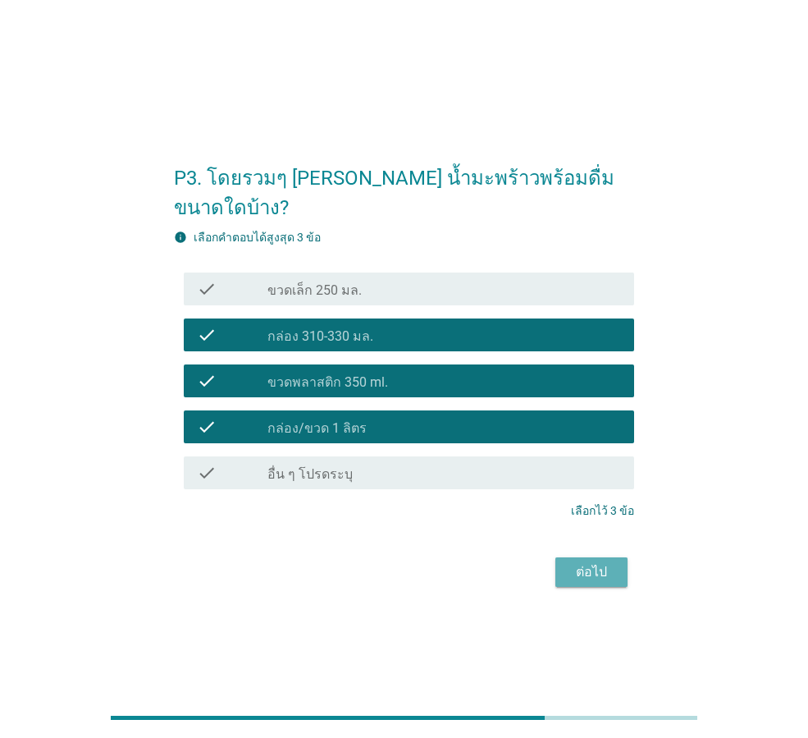
click at [599, 562] on div "ต่อไป" at bounding box center [592, 572] width 46 height 20
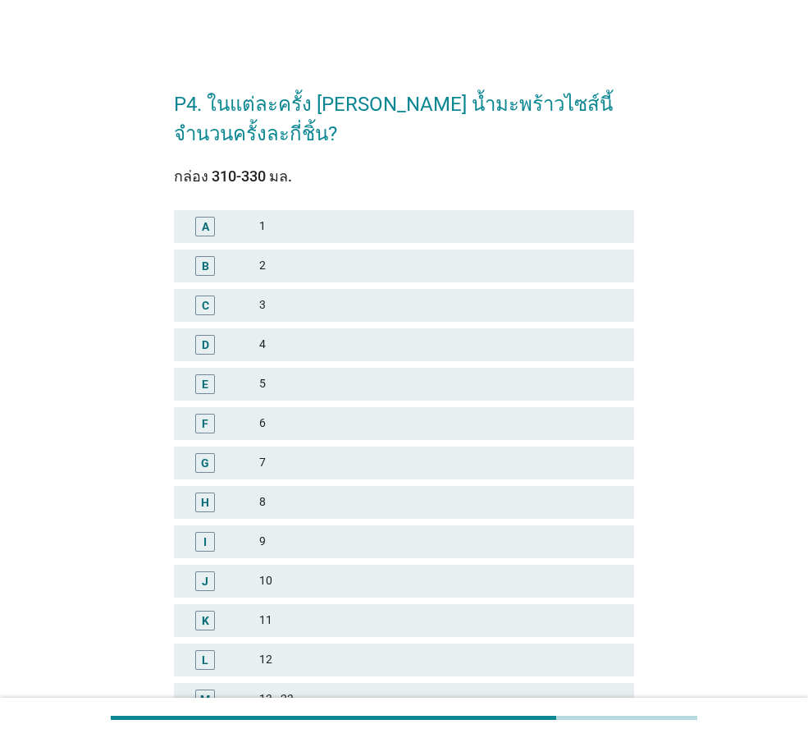
click at [473, 355] on div "D 4" at bounding box center [404, 344] width 460 height 33
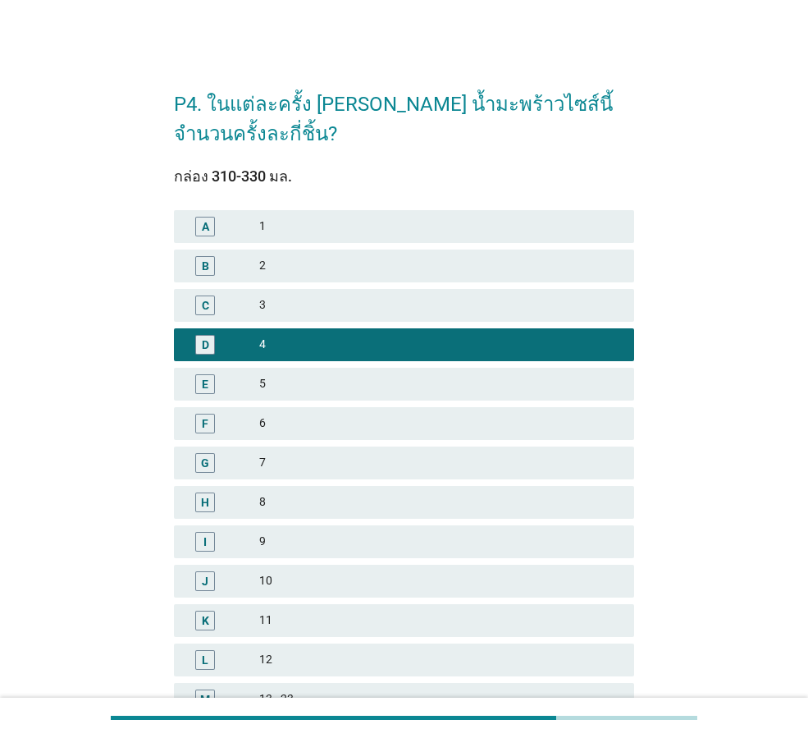
click at [473, 481] on div "G 7" at bounding box center [404, 462] width 467 height 39
click at [458, 497] on div "8" at bounding box center [440, 502] width 362 height 20
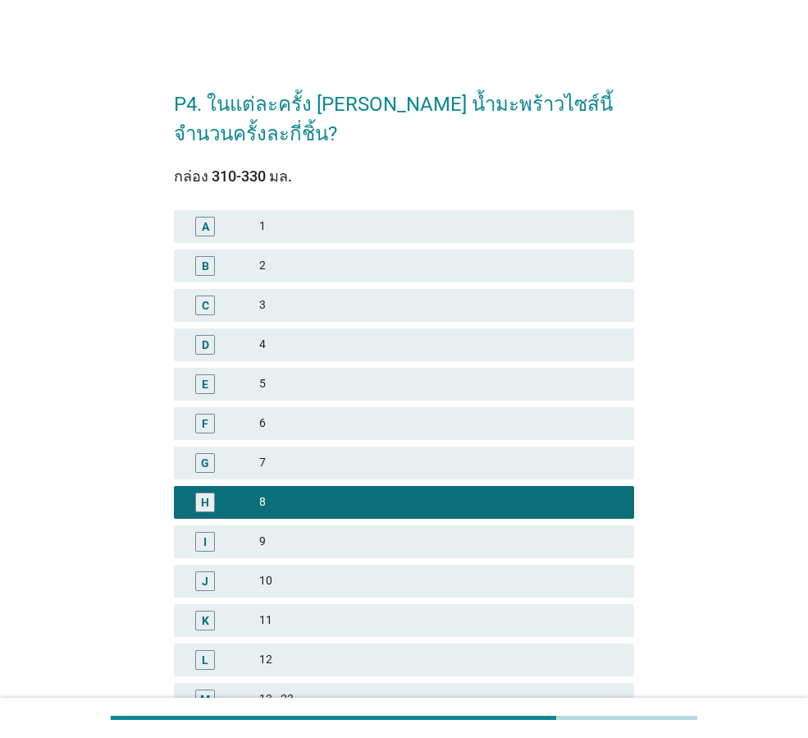
click at [437, 425] on div "6" at bounding box center [440, 424] width 362 height 20
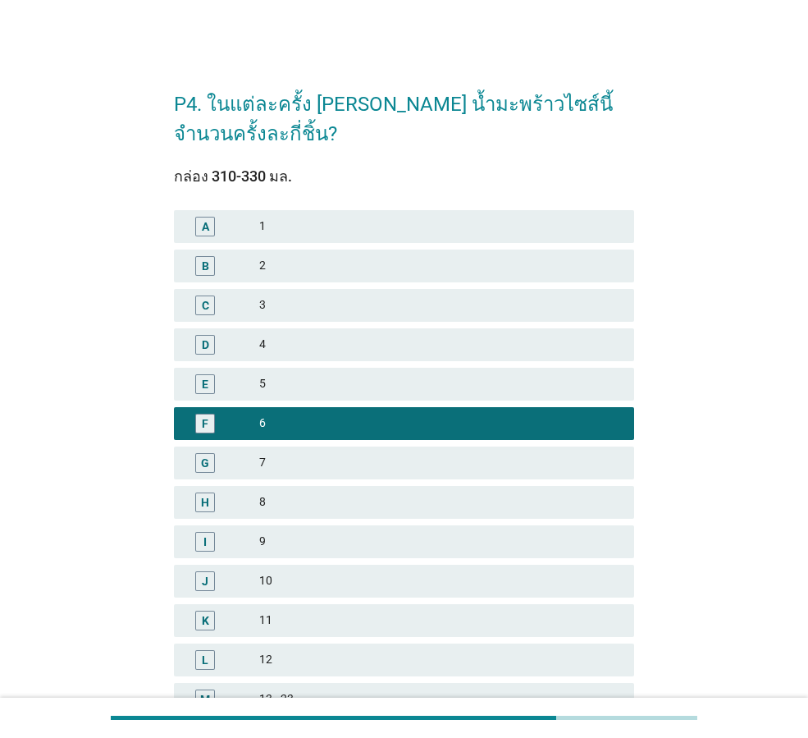
click at [469, 382] on div "5" at bounding box center [440, 384] width 362 height 20
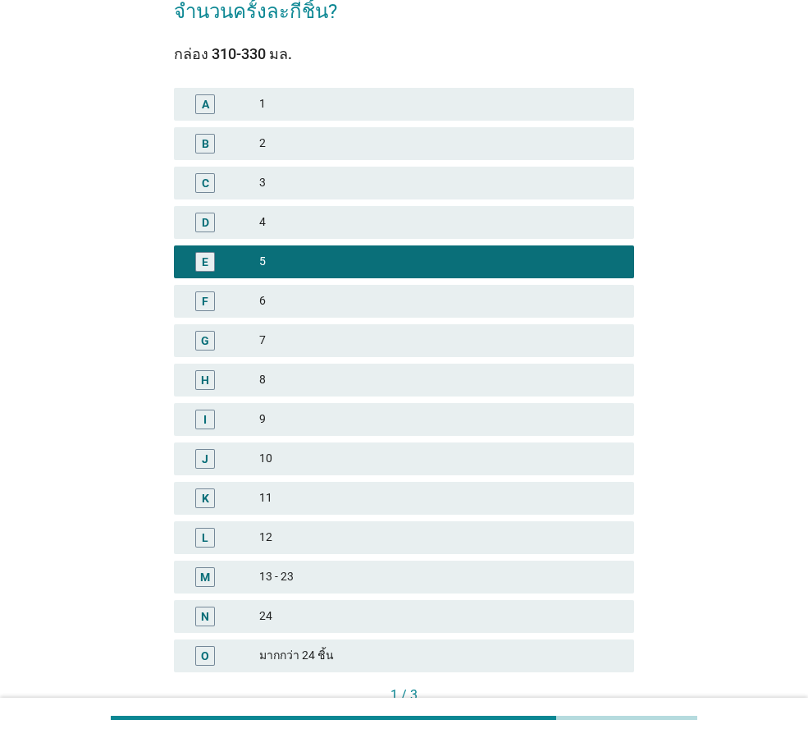
scroll to position [235, 0]
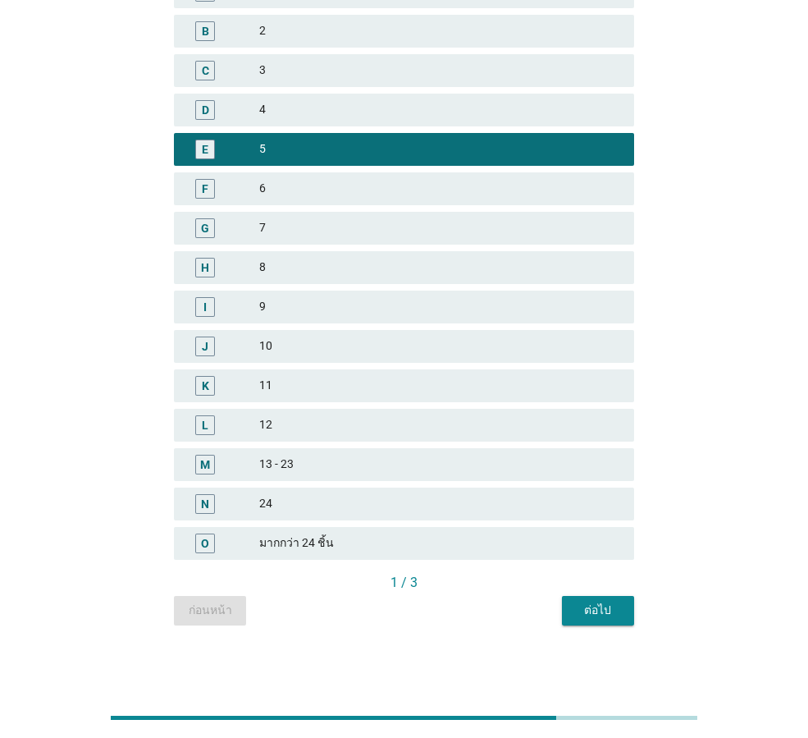
click at [584, 618] on div "ต่อไป" at bounding box center [598, 610] width 46 height 17
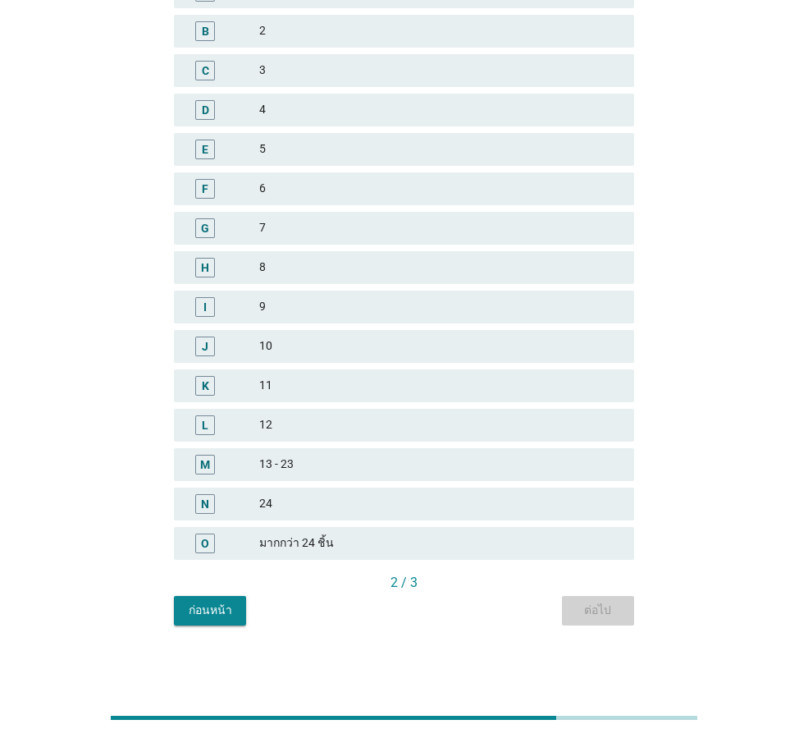
scroll to position [0, 0]
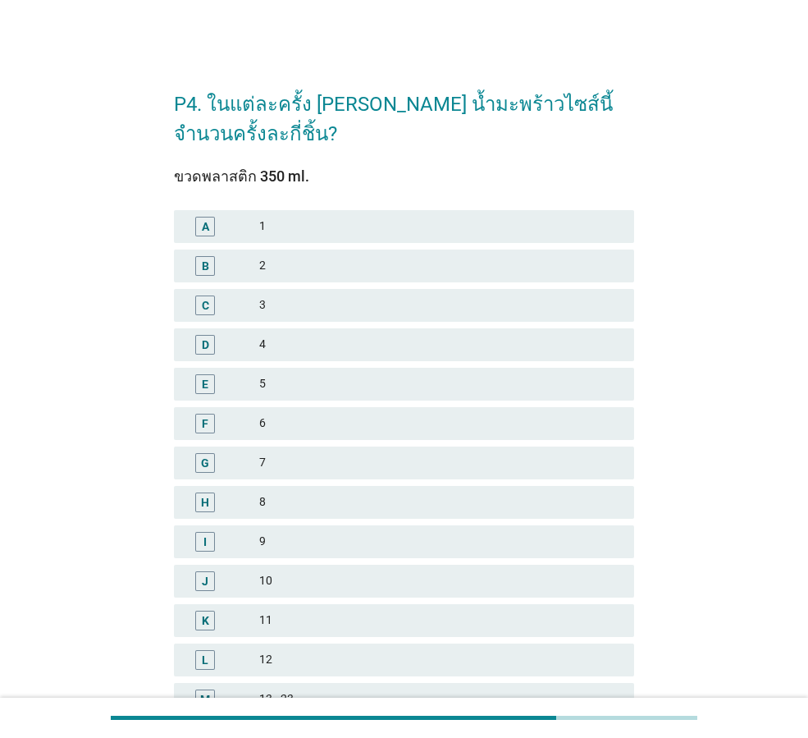
click at [448, 408] on div "F 6" at bounding box center [404, 423] width 460 height 33
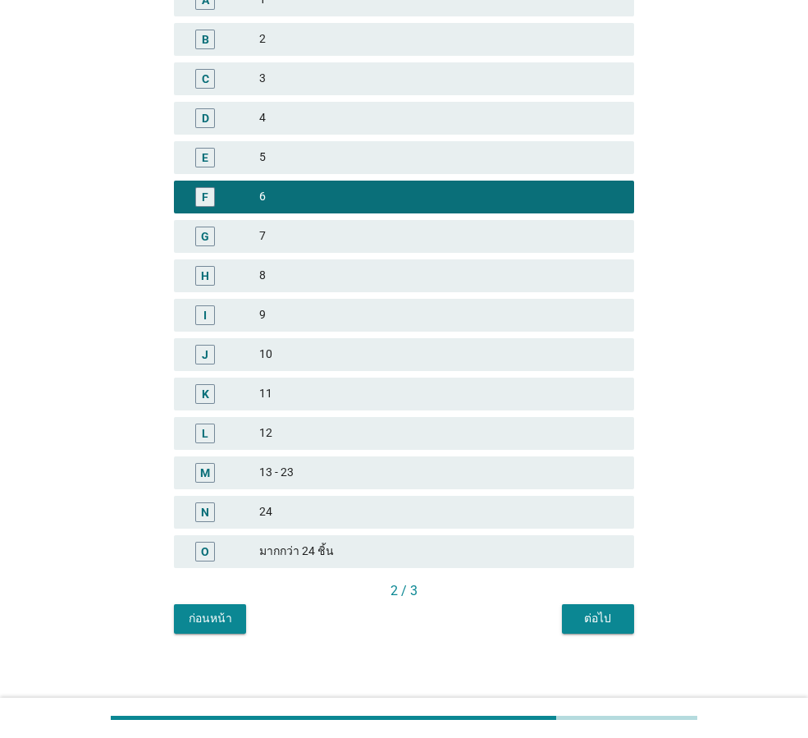
scroll to position [235, 0]
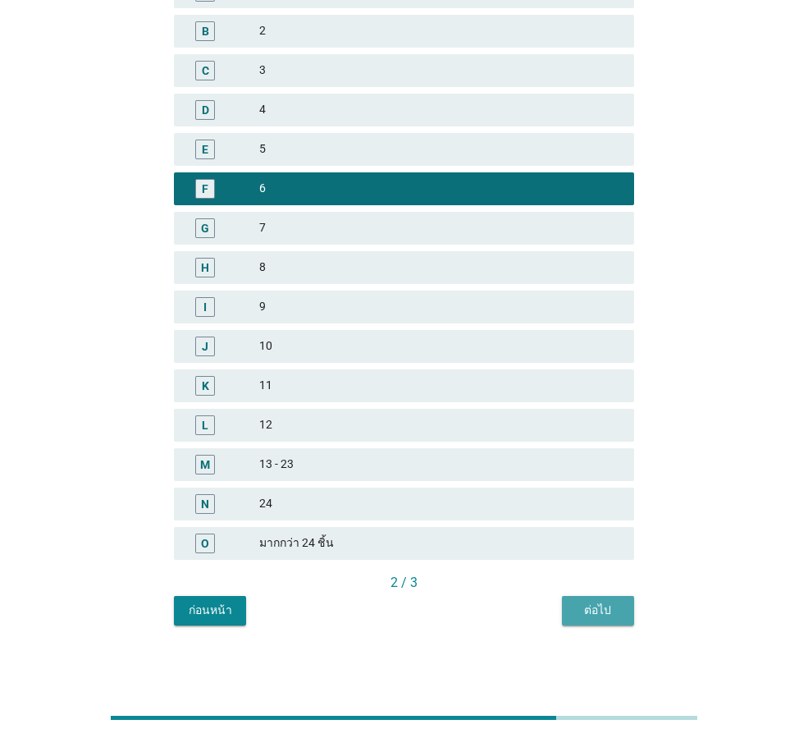
click at [570, 598] on button "ต่อไป" at bounding box center [598, 611] width 72 height 30
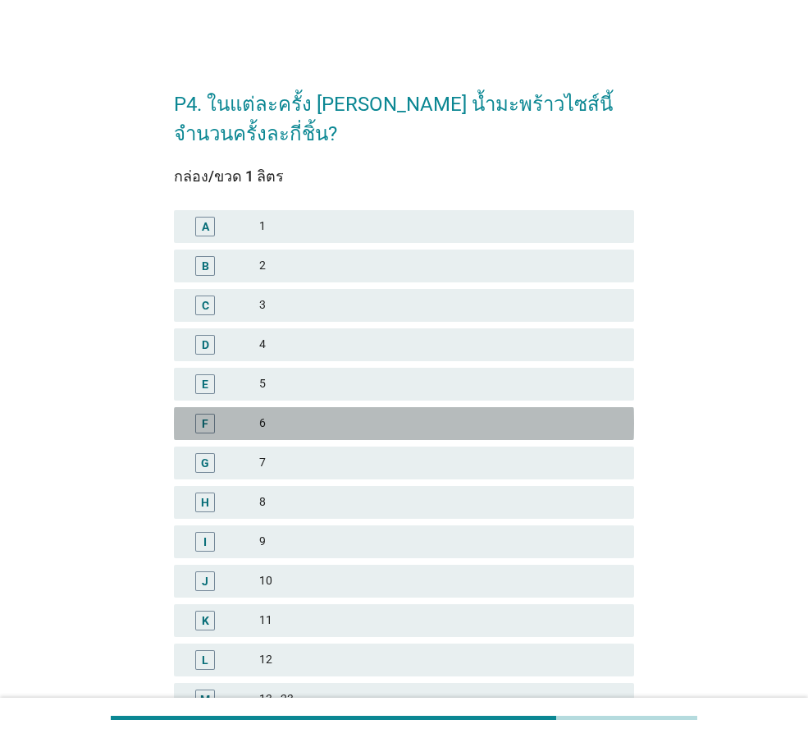
click at [478, 423] on div "6" at bounding box center [440, 424] width 362 height 20
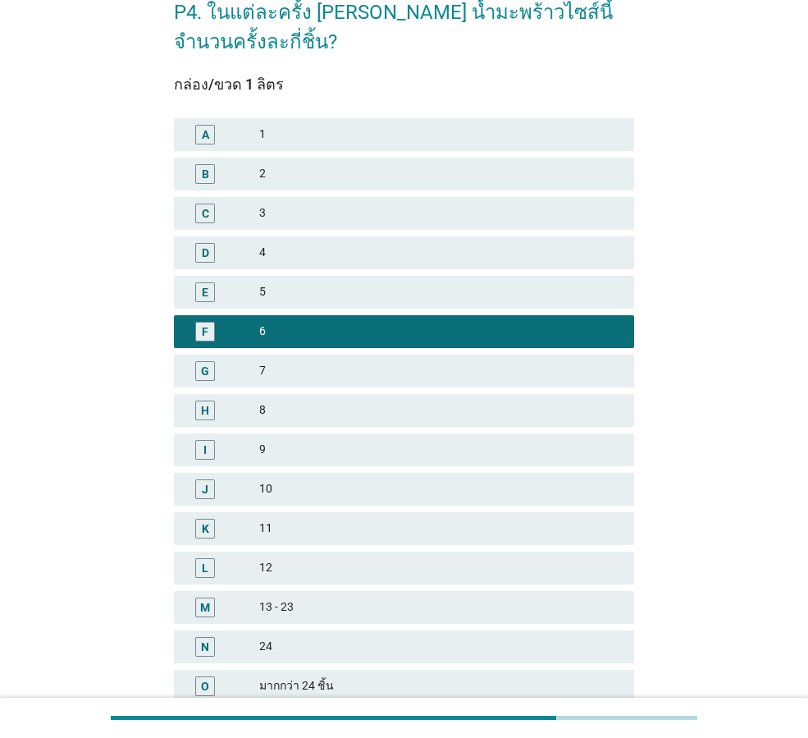
scroll to position [235, 0]
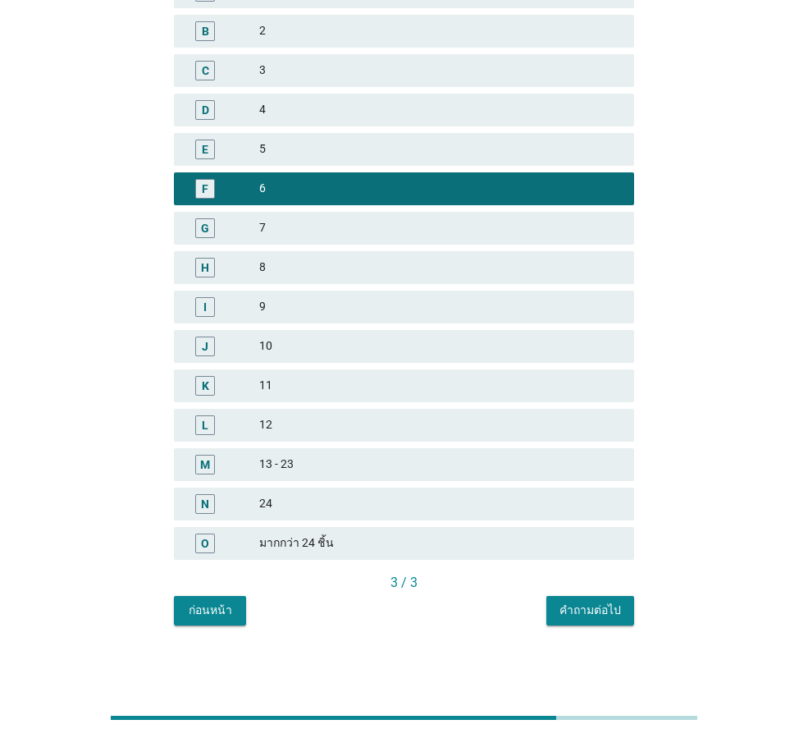
click at [575, 606] on div "คำถามต่อไป" at bounding box center [591, 610] width 62 height 17
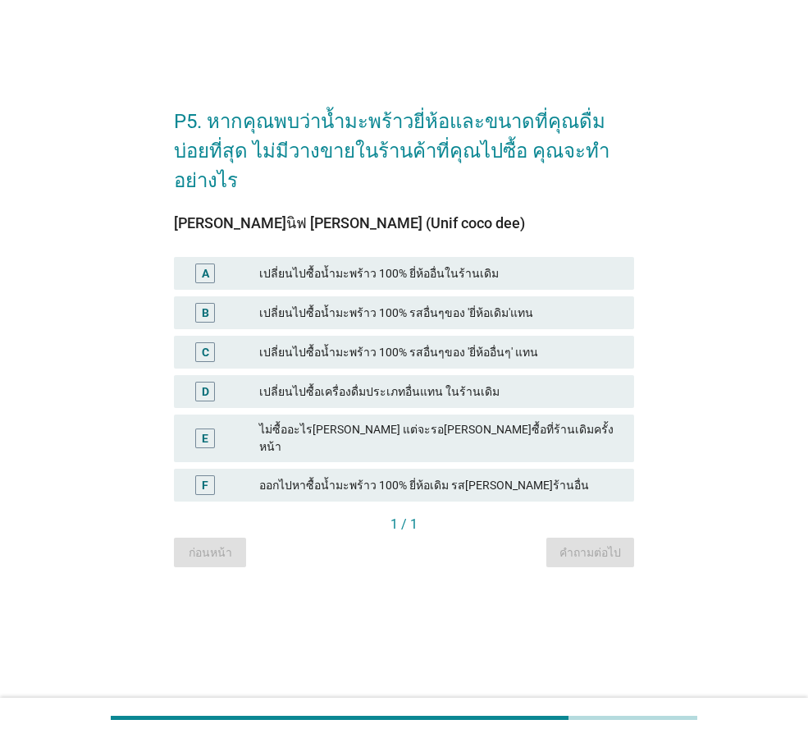
scroll to position [0, 0]
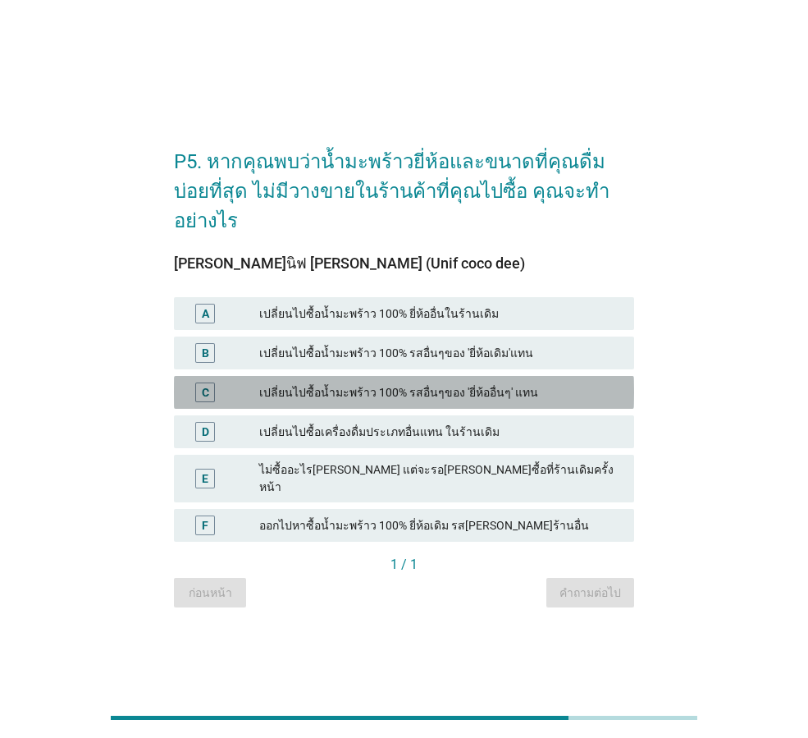
click at [501, 376] on div "C เปลี่ยนไปซื้อน้ำมะพร้าว 100% รสอื่นๆของ 'ยี่ห้ออื่นๆ' แทน" at bounding box center [404, 392] width 460 height 33
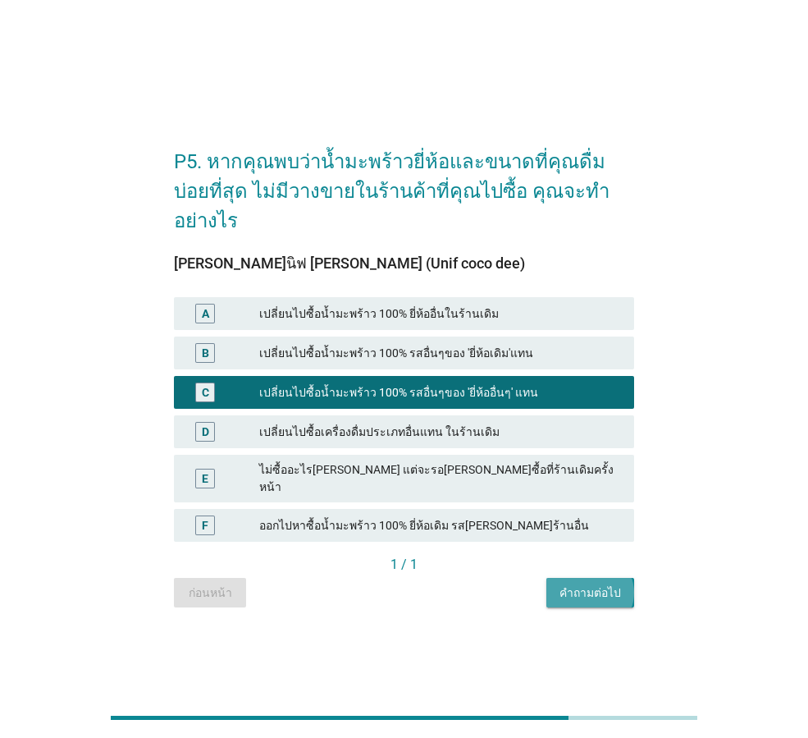
click at [600, 584] on div "คำถามต่อไป" at bounding box center [591, 592] width 62 height 17
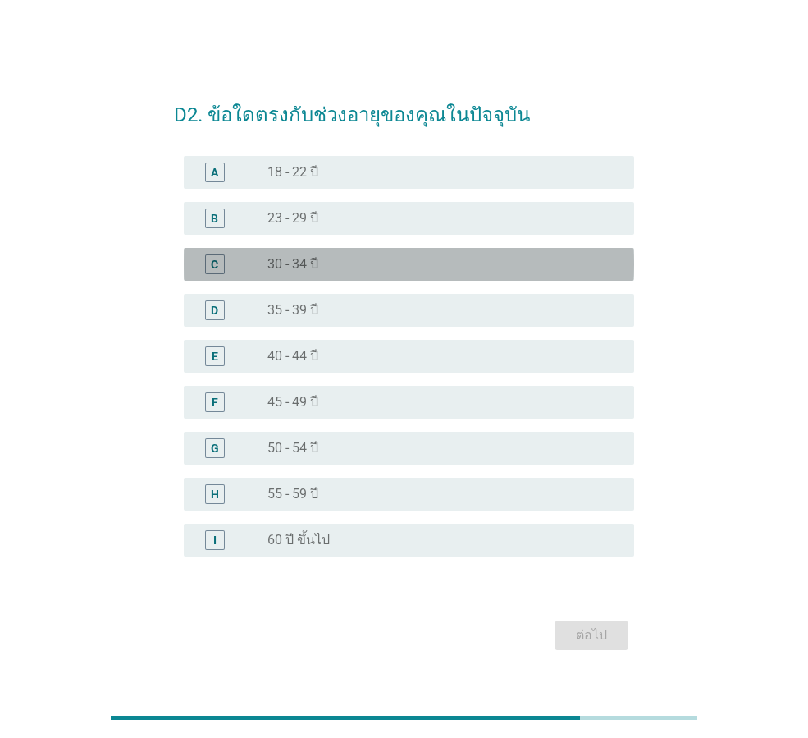
click at [448, 268] on div "radio_button_unchecked 30 - 34 ปี" at bounding box center [438, 264] width 341 height 16
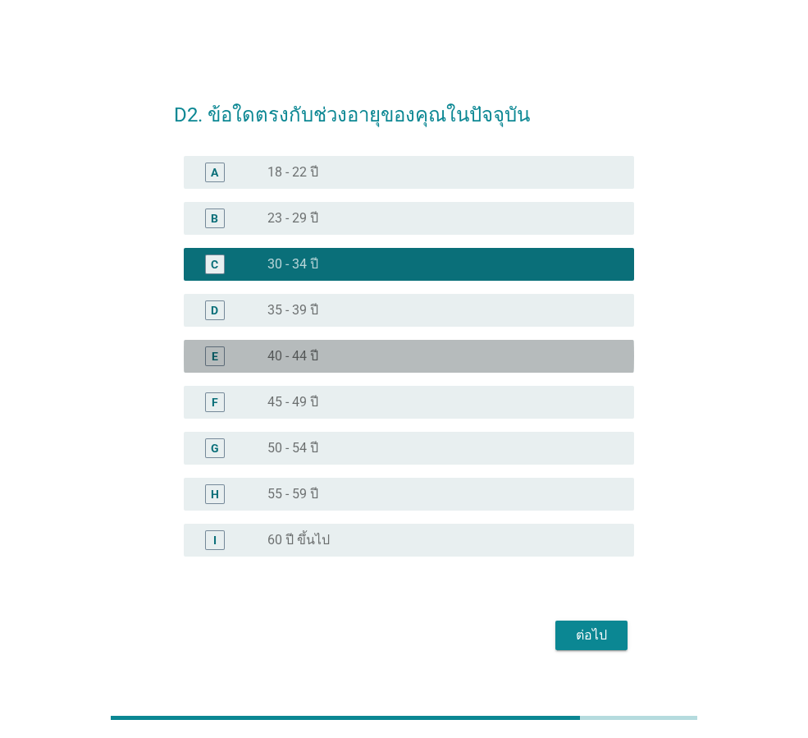
click at [428, 352] on div "radio_button_unchecked 40 - 44 ปี" at bounding box center [438, 356] width 341 height 16
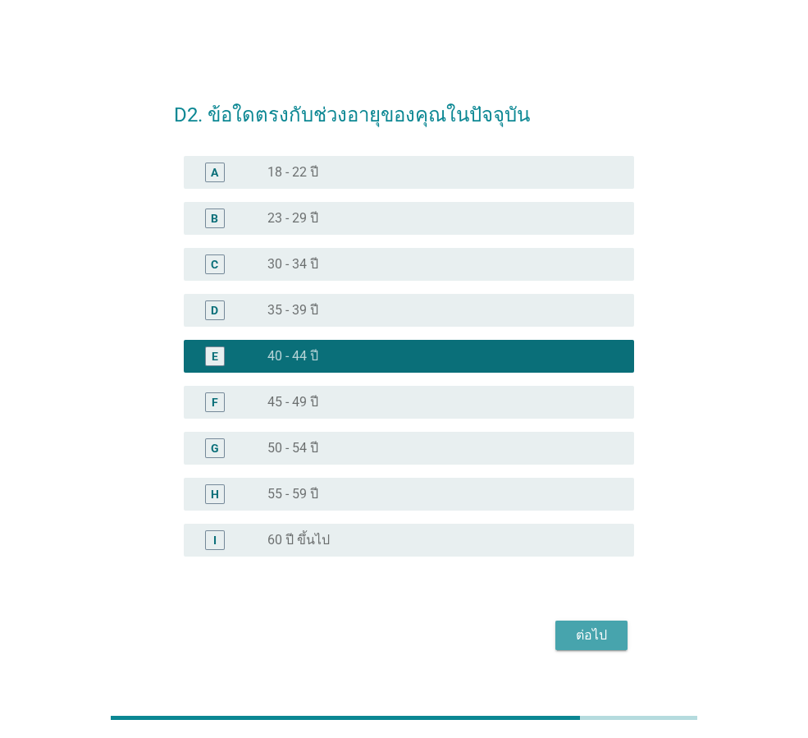
click at [603, 643] on div "ต่อไป" at bounding box center [592, 635] width 46 height 20
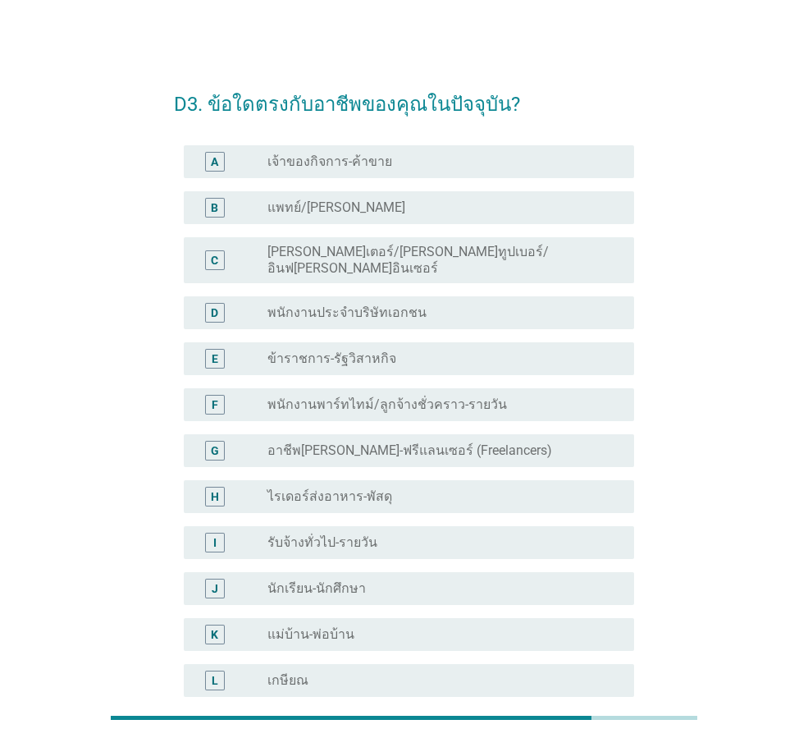
click at [547, 305] on div "radio_button_unchecked พนักงานประจำบริษัทเอกชน" at bounding box center [438, 313] width 341 height 16
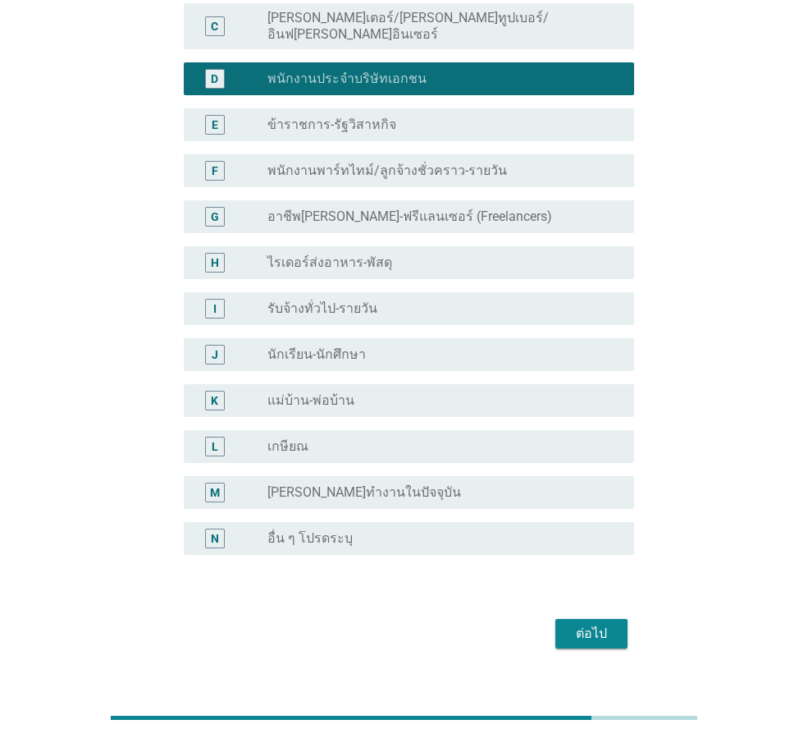
scroll to position [249, 0]
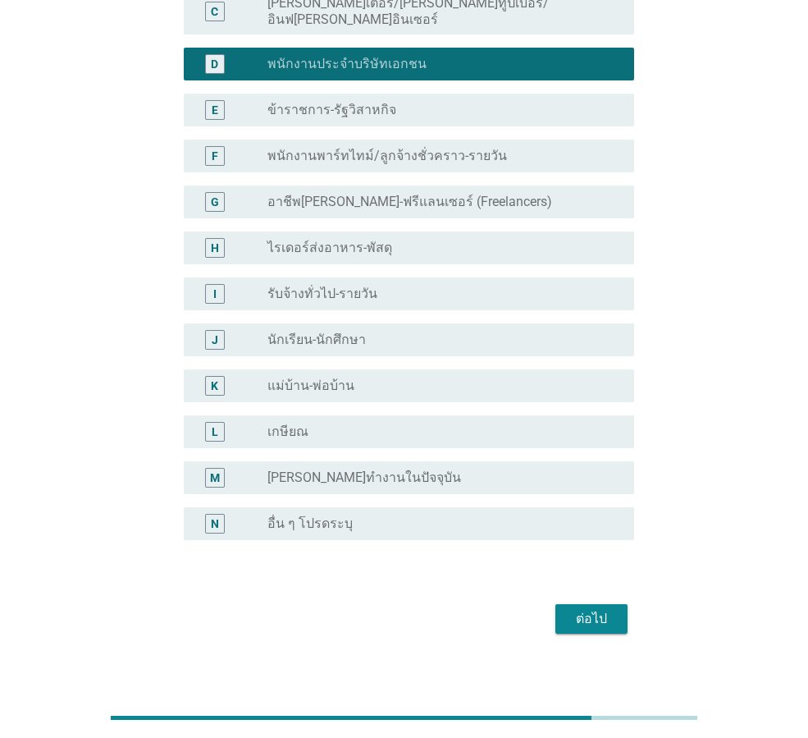
click at [579, 604] on button "ต่อไป" at bounding box center [592, 619] width 72 height 30
